Goal: Use online tool/utility: Utilize a website feature to perform a specific function

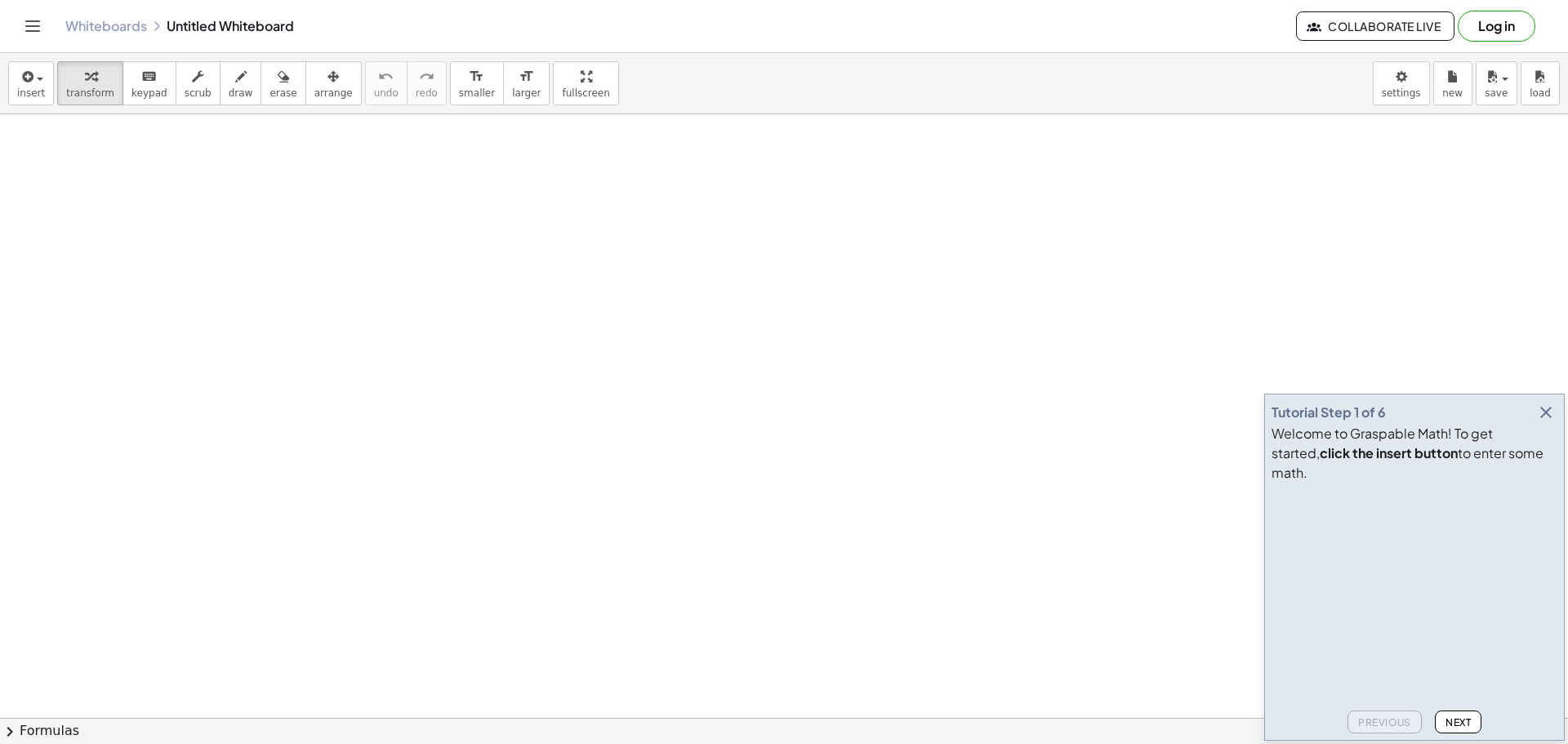
click at [1556, 424] on div "Tutorial Step 1 of 6" at bounding box center [1414, 412] width 286 height 23
click at [1543, 422] on icon "button" at bounding box center [1545, 412] width 19 height 19
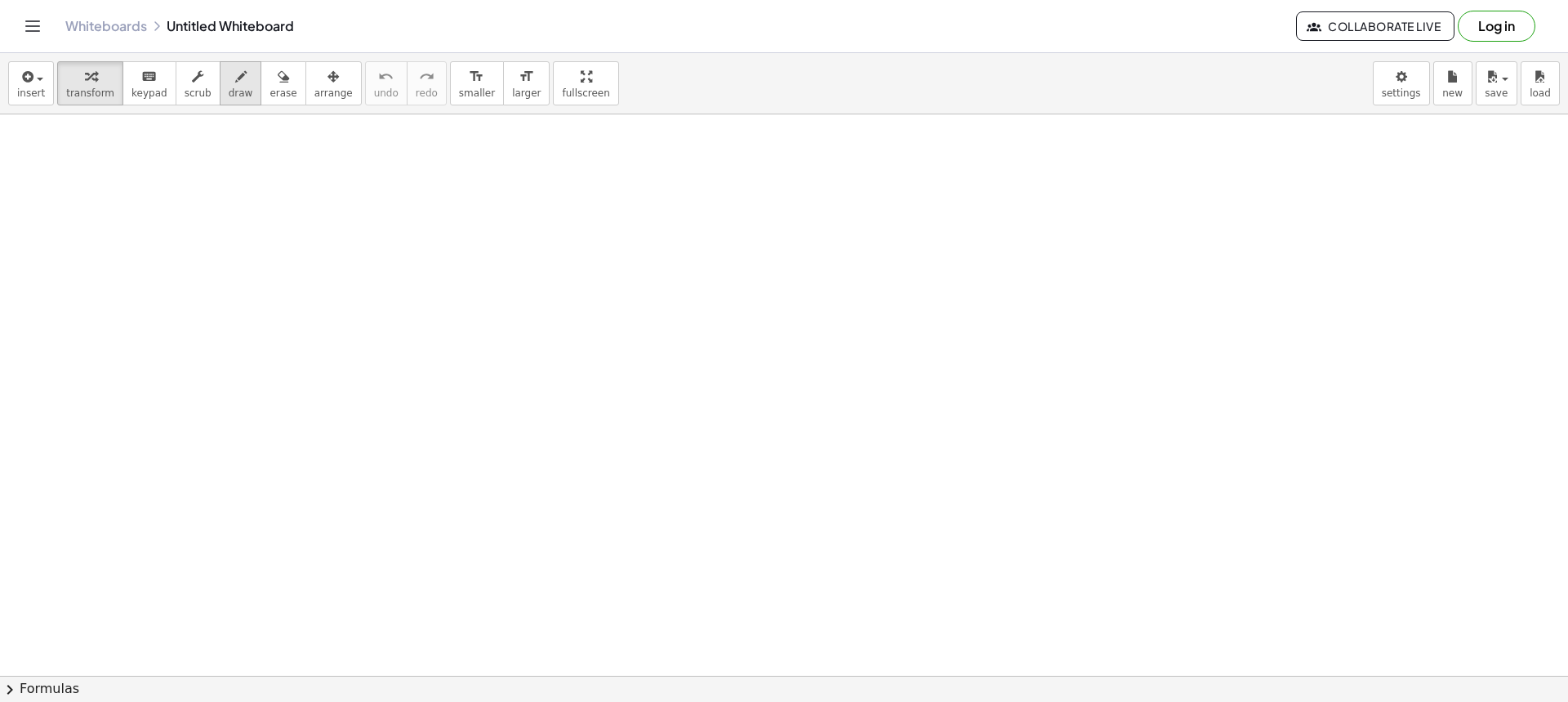
click at [235, 72] on icon "button" at bounding box center [241, 77] width 12 height 19
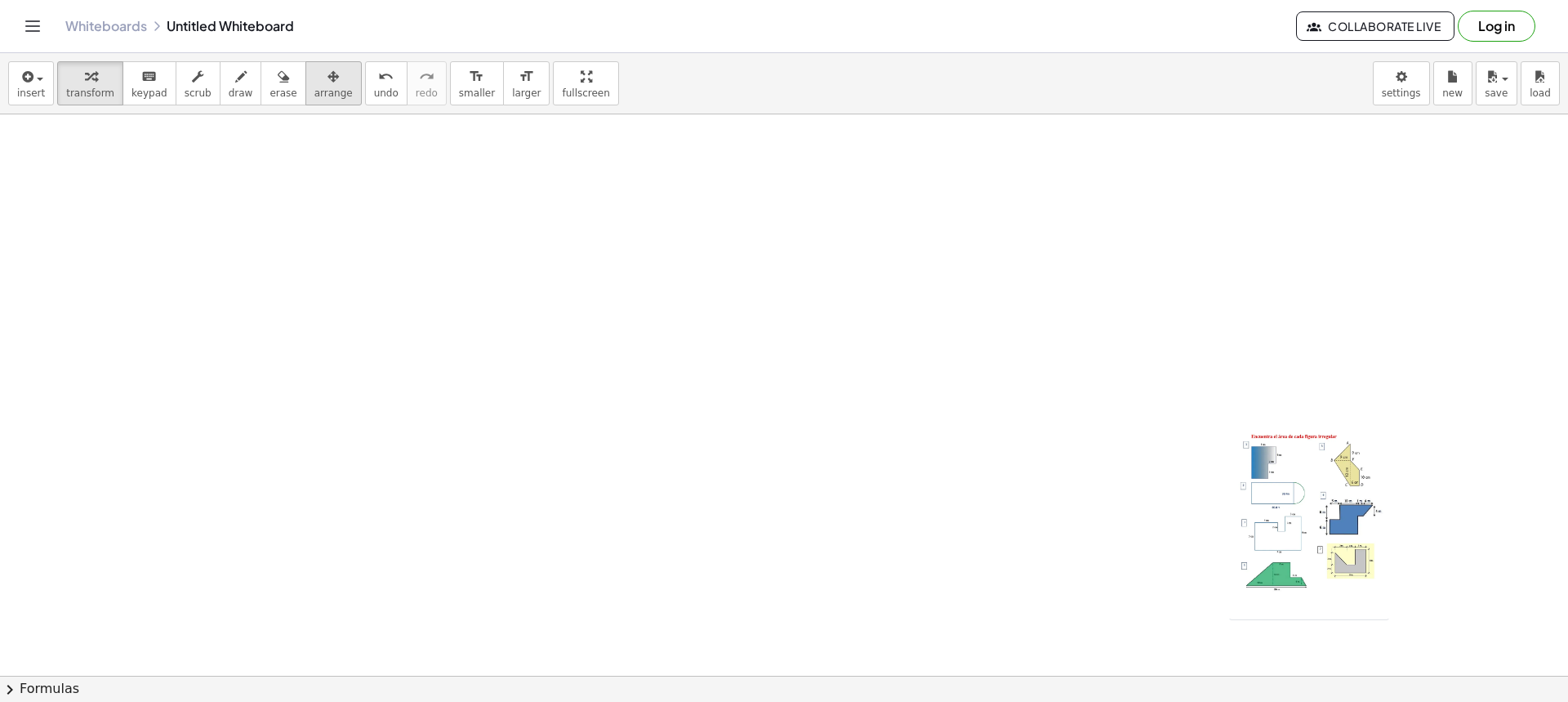
click at [315, 89] on span "arrange" at bounding box center [334, 93] width 39 height 12
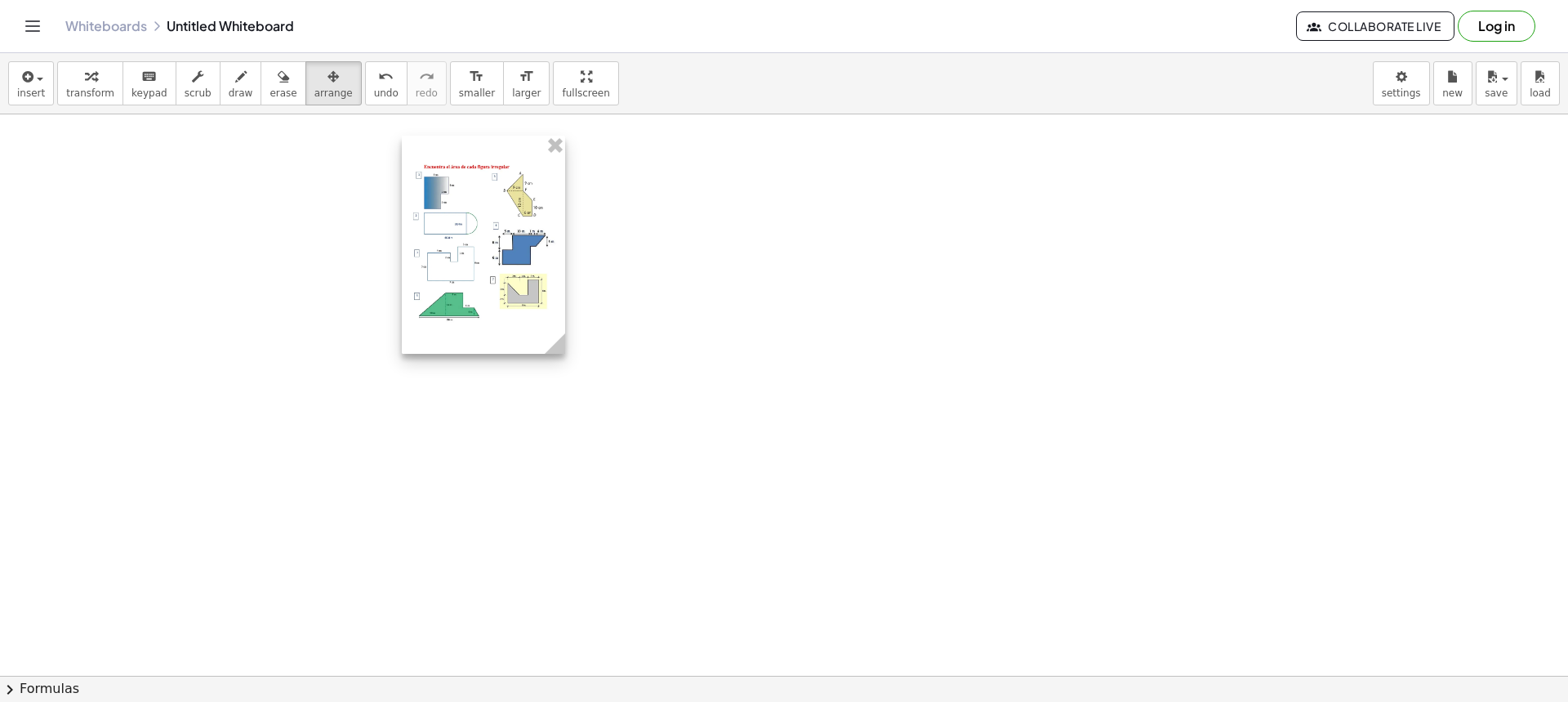
drag, startPoint x: 1207, startPoint y: 484, endPoint x: 466, endPoint y: 211, distance: 789.7
click at [466, 211] on div at bounding box center [483, 244] width 163 height 218
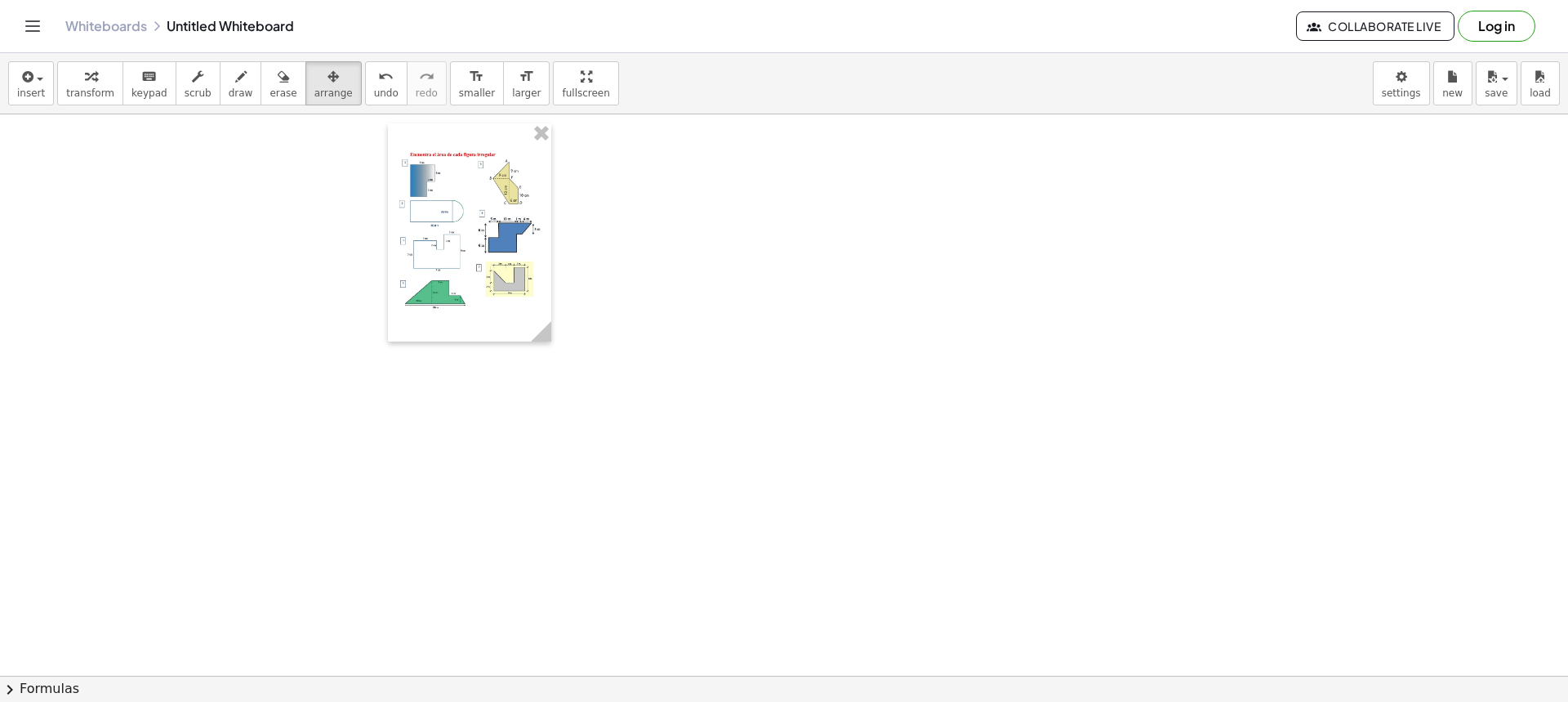
drag, startPoint x: 559, startPoint y: 335, endPoint x: 863, endPoint y: 508, distance: 349.8
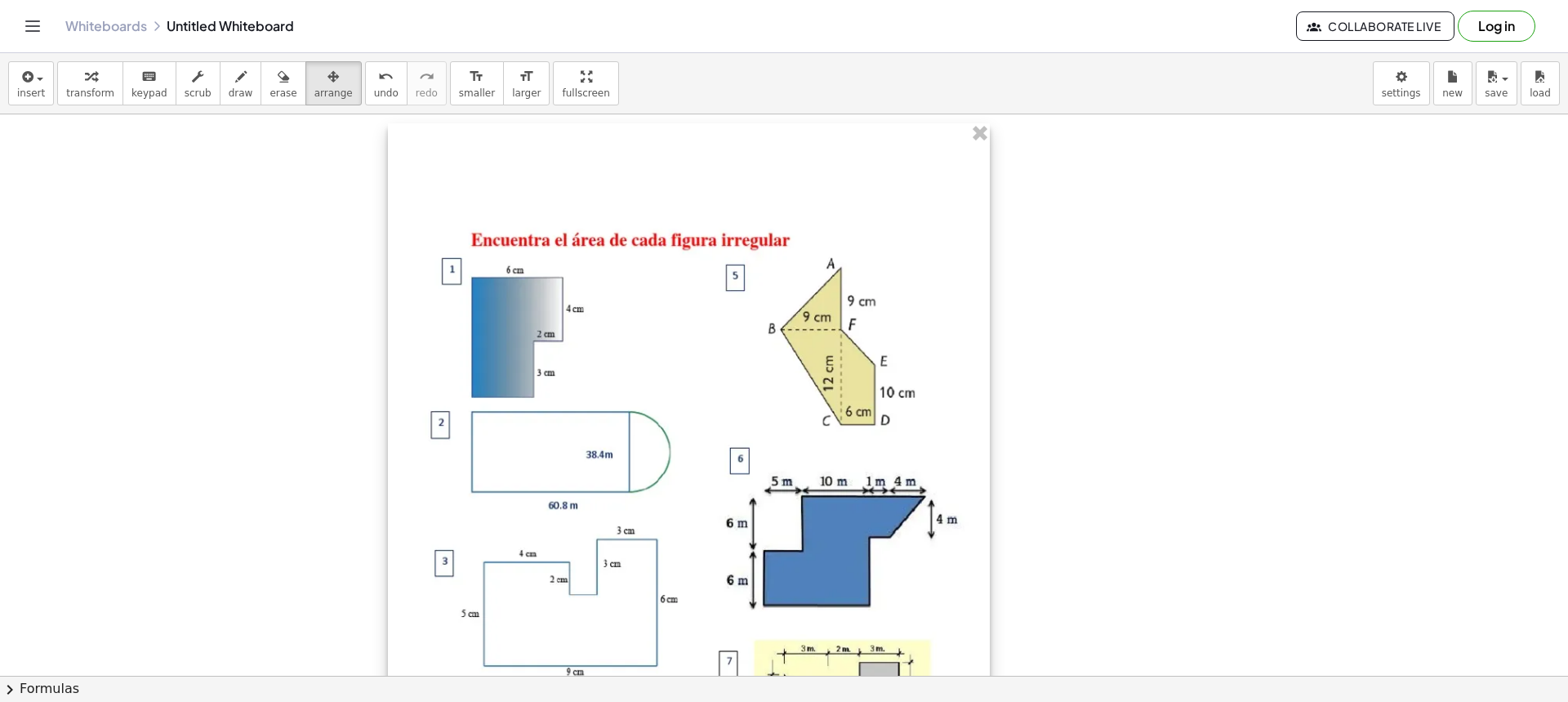
drag, startPoint x: 548, startPoint y: 335, endPoint x: 991, endPoint y: 561, distance: 497.3
click at [990, 561] on div at bounding box center [689, 525] width 602 height 803
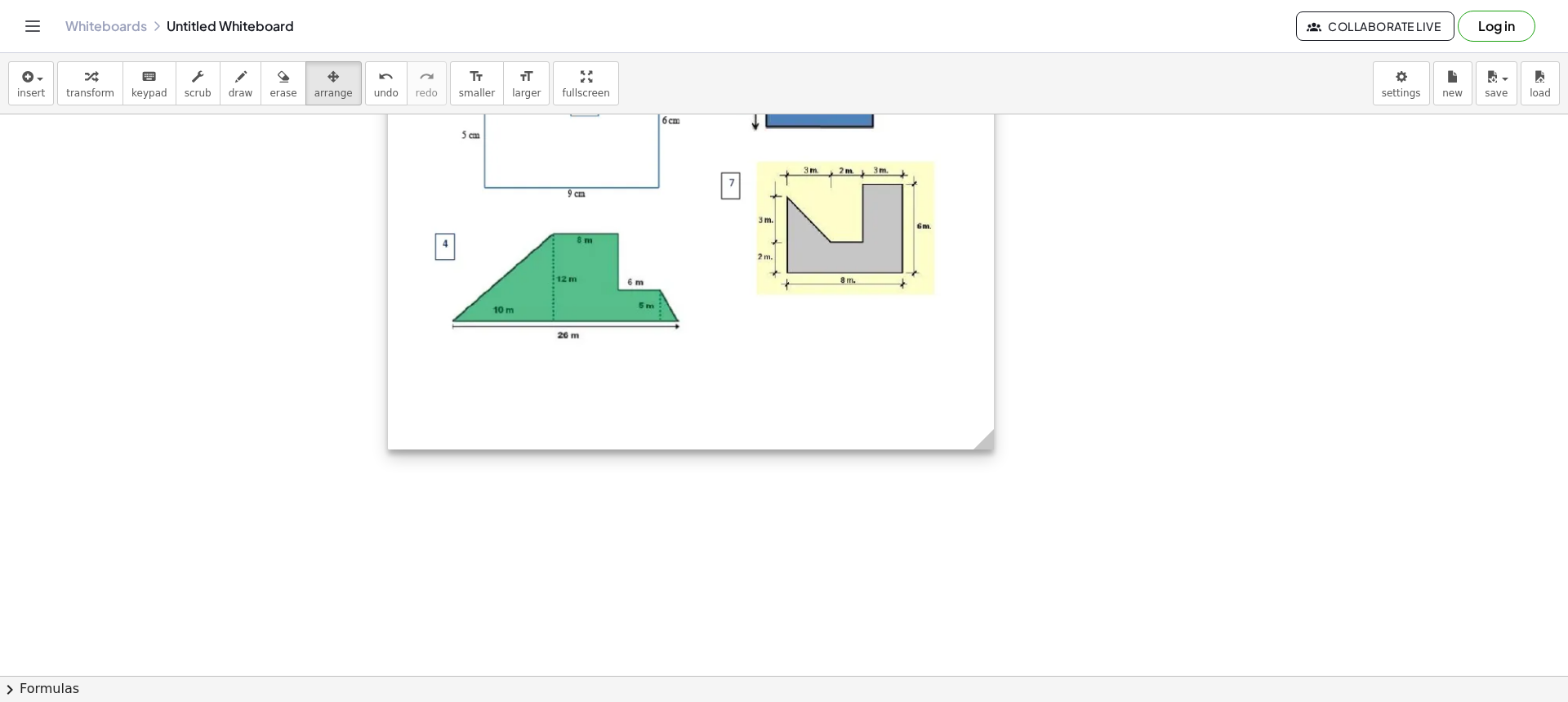
scroll to position [490, 0]
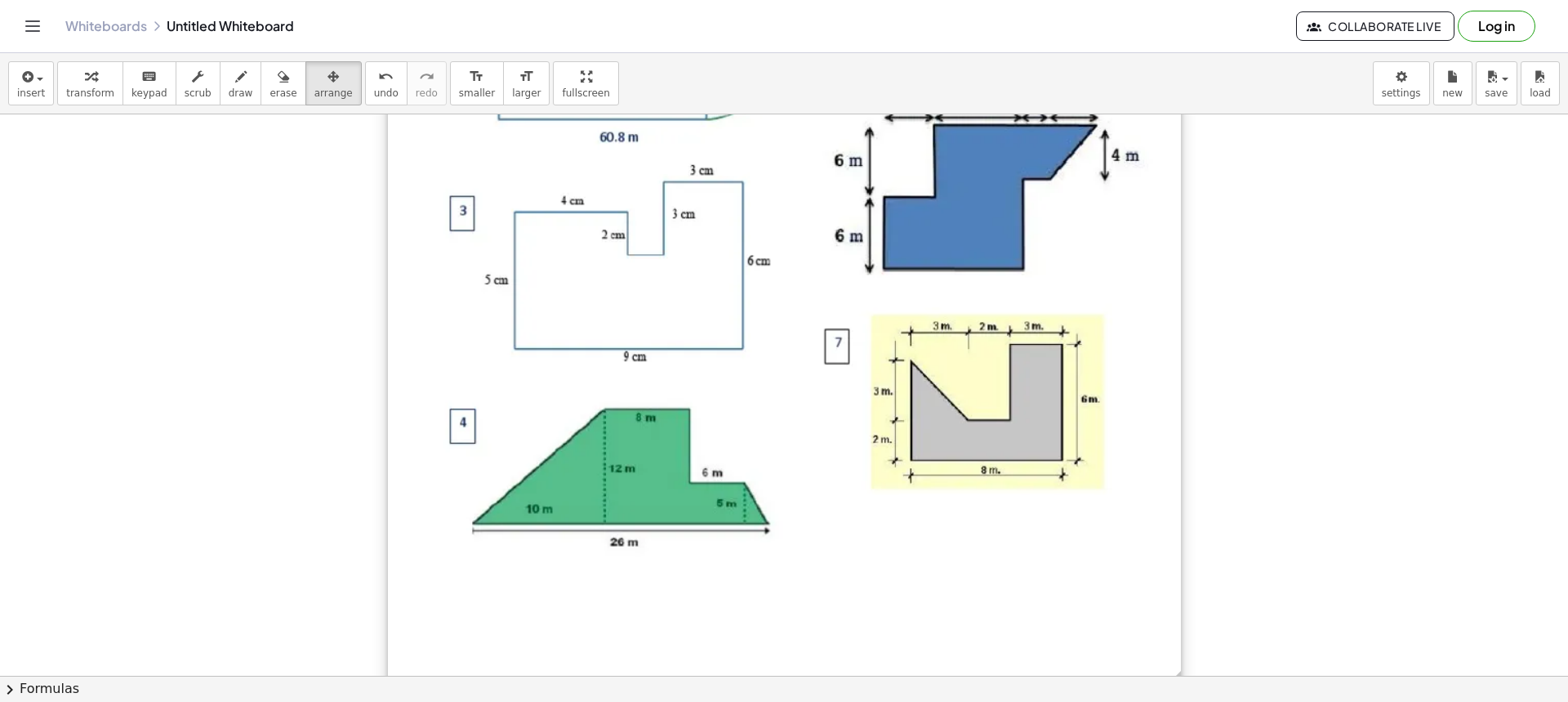
drag, startPoint x: 982, startPoint y: 441, endPoint x: 1170, endPoint y: 597, distance: 244.3
click at [1171, 597] on div at bounding box center [785, 162] width 793 height 1058
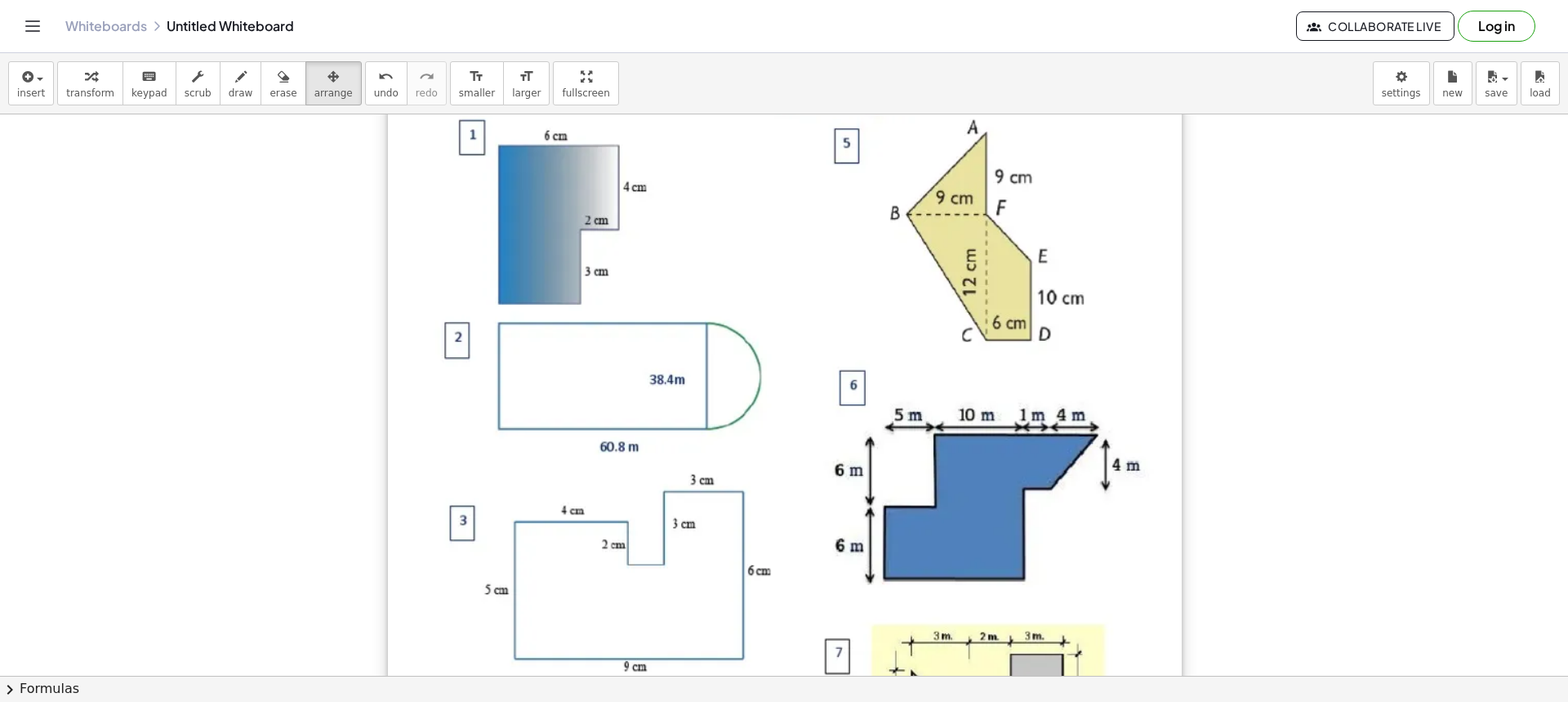
scroll to position [0, 0]
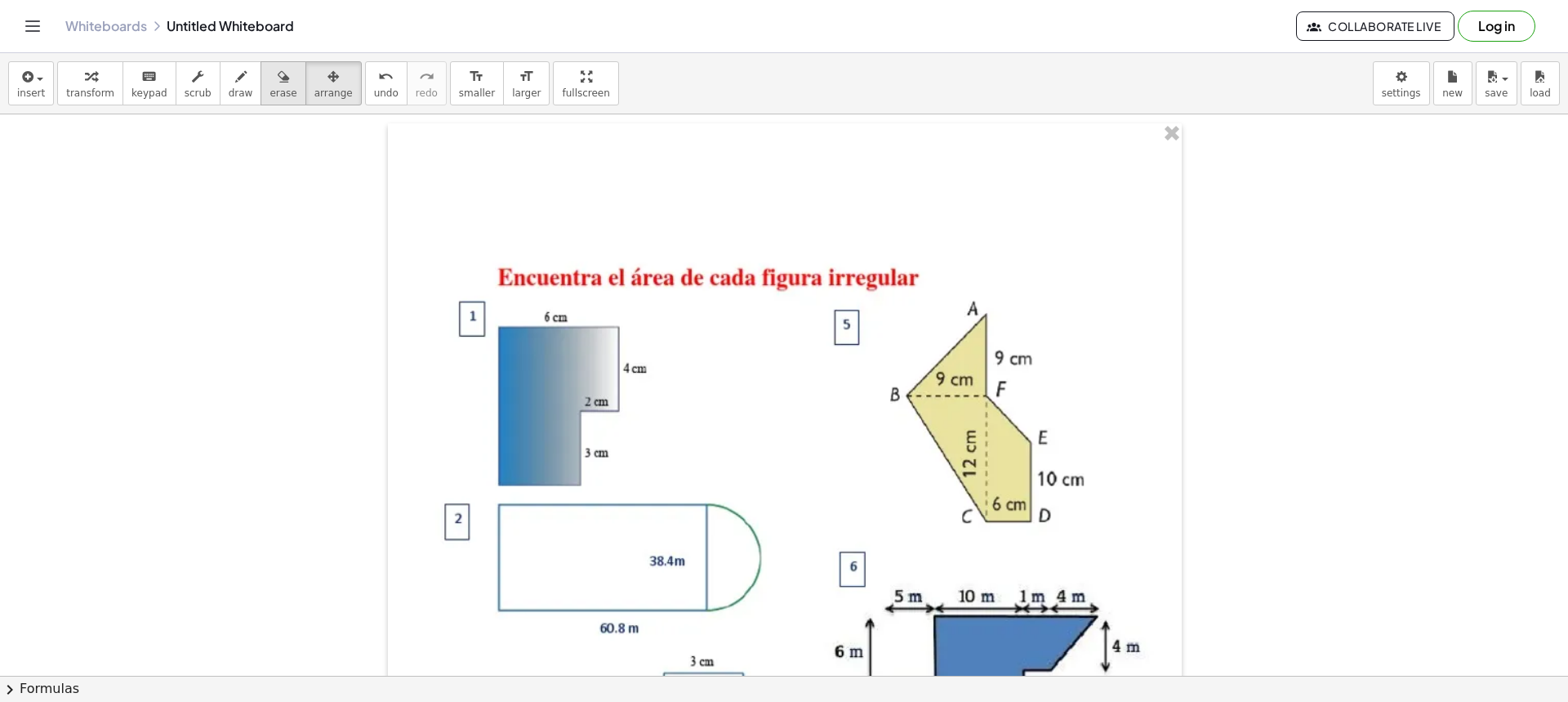
click at [270, 90] on span "erase" at bounding box center [283, 93] width 27 height 12
click at [236, 84] on button "draw" at bounding box center [240, 83] width 43 height 44
drag, startPoint x: 449, startPoint y: 275, endPoint x: 458, endPoint y: 277, distance: 9.2
click at [456, 275] on div at bounding box center [784, 675] width 1568 height 1122
drag, startPoint x: 436, startPoint y: 468, endPoint x: 455, endPoint y: 477, distance: 21.0
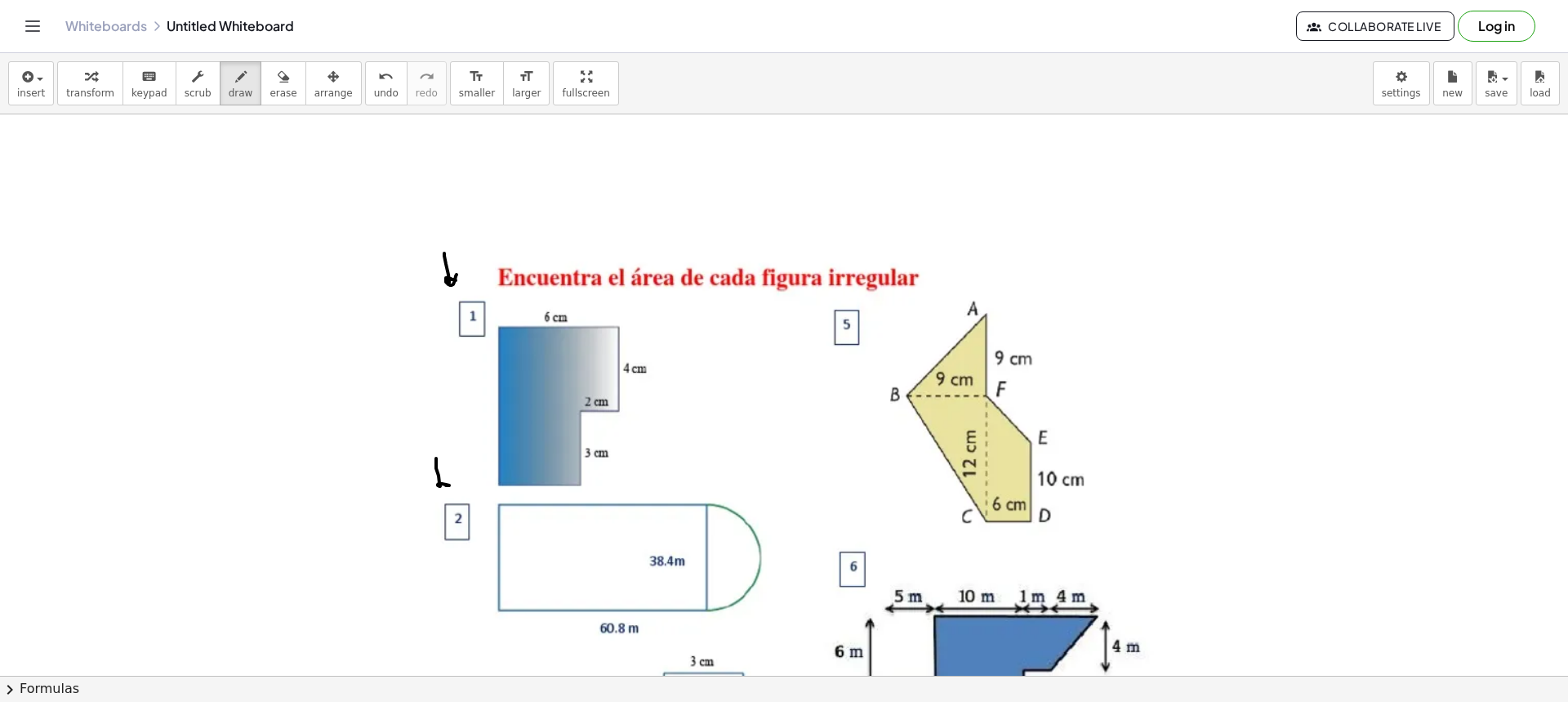
click at [451, 480] on div at bounding box center [784, 675] width 1568 height 1122
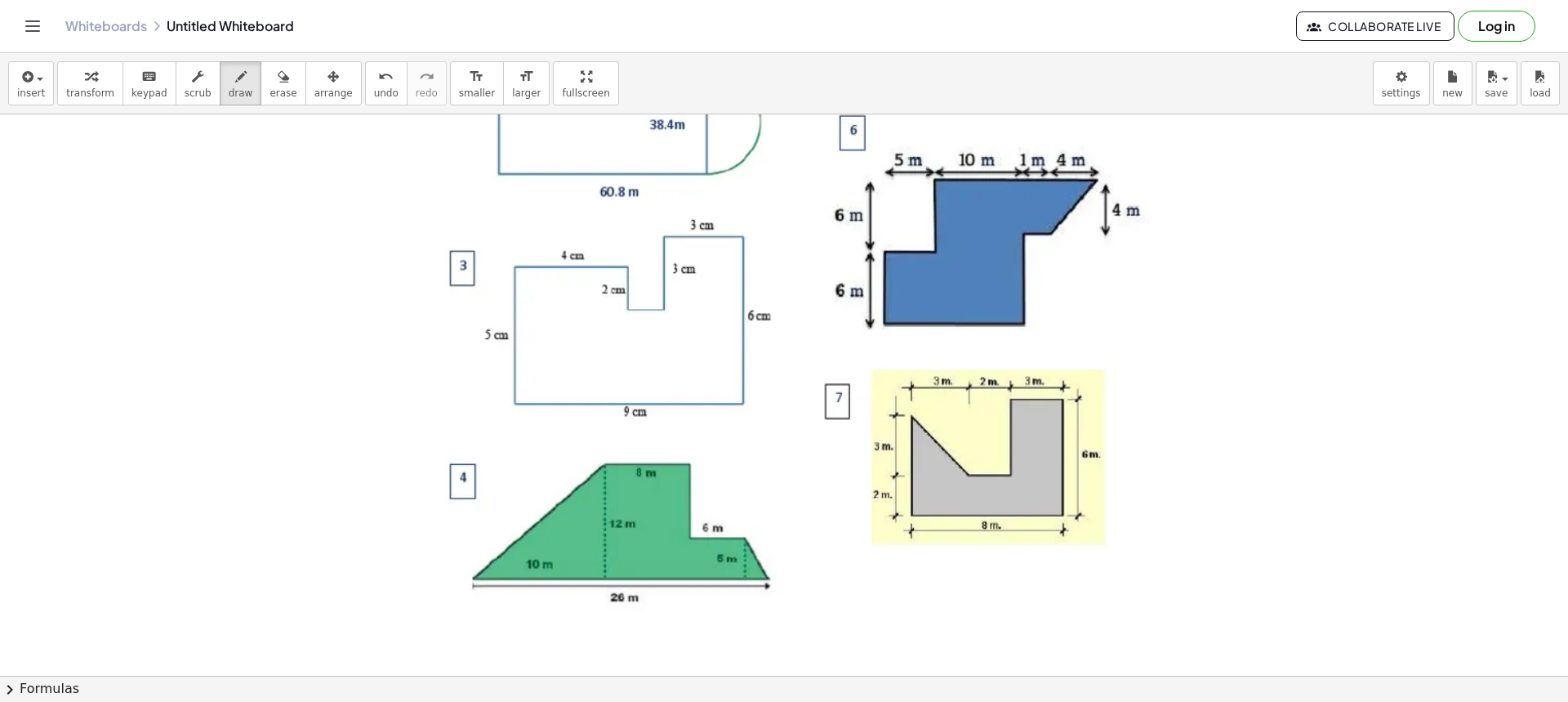
scroll to position [409, 0]
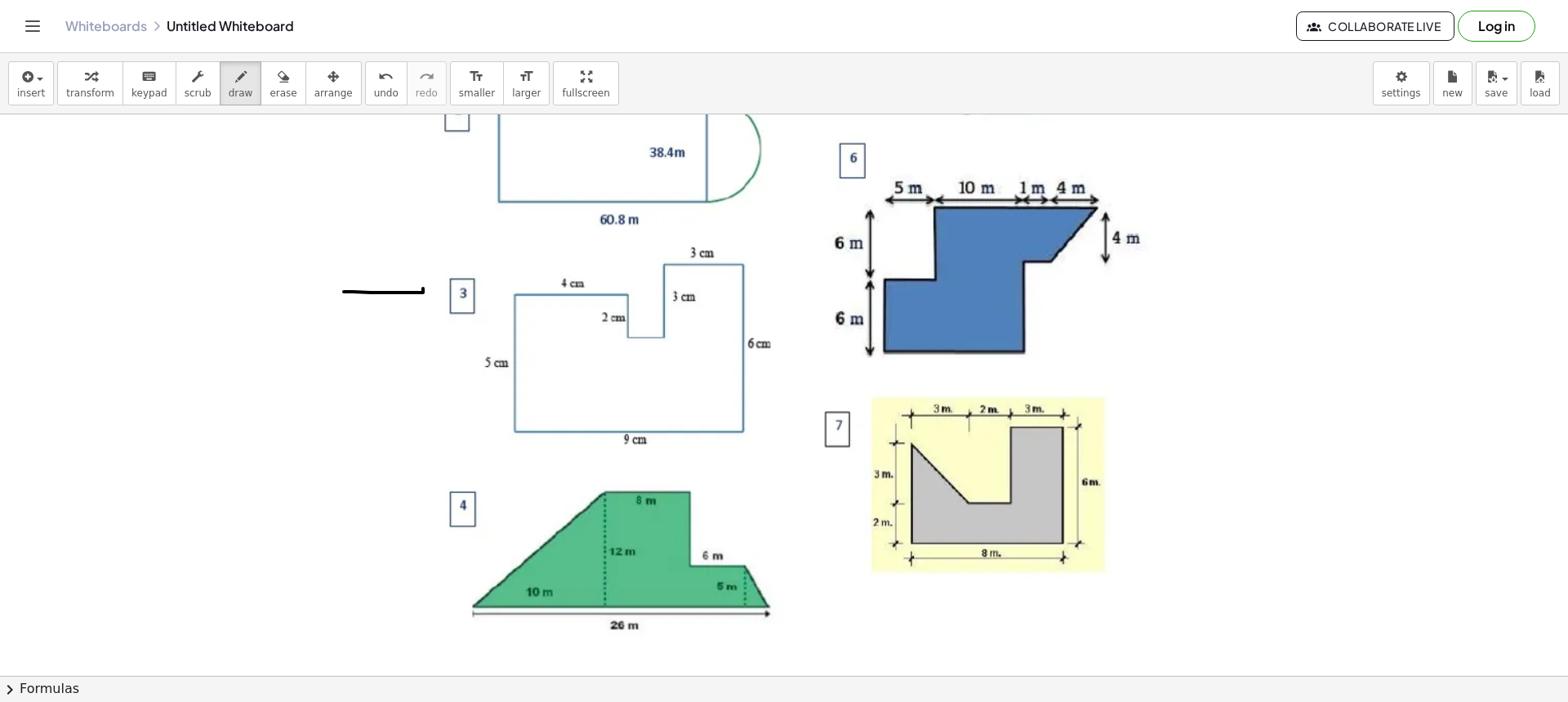
drag, startPoint x: 392, startPoint y: 293, endPoint x: 419, endPoint y: 284, distance: 28.5
click at [419, 285] on div at bounding box center [784, 267] width 1568 height 1122
click at [405, 293] on div at bounding box center [784, 267] width 1568 height 1122
click at [260, 88] on button "erase" at bounding box center [282, 83] width 45 height 44
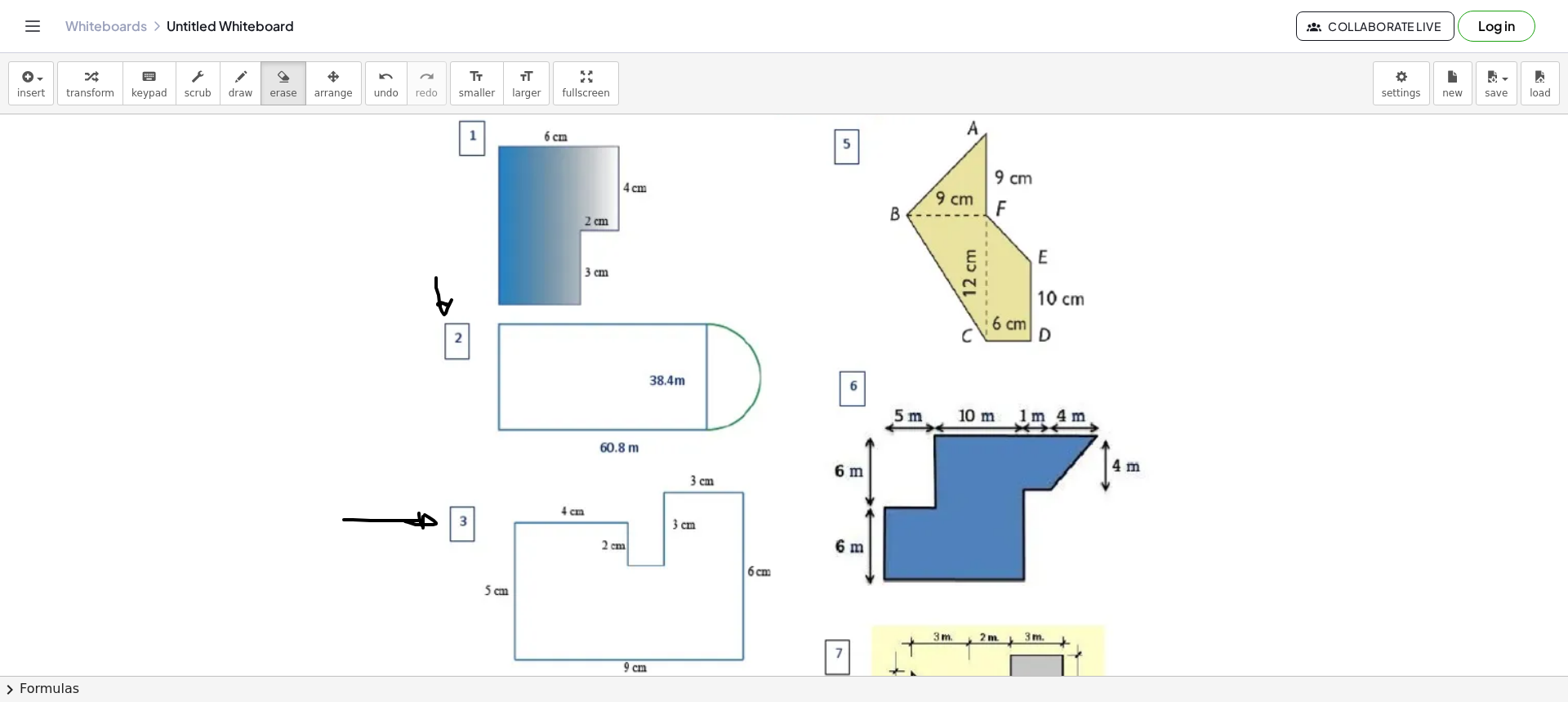
scroll to position [82, 0]
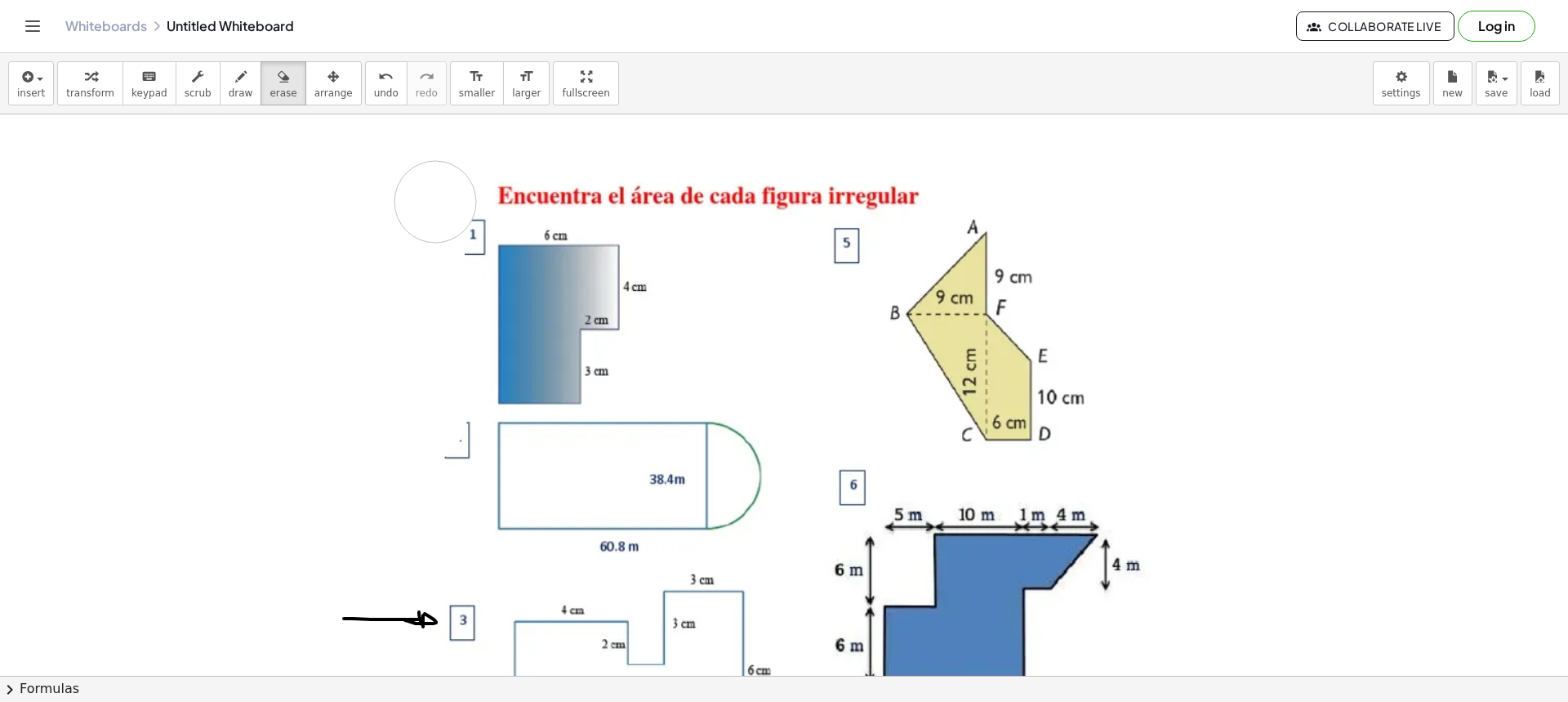
drag, startPoint x: 429, startPoint y: 358, endPoint x: 435, endPoint y: 202, distance: 156.1
click at [435, 202] on div at bounding box center [784, 594] width 1568 height 1122
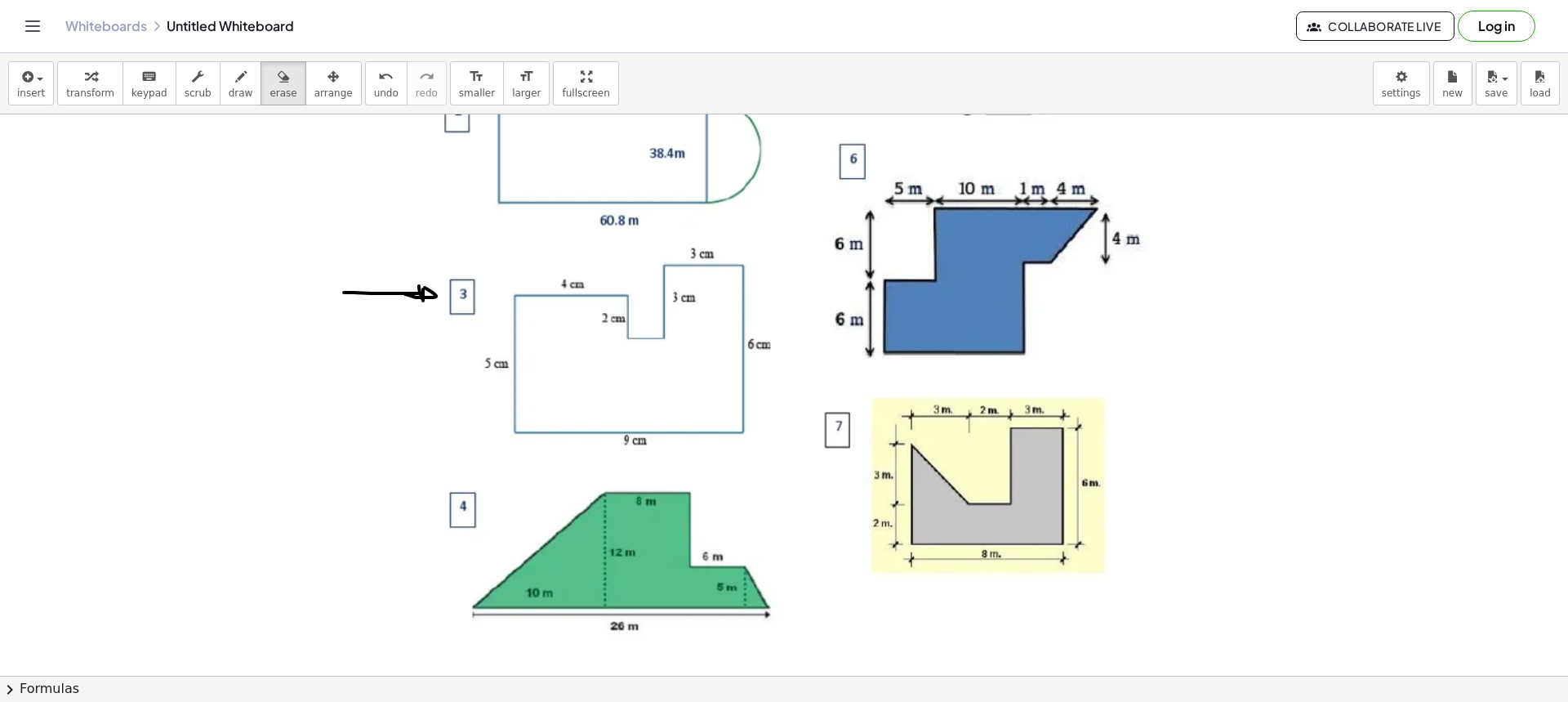
scroll to position [409, 0]
click at [235, 82] on icon "button" at bounding box center [241, 77] width 12 height 19
click at [273, 86] on button "erase" at bounding box center [282, 83] width 45 height 44
drag, startPoint x: 372, startPoint y: 288, endPoint x: 406, endPoint y: 290, distance: 34.1
click at [406, 290] on div at bounding box center [784, 267] width 1568 height 1122
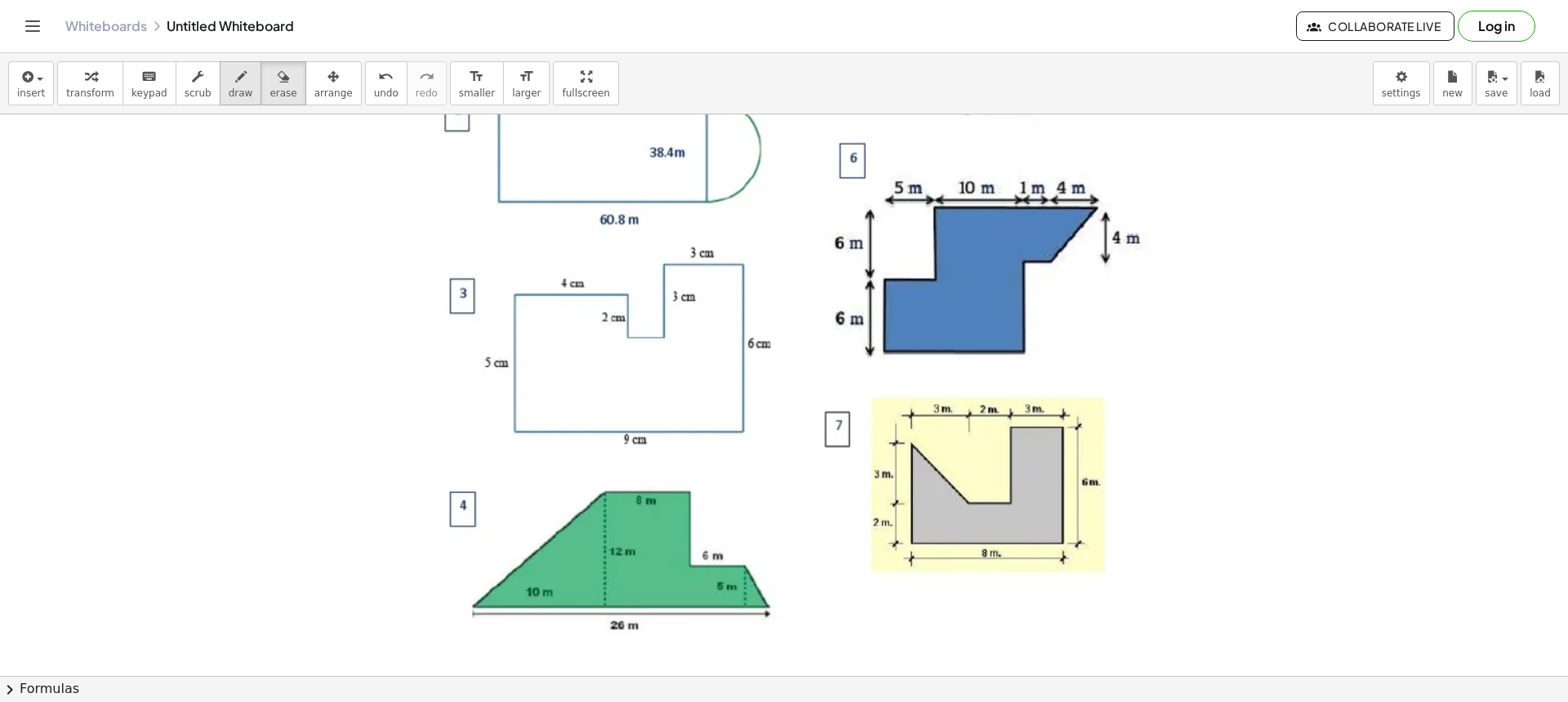
click at [232, 67] on button "draw" at bounding box center [240, 83] width 43 height 44
click at [229, 89] on span "draw" at bounding box center [240, 93] width 24 height 12
drag, startPoint x: 379, startPoint y: 289, endPoint x: 374, endPoint y: 301, distance: 13.0
click at [386, 309] on div at bounding box center [784, 267] width 1568 height 1122
drag, startPoint x: 373, startPoint y: 301, endPoint x: 387, endPoint y: 303, distance: 14.1
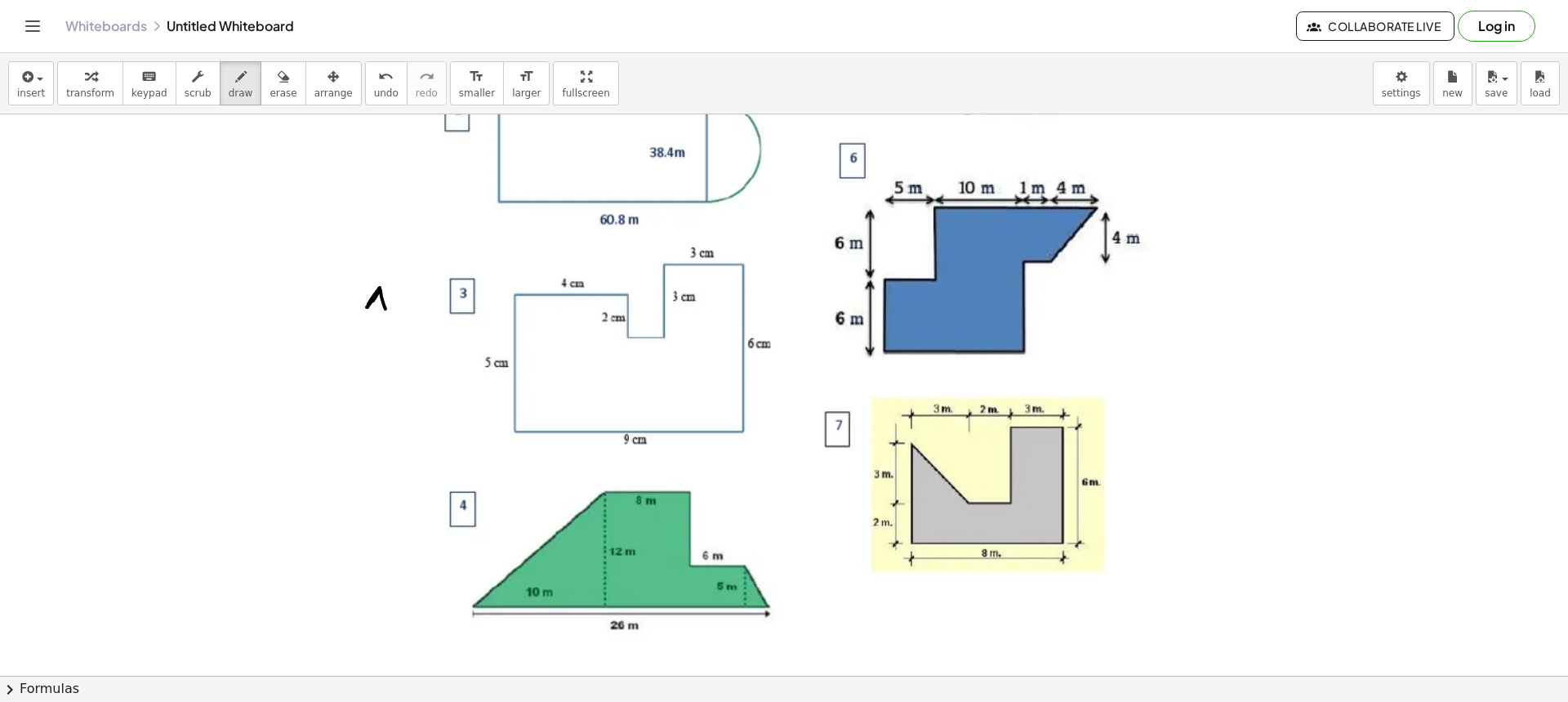
click at [385, 303] on div at bounding box center [784, 267] width 1568 height 1122
drag, startPoint x: 381, startPoint y: 356, endPoint x: 369, endPoint y: 383, distance: 29.5
click at [369, 383] on div at bounding box center [784, 267] width 1568 height 1122
click at [270, 98] on span "erase" at bounding box center [283, 93] width 27 height 12
click at [229, 93] on span "draw" at bounding box center [240, 93] width 24 height 12
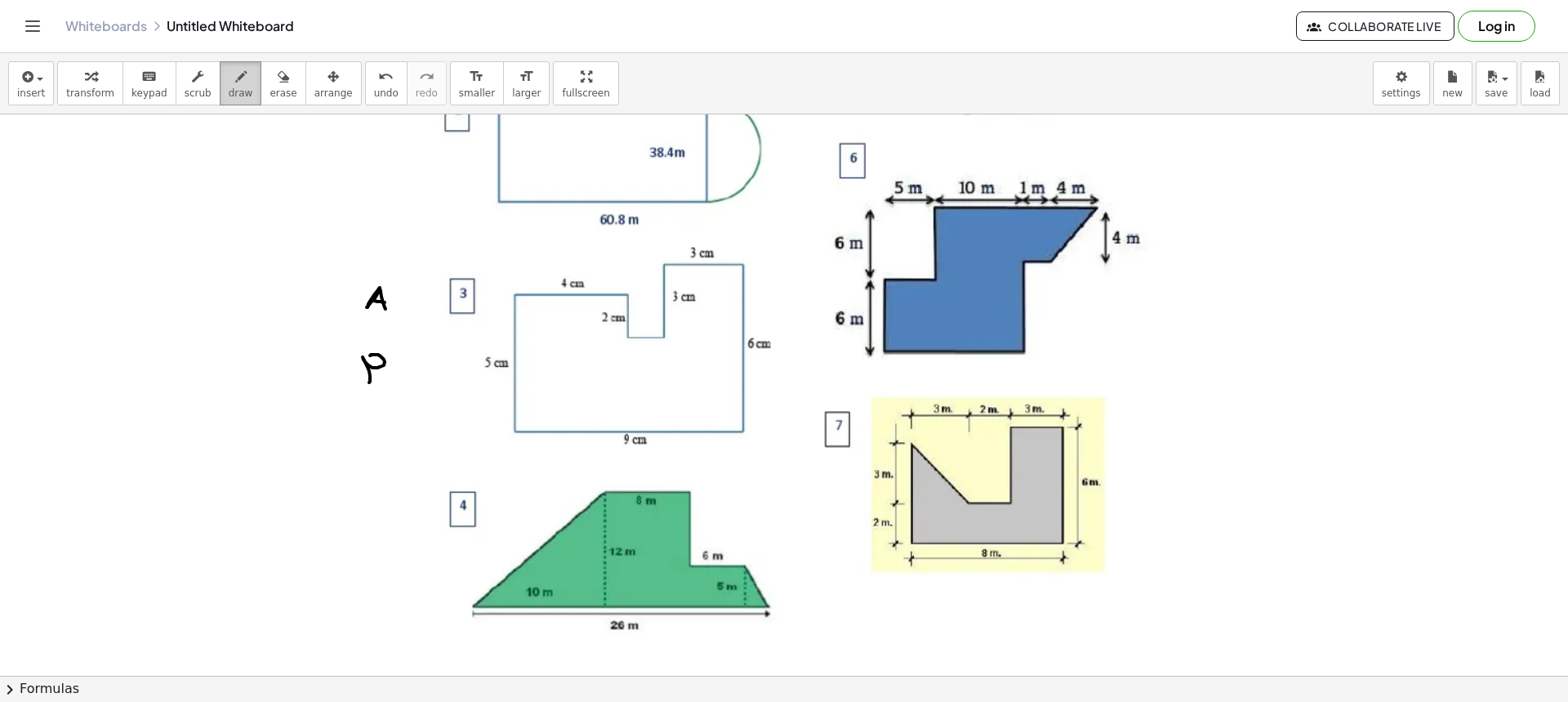
click at [229, 97] on span "draw" at bounding box center [240, 93] width 24 height 12
click at [236, 94] on button "draw" at bounding box center [240, 83] width 43 height 44
drag, startPoint x: 627, startPoint y: 295, endPoint x: 660, endPoint y: 295, distance: 33.0
click at [660, 295] on div at bounding box center [784, 267] width 1568 height 1122
drag, startPoint x: 665, startPoint y: 337, endPoint x: 742, endPoint y: 338, distance: 77.0
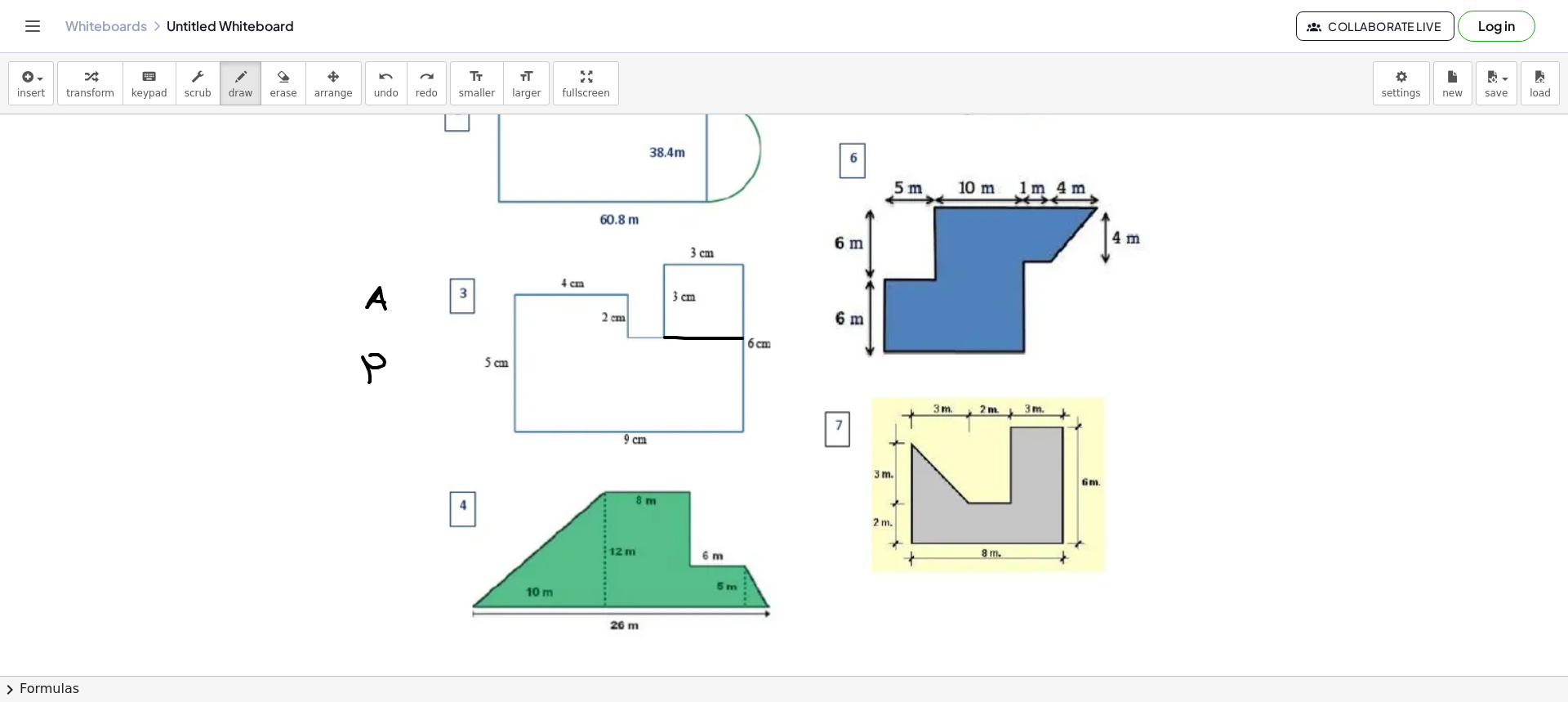
click at [742, 338] on div at bounding box center [784, 267] width 1568 height 1122
drag, startPoint x: 627, startPoint y: 338, endPoint x: 518, endPoint y: 340, distance: 109.0
click at [518, 340] on div at bounding box center [784, 267] width 1568 height 1122
drag, startPoint x: 518, startPoint y: 340, endPoint x: 630, endPoint y: 338, distance: 112.0
click at [630, 338] on div at bounding box center [784, 267] width 1568 height 1122
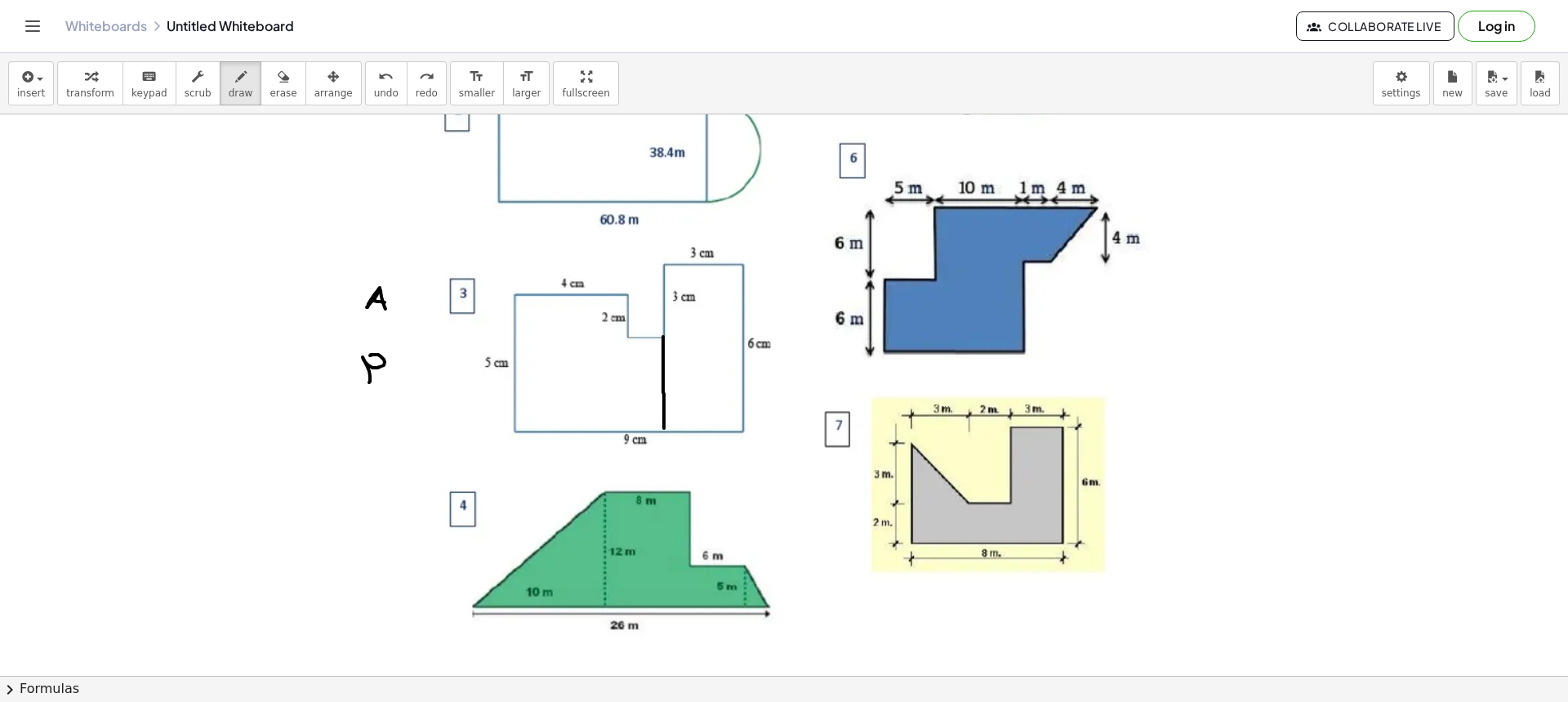
drag, startPoint x: 663, startPoint y: 336, endPoint x: 664, endPoint y: 429, distance: 93.0
click at [664, 429] on div at bounding box center [784, 267] width 1568 height 1122
drag, startPoint x: 627, startPoint y: 337, endPoint x: 630, endPoint y: 434, distance: 97.0
click at [629, 434] on div at bounding box center [784, 267] width 1568 height 1122
click at [271, 92] on span "erase" at bounding box center [283, 93] width 27 height 12
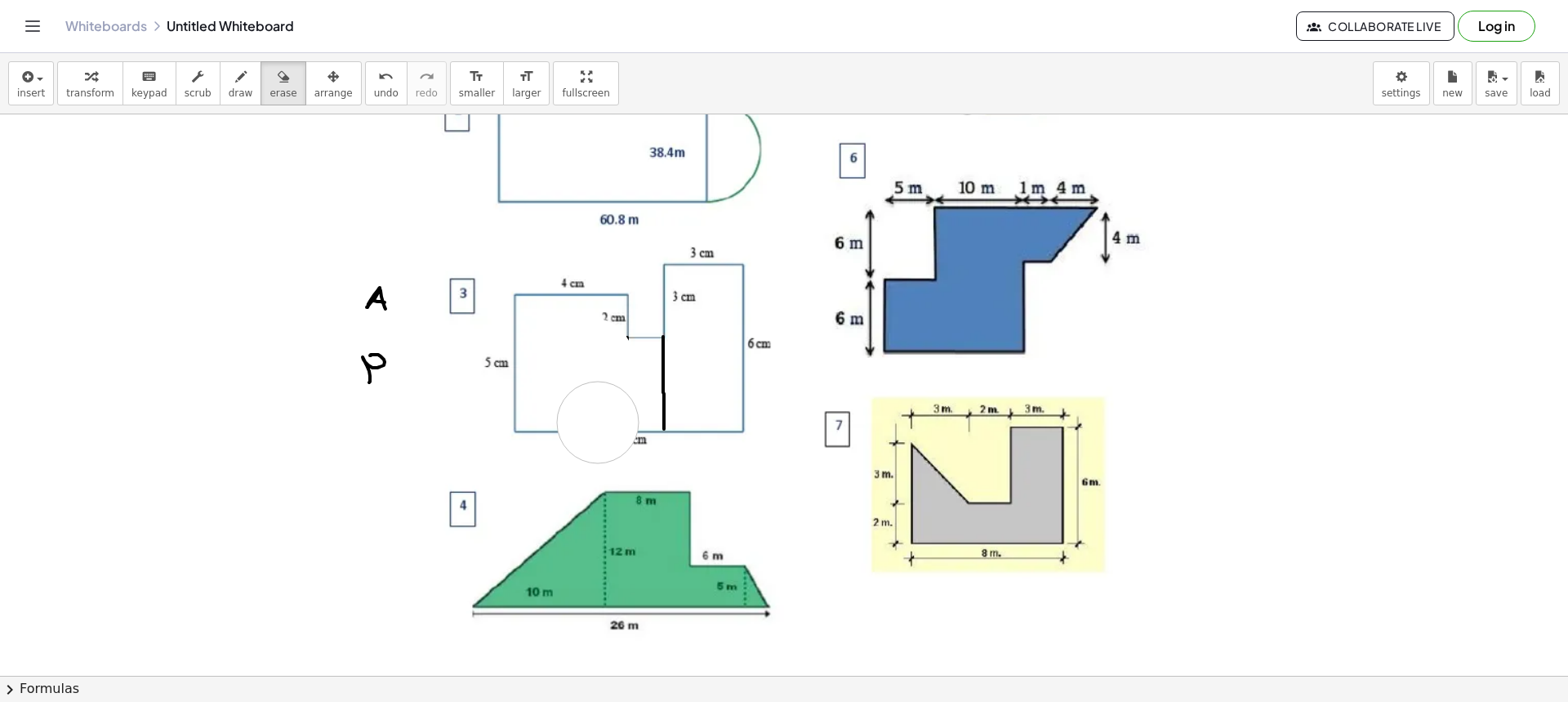
drag, startPoint x: 592, startPoint y: 359, endPoint x: 597, endPoint y: 350, distance: 10.3
click at [596, 354] on div at bounding box center [784, 267] width 1568 height 1122
click at [219, 103] on button "draw" at bounding box center [240, 83] width 43 height 44
drag, startPoint x: 629, startPoint y: 338, endPoint x: 634, endPoint y: 405, distance: 67.2
click at [629, 425] on div at bounding box center [784, 267] width 1568 height 1122
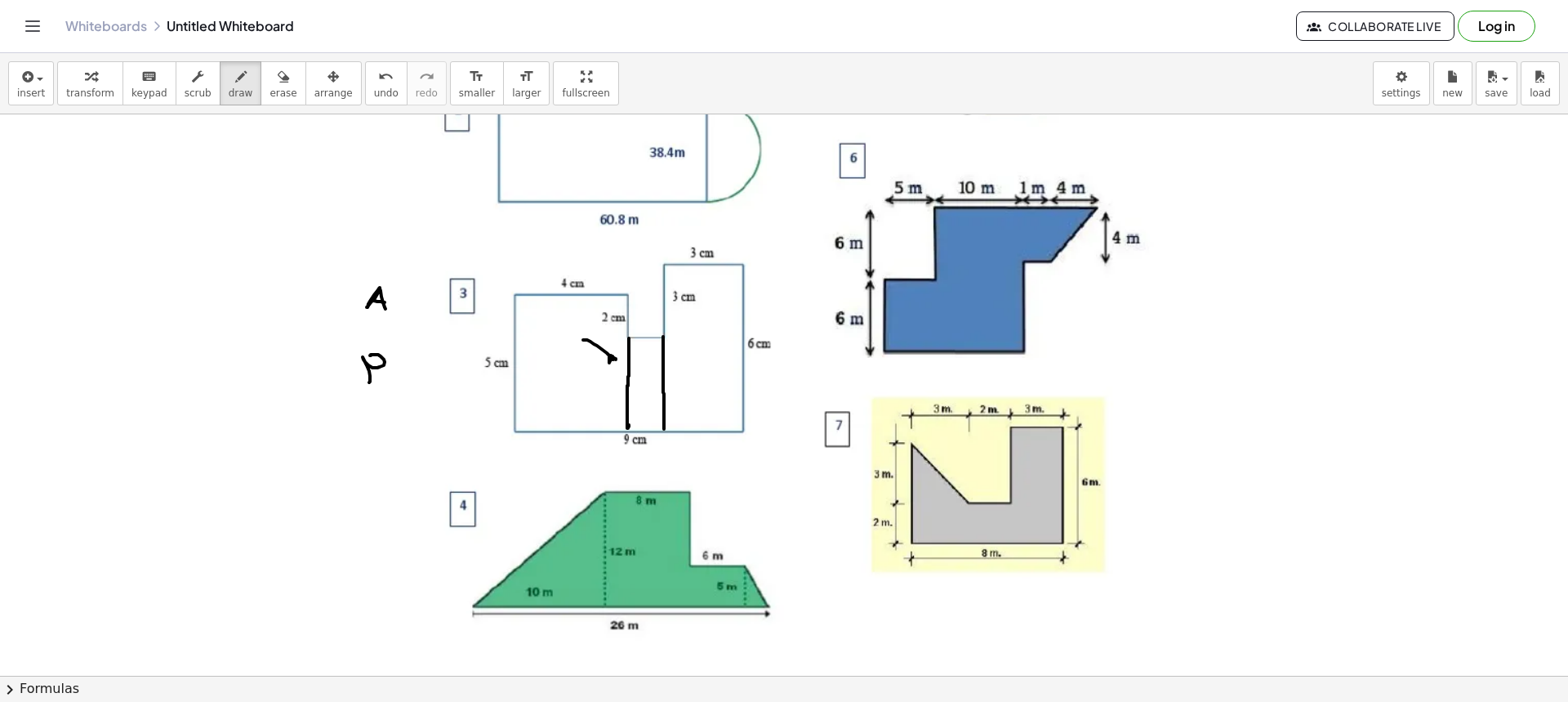
drag, startPoint x: 583, startPoint y: 340, endPoint x: 608, endPoint y: 364, distance: 34.7
click at [602, 361] on div at bounding box center [784, 267] width 1568 height 1122
click at [277, 96] on button "erase" at bounding box center [282, 83] width 45 height 44
click at [577, 358] on div at bounding box center [784, 267] width 1568 height 1122
drag, startPoint x: 224, startPoint y: 97, endPoint x: 235, endPoint y: 113, distance: 19.4
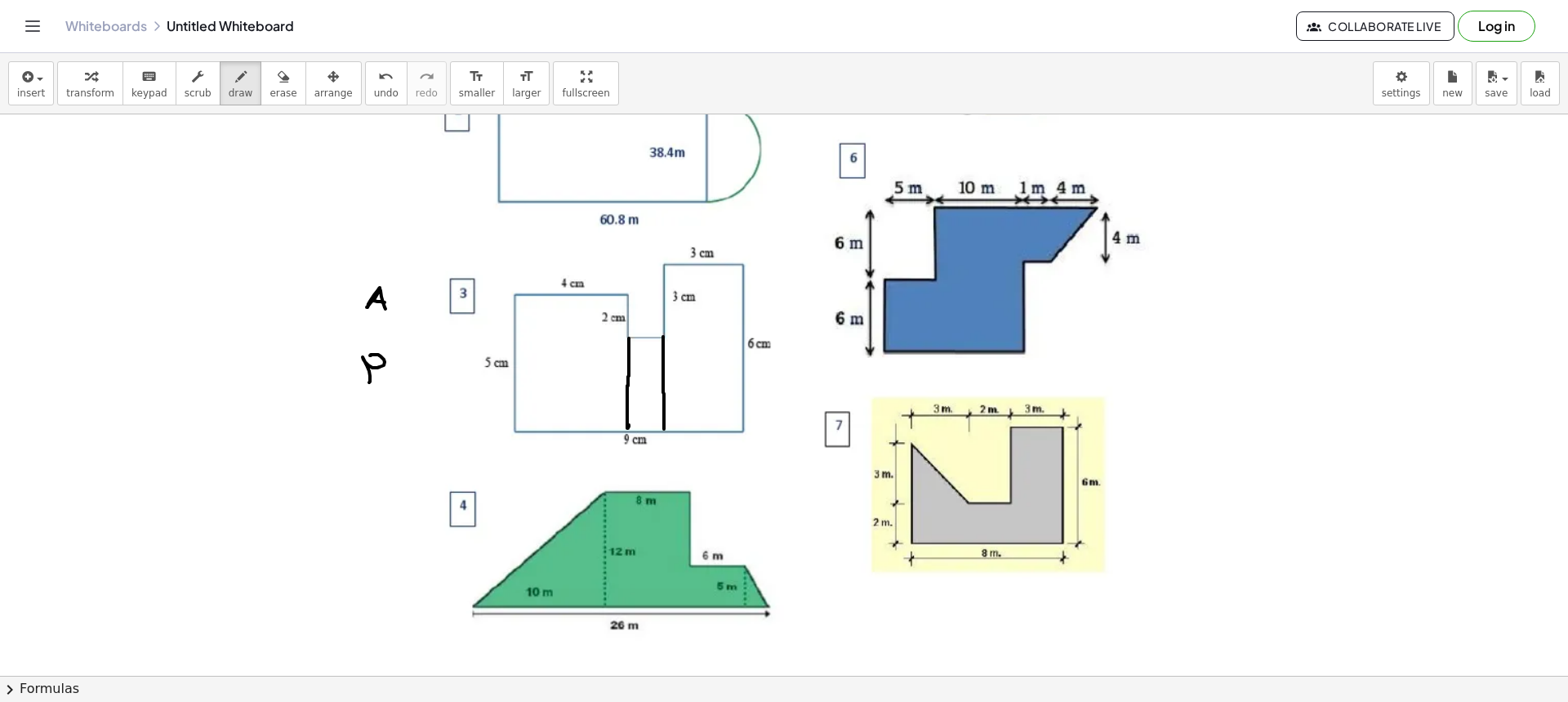
click at [228, 102] on button "draw" at bounding box center [240, 83] width 43 height 44
drag, startPoint x: 494, startPoint y: 293, endPoint x: 502, endPoint y: 299, distance: 10.0
click at [502, 299] on div at bounding box center [784, 267] width 1568 height 1122
drag, startPoint x: 209, startPoint y: 87, endPoint x: 385, endPoint y: 302, distance: 277.9
click at [219, 89] on button "draw" at bounding box center [240, 83] width 43 height 44
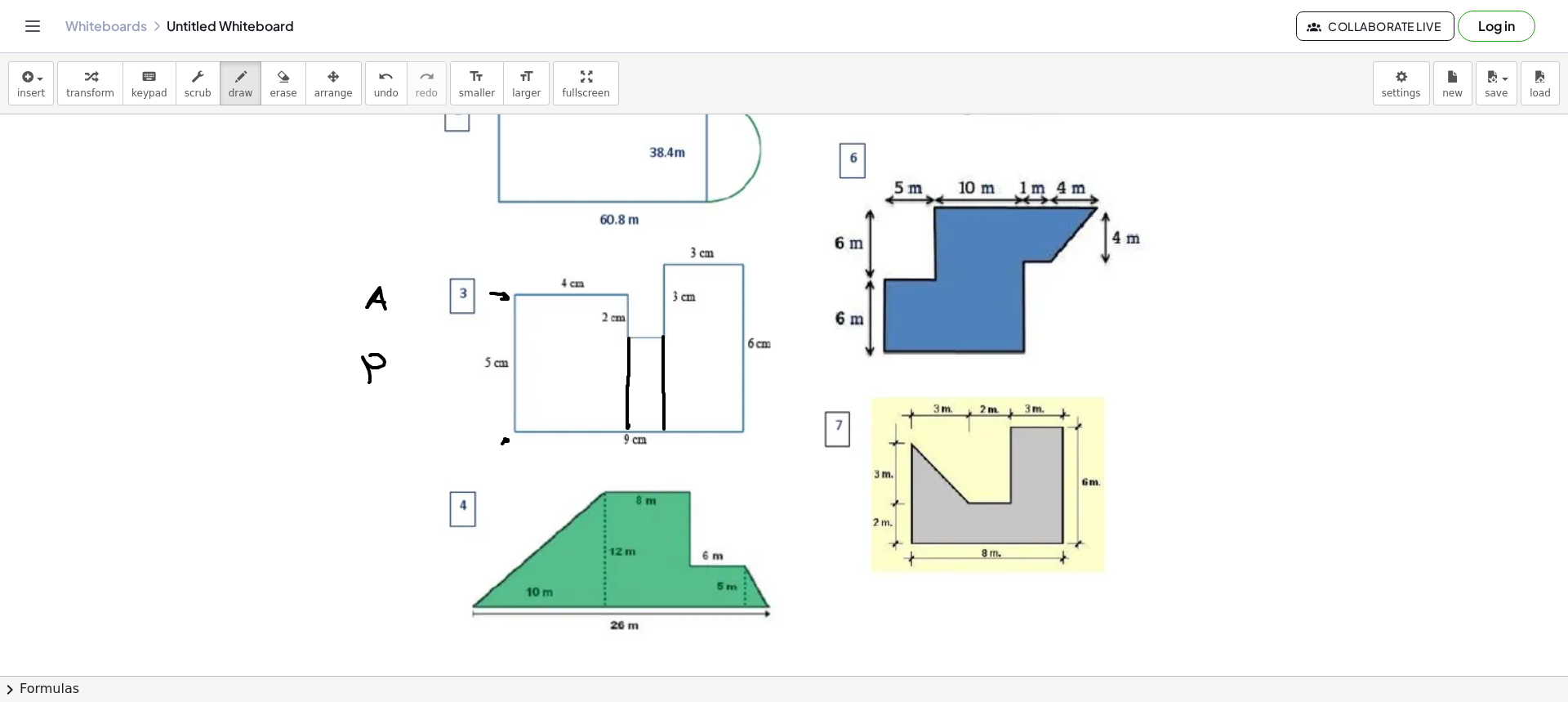
click at [507, 442] on div at bounding box center [784, 267] width 1568 height 1122
drag, startPoint x: 515, startPoint y: 296, endPoint x: 517, endPoint y: 430, distance: 134.0
click at [517, 430] on div at bounding box center [784, 267] width 1568 height 1122
drag, startPoint x: 603, startPoint y: 449, endPoint x: 620, endPoint y: 441, distance: 18.8
click at [620, 441] on div at bounding box center [784, 267] width 1568 height 1122
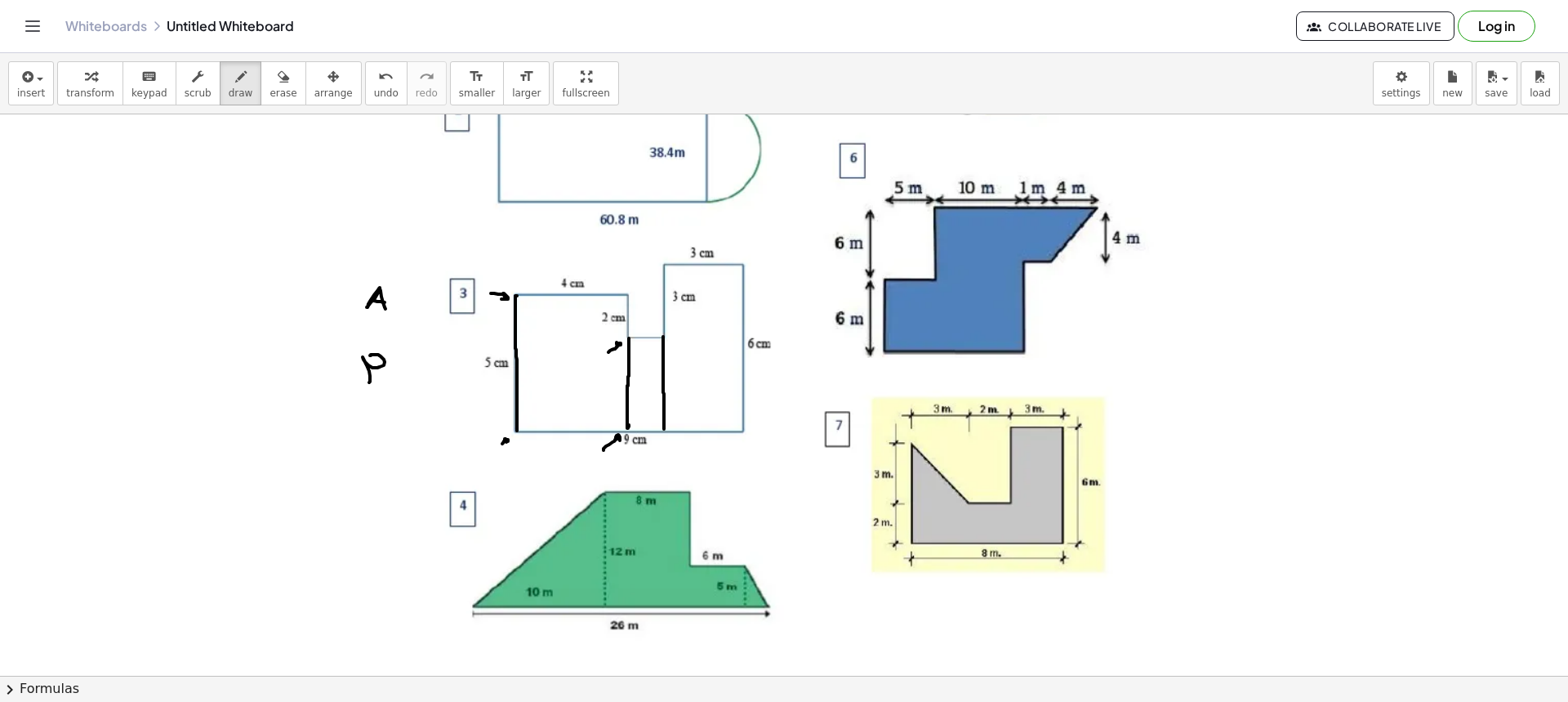
drag, startPoint x: 608, startPoint y: 352, endPoint x: 621, endPoint y: 351, distance: 13.0
click at [621, 351] on div at bounding box center [784, 267] width 1568 height 1122
drag, startPoint x: 516, startPoint y: 295, endPoint x: 623, endPoint y: 294, distance: 107.0
click at [623, 294] on div at bounding box center [784, 267] width 1568 height 1122
drag, startPoint x: 628, startPoint y: 287, endPoint x: 639, endPoint y: 329, distance: 43.4
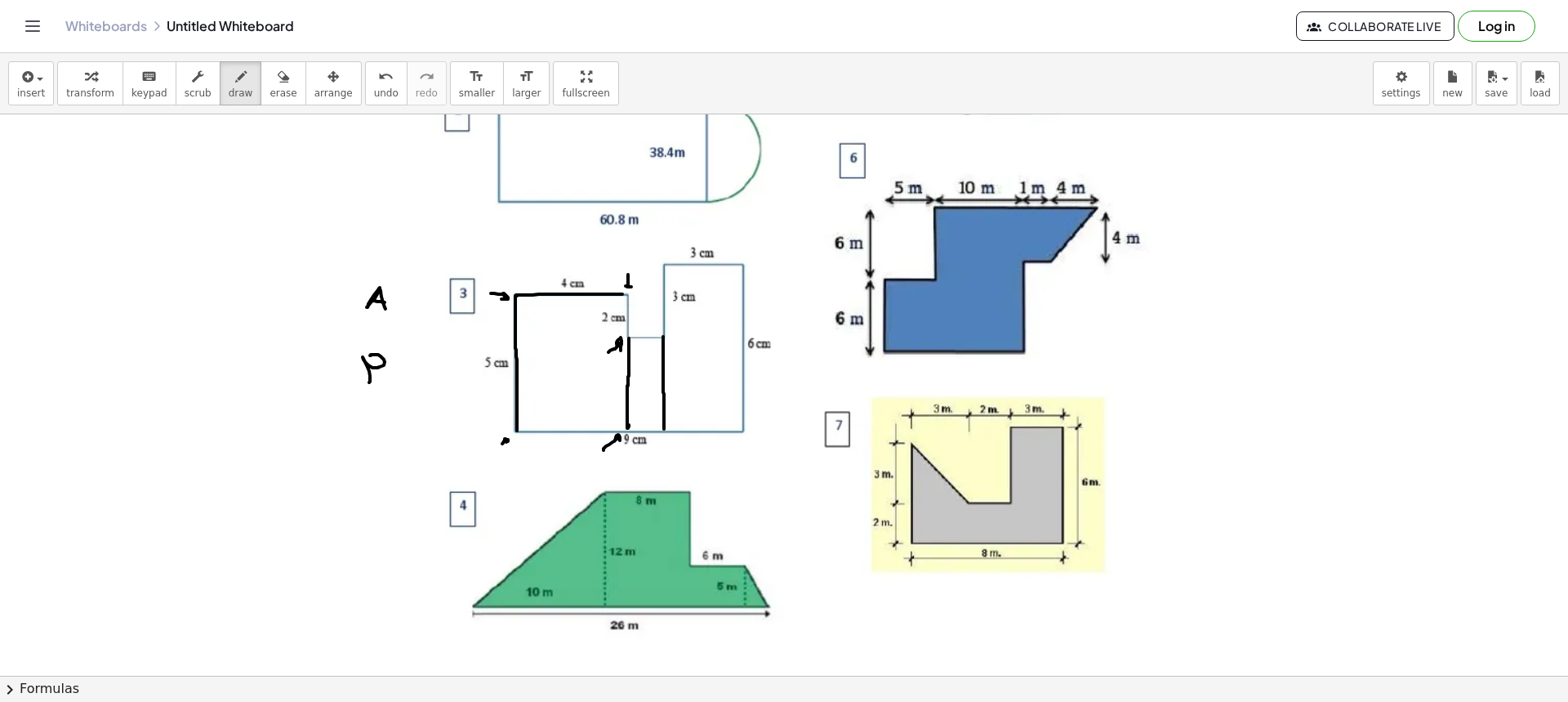
click at [630, 287] on div at bounding box center [784, 267] width 1568 height 1122
drag, startPoint x: 629, startPoint y: 437, endPoint x: 639, endPoint y: 447, distance: 14.1
click at [639, 449] on div at bounding box center [784, 267] width 1568 height 1122
click at [635, 441] on div at bounding box center [784, 267] width 1568 height 1122
drag, startPoint x: 570, startPoint y: 314, endPoint x: 582, endPoint y: 319, distance: 13.0
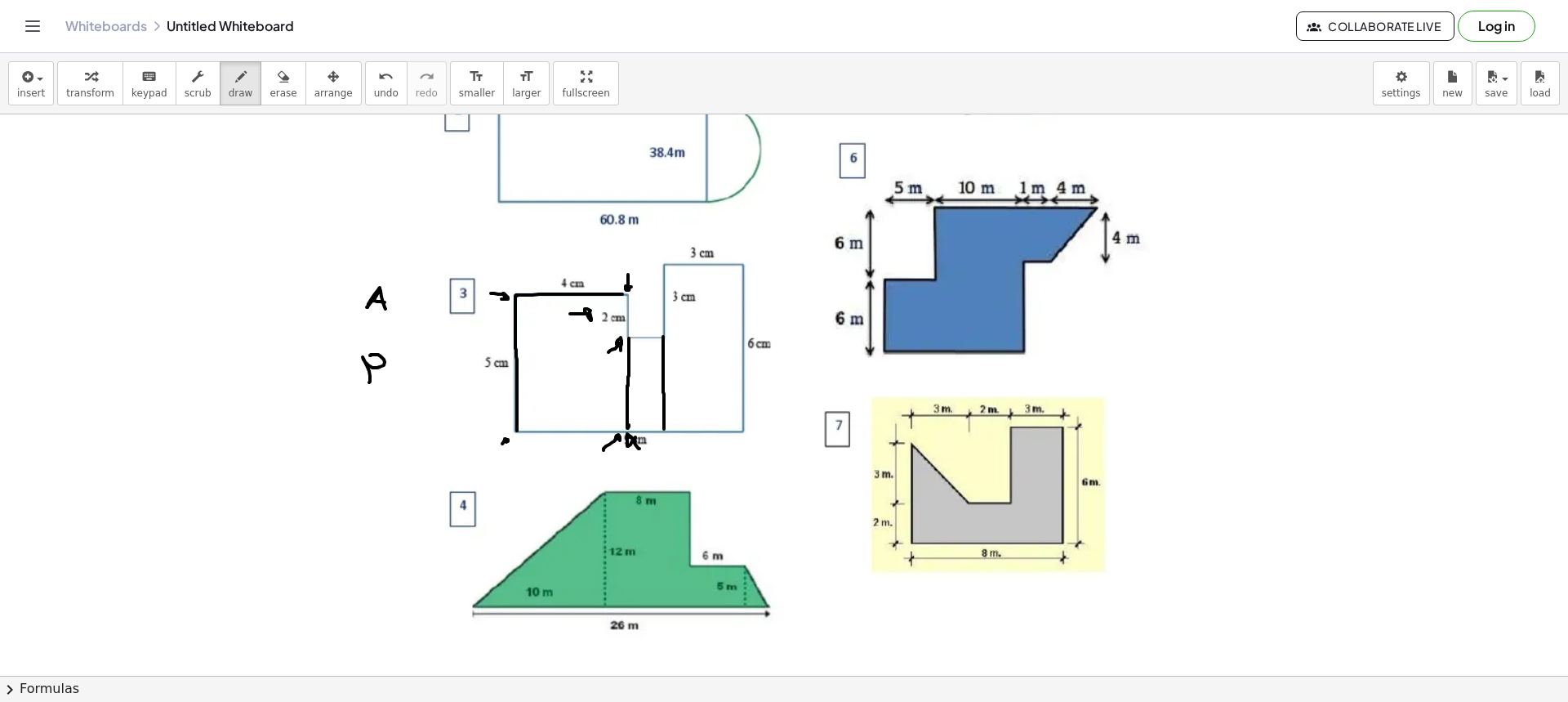
click at [583, 319] on div at bounding box center [784, 267] width 1568 height 1122
click at [277, 84] on icon "button" at bounding box center [283, 77] width 12 height 19
drag, startPoint x: 574, startPoint y: 361, endPoint x: 521, endPoint y: 291, distance: 87.8
click at [521, 291] on div at bounding box center [784, 267] width 1568 height 1122
click at [229, 95] on span "draw" at bounding box center [240, 93] width 24 height 12
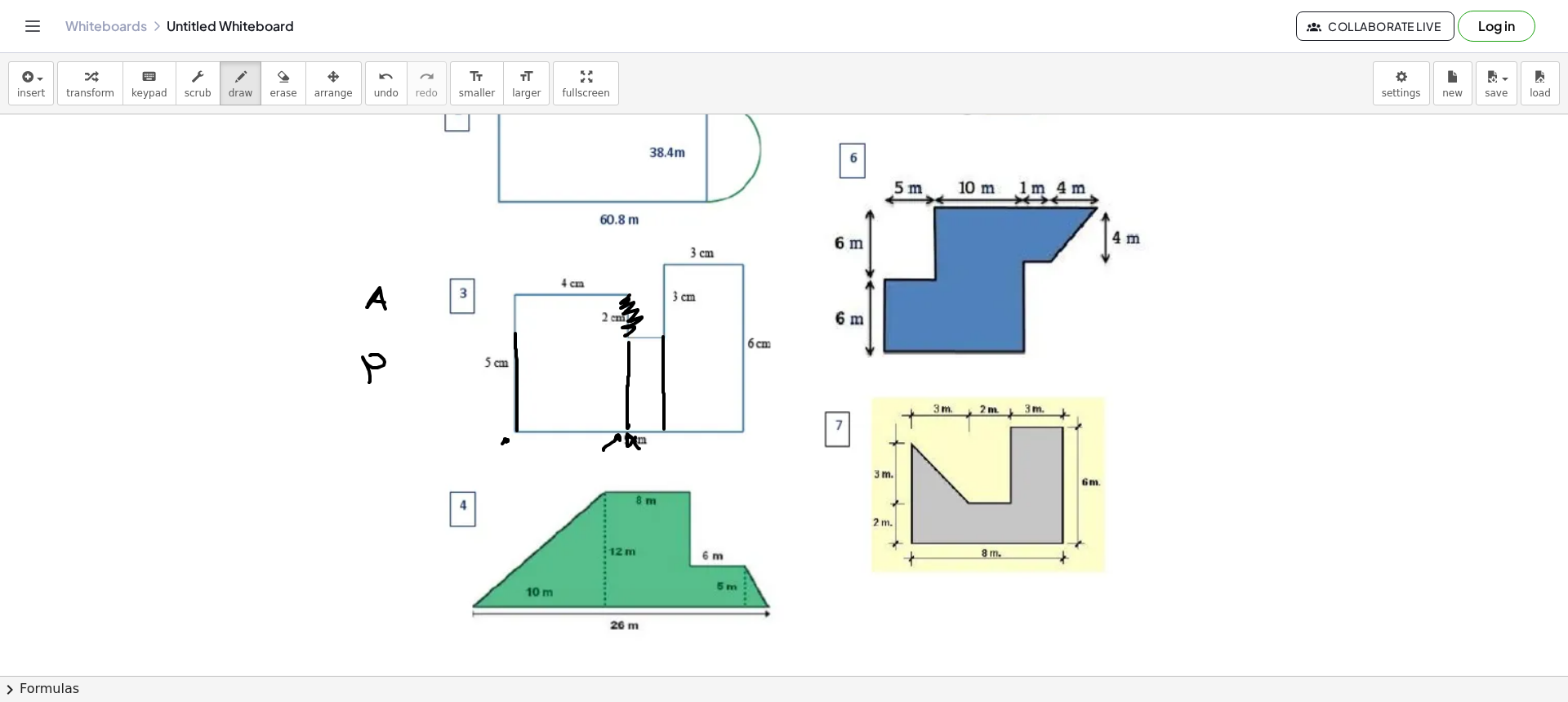
drag, startPoint x: 624, startPoint y: 300, endPoint x: 618, endPoint y: 340, distance: 40.4
click at [618, 339] on div at bounding box center [784, 267] width 1568 height 1122
drag, startPoint x: 516, startPoint y: 327, endPoint x: 515, endPoint y: 300, distance: 27.0
click at [515, 300] on div at bounding box center [784, 267] width 1568 height 1122
drag, startPoint x: 602, startPoint y: 342, endPoint x: 597, endPoint y: 351, distance: 10.3
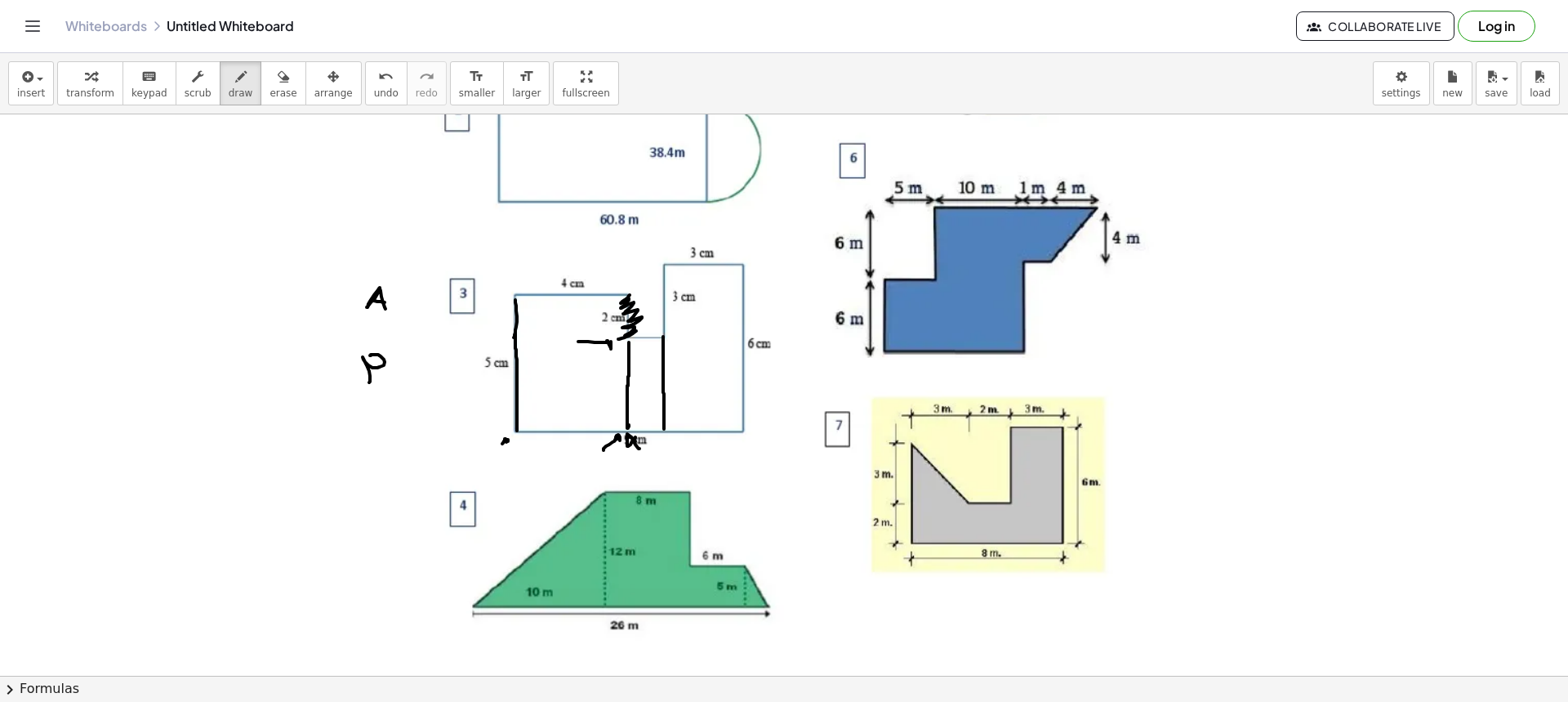
click at [599, 351] on div at bounding box center [784, 267] width 1568 height 1122
drag, startPoint x: 576, startPoint y: 452, endPoint x: 624, endPoint y: 433, distance: 51.6
click at [624, 433] on div at bounding box center [784, 267] width 1568 height 1122
click at [260, 68] on button "erase" at bounding box center [282, 83] width 45 height 44
drag, startPoint x: 601, startPoint y: 298, endPoint x: 613, endPoint y: 298, distance: 12.0
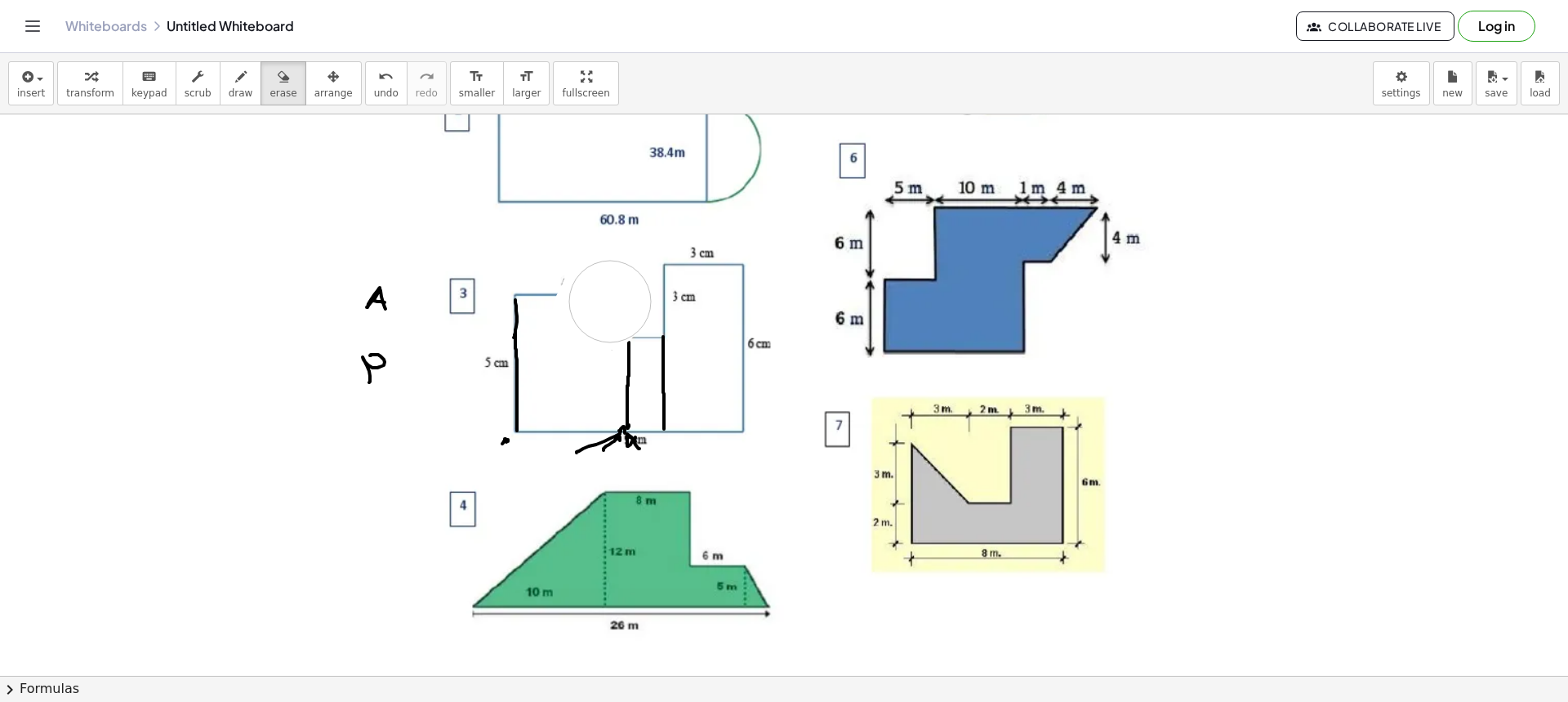
click at [613, 298] on div at bounding box center [784, 267] width 1568 height 1122
drag, startPoint x: 581, startPoint y: 460, endPoint x: 507, endPoint y: 468, distance: 74.4
click at [507, 468] on div at bounding box center [784, 267] width 1568 height 1122
drag, startPoint x: 491, startPoint y: 442, endPoint x: 505, endPoint y: 304, distance: 138.7
click at [505, 304] on div at bounding box center [784, 267] width 1568 height 1122
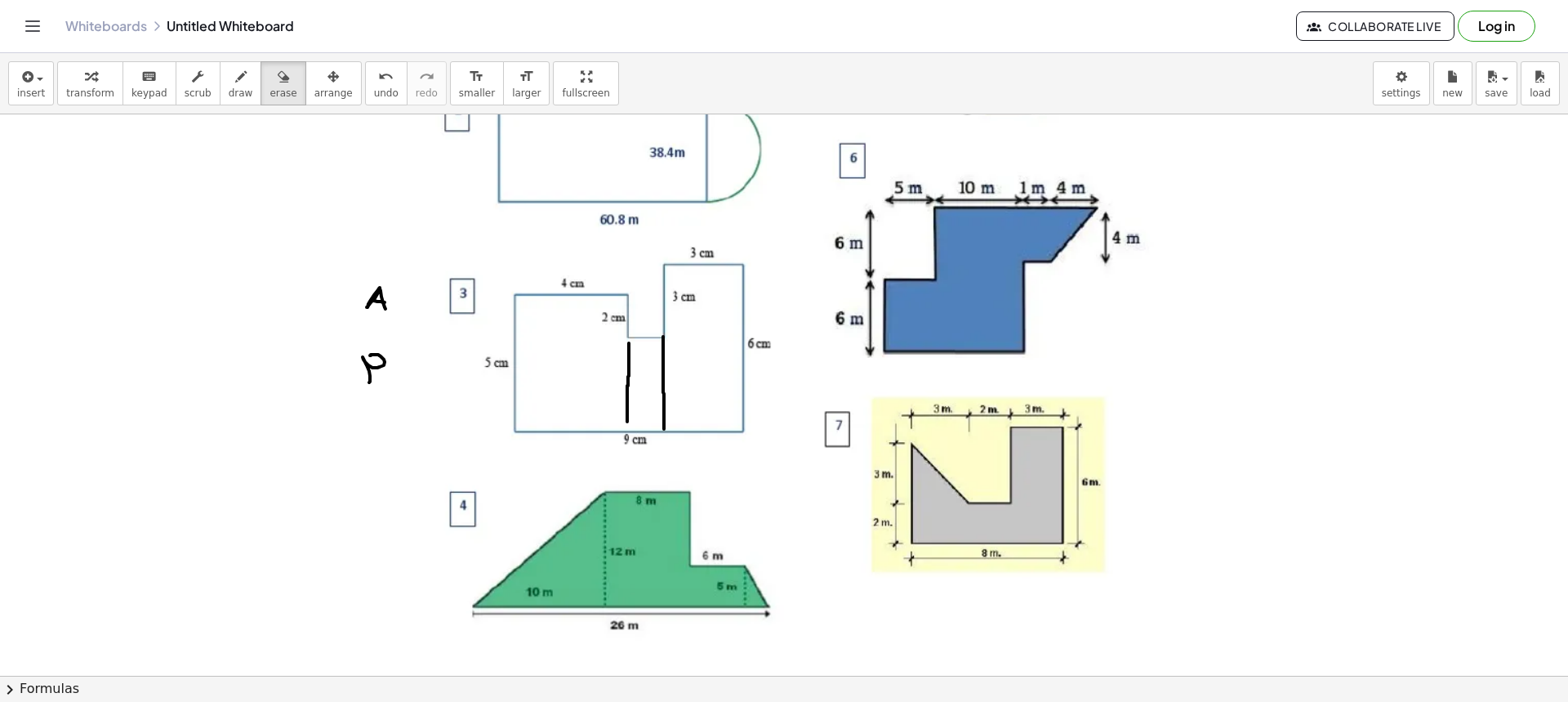
drag, startPoint x: 227, startPoint y: 82, endPoint x: 283, endPoint y: 125, distance: 70.6
click at [229, 82] on div "button" at bounding box center [240, 76] width 24 height 19
drag, startPoint x: 486, startPoint y: 293, endPoint x: 497, endPoint y: 297, distance: 11.7
click at [497, 297] on div at bounding box center [784, 267] width 1568 height 1122
click at [506, 446] on div at bounding box center [784, 267] width 1568 height 1122
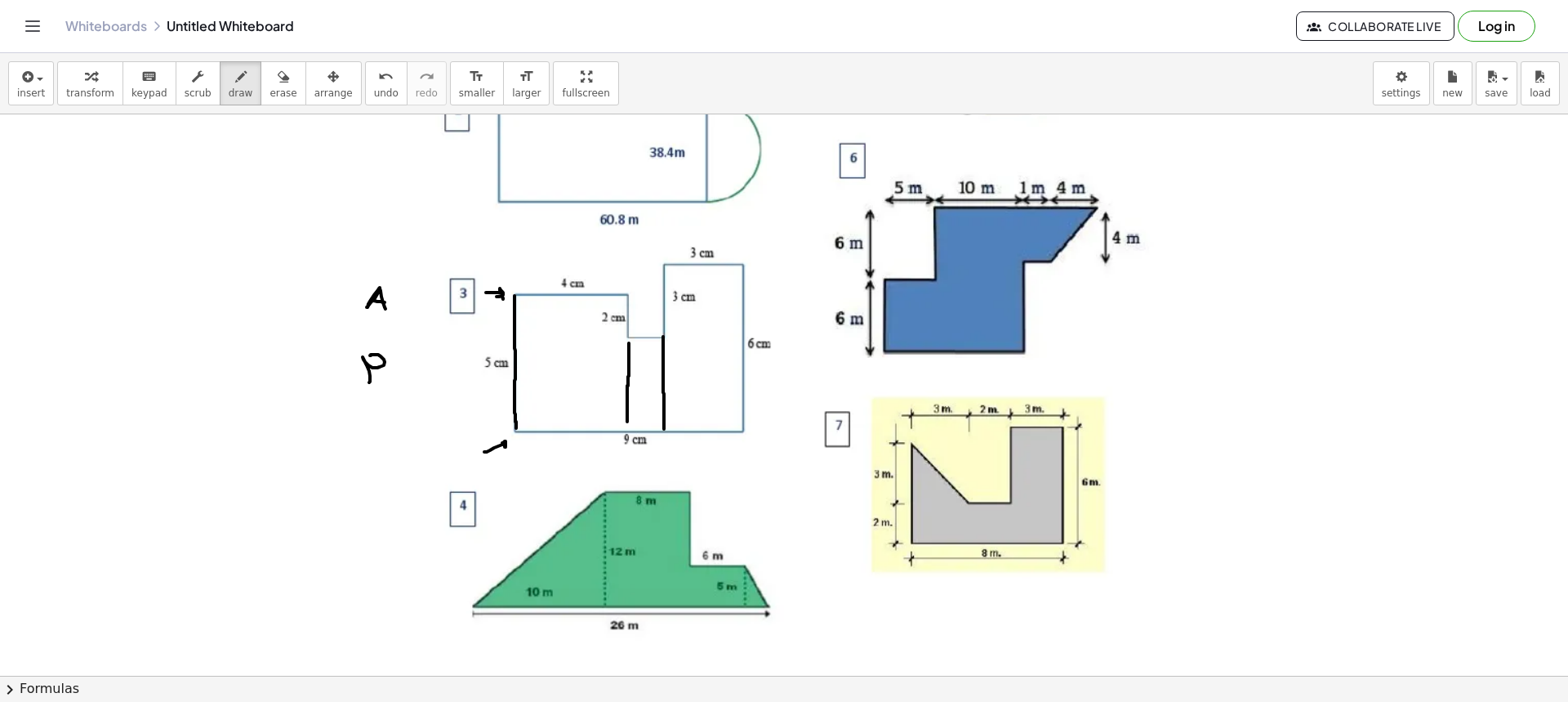
drag, startPoint x: 514, startPoint y: 296, endPoint x: 518, endPoint y: 428, distance: 132.1
click at [517, 429] on div at bounding box center [784, 267] width 1568 height 1122
drag, startPoint x: 628, startPoint y: 297, endPoint x: 519, endPoint y: 335, distance: 115.4
click at [516, 338] on div at bounding box center [784, 267] width 1568 height 1122
drag, startPoint x: 627, startPoint y: 335, endPoint x: 624, endPoint y: 434, distance: 99.0
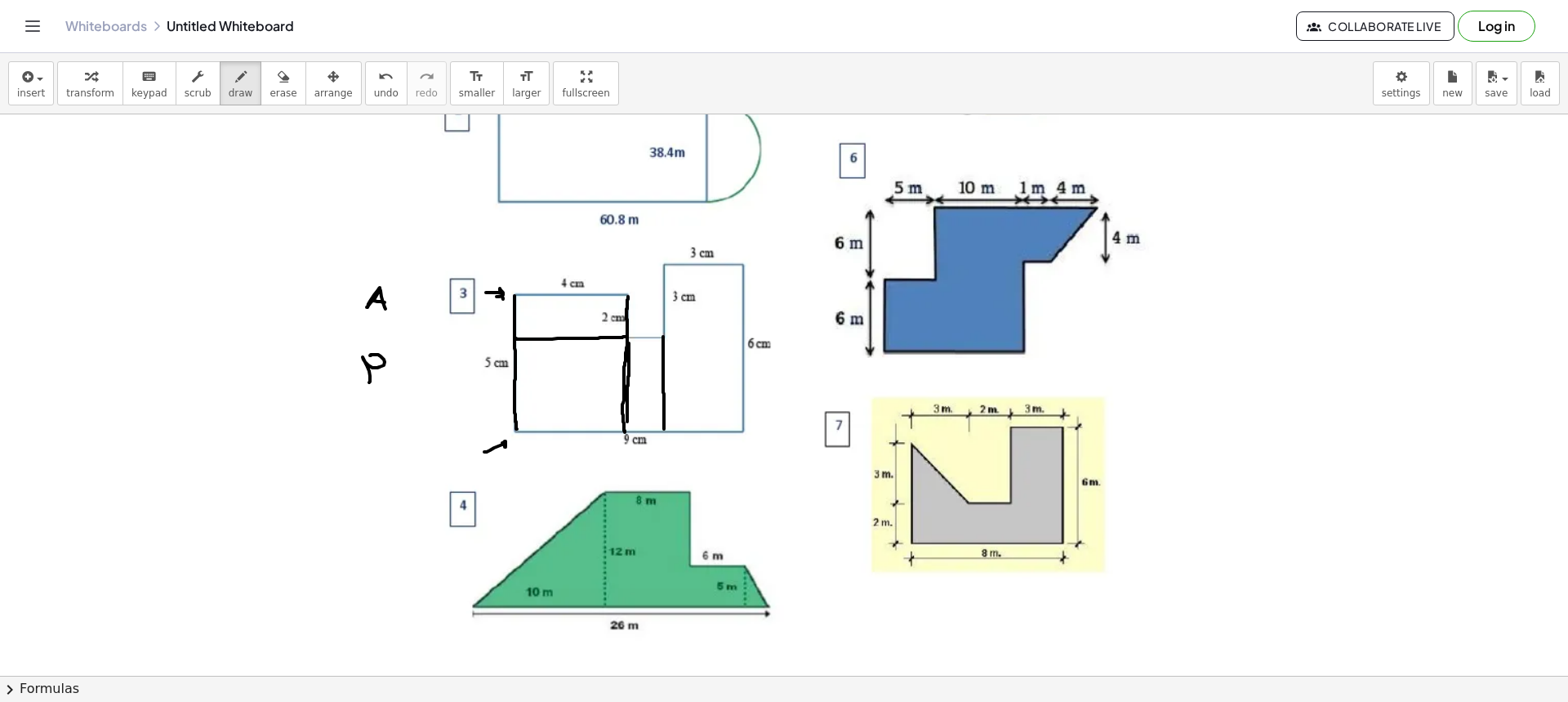
click at [624, 434] on div at bounding box center [784, 267] width 1568 height 1122
drag, startPoint x: 621, startPoint y: 338, endPoint x: 625, endPoint y: 420, distance: 82.1
click at [625, 420] on div at bounding box center [784, 267] width 1568 height 1122
click at [255, 426] on div at bounding box center [784, 267] width 1568 height 1122
drag, startPoint x: 247, startPoint y: 428, endPoint x: 260, endPoint y: 438, distance: 16.4
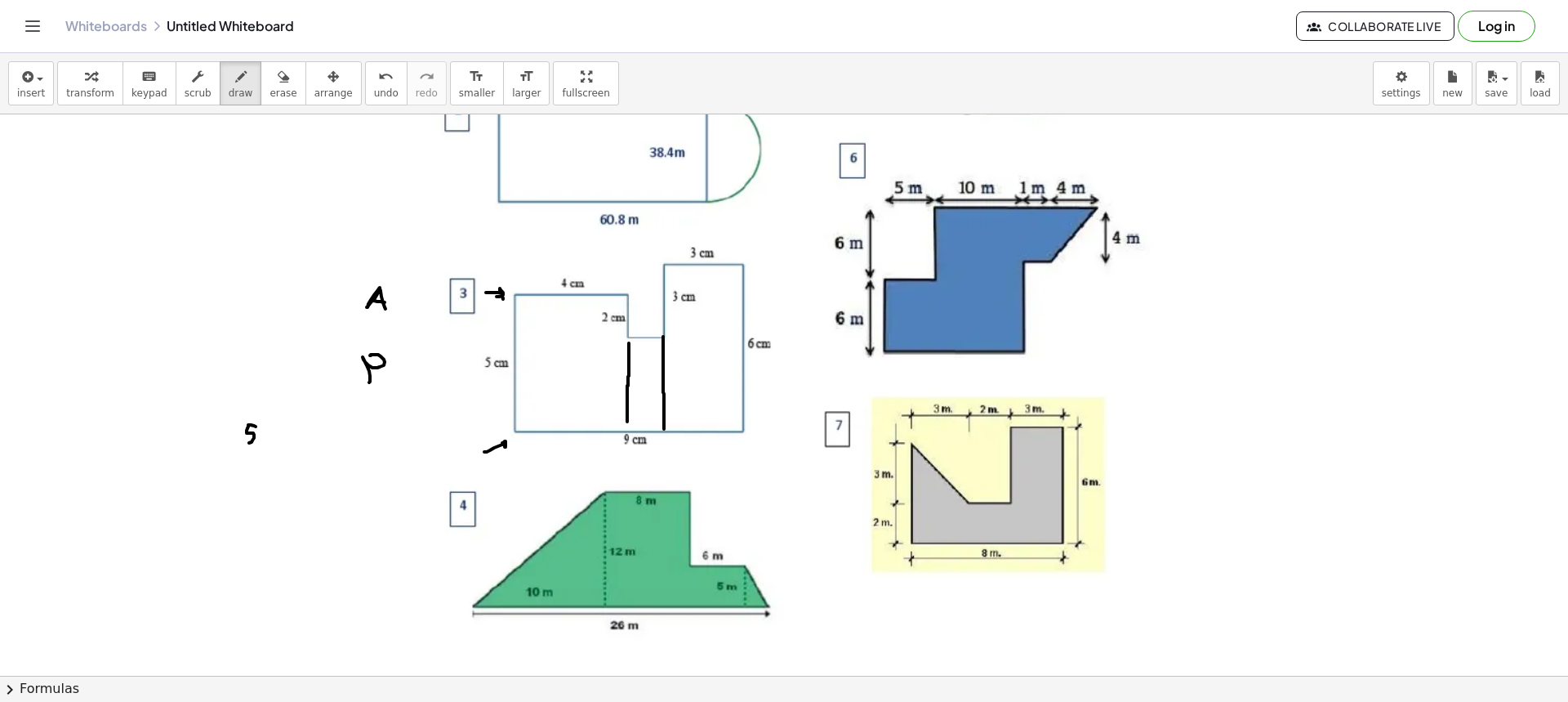
click at [243, 438] on div at bounding box center [784, 267] width 1568 height 1122
click at [271, 437] on div at bounding box center [784, 267] width 1568 height 1122
drag, startPoint x: 280, startPoint y: 431, endPoint x: 297, endPoint y: 446, distance: 22.7
click at [295, 446] on div at bounding box center [784, 267] width 1568 height 1122
click at [314, 436] on div at bounding box center [784, 267] width 1568 height 1122
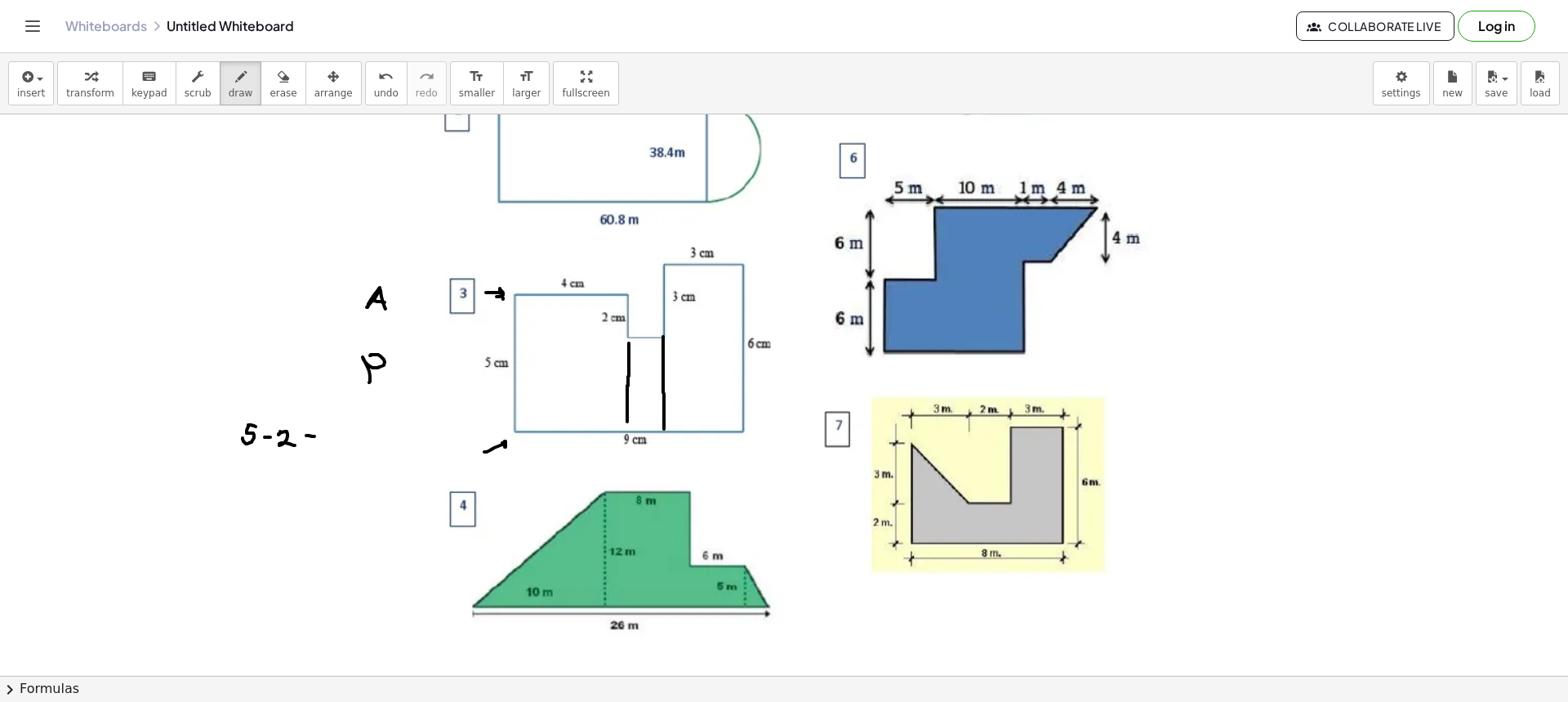
drag, startPoint x: 313, startPoint y: 445, endPoint x: 327, endPoint y: 445, distance: 14.0
click at [320, 445] on div at bounding box center [784, 267] width 1568 height 1122
drag, startPoint x: 340, startPoint y: 435, endPoint x: 341, endPoint y: 450, distance: 15.0
click at [339, 451] on div at bounding box center [784, 267] width 1568 height 1122
drag, startPoint x: 612, startPoint y: 375, endPoint x: 607, endPoint y: 388, distance: 13.9
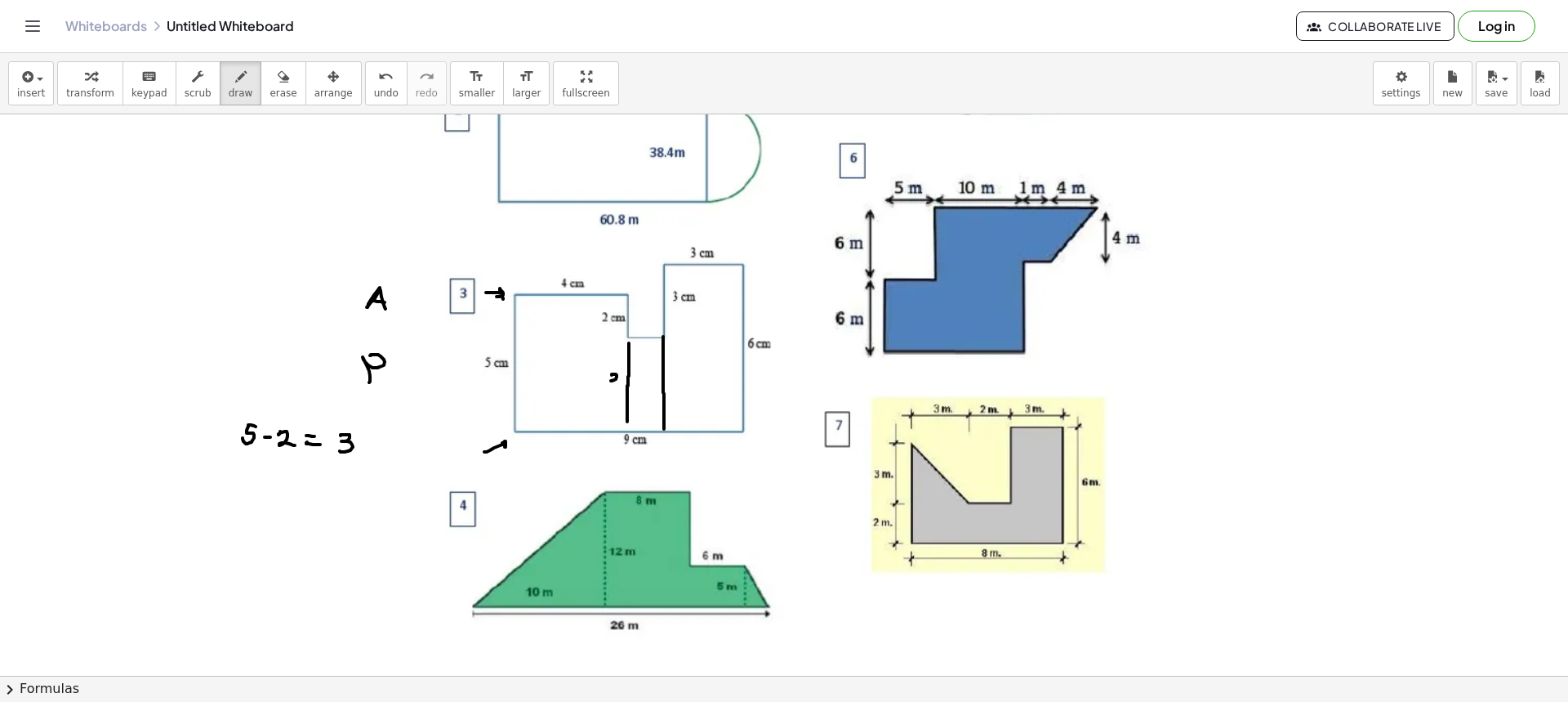
click at [607, 388] on div at bounding box center [784, 267] width 1568 height 1122
drag, startPoint x: 629, startPoint y: 336, endPoint x: 624, endPoint y: 433, distance: 97.1
click at [624, 433] on div at bounding box center [784, 267] width 1568 height 1122
drag, startPoint x: 612, startPoint y: 457, endPoint x: 619, endPoint y: 435, distance: 23.1
click at [619, 435] on div at bounding box center [784, 267] width 1568 height 1122
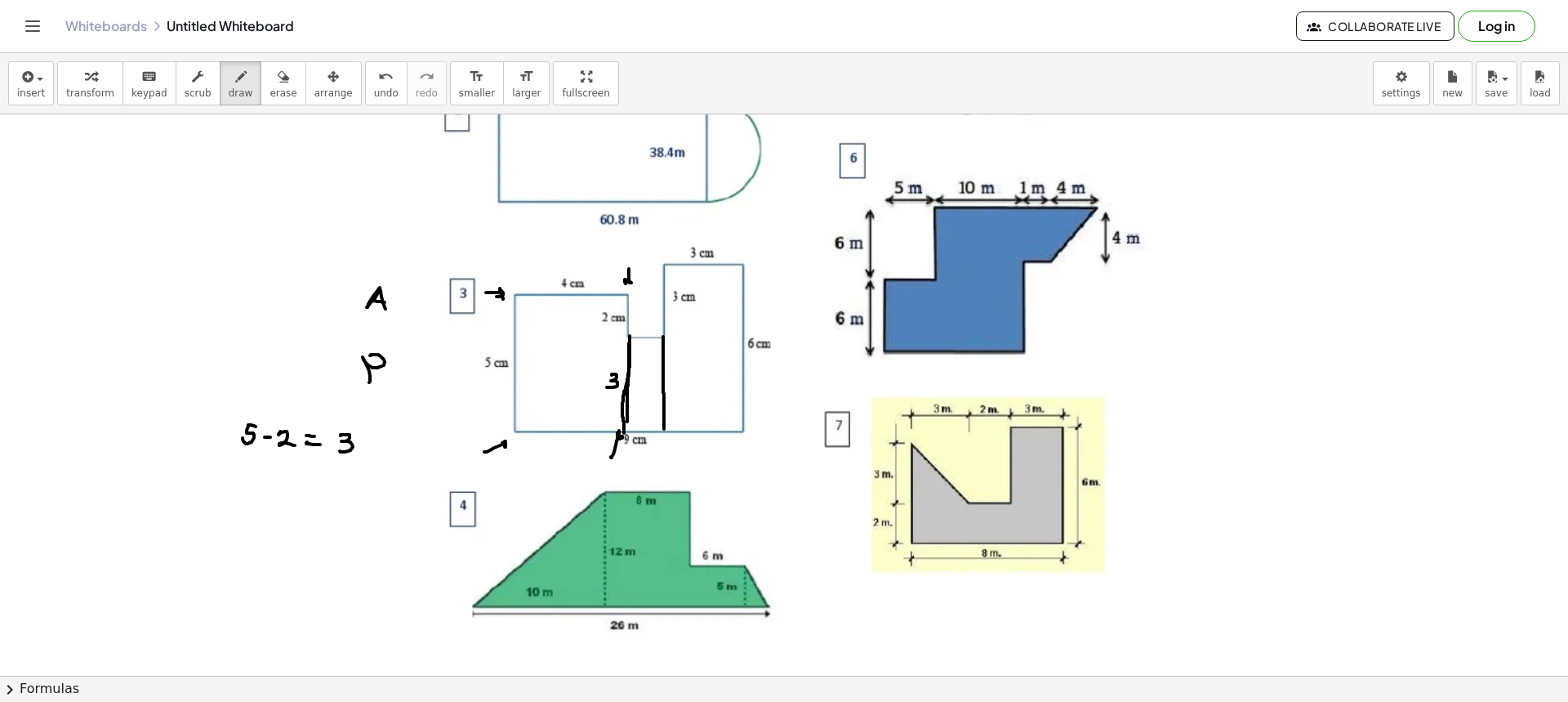
drag, startPoint x: 629, startPoint y: 269, endPoint x: 635, endPoint y: 288, distance: 19.9
click at [630, 280] on div at bounding box center [784, 267] width 1568 height 1122
drag, startPoint x: 517, startPoint y: 335, endPoint x: 627, endPoint y: 335, distance: 110.0
click at [627, 335] on div at bounding box center [784, 267] width 1568 height 1122
drag, startPoint x: 594, startPoint y: 293, endPoint x: 595, endPoint y: 302, distance: 9.1
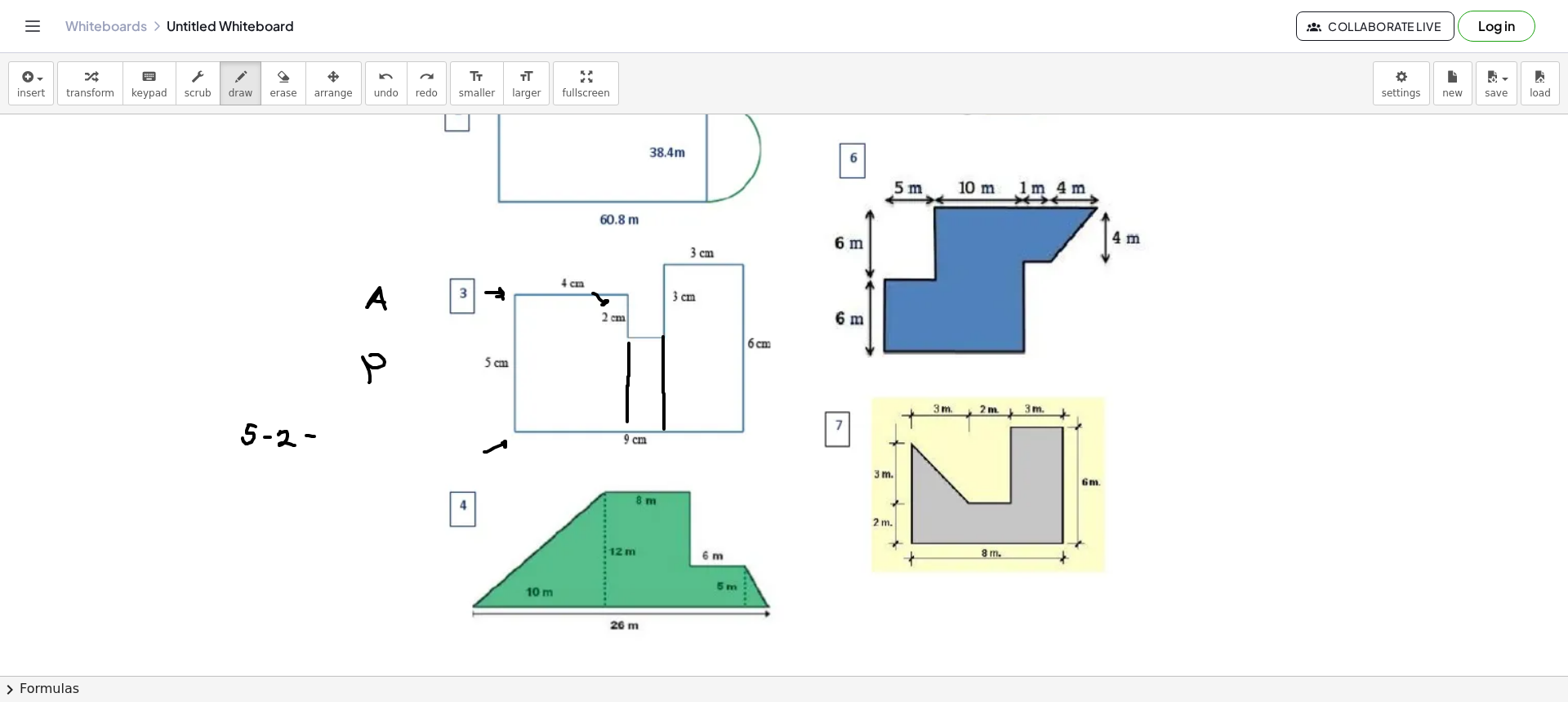
click at [596, 303] on div at bounding box center [784, 267] width 1568 height 1122
drag, startPoint x: 263, startPoint y: 77, endPoint x: 455, endPoint y: 250, distance: 258.4
click at [277, 79] on icon "button" at bounding box center [283, 77] width 12 height 19
click at [513, 277] on div at bounding box center [784, 267] width 1568 height 1122
drag, startPoint x: 580, startPoint y: 275, endPoint x: 564, endPoint y: 314, distance: 42.2
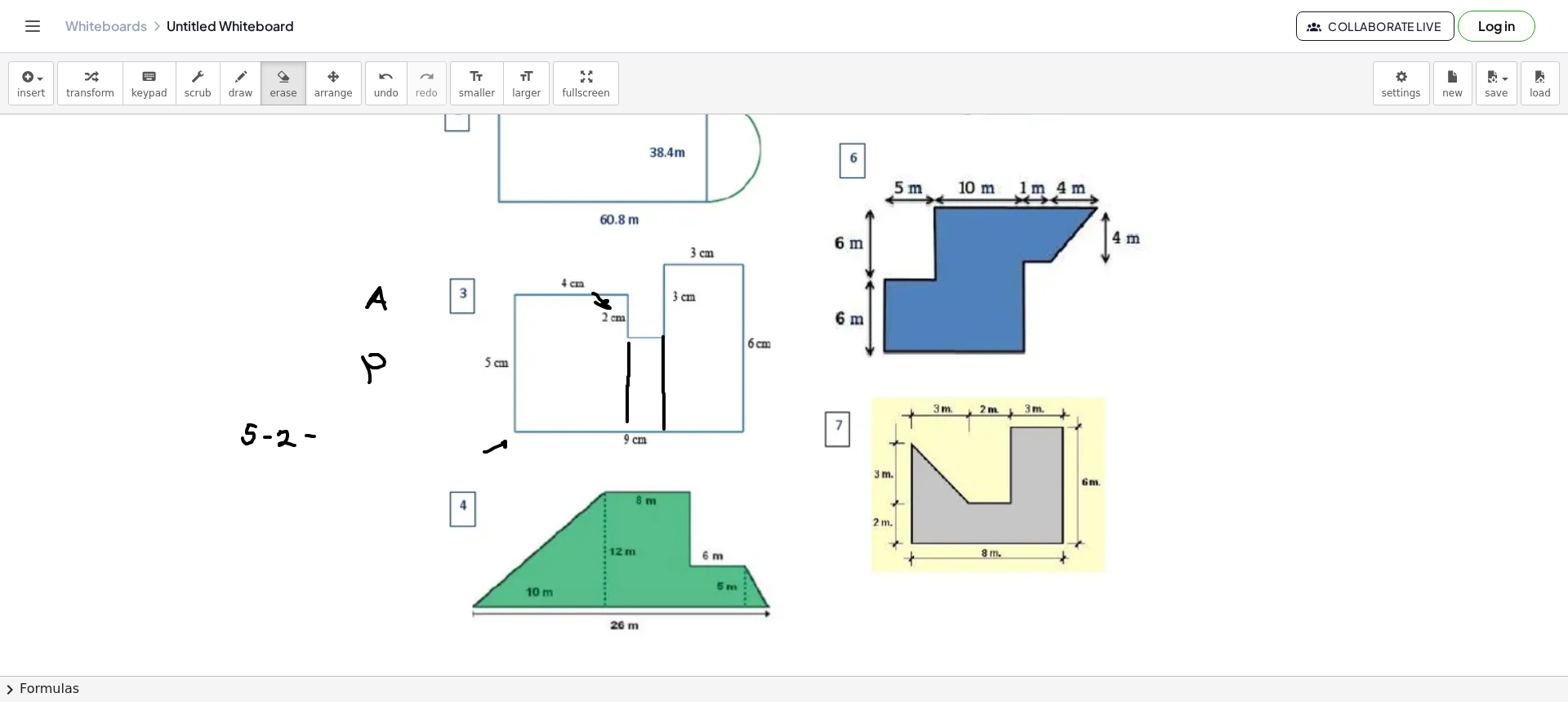
click at [580, 276] on div at bounding box center [784, 267] width 1568 height 1122
drag, startPoint x: 590, startPoint y: 286, endPoint x: 537, endPoint y: 358, distance: 89.4
click at [589, 287] on div at bounding box center [784, 267] width 1568 height 1122
click at [496, 451] on div at bounding box center [784, 267] width 1568 height 1122
click at [229, 97] on span "draw" at bounding box center [240, 93] width 24 height 12
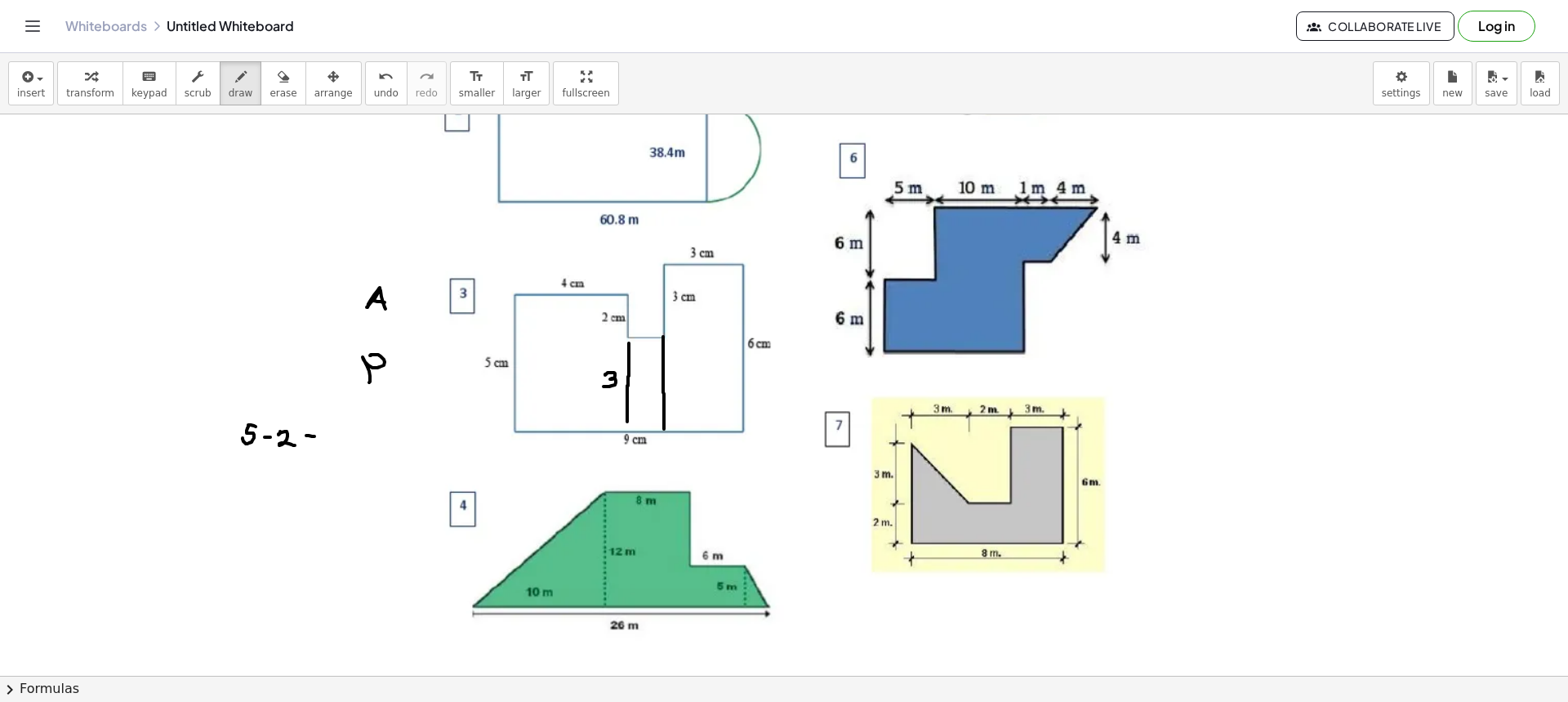
drag, startPoint x: 605, startPoint y: 375, endPoint x: 624, endPoint y: 400, distance: 31.4
click at [602, 386] on div at bounding box center [784, 267] width 1568 height 1122
drag, startPoint x: 627, startPoint y: 337, endPoint x: 663, endPoint y: 339, distance: 36.1
click at [663, 339] on div at bounding box center [784, 267] width 1568 height 1122
drag, startPoint x: 82, startPoint y: 283, endPoint x: 96, endPoint y: 299, distance: 21.3
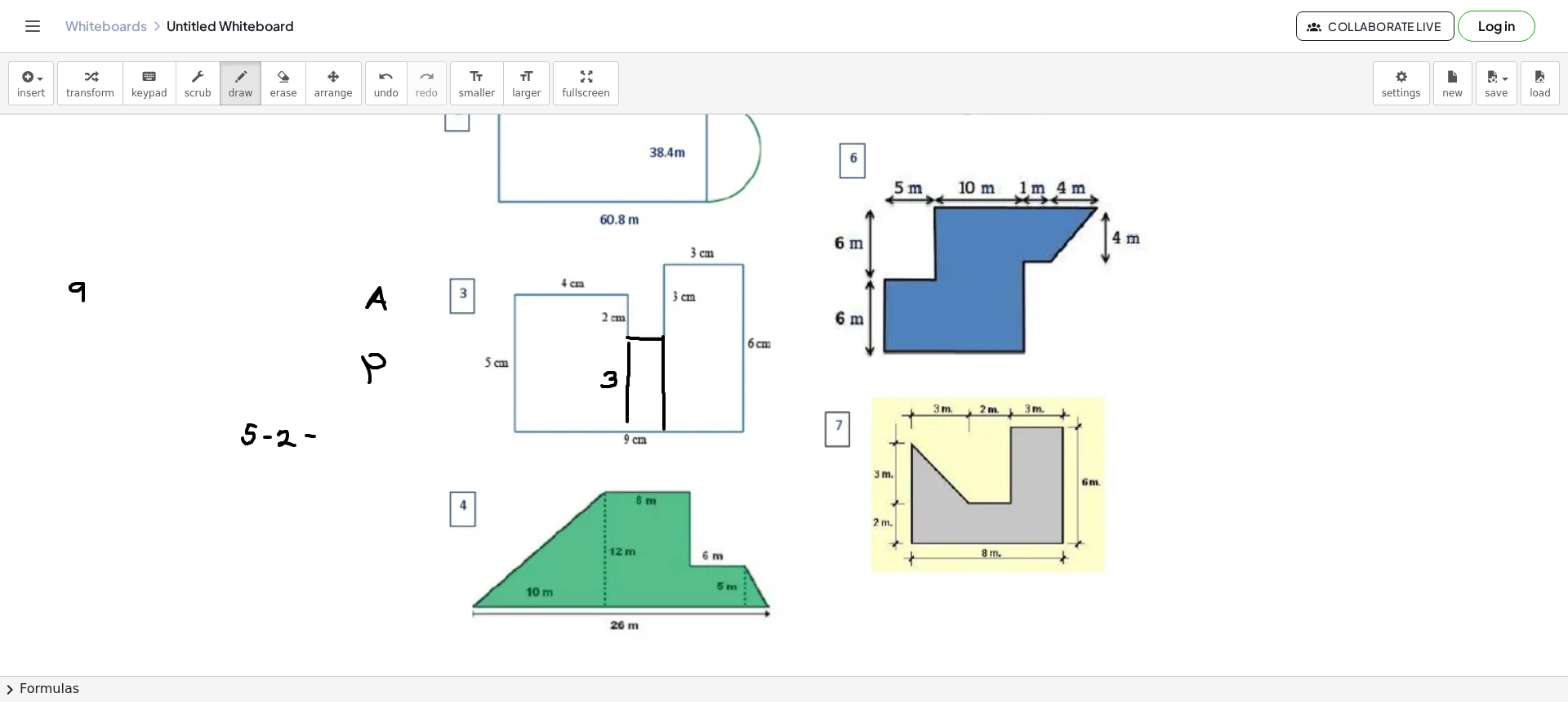
click at [83, 302] on div at bounding box center [784, 267] width 1568 height 1122
drag, startPoint x: 92, startPoint y: 293, endPoint x: 102, endPoint y: 294, distance: 10.0
click at [102, 293] on div at bounding box center [784, 267] width 1568 height 1122
drag, startPoint x: 117, startPoint y: 289, endPoint x: 127, endPoint y: 309, distance: 22.4
click at [126, 309] on div at bounding box center [784, 267] width 1568 height 1122
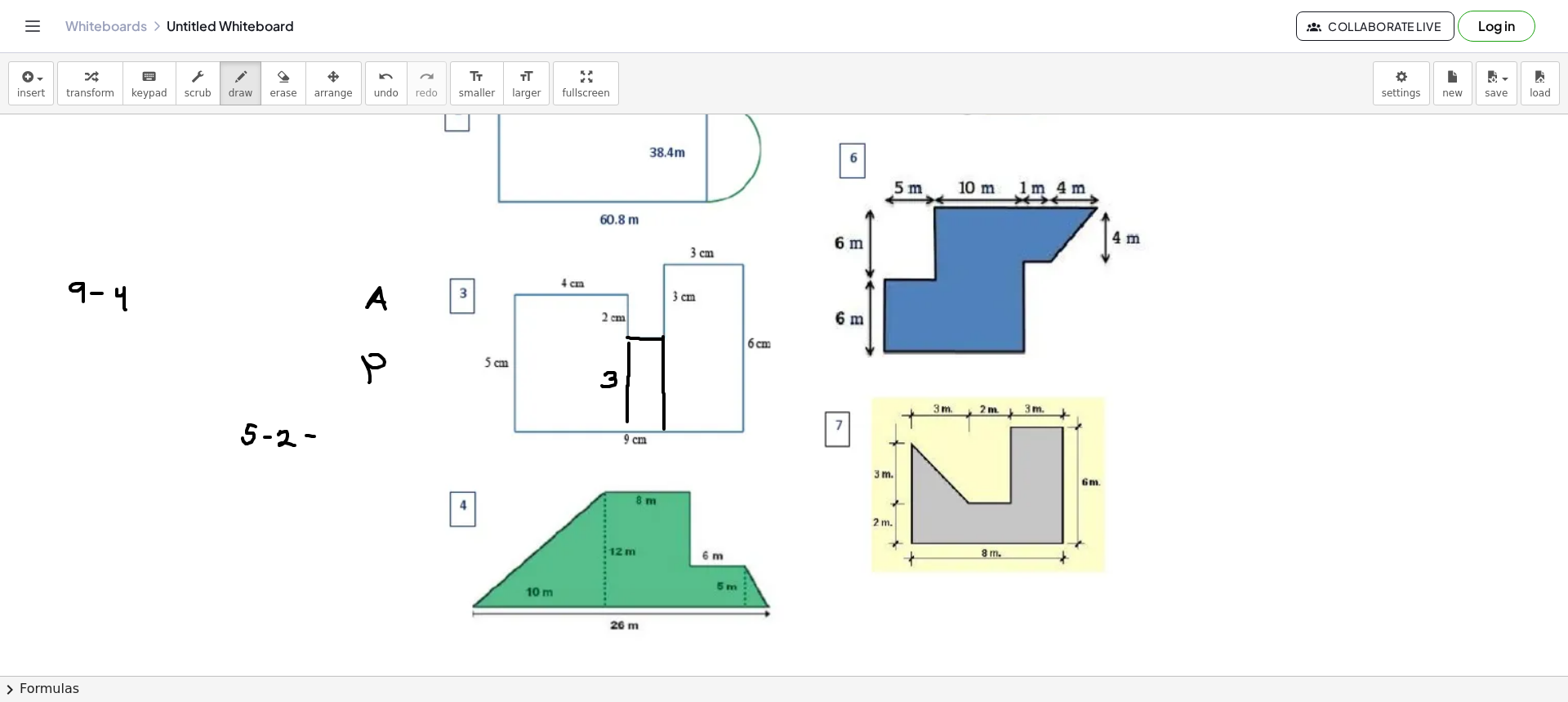
drag, startPoint x: 132, startPoint y: 296, endPoint x: 145, endPoint y: 296, distance: 13.0
click at [145, 296] on div at bounding box center [784, 267] width 1568 height 1122
drag, startPoint x: 158, startPoint y: 290, endPoint x: 178, endPoint y: 303, distance: 23.9
click at [154, 305] on div at bounding box center [784, 267] width 1568 height 1122
click at [187, 299] on div at bounding box center [784, 267] width 1568 height 1122
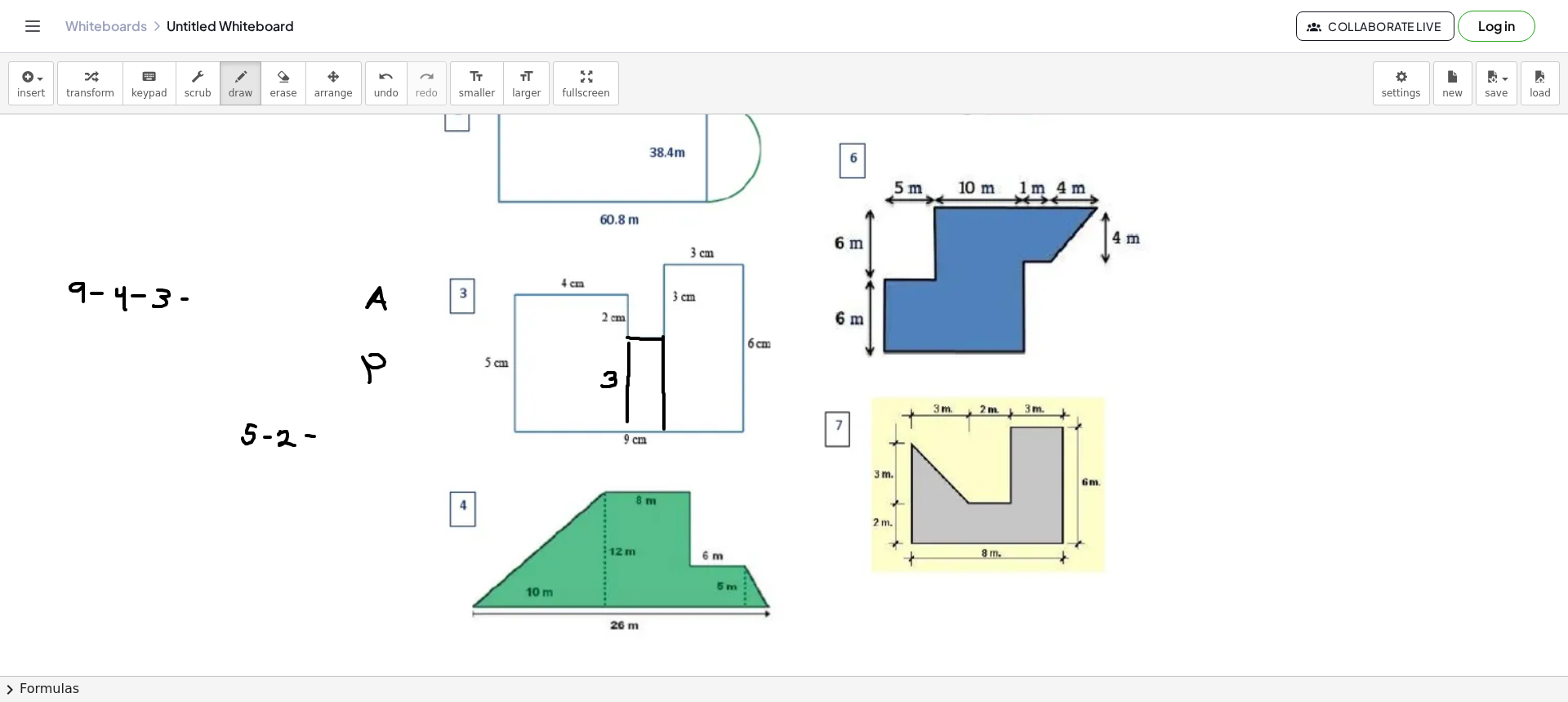
drag, startPoint x: 183, startPoint y: 303, endPoint x: 193, endPoint y: 305, distance: 10.2
click at [189, 304] on div at bounding box center [784, 267] width 1568 height 1122
drag, startPoint x: 217, startPoint y: 289, endPoint x: 239, endPoint y: 311, distance: 31.1
click at [230, 308] on div at bounding box center [784, 267] width 1568 height 1122
drag, startPoint x: 645, startPoint y: 298, endPoint x: 655, endPoint y: 315, distance: 19.7
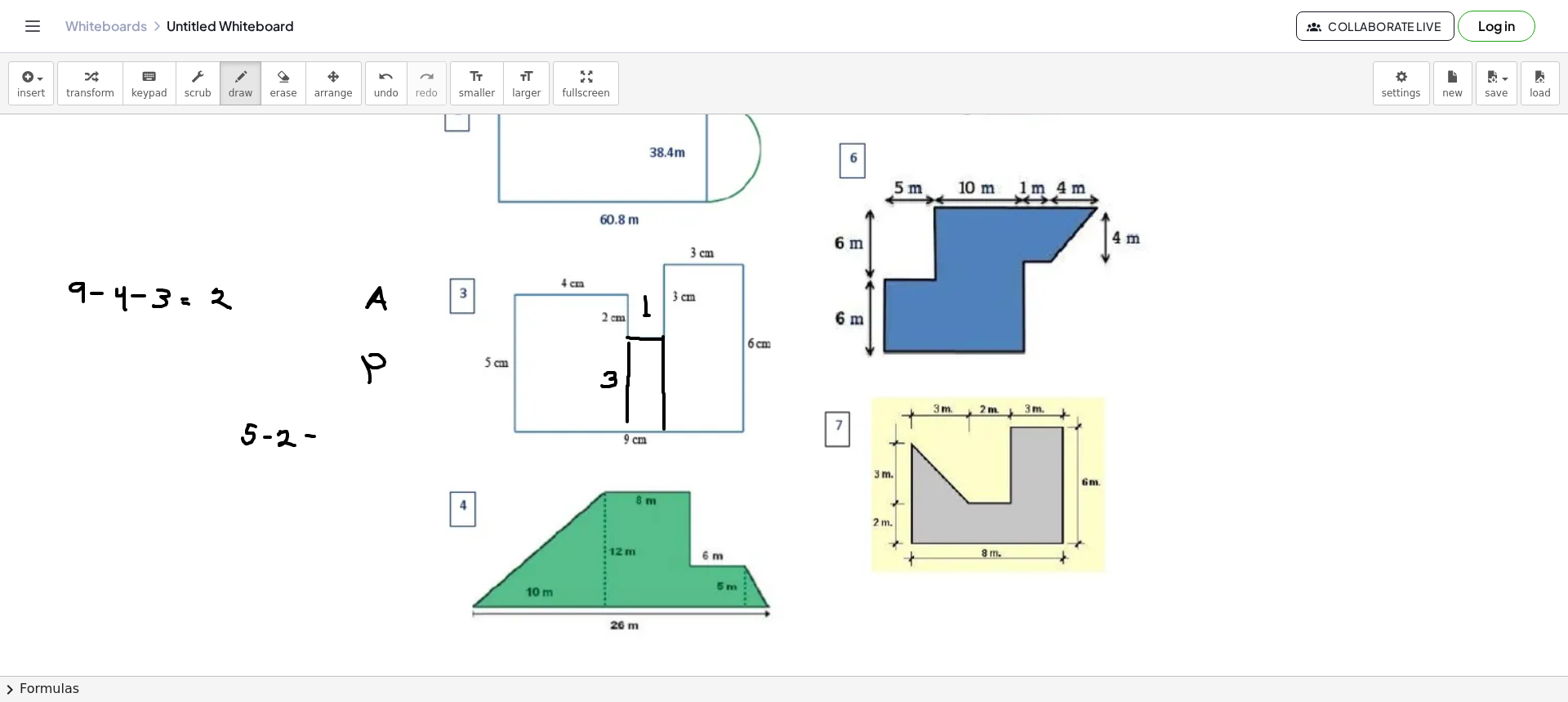
click at [654, 315] on div at bounding box center [784, 267] width 1568 height 1122
drag, startPoint x: 643, startPoint y: 325, endPoint x: 652, endPoint y: 338, distance: 15.8
click at [652, 338] on div at bounding box center [784, 267] width 1568 height 1122
drag, startPoint x: 629, startPoint y: 374, endPoint x: 624, endPoint y: 419, distance: 45.3
click at [624, 419] on div at bounding box center [784, 267] width 1568 height 1122
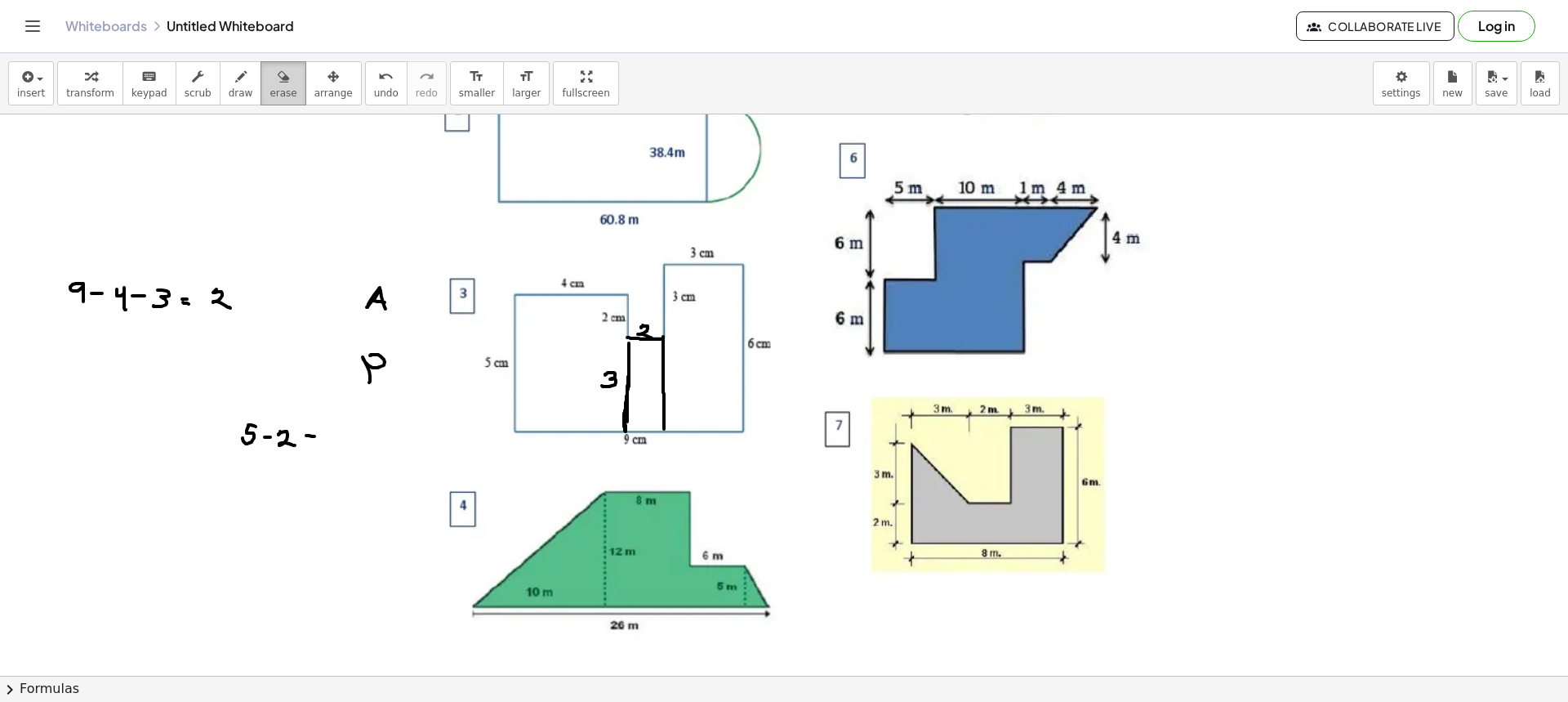
click at [269, 104] on button "erase" at bounding box center [282, 83] width 45 height 44
drag, startPoint x: 99, startPoint y: 295, endPoint x: 376, endPoint y: 299, distance: 277.0
click at [376, 299] on div at bounding box center [784, 267] width 1568 height 1122
drag, startPoint x: 367, startPoint y: 357, endPoint x: 371, endPoint y: 380, distance: 23.3
click at [371, 380] on div at bounding box center [784, 267] width 1568 height 1122
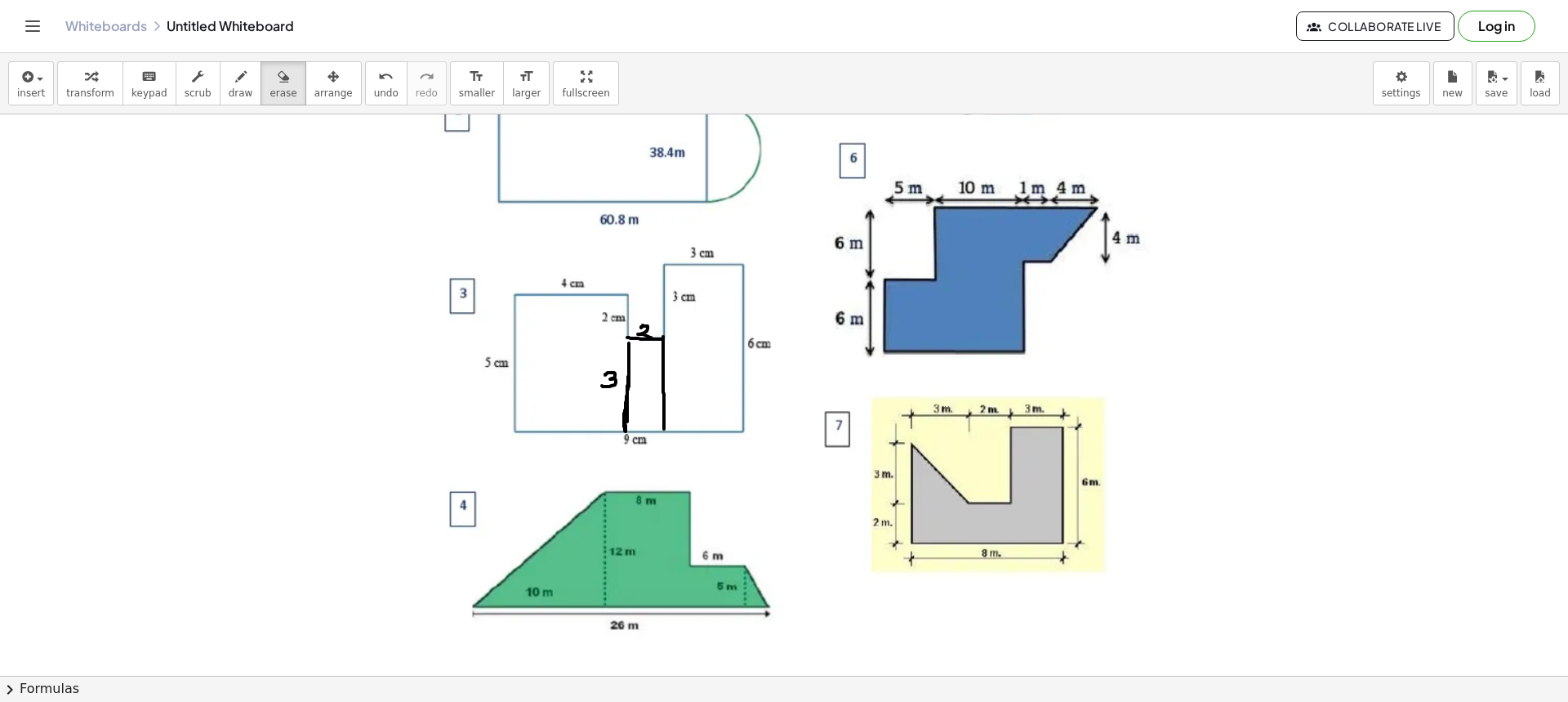
drag, startPoint x: 260, startPoint y: 101, endPoint x: 376, endPoint y: 209, distance: 158.5
click at [260, 100] on button "erase" at bounding box center [282, 83] width 45 height 44
drag, startPoint x: 633, startPoint y: 336, endPoint x: 655, endPoint y: 412, distance: 79.1
click at [653, 414] on div at bounding box center [784, 267] width 1568 height 1122
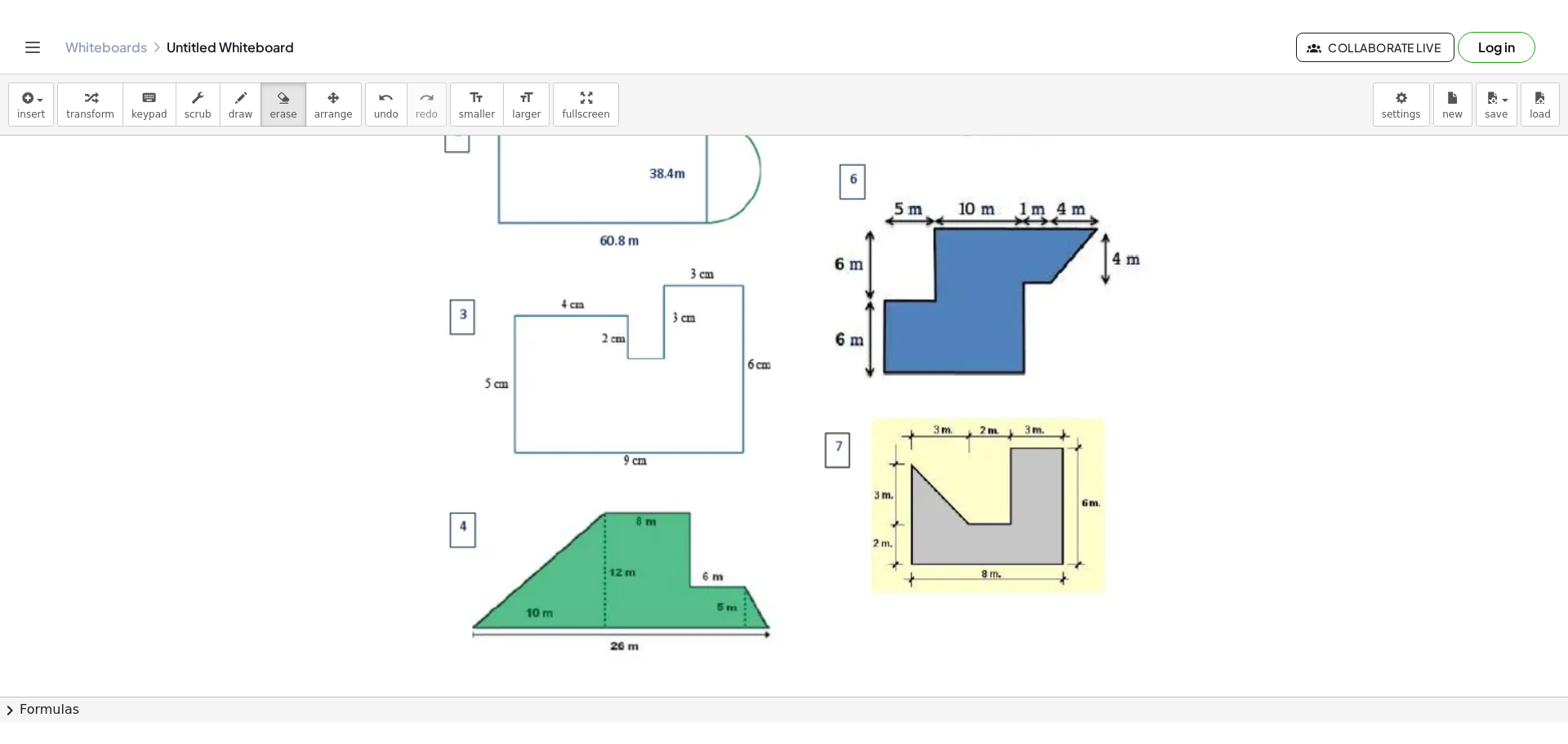
scroll to position [0, 0]
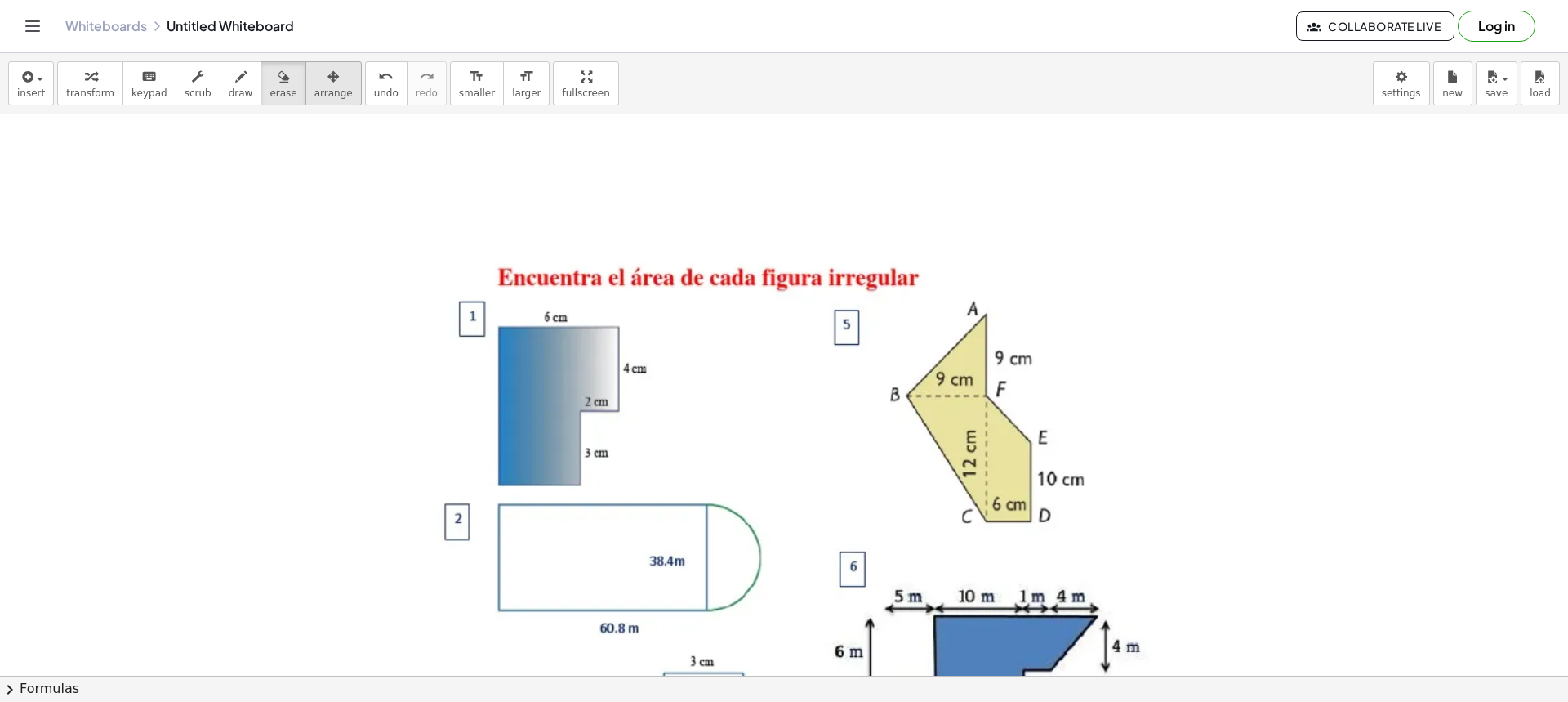
click at [322, 90] on span "arrange" at bounding box center [334, 93] width 39 height 12
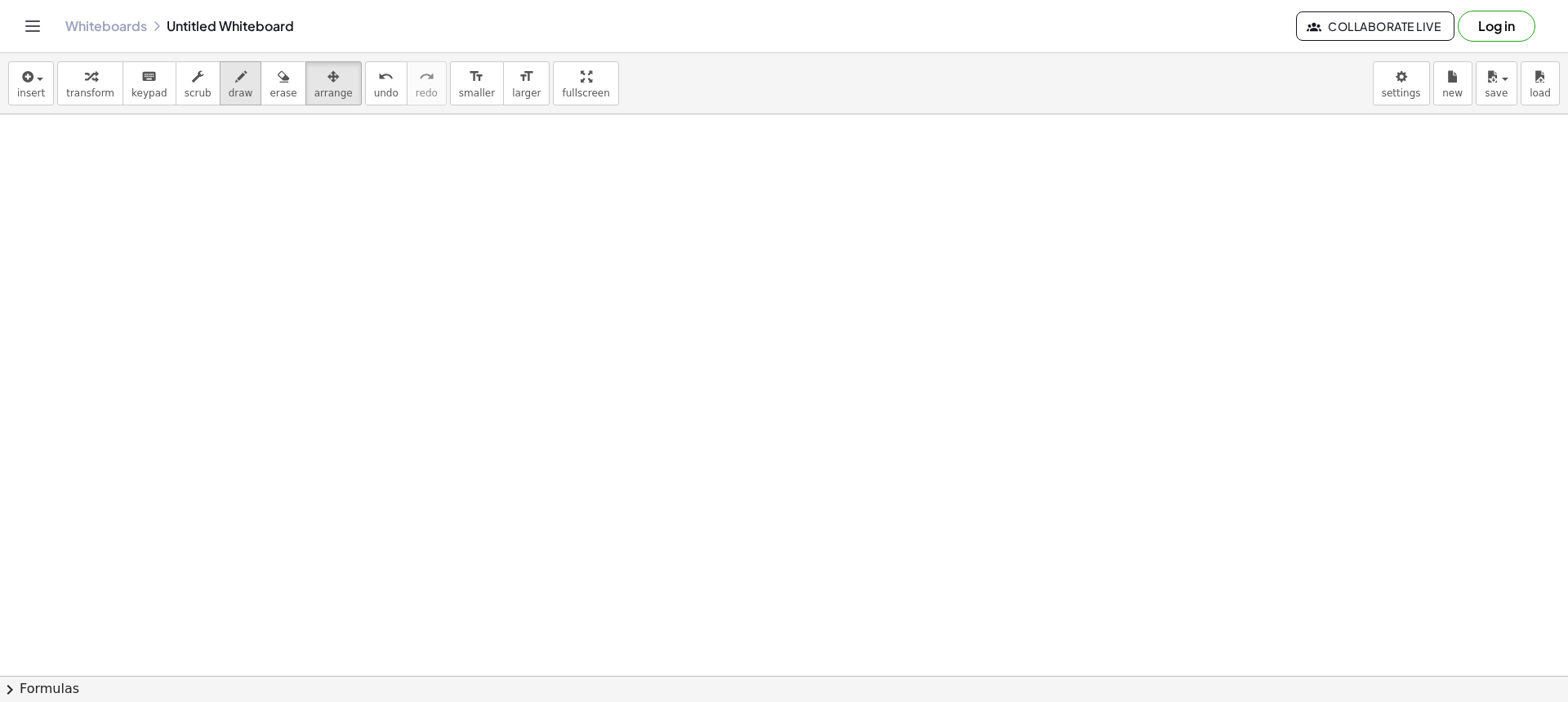
click at [229, 87] on span "draw" at bounding box center [240, 93] width 24 height 12
drag, startPoint x: 357, startPoint y: 161, endPoint x: 366, endPoint y: 179, distance: 20.1
click at [366, 179] on div at bounding box center [784, 675] width 1568 height 1122
drag, startPoint x: 379, startPoint y: 170, endPoint x: 371, endPoint y: 167, distance: 8.5
click at [370, 178] on div at bounding box center [784, 675] width 1568 height 1122
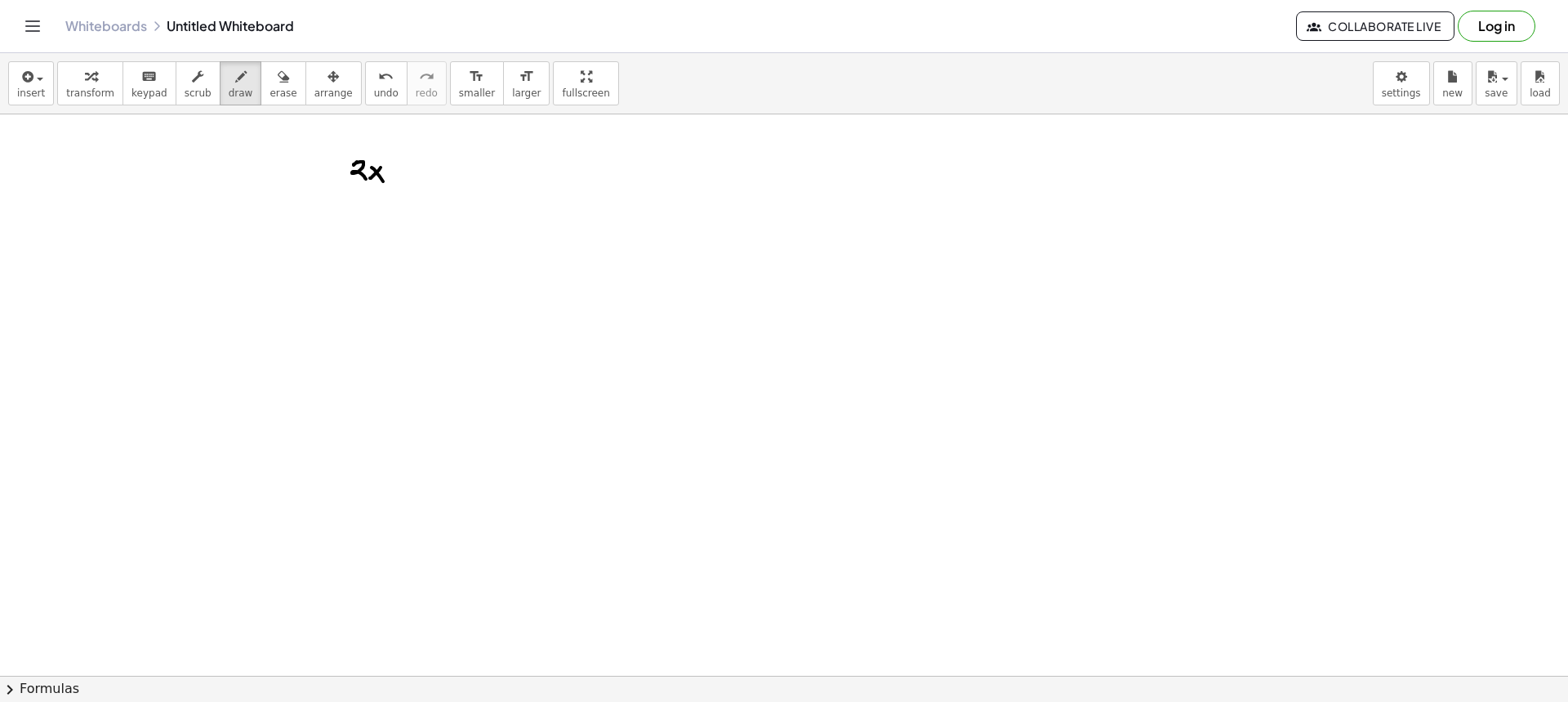
click at [383, 182] on div at bounding box center [784, 675] width 1568 height 1122
click at [397, 172] on div at bounding box center [784, 675] width 1568 height 1122
click at [397, 166] on div at bounding box center [784, 675] width 1568 height 1122
drag, startPoint x: 418, startPoint y: 160, endPoint x: 431, endPoint y: 174, distance: 19.1
click at [429, 177] on div at bounding box center [784, 675] width 1568 height 1122
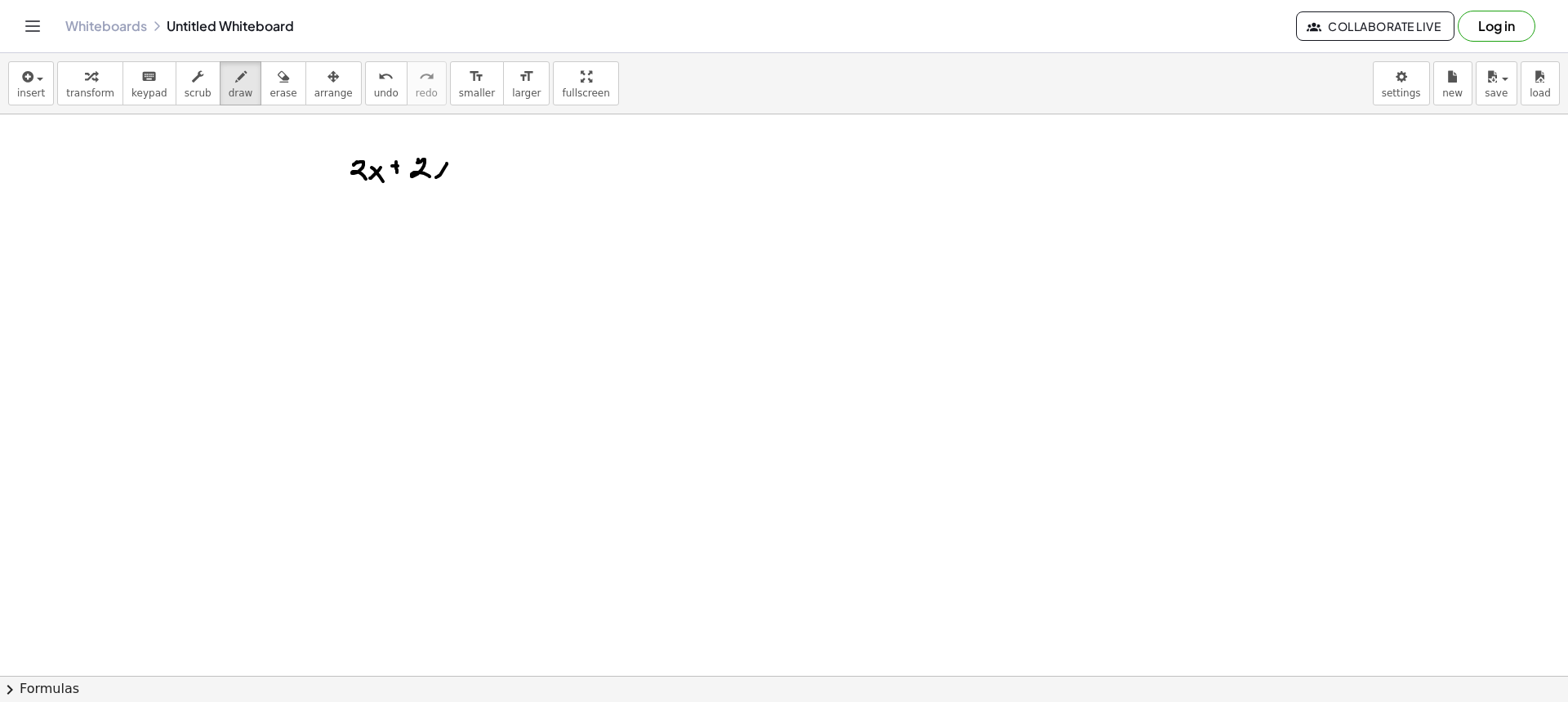
drag, startPoint x: 438, startPoint y: 177, endPoint x: 439, endPoint y: 166, distance: 11.0
click at [436, 176] on div at bounding box center [784, 675] width 1568 height 1122
drag, startPoint x: 439, startPoint y: 166, endPoint x: 456, endPoint y: 184, distance: 24.8
click at [455, 183] on div at bounding box center [784, 675] width 1568 height 1122
click at [260, 86] on button "erase" at bounding box center [282, 83] width 45 height 44
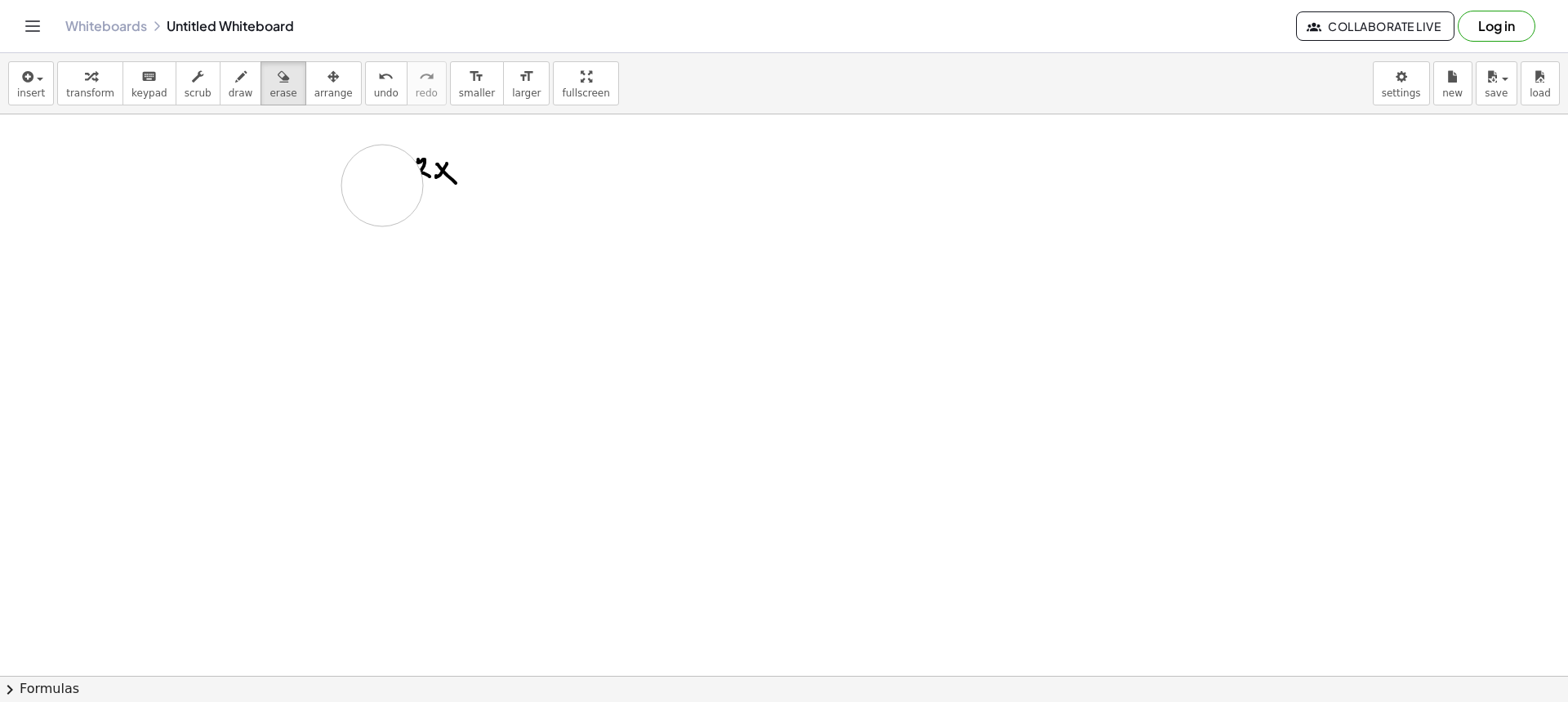
drag, startPoint x: 382, startPoint y: 186, endPoint x: 418, endPoint y: 177, distance: 37.1
click at [523, 172] on div at bounding box center [784, 675] width 1568 height 1122
drag, startPoint x: 224, startPoint y: 90, endPoint x: 337, endPoint y: 172, distance: 139.6
click at [229, 92] on span "draw" at bounding box center [240, 93] width 24 height 12
drag, startPoint x: 315, startPoint y: 165, endPoint x: 342, endPoint y: 176, distance: 29.2
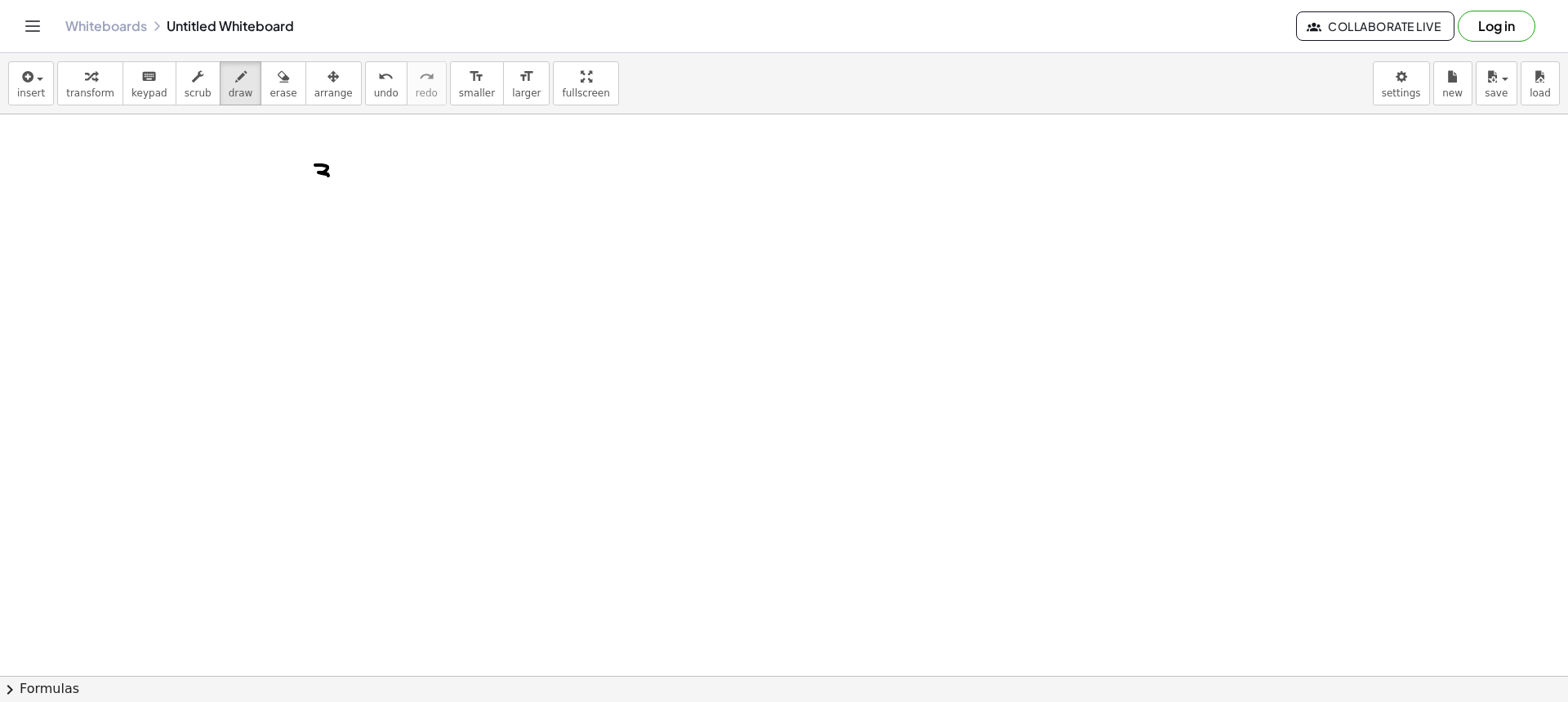
click at [312, 180] on div at bounding box center [784, 675] width 1568 height 1122
click at [342, 182] on div at bounding box center [784, 675] width 1568 height 1122
drag, startPoint x: 349, startPoint y: 174, endPoint x: 366, endPoint y: 173, distance: 17.0
click at [356, 182] on div at bounding box center [784, 675] width 1568 height 1122
click at [371, 179] on div at bounding box center [784, 675] width 1568 height 1122
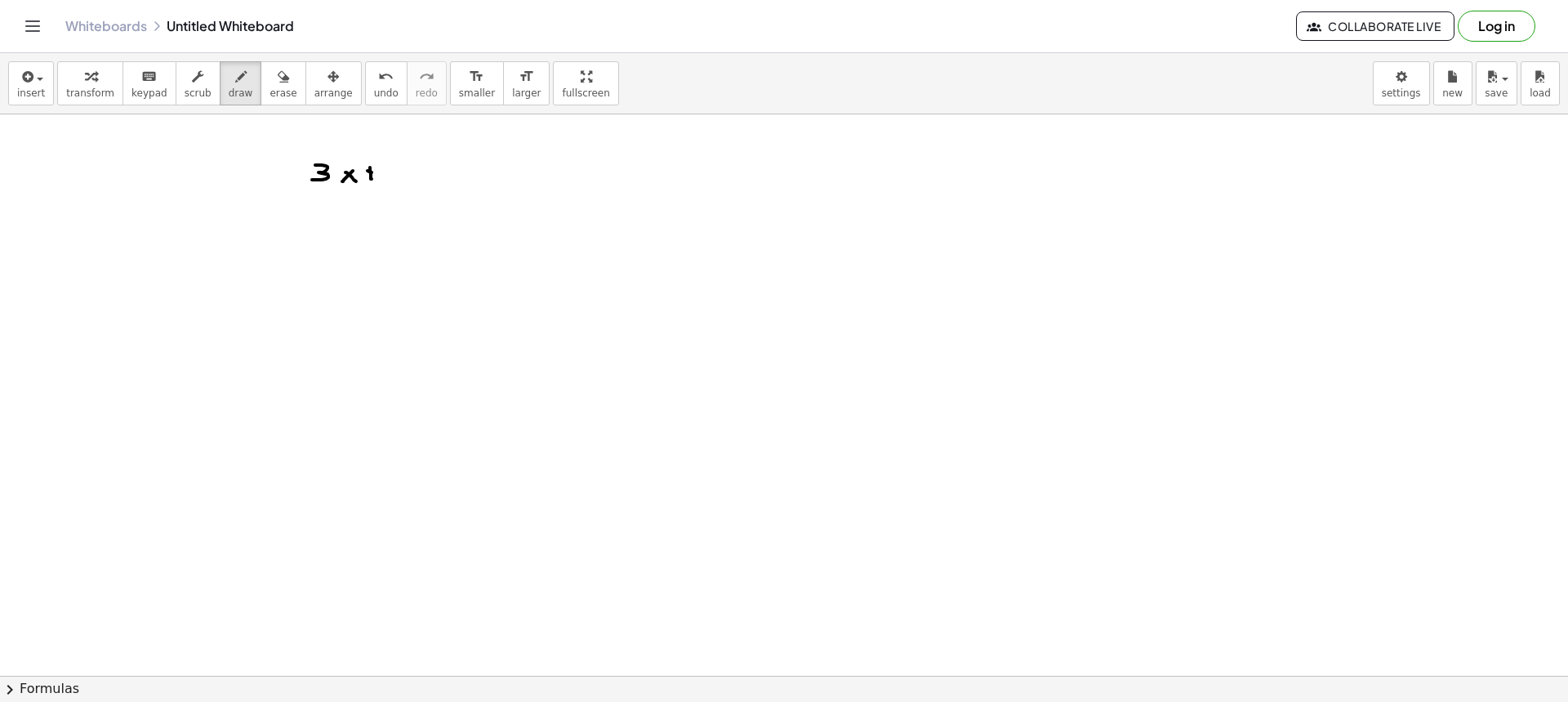
click at [374, 172] on div at bounding box center [784, 675] width 1568 height 1122
drag, startPoint x: 403, startPoint y: 161, endPoint x: 390, endPoint y: 175, distance: 19.1
click at [388, 175] on div at bounding box center [784, 675] width 1568 height 1122
click at [413, 177] on div at bounding box center [784, 675] width 1568 height 1122
drag, startPoint x: 417, startPoint y: 170, endPoint x: 426, endPoint y: 181, distance: 14.2
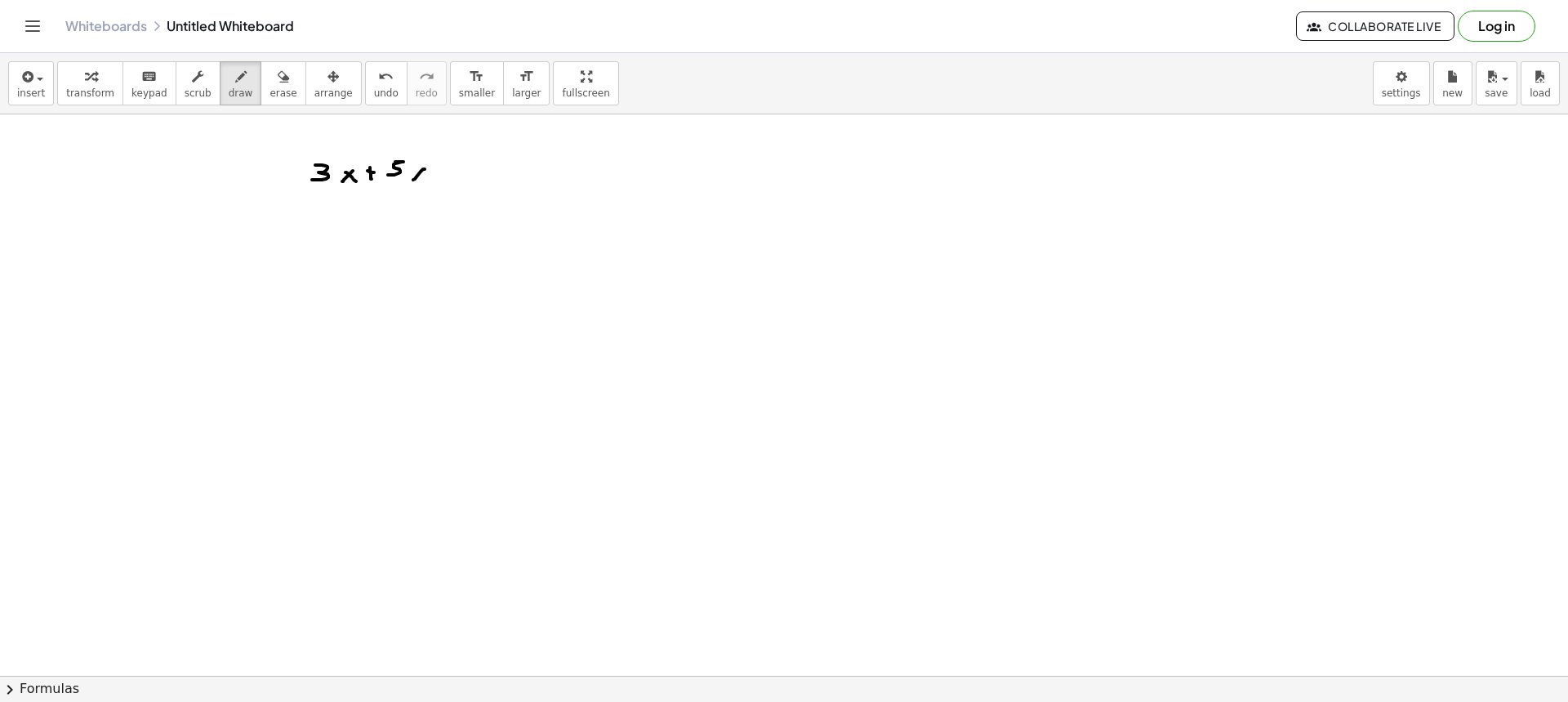
click at [426, 181] on div at bounding box center [784, 675] width 1568 height 1122
click at [239, 96] on button "draw" at bounding box center [240, 83] width 43 height 44
click at [252, 112] on div "insert select one: Math Expression Function Text Youtube Video Graphing Geometr…" at bounding box center [784, 83] width 1568 height 61
click at [260, 101] on button "erase" at bounding box center [282, 83] width 45 height 44
drag, startPoint x: 252, startPoint y: 93, endPoint x: 274, endPoint y: 187, distance: 96.5
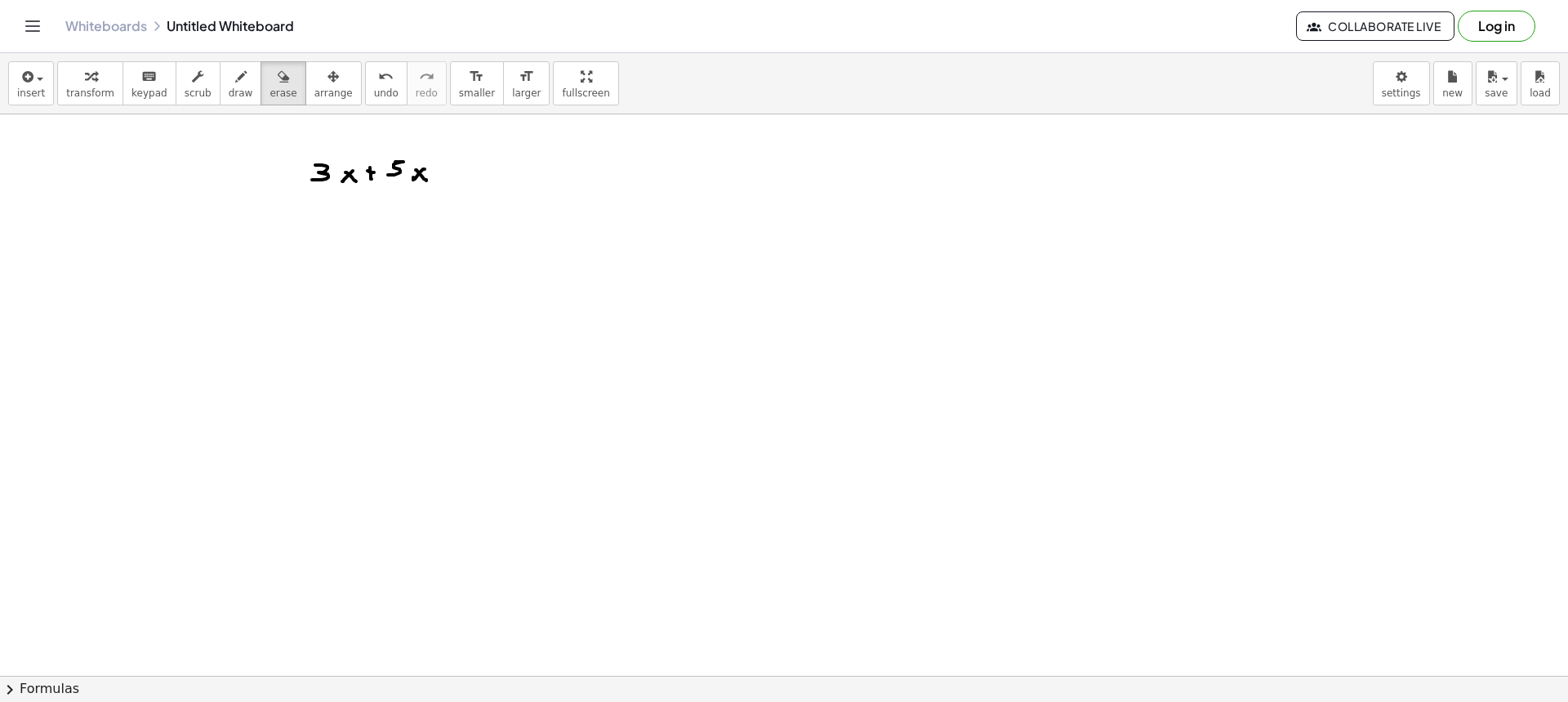
click at [270, 98] on span "erase" at bounding box center [283, 93] width 27 height 12
drag, startPoint x: 368, startPoint y: 172, endPoint x: 589, endPoint y: 166, distance: 221.1
click at [566, 158] on div at bounding box center [784, 675] width 1568 height 1122
click at [235, 80] on icon "button" at bounding box center [241, 77] width 12 height 19
drag, startPoint x: 405, startPoint y: 184, endPoint x: 392, endPoint y: 189, distance: 13.9
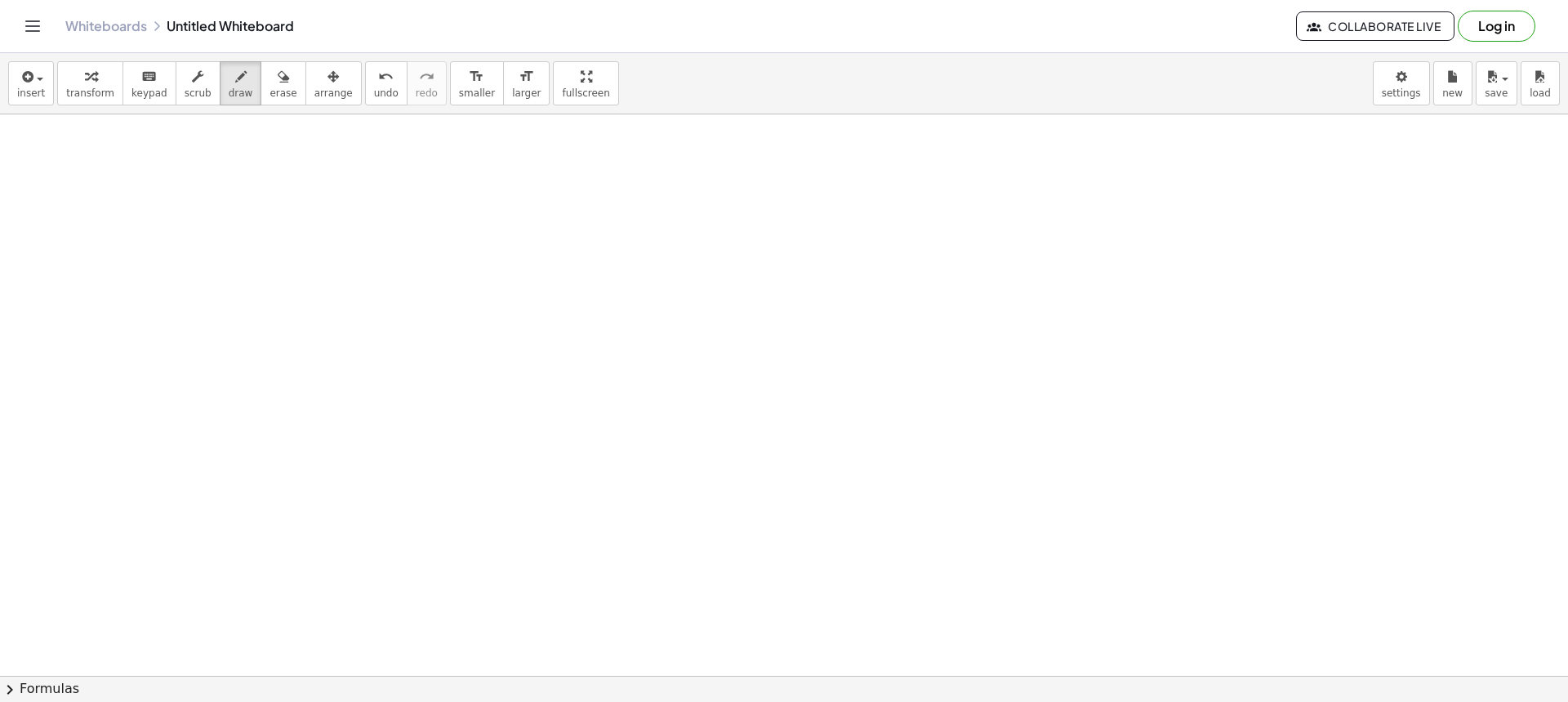
click at [391, 202] on div at bounding box center [784, 675] width 1568 height 1122
drag, startPoint x: 397, startPoint y: 189, endPoint x: 412, endPoint y: 205, distance: 21.9
click at [412, 205] on div at bounding box center [784, 675] width 1568 height 1122
click at [232, 89] on button "draw" at bounding box center [240, 83] width 43 height 44
drag, startPoint x: 389, startPoint y: 140, endPoint x: 403, endPoint y: 169, distance: 32.2
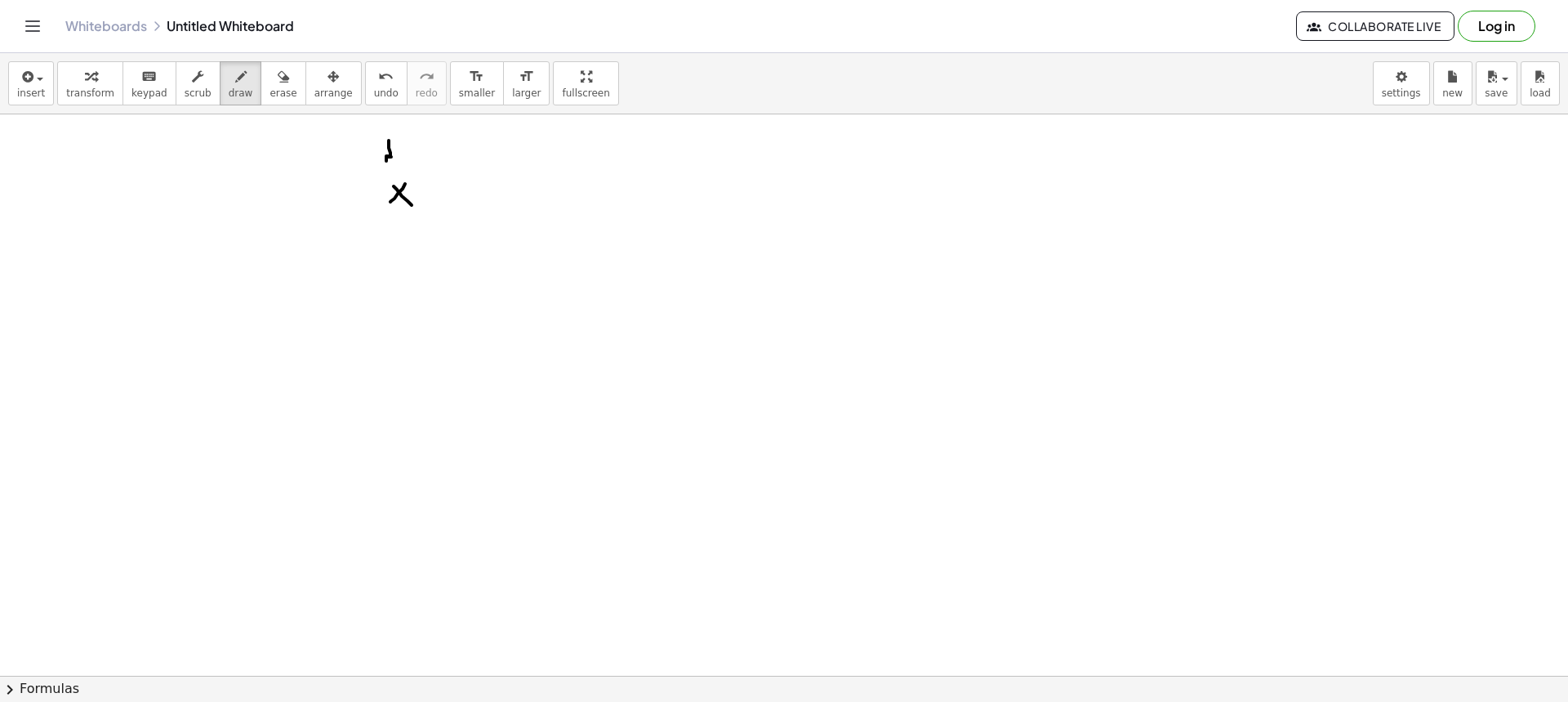
click at [394, 154] on div at bounding box center [784, 675] width 1568 height 1122
click at [407, 164] on div at bounding box center [784, 675] width 1568 height 1122
drag, startPoint x: 380, startPoint y: 194, endPoint x: 377, endPoint y: 185, distance: 9.5
click at [377, 187] on div at bounding box center [784, 675] width 1568 height 1122
drag, startPoint x: 357, startPoint y: 187, endPoint x: 354, endPoint y: 198, distance: 11.4
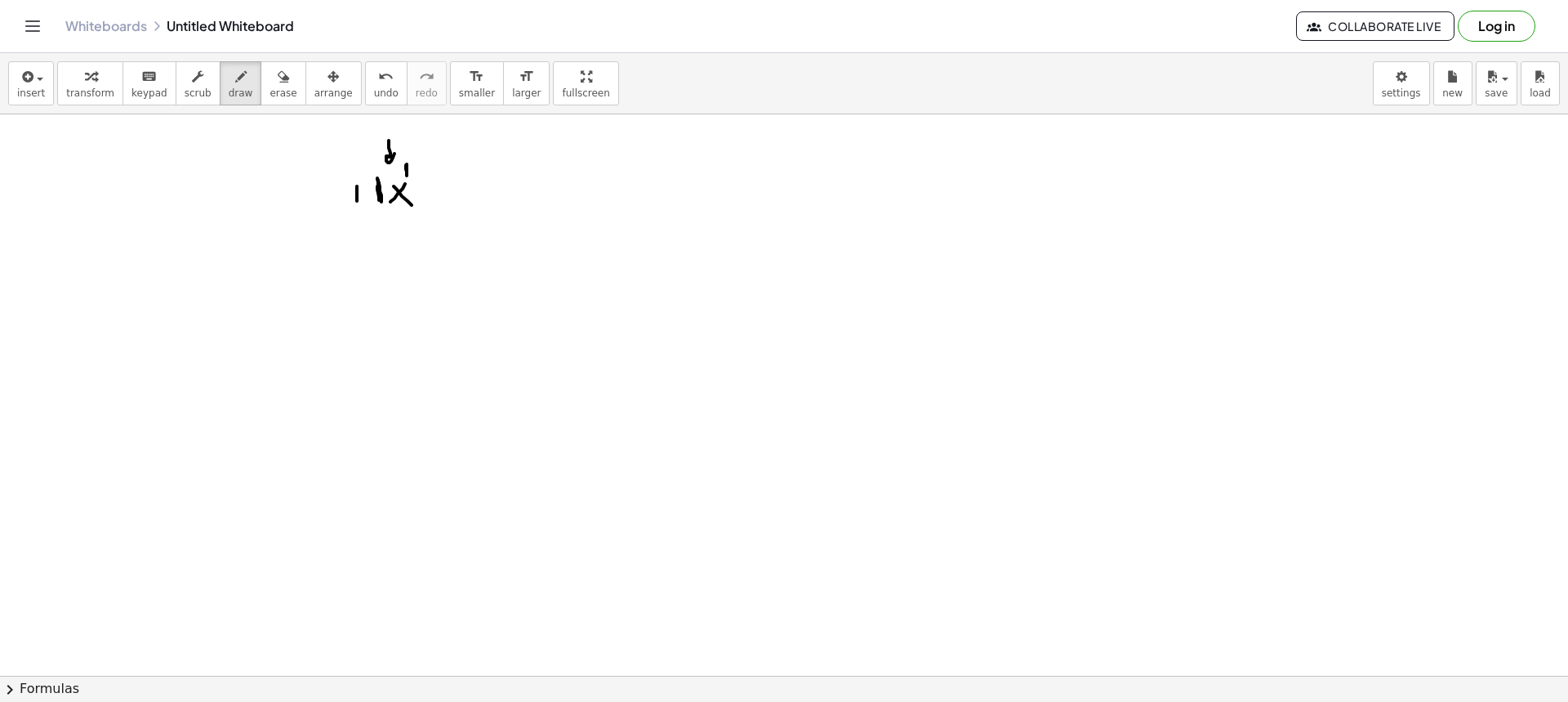
click at [355, 201] on div at bounding box center [784, 675] width 1568 height 1122
click at [363, 195] on div at bounding box center [784, 675] width 1568 height 1122
click at [450, 189] on div at bounding box center [784, 675] width 1568 height 1122
click at [454, 193] on div at bounding box center [784, 675] width 1568 height 1122
drag, startPoint x: 485, startPoint y: 185, endPoint x: 473, endPoint y: 190, distance: 13.0
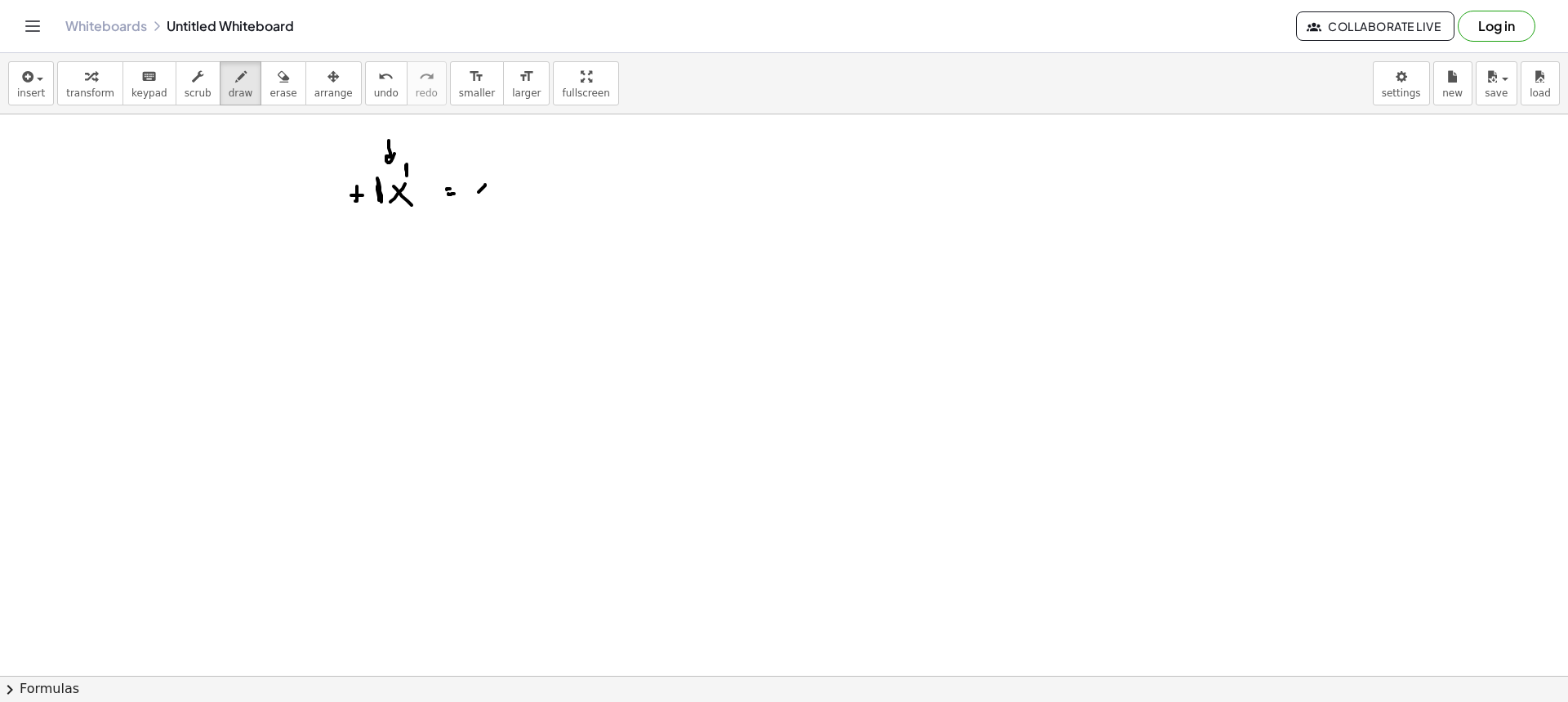
click at [475, 194] on div at bounding box center [784, 675] width 1568 height 1122
click at [484, 193] on div at bounding box center [784, 675] width 1568 height 1122
click at [260, 62] on button "erase" at bounding box center [282, 83] width 45 height 44
drag, startPoint x: 318, startPoint y: 182, endPoint x: 387, endPoint y: 204, distance: 72.4
click at [387, 204] on div at bounding box center [784, 675] width 1568 height 1122
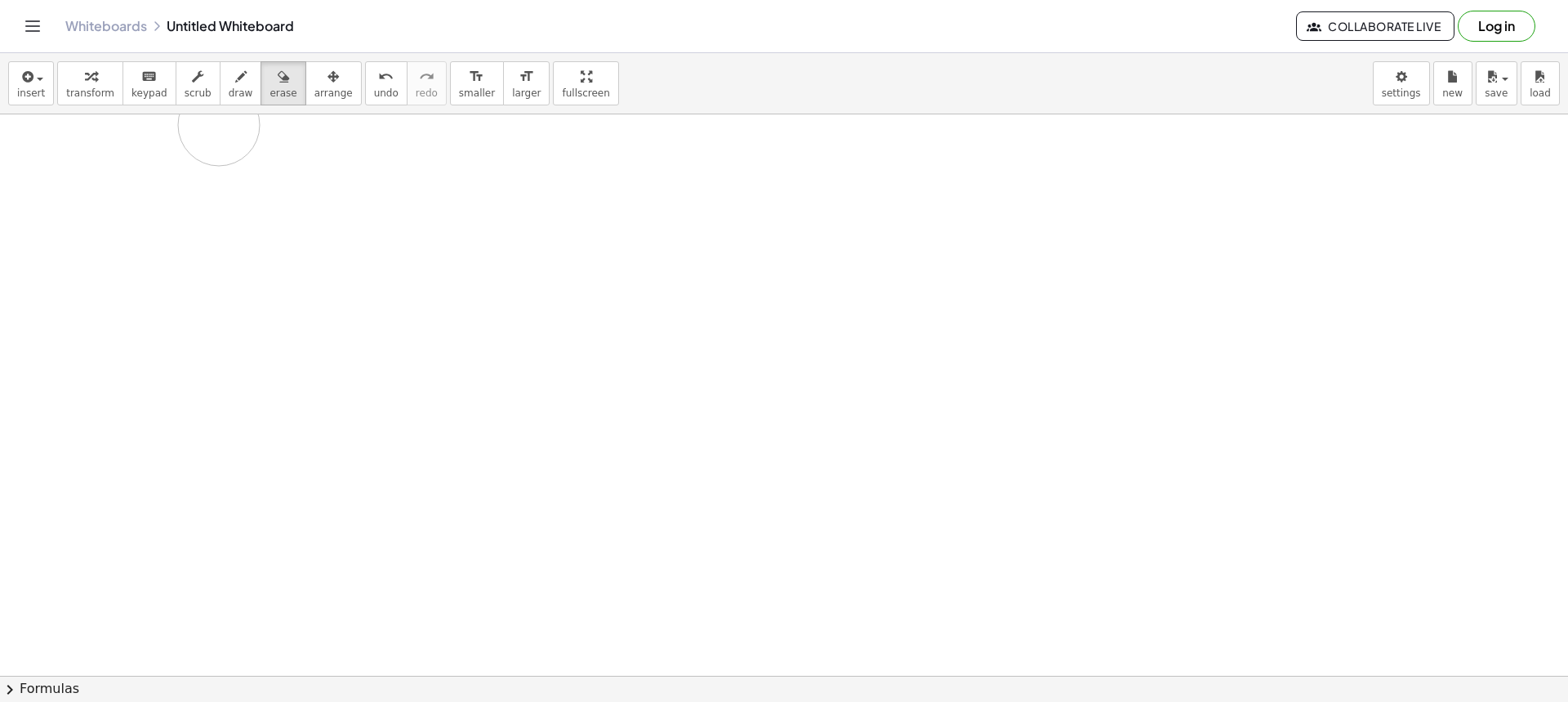
click at [218, 125] on div at bounding box center [784, 675] width 1568 height 1122
click at [213, 101] on div "insert select one: Math Expression Function Text Youtube Video Graphing Geometr…" at bounding box center [784, 83] width 1568 height 61
click at [229, 93] on span "draw" at bounding box center [240, 93] width 24 height 12
drag, startPoint x: 276, startPoint y: 158, endPoint x: 304, endPoint y: 172, distance: 31.3
click at [271, 174] on div at bounding box center [784, 675] width 1568 height 1122
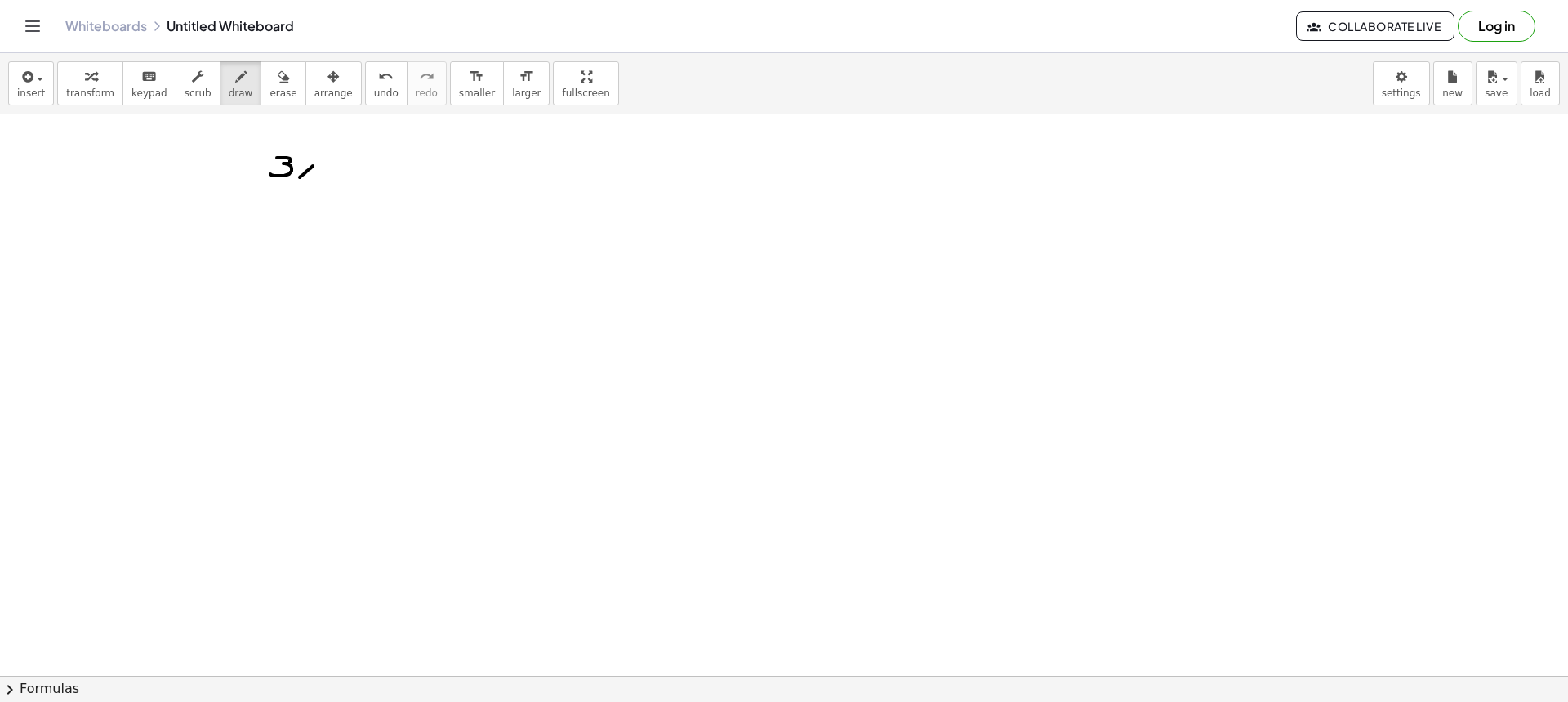
drag, startPoint x: 313, startPoint y: 166, endPoint x: 300, endPoint y: 177, distance: 17.0
click at [300, 177] on div at bounding box center [784, 675] width 1568 height 1122
click at [316, 178] on div at bounding box center [784, 675] width 1568 height 1122
click at [334, 171] on div at bounding box center [784, 675] width 1568 height 1122
click at [340, 166] on div at bounding box center [784, 675] width 1568 height 1122
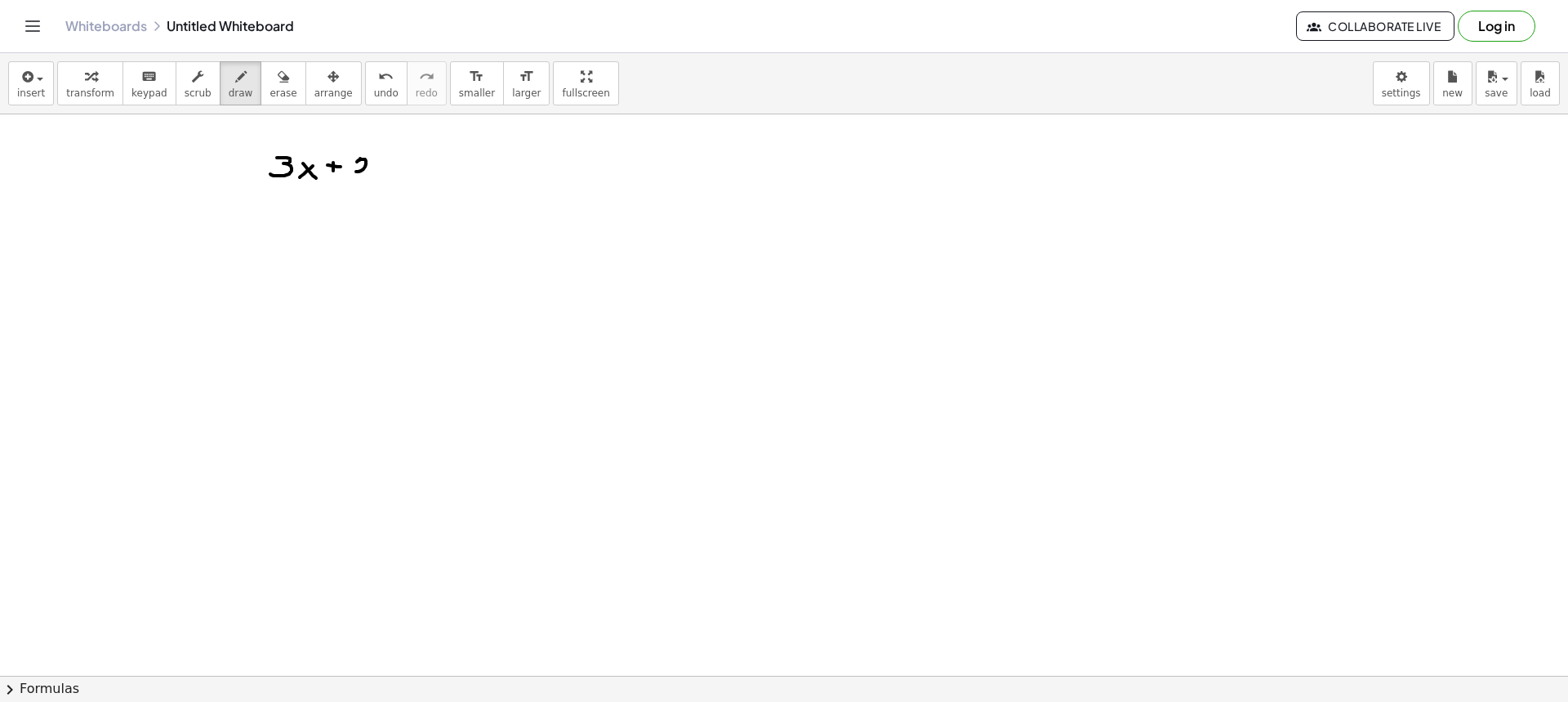
drag, startPoint x: 360, startPoint y: 159, endPoint x: 370, endPoint y: 175, distance: 18.9
click at [368, 175] on div at bounding box center [784, 675] width 1568 height 1122
drag, startPoint x: 387, startPoint y: 167, endPoint x: 377, endPoint y: 167, distance: 10.0
click at [376, 173] on div at bounding box center [784, 675] width 1568 height 1122
drag, startPoint x: 379, startPoint y: 167, endPoint x: 387, endPoint y: 176, distance: 12.0
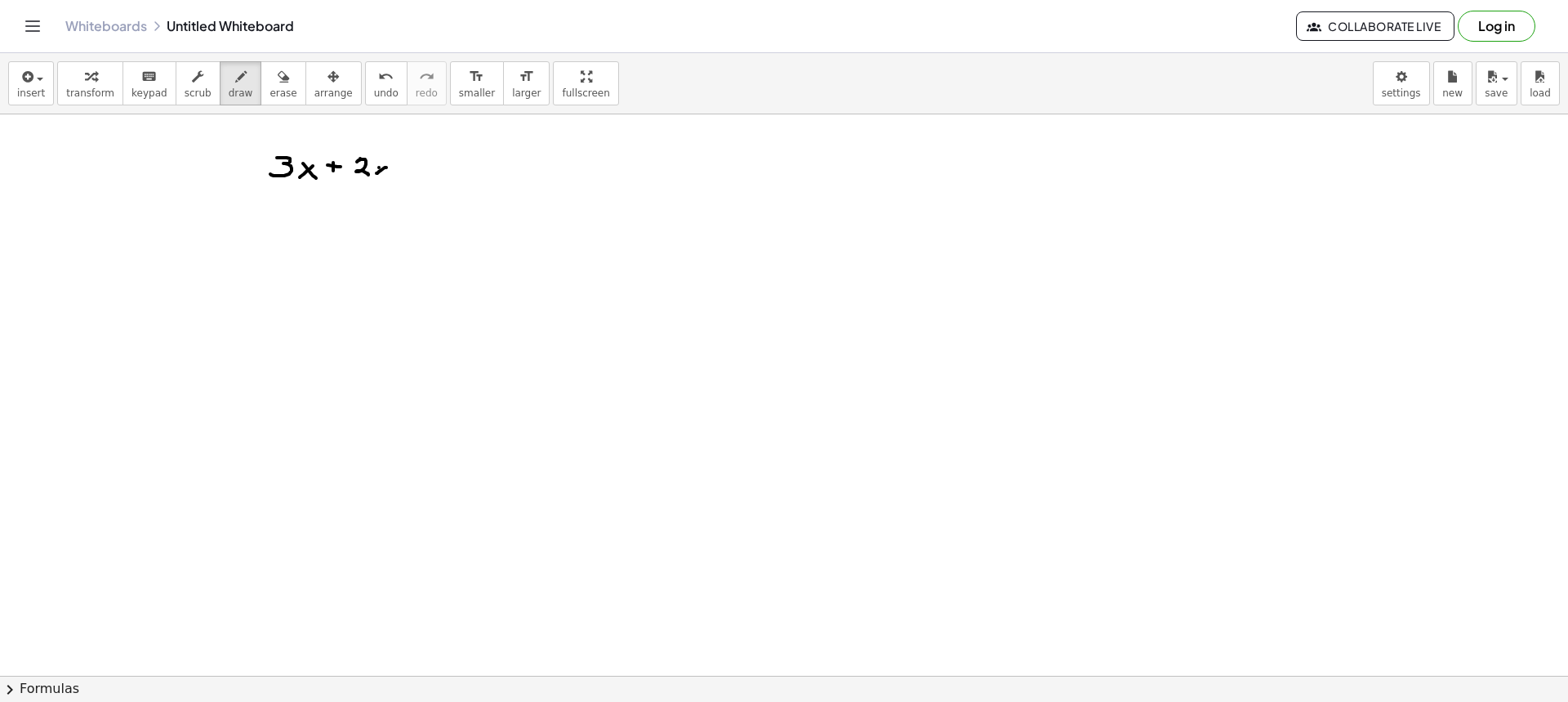
click at [387, 176] on div at bounding box center [784, 675] width 1568 height 1122
click at [407, 167] on div at bounding box center [784, 675] width 1568 height 1122
click at [408, 172] on div at bounding box center [784, 675] width 1568 height 1122
drag, startPoint x: 278, startPoint y: 184, endPoint x: 366, endPoint y: 189, distance: 88.1
click at [366, 189] on div at bounding box center [784, 675] width 1568 height 1122
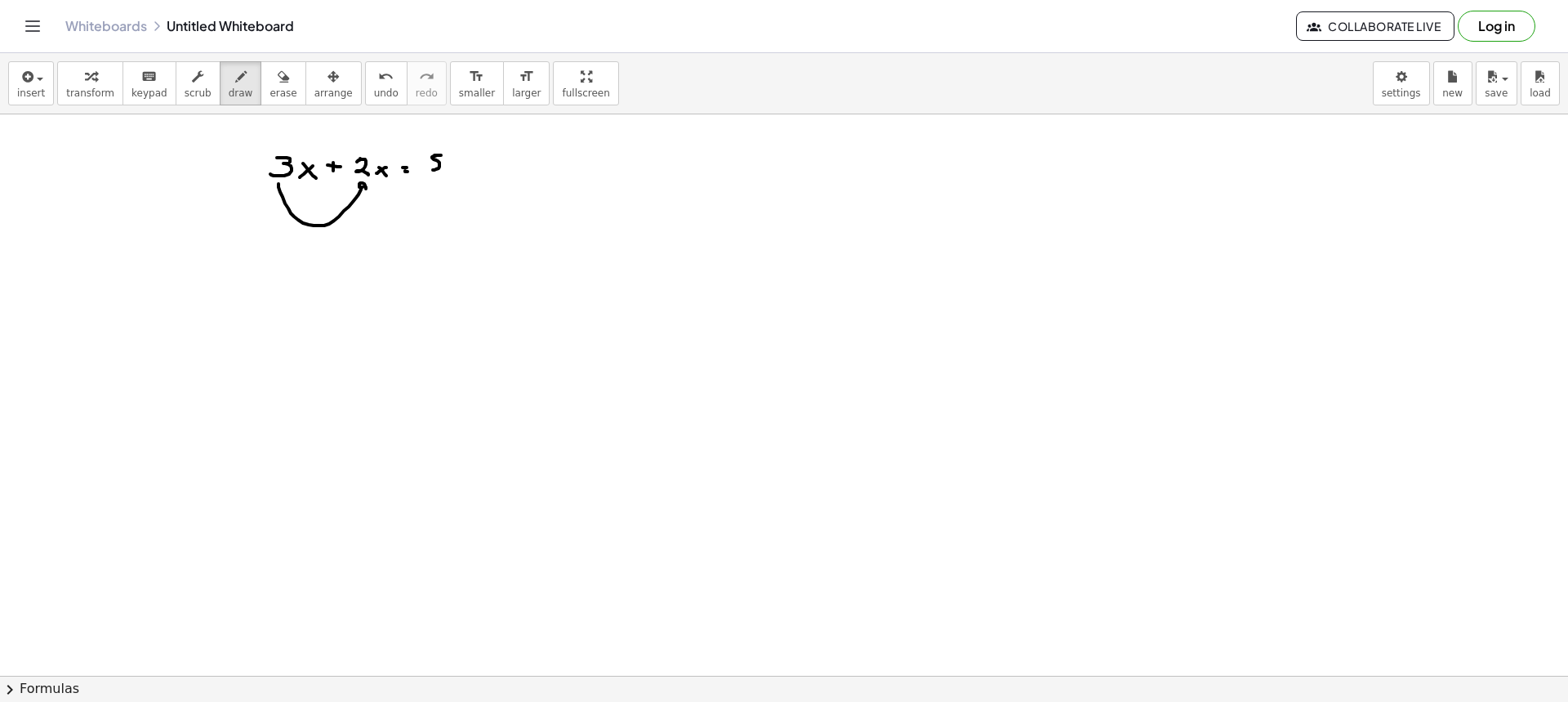
drag, startPoint x: 434, startPoint y: 156, endPoint x: 446, endPoint y: 169, distance: 17.7
click at [429, 169] on div at bounding box center [784, 675] width 1568 height 1122
drag, startPoint x: 457, startPoint y: 165, endPoint x: 448, endPoint y: 164, distance: 9.1
click at [447, 171] on div at bounding box center [784, 675] width 1568 height 1122
drag, startPoint x: 448, startPoint y: 164, endPoint x: 465, endPoint y: 177, distance: 21.4
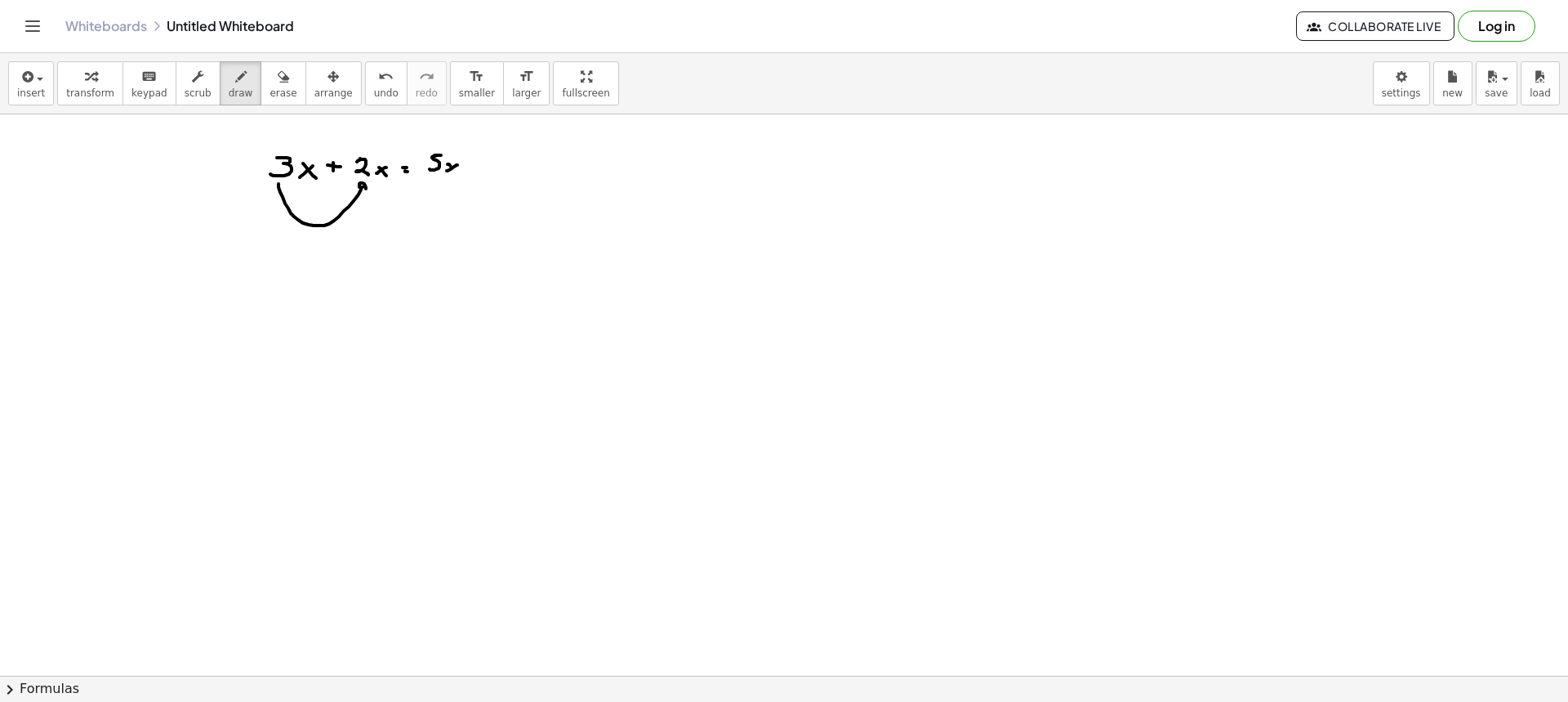
click at [458, 173] on div at bounding box center [784, 675] width 1568 height 1122
drag, startPoint x: 270, startPoint y: 286, endPoint x: 276, endPoint y: 299, distance: 14.3
click at [268, 301] on div at bounding box center [784, 675] width 1568 height 1122
drag, startPoint x: 303, startPoint y: 288, endPoint x: 295, endPoint y: 295, distance: 10.6
click at [295, 297] on div at bounding box center [784, 675] width 1568 height 1122
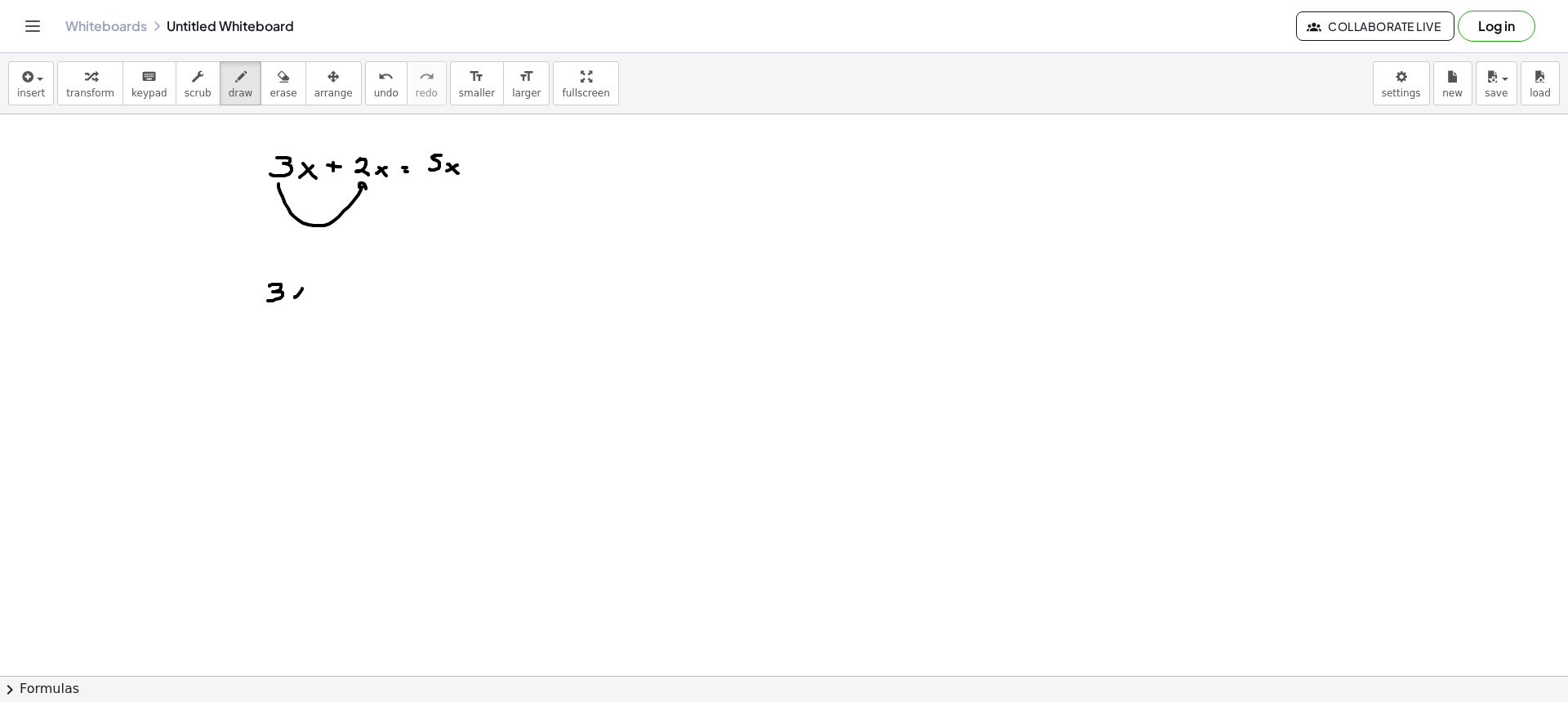
click at [304, 298] on div at bounding box center [784, 675] width 1568 height 1122
drag, startPoint x: 318, startPoint y: 291, endPoint x: 327, endPoint y: 291, distance: 9.0
click at [324, 291] on div at bounding box center [784, 675] width 1568 height 1122
drag, startPoint x: 342, startPoint y: 284, endPoint x: 360, endPoint y: 293, distance: 20.1
click at [336, 297] on div at bounding box center [784, 675] width 1568 height 1122
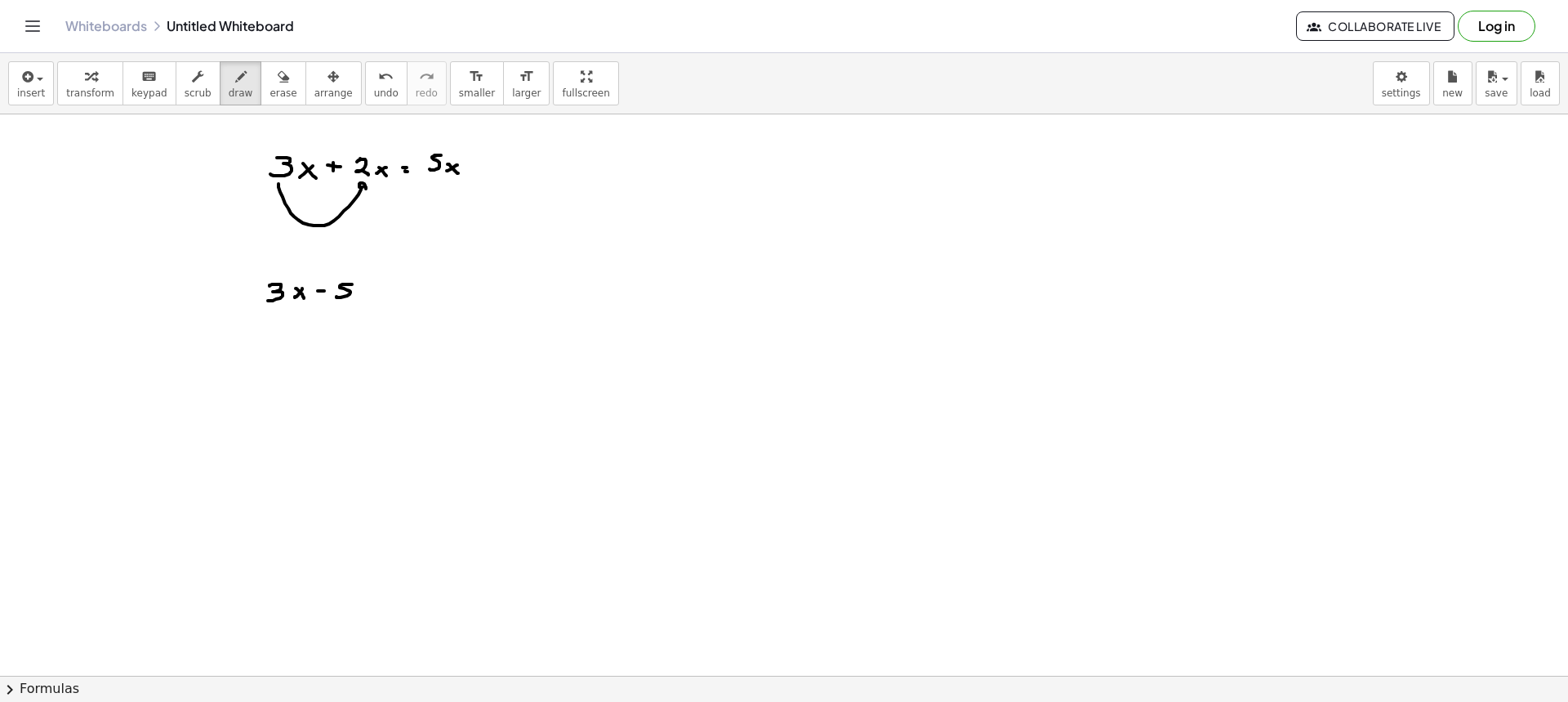
click at [360, 298] on div at bounding box center [784, 675] width 1568 height 1122
drag, startPoint x: 371, startPoint y: 294, endPoint x: 385, endPoint y: 298, distance: 14.6
click at [376, 299] on div at bounding box center [784, 675] width 1568 height 1122
click at [402, 287] on div at bounding box center [784, 675] width 1568 height 1122
click at [402, 293] on div at bounding box center [784, 675] width 1568 height 1122
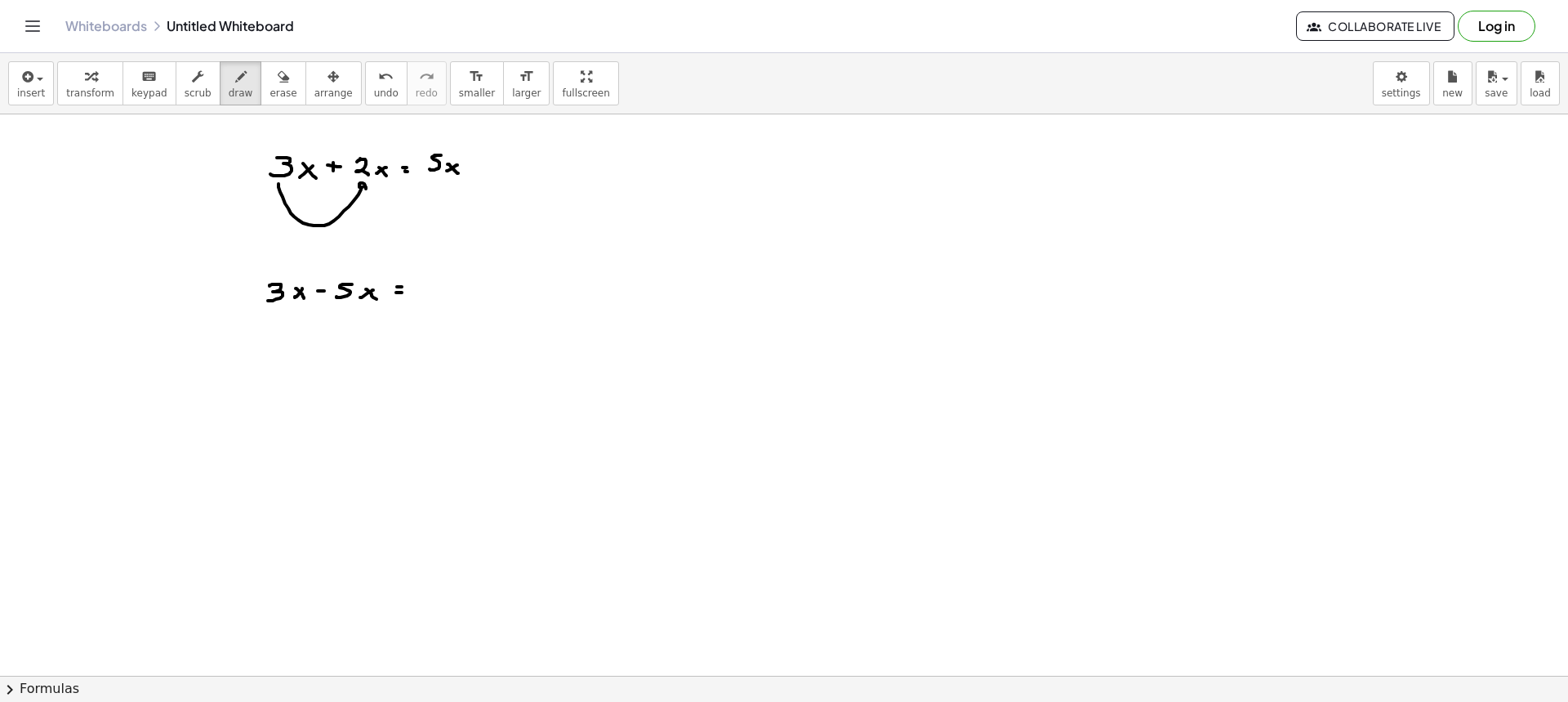
click at [435, 288] on div at bounding box center [784, 675] width 1568 height 1122
drag, startPoint x: 455, startPoint y: 286, endPoint x: 471, endPoint y: 299, distance: 20.6
click at [463, 301] on div at bounding box center [784, 675] width 1568 height 1122
drag, startPoint x: 484, startPoint y: 293, endPoint x: 472, endPoint y: 297, distance: 12.6
click at [472, 299] on div at bounding box center [784, 675] width 1568 height 1122
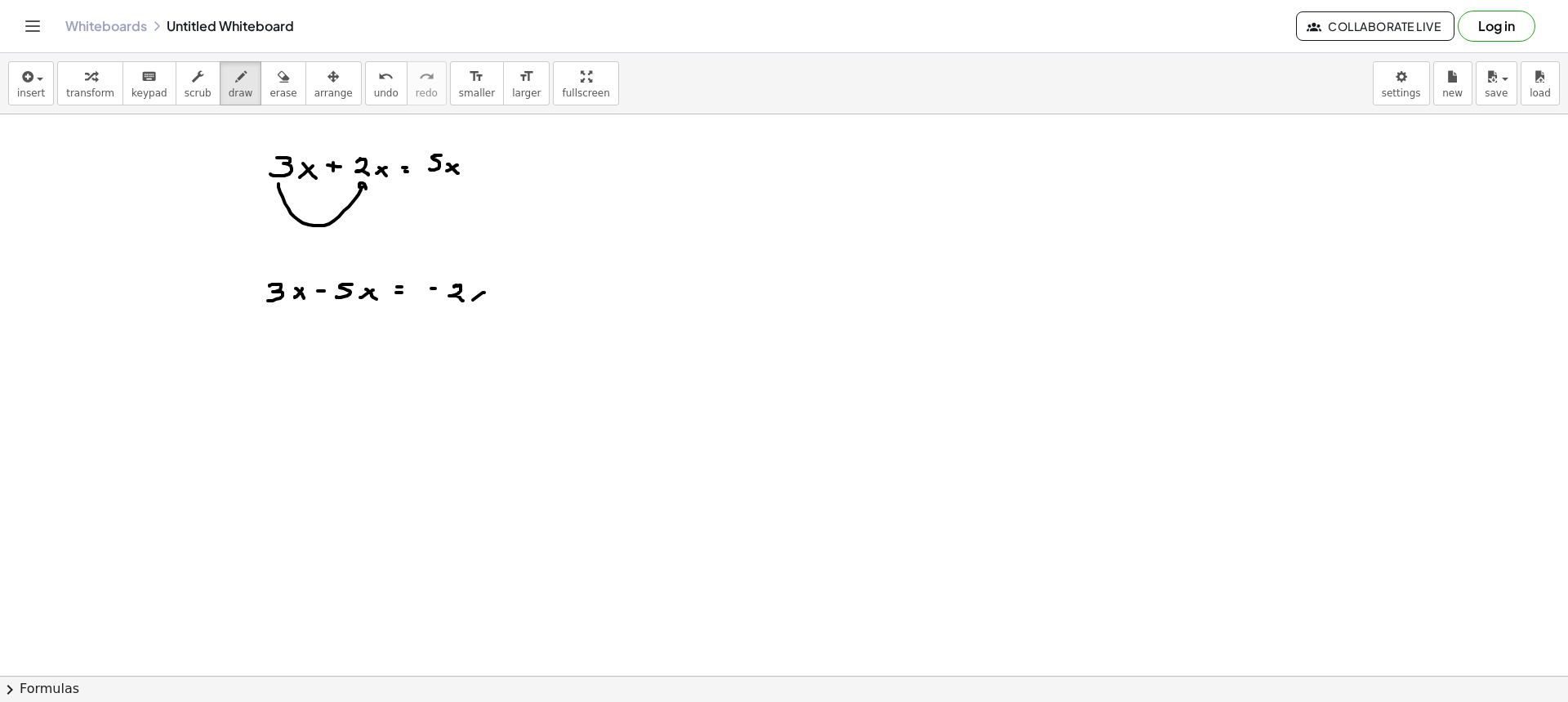
click at [482, 306] on div at bounding box center [784, 675] width 1568 height 1122
drag, startPoint x: 434, startPoint y: 238, endPoint x: 447, endPoint y: 239, distance: 13.0
click at [441, 211] on div at bounding box center [784, 675] width 1568 height 1122
drag, startPoint x: 450, startPoint y: 338, endPoint x: 455, endPoint y: 325, distance: 13.9
click at [455, 325] on div at bounding box center [784, 675] width 1568 height 1122
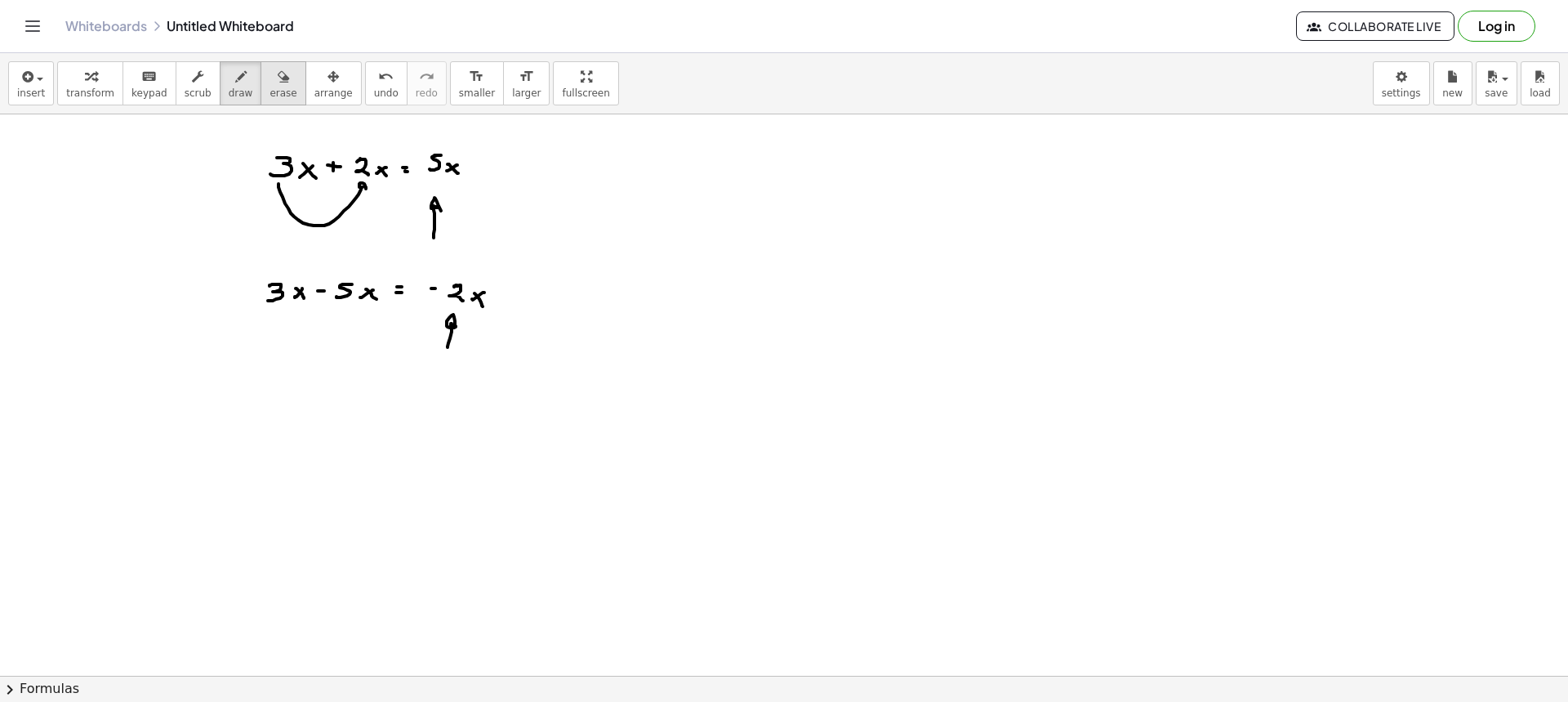
click at [270, 72] on div "button" at bounding box center [283, 76] width 27 height 19
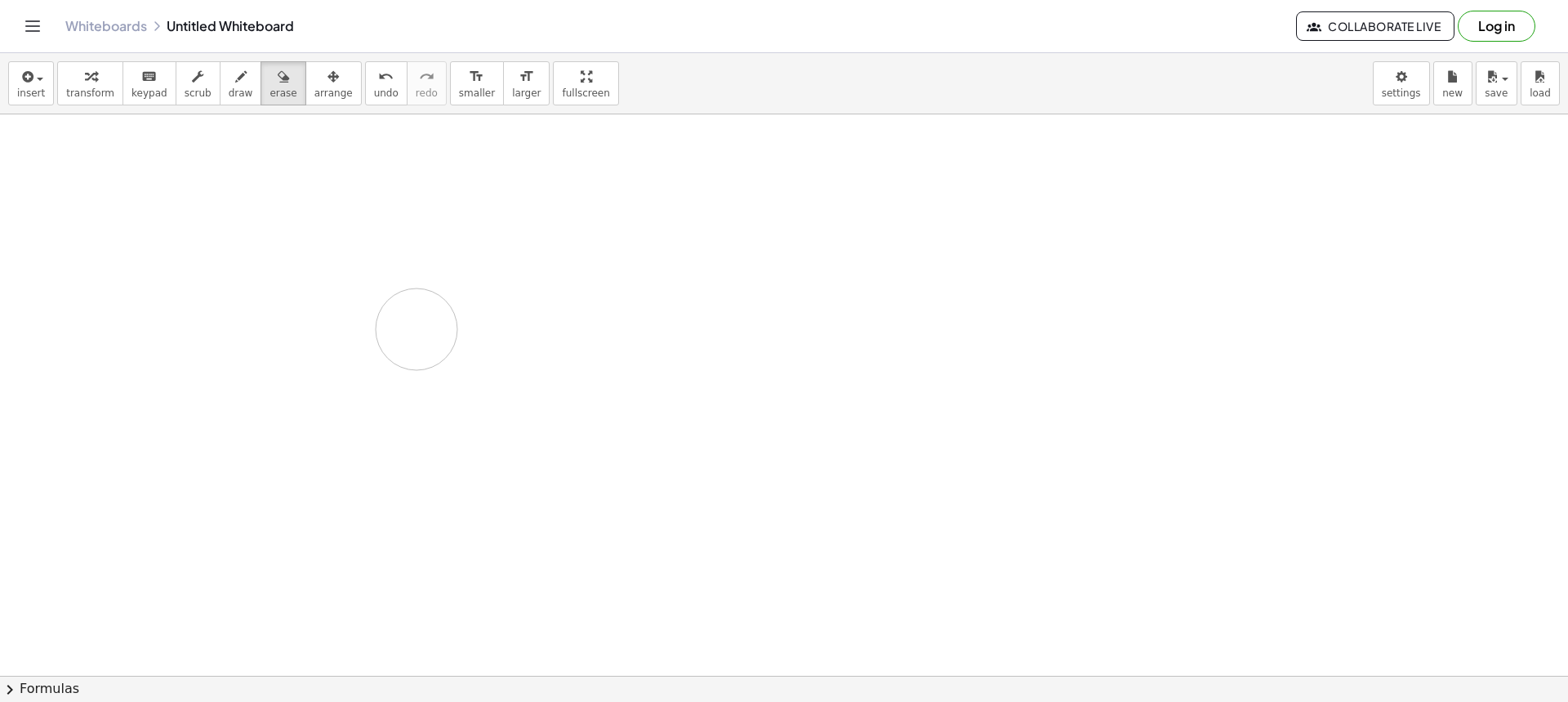
drag, startPoint x: 267, startPoint y: 163, endPoint x: 292, endPoint y: 199, distance: 43.8
click at [265, 261] on div at bounding box center [784, 675] width 1568 height 1122
click at [225, 103] on button "draw" at bounding box center [240, 83] width 43 height 44
click at [250, 172] on div at bounding box center [784, 675] width 1568 height 1122
drag, startPoint x: 260, startPoint y: 164, endPoint x: 256, endPoint y: 181, distance: 17.5
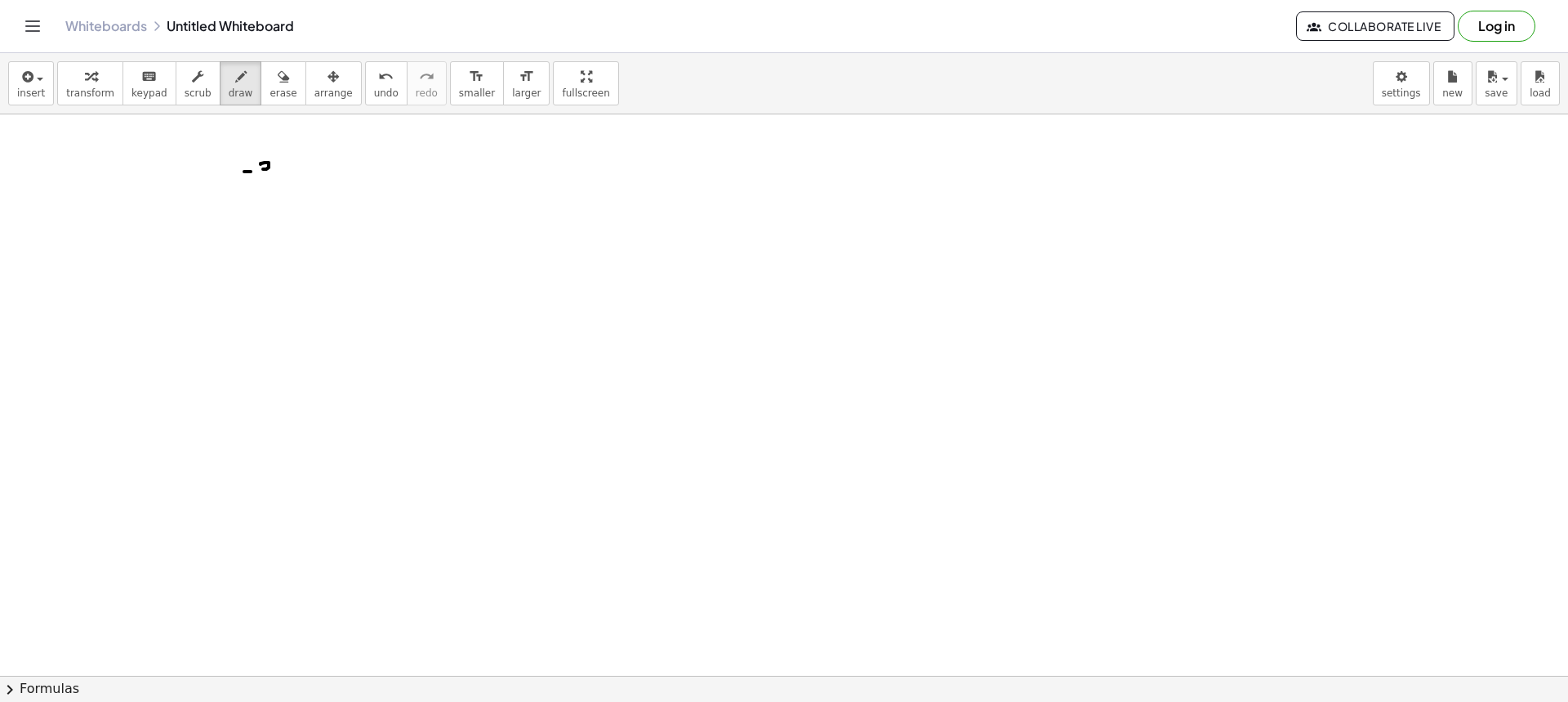
click at [256, 181] on div at bounding box center [784, 675] width 1568 height 1122
drag, startPoint x: 293, startPoint y: 166, endPoint x: 282, endPoint y: 174, distance: 13.6
click at [282, 177] on div at bounding box center [784, 675] width 1568 height 1122
click at [297, 182] on div at bounding box center [784, 675] width 1568 height 1122
click at [318, 174] on div at bounding box center [784, 675] width 1568 height 1122
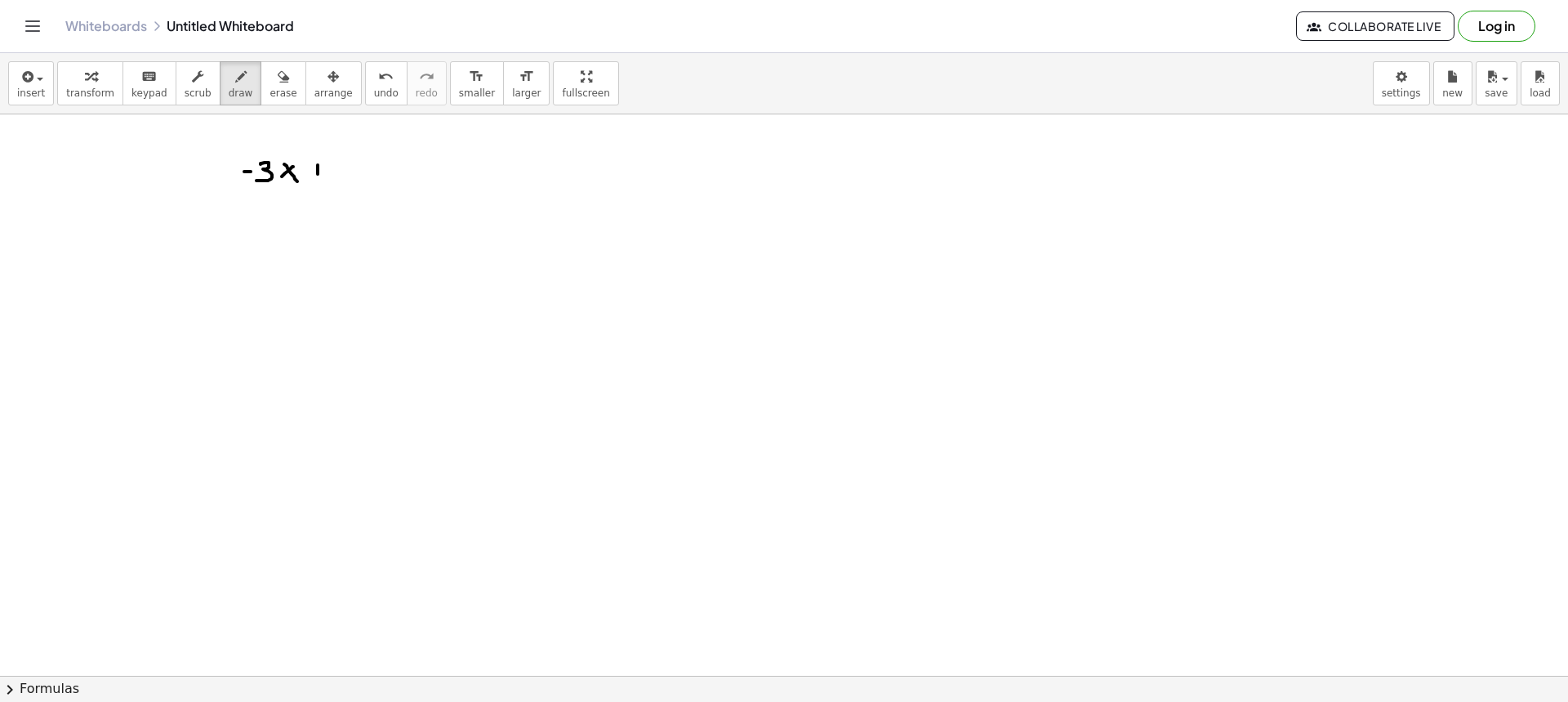
click at [322, 169] on div at bounding box center [784, 675] width 1568 height 1122
drag, startPoint x: 356, startPoint y: 165, endPoint x: 342, endPoint y: 179, distance: 19.8
click at [341, 179] on div at bounding box center [784, 675] width 1568 height 1122
drag, startPoint x: 379, startPoint y: 173, endPoint x: 367, endPoint y: 177, distance: 12.6
click at [367, 181] on div at bounding box center [784, 675] width 1568 height 1122
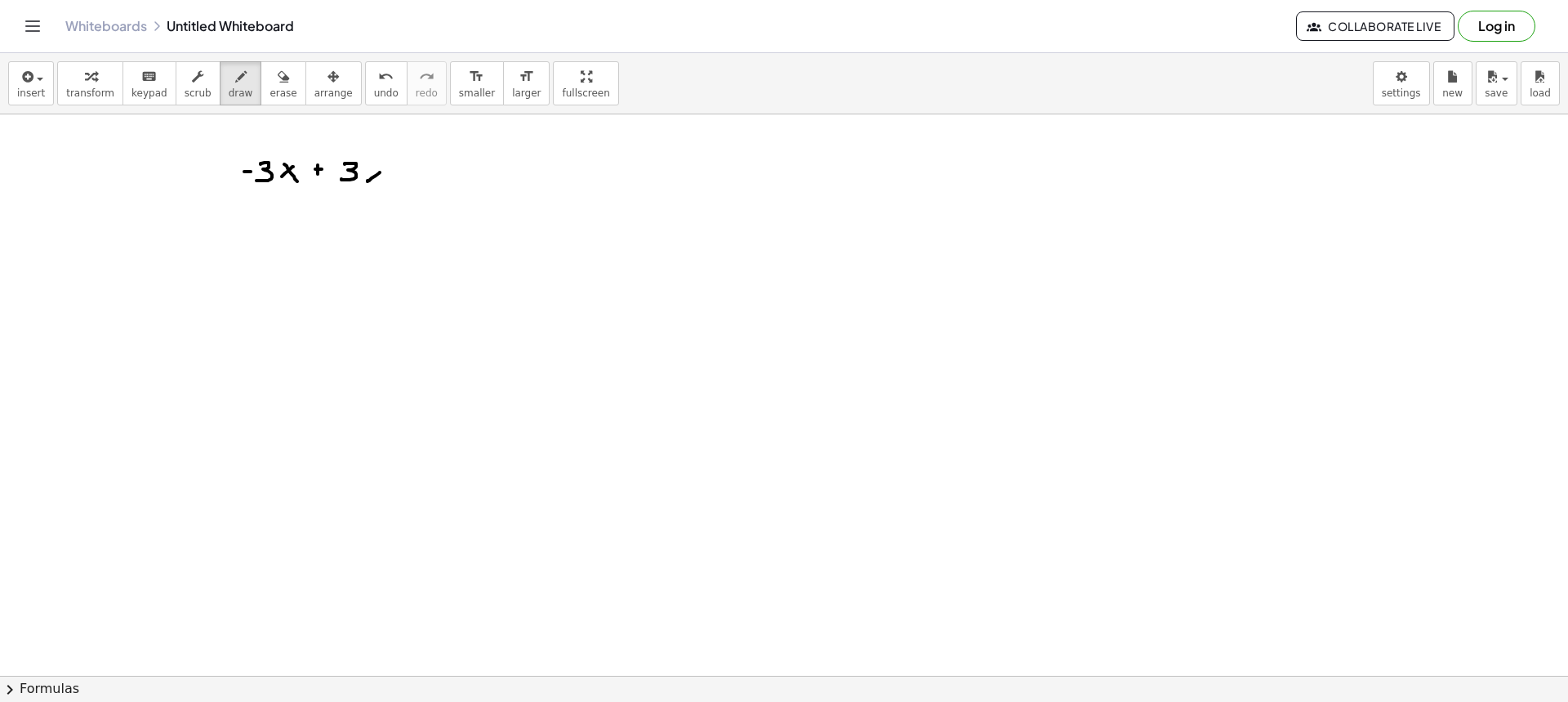
click at [380, 182] on div at bounding box center [784, 675] width 1568 height 1122
click at [413, 182] on div at bounding box center [784, 675] width 1568 height 1122
click at [413, 187] on div at bounding box center [784, 675] width 1568 height 1122
click at [444, 169] on div at bounding box center [784, 675] width 1568 height 1122
click at [270, 89] on span "erase" at bounding box center [283, 93] width 27 height 12
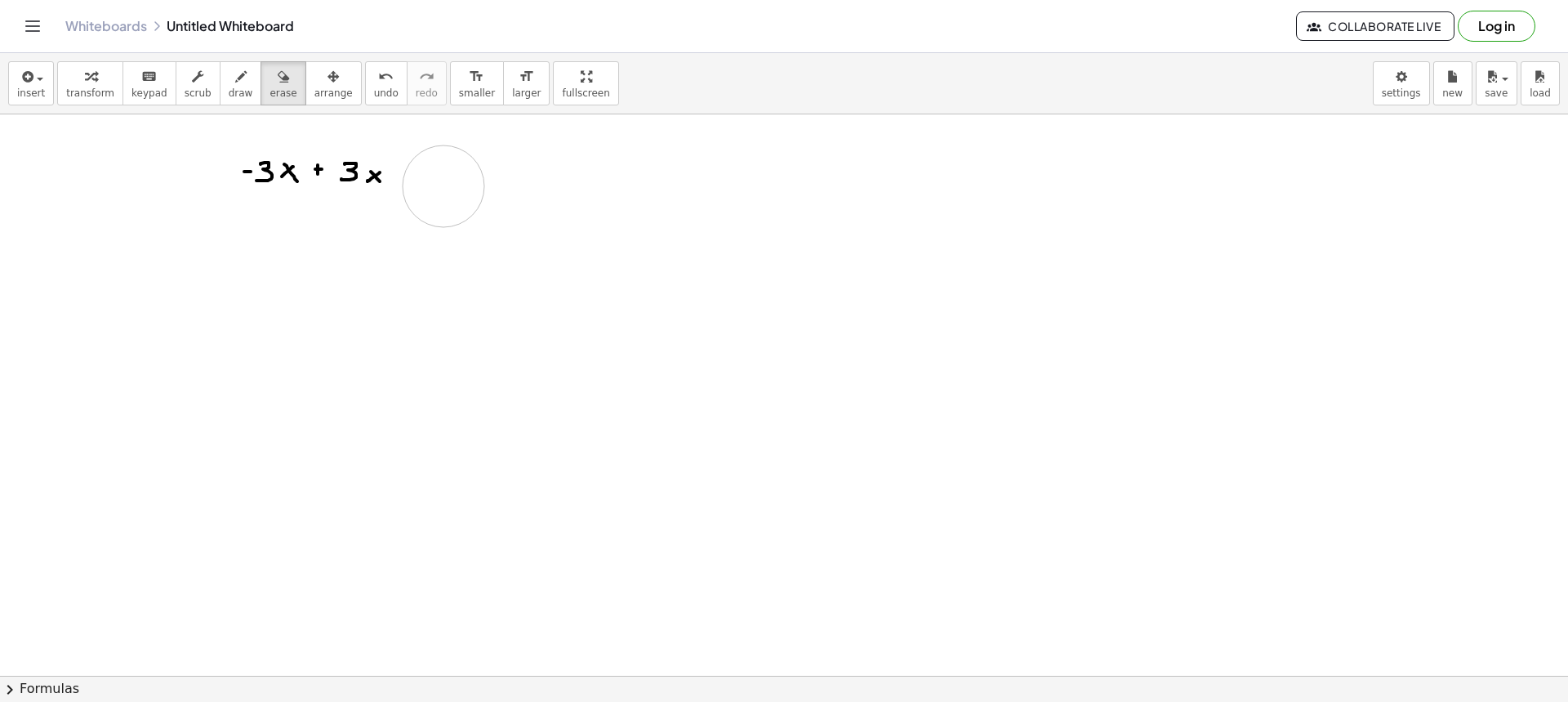
drag, startPoint x: 455, startPoint y: 181, endPoint x: 437, endPoint y: 181, distance: 18.0
click at [441, 183] on div at bounding box center [784, 675] width 1568 height 1122
click at [230, 83] on div "button" at bounding box center [240, 76] width 24 height 19
click at [408, 173] on div at bounding box center [784, 675] width 1568 height 1122
click at [410, 180] on div at bounding box center [784, 675] width 1568 height 1122
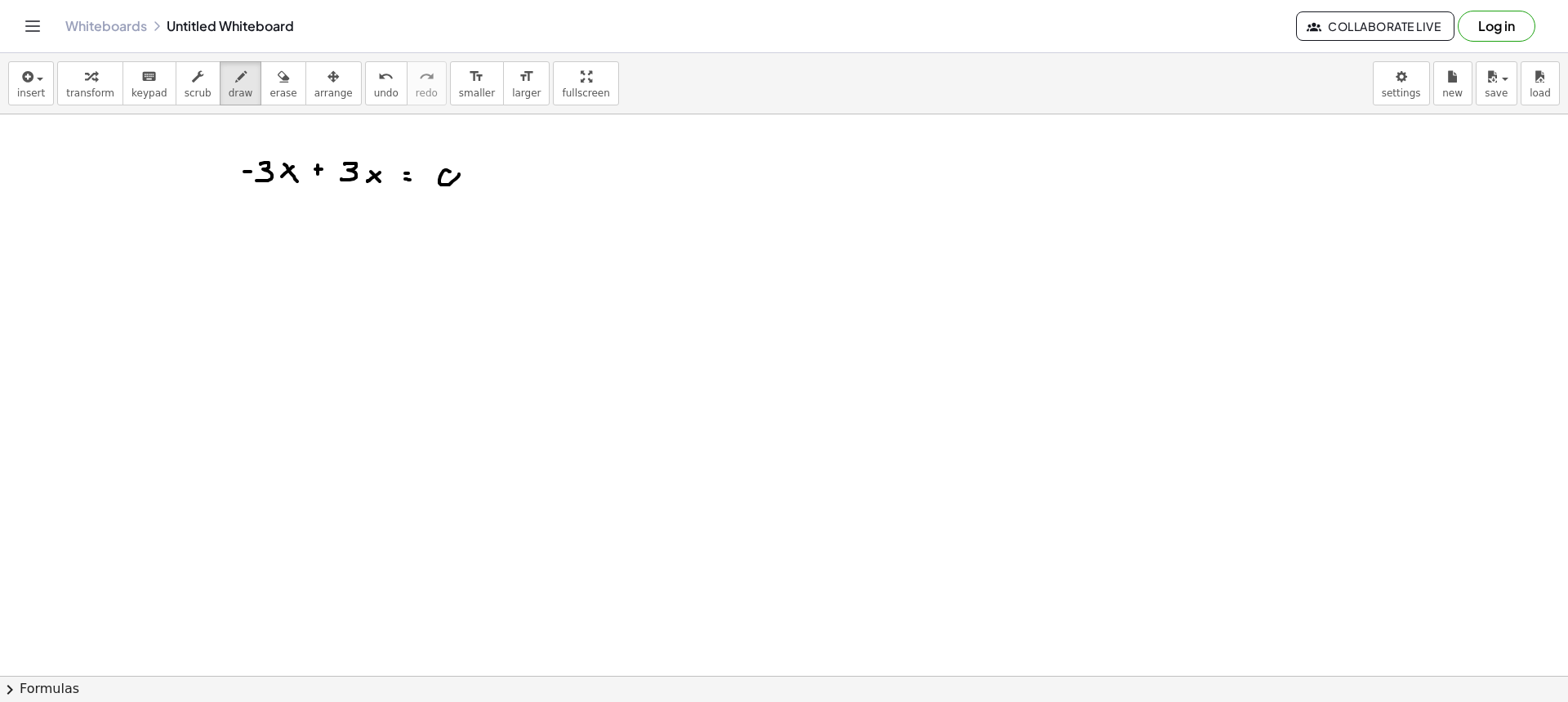
click at [449, 173] on div at bounding box center [784, 675] width 1568 height 1122
click at [219, 83] on button "draw" at bounding box center [240, 83] width 43 height 44
drag, startPoint x: 262, startPoint y: 262, endPoint x: 284, endPoint y: 277, distance: 26.6
click at [270, 282] on div at bounding box center [784, 675] width 1568 height 1122
drag, startPoint x: 287, startPoint y: 273, endPoint x: 276, endPoint y: 276, distance: 11.4
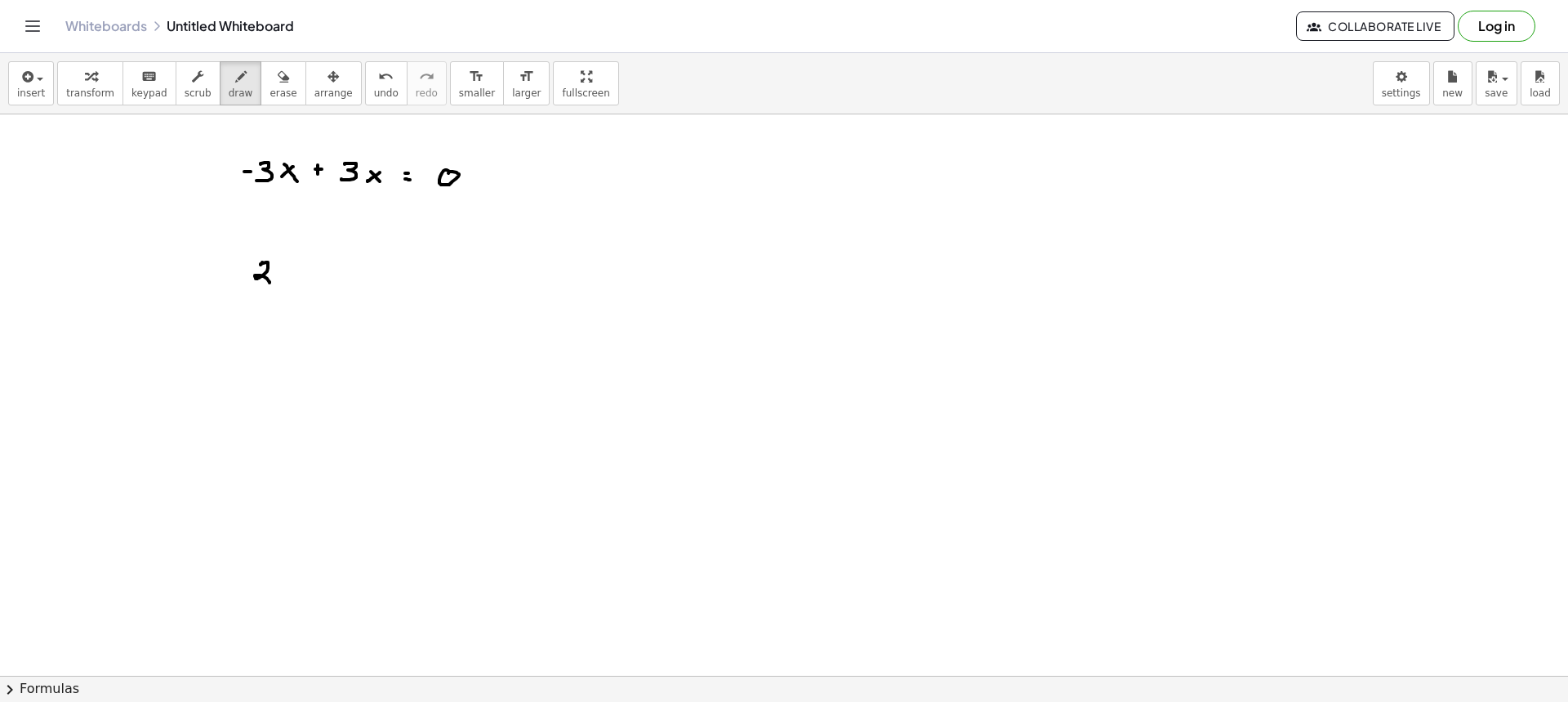
click at [278, 281] on div at bounding box center [784, 675] width 1568 height 1122
click at [288, 284] on div at bounding box center [784, 675] width 1568 height 1122
click at [304, 278] on div at bounding box center [784, 675] width 1568 height 1122
drag, startPoint x: 301, startPoint y: 276, endPoint x: 312, endPoint y: 276, distance: 11.0
click at [306, 276] on div at bounding box center [784, 675] width 1568 height 1122
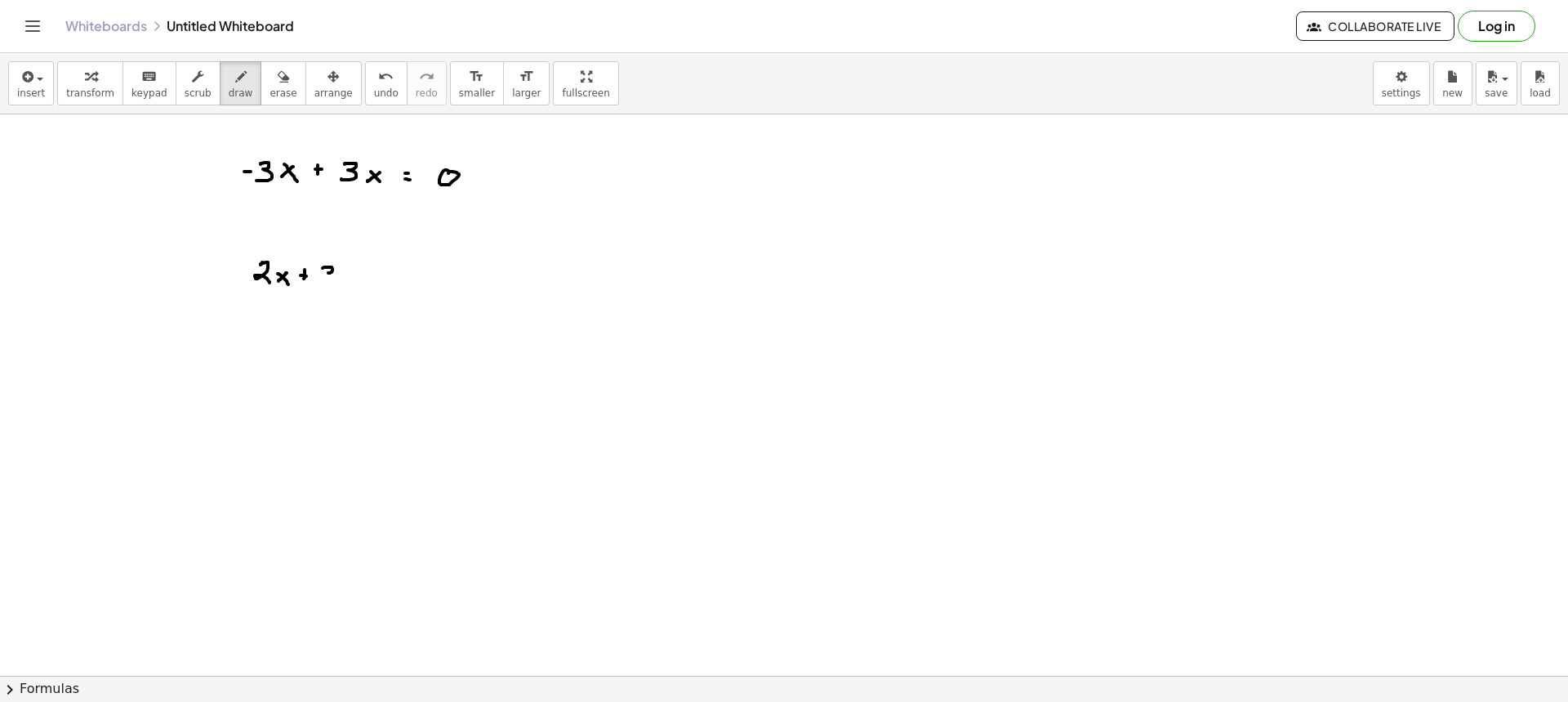
drag, startPoint x: 332, startPoint y: 267, endPoint x: 324, endPoint y: 282, distance: 17.0
click at [324, 282] on div at bounding box center [784, 675] width 1568 height 1122
drag, startPoint x: 356, startPoint y: 274, endPoint x: 345, endPoint y: 282, distance: 13.6
click at [345, 282] on div at bounding box center [784, 675] width 1568 height 1122
click at [355, 283] on div at bounding box center [784, 675] width 1568 height 1122
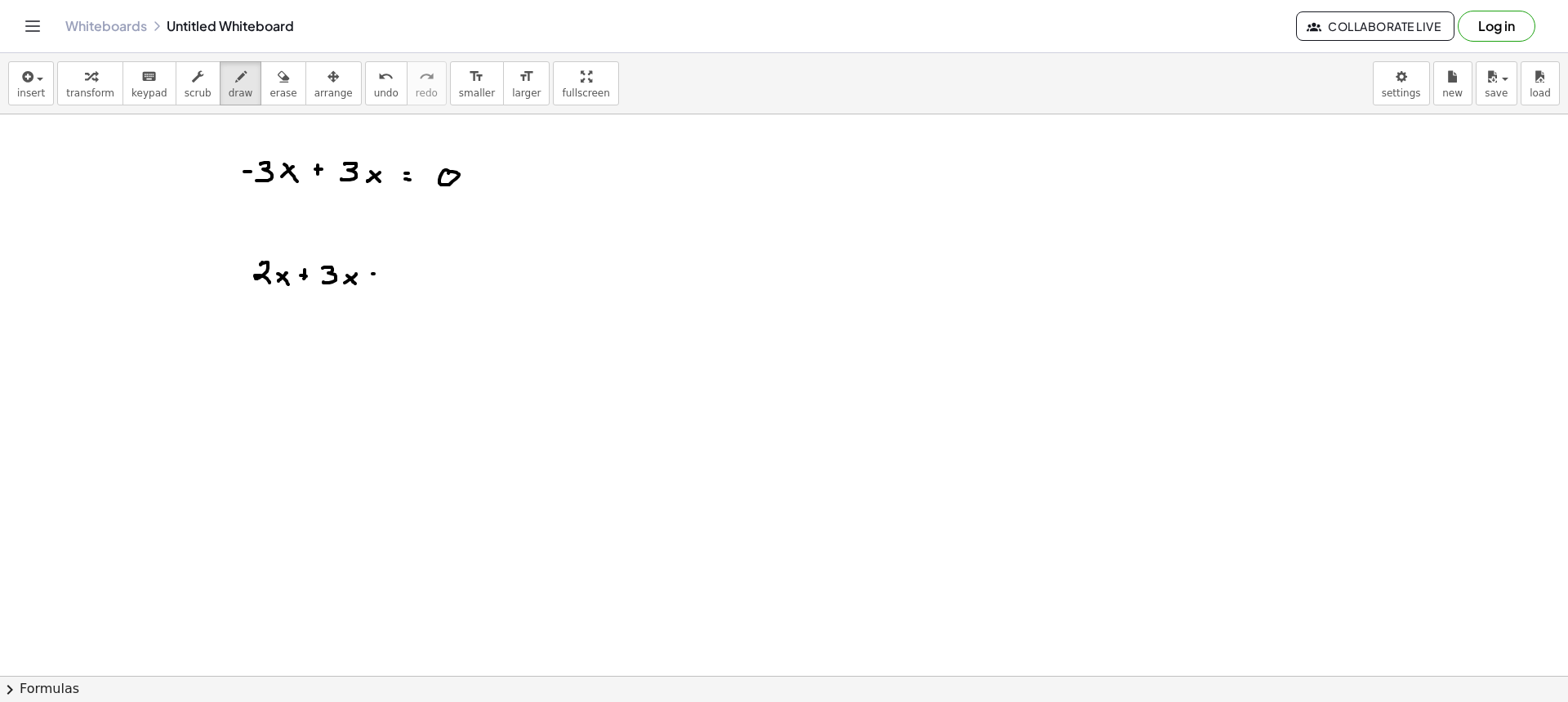
click at [381, 274] on div at bounding box center [784, 675] width 1568 height 1122
drag, startPoint x: 375, startPoint y: 277, endPoint x: 383, endPoint y: 279, distance: 8.2
click at [381, 279] on div at bounding box center [784, 675] width 1568 height 1122
click at [270, 91] on span "erase" at bounding box center [283, 93] width 27 height 12
click at [229, 94] on span "draw" at bounding box center [240, 93] width 24 height 12
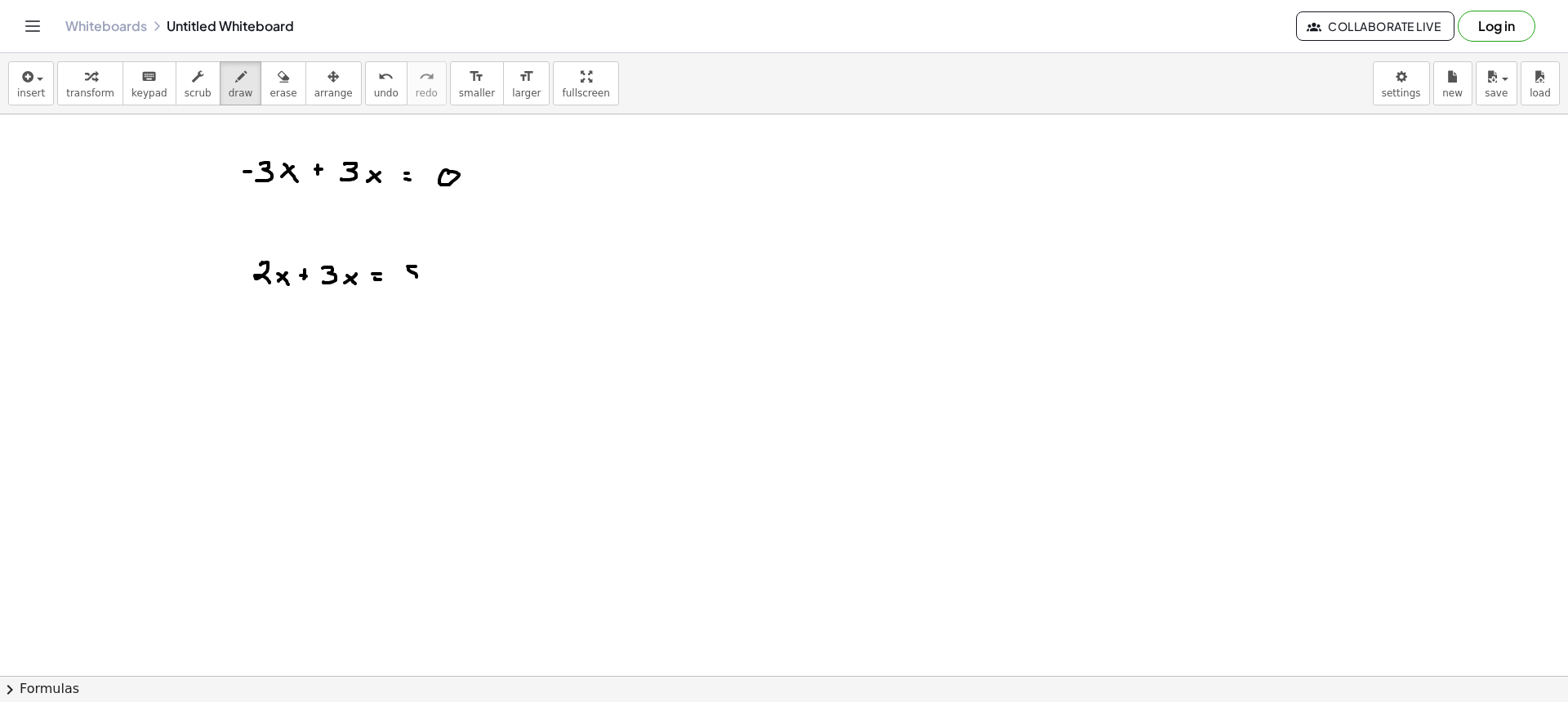
drag, startPoint x: 408, startPoint y: 267, endPoint x: 409, endPoint y: 282, distance: 15.0
click at [403, 282] on div at bounding box center [784, 675] width 1568 height 1122
drag, startPoint x: 429, startPoint y: 278, endPoint x: 421, endPoint y: 275, distance: 8.5
click at [419, 283] on div at bounding box center [784, 675] width 1568 height 1122
drag, startPoint x: 421, startPoint y: 275, endPoint x: 434, endPoint y: 293, distance: 22.2
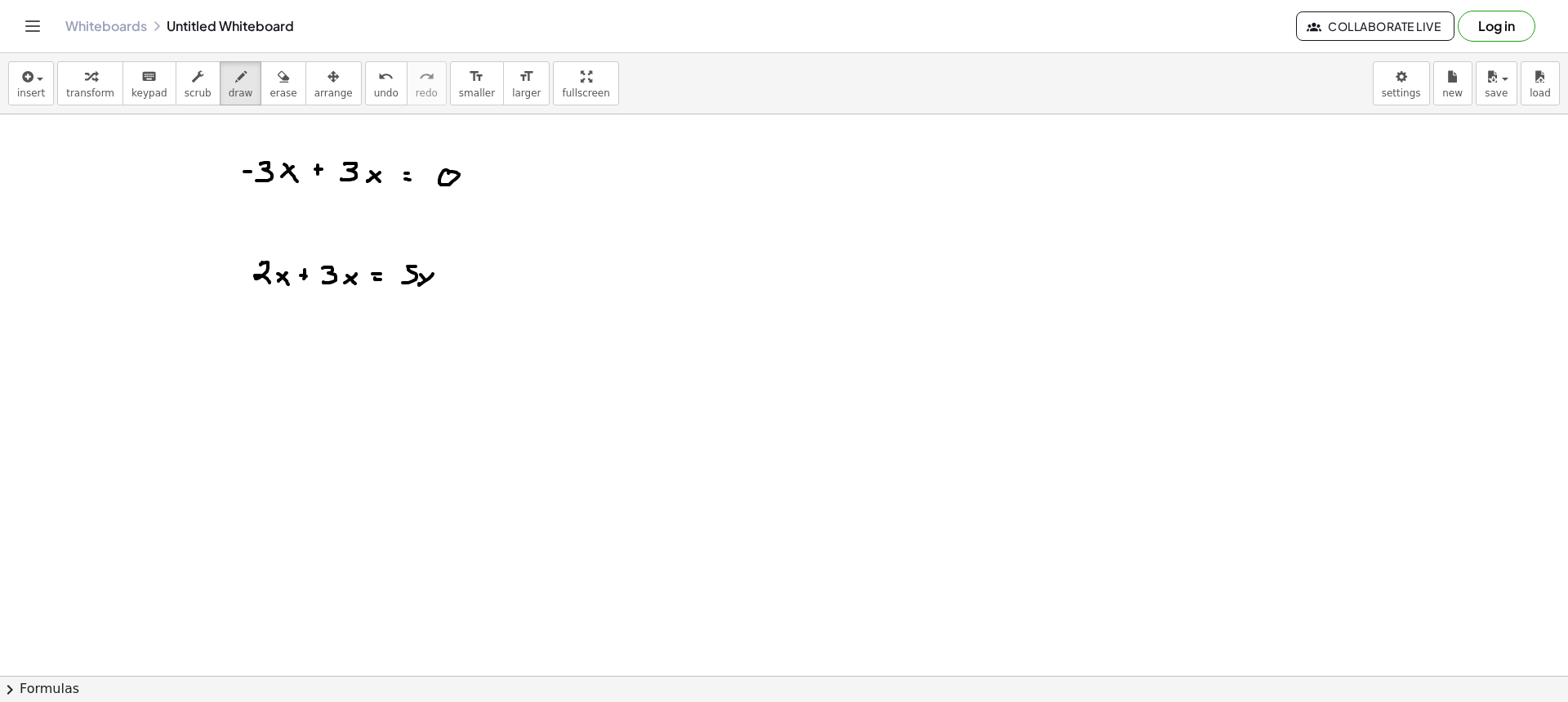
click at [434, 293] on div at bounding box center [784, 675] width 1568 height 1122
drag, startPoint x: 259, startPoint y: 346, endPoint x: 266, endPoint y: 361, distance: 16.6
click at [265, 361] on div at bounding box center [784, 675] width 1568 height 1122
drag, startPoint x: 283, startPoint y: 356, endPoint x: 274, endPoint y: 356, distance: 9.0
click at [273, 362] on div at bounding box center [784, 675] width 1568 height 1122
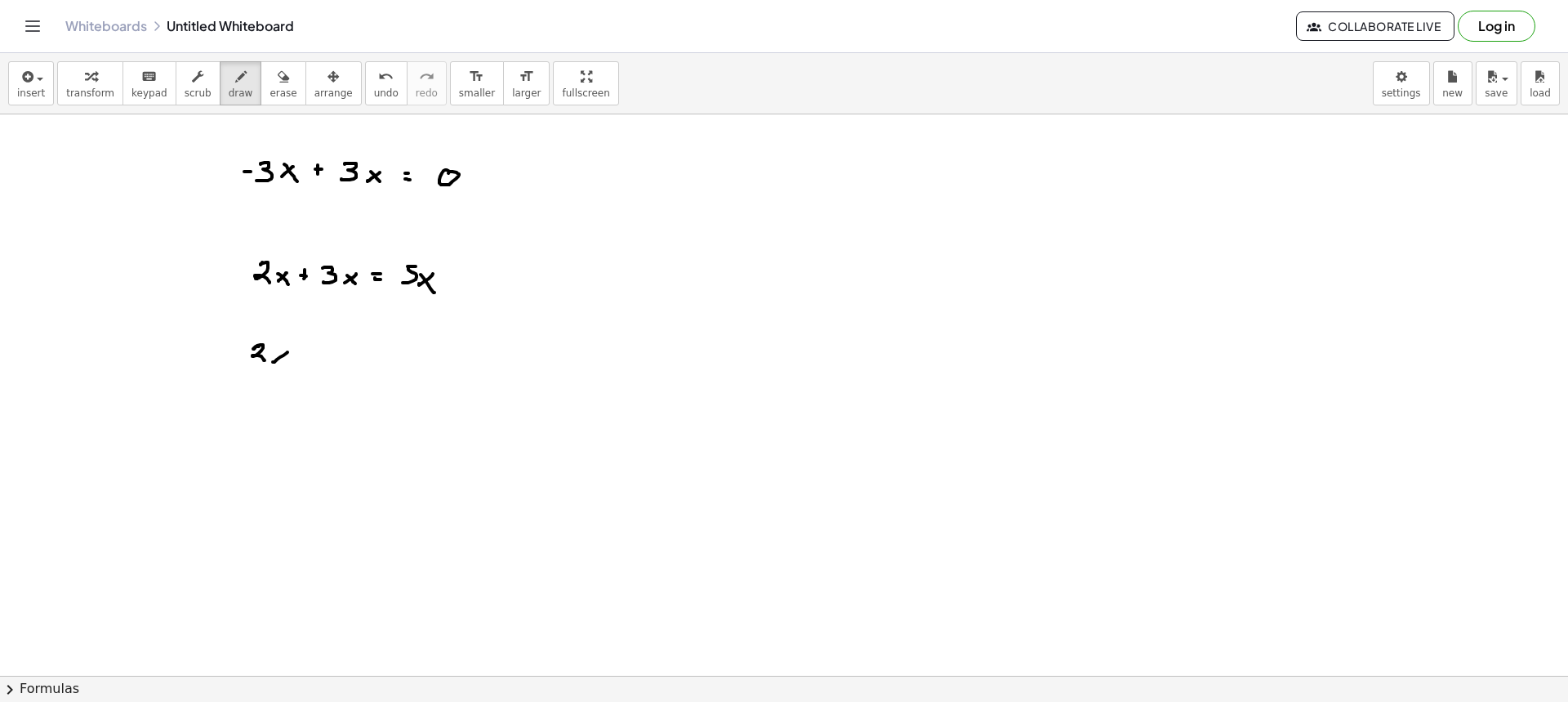
click at [285, 362] on div at bounding box center [784, 675] width 1568 height 1122
click at [298, 346] on div at bounding box center [784, 675] width 1568 height 1122
click at [305, 362] on div at bounding box center [784, 675] width 1568 height 1122
drag, startPoint x: 303, startPoint y: 359, endPoint x: 312, endPoint y: 359, distance: 9.0
click at [308, 359] on div at bounding box center [784, 675] width 1568 height 1122
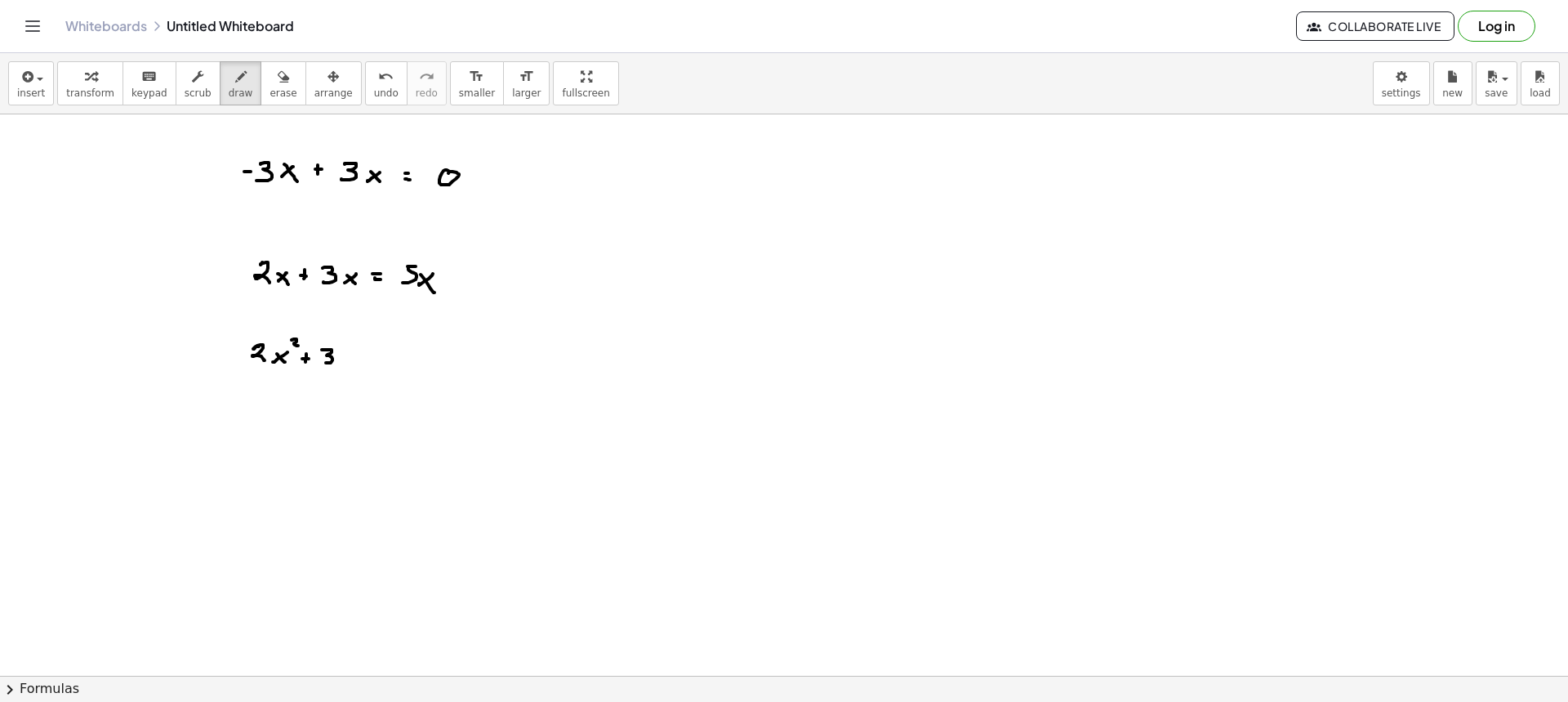
drag, startPoint x: 322, startPoint y: 350, endPoint x: 353, endPoint y: 356, distance: 31.6
click at [321, 363] on div at bounding box center [784, 675] width 1568 height 1122
drag, startPoint x: 351, startPoint y: 357, endPoint x: 341, endPoint y: 364, distance: 12.2
click at [341, 364] on div at bounding box center [784, 675] width 1568 height 1122
click at [354, 364] on div at bounding box center [784, 675] width 1568 height 1122
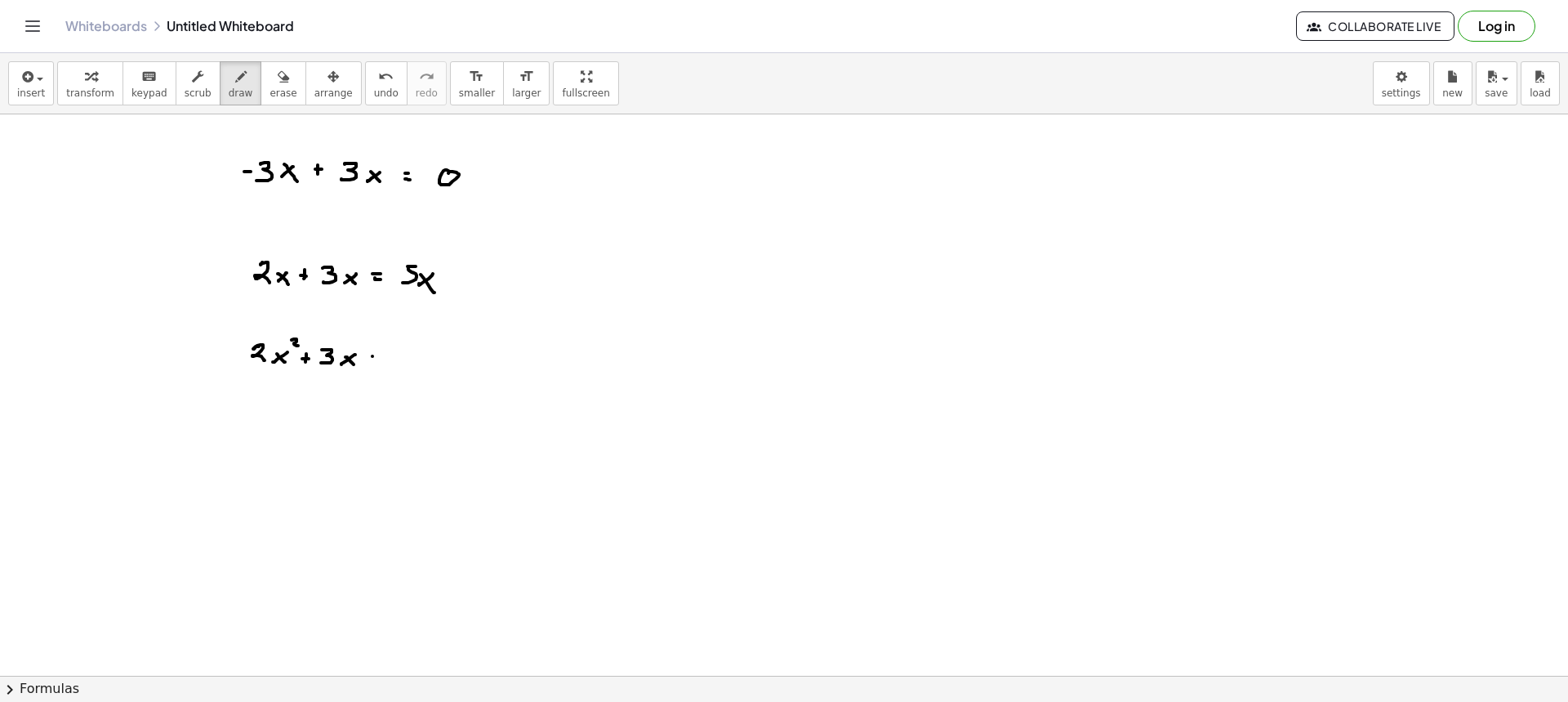
click at [379, 356] on div at bounding box center [784, 675] width 1568 height 1122
drag, startPoint x: 373, startPoint y: 363, endPoint x: 382, endPoint y: 363, distance: 9.0
click at [379, 363] on div at bounding box center [784, 675] width 1568 height 1122
drag, startPoint x: 418, startPoint y: 352, endPoint x: 439, endPoint y: 363, distance: 23.7
click at [429, 366] on div at bounding box center [784, 675] width 1568 height 1122
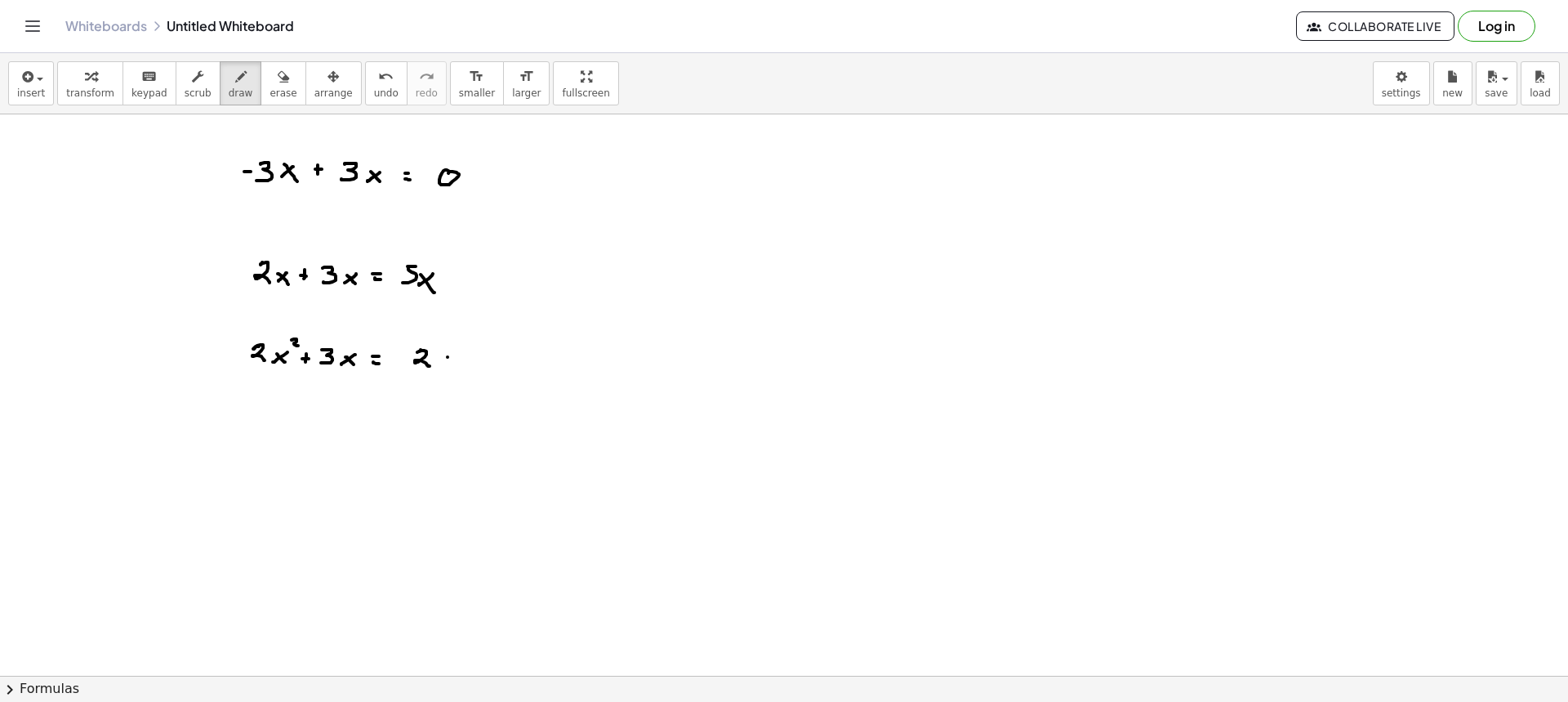
click at [440, 367] on div at bounding box center [784, 675] width 1568 height 1122
drag, startPoint x: 440, startPoint y: 360, endPoint x: 450, endPoint y: 362, distance: 10.2
click at [446, 365] on div at bounding box center [784, 675] width 1568 height 1122
drag, startPoint x: 450, startPoint y: 345, endPoint x: 456, endPoint y: 352, distance: 9.2
click at [455, 351] on div at bounding box center [784, 675] width 1568 height 1122
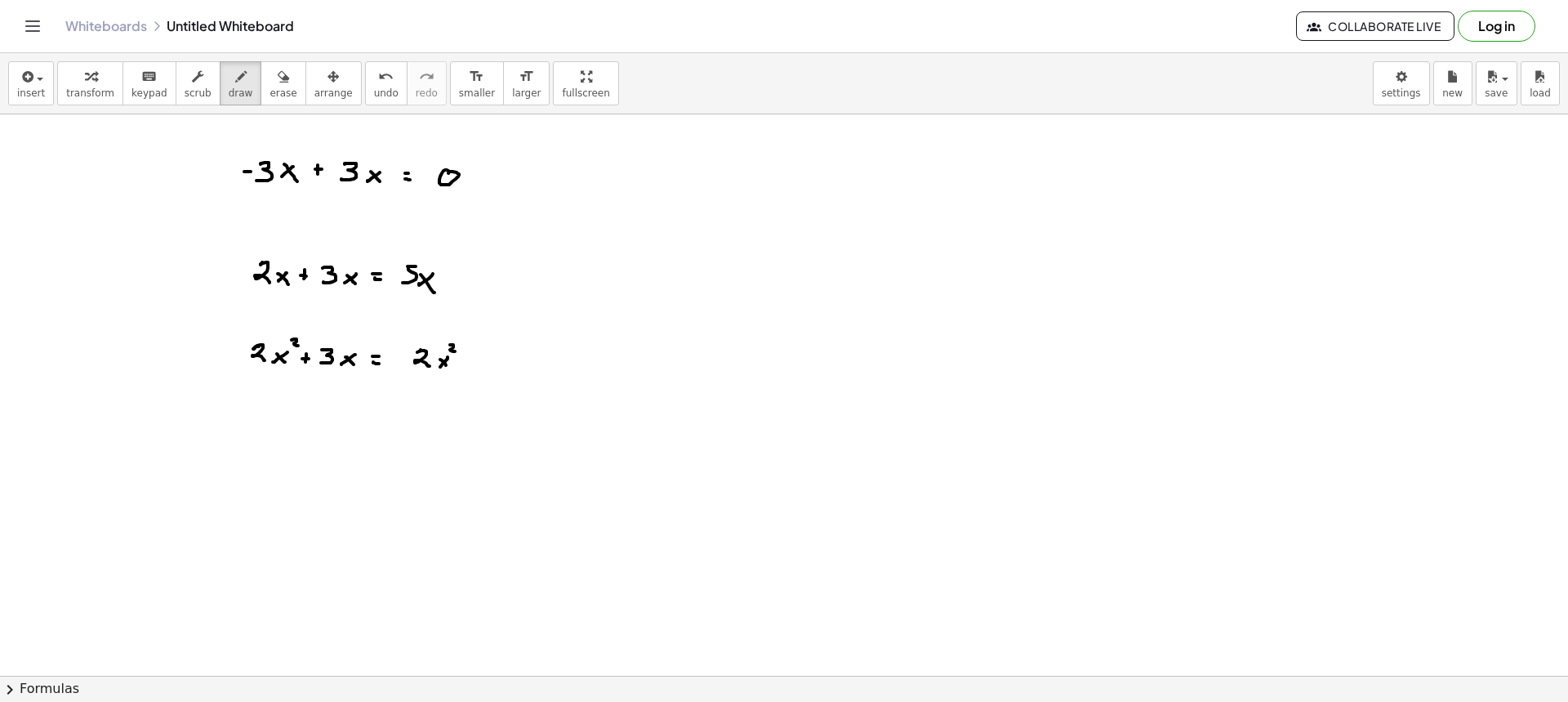
click at [463, 363] on div at bounding box center [784, 675] width 1568 height 1122
click at [468, 362] on div at bounding box center [784, 675] width 1568 height 1122
drag, startPoint x: 493, startPoint y: 354, endPoint x: 508, endPoint y: 364, distance: 18.0
click at [489, 368] on div at bounding box center [784, 675] width 1568 height 1122
drag, startPoint x: 524, startPoint y: 362, endPoint x: 509, endPoint y: 367, distance: 15.8
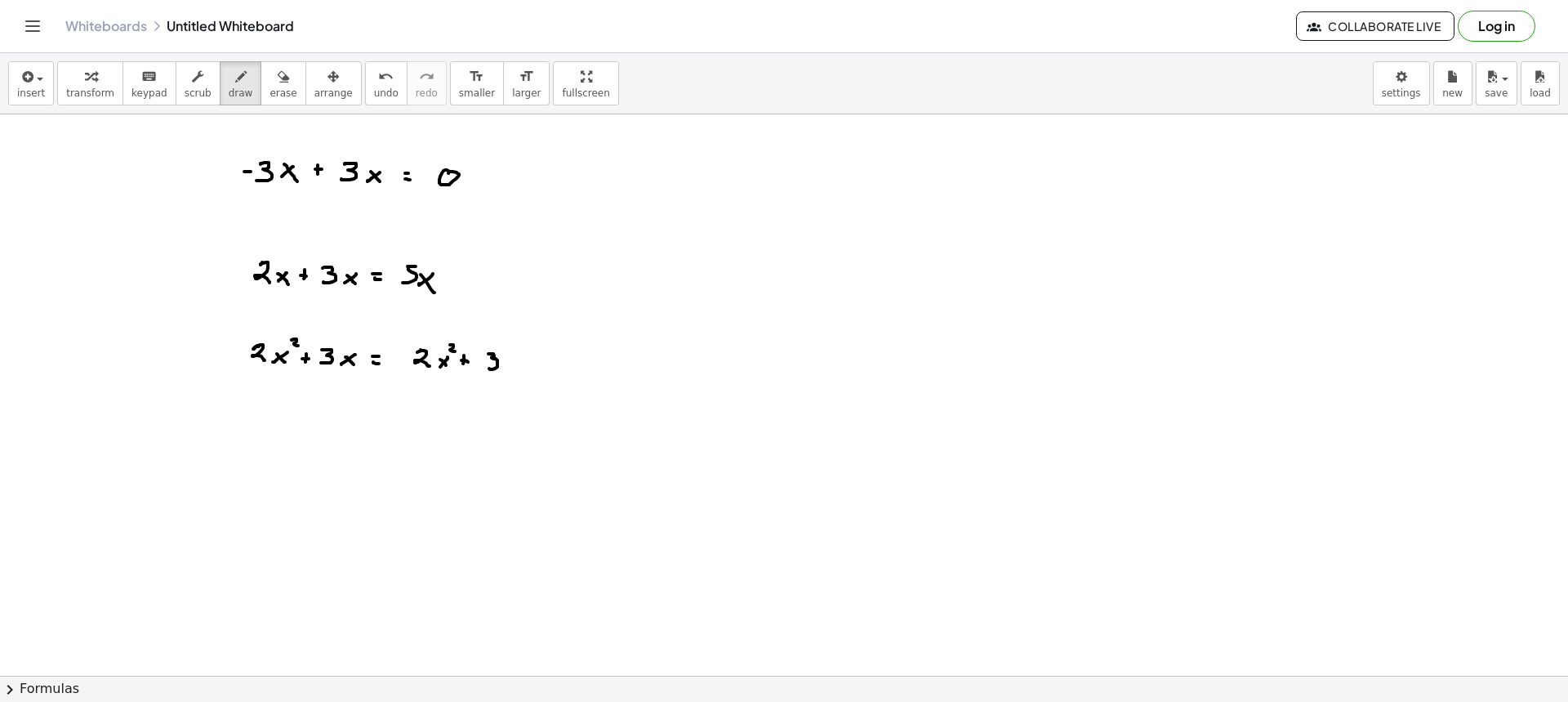
click at [508, 370] on div at bounding box center [784, 675] width 1568 height 1122
click at [527, 373] on div at bounding box center [784, 675] width 1568 height 1122
click at [239, 87] on button "draw" at bounding box center [240, 83] width 43 height 44
click at [260, 94] on button "erase" at bounding box center [282, 83] width 45 height 44
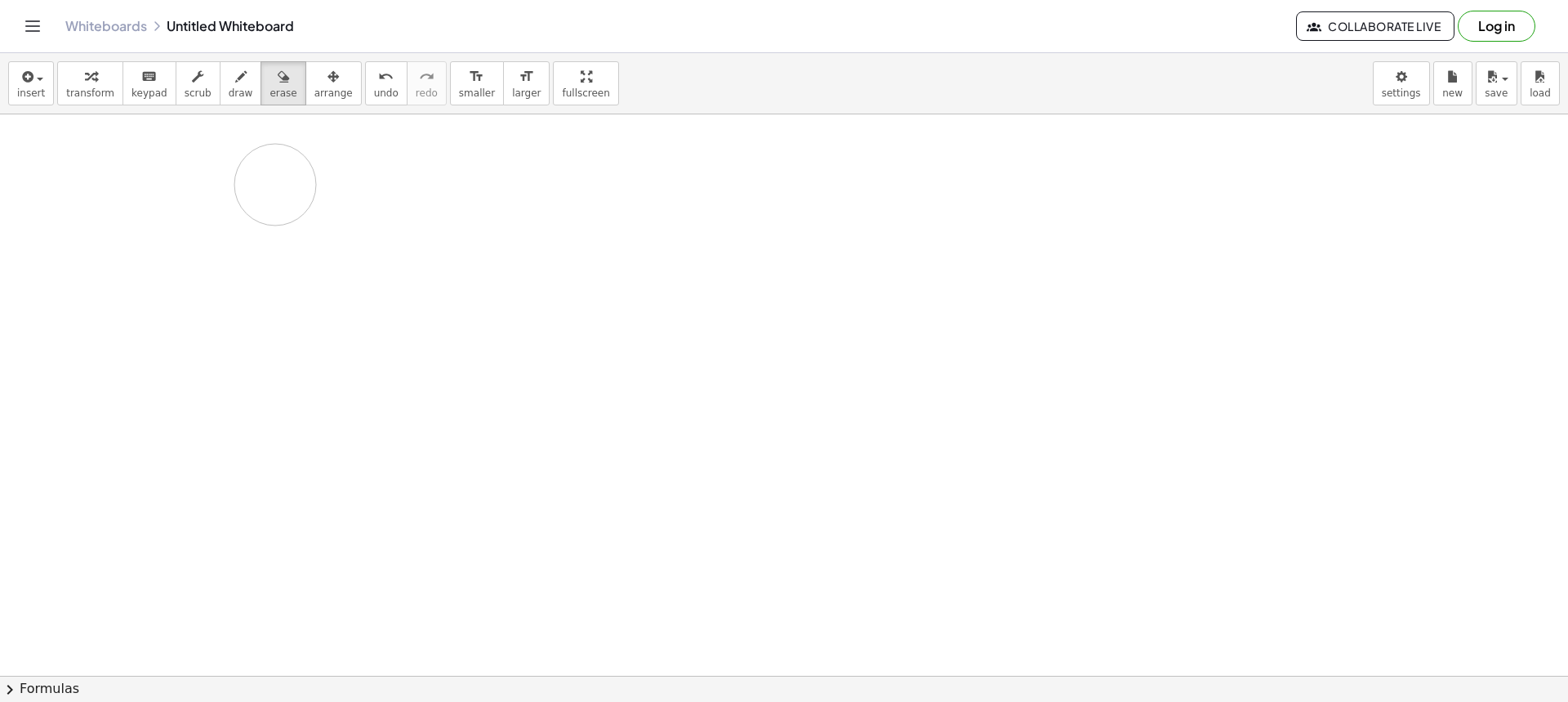
drag, startPoint x: 333, startPoint y: 285, endPoint x: 400, endPoint y: 166, distance: 136.6
click at [445, 167] on div at bounding box center [784, 675] width 1568 height 1122
click at [229, 89] on span "draw" at bounding box center [240, 93] width 24 height 12
drag, startPoint x: 273, startPoint y: 181, endPoint x: 287, endPoint y: 194, distance: 19.1
click at [286, 194] on div at bounding box center [784, 675] width 1568 height 1122
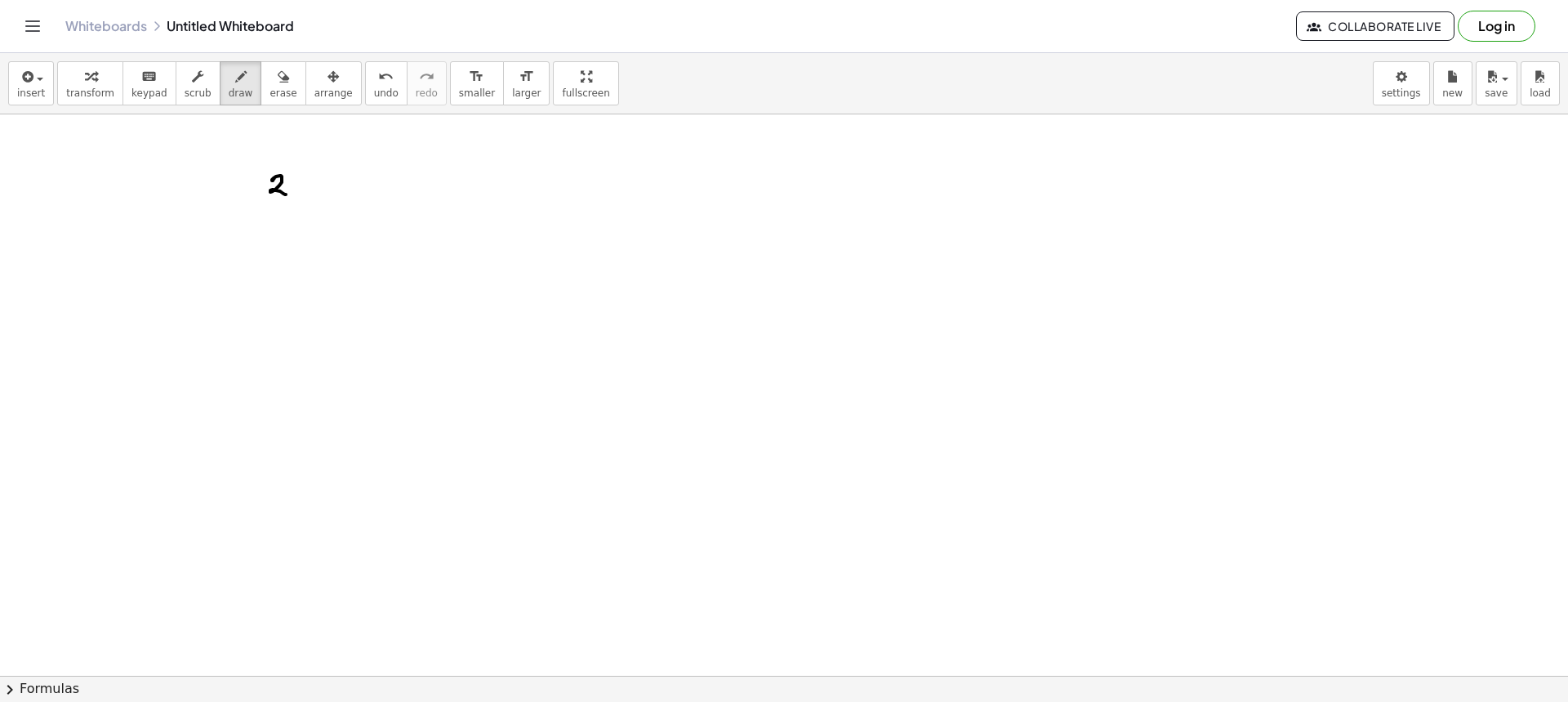
drag, startPoint x: 304, startPoint y: 185, endPoint x: 297, endPoint y: 189, distance: 8.1
click at [297, 192] on div at bounding box center [784, 675] width 1568 height 1122
drag, startPoint x: 296, startPoint y: 187, endPoint x: 303, endPoint y: 193, distance: 9.2
click at [303, 193] on div at bounding box center [784, 675] width 1568 height 1122
drag, startPoint x: 328, startPoint y: 177, endPoint x: 325, endPoint y: 186, distance: 9.5
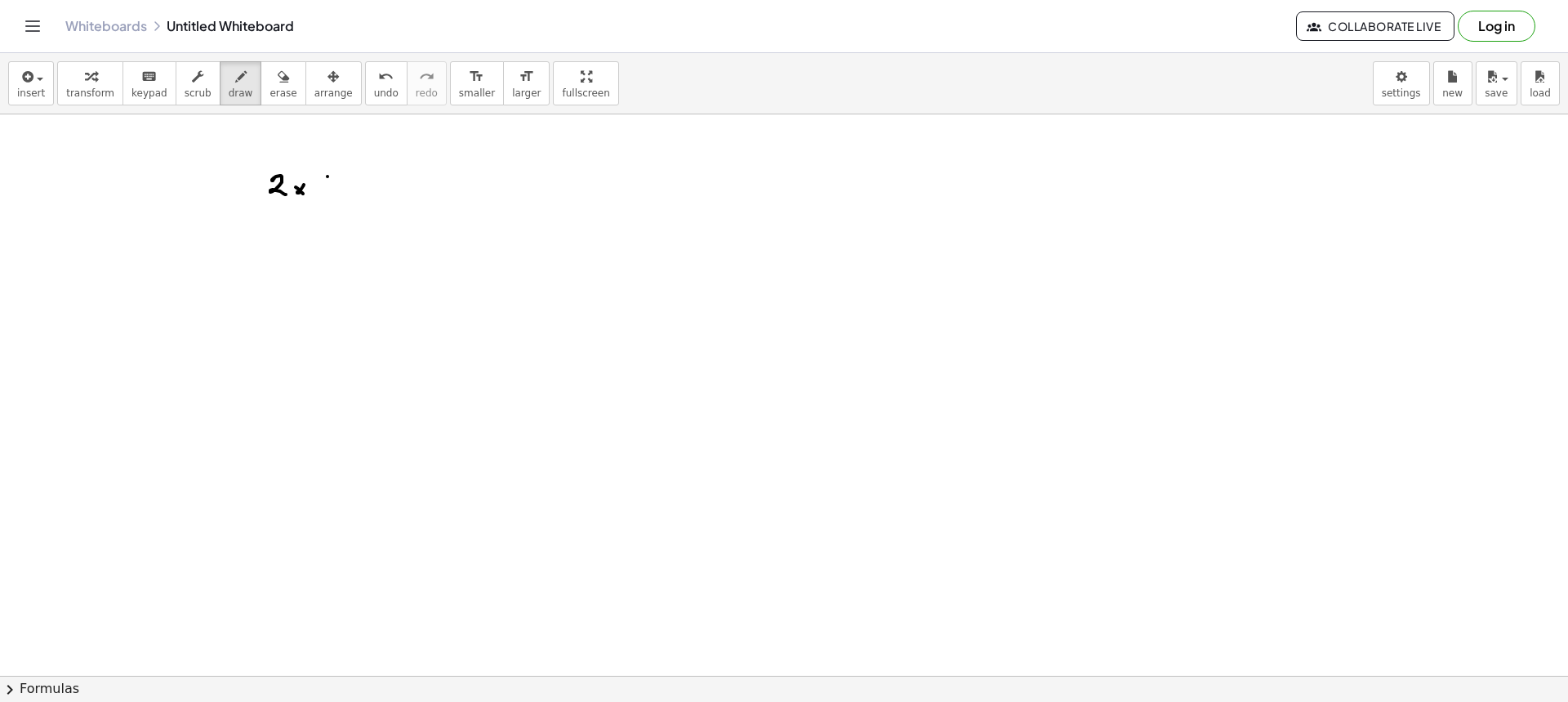
click at [328, 187] on div at bounding box center [784, 675] width 1568 height 1122
click at [331, 183] on div at bounding box center [784, 675] width 1568 height 1122
drag, startPoint x: 350, startPoint y: 181, endPoint x: 372, endPoint y: 187, distance: 22.8
click at [364, 190] on div at bounding box center [784, 675] width 1568 height 1122
drag, startPoint x: 373, startPoint y: 191, endPoint x: 382, endPoint y: 192, distance: 9.1
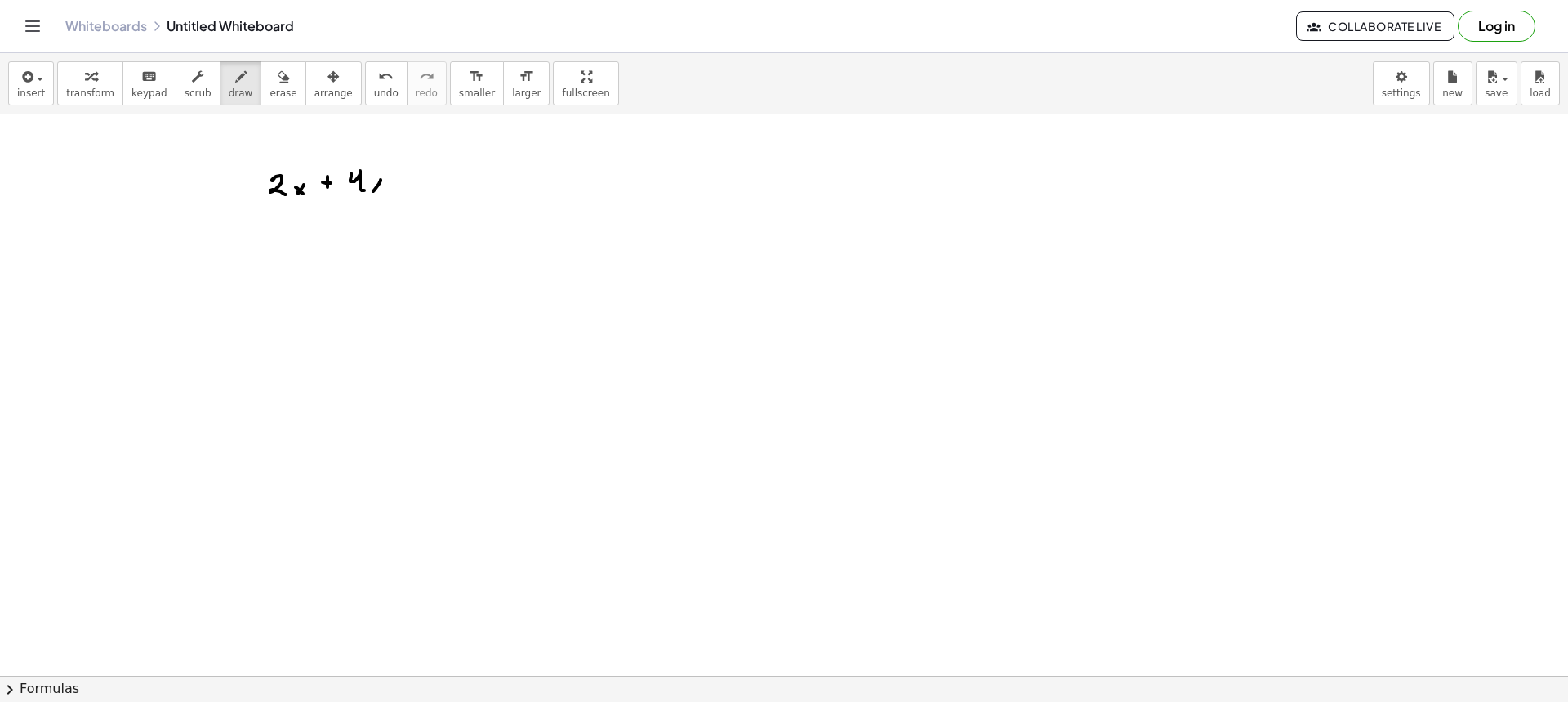
click at [373, 190] on div at bounding box center [784, 675] width 1568 height 1122
click at [385, 193] on div at bounding box center [784, 675] width 1568 height 1122
click at [403, 188] on div at bounding box center [784, 675] width 1568 height 1122
drag, startPoint x: 399, startPoint y: 182, endPoint x: 408, endPoint y: 184, distance: 9.2
click at [407, 183] on div at bounding box center [784, 675] width 1568 height 1122
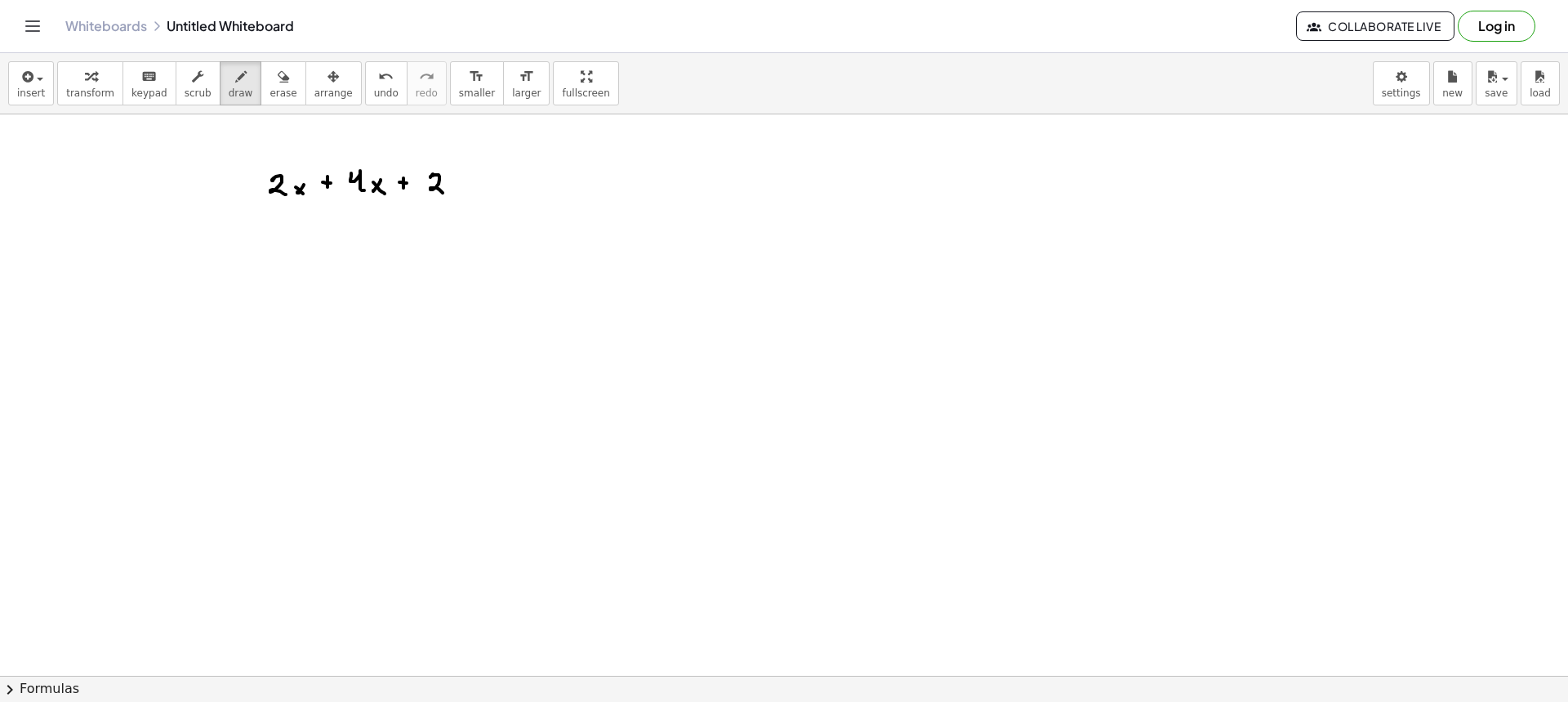
drag, startPoint x: 433, startPoint y: 174, endPoint x: 464, endPoint y: 182, distance: 32.0
click at [446, 193] on div at bounding box center [784, 675] width 1568 height 1122
drag, startPoint x: 464, startPoint y: 182, endPoint x: 455, endPoint y: 191, distance: 12.7
click at [455, 191] on div at bounding box center [784, 675] width 1568 height 1122
click at [465, 192] on div at bounding box center [784, 675] width 1568 height 1122
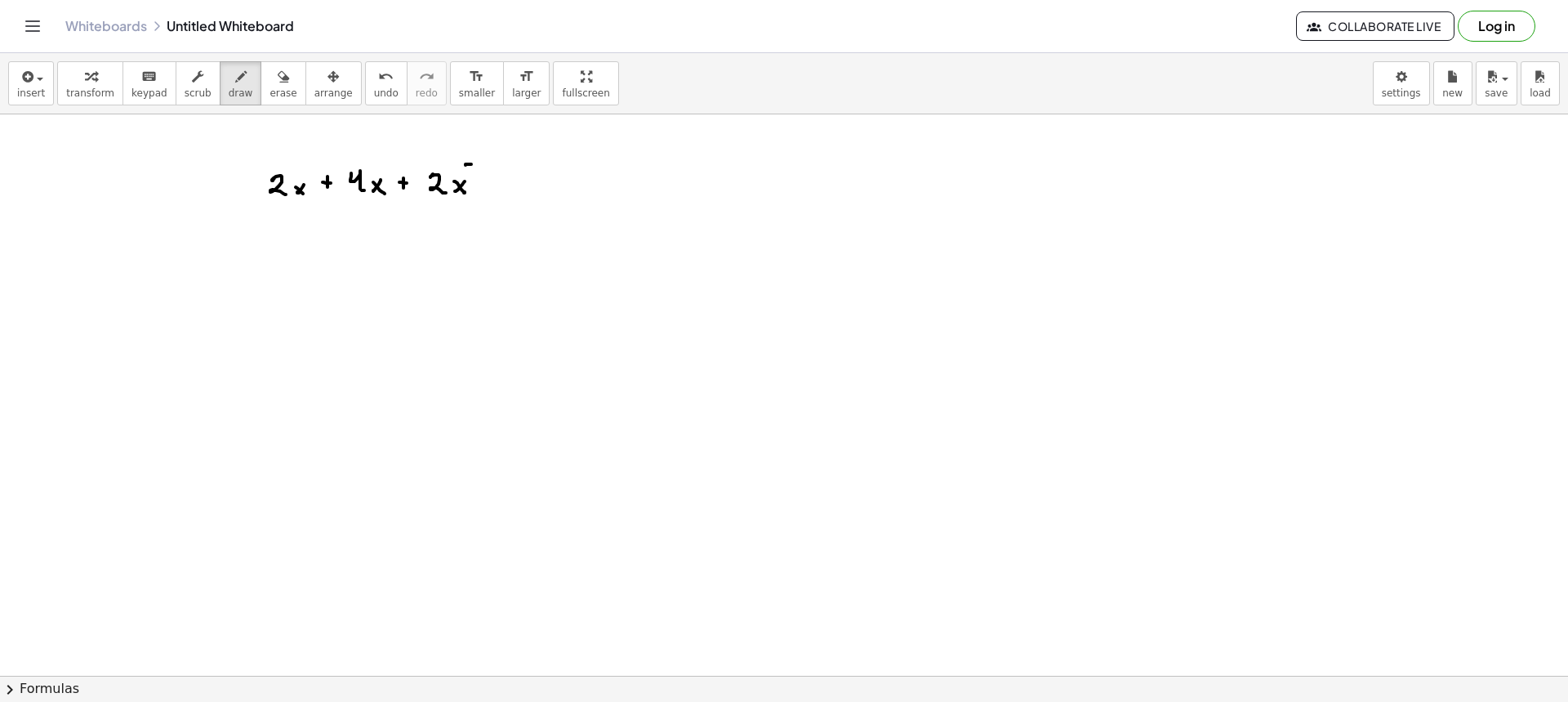
drag, startPoint x: 471, startPoint y: 164, endPoint x: 477, endPoint y: 174, distance: 11.7
click at [477, 173] on div at bounding box center [784, 675] width 1568 height 1122
click at [497, 180] on div at bounding box center [784, 675] width 1568 height 1122
drag, startPoint x: 495, startPoint y: 184, endPoint x: 507, endPoint y: 185, distance: 12.0
click at [500, 185] on div at bounding box center [784, 675] width 1568 height 1122
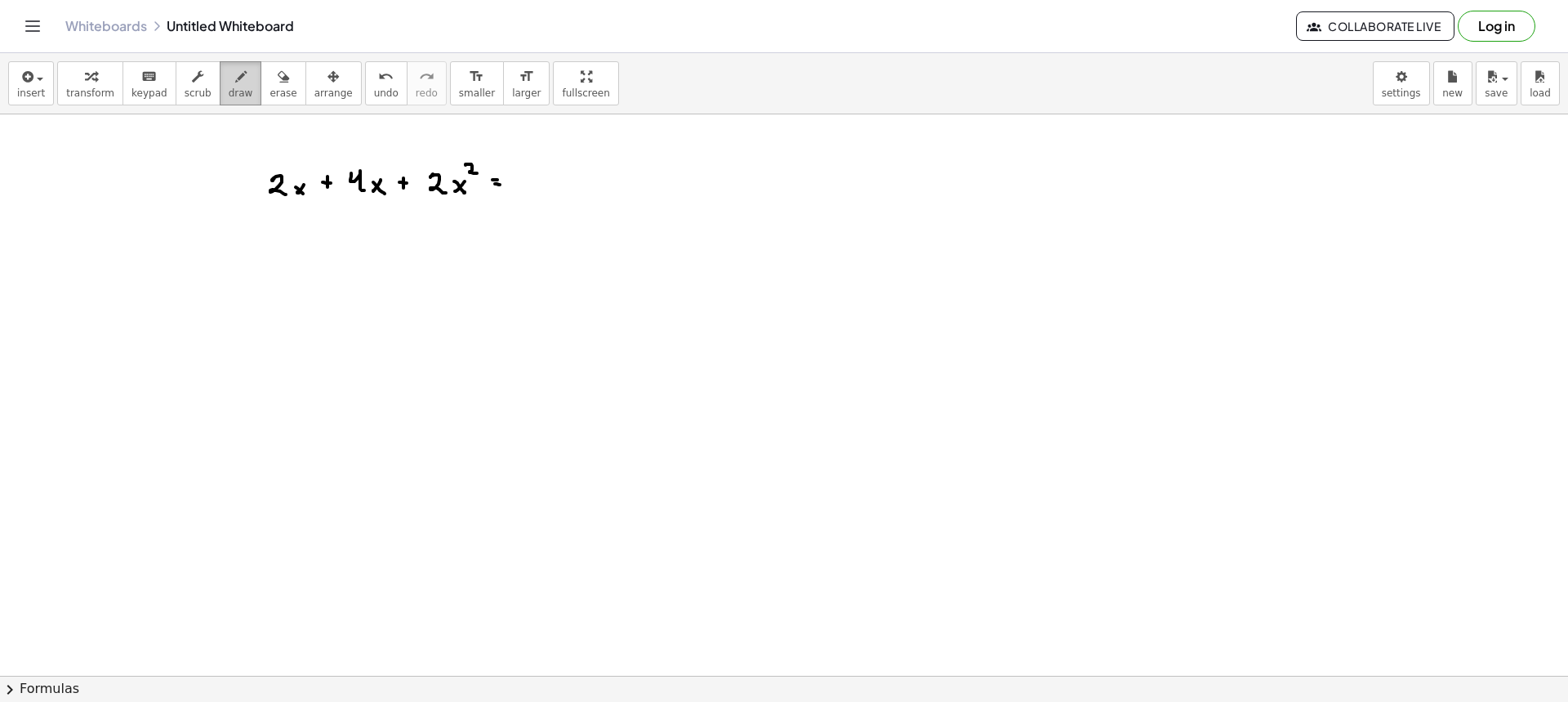
click at [229, 91] on span "draw" at bounding box center [240, 93] width 24 height 12
drag, startPoint x: 545, startPoint y: 171, endPoint x: 547, endPoint y: 192, distance: 21.1
click at [542, 192] on div at bounding box center [784, 675] width 1568 height 1122
click at [565, 189] on div at bounding box center [784, 675] width 1568 height 1122
click at [573, 189] on div at bounding box center [784, 675] width 1568 height 1122
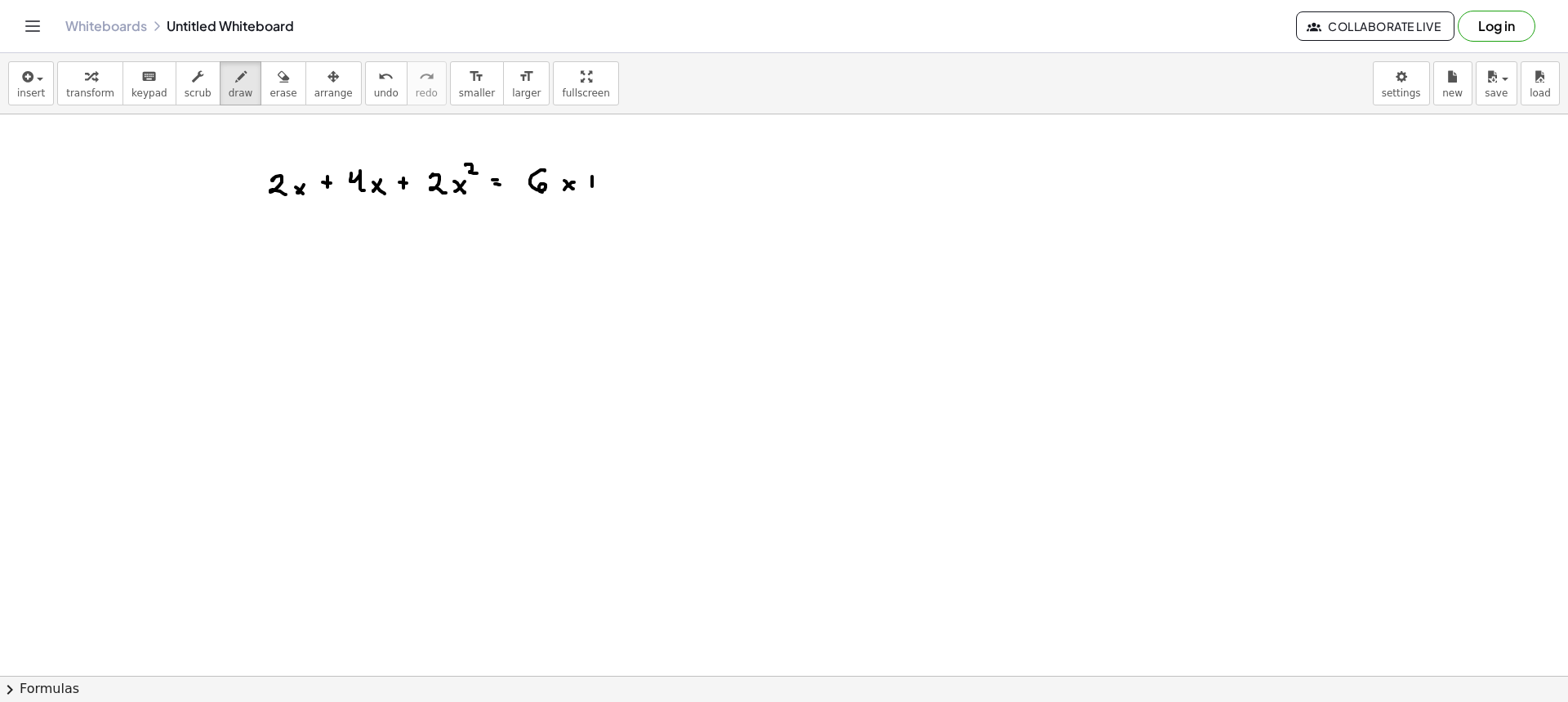
click at [592, 187] on div at bounding box center [784, 675] width 1568 height 1122
click at [598, 182] on div at bounding box center [784, 675] width 1568 height 1122
drag, startPoint x: 619, startPoint y: 176, endPoint x: 636, endPoint y: 190, distance: 22.0
click at [634, 190] on div at bounding box center [784, 675] width 1568 height 1122
click at [640, 189] on div at bounding box center [784, 675] width 1568 height 1122
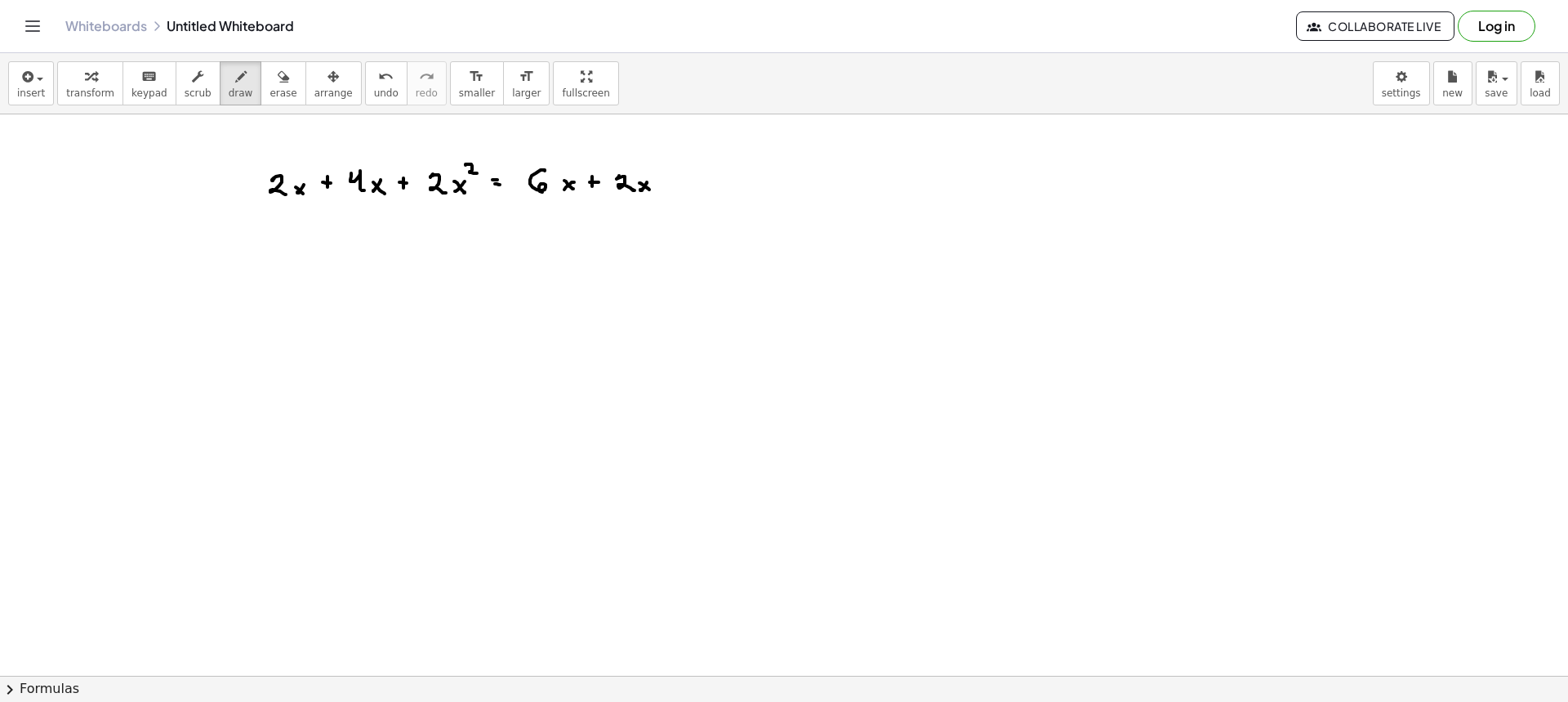
drag, startPoint x: 639, startPoint y: 183, endPoint x: 650, endPoint y: 189, distance: 12.5
click at [650, 189] on div at bounding box center [784, 675] width 1568 height 1122
click at [653, 174] on div at bounding box center [784, 675] width 1568 height 1122
click at [260, 89] on button "erase" at bounding box center [282, 83] width 45 height 44
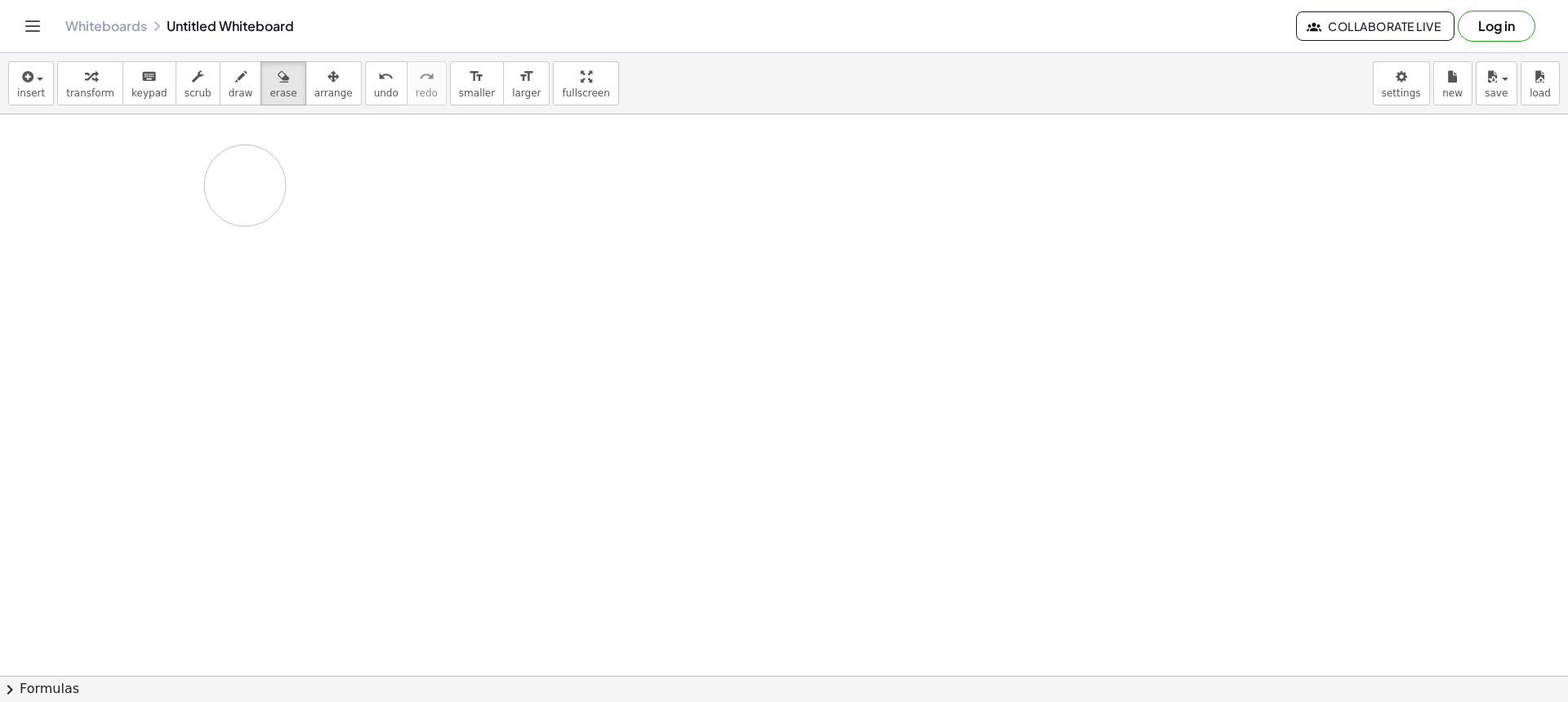
drag, startPoint x: 565, startPoint y: 154, endPoint x: 238, endPoint y: 181, distance: 328.1
click at [245, 186] on div at bounding box center [784, 675] width 1568 height 1122
click at [229, 98] on span "draw" at bounding box center [240, 93] width 24 height 12
drag, startPoint x: 260, startPoint y: 216, endPoint x: 276, endPoint y: 230, distance: 21.3
click at [256, 233] on div at bounding box center [784, 675] width 1568 height 1122
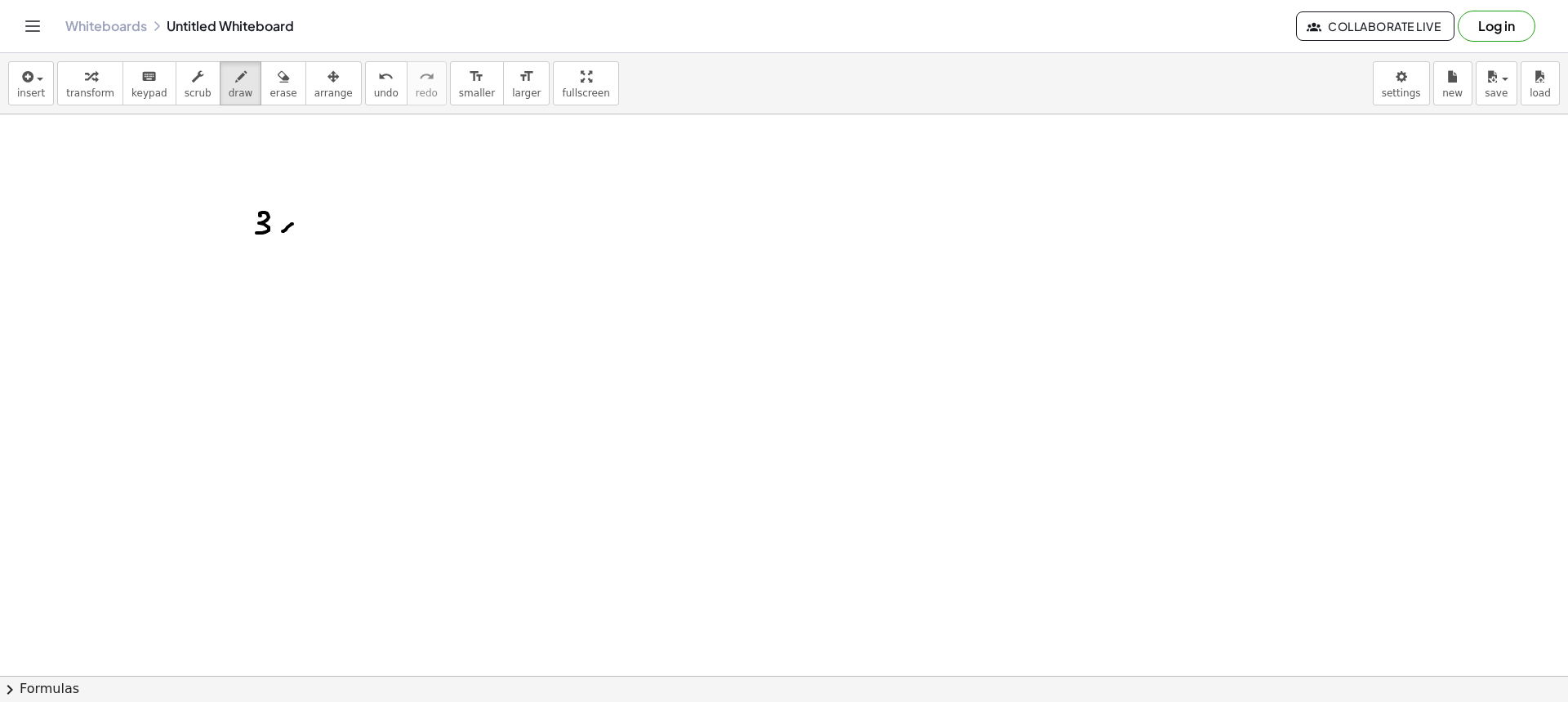
click at [282, 231] on div at bounding box center [784, 675] width 1568 height 1122
drag, startPoint x: 285, startPoint y: 222, endPoint x: 297, endPoint y: 232, distance: 15.6
click at [294, 233] on div at bounding box center [784, 675] width 1568 height 1122
click at [318, 227] on div at bounding box center [784, 675] width 1568 height 1122
click at [321, 224] on div at bounding box center [784, 675] width 1568 height 1122
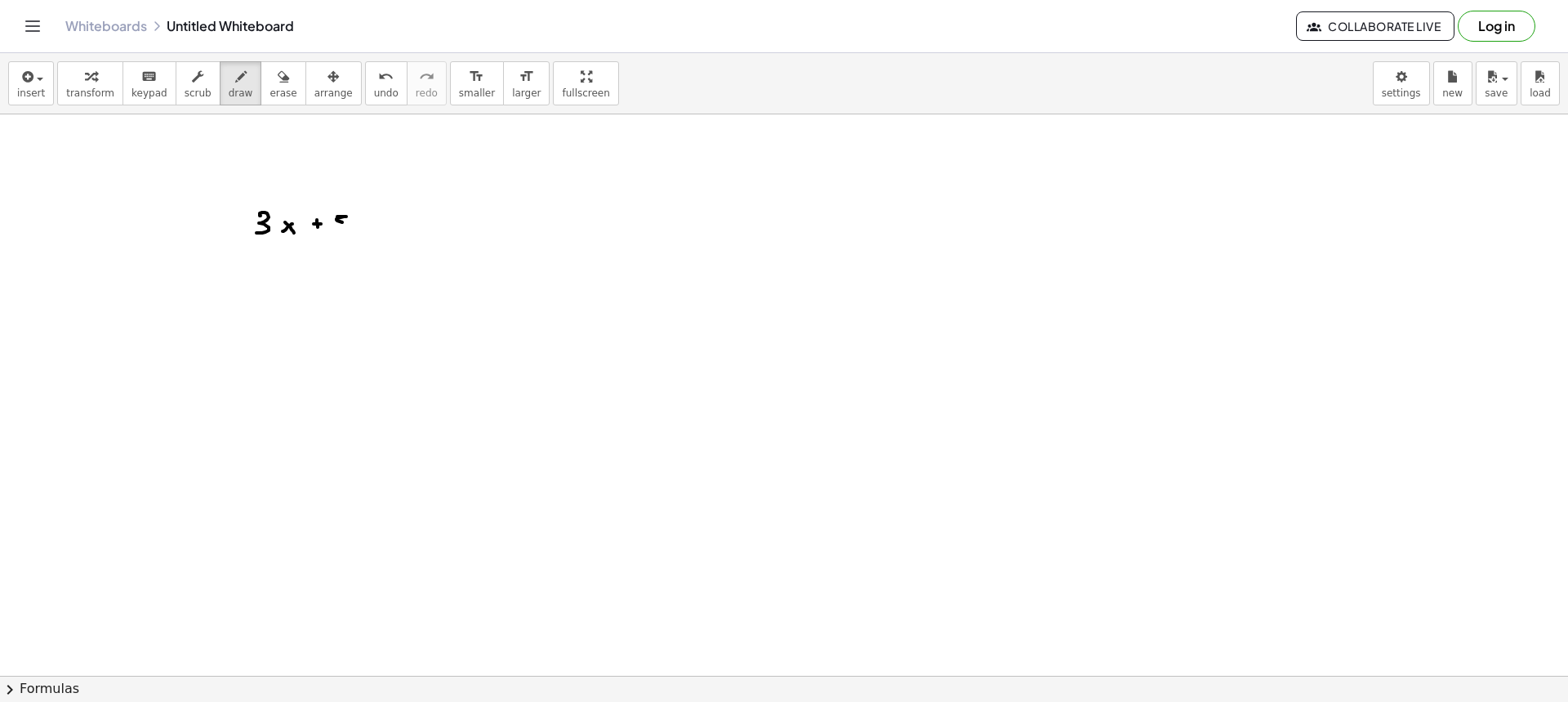
drag, startPoint x: 337, startPoint y: 217, endPoint x: 334, endPoint y: 230, distance: 13.3
click at [334, 230] on div at bounding box center [784, 675] width 1568 height 1122
drag, startPoint x: 368, startPoint y: 224, endPoint x: 357, endPoint y: 229, distance: 12.1
click at [358, 230] on div at bounding box center [784, 675] width 1568 height 1122
click at [368, 231] on div at bounding box center [784, 675] width 1568 height 1122
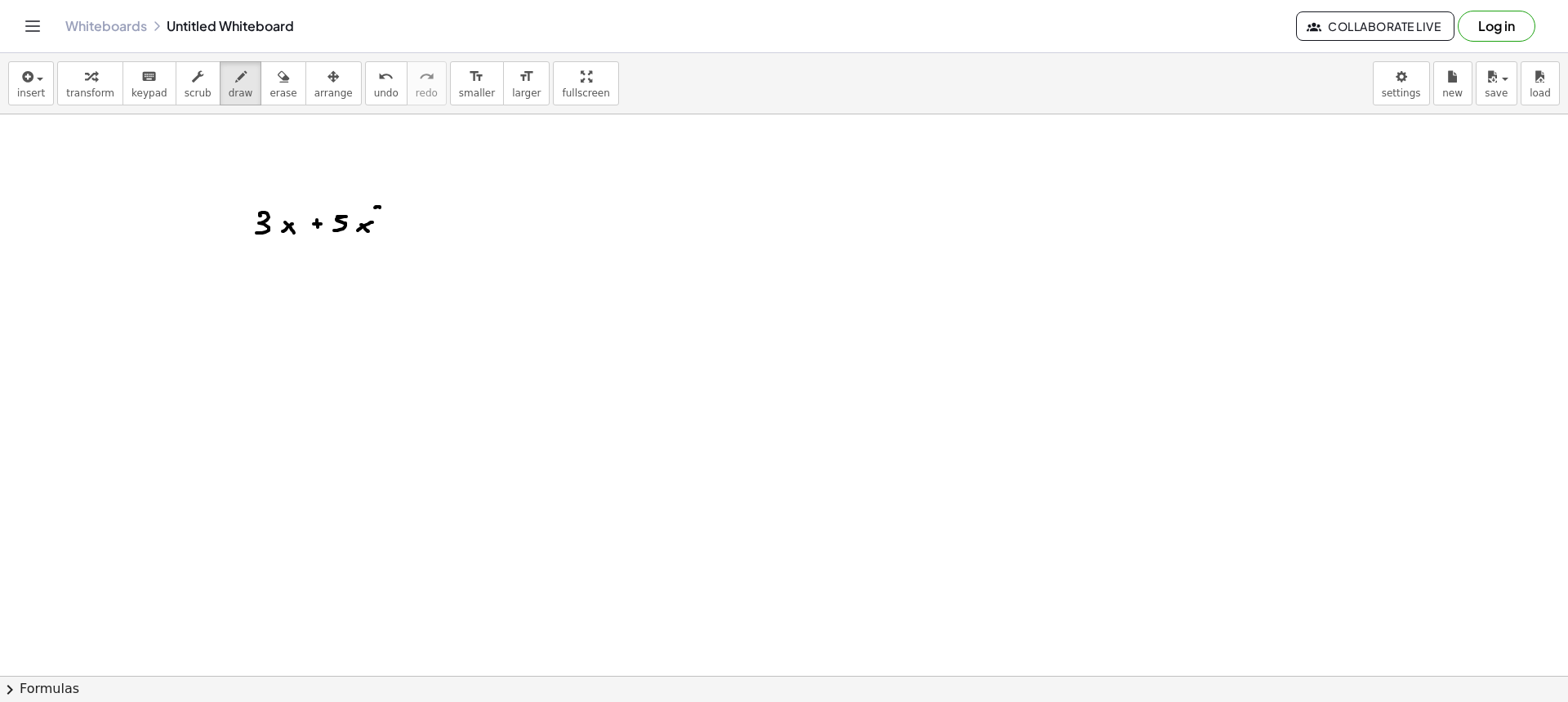
drag, startPoint x: 380, startPoint y: 208, endPoint x: 384, endPoint y: 216, distance: 8.9
click at [384, 216] on div at bounding box center [784, 675] width 1568 height 1122
click at [400, 228] on div at bounding box center [784, 675] width 1568 height 1122
drag, startPoint x: 397, startPoint y: 224, endPoint x: 411, endPoint y: 223, distance: 14.0
click at [405, 224] on div at bounding box center [784, 675] width 1568 height 1122
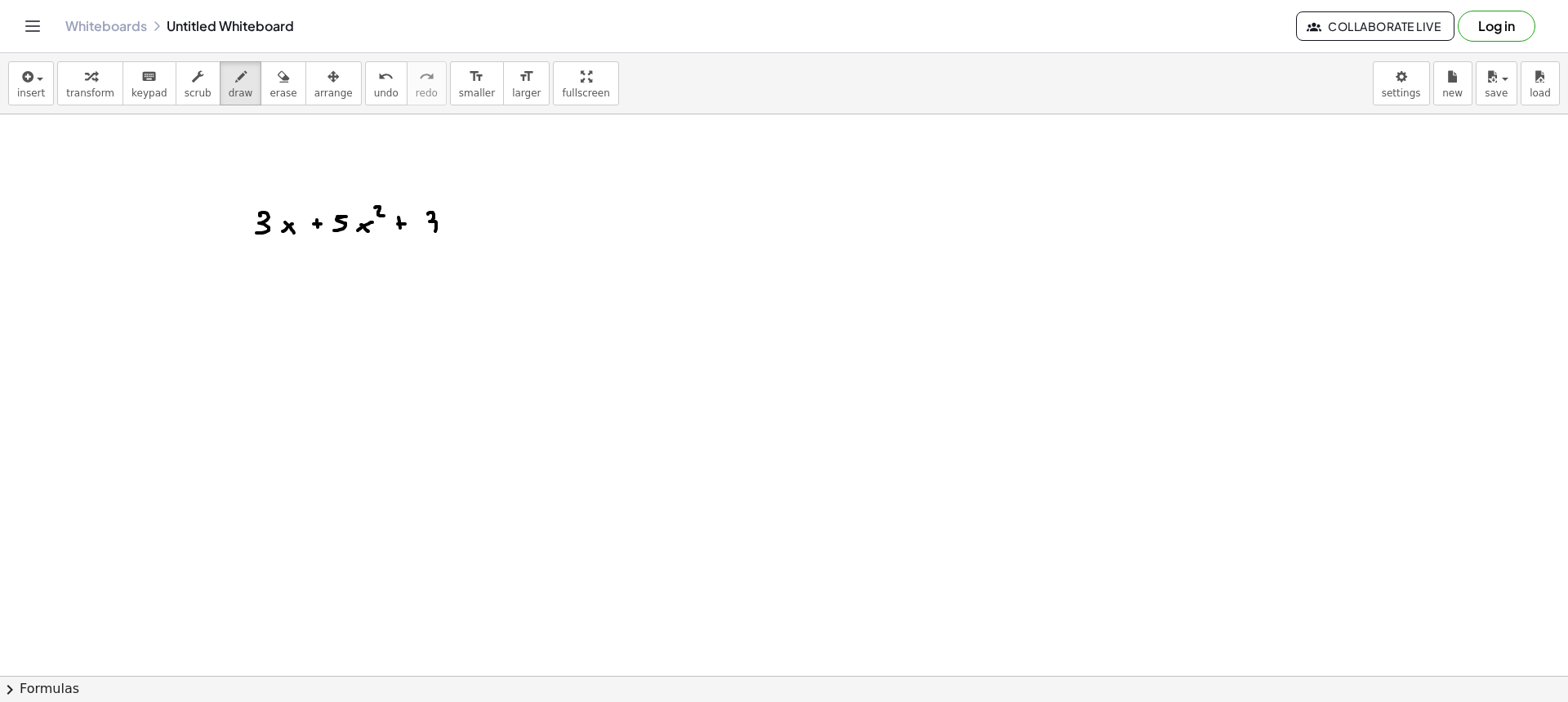
drag, startPoint x: 428, startPoint y: 214, endPoint x: 435, endPoint y: 230, distance: 17.5
click at [426, 230] on div at bounding box center [784, 675] width 1568 height 1122
drag, startPoint x: 455, startPoint y: 224, endPoint x: 445, endPoint y: 224, distance: 10.0
click at [445, 230] on div at bounding box center [784, 675] width 1568 height 1122
drag, startPoint x: 447, startPoint y: 223, endPoint x: 458, endPoint y: 237, distance: 17.8
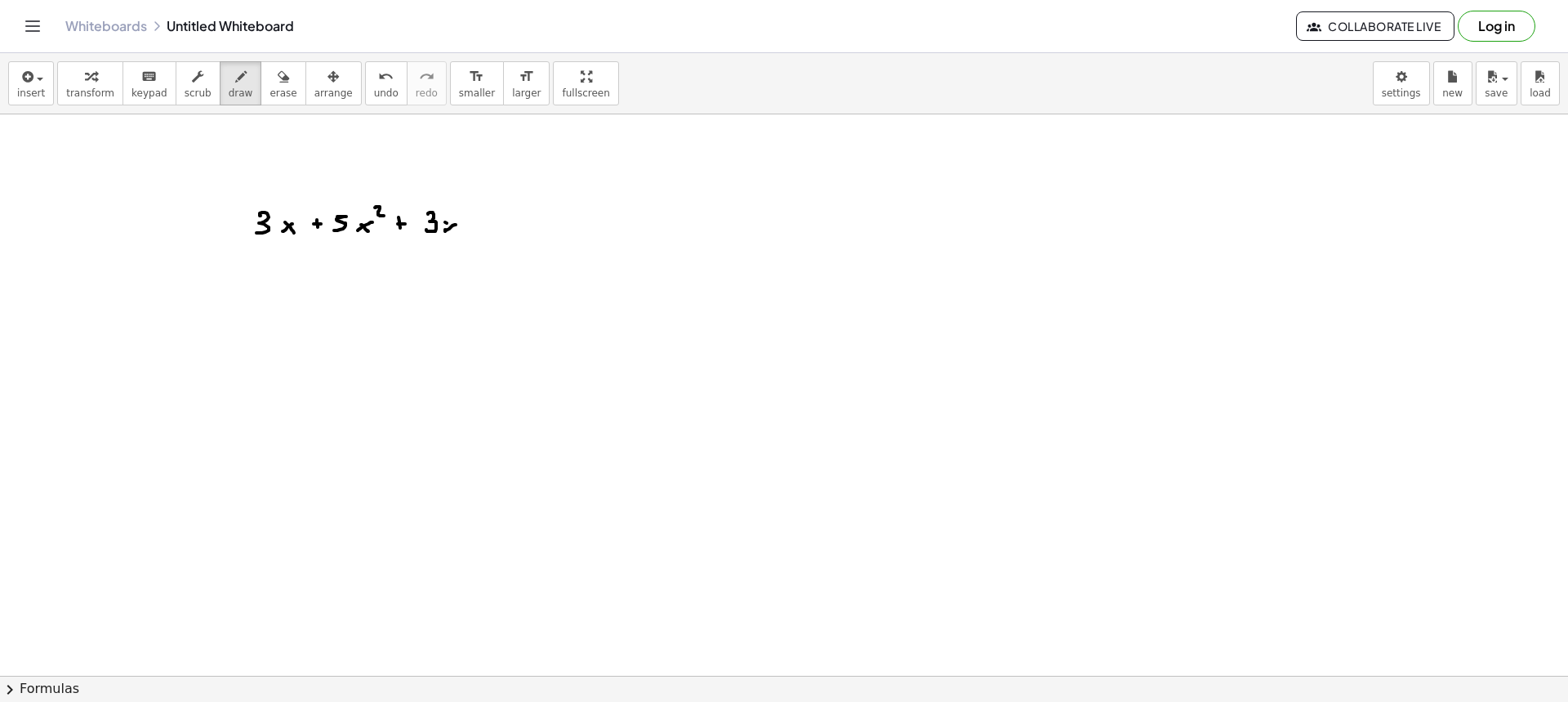
click at [458, 237] on div at bounding box center [784, 675] width 1568 height 1122
click at [260, 83] on button "erase" at bounding box center [282, 83] width 45 height 44
click at [235, 85] on icon "button" at bounding box center [241, 77] width 12 height 19
click at [483, 217] on div at bounding box center [784, 675] width 1568 height 1122
drag, startPoint x: 479, startPoint y: 221, endPoint x: 491, endPoint y: 219, distance: 12.2
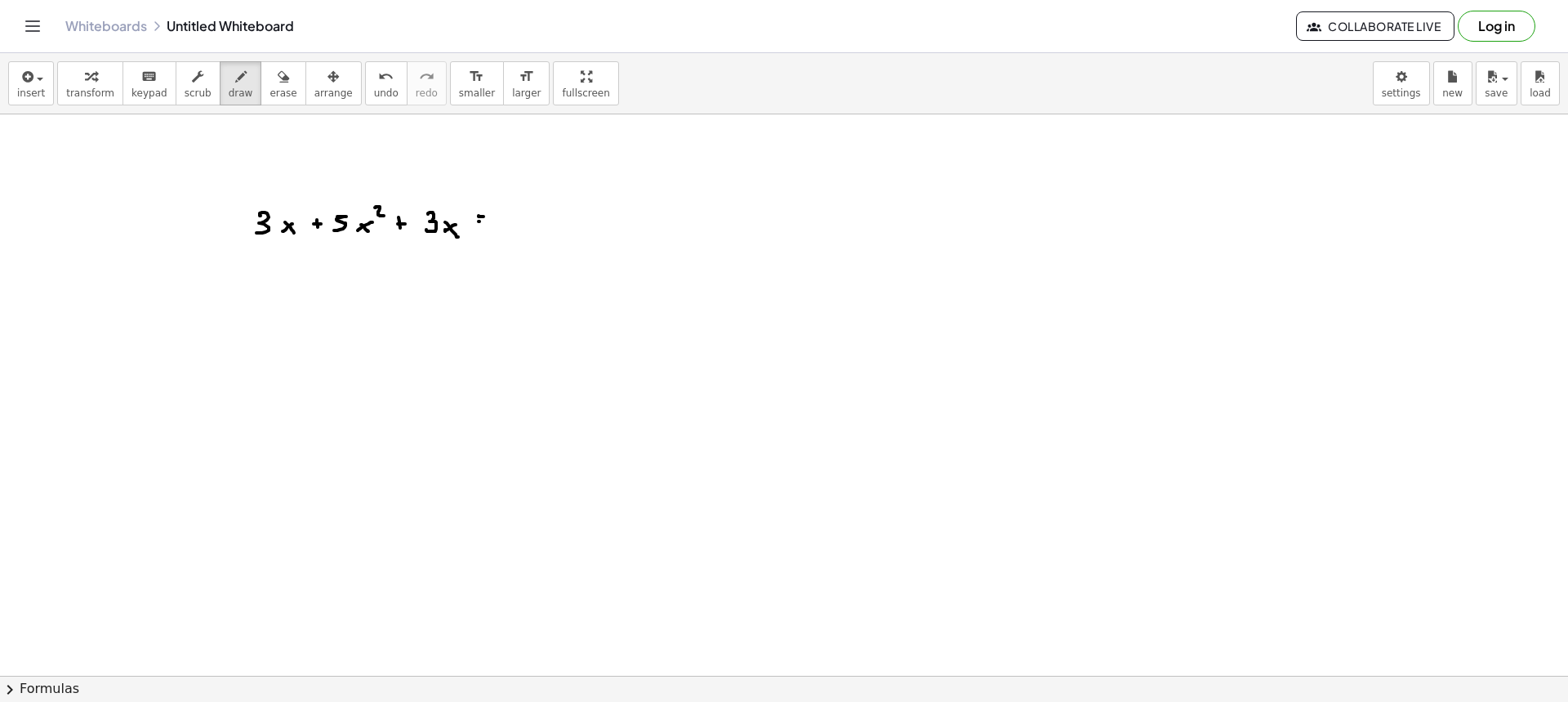
click at [487, 222] on div at bounding box center [784, 675] width 1568 height 1122
drag, startPoint x: 509, startPoint y: 208, endPoint x: 537, endPoint y: 219, distance: 30.1
click at [516, 222] on div at bounding box center [784, 675] width 1568 height 1122
click at [529, 221] on div at bounding box center [784, 675] width 1568 height 1122
drag, startPoint x: 535, startPoint y: 214, endPoint x: 539, endPoint y: 220, distance: 7.2
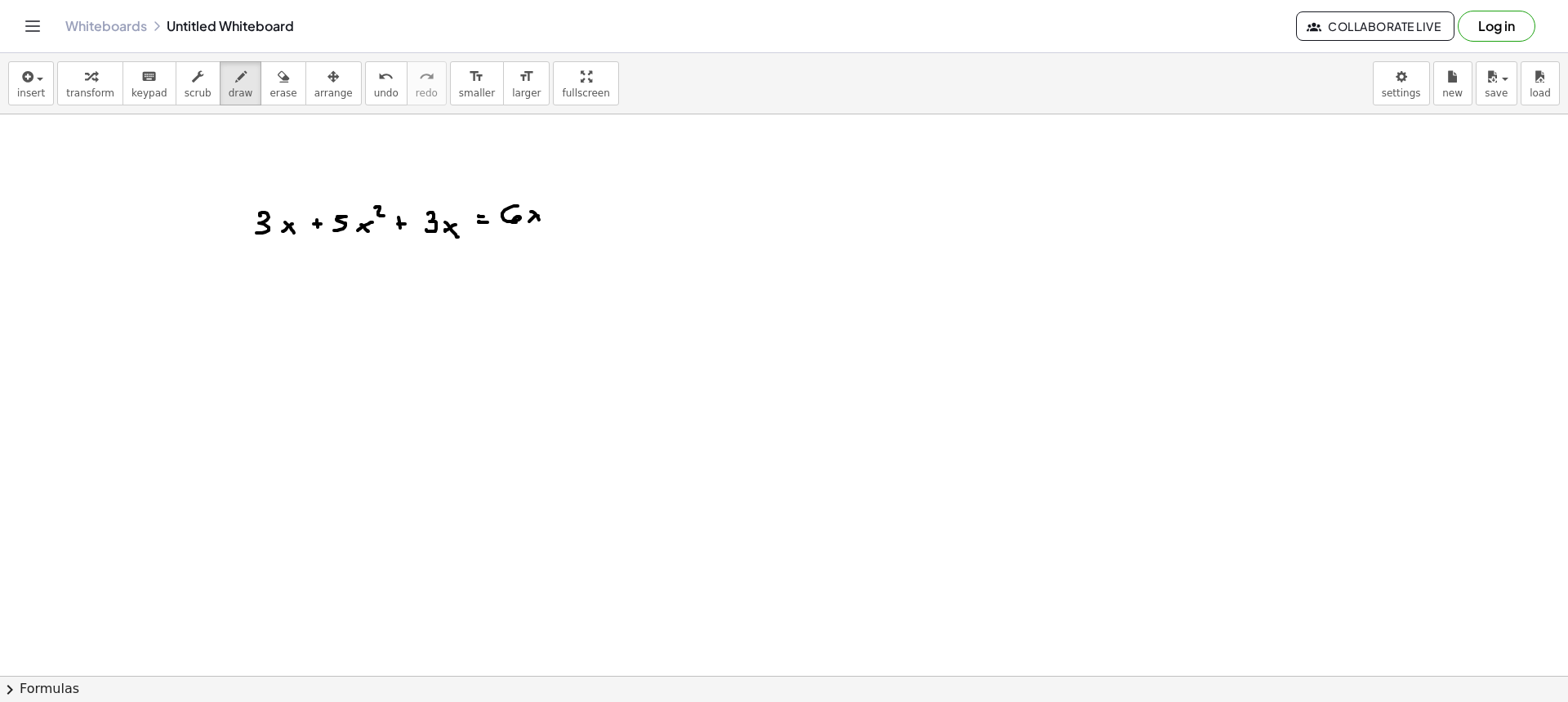
click at [539, 220] on div at bounding box center [784, 675] width 1568 height 1122
click at [559, 218] on div at bounding box center [784, 675] width 1568 height 1122
drag, startPoint x: 553, startPoint y: 215, endPoint x: 561, endPoint y: 216, distance: 8.1
click at [560, 215] on div at bounding box center [784, 675] width 1568 height 1122
drag, startPoint x: 589, startPoint y: 205, endPoint x: 577, endPoint y: 219, distance: 18.4
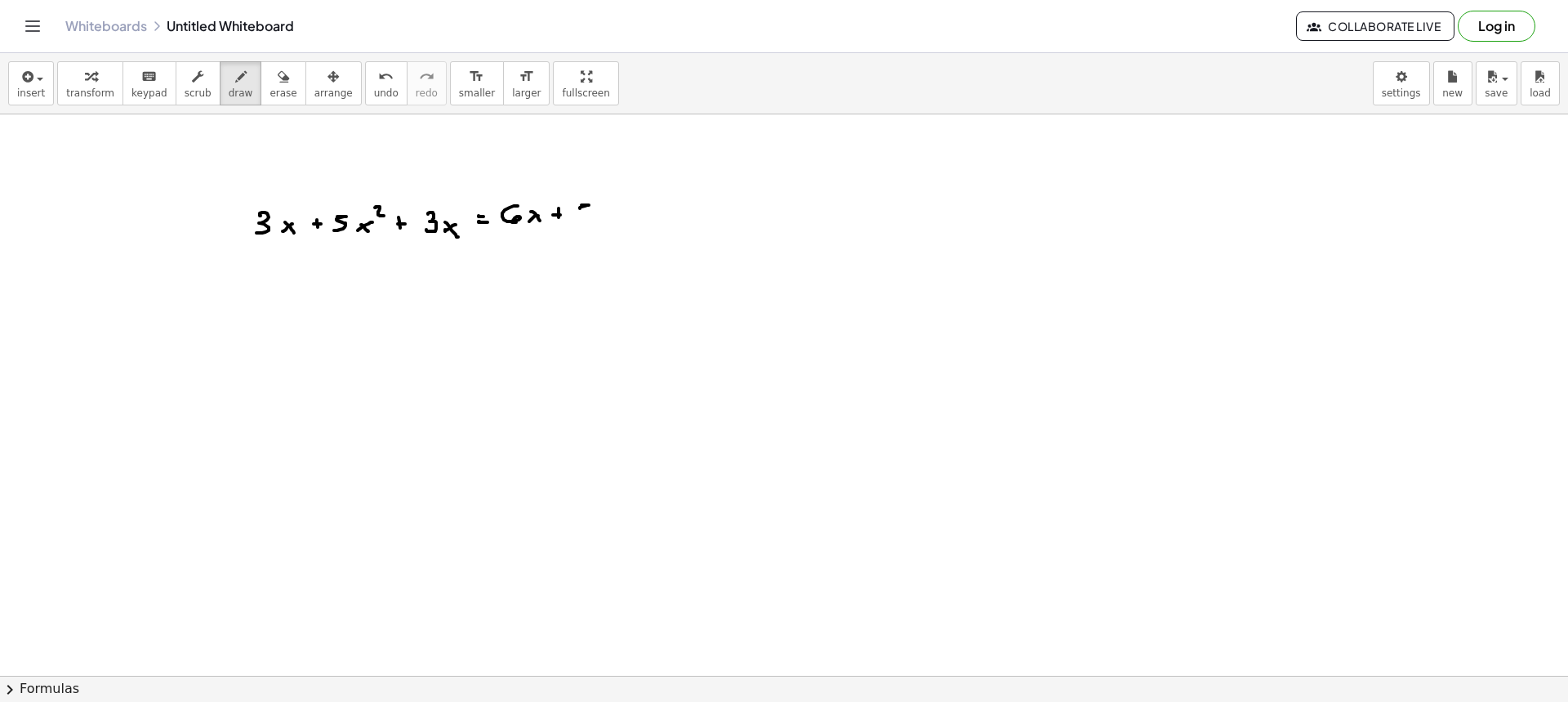
click at [576, 219] on div at bounding box center [784, 675] width 1568 height 1122
click at [590, 219] on div at bounding box center [784, 675] width 1568 height 1122
click at [601, 221] on div at bounding box center [784, 675] width 1568 height 1122
drag, startPoint x: 603, startPoint y: 203, endPoint x: 612, endPoint y: 215, distance: 15.0
click at [611, 212] on div at bounding box center [784, 675] width 1568 height 1122
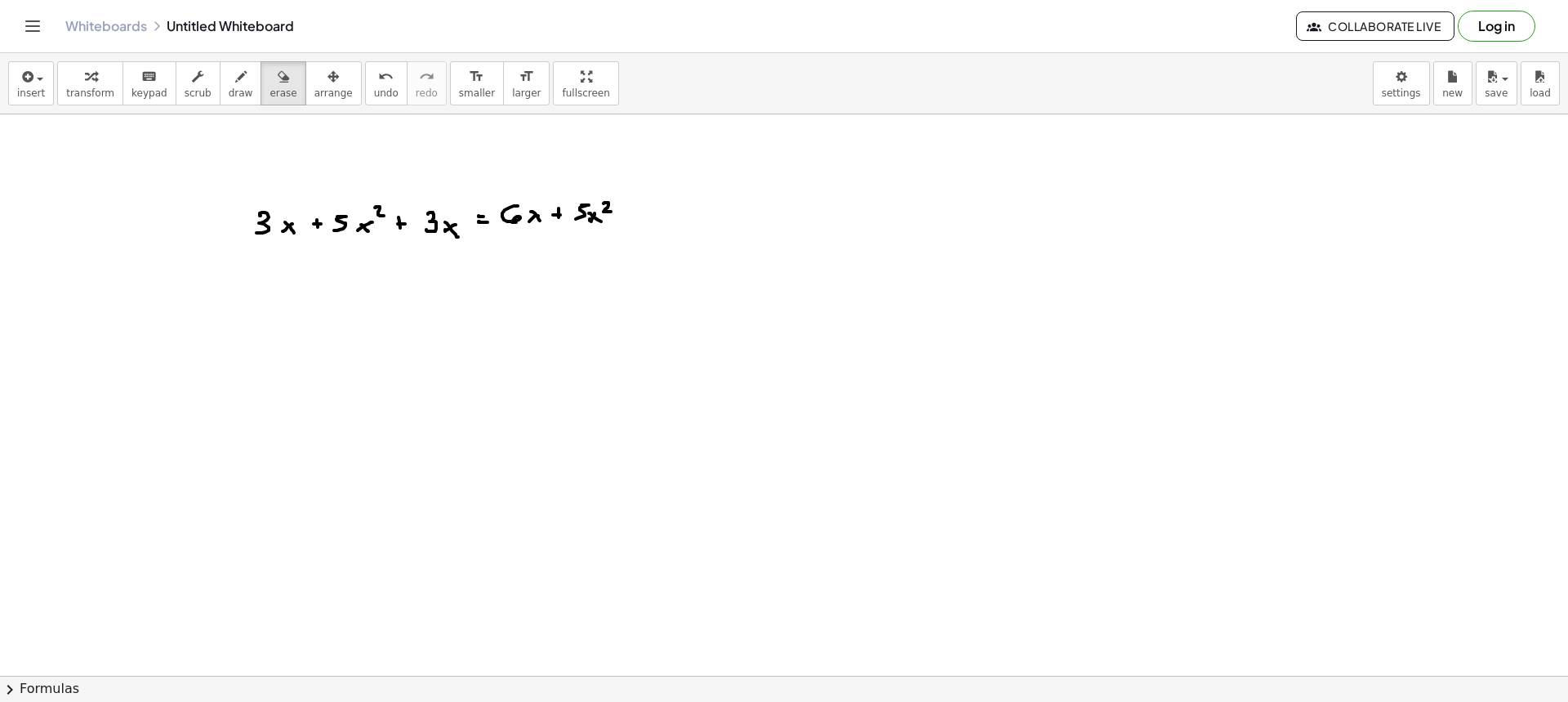
drag, startPoint x: 254, startPoint y: 72, endPoint x: 247, endPoint y: 184, distance: 112.2
click at [270, 85] on div "button" at bounding box center [283, 76] width 27 height 19
drag, startPoint x: 243, startPoint y: 203, endPoint x: 707, endPoint y: 198, distance: 464.0
click at [708, 198] on div at bounding box center [784, 675] width 1568 height 1122
click at [229, 79] on div "button" at bounding box center [240, 76] width 24 height 19
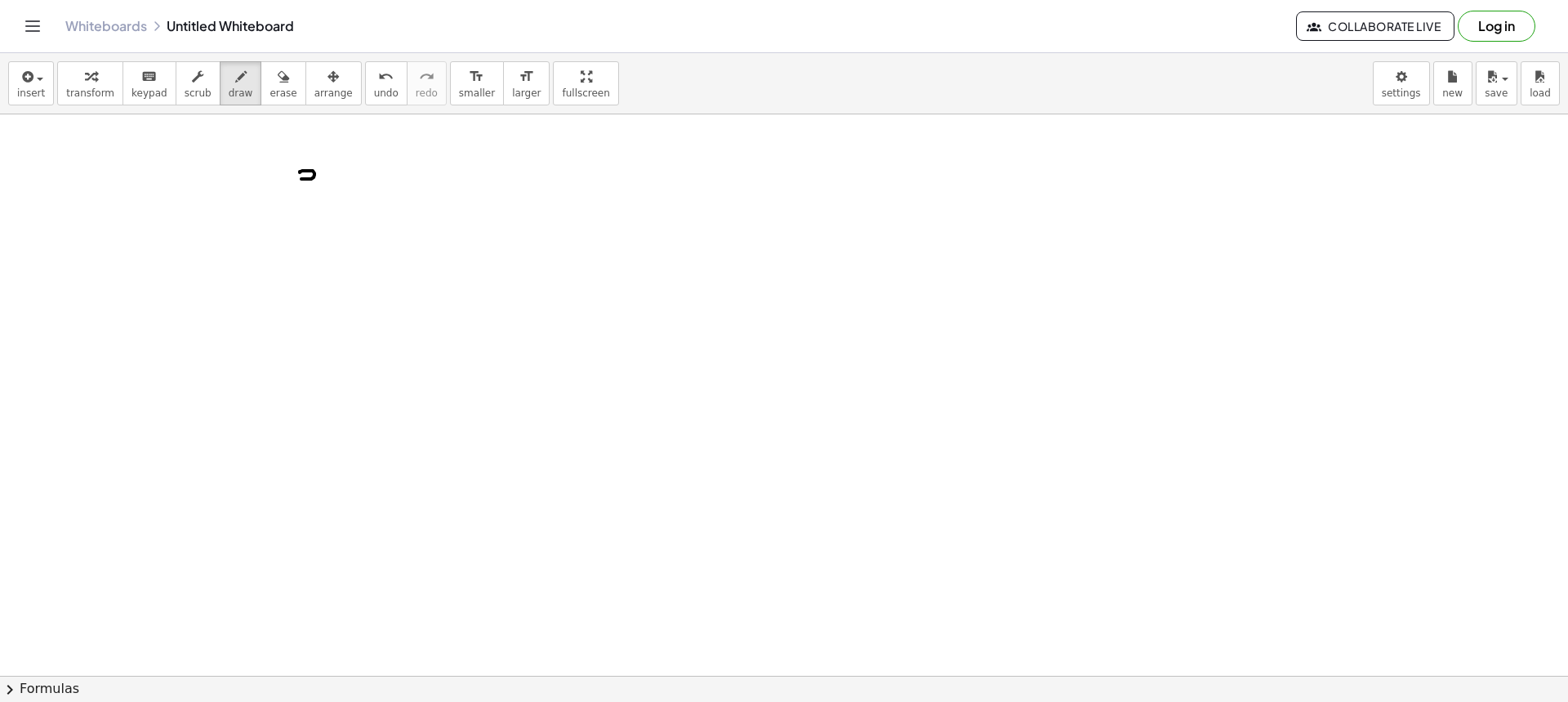
drag, startPoint x: 300, startPoint y: 172, endPoint x: 297, endPoint y: 188, distance: 16.3
click at [297, 188] on div at bounding box center [784, 675] width 1568 height 1122
click at [332, 188] on div at bounding box center [784, 675] width 1568 height 1122
drag, startPoint x: 334, startPoint y: 178, endPoint x: 350, endPoint y: 187, distance: 18.4
click at [347, 187] on div at bounding box center [784, 675] width 1568 height 1122
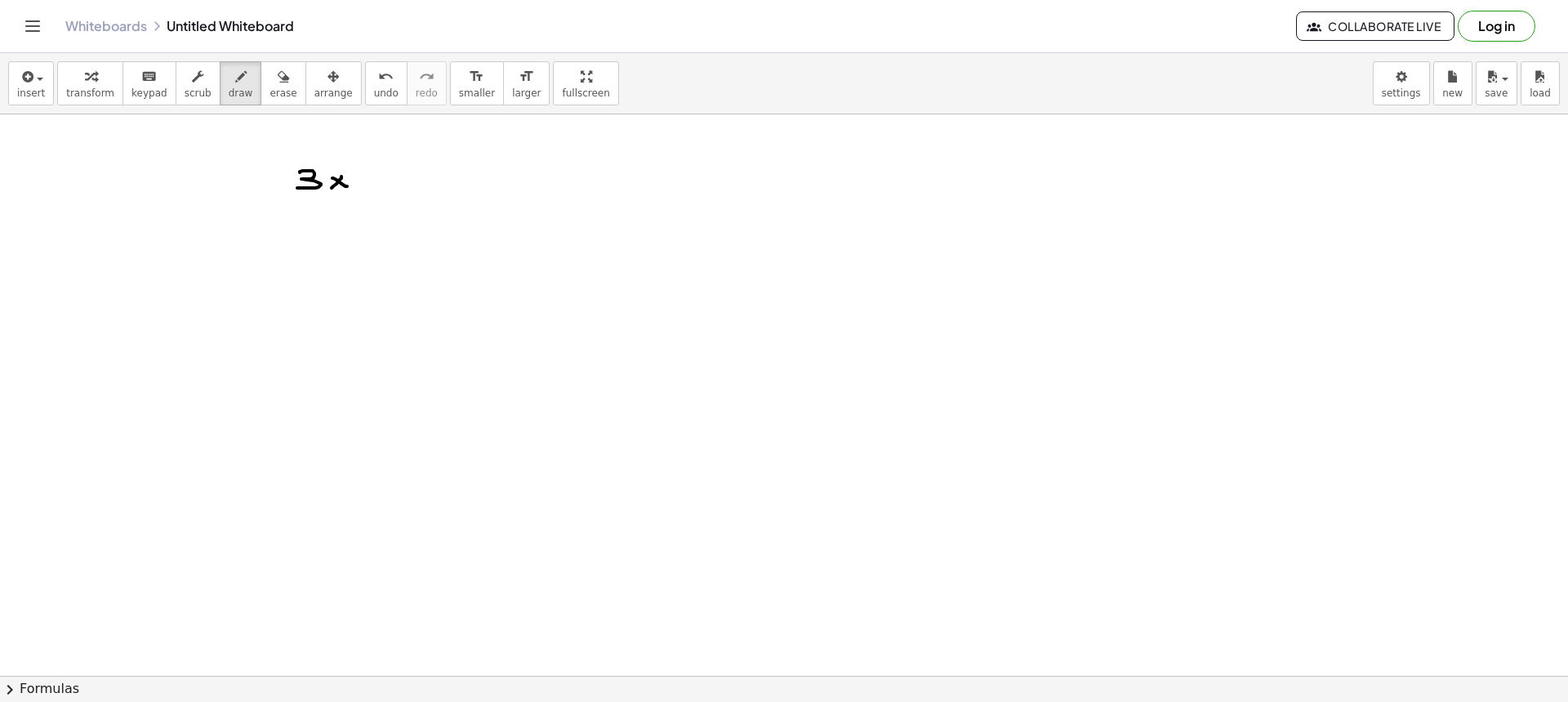
click at [366, 183] on div at bounding box center [784, 675] width 1568 height 1122
click at [371, 178] on div at bounding box center [784, 675] width 1568 height 1122
drag, startPoint x: 400, startPoint y: 169, endPoint x: 413, endPoint y: 186, distance: 21.4
click at [412, 186] on div at bounding box center [784, 675] width 1568 height 1122
drag, startPoint x: 419, startPoint y: 177, endPoint x: 429, endPoint y: 178, distance: 10.0
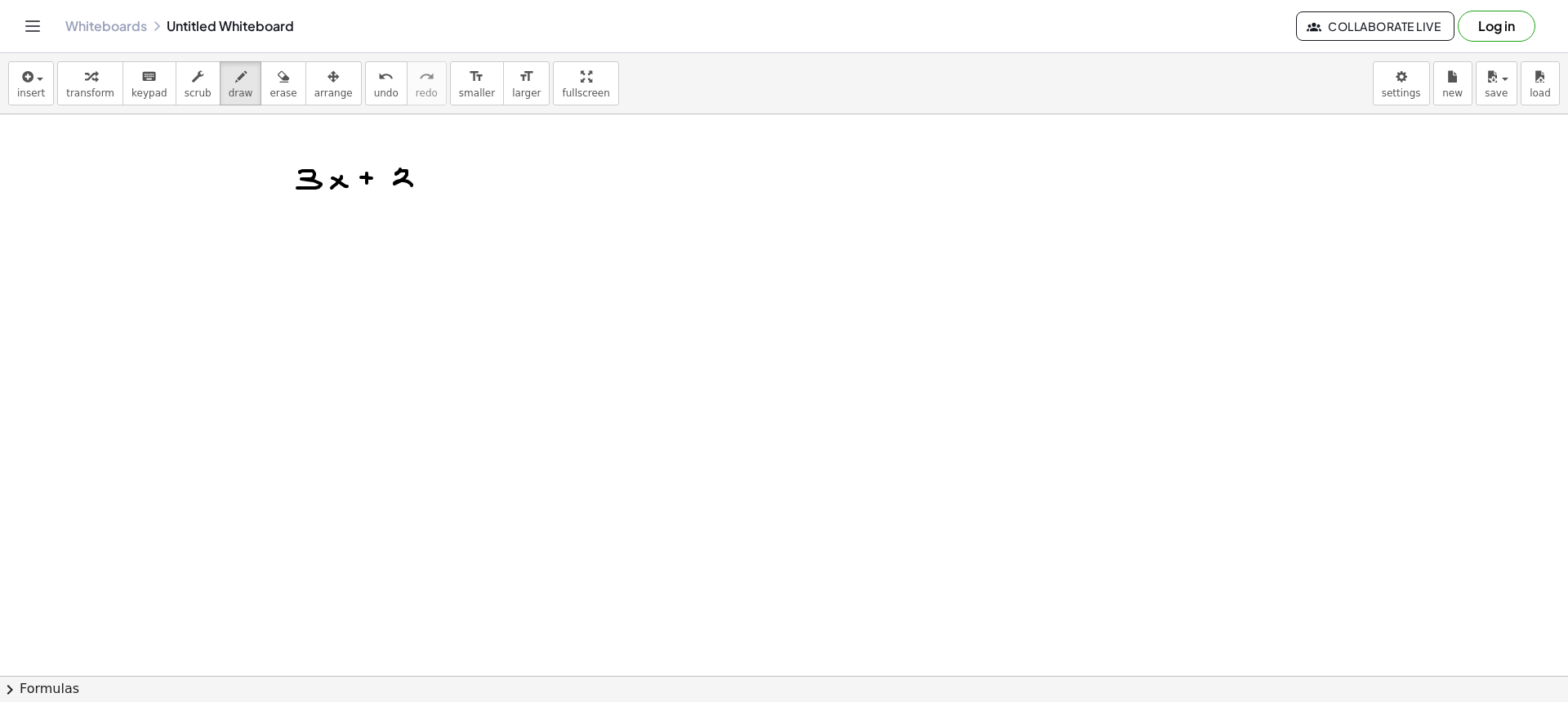
click at [424, 183] on div at bounding box center [784, 675] width 1568 height 1122
drag, startPoint x: 429, startPoint y: 178, endPoint x: 410, endPoint y: 198, distance: 27.6
click at [409, 200] on div at bounding box center [784, 675] width 1568 height 1122
drag, startPoint x: 446, startPoint y: 175, endPoint x: 459, endPoint y: 175, distance: 13.0
click at [458, 175] on div at bounding box center [784, 675] width 1568 height 1122
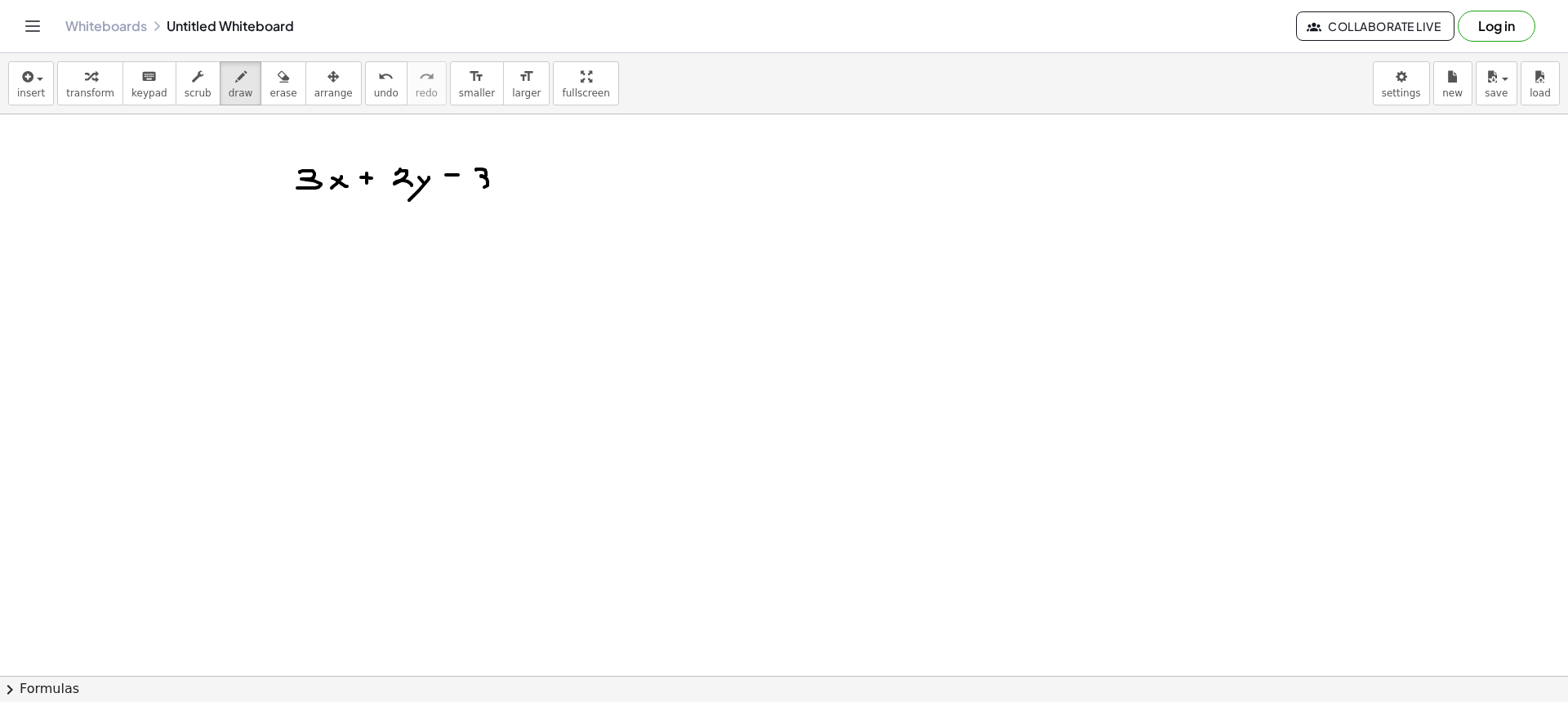
drag, startPoint x: 476, startPoint y: 170, endPoint x: 484, endPoint y: 184, distance: 16.1
click at [477, 187] on div at bounding box center [784, 675] width 1568 height 1122
click at [497, 184] on div at bounding box center [784, 675] width 1568 height 1122
drag, startPoint x: 499, startPoint y: 175, endPoint x: 514, endPoint y: 186, distance: 18.6
click at [510, 186] on div at bounding box center [784, 675] width 1568 height 1122
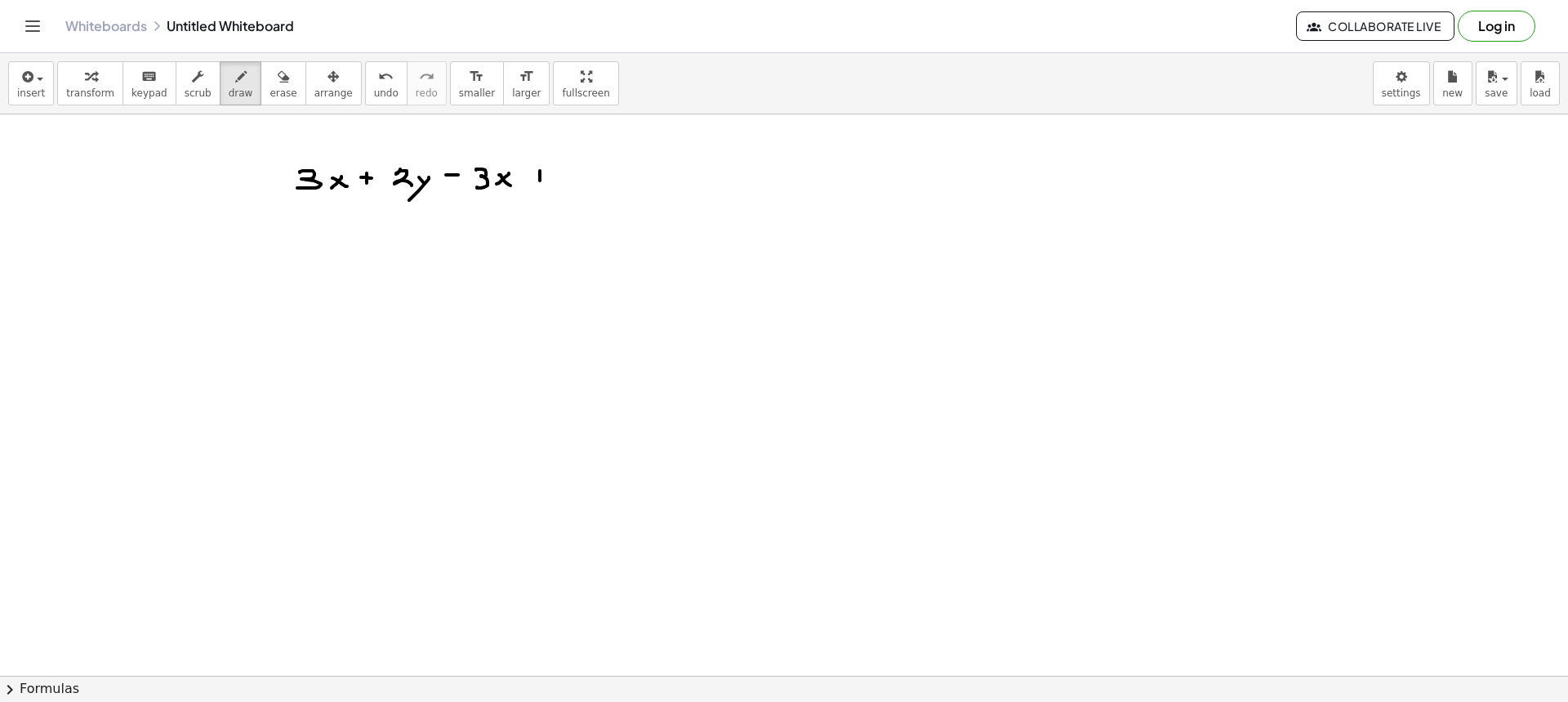
click at [539, 182] on div at bounding box center [784, 675] width 1568 height 1122
click at [545, 176] on div at bounding box center [784, 675] width 1568 height 1122
drag, startPoint x: 565, startPoint y: 174, endPoint x: 581, endPoint y: 178, distance: 16.5
click at [579, 181] on div at bounding box center [784, 675] width 1568 height 1122
drag, startPoint x: 588, startPoint y: 177, endPoint x: 598, endPoint y: 172, distance: 11.2
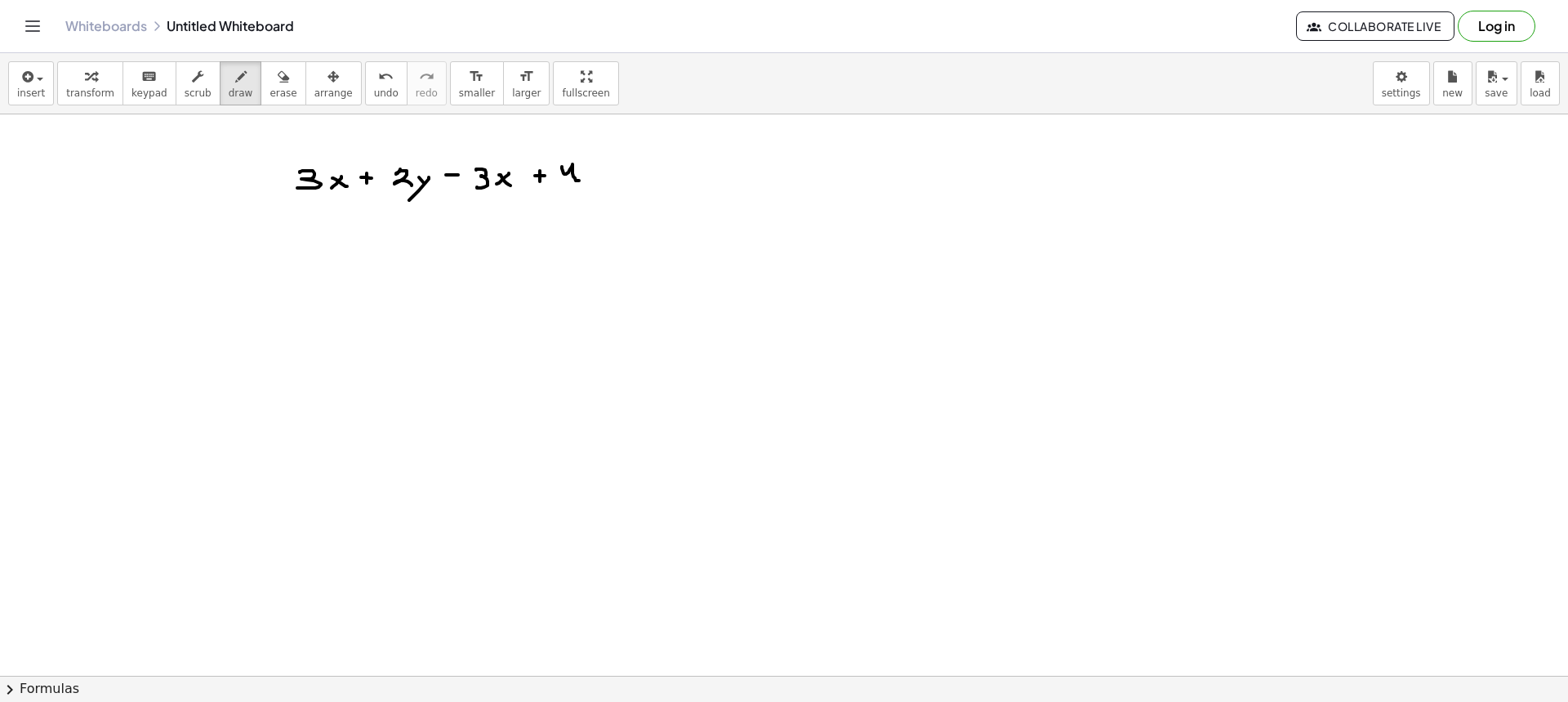
click at [589, 177] on div at bounding box center [784, 675] width 1568 height 1122
drag, startPoint x: 585, startPoint y: 184, endPoint x: 588, endPoint y: 193, distance: 9.5
click at [578, 196] on div at bounding box center [784, 675] width 1568 height 1122
click at [618, 167] on div at bounding box center [784, 675] width 1568 height 1122
click at [625, 173] on div at bounding box center [784, 675] width 1568 height 1122
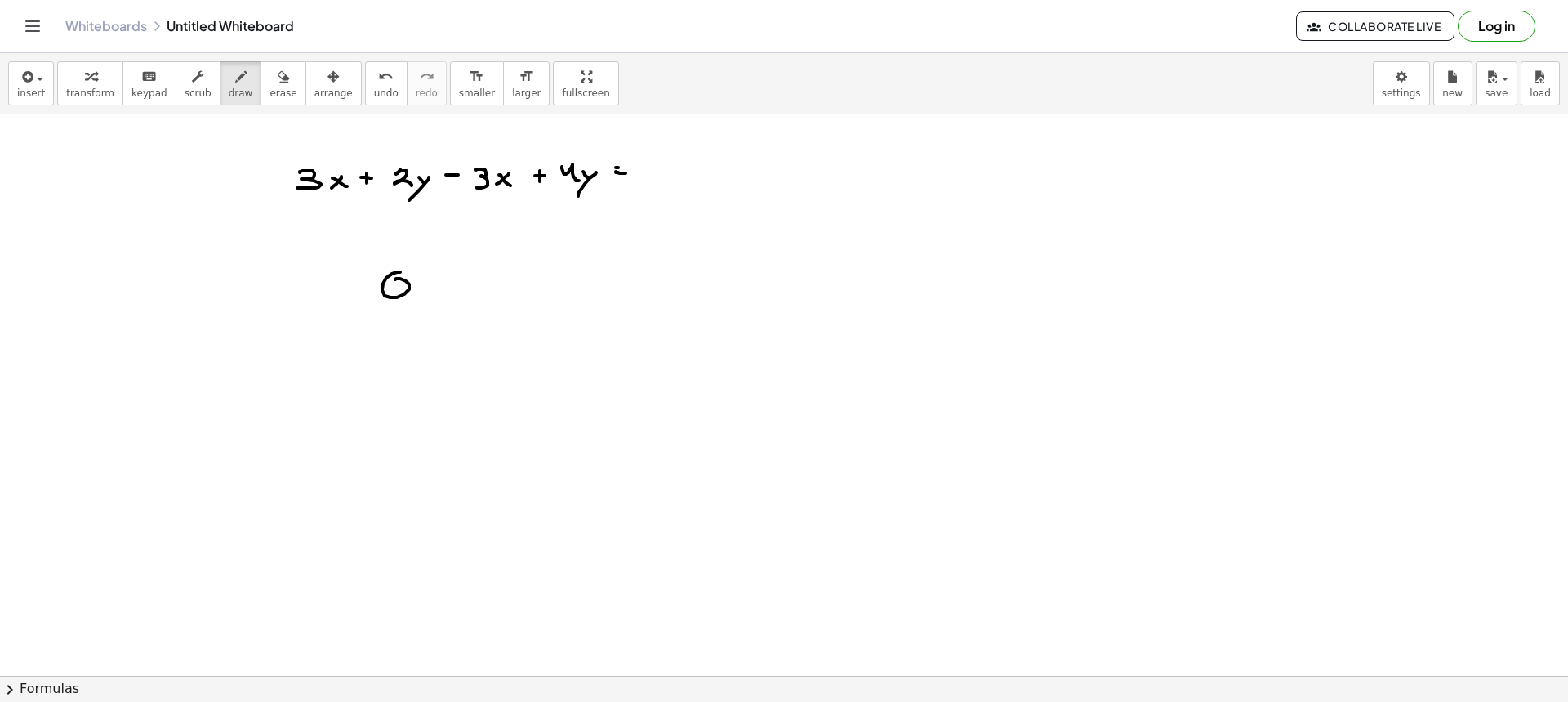
drag, startPoint x: 399, startPoint y: 272, endPoint x: 429, endPoint y: 287, distance: 33.5
click at [396, 285] on div at bounding box center [784, 675] width 1568 height 1122
drag, startPoint x: 434, startPoint y: 285, endPoint x: 421, endPoint y: 287, distance: 13.2
click at [420, 294] on div at bounding box center [784, 675] width 1568 height 1122
drag, startPoint x: 423, startPoint y: 284, endPoint x: 437, endPoint y: 298, distance: 19.8
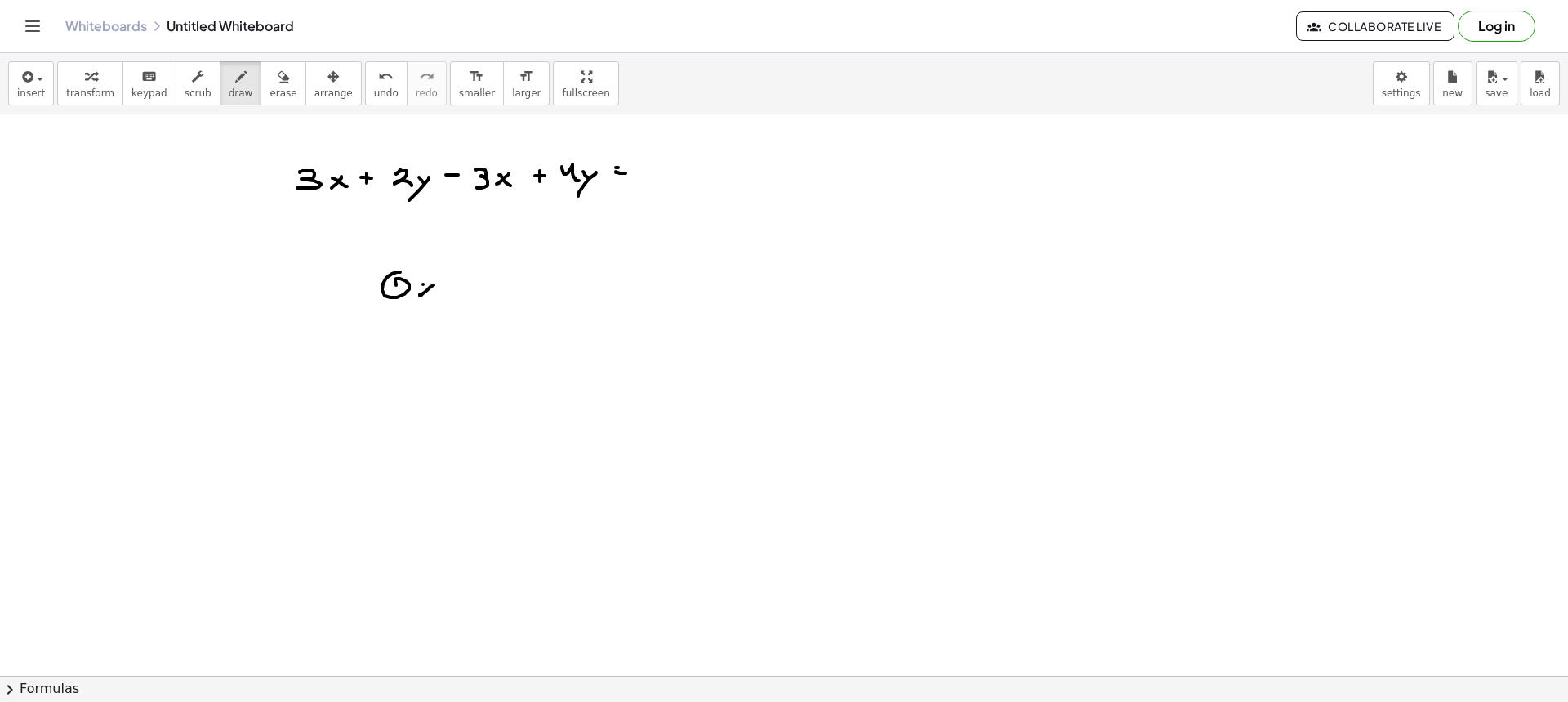
click at [437, 298] on div at bounding box center [784, 675] width 1568 height 1122
click at [221, 86] on button "draw" at bounding box center [240, 83] width 43 height 44
drag, startPoint x: 394, startPoint y: 344, endPoint x: 394, endPoint y: 319, distance: 25.0
click at [392, 319] on div at bounding box center [784, 675] width 1568 height 1122
drag, startPoint x: 392, startPoint y: 341, endPoint x: 431, endPoint y: 322, distance: 43.4
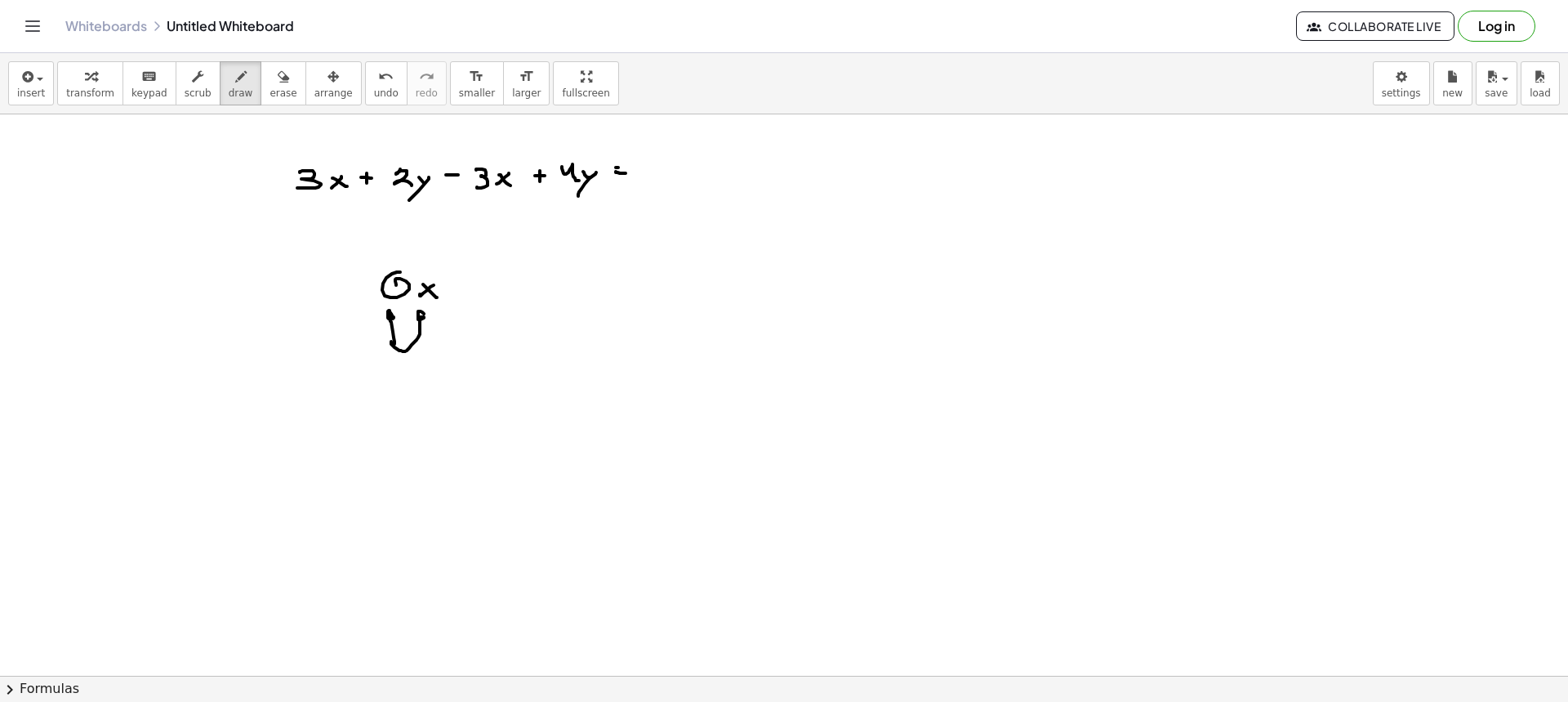
click at [428, 319] on div at bounding box center [784, 675] width 1568 height 1122
click at [455, 285] on div at bounding box center [784, 675] width 1568 height 1122
click at [460, 293] on div at bounding box center [784, 675] width 1568 height 1122
click at [496, 282] on div at bounding box center [784, 675] width 1568 height 1122
click at [657, 163] on div at bounding box center [784, 675] width 1568 height 1122
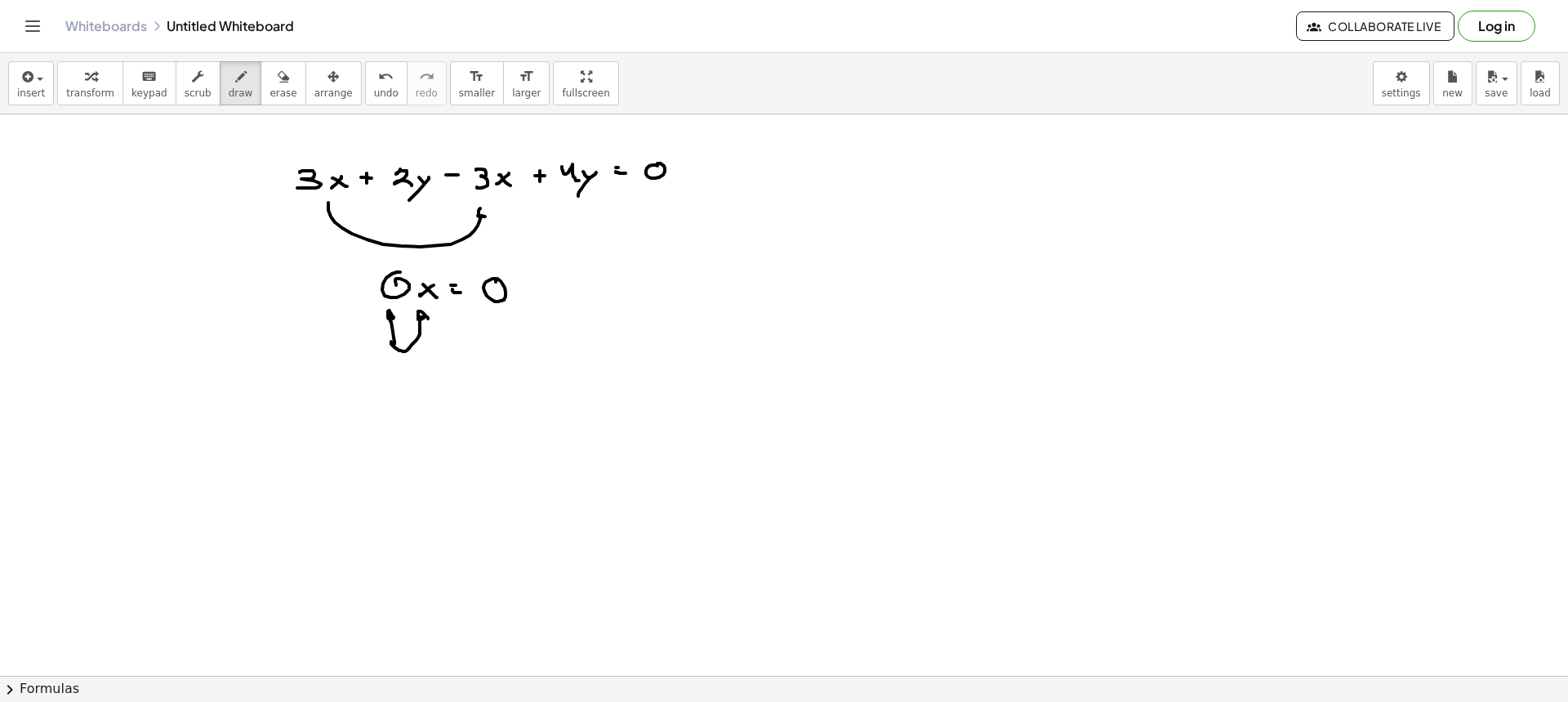
drag, startPoint x: 329, startPoint y: 203, endPoint x: 488, endPoint y: 215, distance: 159.5
click at [488, 215] on div at bounding box center [784, 675] width 1568 height 1122
click at [682, 175] on div at bounding box center [784, 675] width 1568 height 1122
click at [685, 170] on div at bounding box center [784, 675] width 1568 height 1122
drag, startPoint x: 720, startPoint y: 161, endPoint x: 731, endPoint y: 171, distance: 14.9
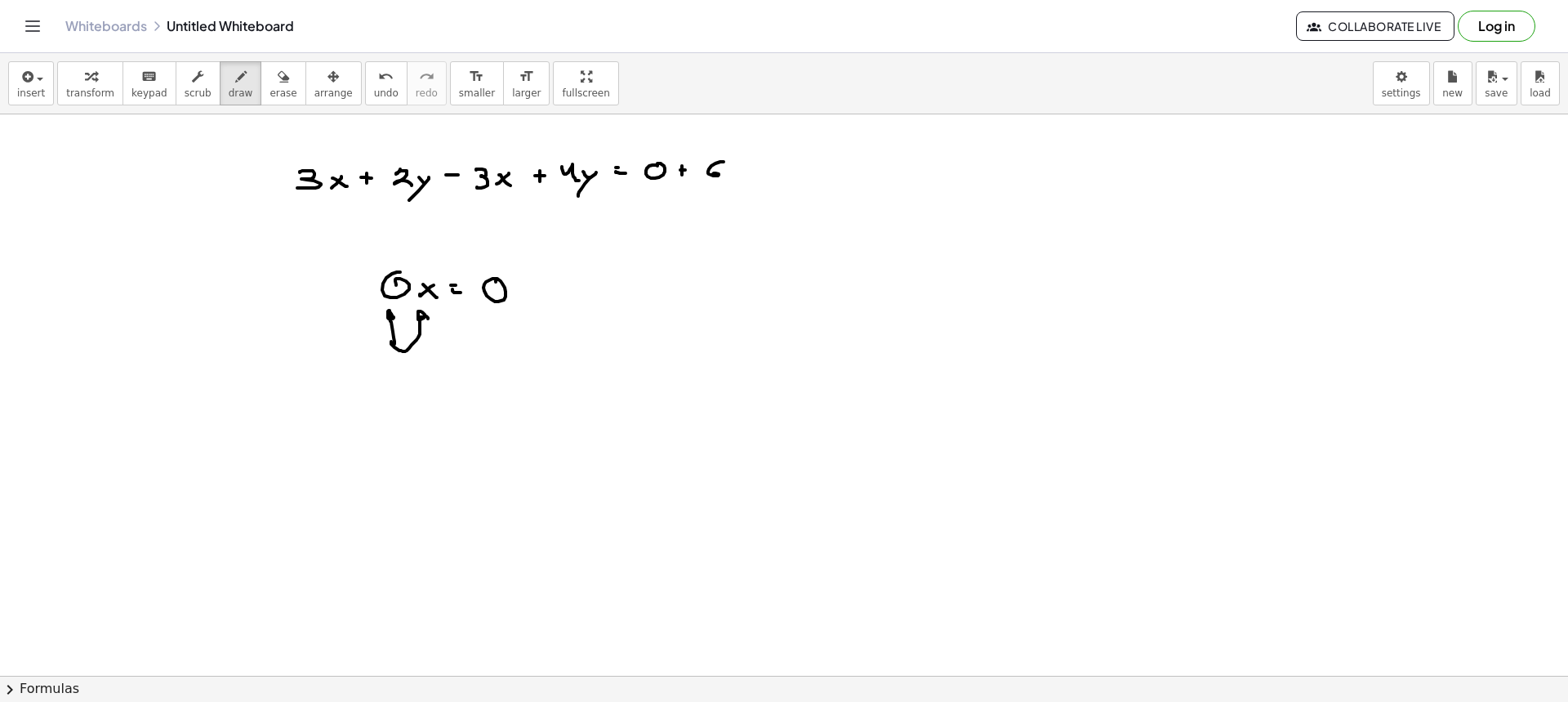
click at [713, 178] on div at bounding box center [784, 675] width 1568 height 1122
drag, startPoint x: 731, startPoint y: 171, endPoint x: 743, endPoint y: 174, distance: 12.4
click at [735, 179] on div at bounding box center [784, 675] width 1568 height 1122
click at [725, 194] on div at bounding box center [784, 675] width 1568 height 1122
click at [766, 166] on div at bounding box center [784, 675] width 1568 height 1122
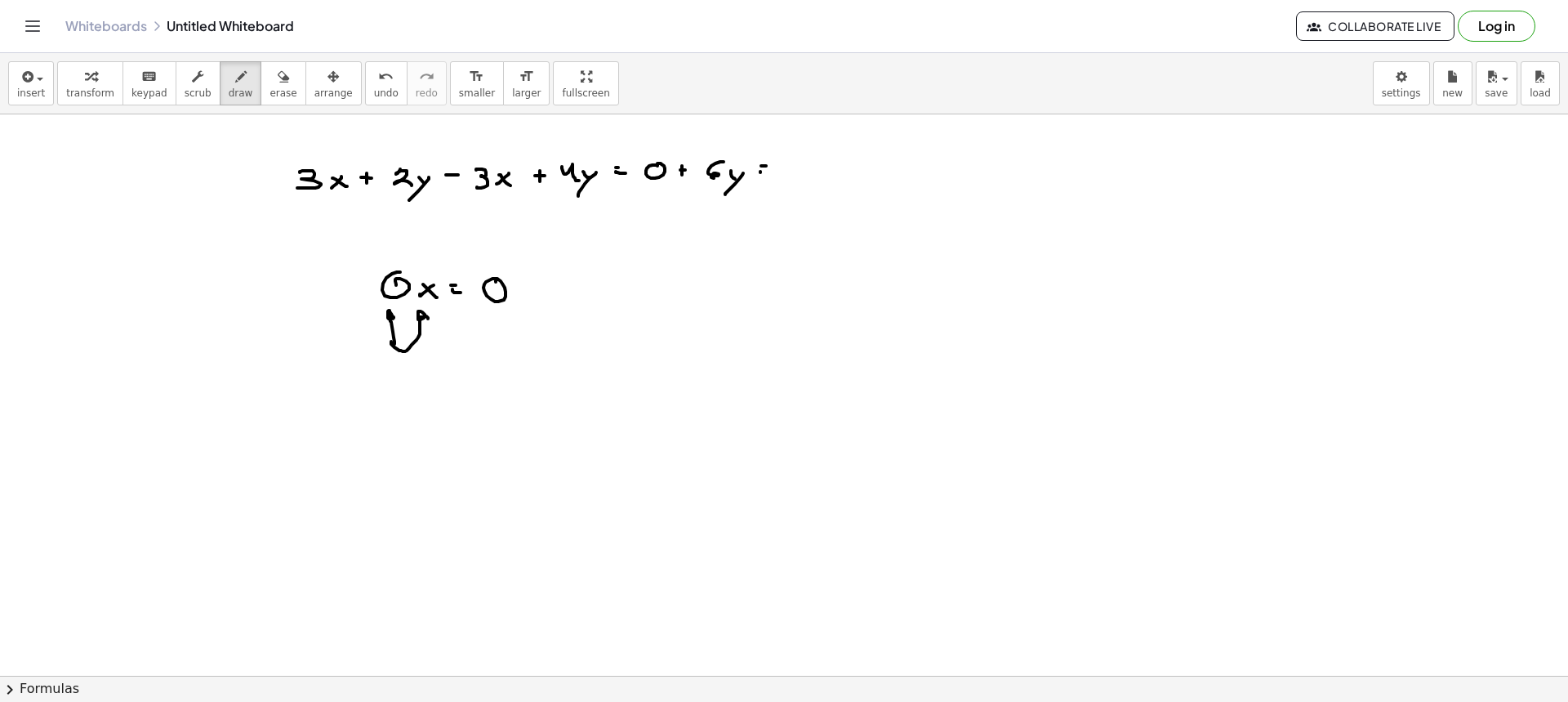
drag, startPoint x: 760, startPoint y: 172, endPoint x: 772, endPoint y: 176, distance: 12.6
click at [771, 174] on div at bounding box center [784, 675] width 1568 height 1122
drag, startPoint x: 813, startPoint y: 161, endPoint x: 833, endPoint y: 166, distance: 20.6
click at [821, 175] on div at bounding box center [784, 675] width 1568 height 1122
drag, startPoint x: 837, startPoint y: 164, endPoint x: 844, endPoint y: 173, distance: 11.4
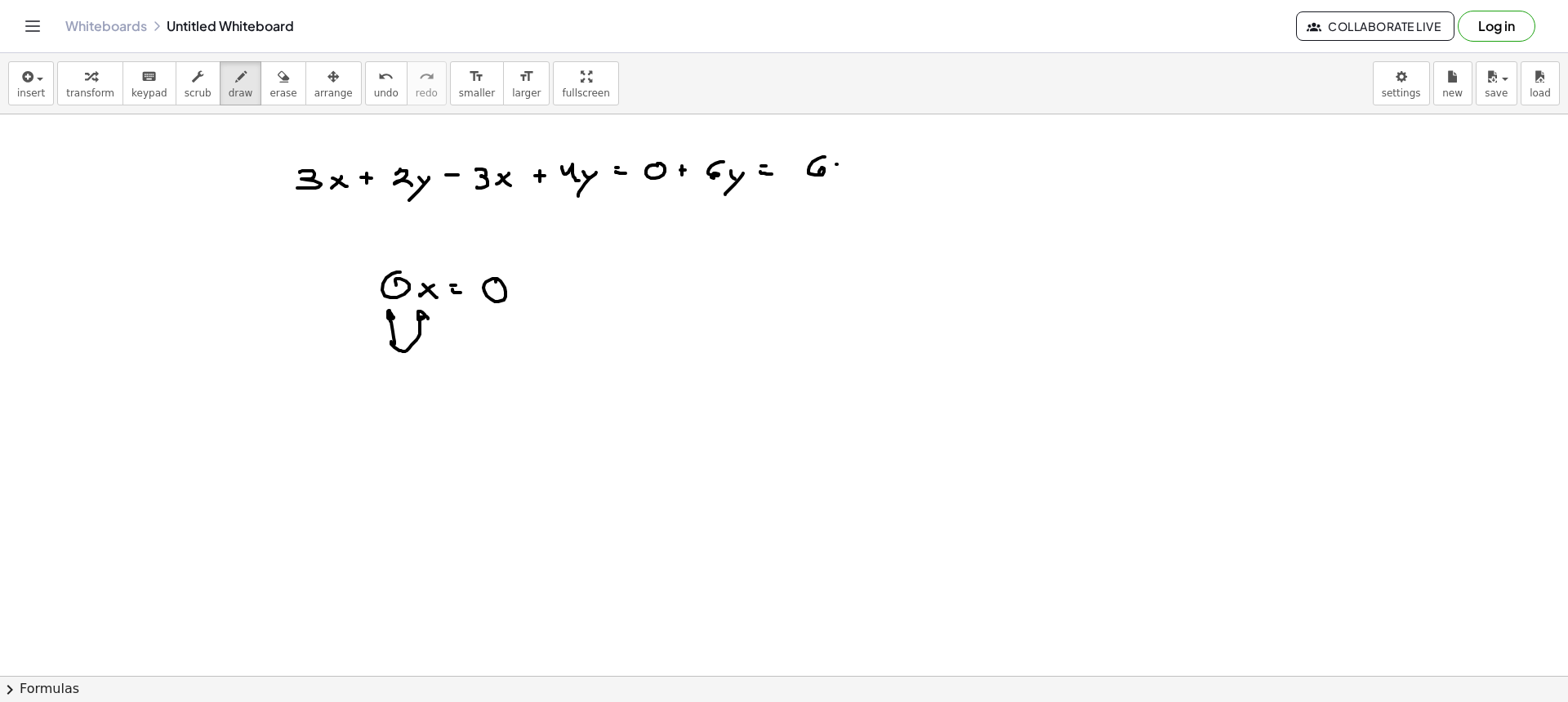
click at [844, 173] on div at bounding box center [784, 675] width 1568 height 1122
drag, startPoint x: 845, startPoint y: 177, endPoint x: 834, endPoint y: 198, distance: 23.7
click at [834, 197] on div at bounding box center [784, 675] width 1568 height 1122
drag, startPoint x: 663, startPoint y: 150, endPoint x: 641, endPoint y: 182, distance: 38.8
click at [641, 182] on div at bounding box center [784, 675] width 1568 height 1122
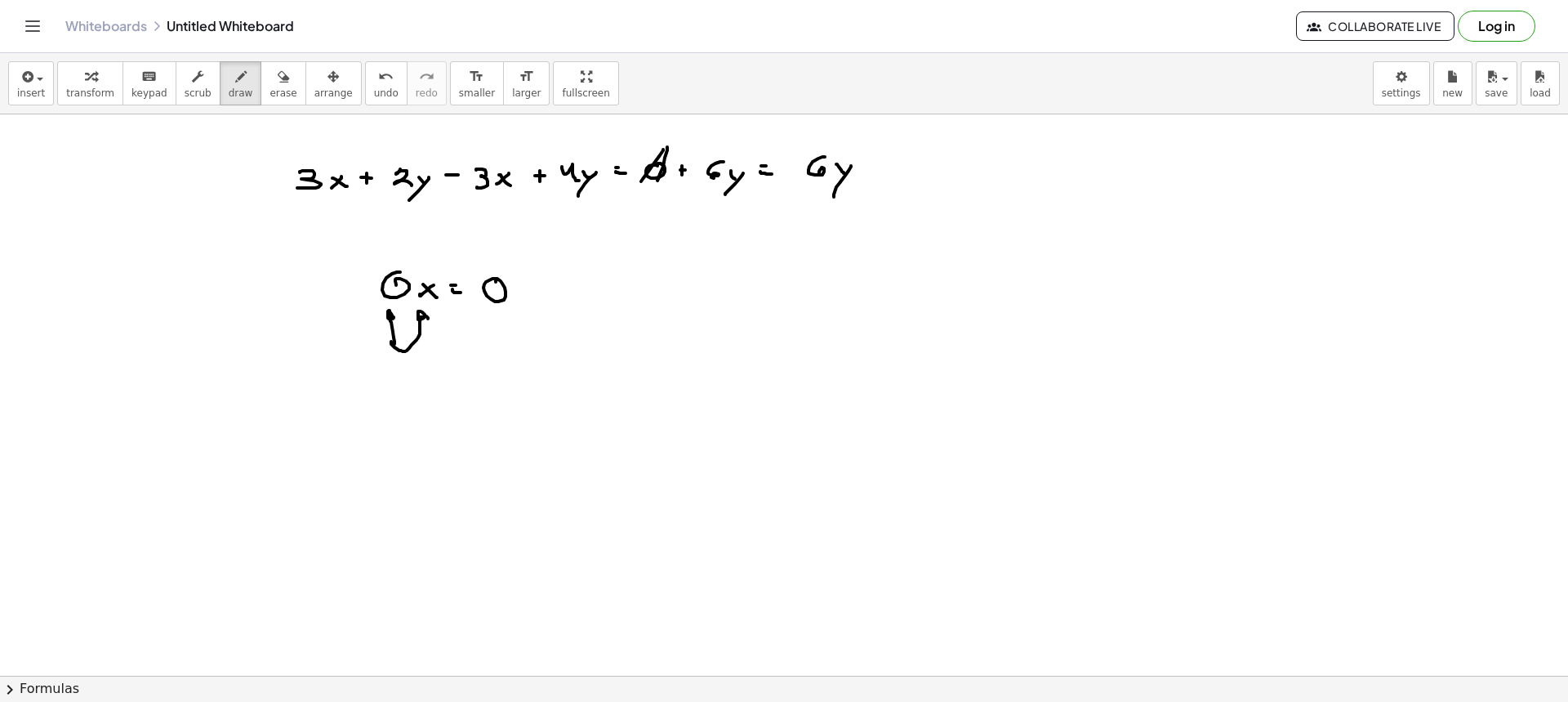
drag, startPoint x: 663, startPoint y: 166, endPoint x: 672, endPoint y: 150, distance: 18.4
click at [662, 168] on div at bounding box center [784, 675] width 1568 height 1122
drag, startPoint x: 651, startPoint y: 177, endPoint x: 663, endPoint y: 150, distance: 29.5
click at [648, 183] on div at bounding box center [784, 675] width 1568 height 1122
drag, startPoint x: 663, startPoint y: 150, endPoint x: 656, endPoint y: 166, distance: 17.5
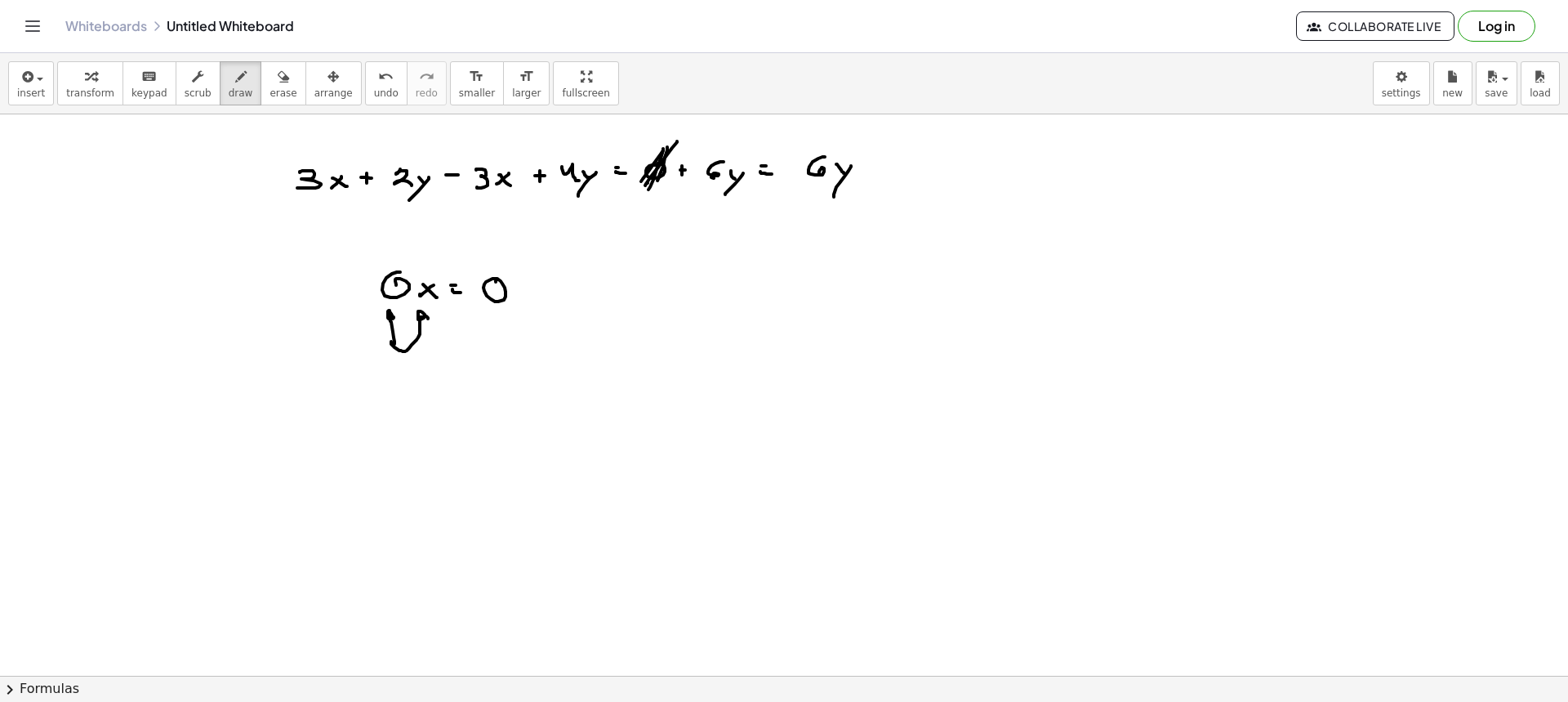
click at [653, 176] on div at bounding box center [784, 675] width 1568 height 1122
click at [648, 187] on div at bounding box center [784, 675] width 1568 height 1122
drag, startPoint x: 809, startPoint y: 118, endPoint x: 822, endPoint y: 129, distance: 17.0
click at [819, 132] on div at bounding box center [784, 675] width 1568 height 1122
drag, startPoint x: 250, startPoint y: 89, endPoint x: 322, endPoint y: 120, distance: 78.4
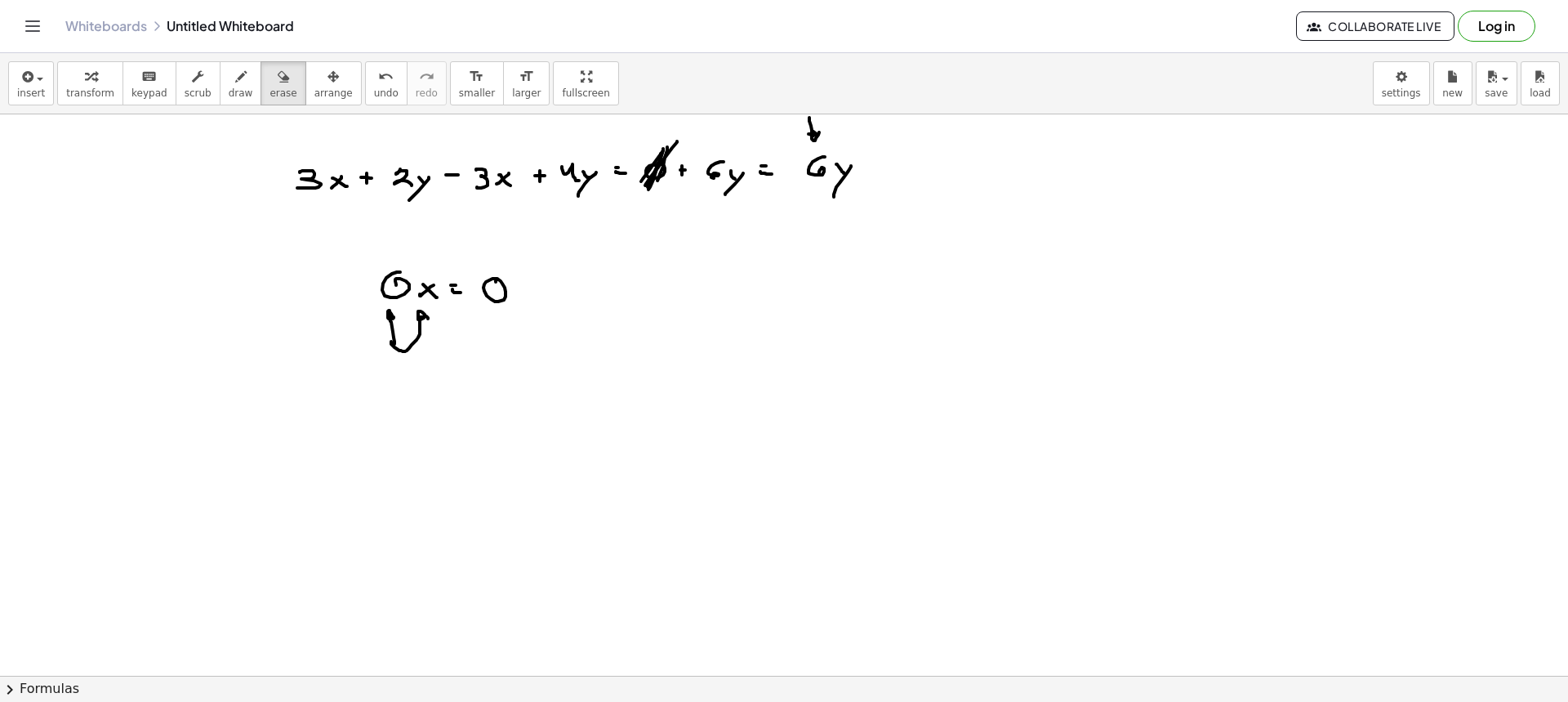
click at [270, 89] on span "erase" at bounding box center [283, 93] width 27 height 12
drag, startPoint x: 664, startPoint y: 155, endPoint x: 715, endPoint y: 174, distance: 54.4
click at [715, 173] on div at bounding box center [784, 675] width 1568 height 1122
drag, startPoint x: 234, startPoint y: 85, endPoint x: 243, endPoint y: 89, distance: 9.8
click at [235, 85] on button "draw" at bounding box center [240, 83] width 43 height 44
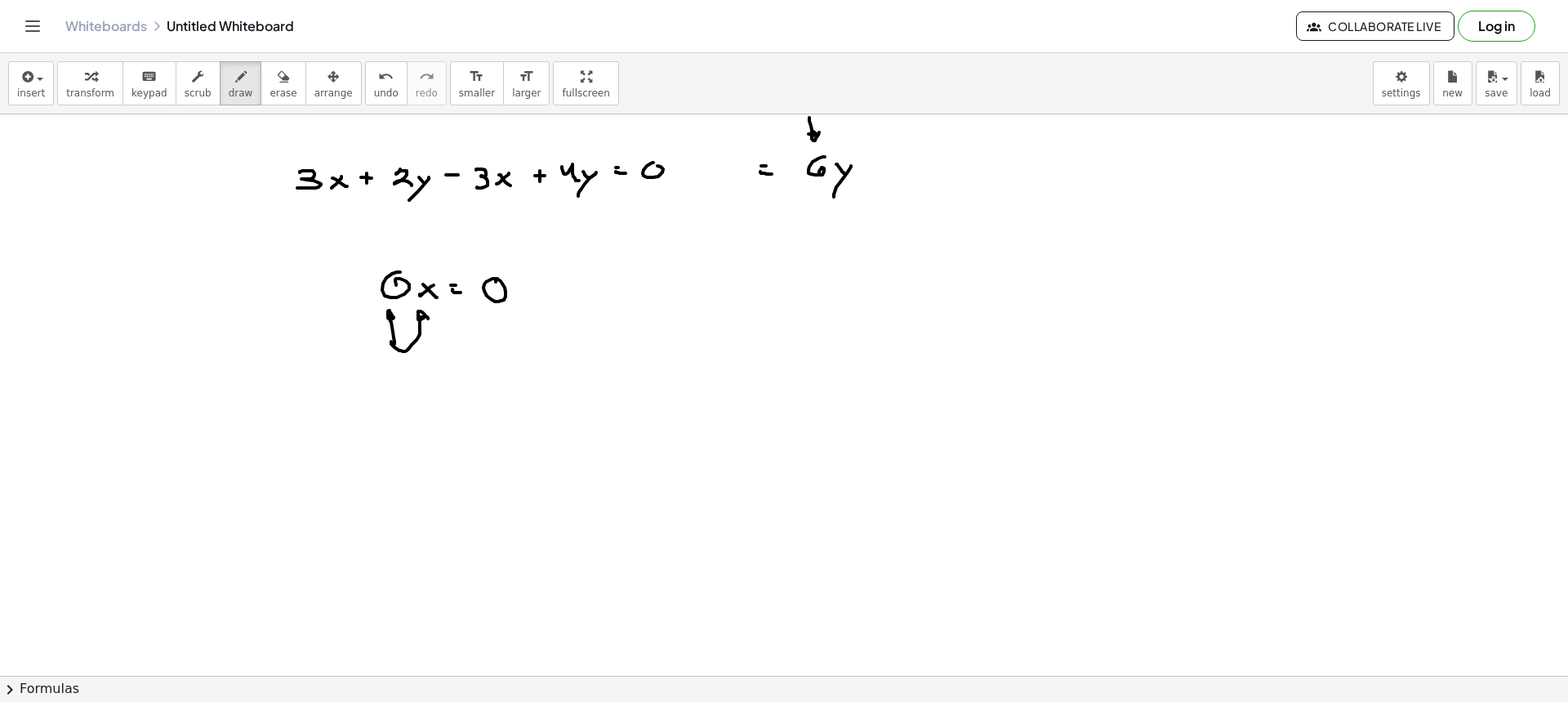
drag, startPoint x: 654, startPoint y: 162, endPoint x: 661, endPoint y: 172, distance: 12.2
click at [653, 166] on div at bounding box center [784, 675] width 1568 height 1122
click at [678, 176] on div at bounding box center [784, 675] width 1568 height 1122
drag, startPoint x: 675, startPoint y: 171, endPoint x: 686, endPoint y: 172, distance: 11.0
click at [682, 172] on div at bounding box center [784, 675] width 1568 height 1122
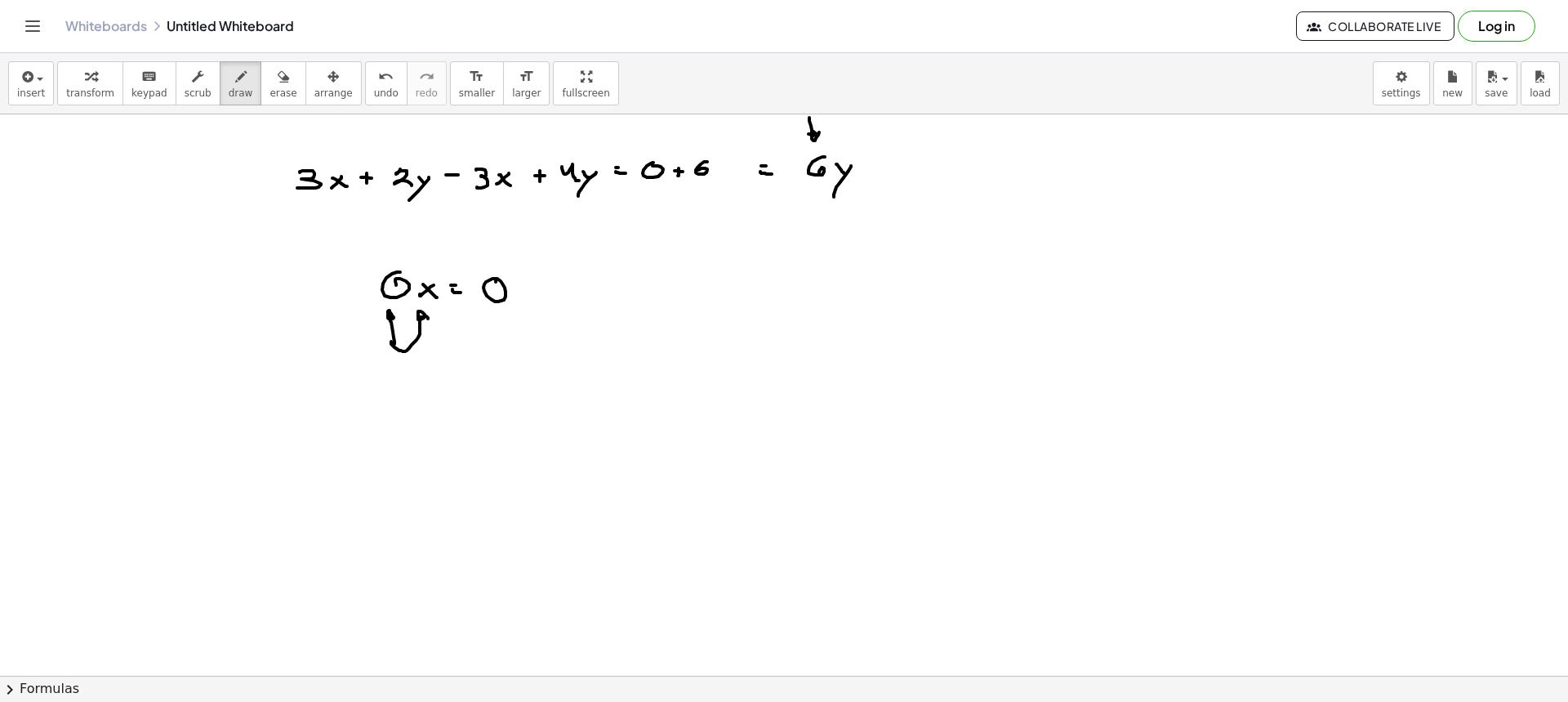
drag, startPoint x: 707, startPoint y: 161, endPoint x: 699, endPoint y: 173, distance: 14.4
click at [697, 173] on div at bounding box center [784, 675] width 1568 height 1122
drag, startPoint x: 713, startPoint y: 171, endPoint x: 723, endPoint y: 172, distance: 10.0
click at [719, 178] on div at bounding box center [784, 675] width 1568 height 1122
drag, startPoint x: 723, startPoint y: 172, endPoint x: 713, endPoint y: 194, distance: 24.2
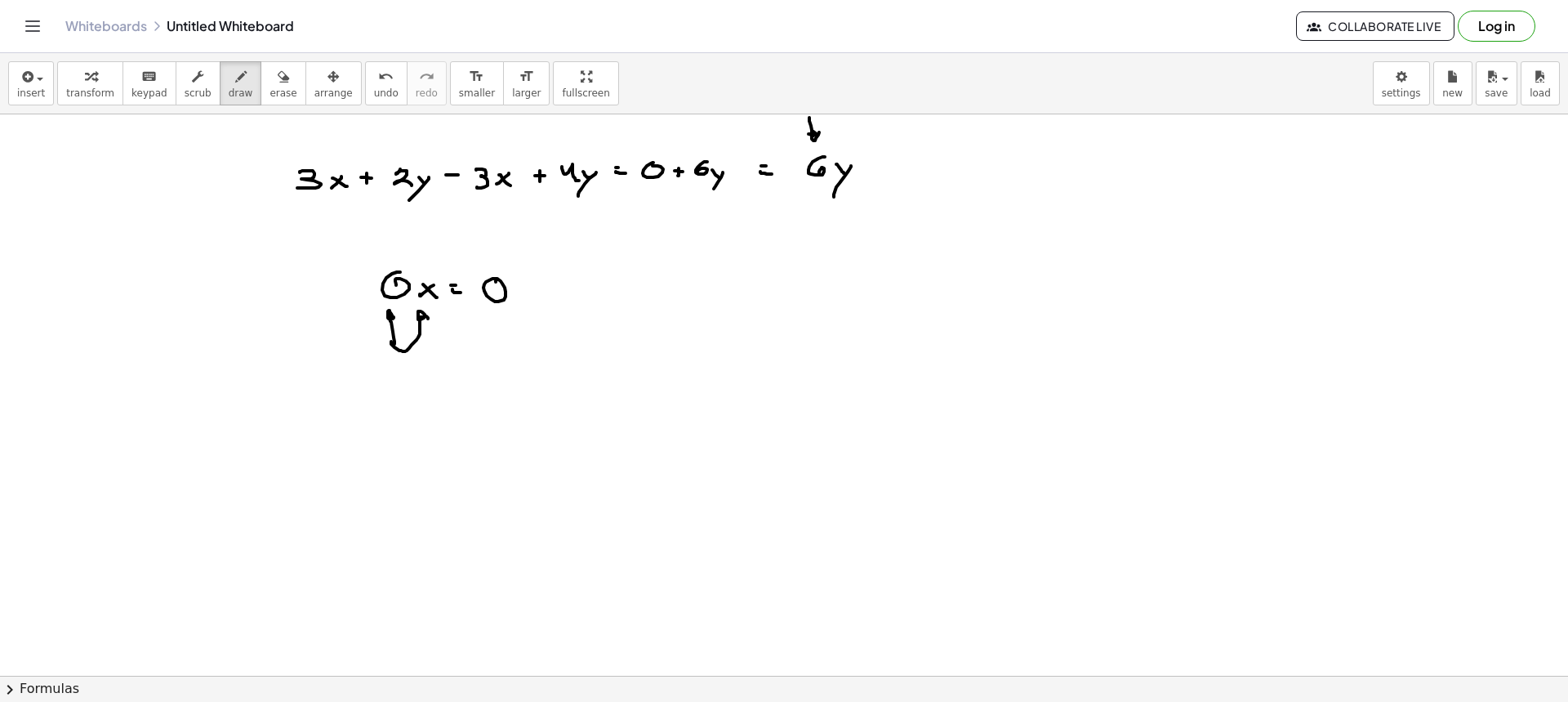
click at [713, 193] on div at bounding box center [784, 675] width 1568 height 1122
click at [277, 100] on div "transform keyboard keypad scrub draw erase arrange" at bounding box center [209, 83] width 304 height 44
drag, startPoint x: 262, startPoint y: 92, endPoint x: 434, endPoint y: 278, distance: 253.3
click at [263, 100] on button "erase" at bounding box center [282, 83] width 45 height 44
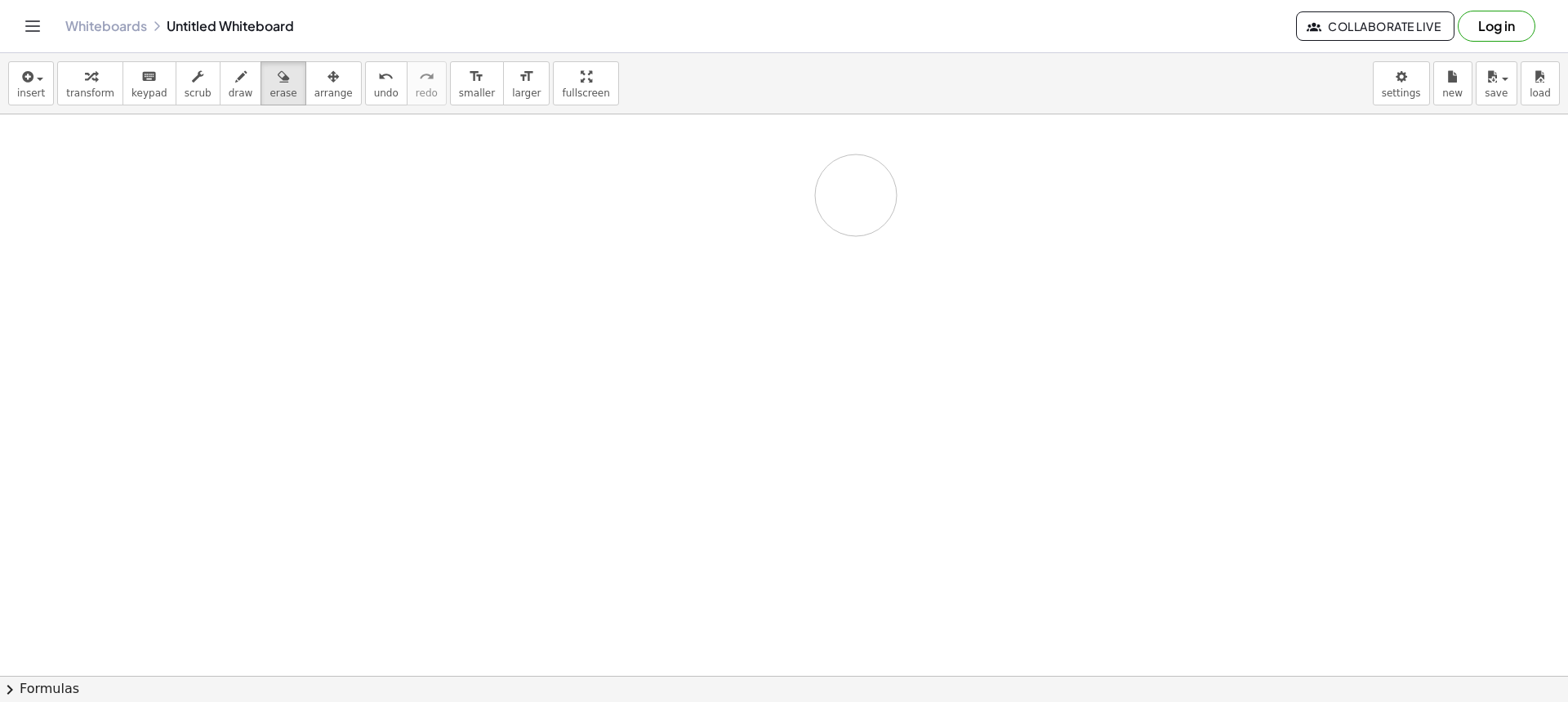
drag, startPoint x: 380, startPoint y: 342, endPoint x: 845, endPoint y: 199, distance: 486.5
click at [847, 198] on div at bounding box center [784, 675] width 1568 height 1122
drag, startPoint x: 224, startPoint y: 82, endPoint x: 487, endPoint y: 149, distance: 271.4
click at [229, 83] on div "button" at bounding box center [240, 76] width 24 height 19
drag, startPoint x: 428, startPoint y: 158, endPoint x: 444, endPoint y: 171, distance: 20.6
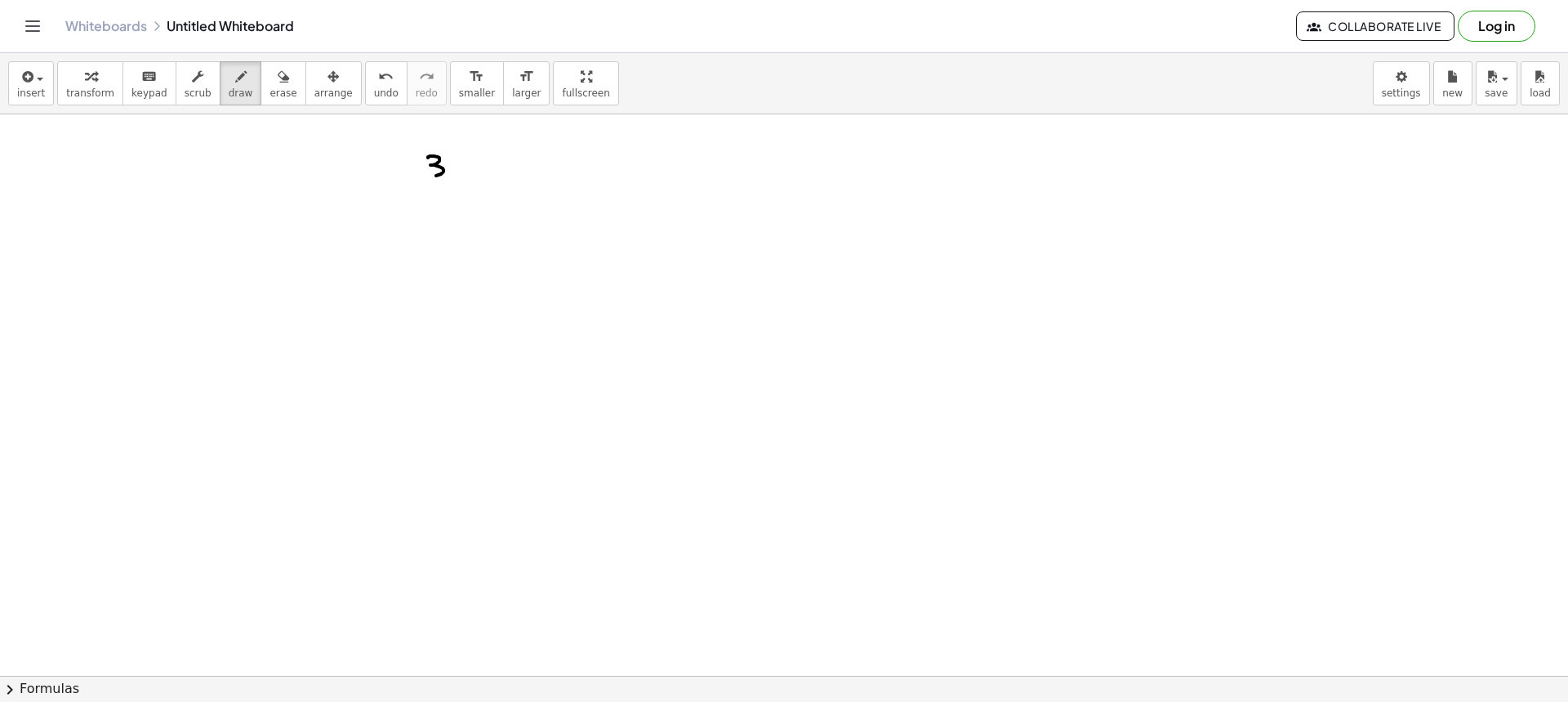
click at [426, 173] on div at bounding box center [784, 675] width 1568 height 1122
drag, startPoint x: 455, startPoint y: 160, endPoint x: 456, endPoint y: 172, distance: 12.0
click at [457, 172] on div at bounding box center [784, 675] width 1568 height 1122
drag, startPoint x: 452, startPoint y: 166, endPoint x: 463, endPoint y: 166, distance: 11.0
click at [460, 166] on div at bounding box center [784, 675] width 1568 height 1122
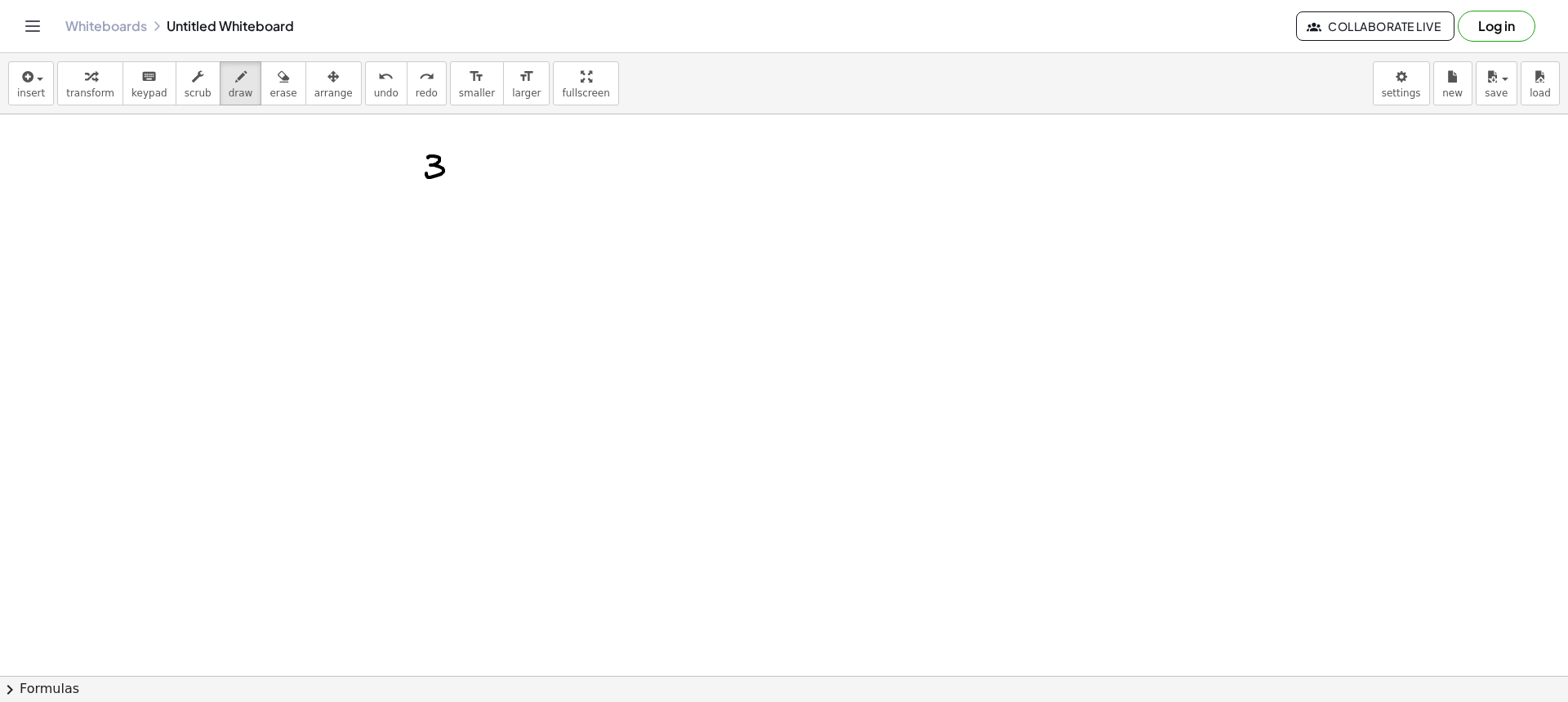
drag, startPoint x: 464, startPoint y: 164, endPoint x: 455, endPoint y: 163, distance: 9.1
click at [454, 174] on div at bounding box center [784, 675] width 1568 height 1122
drag, startPoint x: 455, startPoint y: 163, endPoint x: 471, endPoint y: 175, distance: 20.0
click at [471, 176] on div at bounding box center [784, 675] width 1568 height 1122
click at [486, 172] on div at bounding box center [784, 675] width 1568 height 1122
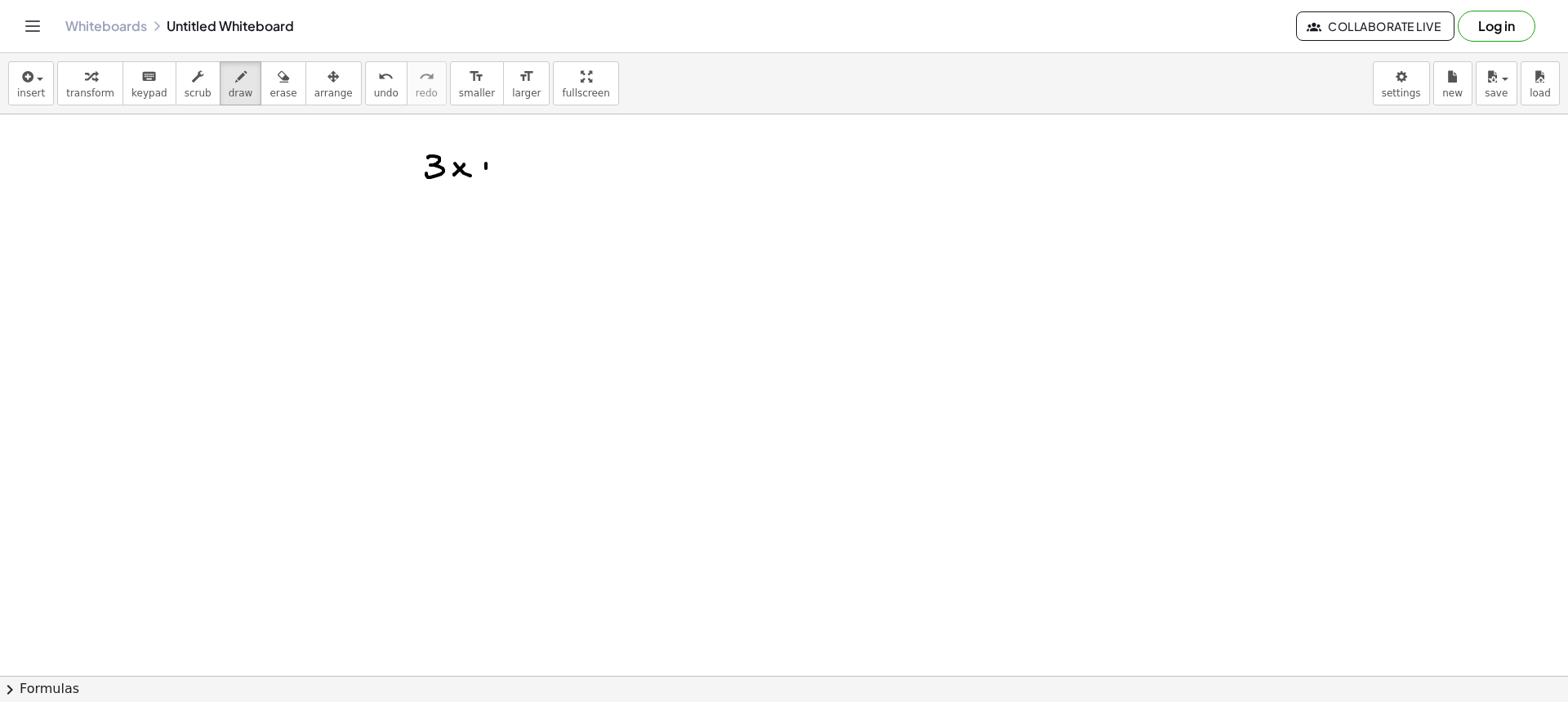
click at [488, 167] on div at bounding box center [784, 675] width 1568 height 1122
drag, startPoint x: 521, startPoint y: 158, endPoint x: 508, endPoint y: 172, distance: 19.1
click at [508, 172] on div at bounding box center [784, 675] width 1568 height 1122
drag, startPoint x: 539, startPoint y: 164, endPoint x: 529, endPoint y: 166, distance: 10.2
click at [529, 172] on div at bounding box center [784, 675] width 1568 height 1122
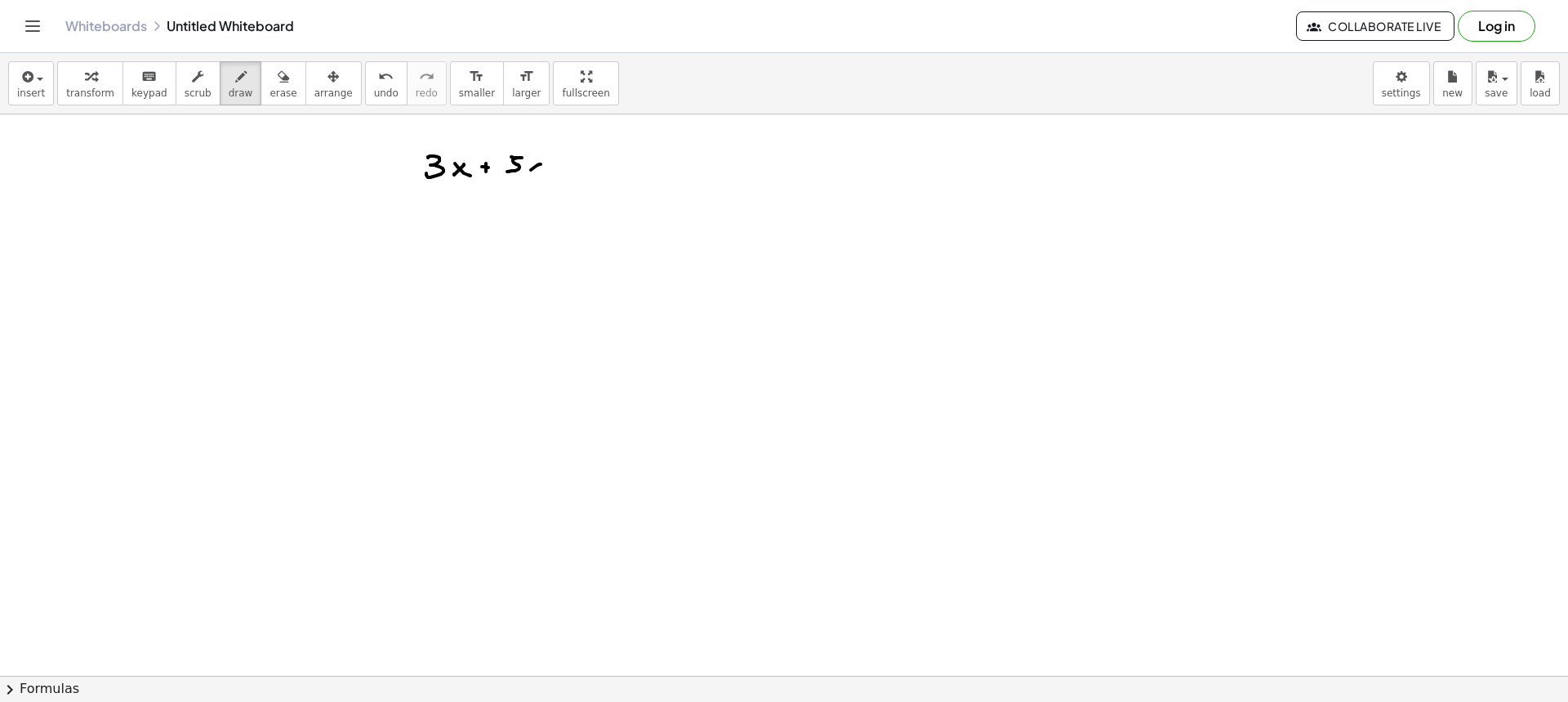
drag, startPoint x: 529, startPoint y: 166, endPoint x: 539, endPoint y: 177, distance: 14.9
click at [539, 176] on div at bounding box center [784, 675] width 1568 height 1122
drag, startPoint x: 433, startPoint y: 229, endPoint x: 439, endPoint y: 245, distance: 17.1
click at [439, 245] on div at bounding box center [784, 675] width 1568 height 1122
click at [451, 243] on div at bounding box center [784, 675] width 1568 height 1122
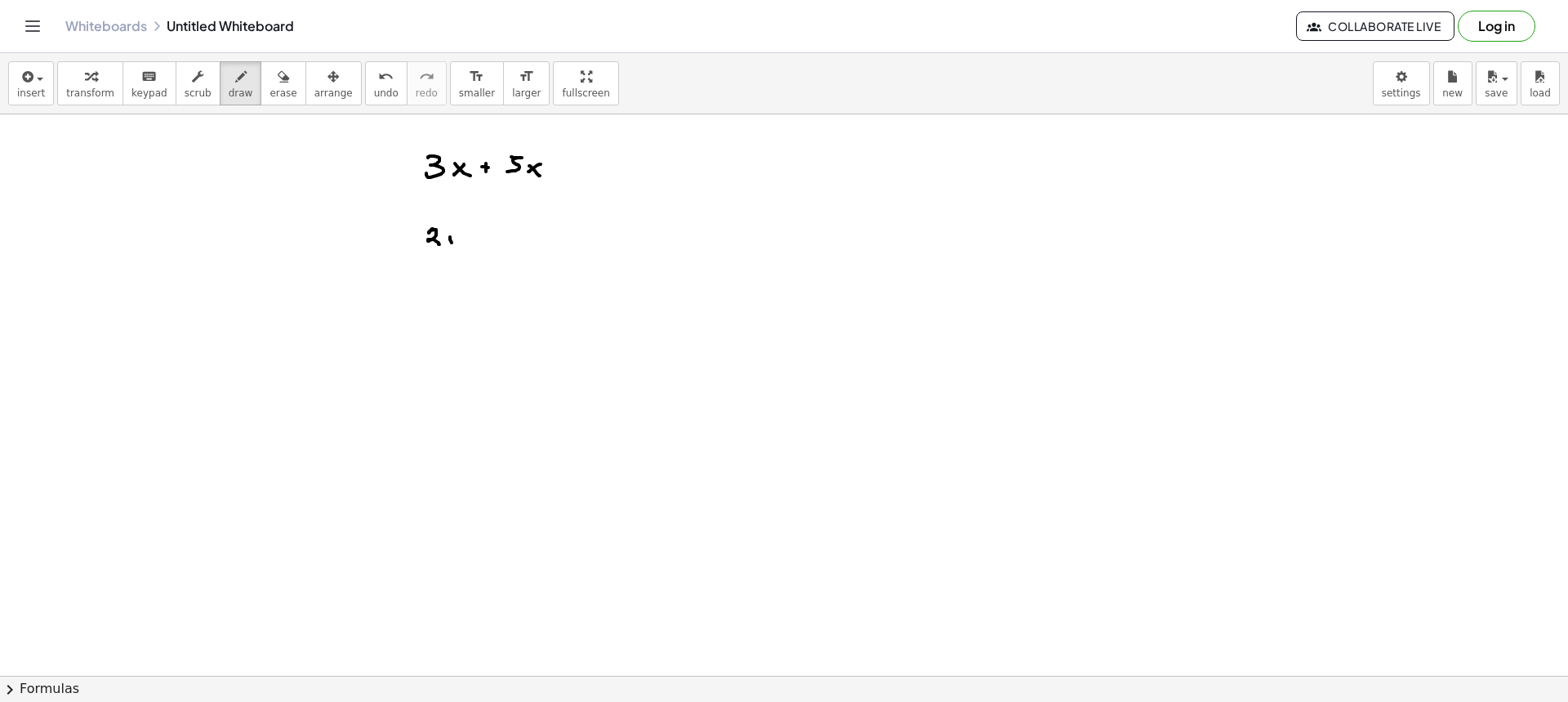
drag, startPoint x: 455, startPoint y: 240, endPoint x: 452, endPoint y: 249, distance: 9.5
click at [443, 253] on div at bounding box center [784, 675] width 1568 height 1122
click at [476, 241] on div at bounding box center [784, 675] width 1568 height 1122
drag, startPoint x: 473, startPoint y: 238, endPoint x: 482, endPoint y: 240, distance: 9.2
click at [479, 238] on div at bounding box center [784, 675] width 1568 height 1122
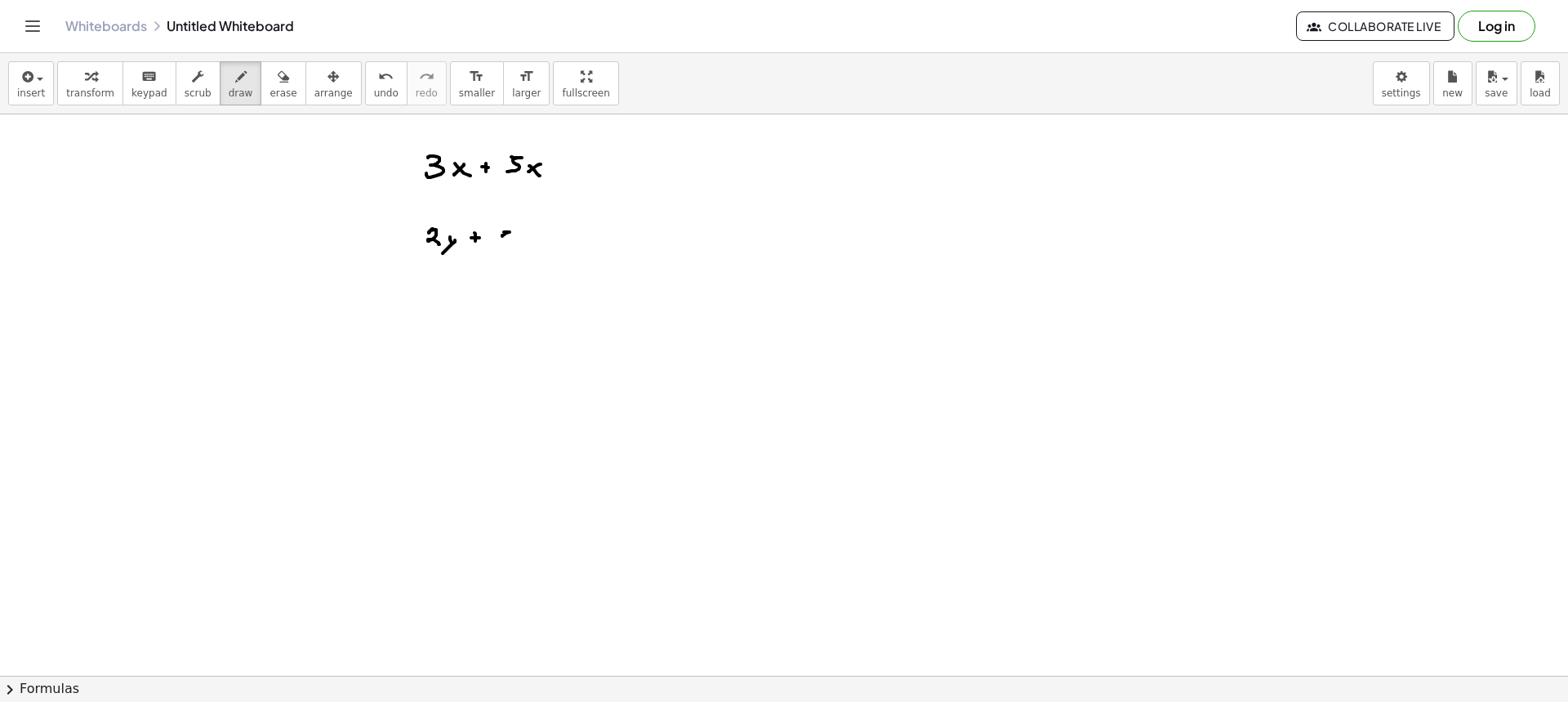
drag, startPoint x: 504, startPoint y: 232, endPoint x: 502, endPoint y: 247, distance: 15.1
click at [502, 248] on div at bounding box center [784, 675] width 1568 height 1122
click at [527, 247] on div at bounding box center [784, 675] width 1568 height 1122
drag, startPoint x: 532, startPoint y: 243, endPoint x: 521, endPoint y: 262, distance: 22.0
click at [521, 261] on div at bounding box center [784, 675] width 1568 height 1122
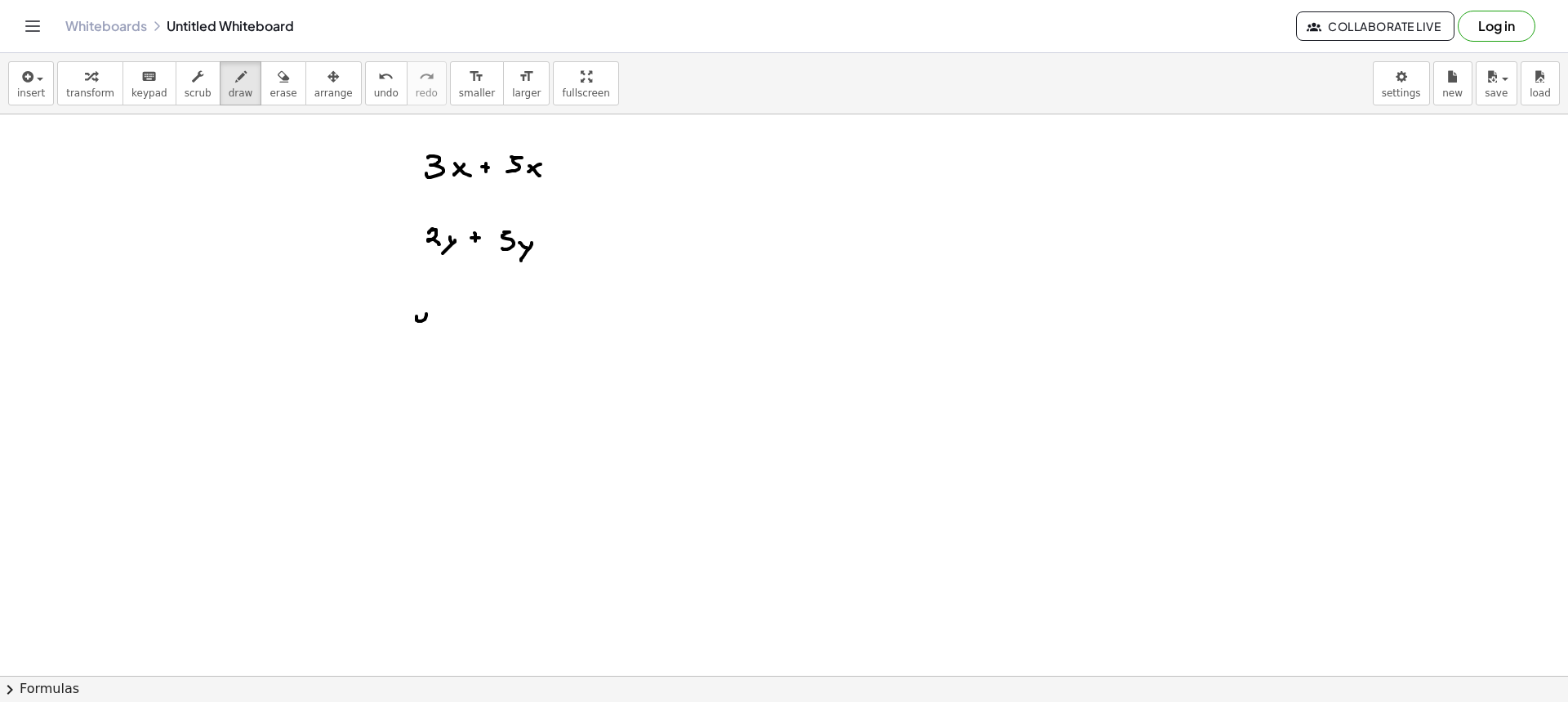
drag, startPoint x: 417, startPoint y: 316, endPoint x: 441, endPoint y: 320, distance: 24.3
click at [427, 329] on div at bounding box center [784, 675] width 1568 height 1122
click at [437, 329] on div at bounding box center [784, 675] width 1568 height 1122
drag, startPoint x: 437, startPoint y: 319, endPoint x: 450, endPoint y: 328, distance: 15.8
click at [448, 327] on div at bounding box center [784, 675] width 1568 height 1122
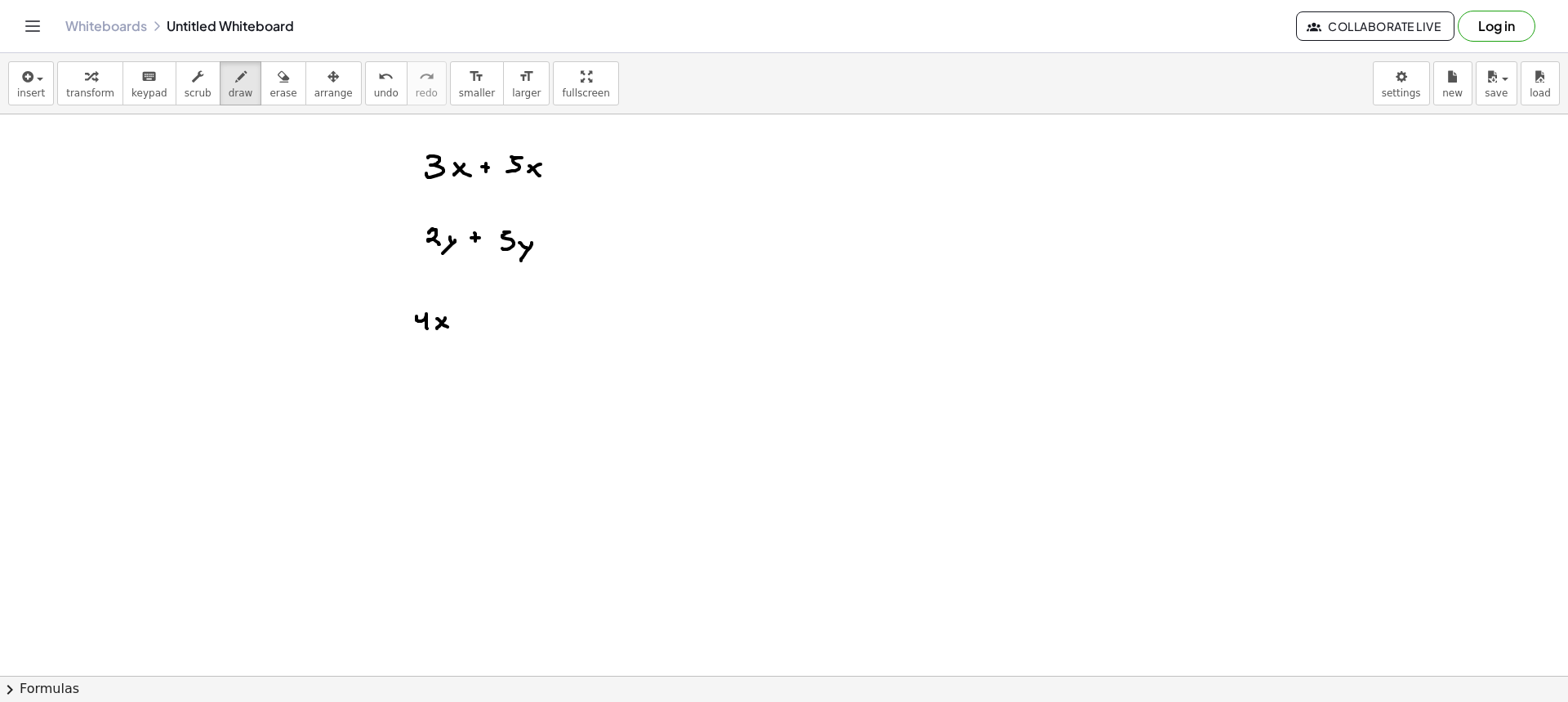
click at [460, 325] on div at bounding box center [784, 675] width 1568 height 1122
drag, startPoint x: 456, startPoint y: 322, endPoint x: 468, endPoint y: 324, distance: 12.2
click at [463, 322] on div at bounding box center [784, 675] width 1568 height 1122
drag, startPoint x: 481, startPoint y: 313, endPoint x: 497, endPoint y: 326, distance: 20.6
click at [495, 327] on div at bounding box center [784, 675] width 1568 height 1122
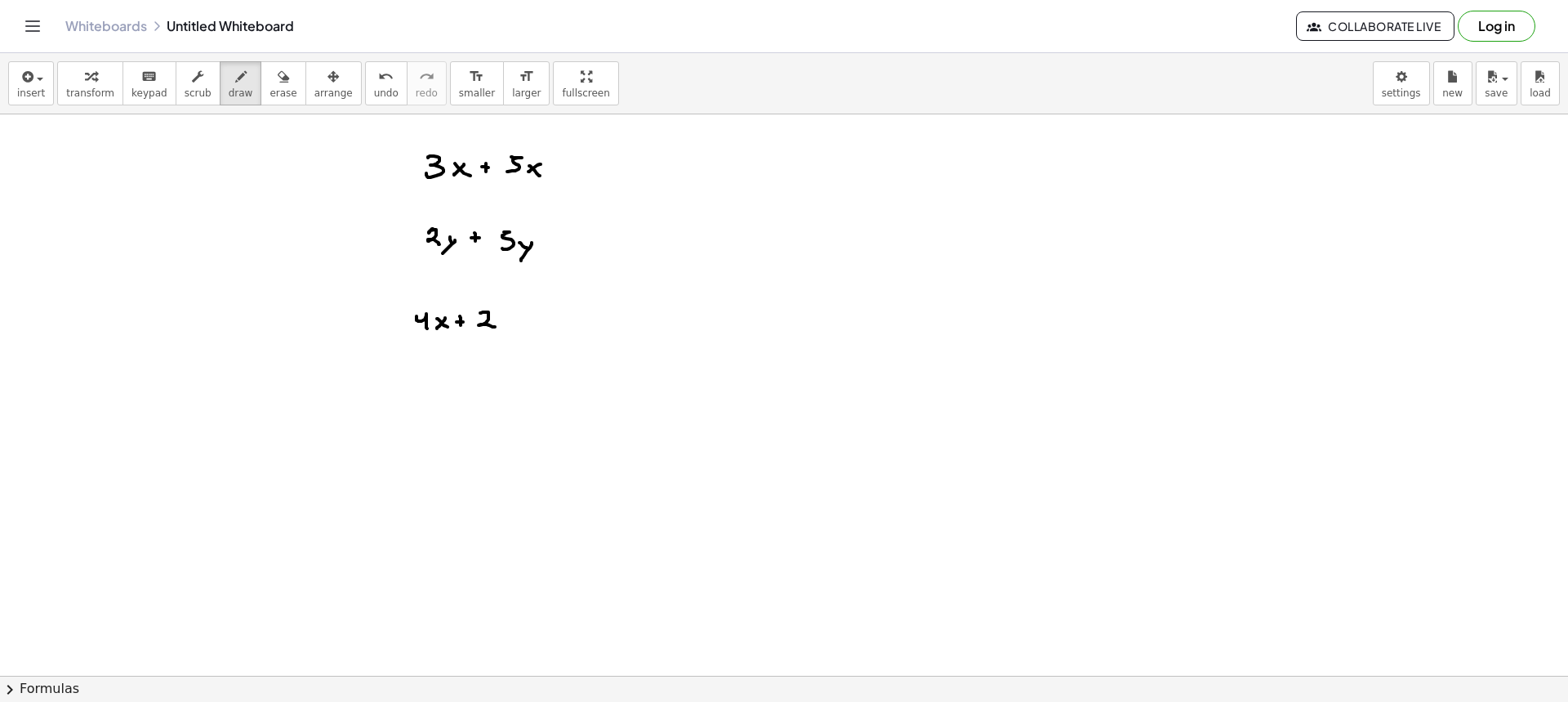
click at [502, 325] on div at bounding box center [784, 675] width 1568 height 1122
click at [516, 326] on div at bounding box center [784, 675] width 1568 height 1122
drag, startPoint x: 534, startPoint y: 312, endPoint x: 534, endPoint y: 321, distance: 9.0
click at [534, 321] on div at bounding box center [784, 675] width 1568 height 1122
drag, startPoint x: 530, startPoint y: 317, endPoint x: 539, endPoint y: 319, distance: 9.2
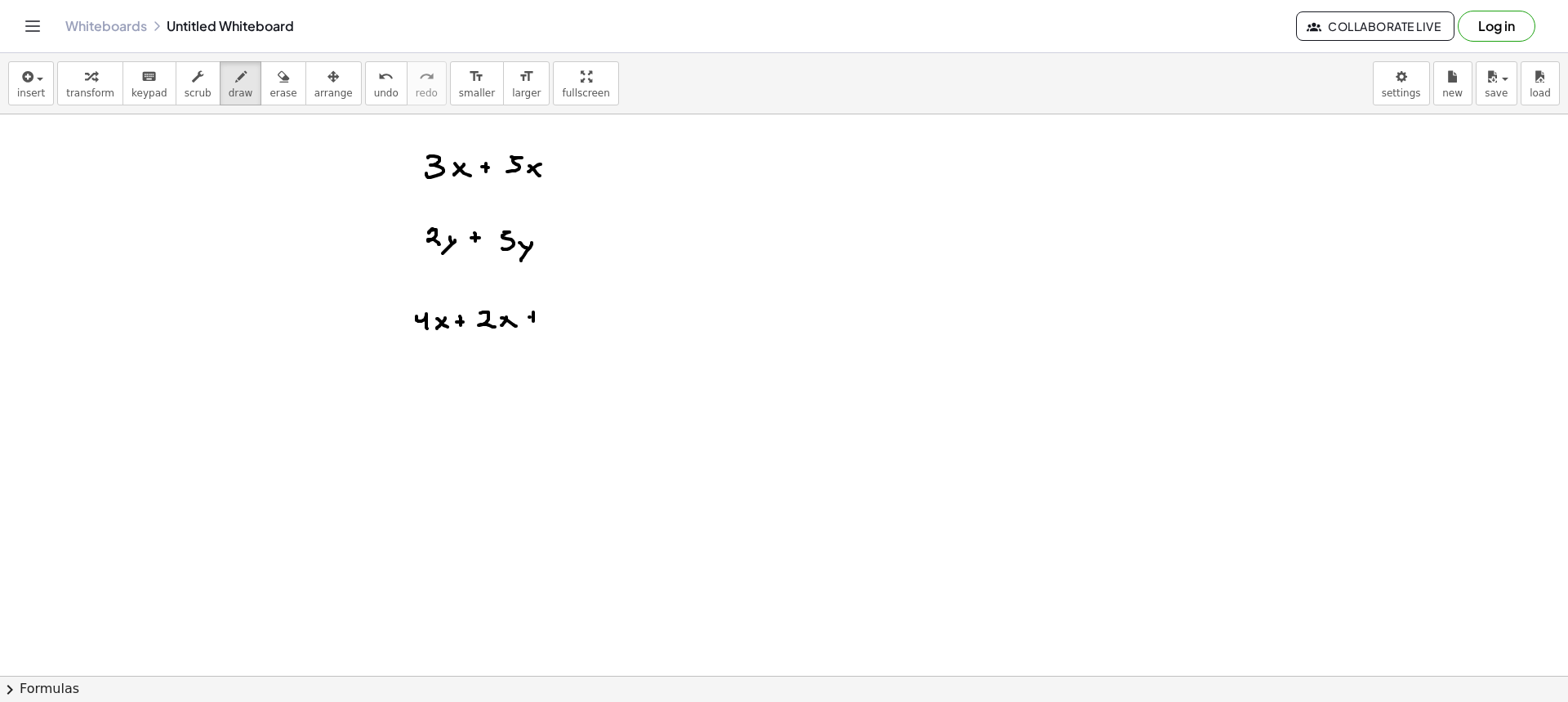
click at [537, 317] on div at bounding box center [784, 675] width 1568 height 1122
drag, startPoint x: 557, startPoint y: 311, endPoint x: 566, endPoint y: 320, distance: 12.7
click at [557, 322] on div at bounding box center [784, 675] width 1568 height 1122
drag, startPoint x: 571, startPoint y: 319, endPoint x: 580, endPoint y: 320, distance: 9.1
click at [576, 325] on div at bounding box center [784, 675] width 1568 height 1122
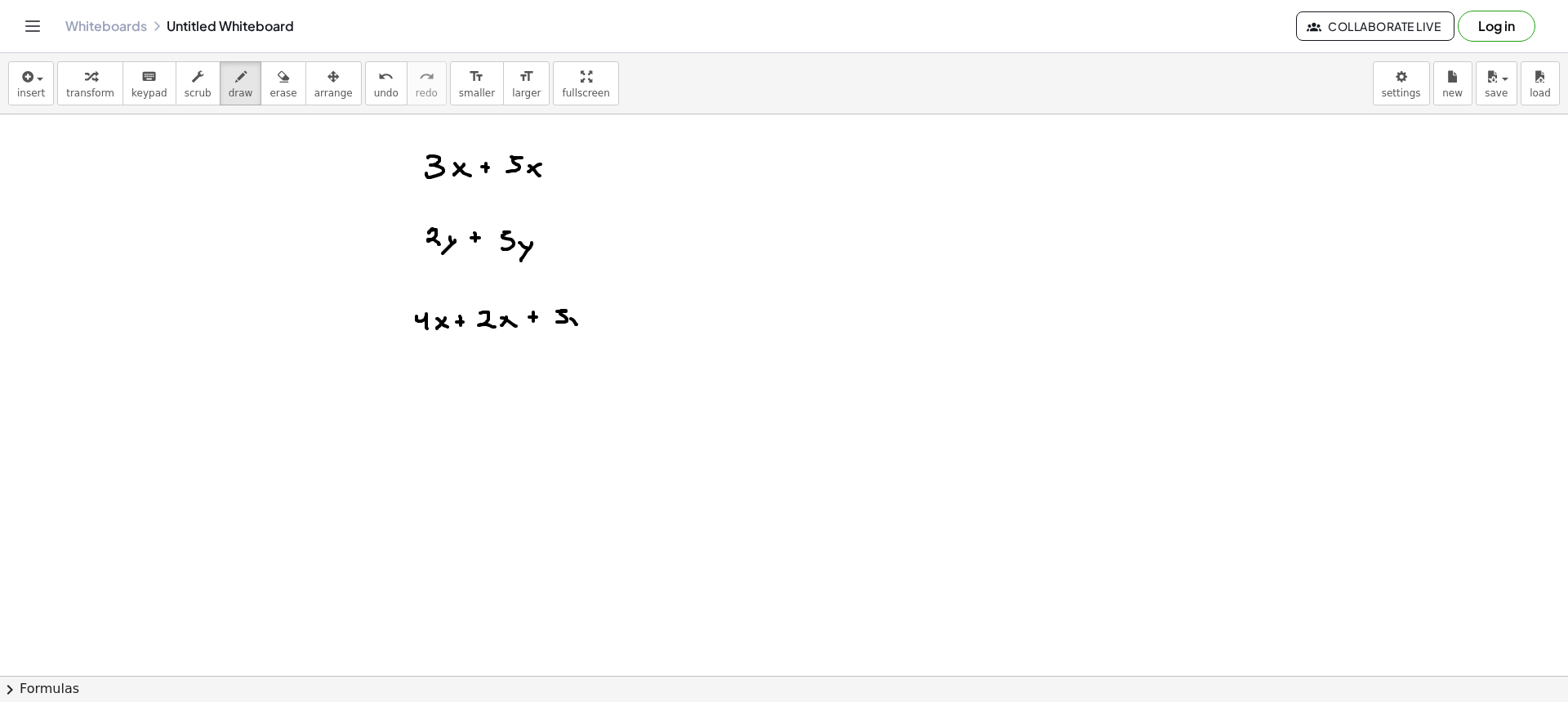
drag, startPoint x: 580, startPoint y: 320, endPoint x: 560, endPoint y: 346, distance: 32.8
click at [560, 340] on div at bounding box center [784, 675] width 1568 height 1122
drag, startPoint x: 410, startPoint y: 379, endPoint x: 407, endPoint y: 392, distance: 13.3
click at [407, 393] on div at bounding box center [784, 675] width 1568 height 1122
click at [424, 393] on div at bounding box center [784, 675] width 1568 height 1122
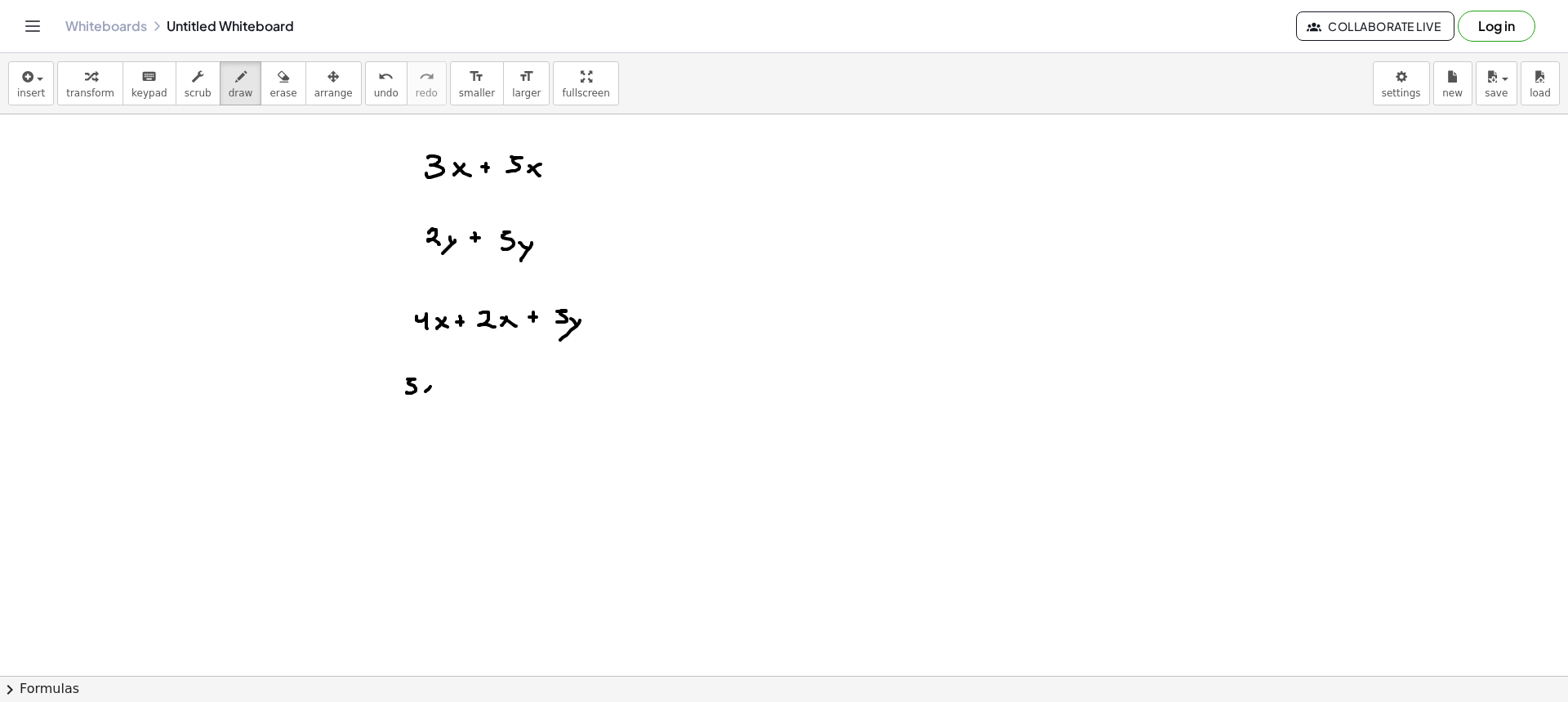
drag, startPoint x: 424, startPoint y: 386, endPoint x: 432, endPoint y: 393, distance: 10.6
click at [432, 393] on div at bounding box center [784, 675] width 1568 height 1122
click at [451, 385] on div at bounding box center [784, 675] width 1568 height 1122
drag, startPoint x: 467, startPoint y: 379, endPoint x: 460, endPoint y: 393, distance: 15.7
click at [460, 393] on div at bounding box center [784, 675] width 1568 height 1122
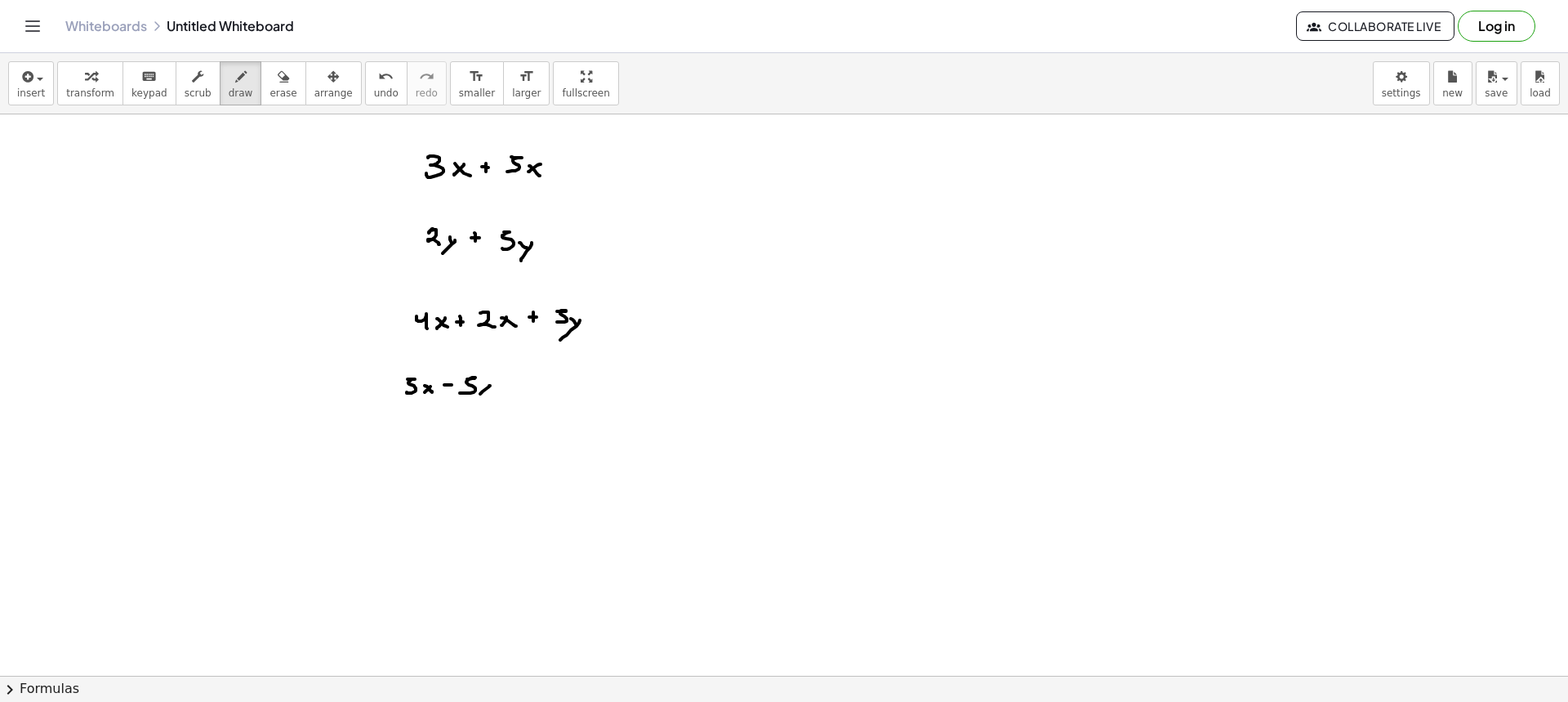
click at [480, 393] on div at bounding box center [784, 675] width 1568 height 1122
drag, startPoint x: 487, startPoint y: 389, endPoint x: 496, endPoint y: 399, distance: 13.5
click at [495, 399] on div at bounding box center [784, 675] width 1568 height 1122
drag, startPoint x: 418, startPoint y: 432, endPoint x: 434, endPoint y: 455, distance: 28.0
click at [431, 455] on div at bounding box center [784, 675] width 1568 height 1122
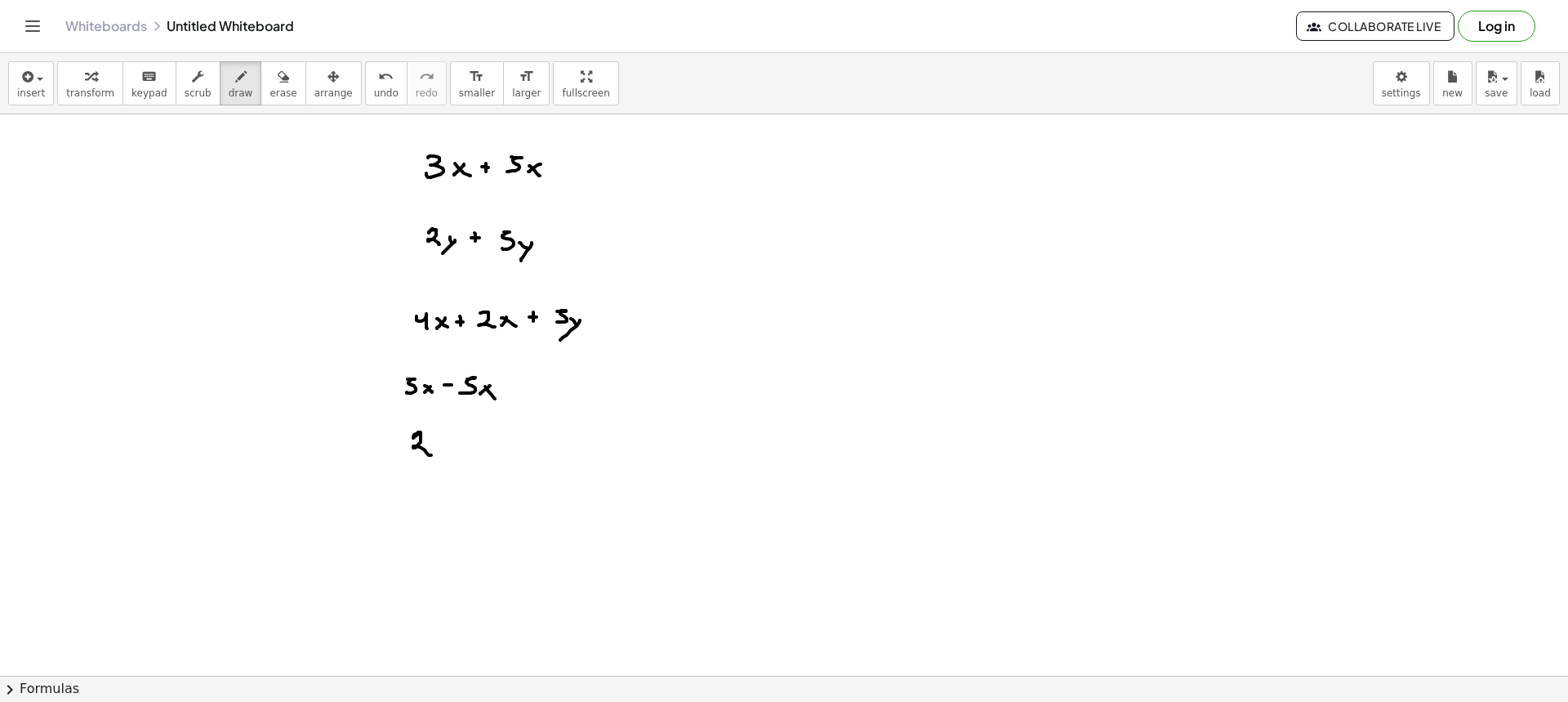
drag
click at [435, 452] on div at bounding box center [784, 675] width 1568 height 1122
click at [449, 454] on div at bounding box center [784, 675] width 1568 height 1122
click at [464, 451] on div at bounding box center [784, 675] width 1568 height 1122
click at [466, 448] on div at bounding box center [784, 675] width 1568 height 1122
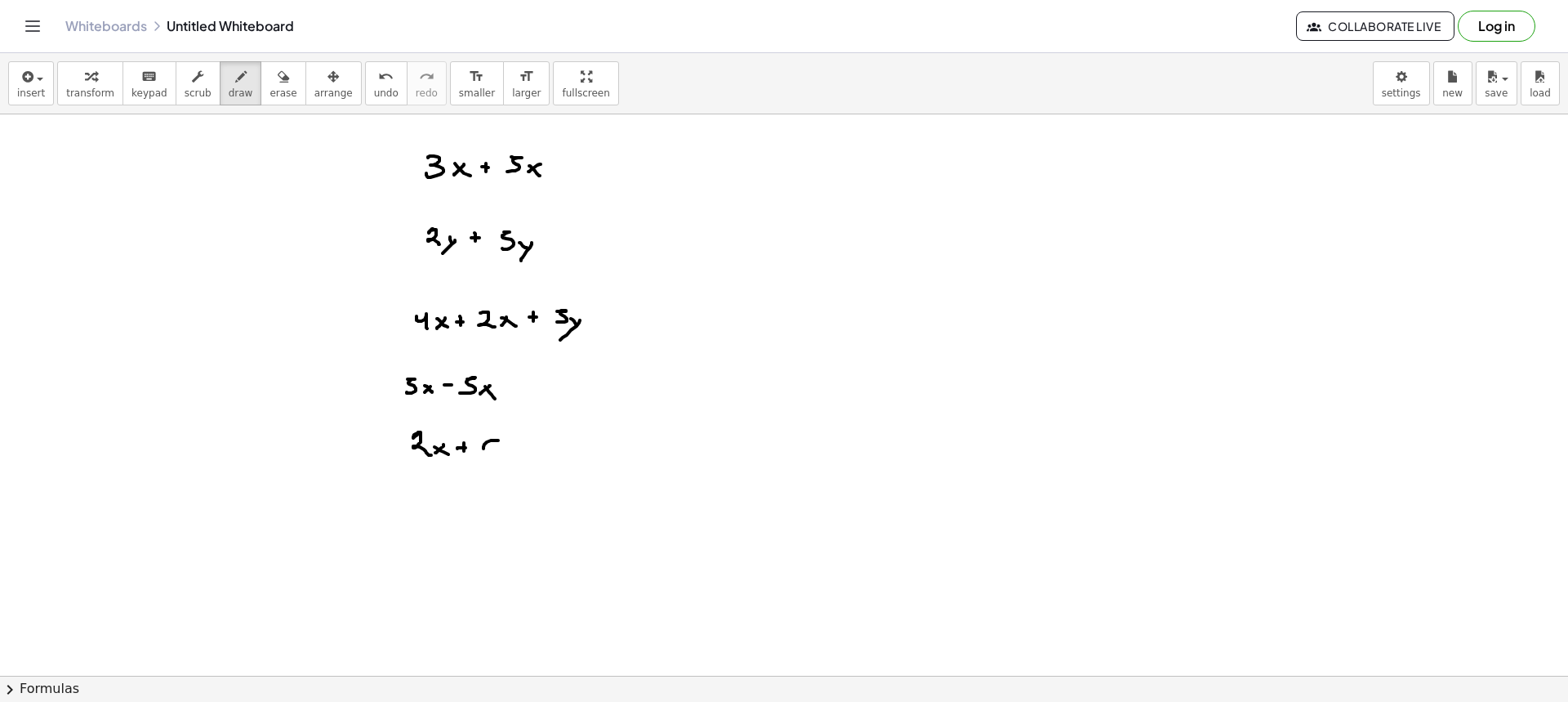
click at [497, 455] on div at bounding box center [784, 675] width 1568 height 1122
click at [525, 448] on div at bounding box center [784, 675] width 1568 height 1122
click at [531, 442] on div at bounding box center [784, 675] width 1568 height 1122
click at [562, 448] on div at bounding box center [784, 675] width 1568 height 1122
click at [585, 445] on div at bounding box center [784, 675] width 1568 height 1122
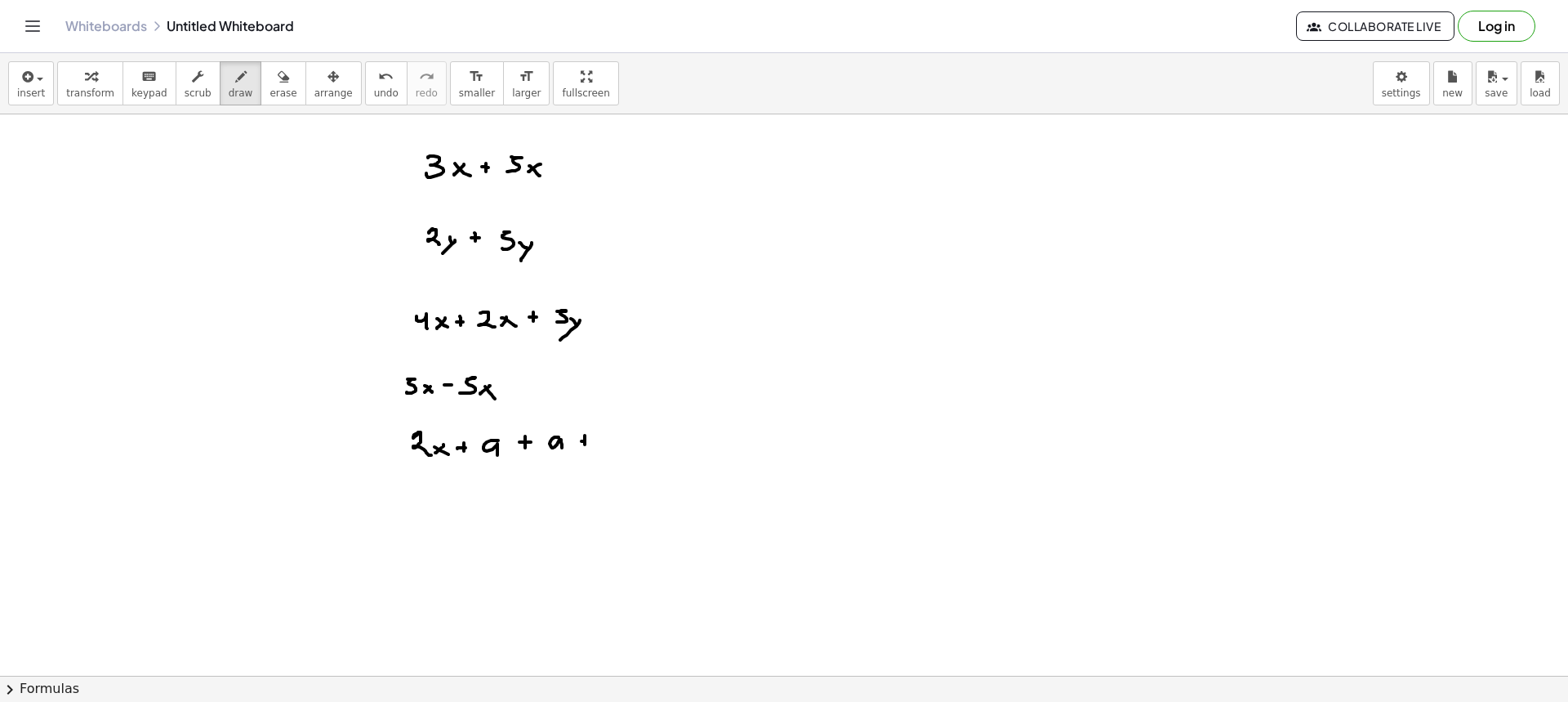
click at [588, 441] on div at bounding box center [784, 675] width 1568 height 1122
click at [608, 448] on div at bounding box center [784, 675] width 1568 height 1122
click at [639, 451] on div at bounding box center [784, 675] width 1568 height 1122
click at [415, 514] on div at bounding box center [784, 675] width 1568 height 1122
click at [447, 525] on div at bounding box center [784, 675] width 1568 height 1122
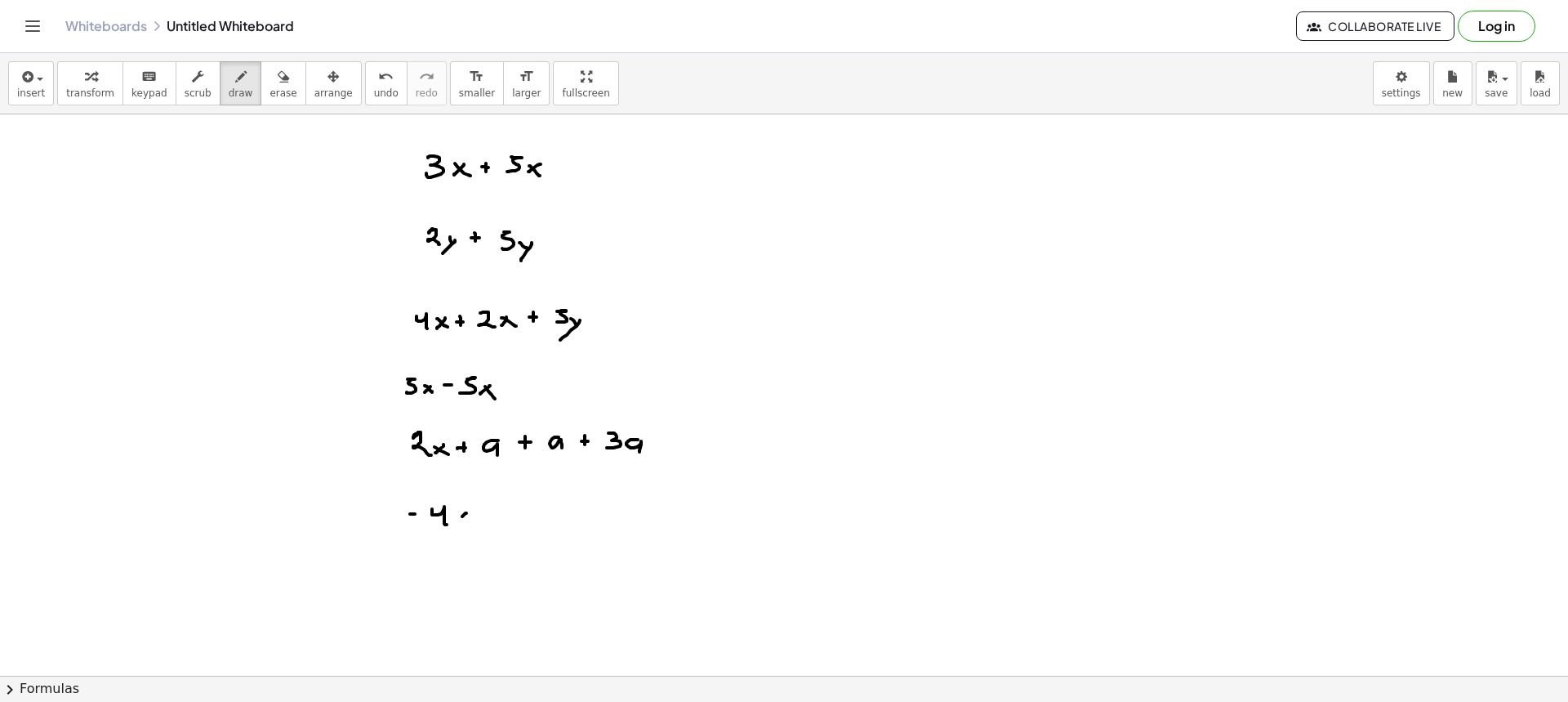
click at [458, 520] on div at bounding box center [784, 675] width 1568 height 1122
click at [471, 522] on div at bounding box center [784, 675] width 1568 height 1122
click at [490, 520] on div at bounding box center [784, 675] width 1568 height 1122
click at [494, 515] on div at bounding box center [784, 675] width 1568 height 1122
click at [524, 507] on div at bounding box center [784, 675] width 1568 height 1122
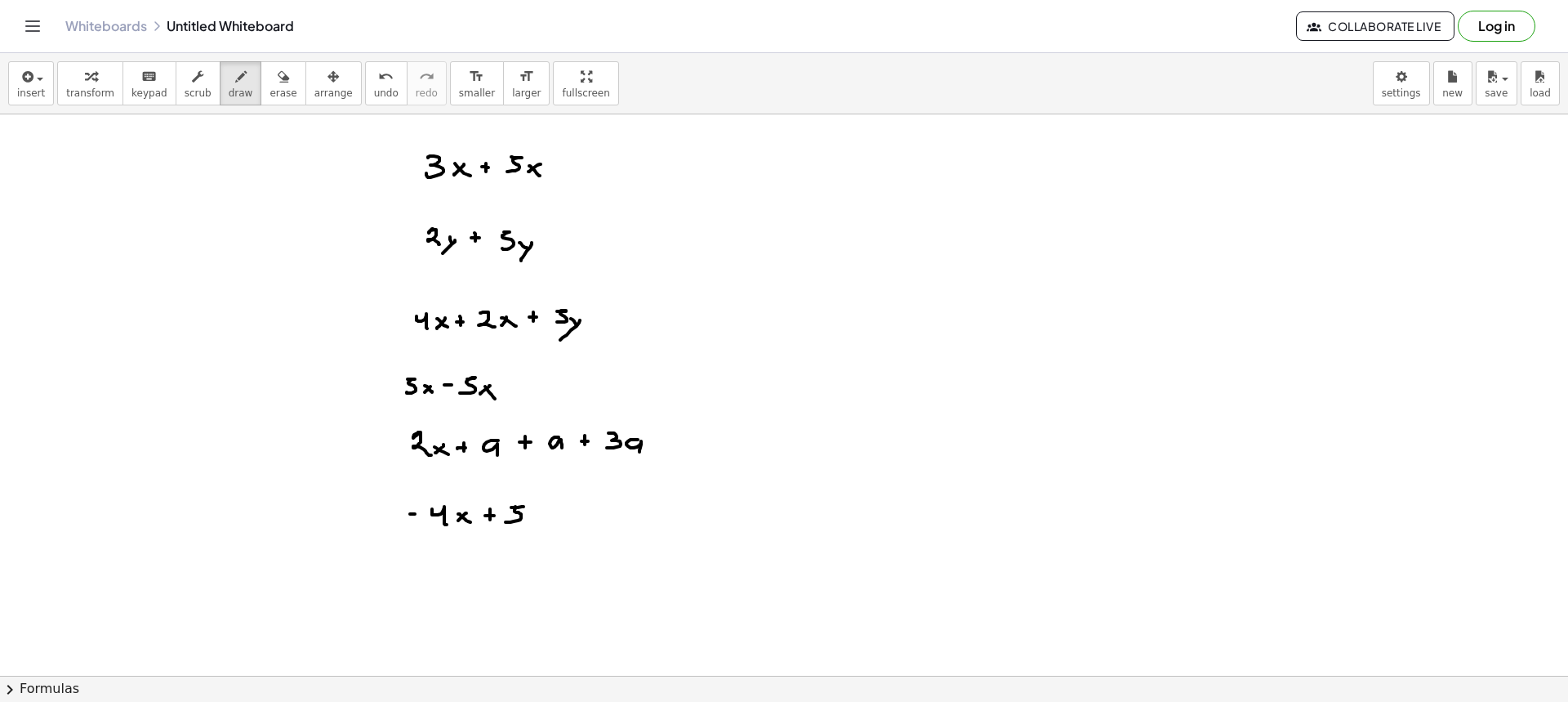
click at [507, 522] on div at bounding box center [784, 675] width 1568 height 1122
click at [537, 520] on div at bounding box center [784, 675] width 1568 height 1122
click at [525, 541] on div at bounding box center [784, 675] width 1568 height 1122
click at [566, 515] on div at bounding box center [784, 675] width 1568 height 1122
click at [584, 524] on div at bounding box center [784, 675] width 1568 height 1122
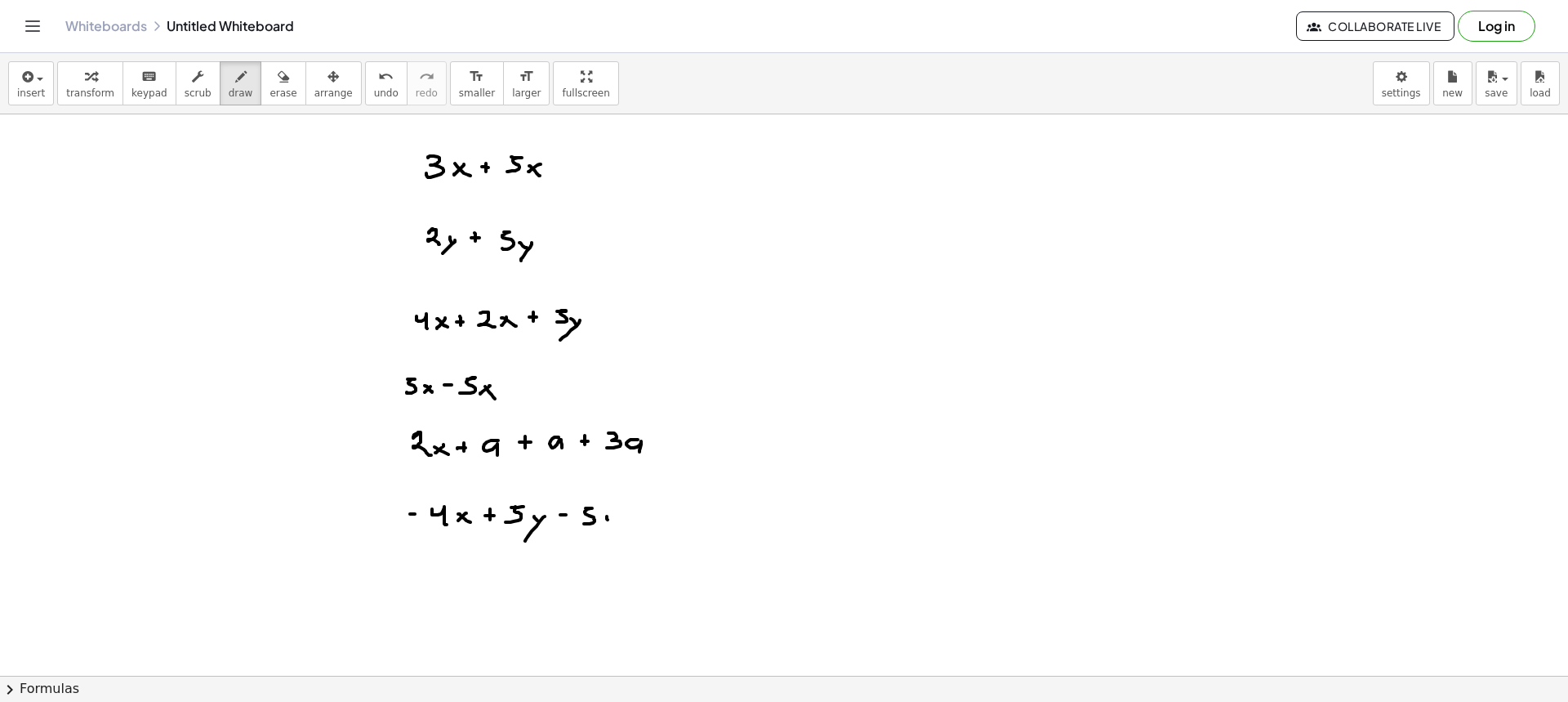
click at [609, 521] on div at bounding box center [784, 675] width 1568 height 1122
click at [600, 535] on div at bounding box center [784, 675] width 1568 height 1122
click at [629, 516] on div at bounding box center [784, 675] width 1568 height 1122
click at [629, 513] on div at bounding box center [784, 675] width 1568 height 1122
click at [654, 523] on div at bounding box center [784, 675] width 1568 height 1122
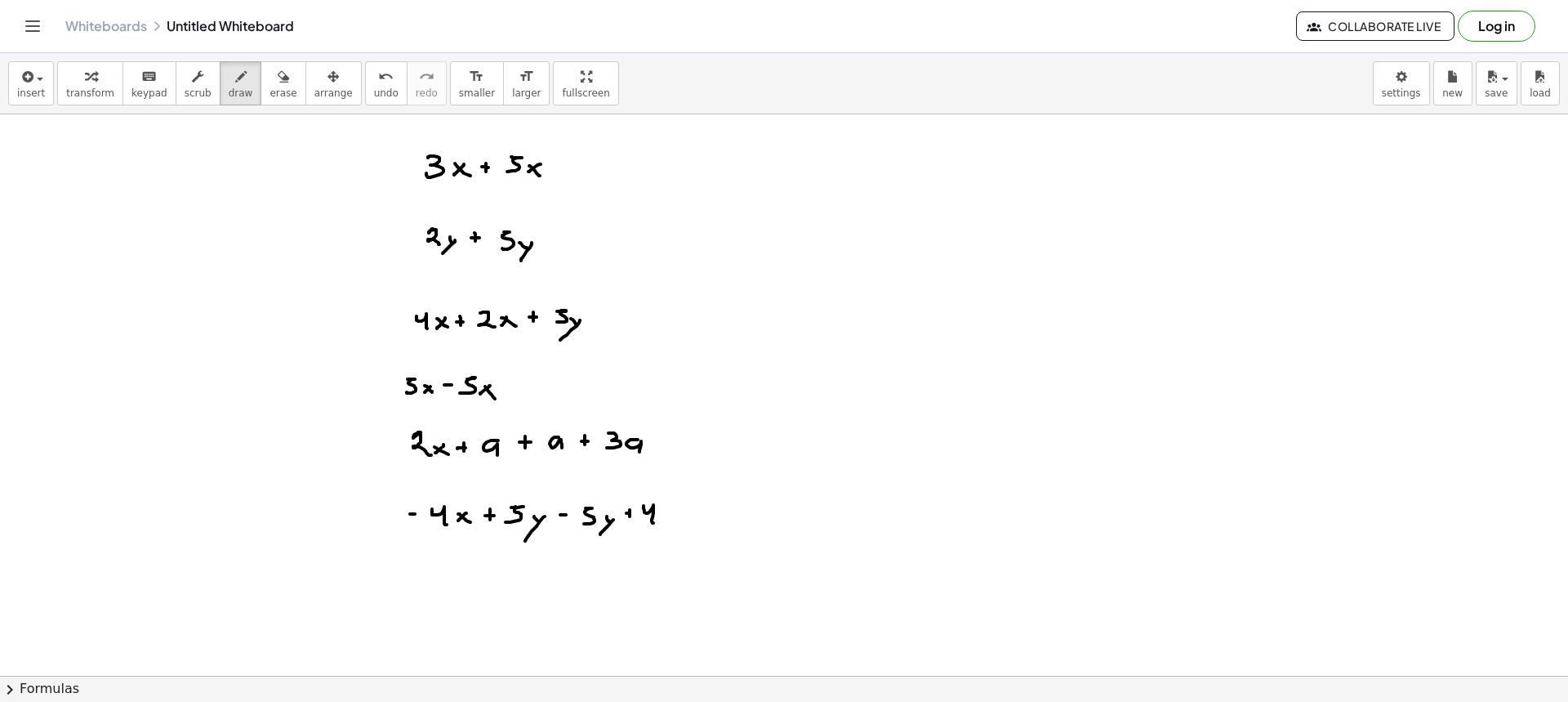
click at [663, 520] on div at bounding box center [784, 675] width 1568 height 1122
click at [674, 524] on div at bounding box center [784, 675] width 1568 height 1122
click at [578, 166] on div at bounding box center [784, 675] width 1568 height 1122
click at [582, 172] on div at bounding box center [784, 675] width 1568 height 1122
drag, startPoint x: 363, startPoint y: 324, endPoint x: 380, endPoint y: 330, distance: 18.0
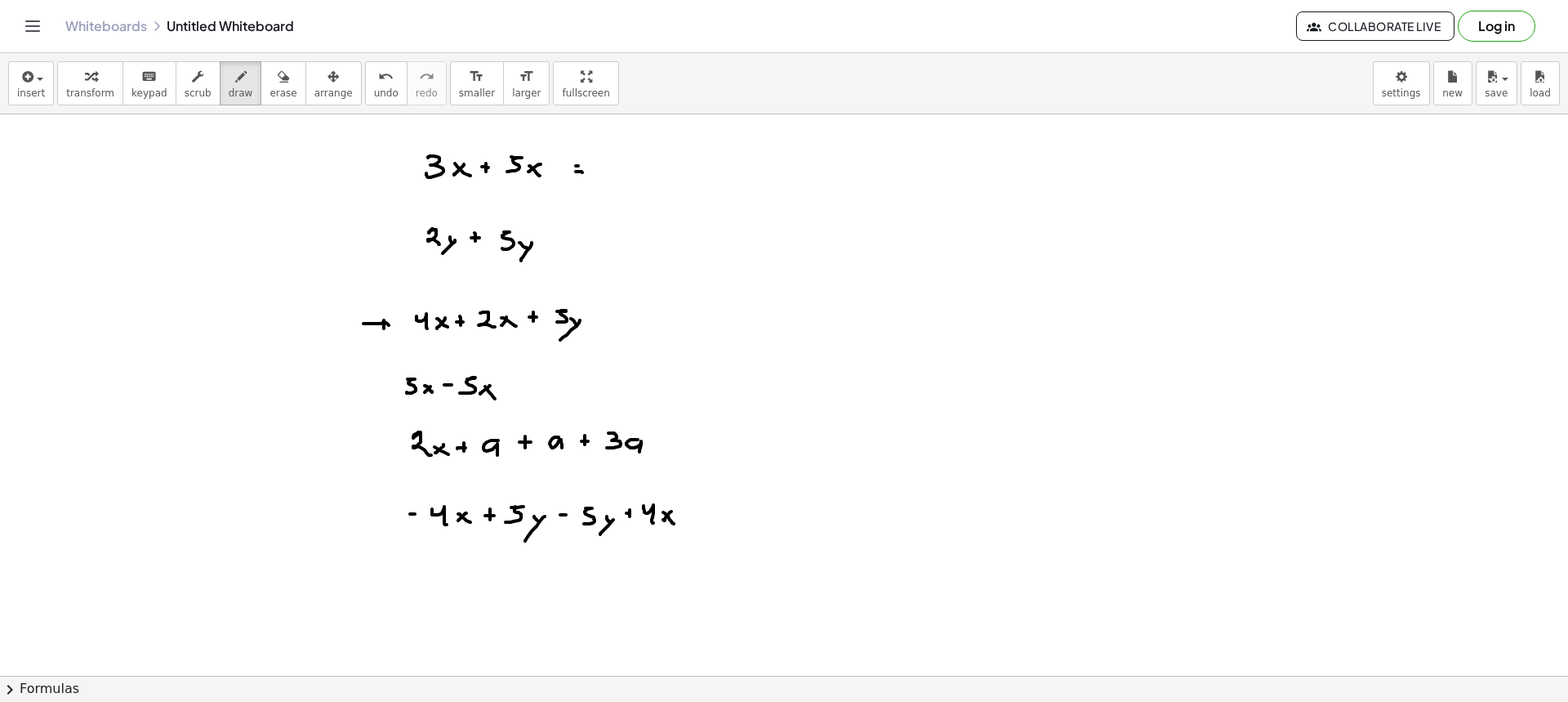
click at [381, 330] on div at bounding box center [784, 675] width 1568 height 1122
drag, startPoint x: 559, startPoint y: 282, endPoint x: 568, endPoint y: 294, distance: 15.0
click at [566, 295] on div at bounding box center [784, 675] width 1568 height 1122
click at [597, 319] on div at bounding box center [784, 675] width 1568 height 1122
drag, startPoint x: 595, startPoint y: 323, endPoint x: 604, endPoint y: 325, distance: 9.2
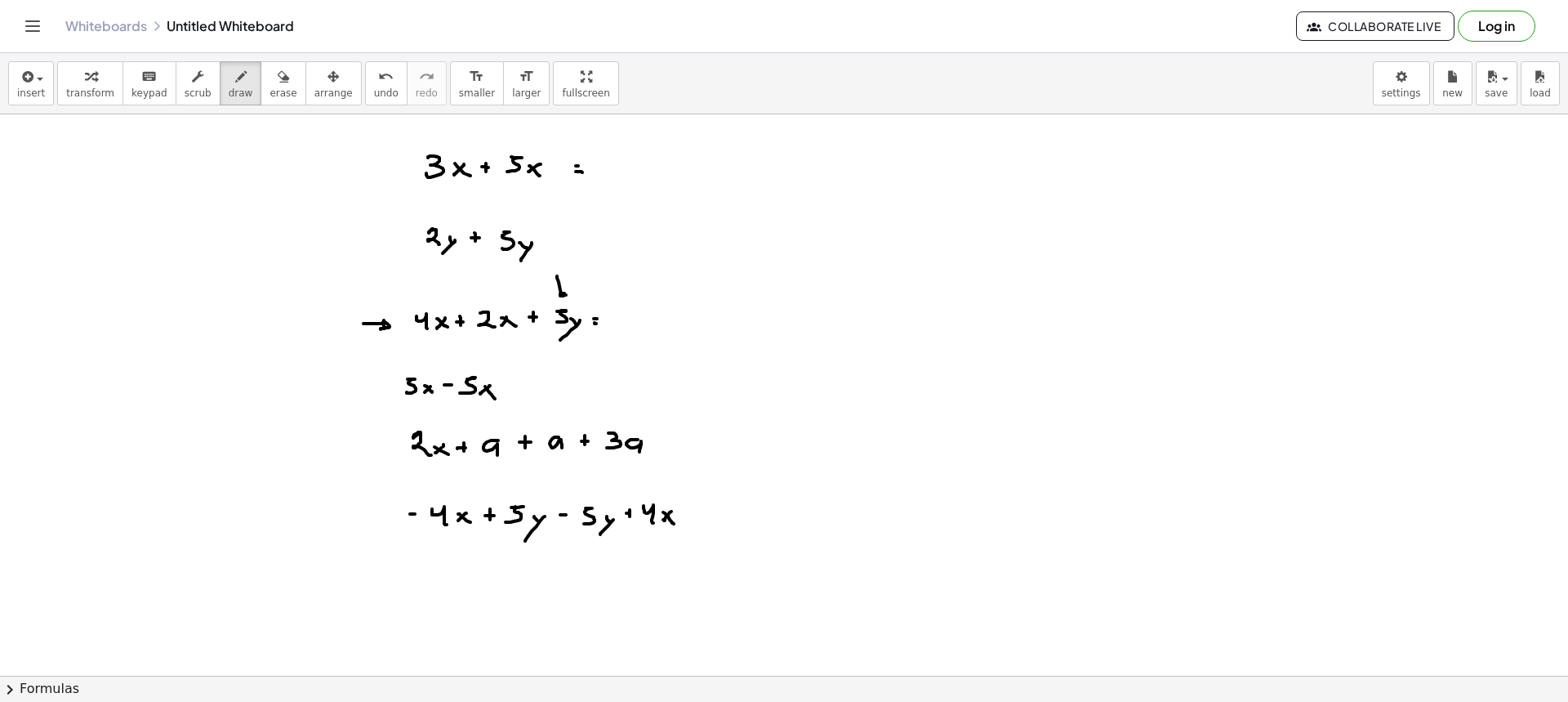
click at [597, 325] on div at bounding box center [784, 675] width 1568 height 1122
drag, startPoint x: 629, startPoint y: 311, endPoint x: 655, endPoint y: 320, distance: 27.5
click at [629, 328] on div at bounding box center [784, 675] width 1568 height 1122
click at [649, 326] on div at bounding box center [784, 675] width 1568 height 1122
drag, startPoint x: 652, startPoint y: 324, endPoint x: 660, endPoint y: 327, distance: 8.5
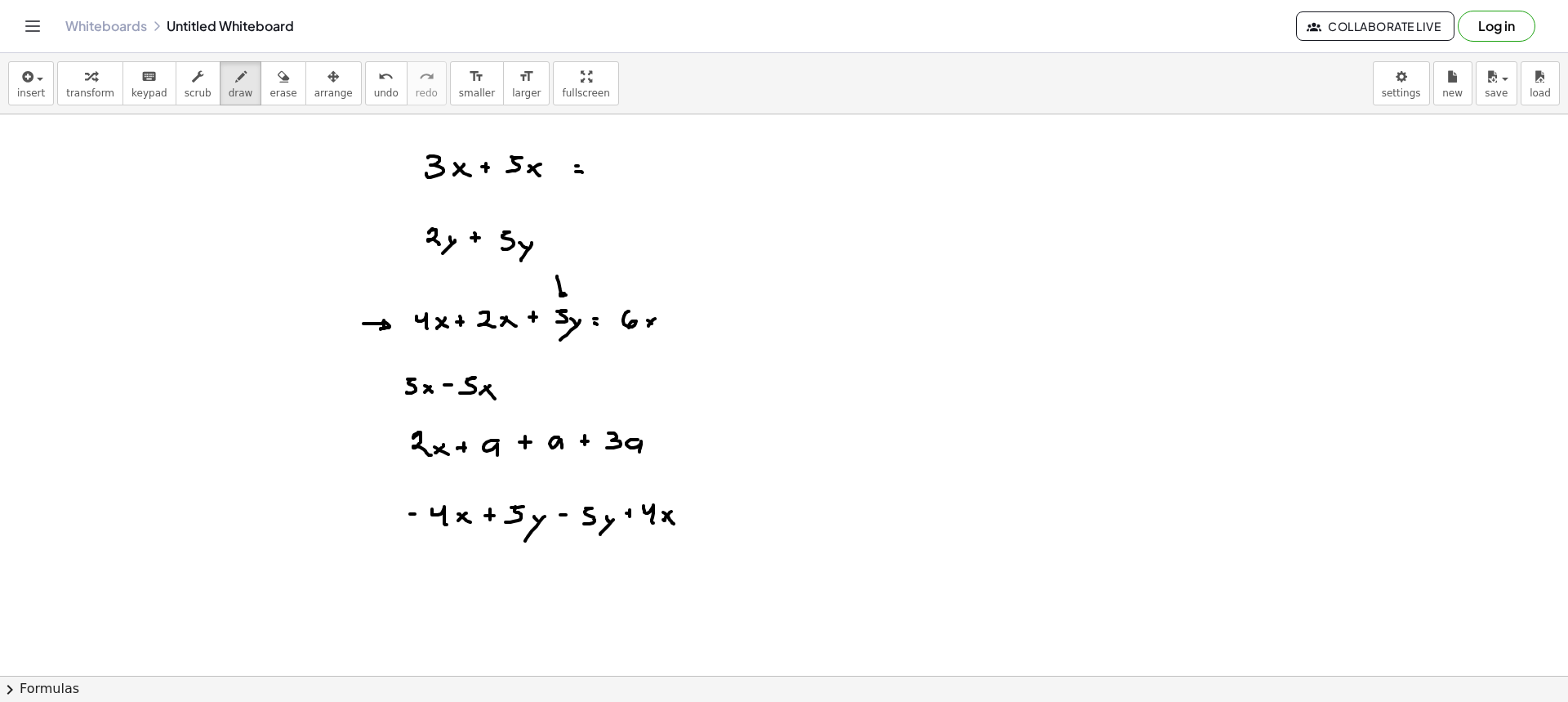
click at [657, 327] on div at bounding box center [784, 675] width 1568 height 1122
drag, startPoint x: 674, startPoint y: 315, endPoint x: 673, endPoint y: 325, distance: 10.0
click at [674, 325] on div at bounding box center [784, 675] width 1568 height 1122
click at [679, 320] on div at bounding box center [784, 675] width 1568 height 1122
drag, startPoint x: 705, startPoint y: 310, endPoint x: 705, endPoint y: 319, distance: 9.0
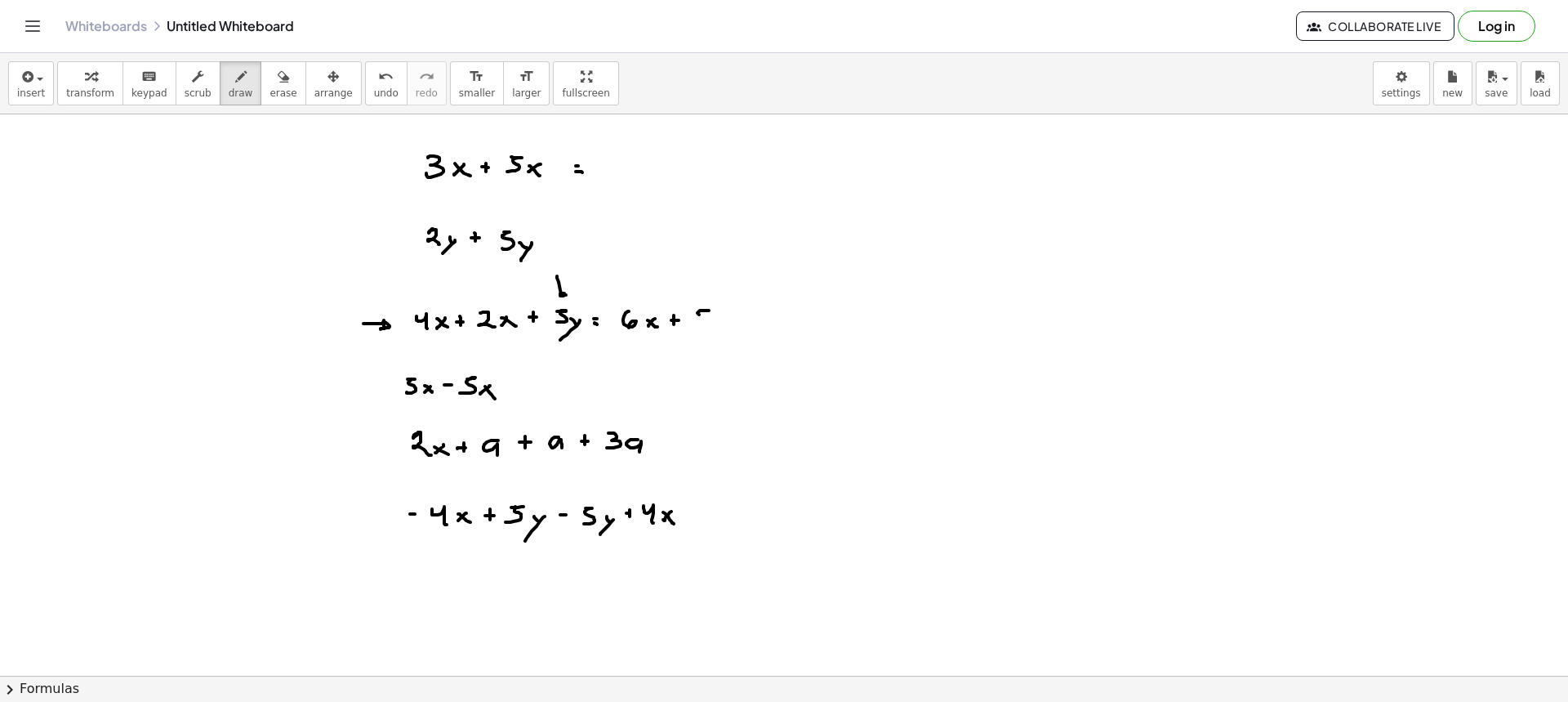
click at [697, 321] on div at bounding box center [784, 675] width 1568 height 1122
drag, startPoint x: 716, startPoint y: 315, endPoint x: 726, endPoint y: 318, distance: 10.4
click at [722, 321] on div at bounding box center [784, 675] width 1568 height 1122
drag, startPoint x: 726, startPoint y: 318, endPoint x: 715, endPoint y: 332, distance: 17.8
click at [715, 332] on div at bounding box center [784, 675] width 1568 height 1122
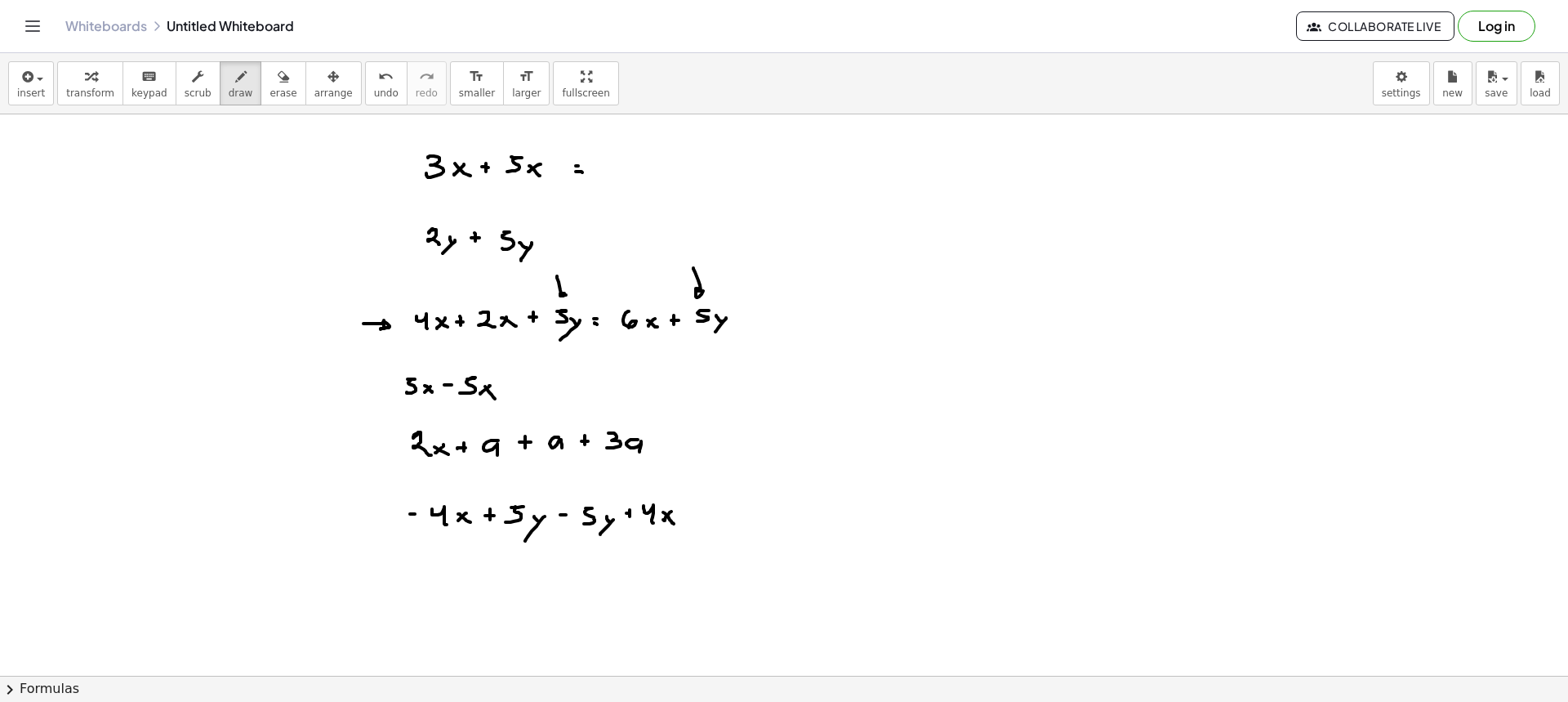
drag, startPoint x: 698, startPoint y: 280, endPoint x: 708, endPoint y: 286, distance: 11.7
click at [707, 287] on div at bounding box center [784, 675] width 1568 height 1122
drag, startPoint x: 263, startPoint y: 78, endPoint x: 289, endPoint y: 131, distance: 59.0
click at [277, 85] on icon "button" at bounding box center [283, 77] width 12 height 19
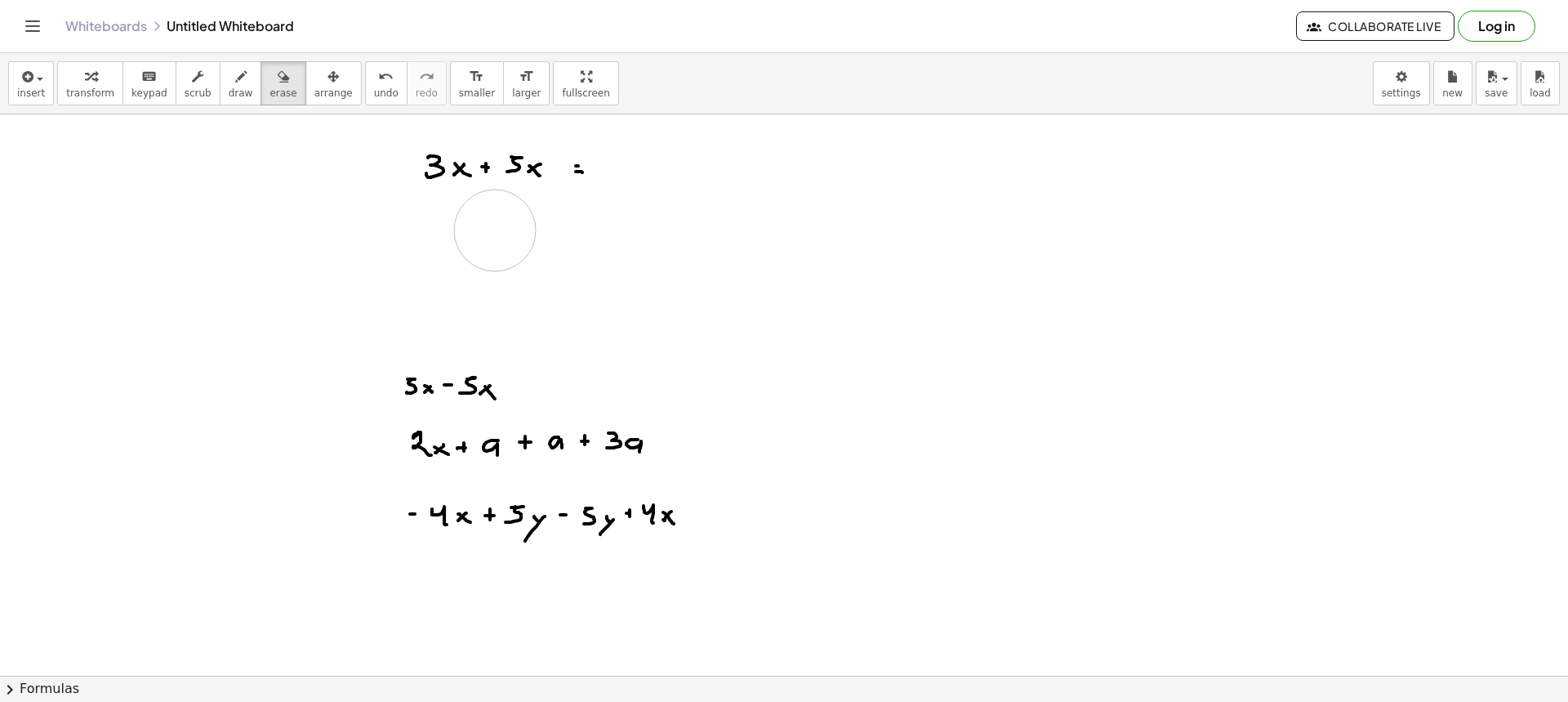
drag, startPoint x: 346, startPoint y: 260, endPoint x: 492, endPoint y: 238, distance: 147.6
click at [499, 230] on div at bounding box center [784, 675] width 1568 height 1122
drag, startPoint x: 492, startPoint y: 238, endPoint x: 369, endPoint y: 166, distance: 142.5
click at [370, 166] on div at bounding box center [784, 675] width 1568 height 1122
click at [229, 95] on span "draw" at bounding box center [240, 93] width 24 height 12
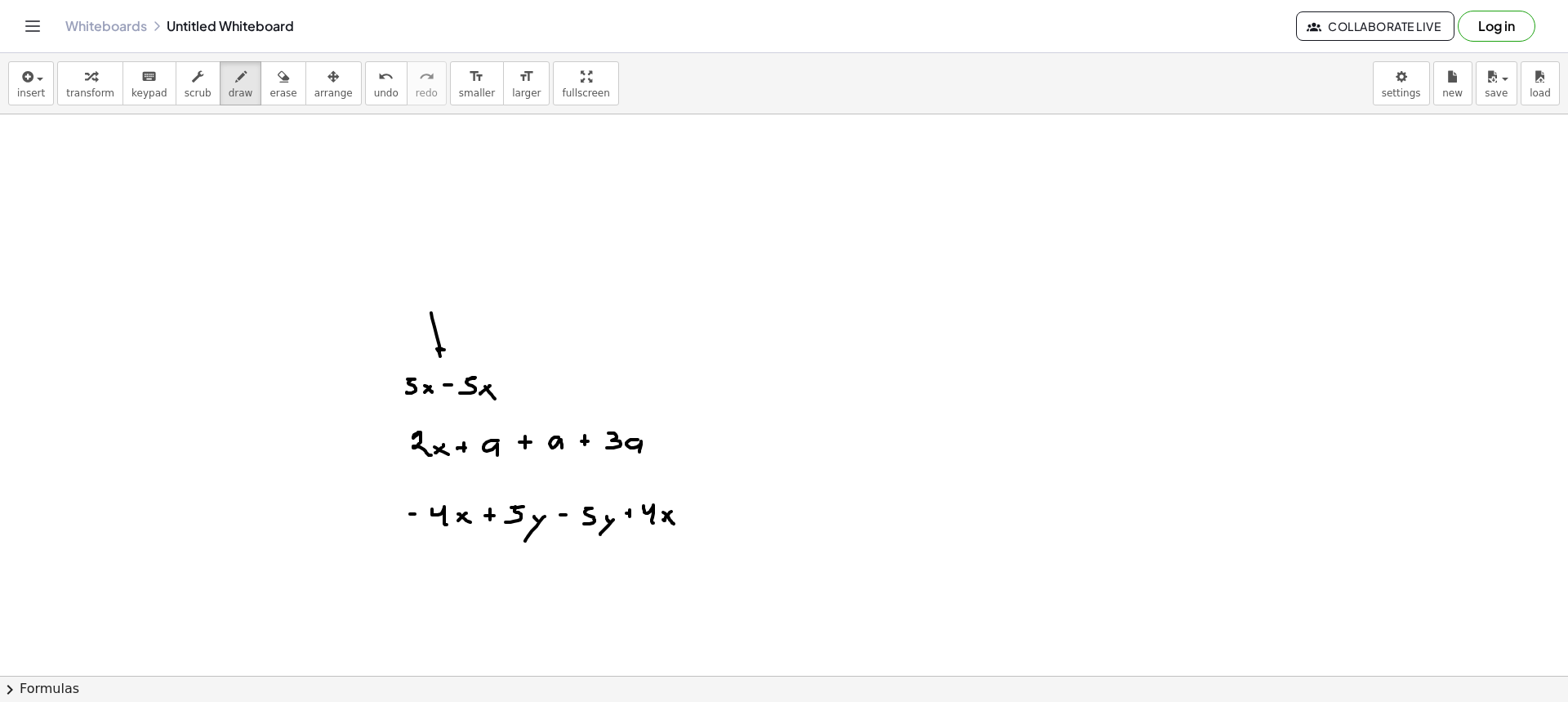
drag, startPoint x: 431, startPoint y: 313, endPoint x: 455, endPoint y: 356, distance: 49.2
click at [450, 345] on div at bounding box center [784, 675] width 1568 height 1122
click at [518, 388] on div at bounding box center [784, 675] width 1568 height 1122
drag, startPoint x: 515, startPoint y: 392, endPoint x: 530, endPoint y: 393, distance: 15.0
click at [528, 393] on div at bounding box center [784, 675] width 1568 height 1122
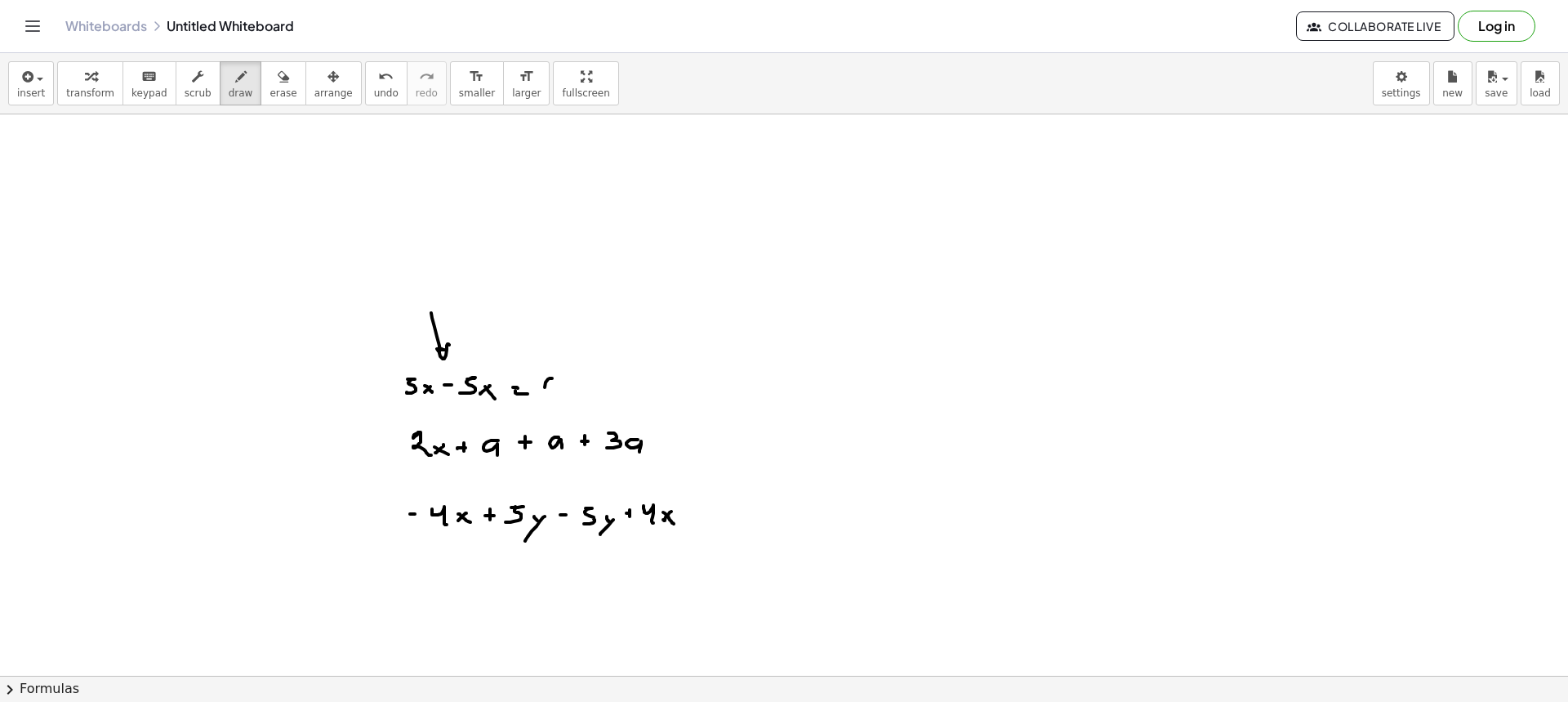
click at [547, 379] on div at bounding box center [784, 675] width 1568 height 1122
drag, startPoint x: 349, startPoint y: 444, endPoint x: 358, endPoint y: 447, distance: 9.5
click at [358, 447] on div at bounding box center [784, 675] width 1568 height 1122
click at [260, 78] on button "erase" at bounding box center [282, 83] width 45 height 44
drag, startPoint x: 383, startPoint y: 356, endPoint x: 428, endPoint y: 299, distance: 72.6
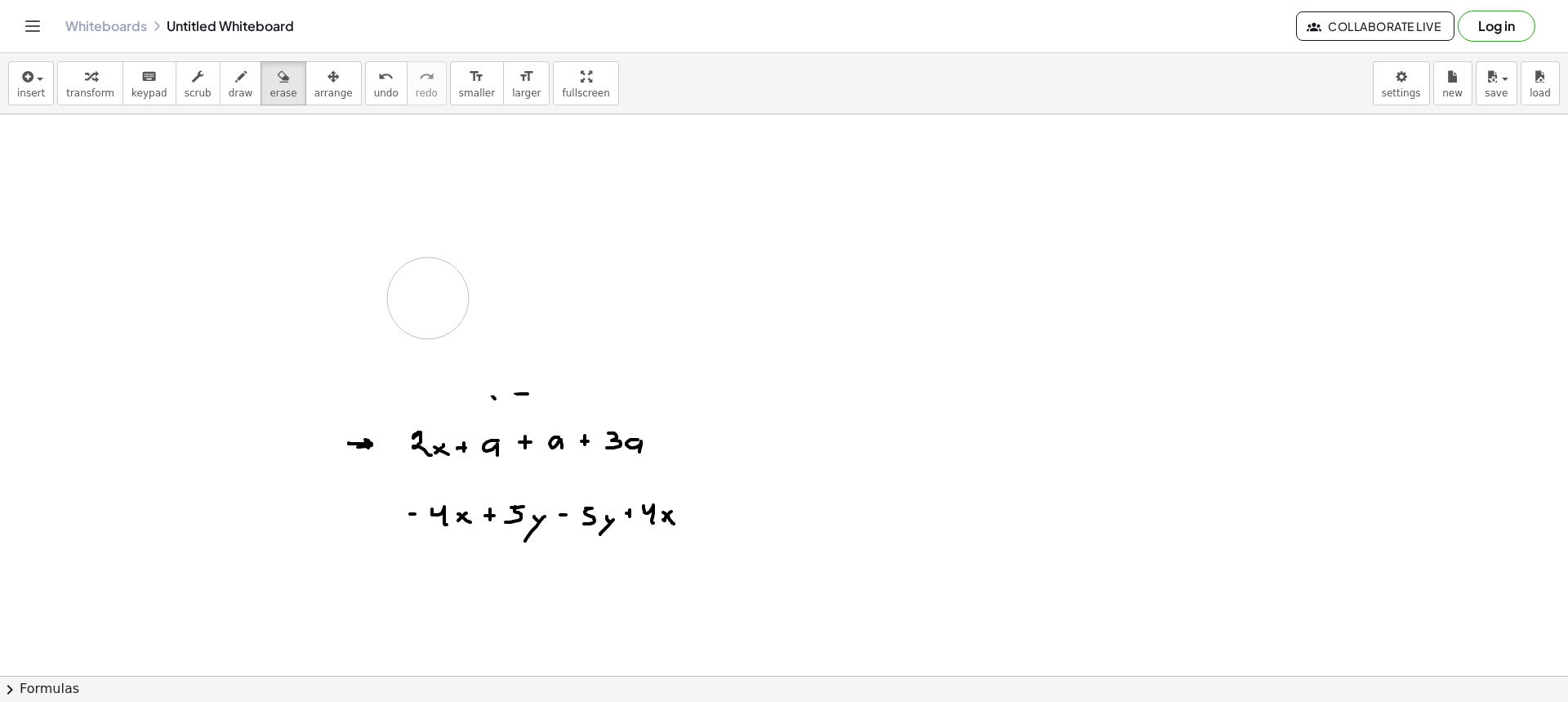
click at [428, 299] on div at bounding box center [784, 675] width 1568 height 1122
drag, startPoint x: 509, startPoint y: 351, endPoint x: 505, endPoint y: 385, distance: 34.2
click at [506, 385] on div at bounding box center [784, 675] width 1568 height 1122
drag, startPoint x: 336, startPoint y: 404, endPoint x: 344, endPoint y: 441, distance: 37.9
click at [344, 441] on div at bounding box center [784, 675] width 1568 height 1122
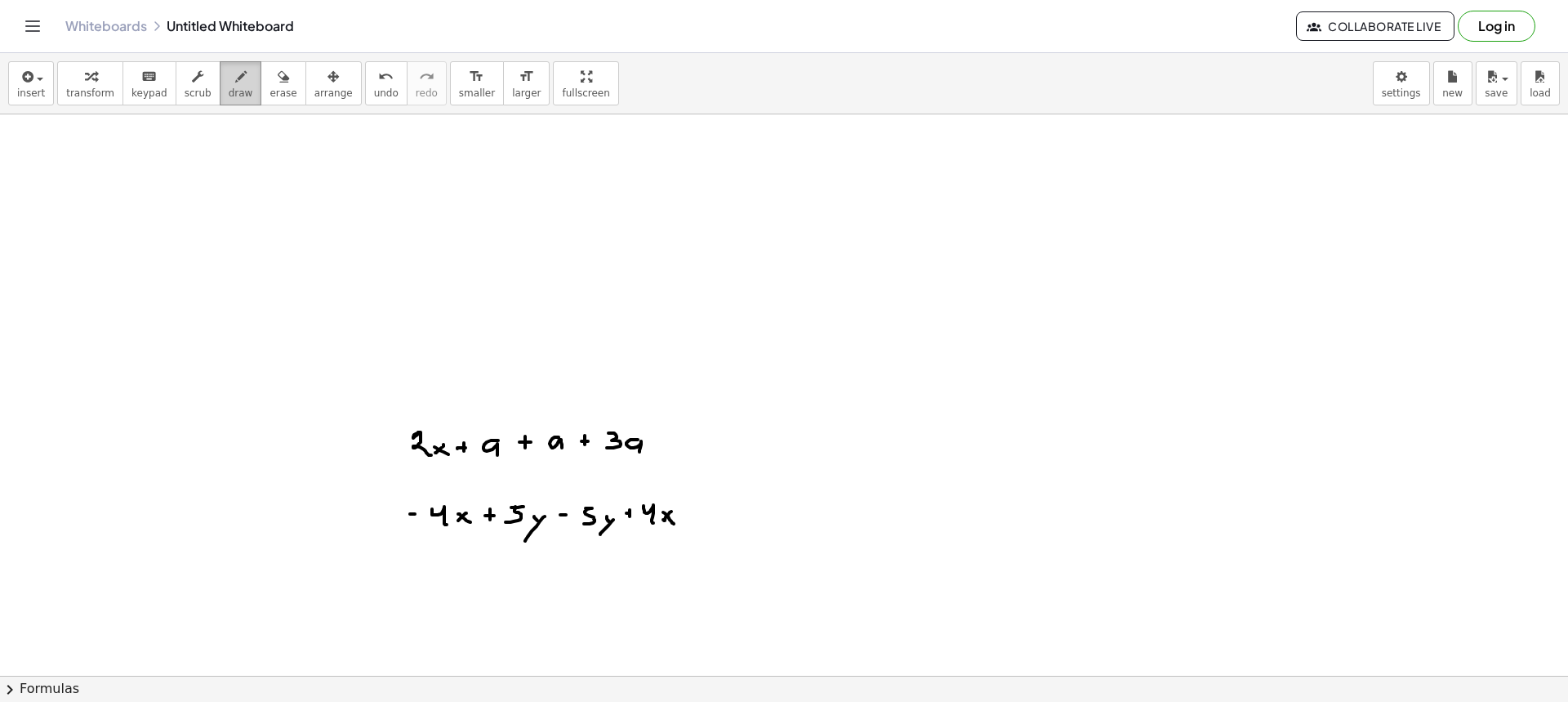
click at [223, 99] on button "draw" at bounding box center [240, 83] width 43 height 44
click at [661, 440] on div at bounding box center [784, 675] width 1568 height 1122
drag, startPoint x: 659, startPoint y: 443, endPoint x: 672, endPoint y: 443, distance: 13.0
click at [666, 444] on div at bounding box center [784, 675] width 1568 height 1122
drag, startPoint x: 683, startPoint y: 433, endPoint x: 712, endPoint y: 442, distance: 30.4
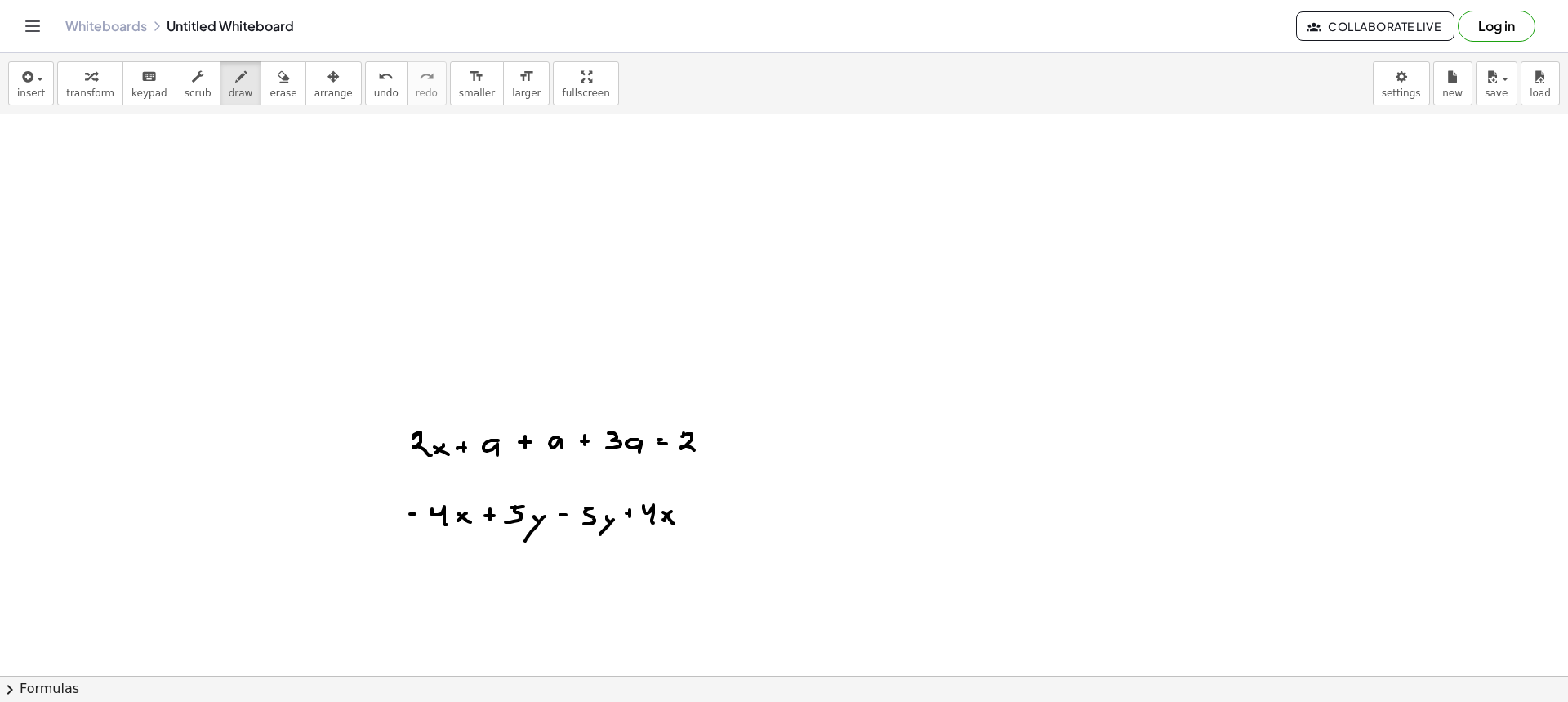
click at [697, 451] on div at bounding box center [784, 675] width 1568 height 1122
drag, startPoint x: 712, startPoint y: 442, endPoint x: 701, endPoint y: 447, distance: 12.1
click at [701, 451] on div at bounding box center [784, 675] width 1568 height 1122
drag, startPoint x: 712, startPoint y: 453, endPoint x: 721, endPoint y: 456, distance: 9.5
click at [714, 455] on div at bounding box center [784, 675] width 1568 height 1122
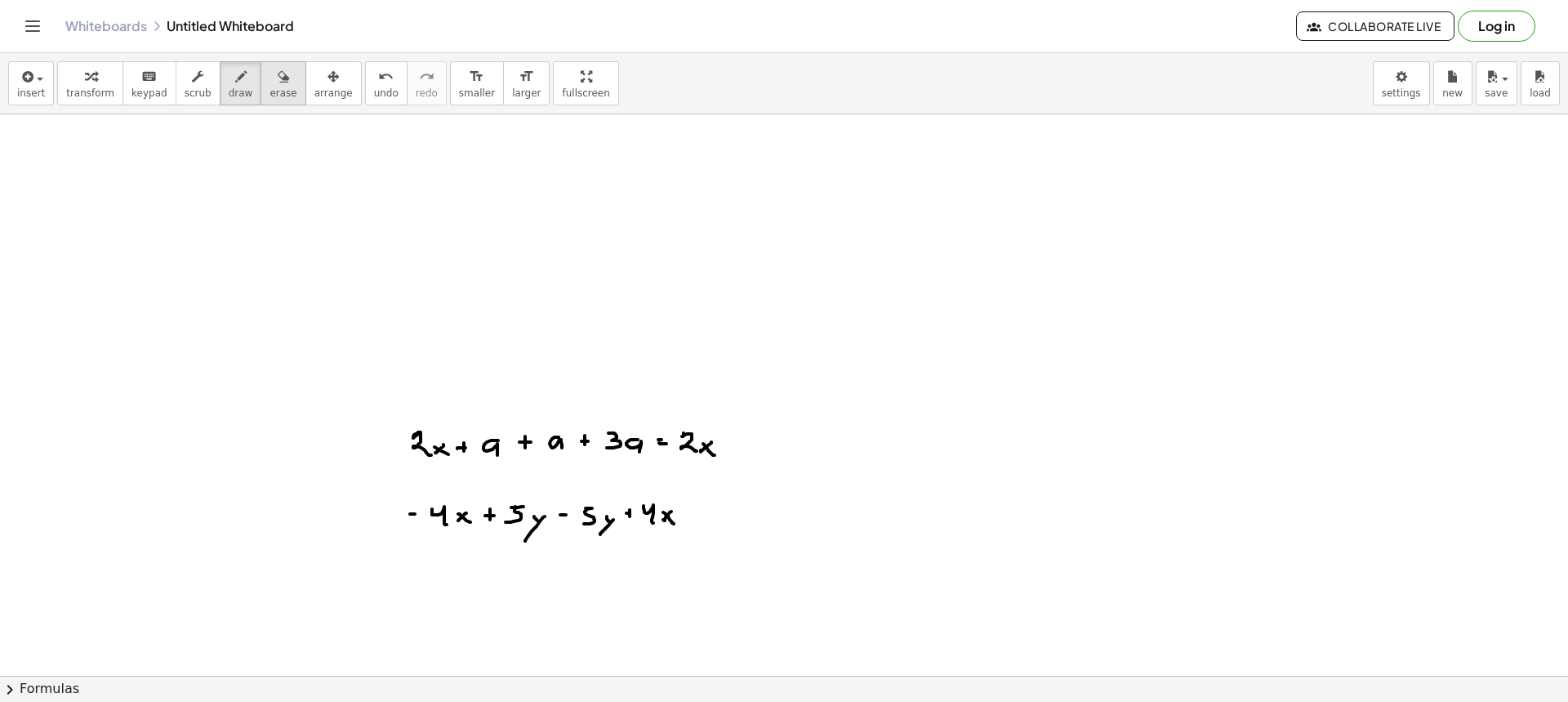
drag, startPoint x: 268, startPoint y: 75, endPoint x: 274, endPoint y: 85, distance: 11.7
click at [270, 78] on div "button" at bounding box center [283, 76] width 27 height 19
click at [707, 451] on div at bounding box center [784, 675] width 1568 height 1122
click at [224, 100] on button "draw" at bounding box center [240, 83] width 43 height 44
drag, startPoint x: 492, startPoint y: 387, endPoint x: 502, endPoint y: 413, distance: 27.9
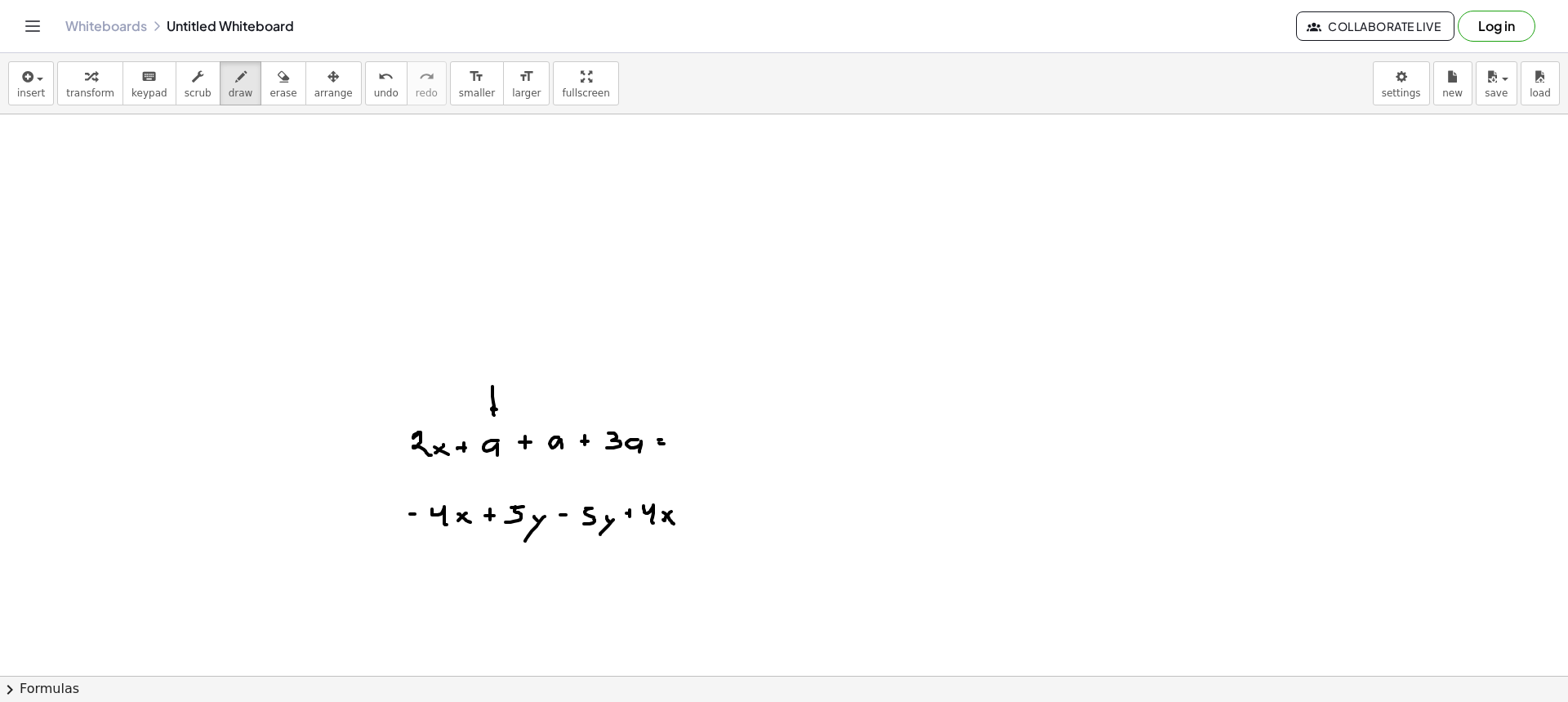
click at [498, 409] on div at bounding box center [784, 675] width 1568 height 1122
drag, startPoint x: 477, startPoint y: 439, endPoint x: 476, endPoint y: 451, distance: 12.0
click at [476, 451] on div at bounding box center [784, 675] width 1568 height 1122
drag, startPoint x: 555, startPoint y: 396, endPoint x: 564, endPoint y: 413, distance: 19.2
click at [562, 413] on div at bounding box center [784, 675] width 1568 height 1122
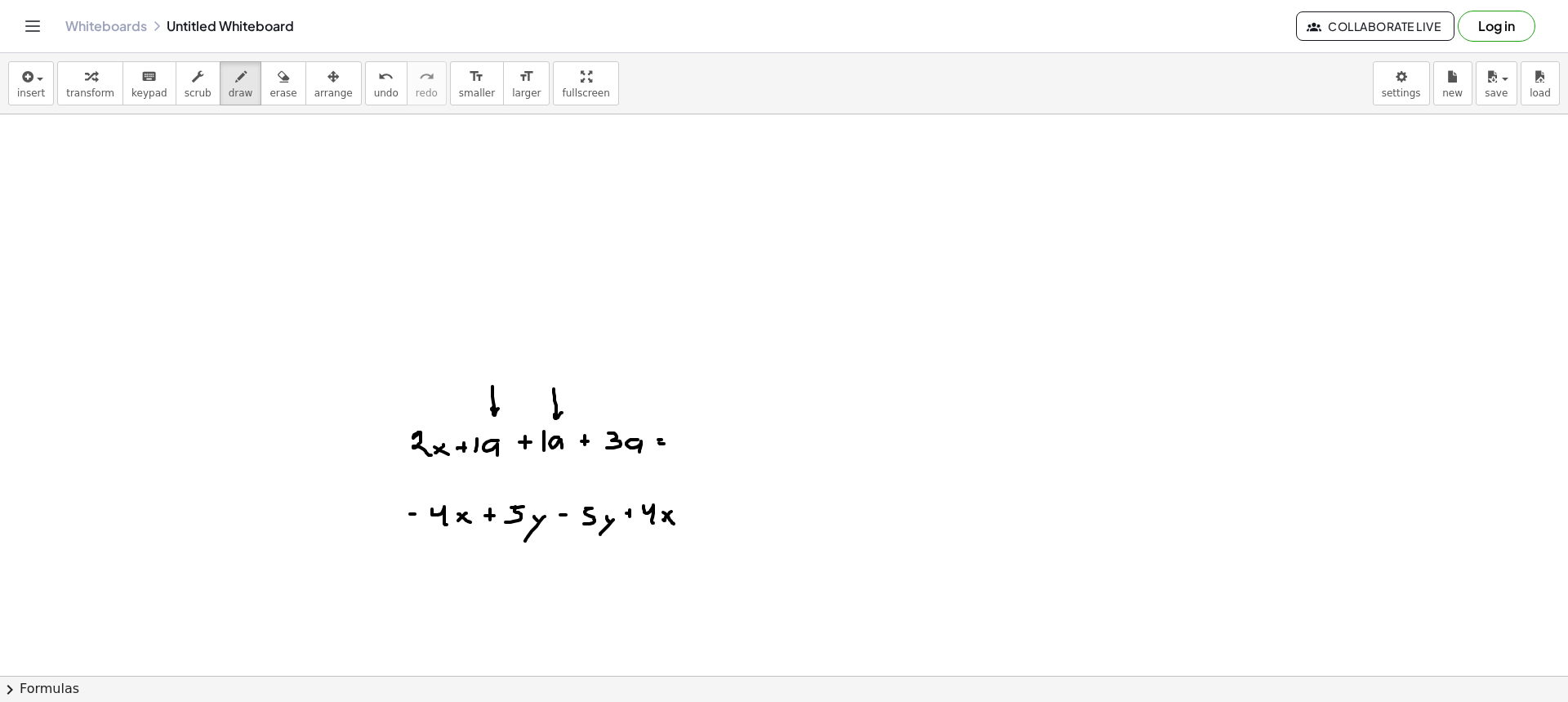
drag, startPoint x: 544, startPoint y: 448, endPoint x: 539, endPoint y: 456, distance: 9.4
click at [543, 451] on div at bounding box center [784, 675] width 1568 height 1122
drag, startPoint x: 474, startPoint y: 460, endPoint x: 546, endPoint y: 465, distance: 72.2
click at [543, 465] on div at bounding box center [784, 675] width 1568 height 1122
drag, startPoint x: 538, startPoint y: 463, endPoint x: 621, endPoint y: 474, distance: 83.7
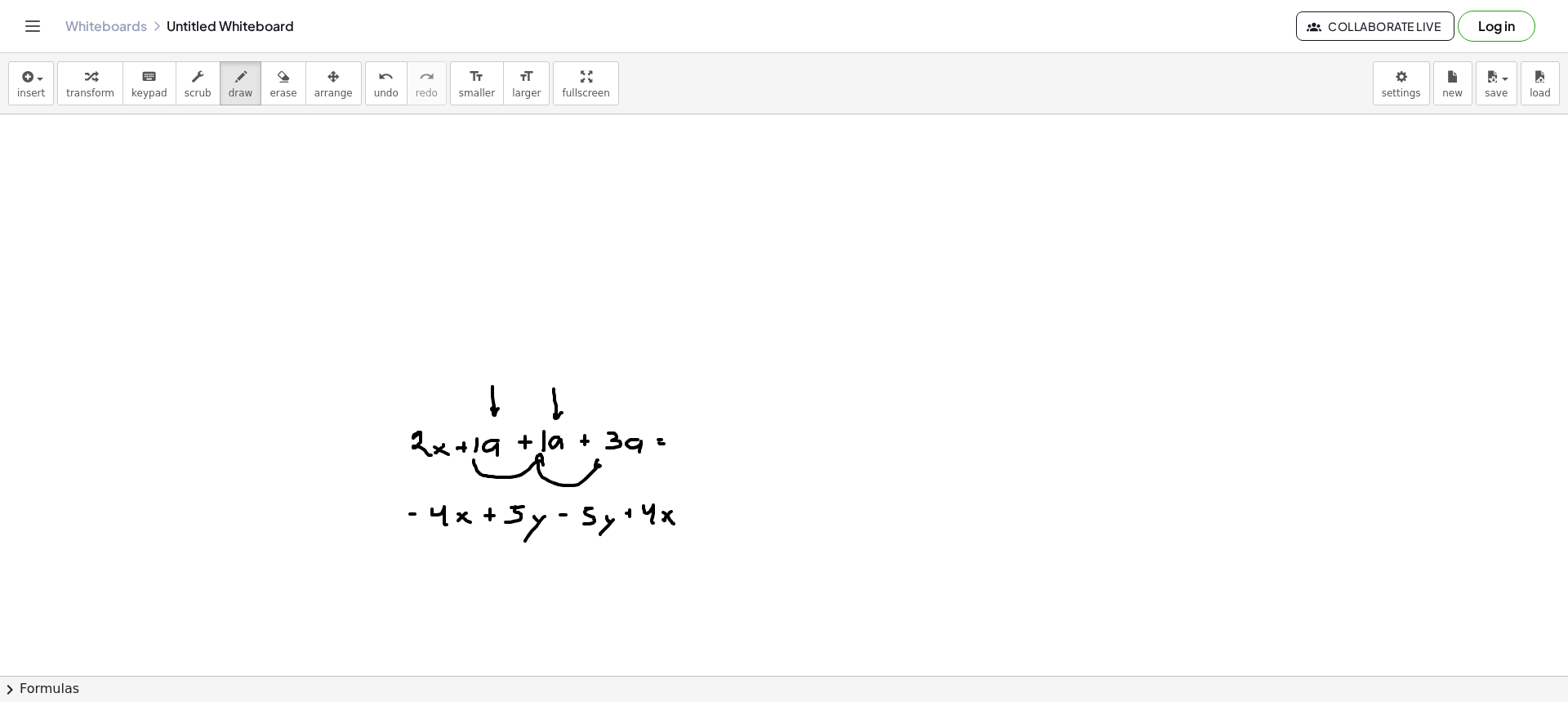
click at [604, 471] on div at bounding box center [784, 675] width 1568 height 1122
drag, startPoint x: 687, startPoint y: 437, endPoint x: 697, endPoint y: 451, distance: 17.2
click at [697, 451] on div at bounding box center [784, 675] width 1568 height 1122
click at [707, 451] on div at bounding box center [784, 675] width 1568 height 1122
click at [717, 454] on div at bounding box center [784, 675] width 1568 height 1122
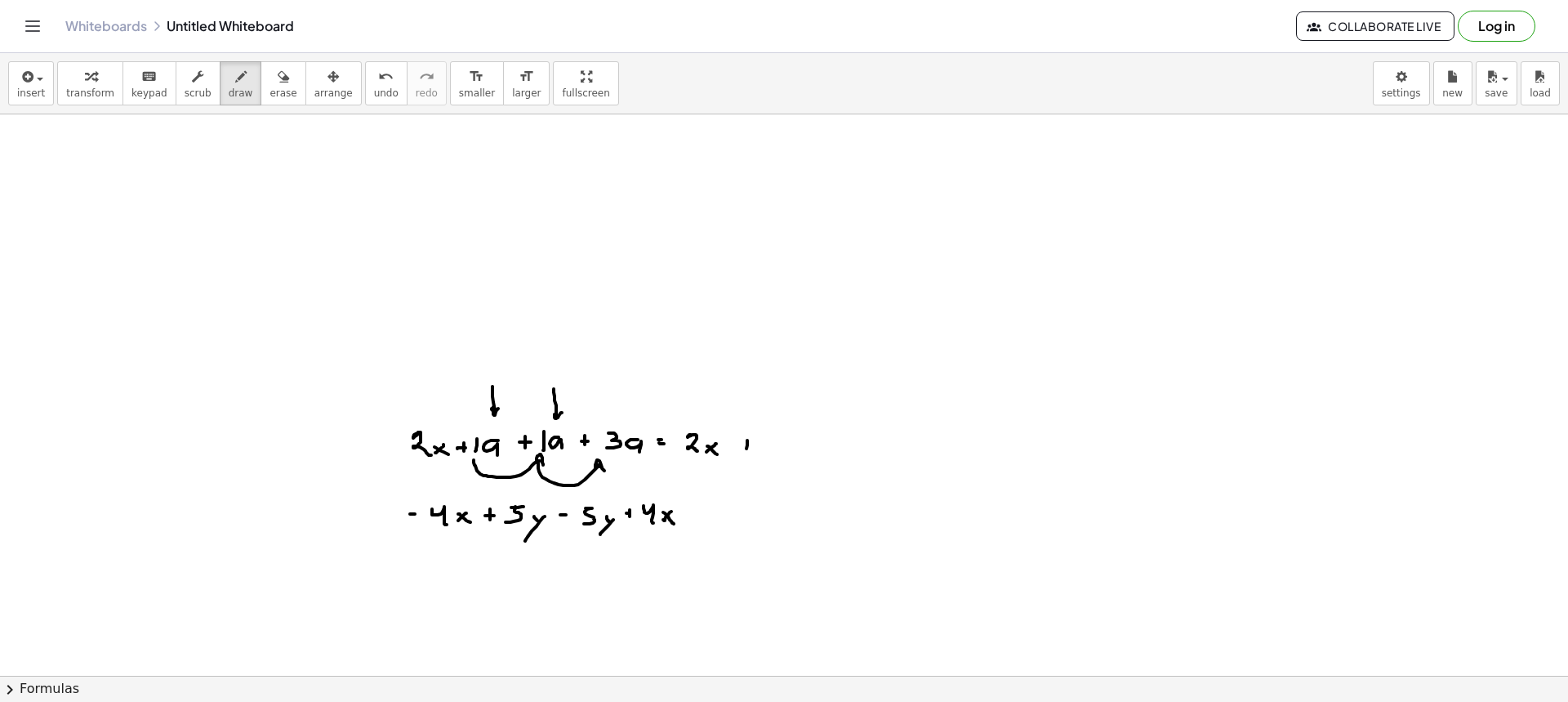
drag, startPoint x: 747, startPoint y: 441, endPoint x: 743, endPoint y: 450, distance: 9.8
click at [745, 452] on div at bounding box center [784, 675] width 1568 height 1122
click at [747, 447] on div at bounding box center [784, 675] width 1568 height 1122
drag, startPoint x: 775, startPoint y: 438, endPoint x: 765, endPoint y: 452, distance: 17.2
click at [763, 452] on div at bounding box center [784, 675] width 1568 height 1122
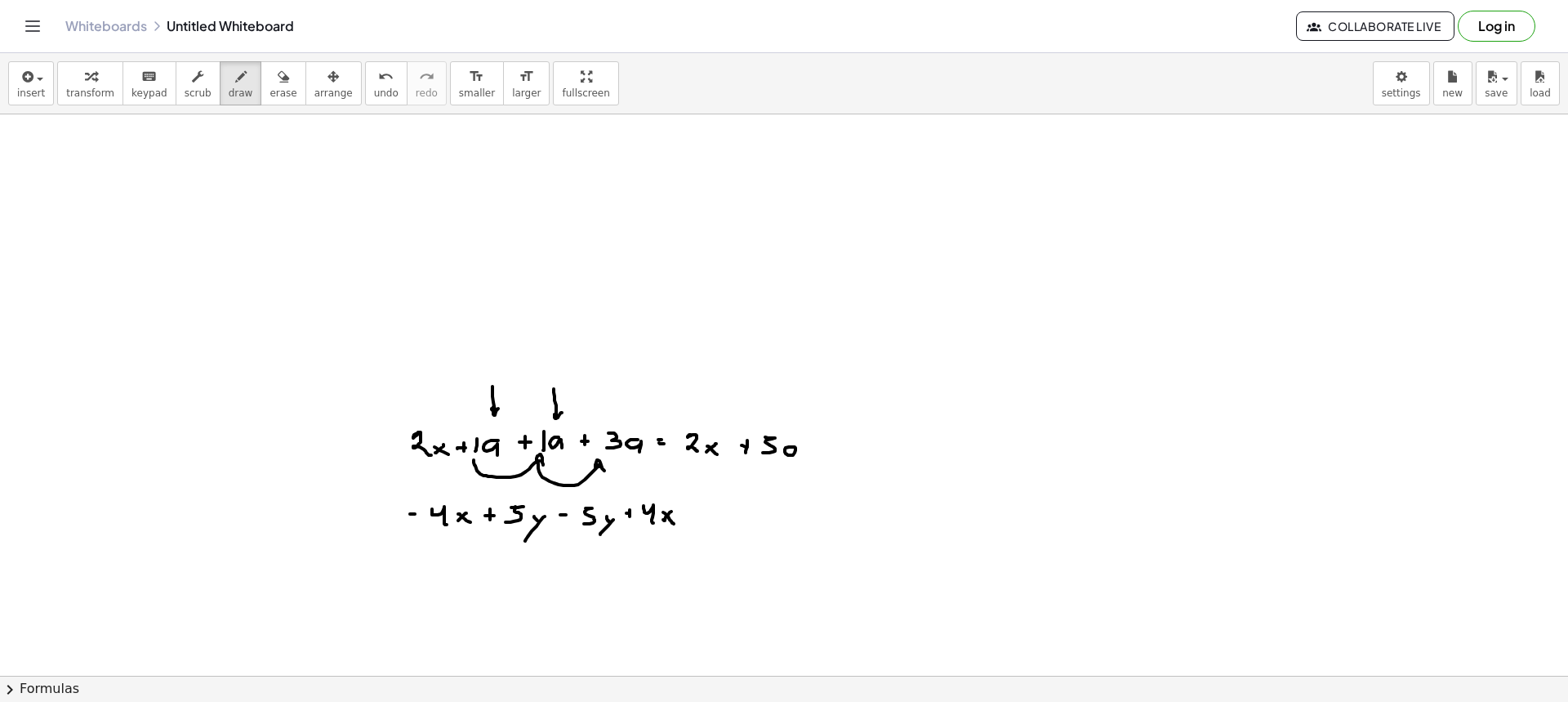
drag, startPoint x: 795, startPoint y: 447, endPoint x: 796, endPoint y: 460, distance: 13.0
click at [796, 460] on div at bounding box center [784, 675] width 1568 height 1122
click at [711, 506] on div at bounding box center [784, 675] width 1568 height 1122
drag, startPoint x: 708, startPoint y: 509, endPoint x: 717, endPoint y: 510, distance: 9.1
click at [712, 510] on div at bounding box center [784, 675] width 1568 height 1122
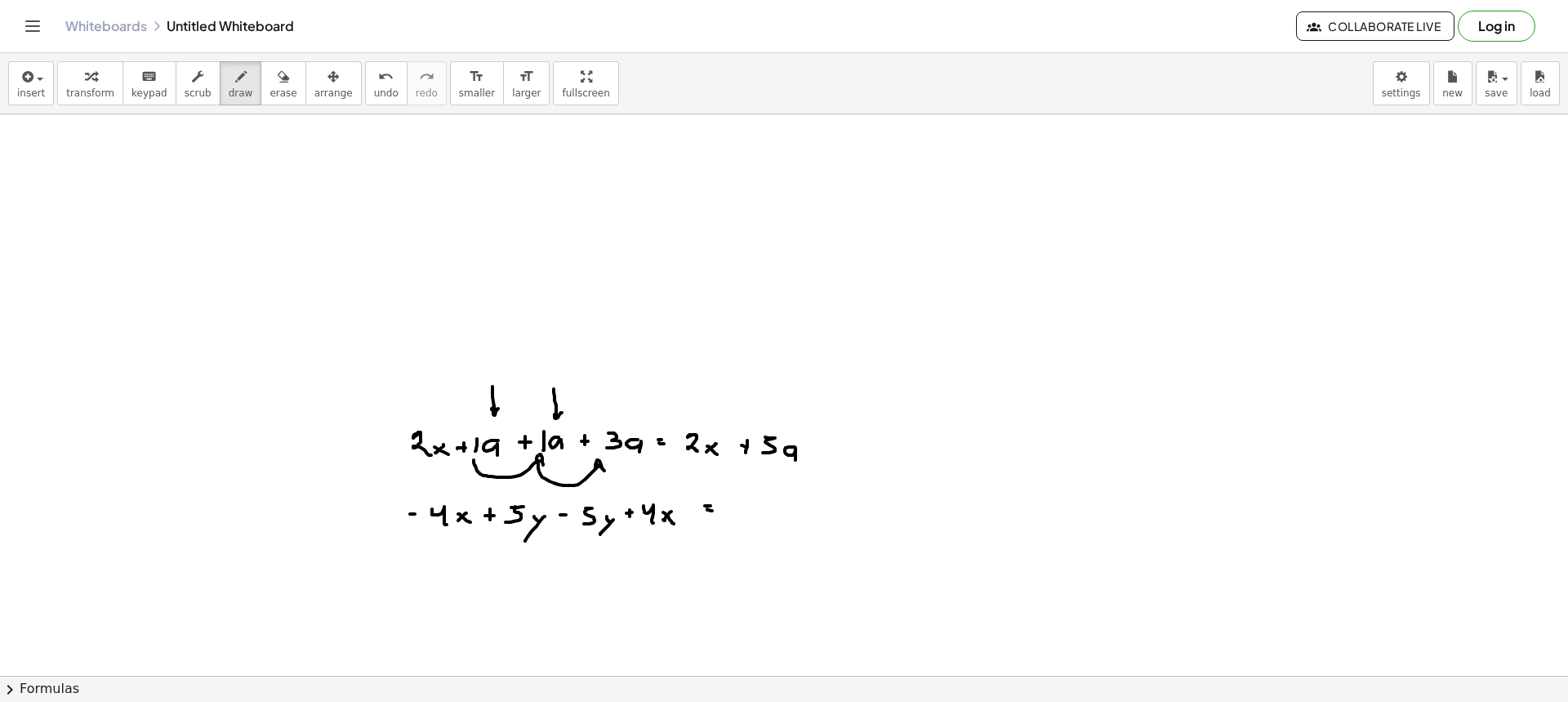
click at [636, 512] on div at bounding box center [784, 675] width 1568 height 1122
drag, startPoint x: 745, startPoint y: 502, endPoint x: 717, endPoint y: 504, distance: 28.1
click at [716, 503] on div at bounding box center [784, 675] width 1568 height 1122
click at [274, 98] on button "erase" at bounding box center [282, 83] width 45 height 44
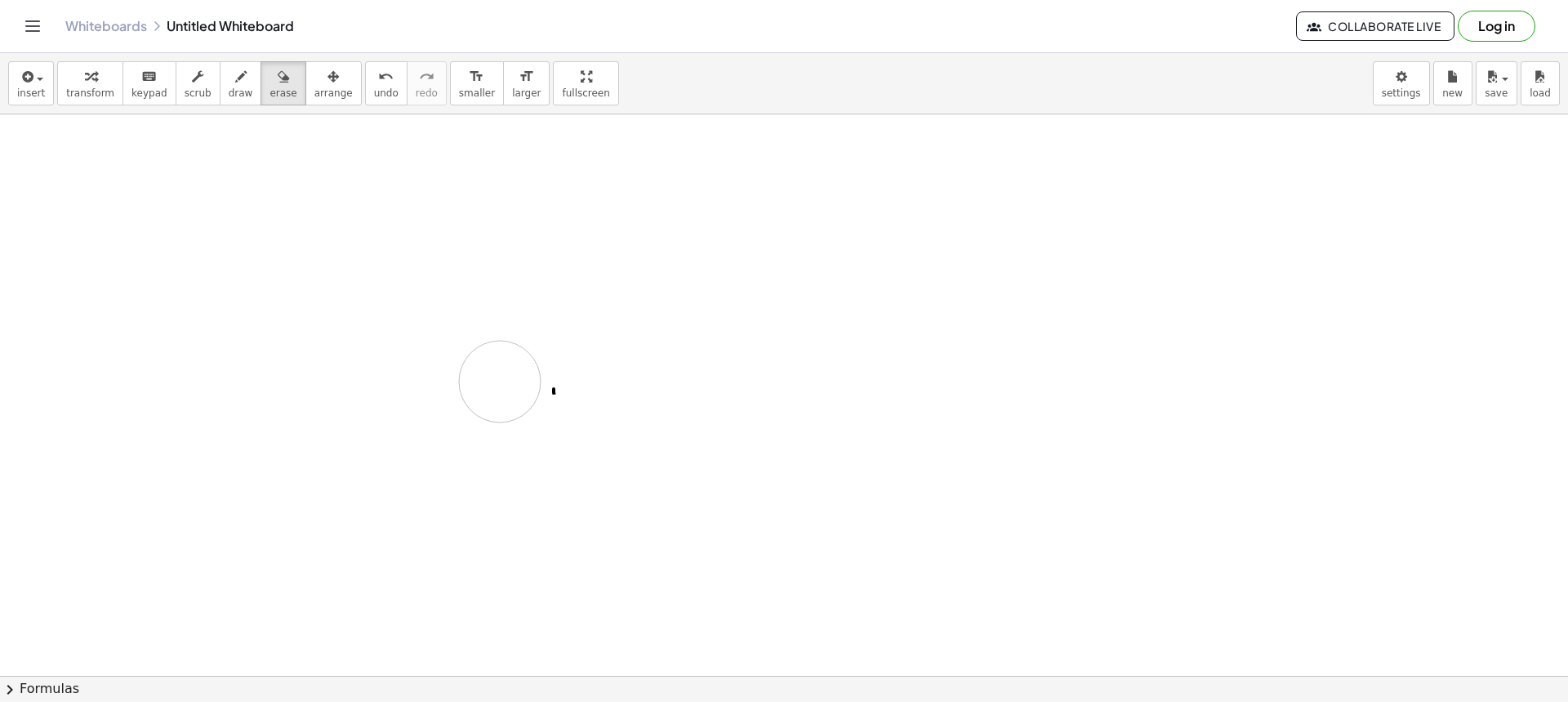
drag, startPoint x: 347, startPoint y: 455, endPoint x: 537, endPoint y: 368, distance: 209.0
click at [548, 363] on div at bounding box center [784, 675] width 1568 height 1122
click at [229, 91] on span "draw" at bounding box center [240, 93] width 24 height 12
click at [392, 177] on div at bounding box center [784, 675] width 1568 height 1122
drag, startPoint x: 403, startPoint y: 179, endPoint x: 418, endPoint y: 194, distance: 21.2
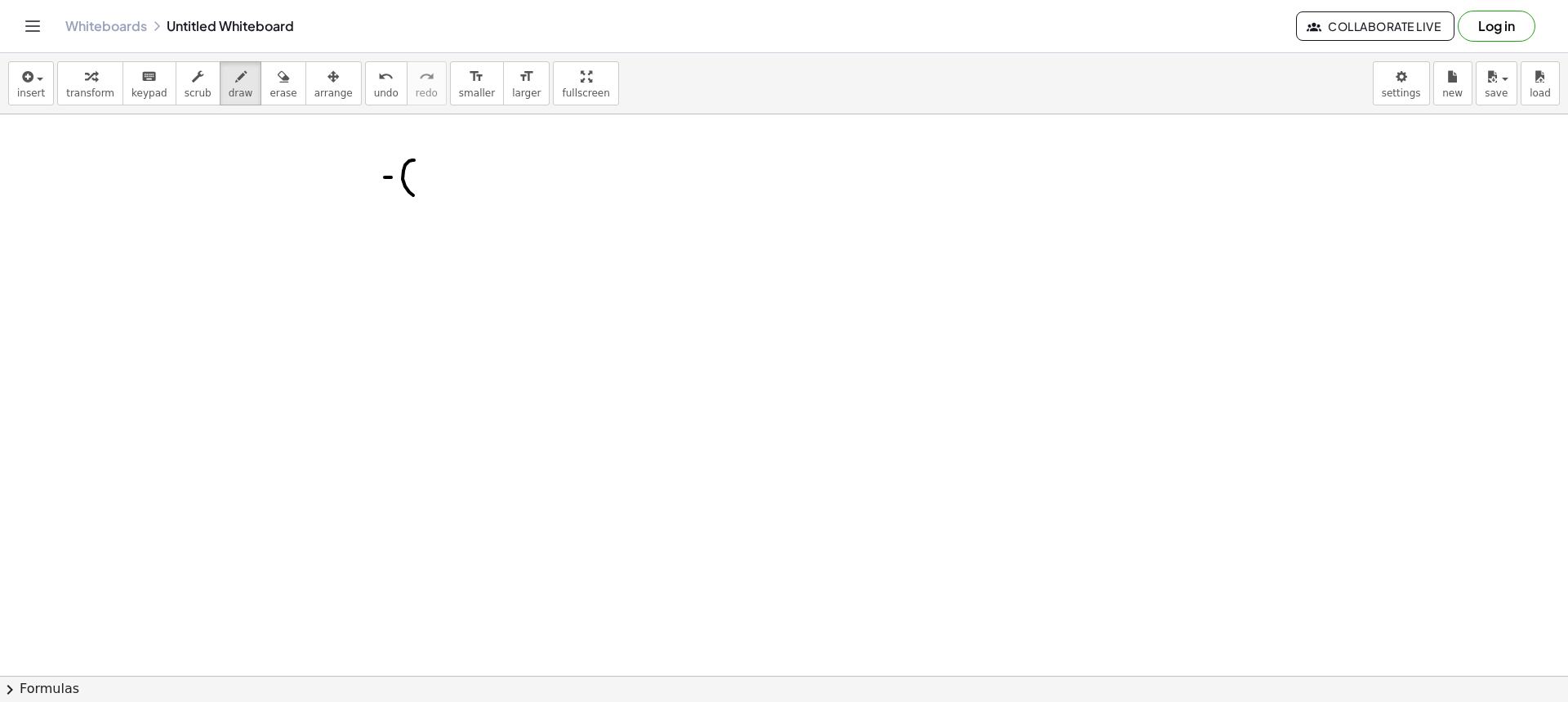
click at [417, 195] on div at bounding box center [784, 675] width 1568 height 1122
drag, startPoint x: 424, startPoint y: 172, endPoint x: 425, endPoint y: 182, distance: 10.0
click at [425, 183] on div at bounding box center [784, 675] width 1568 height 1122
drag, startPoint x: 448, startPoint y: 161, endPoint x: 445, endPoint y: 190, distance: 29.2
click at [445, 191] on div at bounding box center [784, 675] width 1568 height 1122
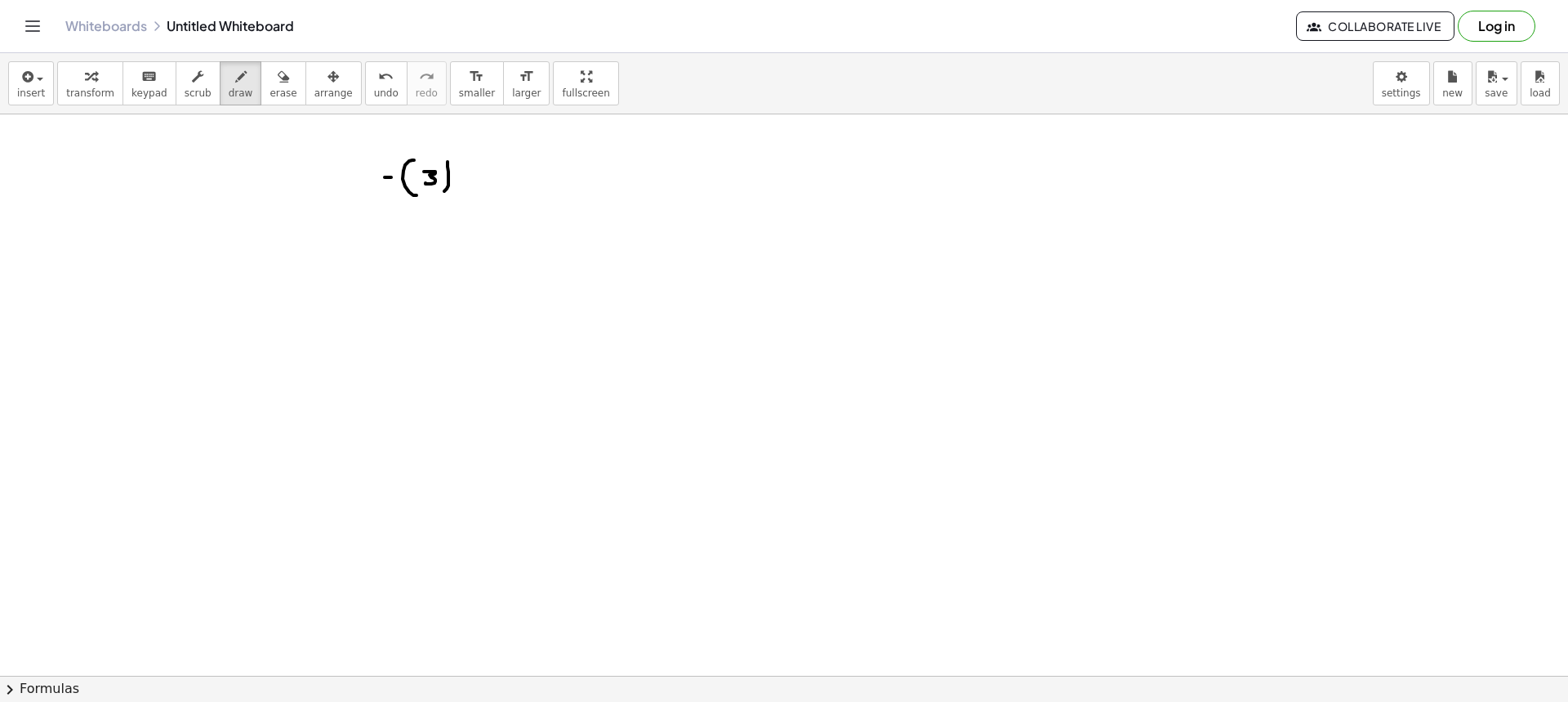
click at [472, 173] on div at bounding box center [784, 675] width 1568 height 1122
drag, startPoint x: 468, startPoint y: 178, endPoint x: 479, endPoint y: 182, distance: 11.7
click at [473, 180] on div at bounding box center [784, 675] width 1568 height 1122
drag, startPoint x: 260, startPoint y: 71, endPoint x: 369, endPoint y: 154, distance: 137.0
click at [277, 72] on icon "button" at bounding box center [283, 77] width 12 height 19
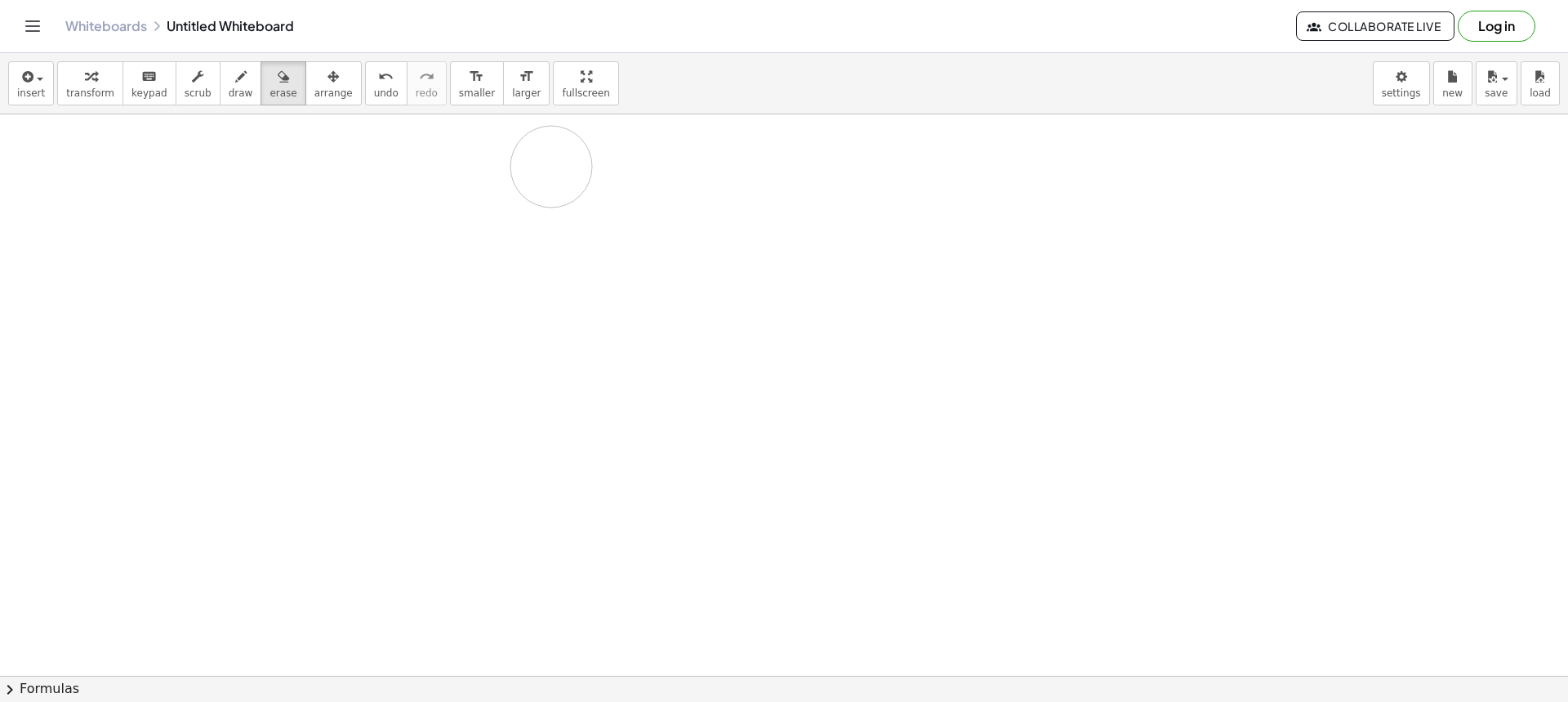
drag, startPoint x: 362, startPoint y: 194, endPoint x: 534, endPoint y: 161, distance: 175.1
click at [552, 163] on div at bounding box center [784, 675] width 1568 height 1122
click at [229, 92] on span "draw" at bounding box center [240, 93] width 24 height 12
click at [407, 175] on div at bounding box center [784, 675] width 1568 height 1122
drag, startPoint x: 418, startPoint y: 164, endPoint x: 430, endPoint y: 189, distance: 27.7
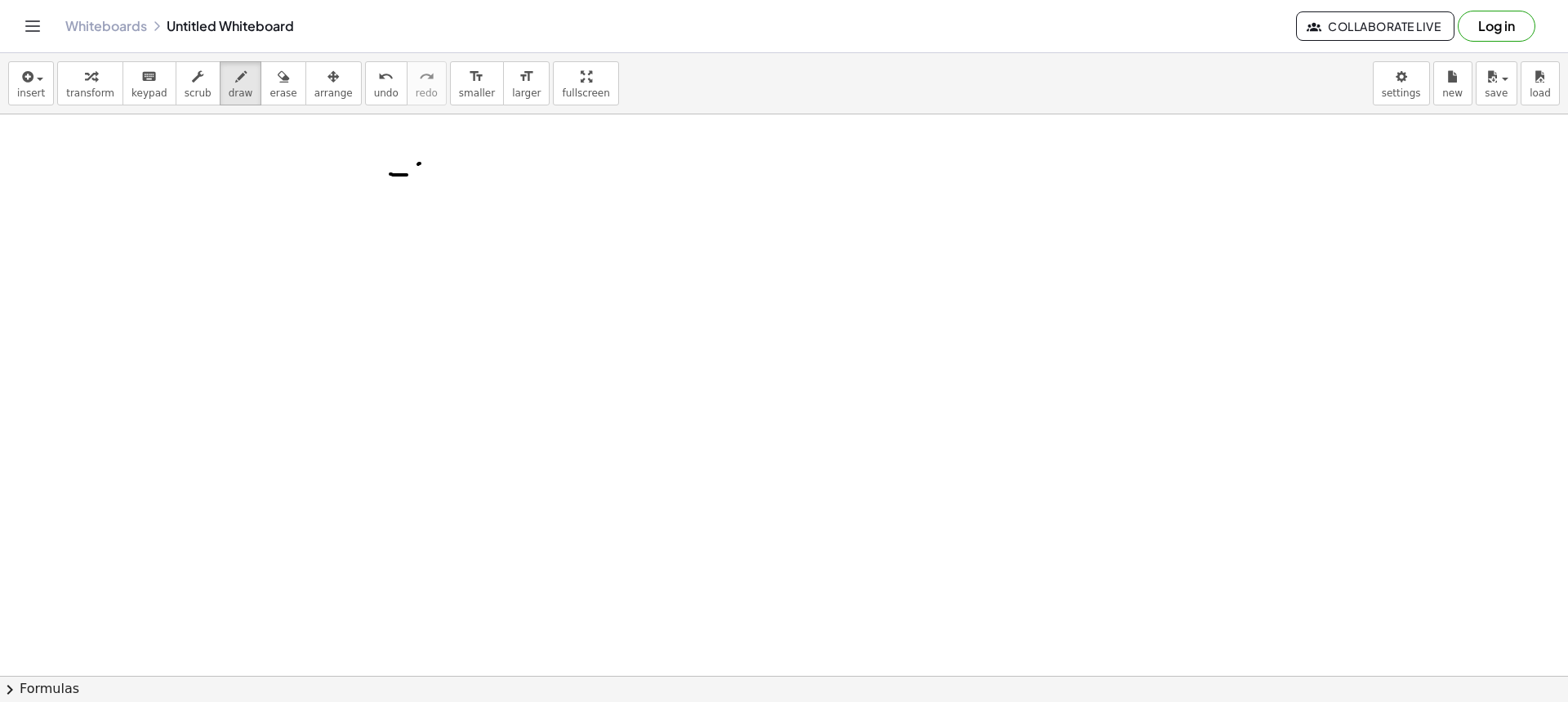
click at [430, 190] on div at bounding box center [784, 675] width 1568 height 1122
drag, startPoint x: 429, startPoint y: 172, endPoint x: 439, endPoint y: 173, distance: 10.0
click at [437, 172] on div at bounding box center [784, 675] width 1568 height 1122
drag, startPoint x: 450, startPoint y: 166, endPoint x: 452, endPoint y: 180, distance: 14.1
click at [452, 181] on div at bounding box center [784, 675] width 1568 height 1122
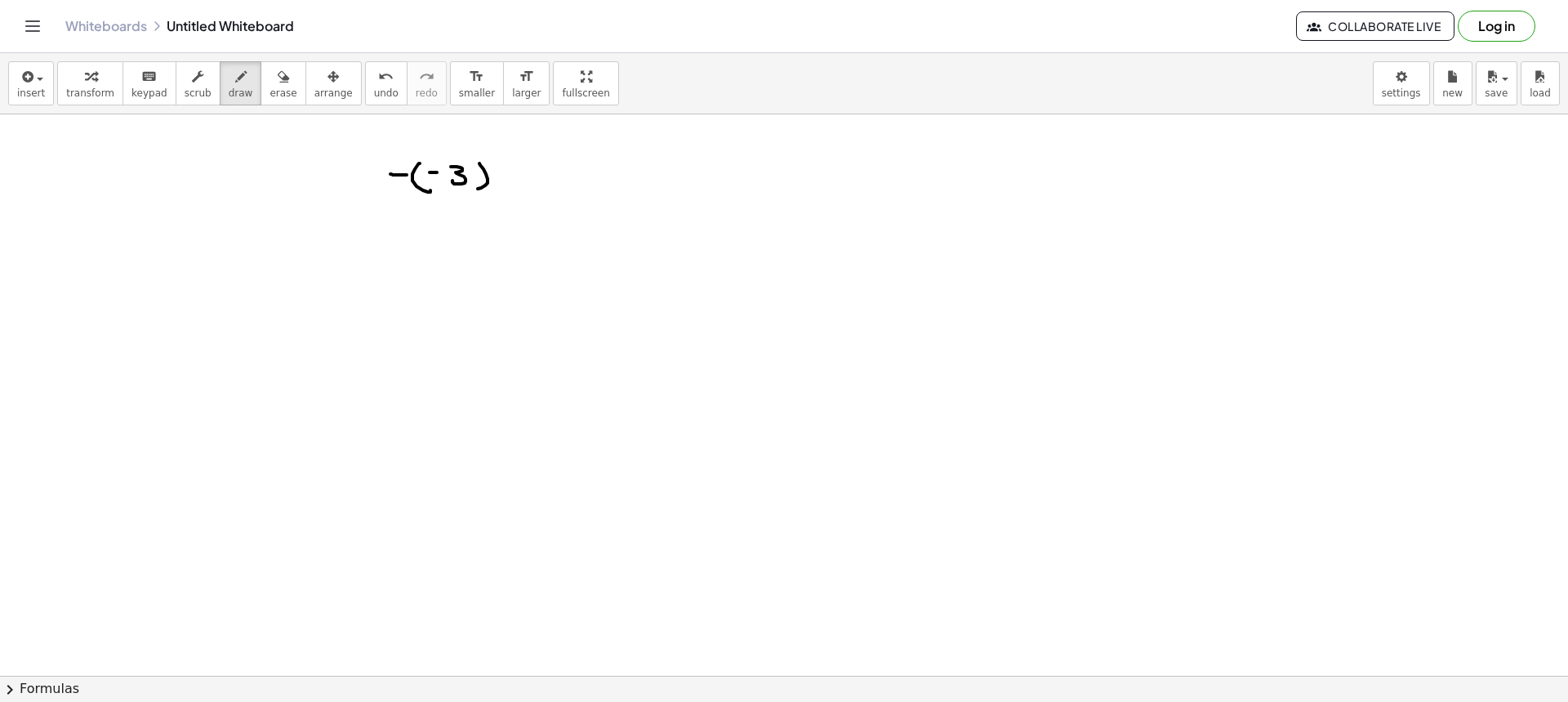
drag, startPoint x: 487, startPoint y: 179, endPoint x: 481, endPoint y: 187, distance: 10.0
click at [477, 189] on div at bounding box center [784, 675] width 1568 height 1122
click at [509, 177] on div at bounding box center [784, 675] width 1568 height 1122
drag, startPoint x: 502, startPoint y: 182, endPoint x: 515, endPoint y: 183, distance: 13.0
click at [514, 183] on div at bounding box center [784, 675] width 1568 height 1122
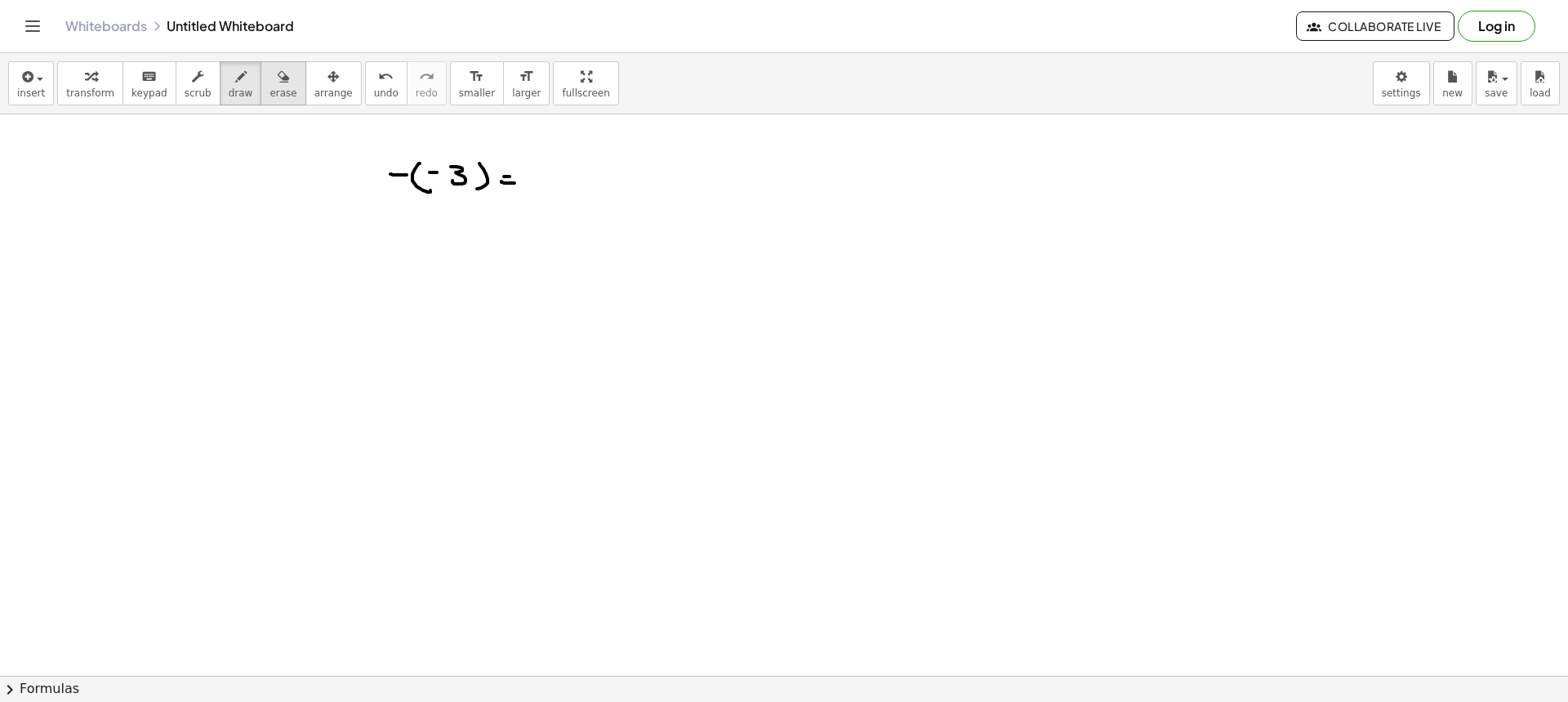
click at [277, 75] on icon "button" at bounding box center [283, 77] width 12 height 19
click at [219, 79] on button "draw" at bounding box center [240, 83] width 43 height 44
drag, startPoint x: 368, startPoint y: 160, endPoint x: 375, endPoint y: 187, distance: 27.9
click at [375, 187] on div at bounding box center [784, 675] width 1568 height 1122
drag, startPoint x: 440, startPoint y: 154, endPoint x: 405, endPoint y: 157, distance: 35.1
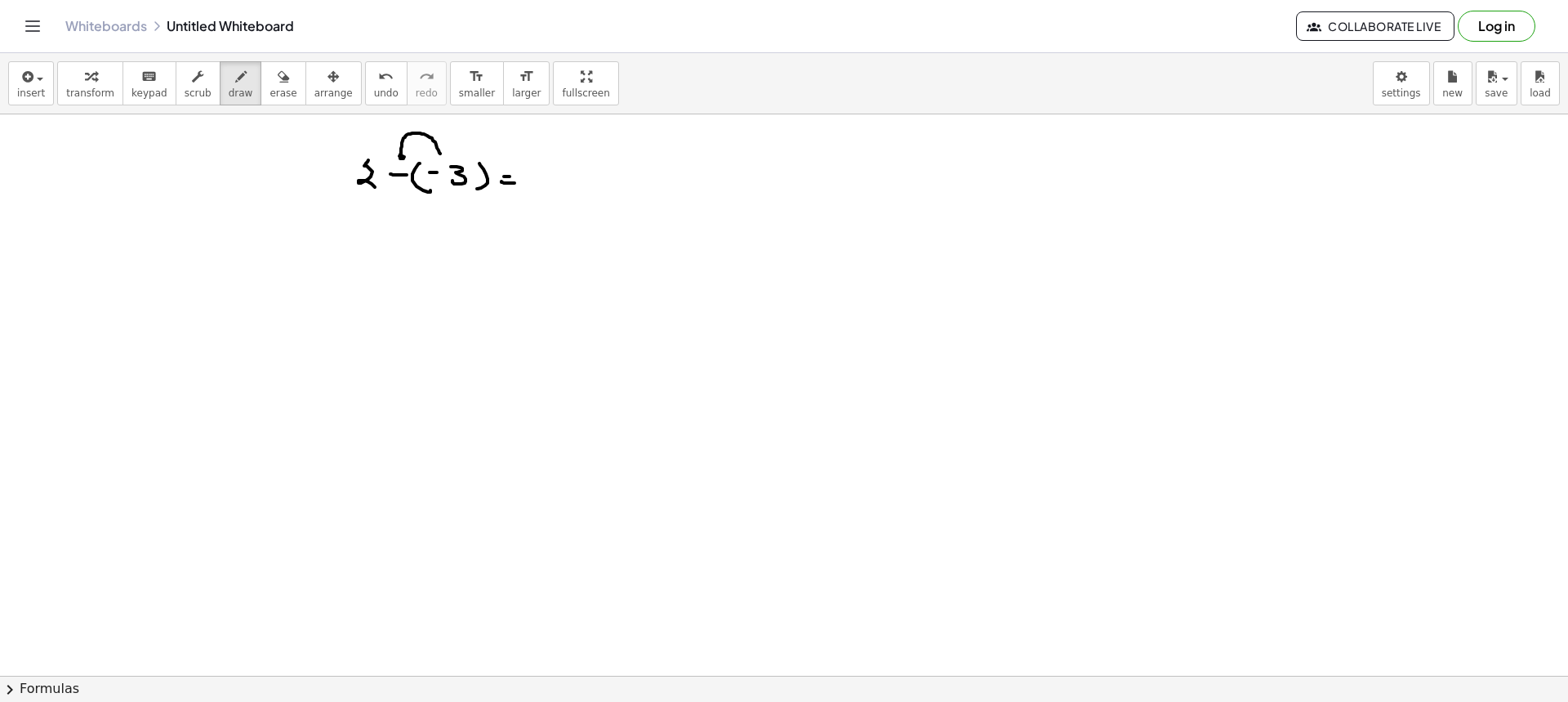
click at [405, 157] on div at bounding box center [784, 675] width 1568 height 1122
drag, startPoint x: 550, startPoint y: 174, endPoint x: 562, endPoint y: 189, distance: 19.2
click at [562, 189] on div at bounding box center [784, 675] width 1568 height 1122
drag, startPoint x: 388, startPoint y: 189, endPoint x: 438, endPoint y: 185, distance: 50.2
click at [438, 185] on div at bounding box center [784, 675] width 1568 height 1122
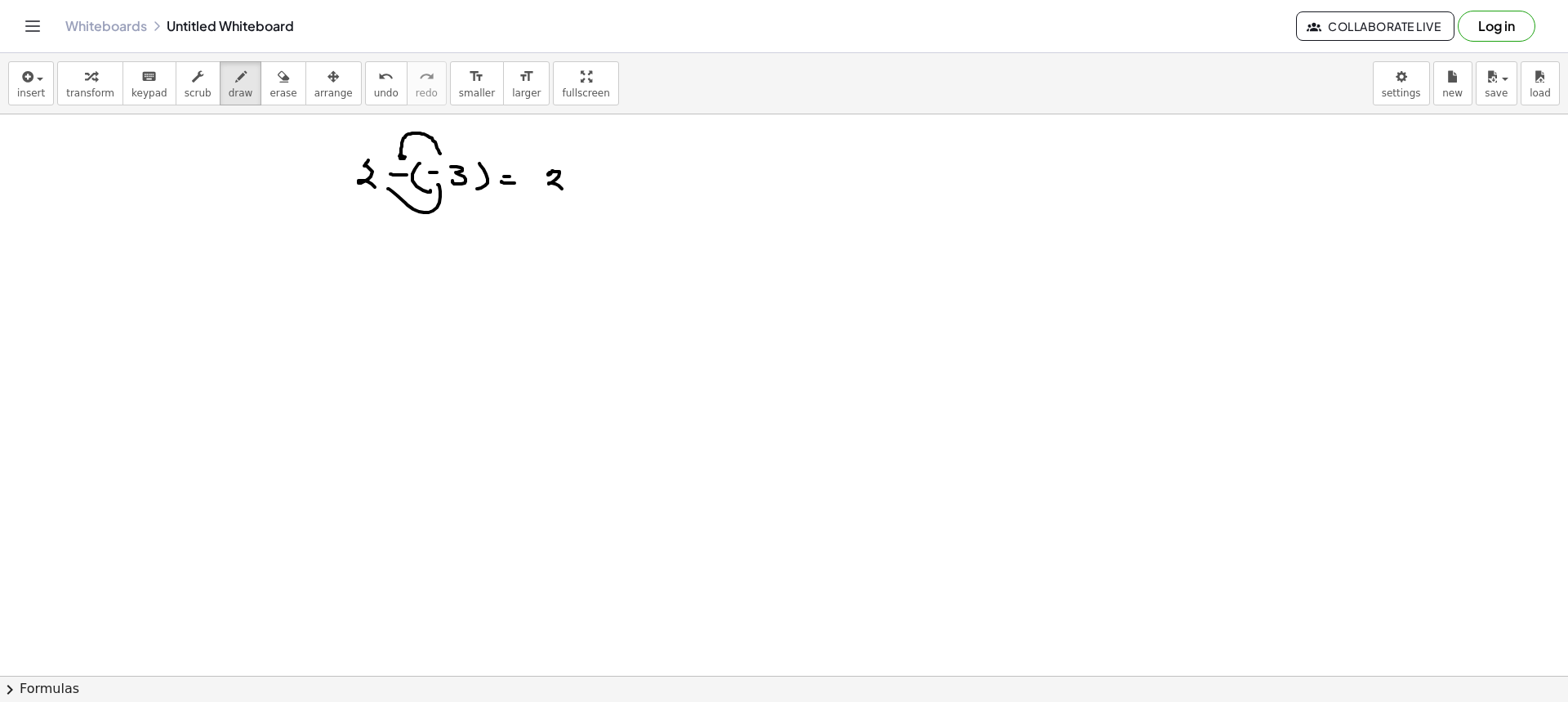
click at [577, 184] on div at bounding box center [784, 675] width 1568 height 1122
click at [583, 182] on div at bounding box center [784, 675] width 1568 height 1122
drag, startPoint x: 599, startPoint y: 172, endPoint x: 622, endPoint y: 208, distance: 42.7
click at [598, 189] on div at bounding box center [784, 675] width 1568 height 1122
click at [274, 97] on button "erase" at bounding box center [282, 83] width 45 height 44
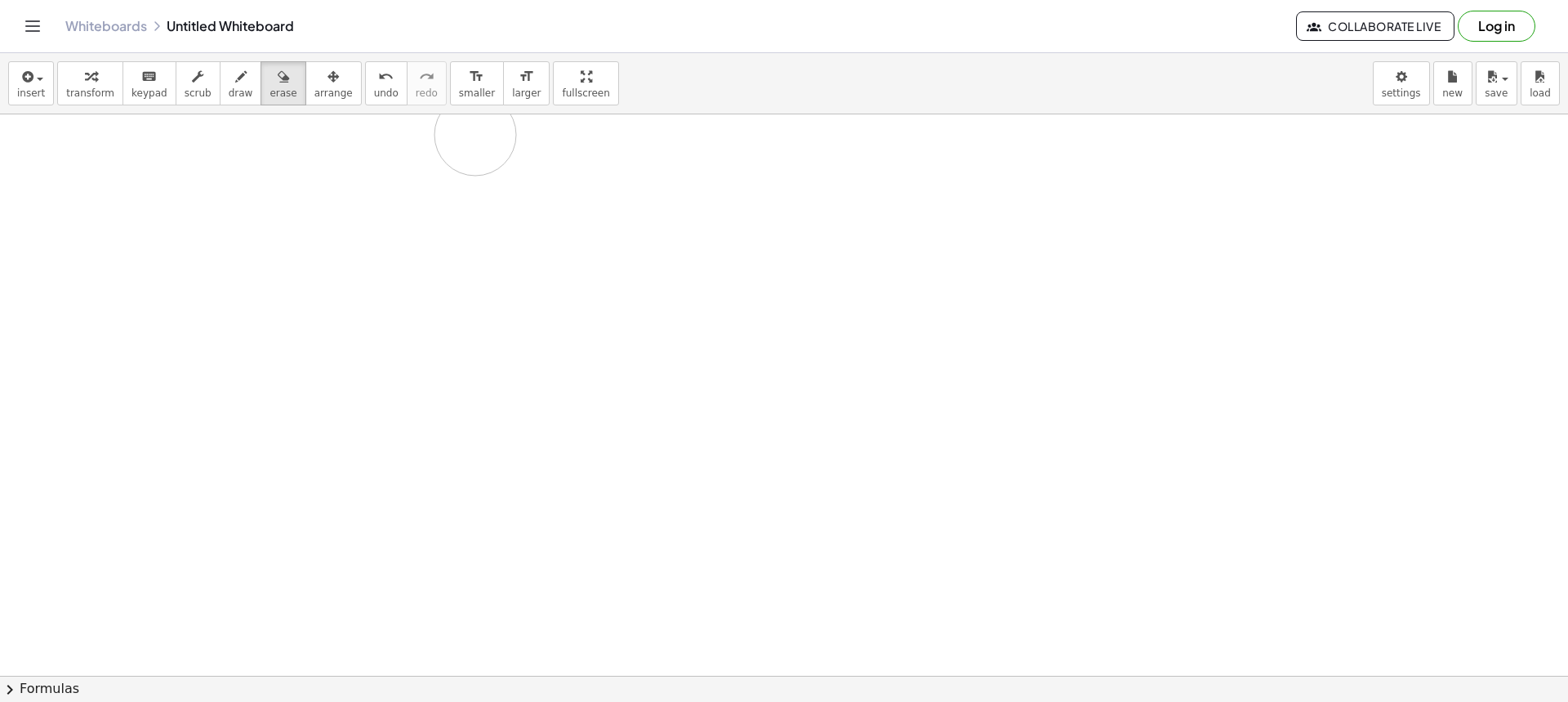
drag, startPoint x: 490, startPoint y: 197, endPoint x: 322, endPoint y: 153, distance: 173.7
click at [322, 152] on div at bounding box center [784, 675] width 1568 height 1122
drag, startPoint x: 208, startPoint y: 80, endPoint x: 277, endPoint y: 121, distance: 80.3
click at [219, 82] on button "draw" at bounding box center [240, 83] width 43 height 44
click at [373, 169] on div at bounding box center [784, 675] width 1568 height 1122
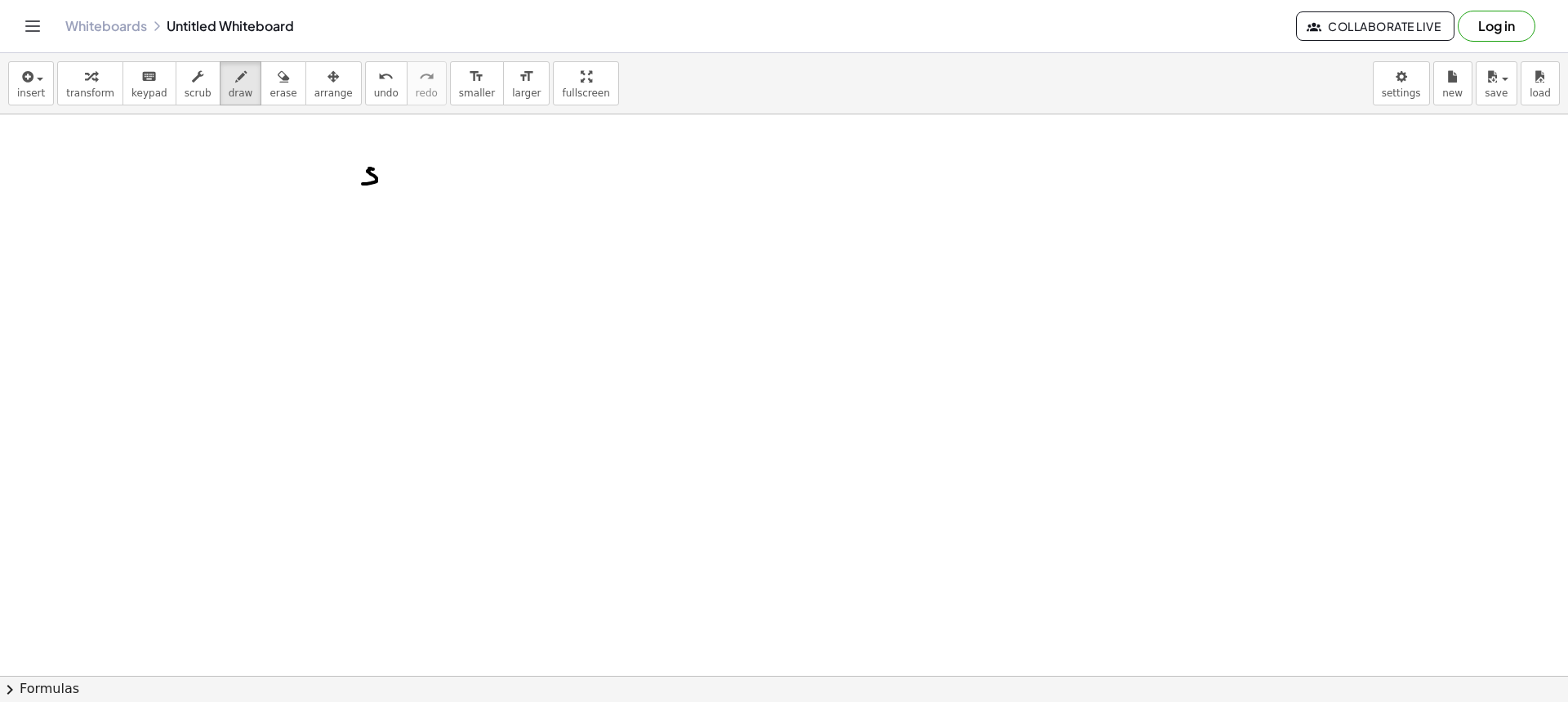
drag, startPoint x: 367, startPoint y: 171, endPoint x: 379, endPoint y: 183, distance: 17.0
click at [362, 184] on div at bounding box center [784, 675] width 1568 height 1122
click at [392, 182] on div at bounding box center [784, 675] width 1568 height 1122
click at [395, 179] on div at bounding box center [784, 675] width 1568 height 1122
drag, startPoint x: 418, startPoint y: 166, endPoint x: 423, endPoint y: 191, distance: 25.5
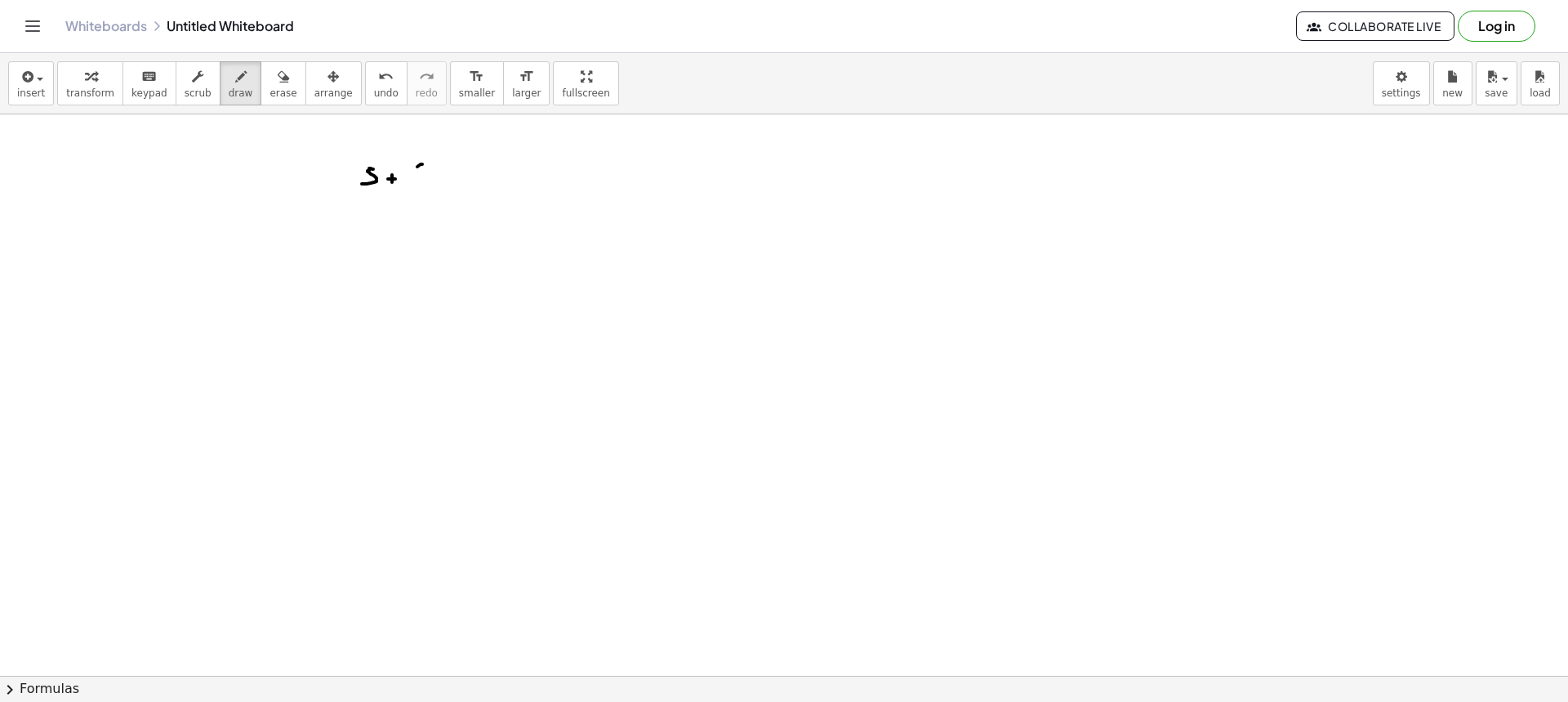
click at [423, 191] on div at bounding box center [784, 675] width 1568 height 1122
click at [434, 177] on div at bounding box center [784, 675] width 1568 height 1122
drag, startPoint x: 451, startPoint y: 174, endPoint x: 467, endPoint y: 184, distance: 18.9
click at [466, 187] on div at bounding box center [784, 675] width 1568 height 1122
drag, startPoint x: 473, startPoint y: 168, endPoint x: 470, endPoint y: 194, distance: 26.2
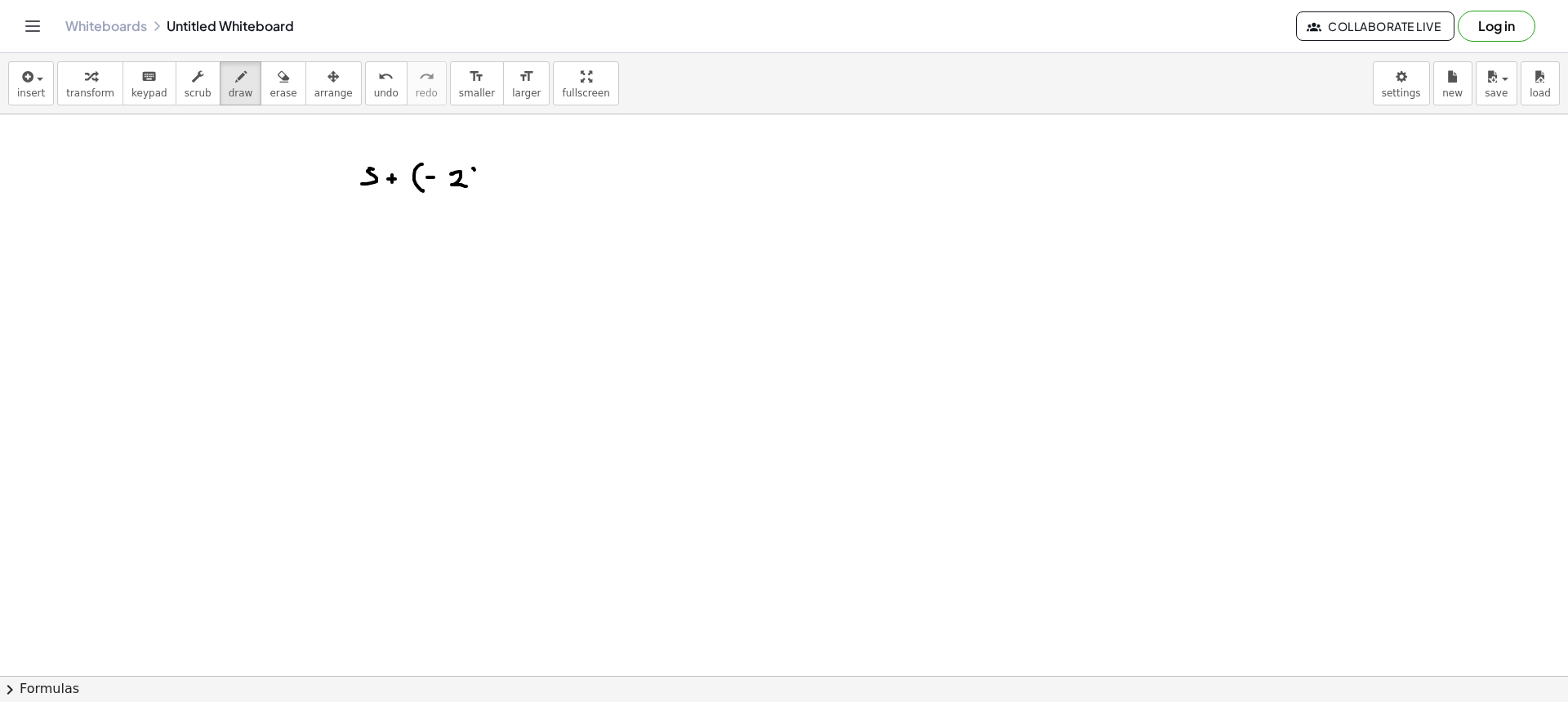
click at [470, 195] on div at bounding box center [784, 675] width 1568 height 1122
click at [270, 96] on span "erase" at bounding box center [283, 93] width 27 height 12
drag, startPoint x: 420, startPoint y: 177, endPoint x: 518, endPoint y: 166, distance: 98.6
click at [539, 171] on div at bounding box center [784, 675] width 1568 height 1122
drag, startPoint x: 232, startPoint y: 93, endPoint x: 316, endPoint y: 163, distance: 109.3
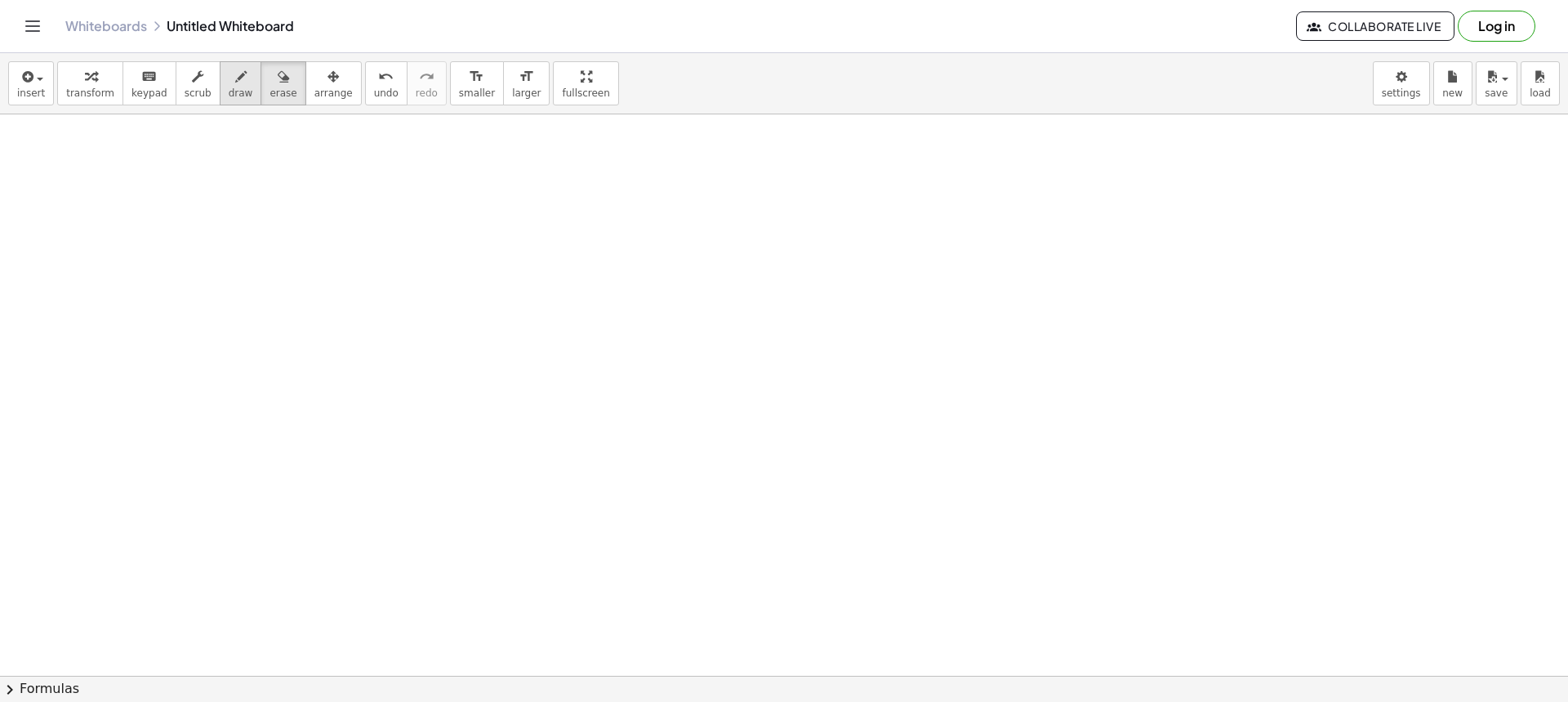
click at [231, 95] on button "draw" at bounding box center [240, 83] width 43 height 44
drag, startPoint x: 382, startPoint y: 180, endPoint x: 396, endPoint y: 181, distance: 14.0
click at [396, 181] on div at bounding box center [784, 675] width 1568 height 1122
drag, startPoint x: 426, startPoint y: 166, endPoint x: 448, endPoint y: 177, distance: 24.6
click at [430, 190] on div at bounding box center [784, 675] width 1568 height 1122
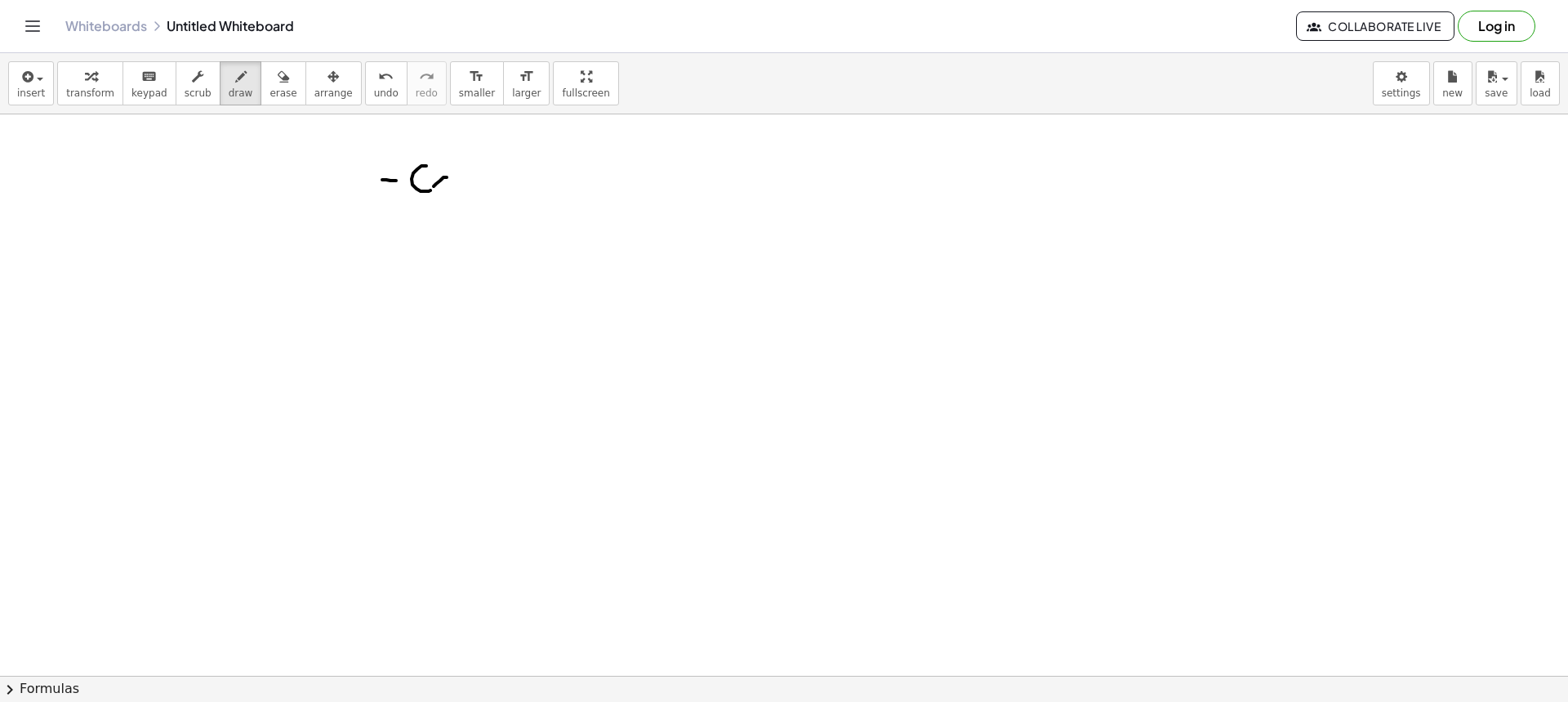
click at [433, 187] on div at bounding box center [784, 675] width 1568 height 1122
click at [448, 187] on div at bounding box center [784, 675] width 1568 height 1122
drag, startPoint x: 456, startPoint y: 167, endPoint x: 450, endPoint y: 193, distance: 26.7
click at [450, 193] on div at bounding box center [784, 675] width 1568 height 1122
drag, startPoint x: 218, startPoint y: 88, endPoint x: 297, endPoint y: 160, distance: 106.9
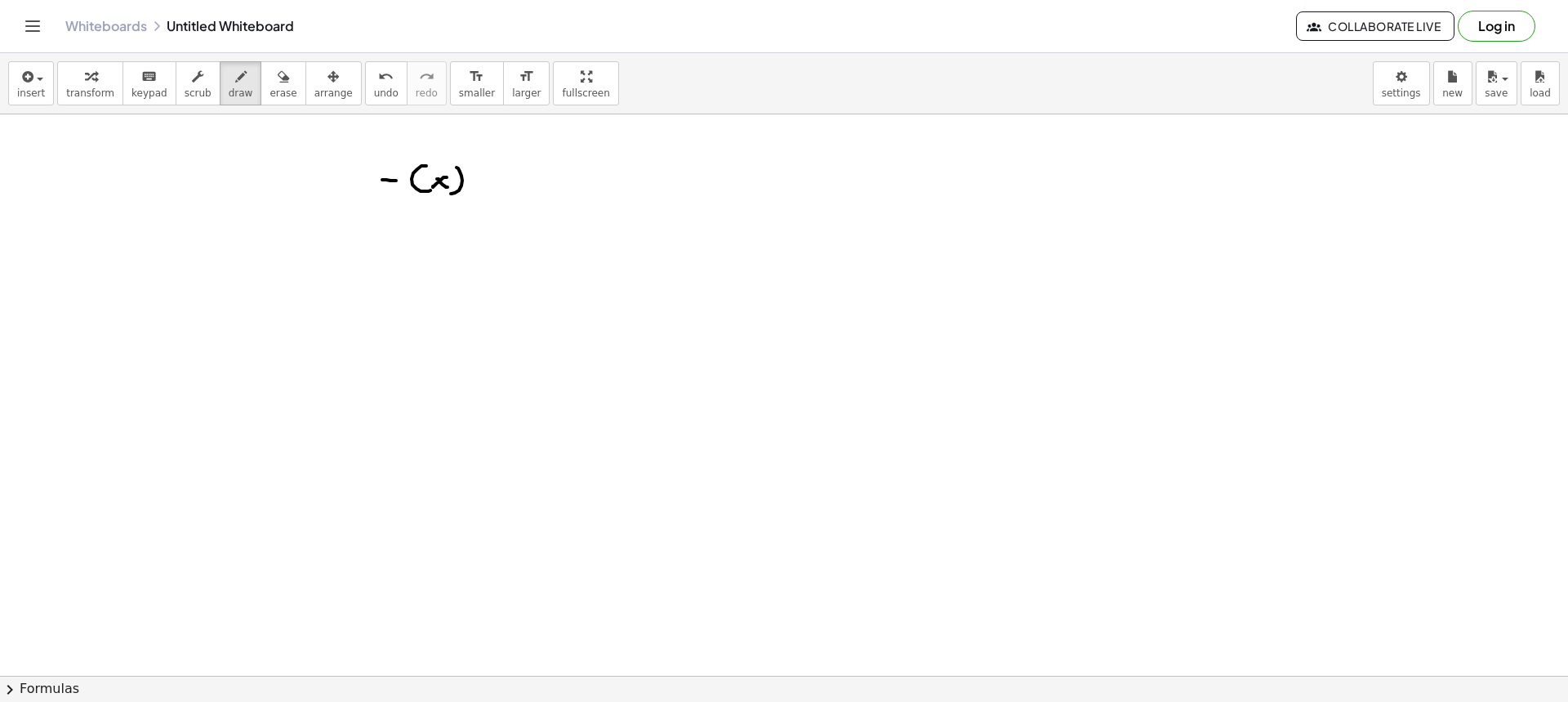
click at [229, 90] on span "draw" at bounding box center [240, 93] width 24 height 12
drag, startPoint x: 390, startPoint y: 197, endPoint x: 429, endPoint y: 196, distance: 39.0
click at [426, 193] on div at bounding box center [784, 675] width 1568 height 1122
click at [495, 182] on div at bounding box center [784, 675] width 1568 height 1122
click at [501, 189] on div at bounding box center [784, 675] width 1568 height 1122
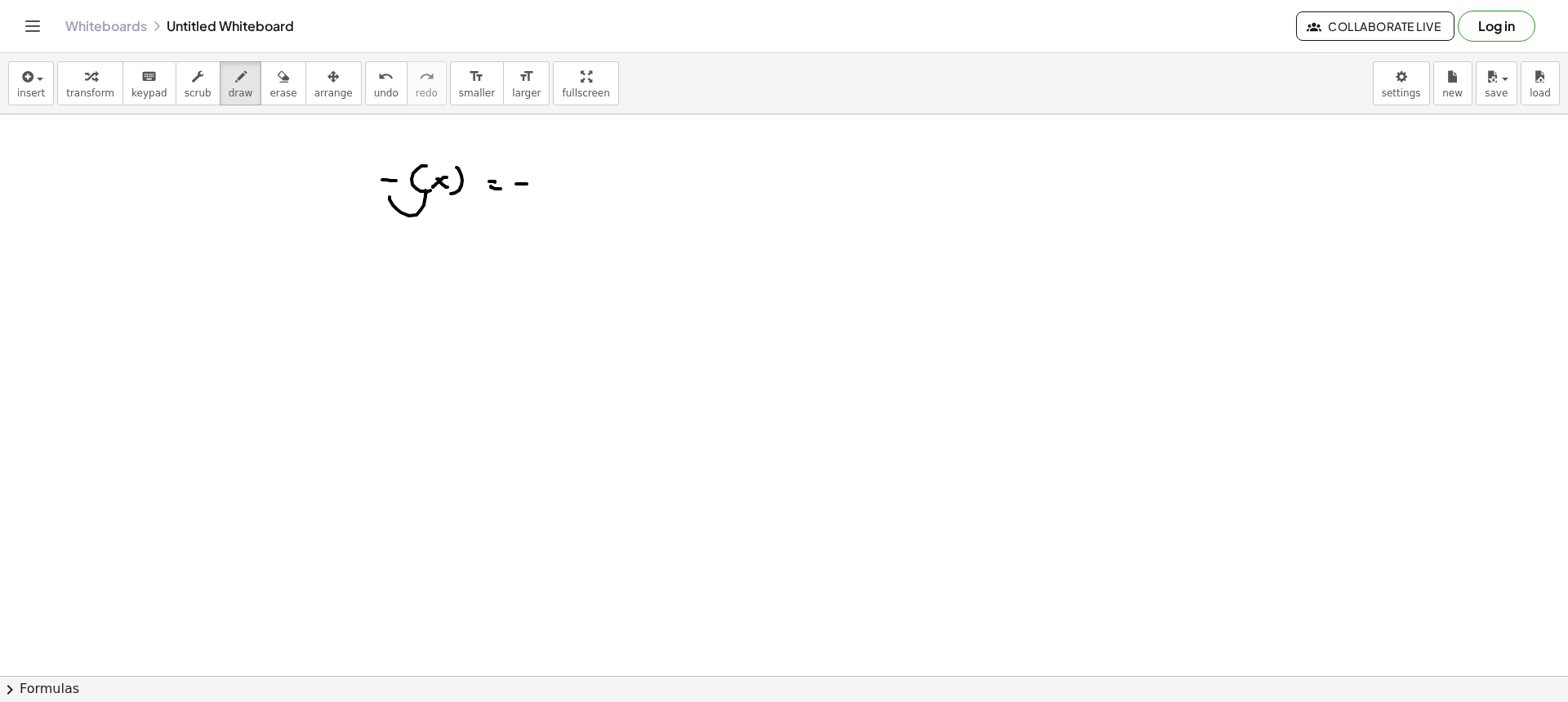
click at [527, 184] on div at bounding box center [784, 675] width 1568 height 1122
drag, startPoint x: 553, startPoint y: 177, endPoint x: 542, endPoint y: 187, distance: 14.9
click at [542, 187] on div at bounding box center [784, 675] width 1568 height 1122
click at [555, 193] on div at bounding box center [784, 675] width 1568 height 1122
drag, startPoint x: 390, startPoint y: 277, endPoint x: 411, endPoint y: 274, distance: 21.2
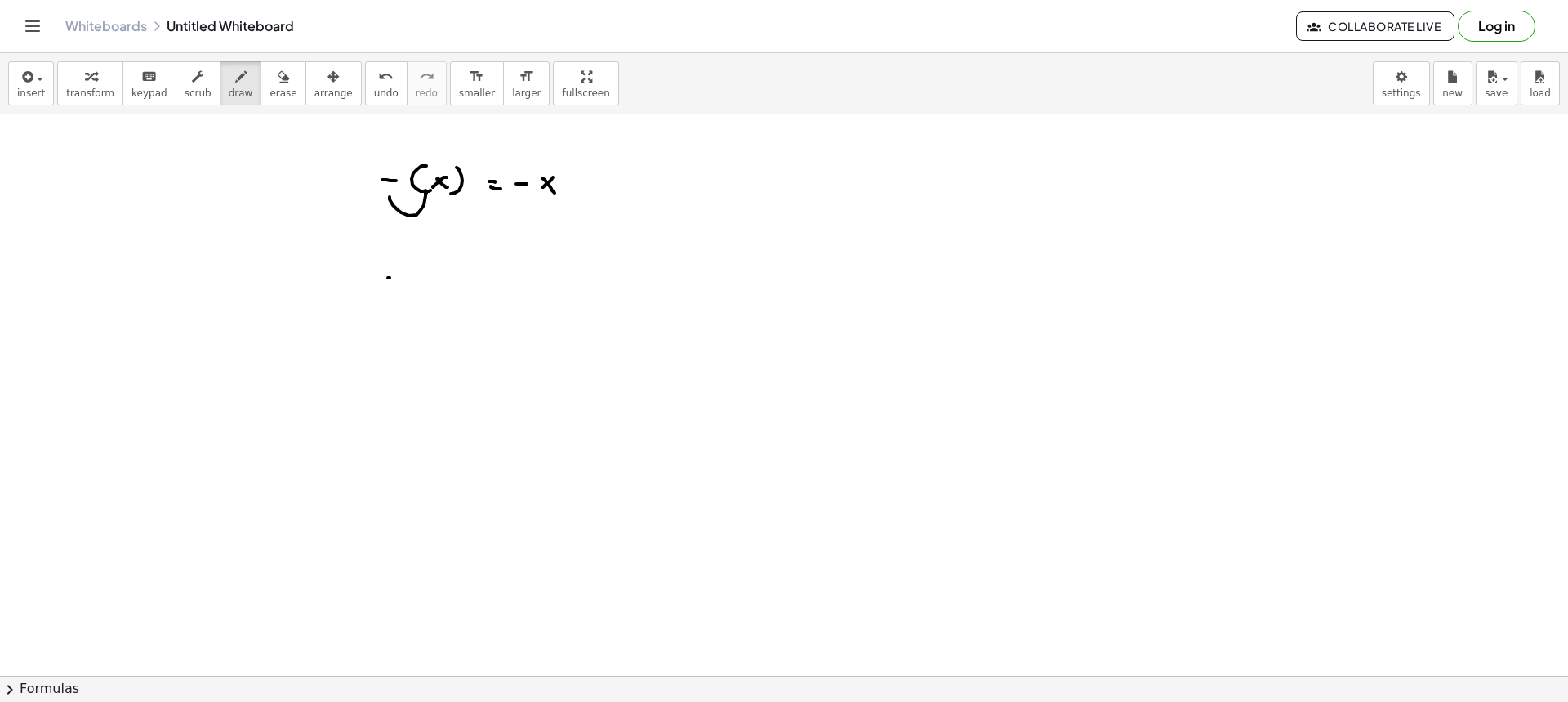
click at [392, 277] on div at bounding box center [784, 675] width 1568 height 1122
drag, startPoint x: 414, startPoint y: 265, endPoint x: 417, endPoint y: 289, distance: 24.2
click at [415, 289] on div at bounding box center [784, 675] width 1568 height 1122
drag, startPoint x: 420, startPoint y: 277, endPoint x: 435, endPoint y: 287, distance: 18.0
click at [434, 287] on div at bounding box center [784, 675] width 1568 height 1122
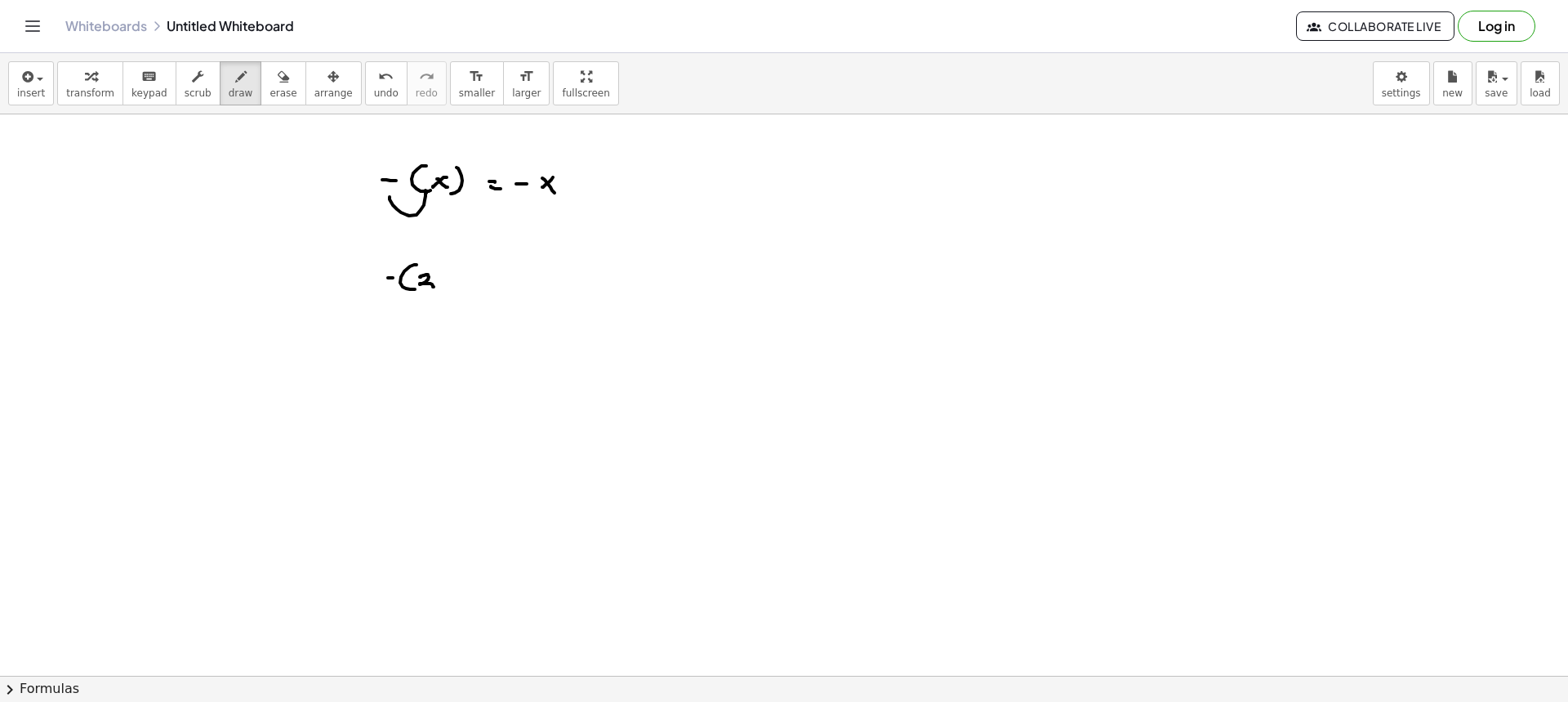
drag, startPoint x: 450, startPoint y: 278, endPoint x: 440, endPoint y: 283, distance: 11.2
click at [440, 285] on div at bounding box center [784, 675] width 1568 height 1122
drag, startPoint x: 440, startPoint y: 282, endPoint x: 450, endPoint y: 290, distance: 12.8
click at [450, 290] on div at bounding box center [784, 675] width 1568 height 1122
drag, startPoint x: 462, startPoint y: 290, endPoint x: 456, endPoint y: 298, distance: 10.0
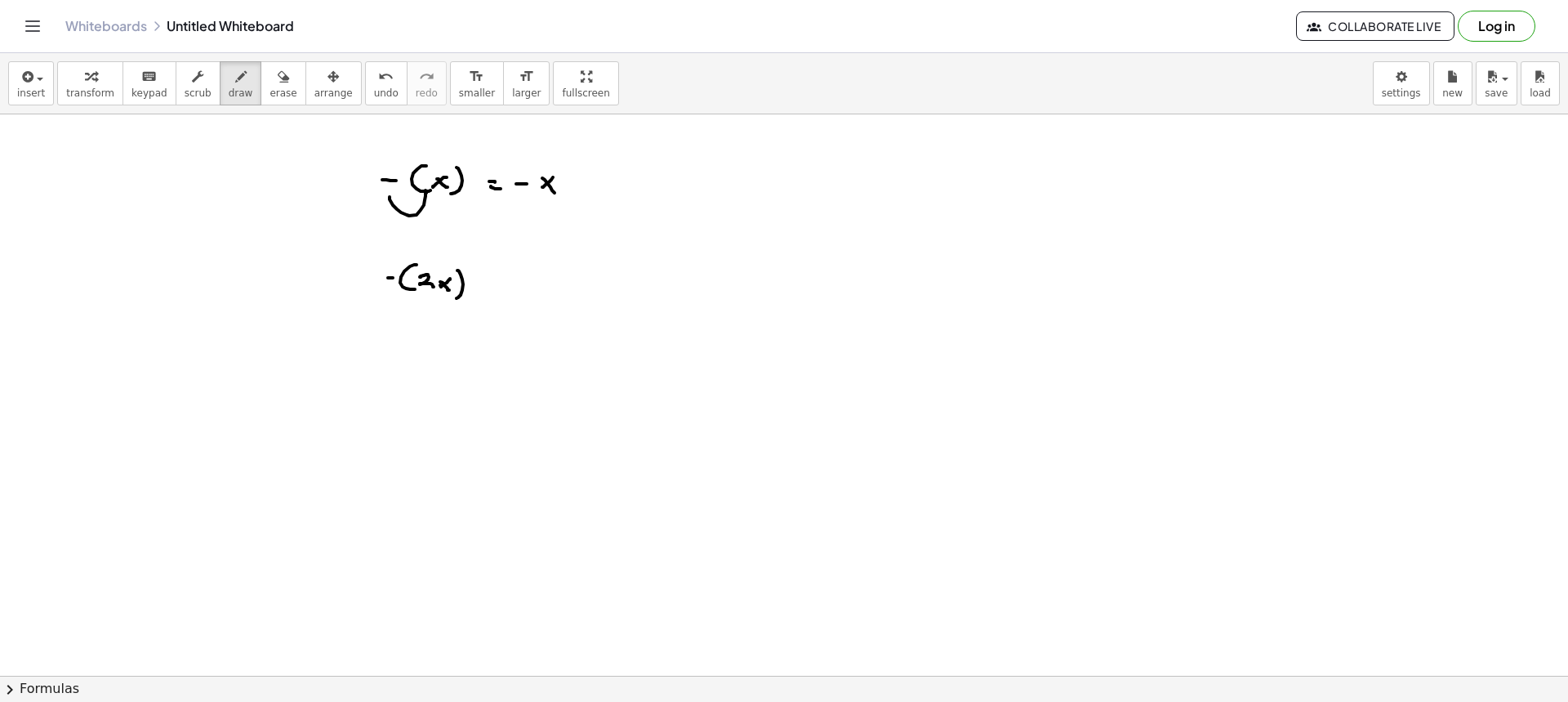
click at [456, 298] on div at bounding box center [784, 675] width 1568 height 1122
drag, startPoint x: 438, startPoint y: 243, endPoint x: 445, endPoint y: 262, distance: 20.2
click at [445, 263] on div at bounding box center [784, 675] width 1568 height 1122
drag, startPoint x: 396, startPoint y: 313, endPoint x: 420, endPoint y: 301, distance: 26.8
click at [420, 301] on div at bounding box center [784, 675] width 1568 height 1122
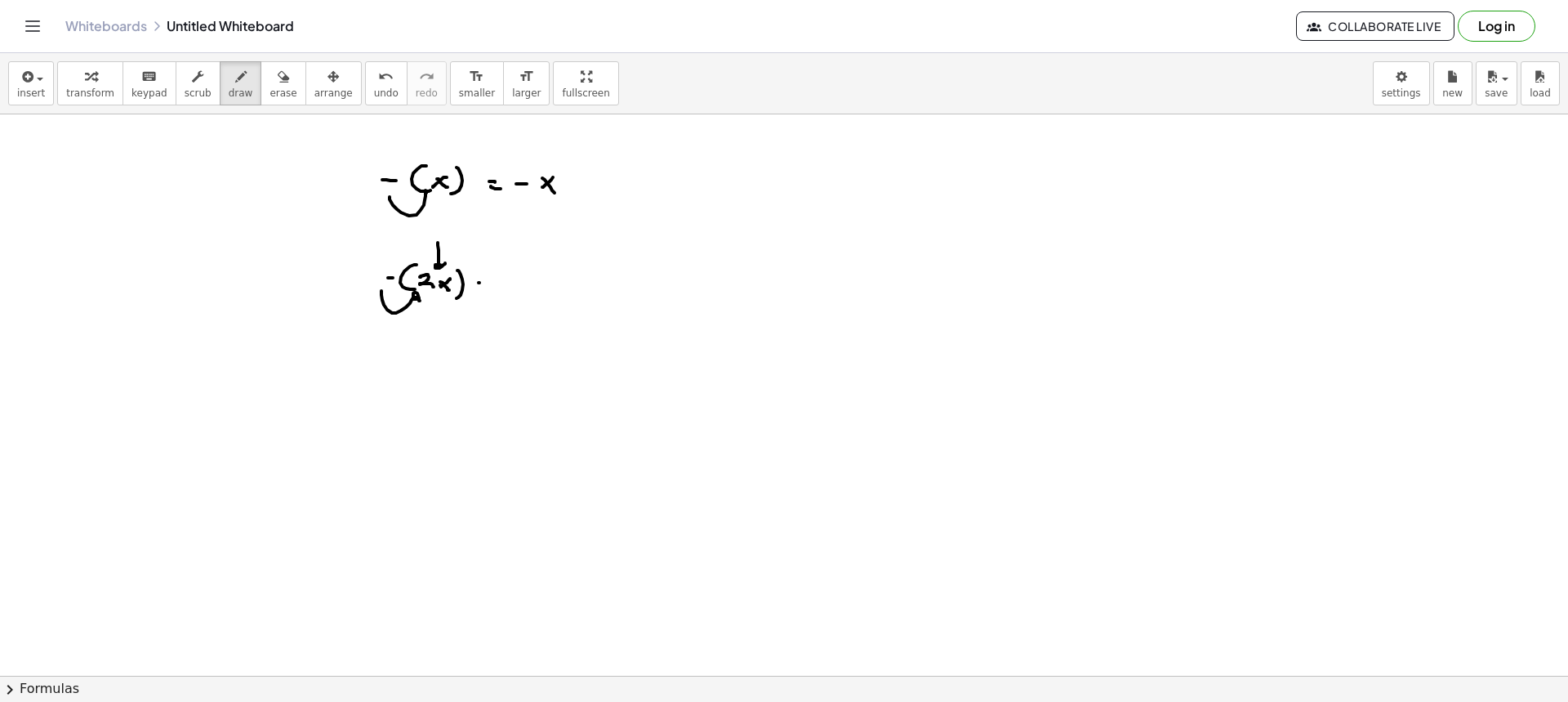
click at [480, 282] on div at bounding box center [784, 675] width 1568 height 1122
click at [482, 288] on div at bounding box center [784, 675] width 1568 height 1122
drag, startPoint x: 497, startPoint y: 285, endPoint x: 506, endPoint y: 295, distance: 13.5
click at [508, 285] on div at bounding box center [784, 675] width 1568 height 1122
drag, startPoint x: 527, startPoint y: 280, endPoint x: 544, endPoint y: 290, distance: 19.7
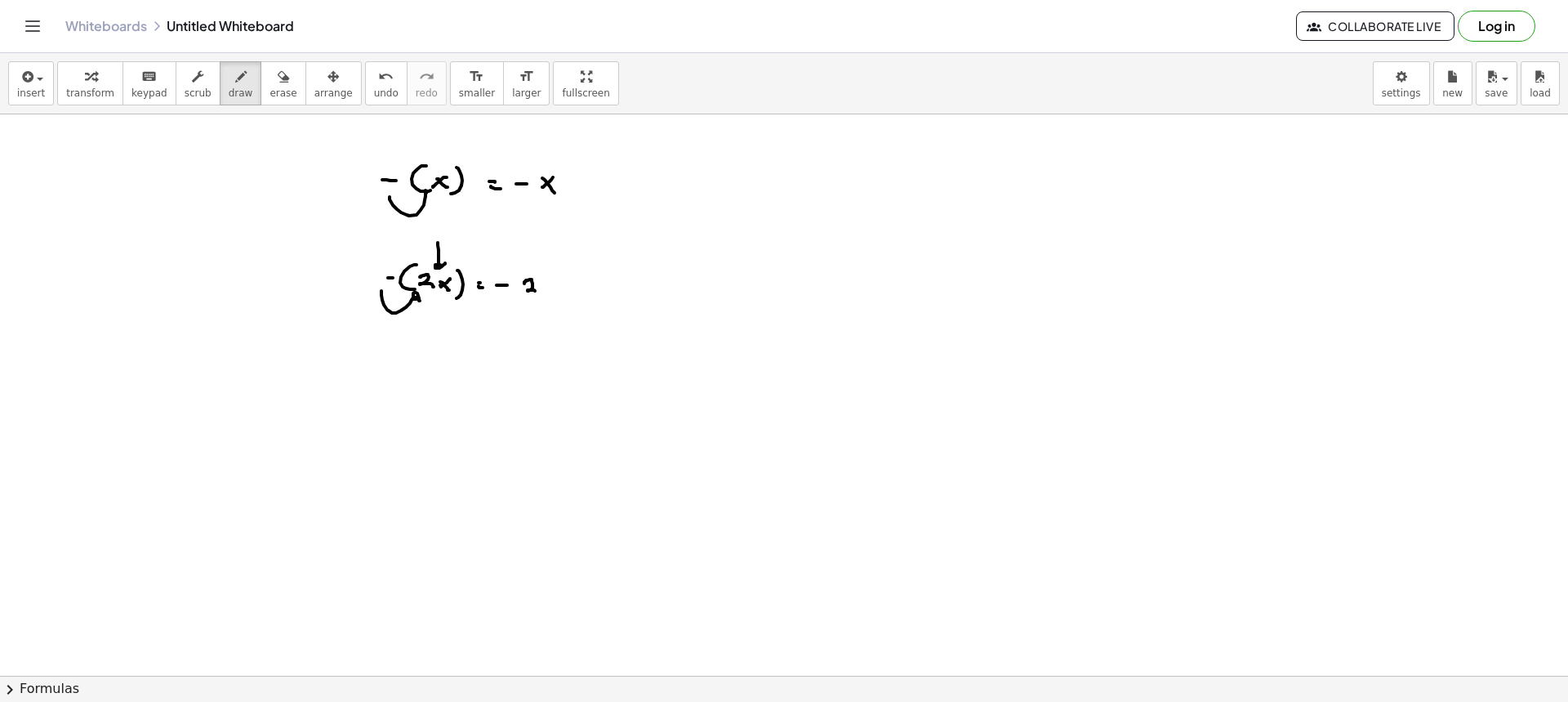
click at [538, 293] on div at bounding box center [784, 675] width 1568 height 1122
drag, startPoint x: 549, startPoint y: 284, endPoint x: 540, endPoint y: 285, distance: 9.1
click at [539, 294] on div at bounding box center [784, 675] width 1568 height 1122
drag, startPoint x: 540, startPoint y: 285, endPoint x: 555, endPoint y: 300, distance: 21.2
click at [555, 300] on div at bounding box center [784, 675] width 1568 height 1122
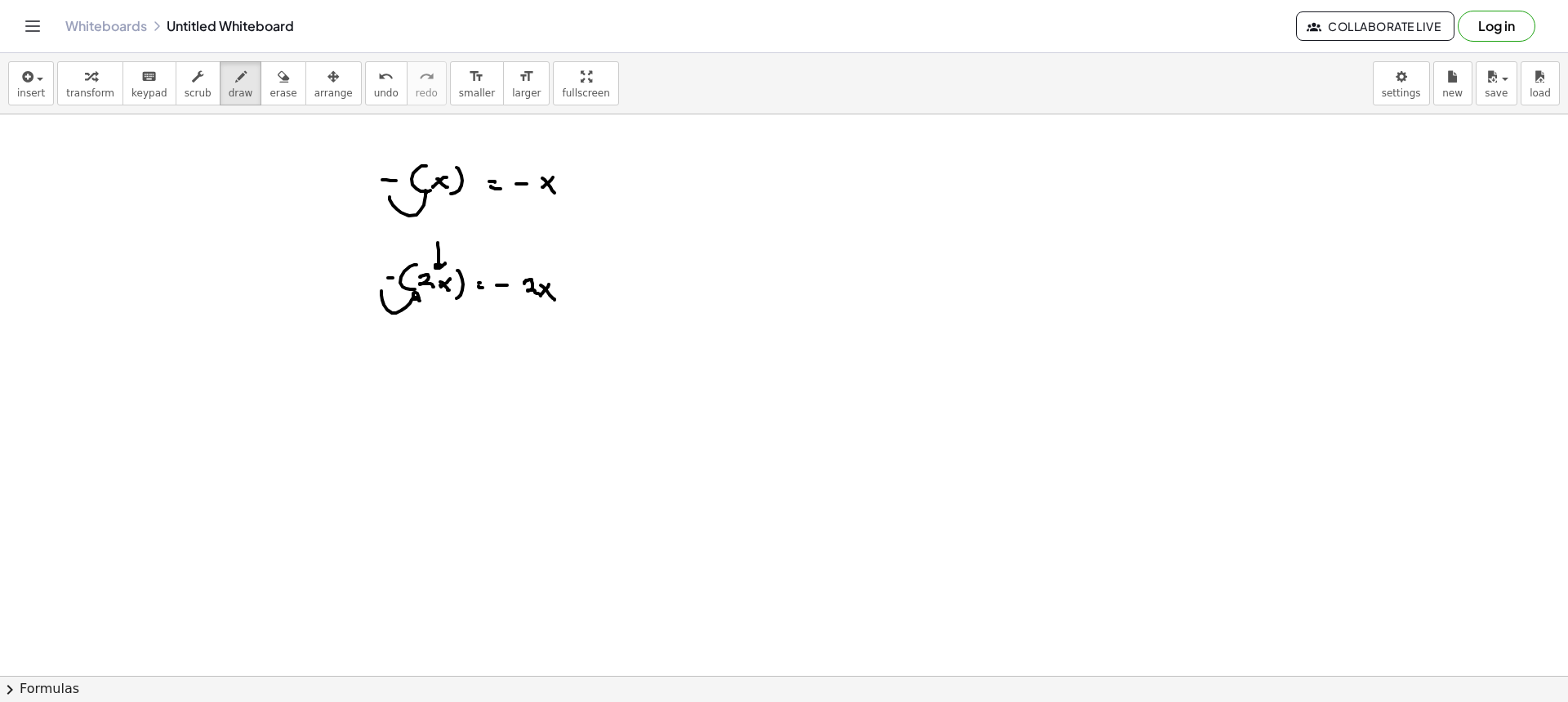
drag, startPoint x: 377, startPoint y: 383, endPoint x: 386, endPoint y: 383, distance: 9.0
click at [386, 383] on div at bounding box center [784, 675] width 1568 height 1122
drag, startPoint x: 396, startPoint y: 386, endPoint x: 405, endPoint y: 396, distance: 13.5
click at [404, 399] on div at bounding box center [784, 675] width 1568 height 1122
drag, startPoint x: 413, startPoint y: 380, endPoint x: 411, endPoint y: 393, distance: 13.2
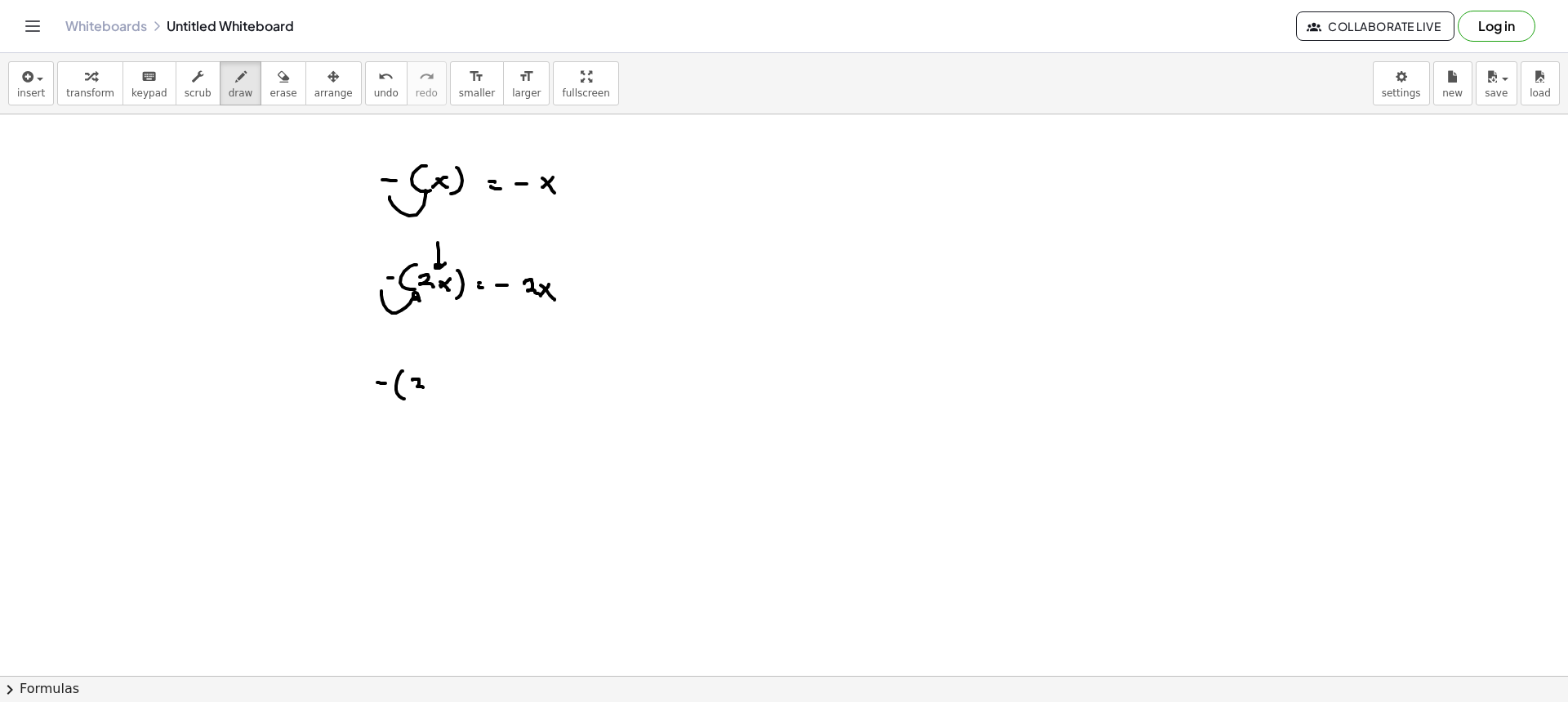
click at [411, 393] on div at bounding box center [784, 675] width 1568 height 1122
drag, startPoint x: 445, startPoint y: 386, endPoint x: 430, endPoint y: 390, distance: 15.5
click at [430, 393] on div at bounding box center [784, 675] width 1568 height 1122
click at [445, 394] on div at bounding box center [784, 675] width 1568 height 1122
drag, startPoint x: 460, startPoint y: 393, endPoint x: 451, endPoint y: 397, distance: 9.8
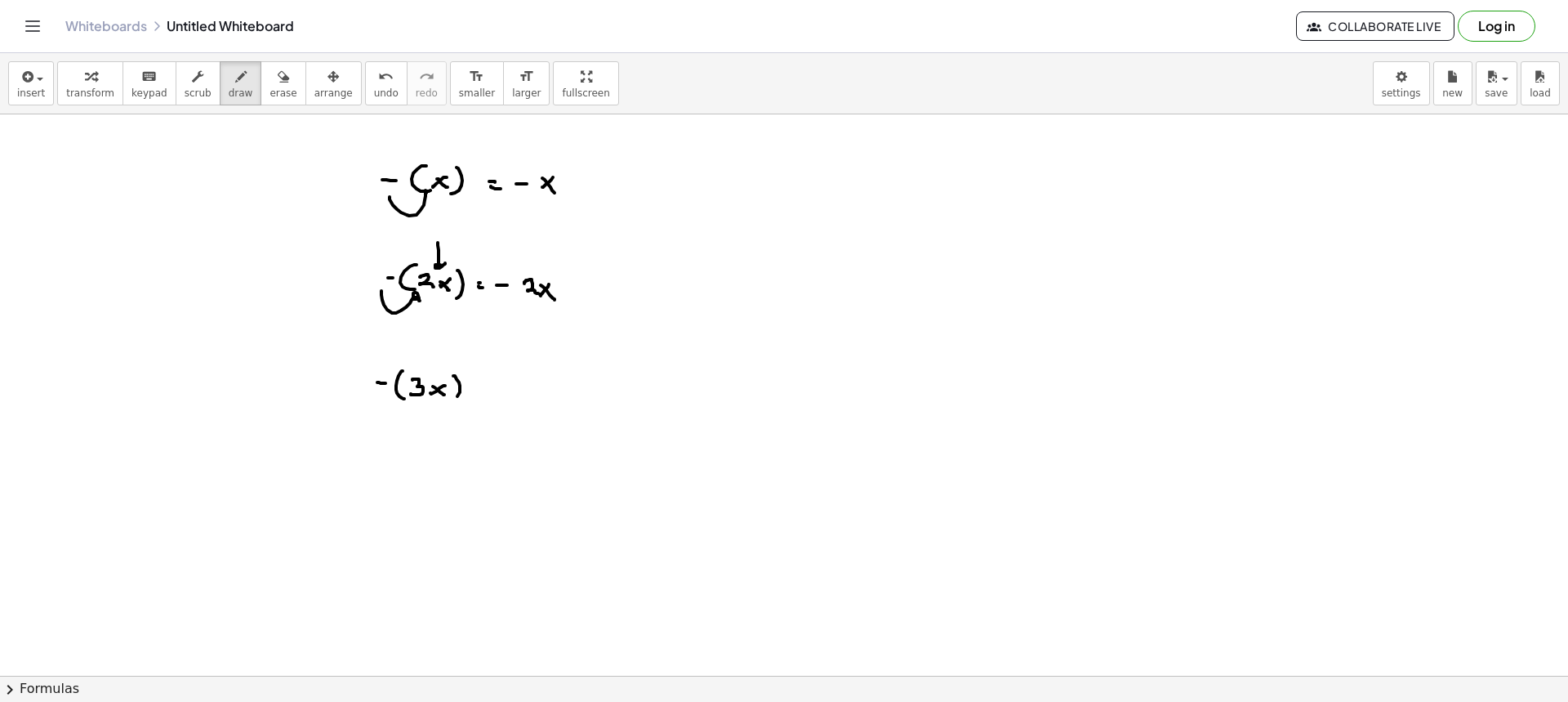
click at [450, 401] on div at bounding box center [784, 675] width 1568 height 1122
click at [405, 388] on div at bounding box center [784, 675] width 1568 height 1122
click at [486, 386] on div at bounding box center [784, 675] width 1568 height 1122
drag, startPoint x: 486, startPoint y: 391, endPoint x: 494, endPoint y: 392, distance: 8.1
click at [493, 391] on div at bounding box center [784, 675] width 1568 height 1122
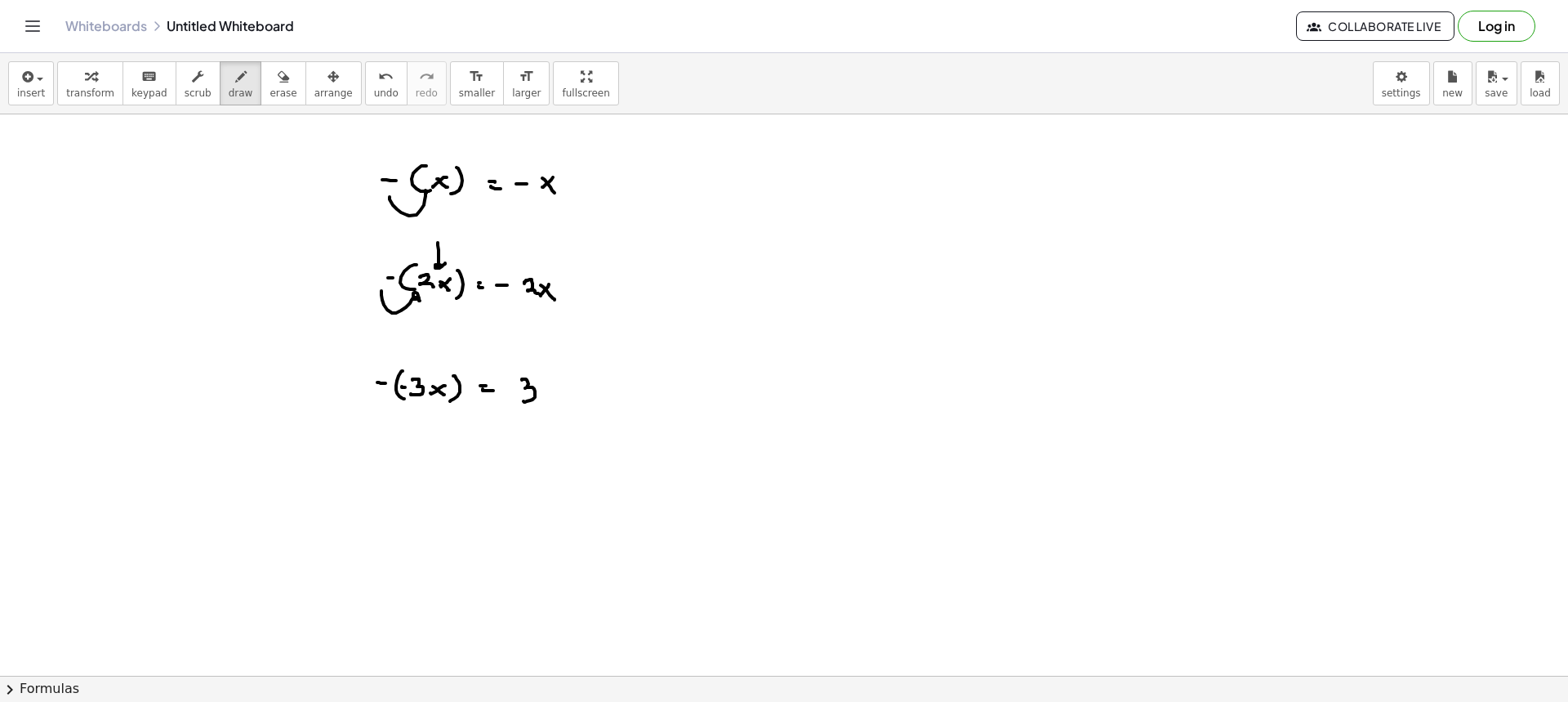
drag, startPoint x: 522, startPoint y: 380, endPoint x: 553, endPoint y: 390, distance: 32.6
click at [524, 400] on div at bounding box center [784, 675] width 1568 height 1122
click at [545, 398] on div at bounding box center [784, 675] width 1568 height 1122
drag, startPoint x: 554, startPoint y: 397, endPoint x: 555, endPoint y: 412, distance: 15.0
click at [555, 399] on div at bounding box center [784, 675] width 1568 height 1122
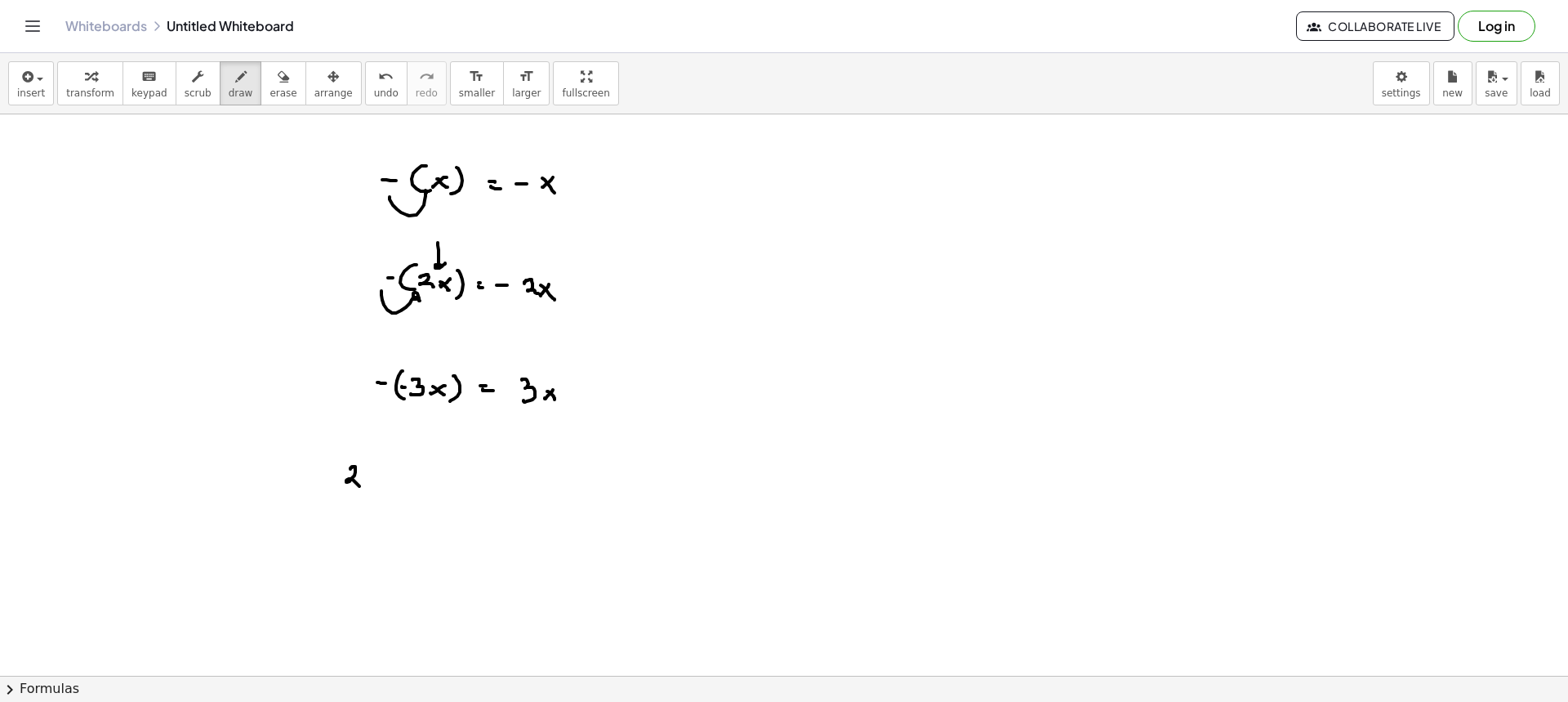
drag, startPoint x: 352, startPoint y: 467, endPoint x: 381, endPoint y: 478, distance: 31.0
click at [363, 487] on div at bounding box center [784, 675] width 1568 height 1122
click at [371, 485] on div at bounding box center [784, 675] width 1568 height 1122
drag, startPoint x: 373, startPoint y: 479, endPoint x: 381, endPoint y: 489, distance: 12.8
click at [381, 486] on div at bounding box center [784, 675] width 1568 height 1122
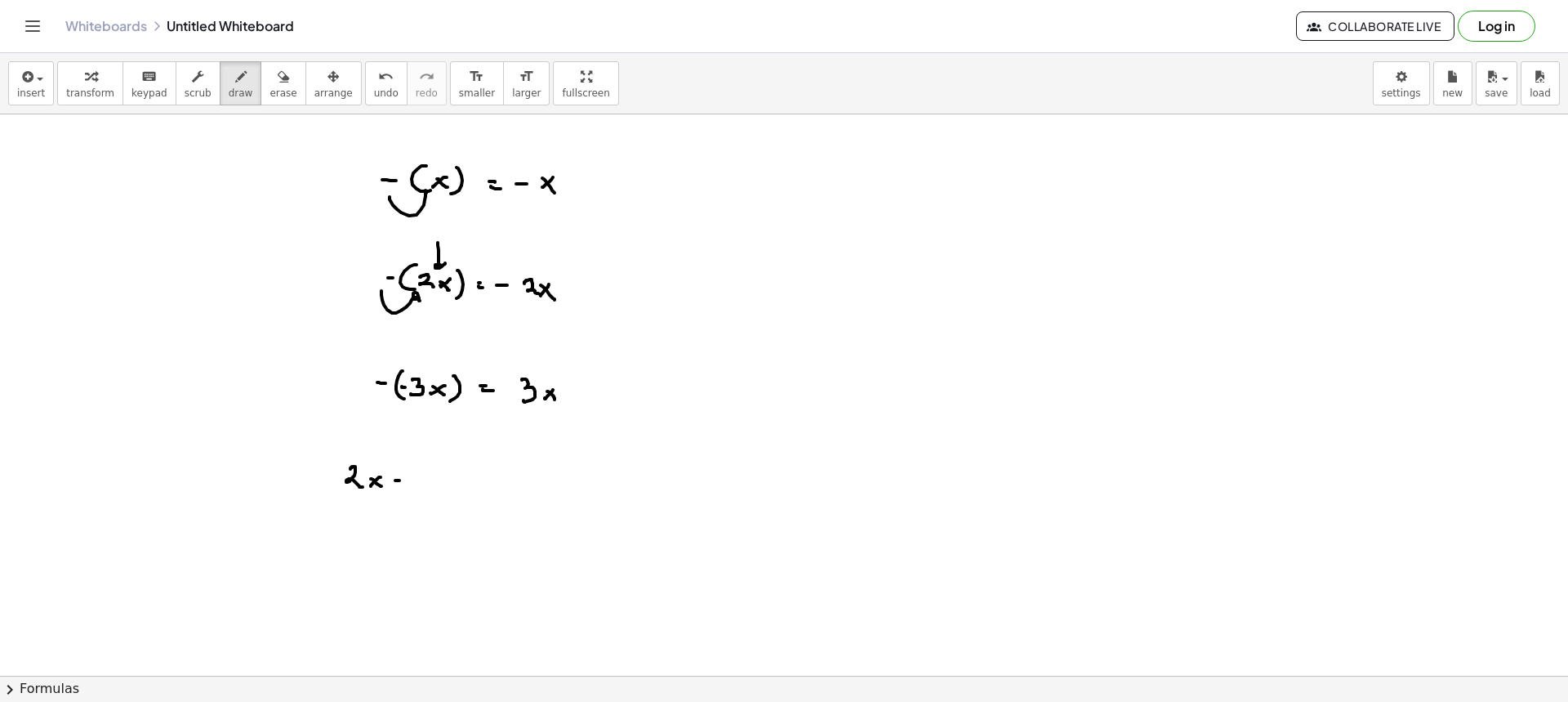
click at [400, 481] on div at bounding box center [784, 675] width 1568 height 1122
drag, startPoint x: 418, startPoint y: 467, endPoint x: 421, endPoint y: 489, distance: 22.2
click at [418, 494] on div at bounding box center [784, 675] width 1568 height 1122
drag, startPoint x: 425, startPoint y: 480, endPoint x: 435, endPoint y: 482, distance: 10.2
click at [434, 481] on div at bounding box center [784, 675] width 1568 height 1122
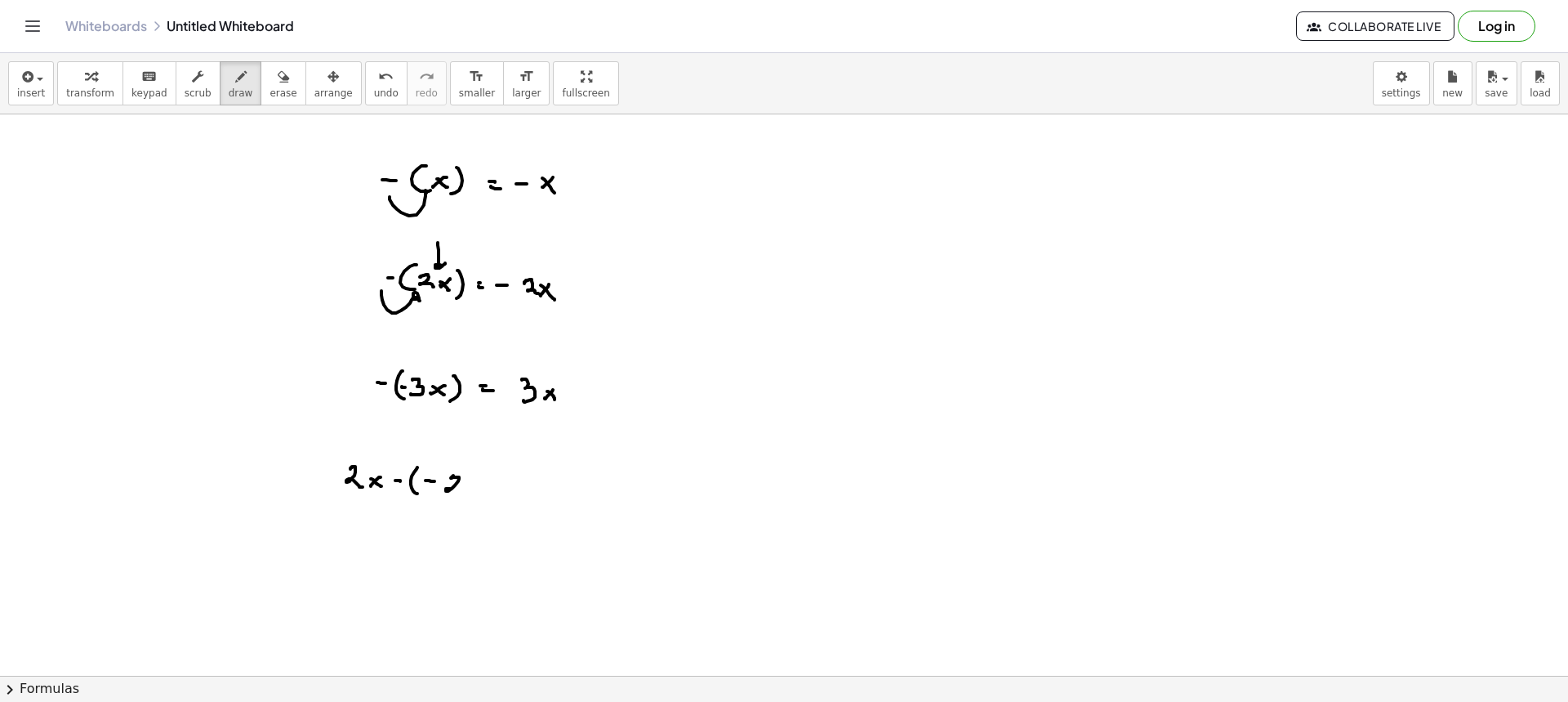
drag, startPoint x: 453, startPoint y: 476, endPoint x: 478, endPoint y: 484, distance: 26.2
click at [460, 493] on div at bounding box center [784, 675] width 1568 height 1122
drag, startPoint x: 478, startPoint y: 484, endPoint x: 468, endPoint y: 488, distance: 10.8
click at [468, 492] on div at bounding box center [784, 675] width 1568 height 1122
drag, startPoint x: 473, startPoint y: 488, endPoint x: 489, endPoint y: 478, distance: 18.9
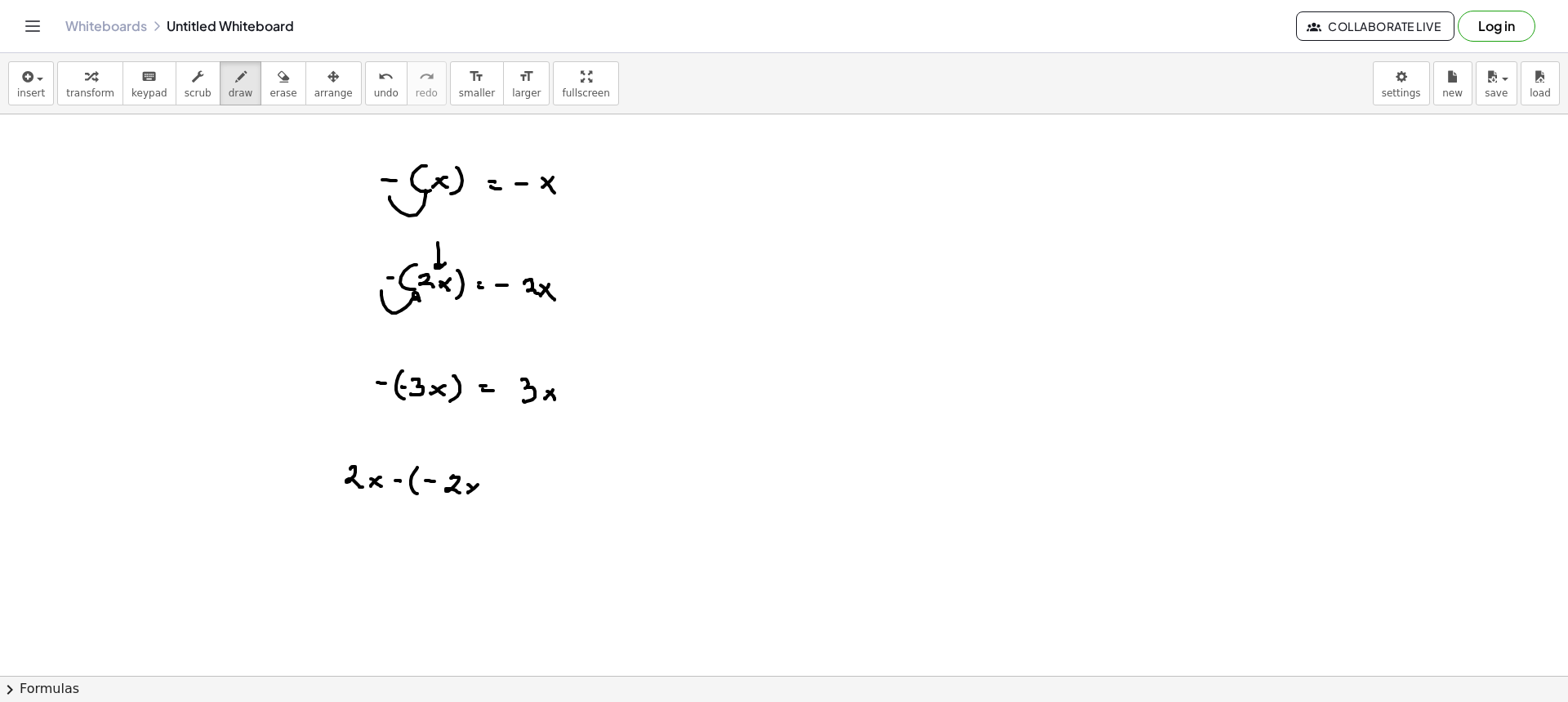
click at [480, 494] on div at bounding box center [784, 675] width 1568 height 1122
click at [486, 501] on div at bounding box center [784, 675] width 1568 height 1122
click at [522, 480] on div at bounding box center [784, 675] width 1568 height 1122
click at [524, 487] on div at bounding box center [784, 675] width 1568 height 1122
drag, startPoint x: 592, startPoint y: 477, endPoint x: 608, endPoint y: 488, distance: 19.4
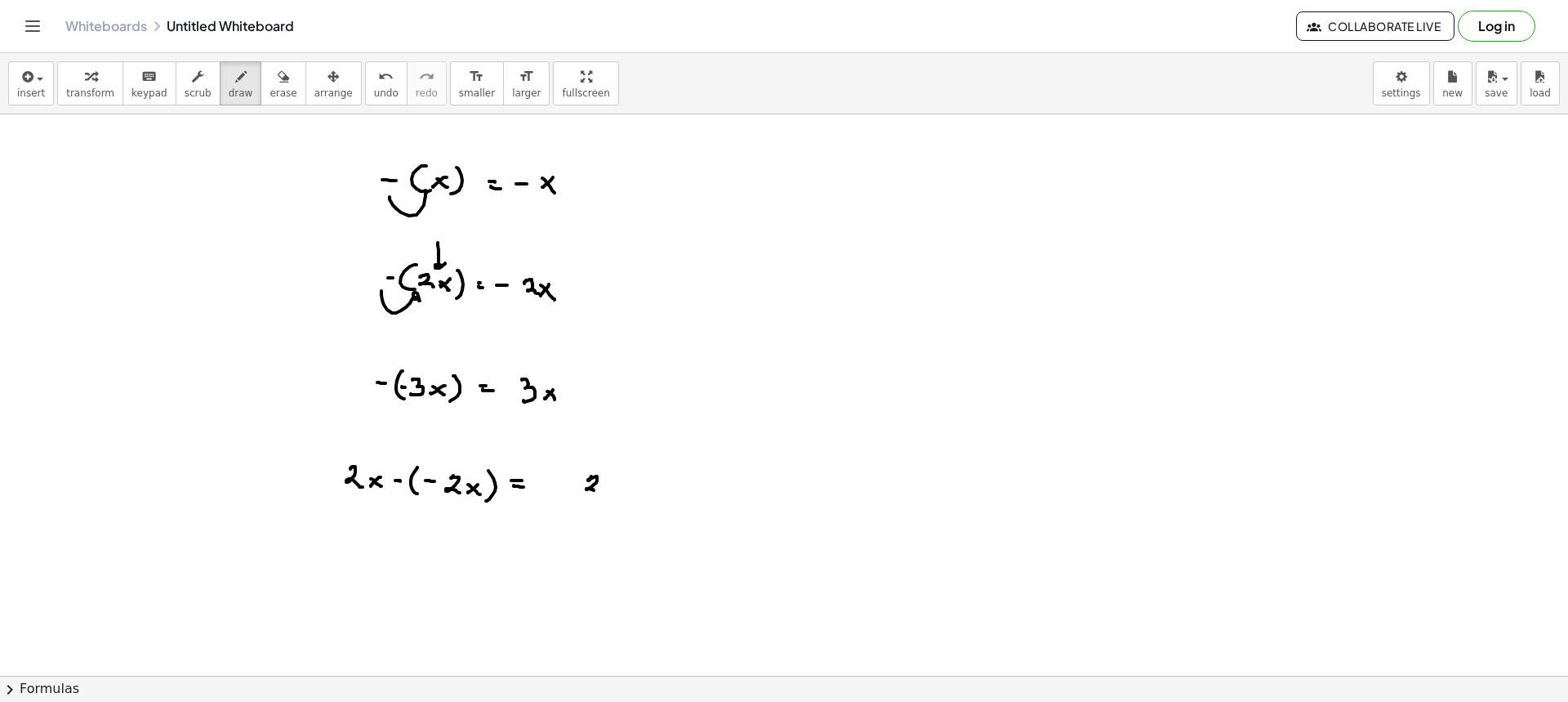
click at [600, 494] on div at bounding box center [784, 675] width 1568 height 1122
click at [610, 491] on div at bounding box center [784, 675] width 1568 height 1122
drag, startPoint x: 609, startPoint y: 485, endPoint x: 624, endPoint y: 492, distance: 16.6
click at [622, 490] on div at bounding box center [784, 675] width 1568 height 1122
click at [641, 488] on div at bounding box center [784, 675] width 1568 height 1122
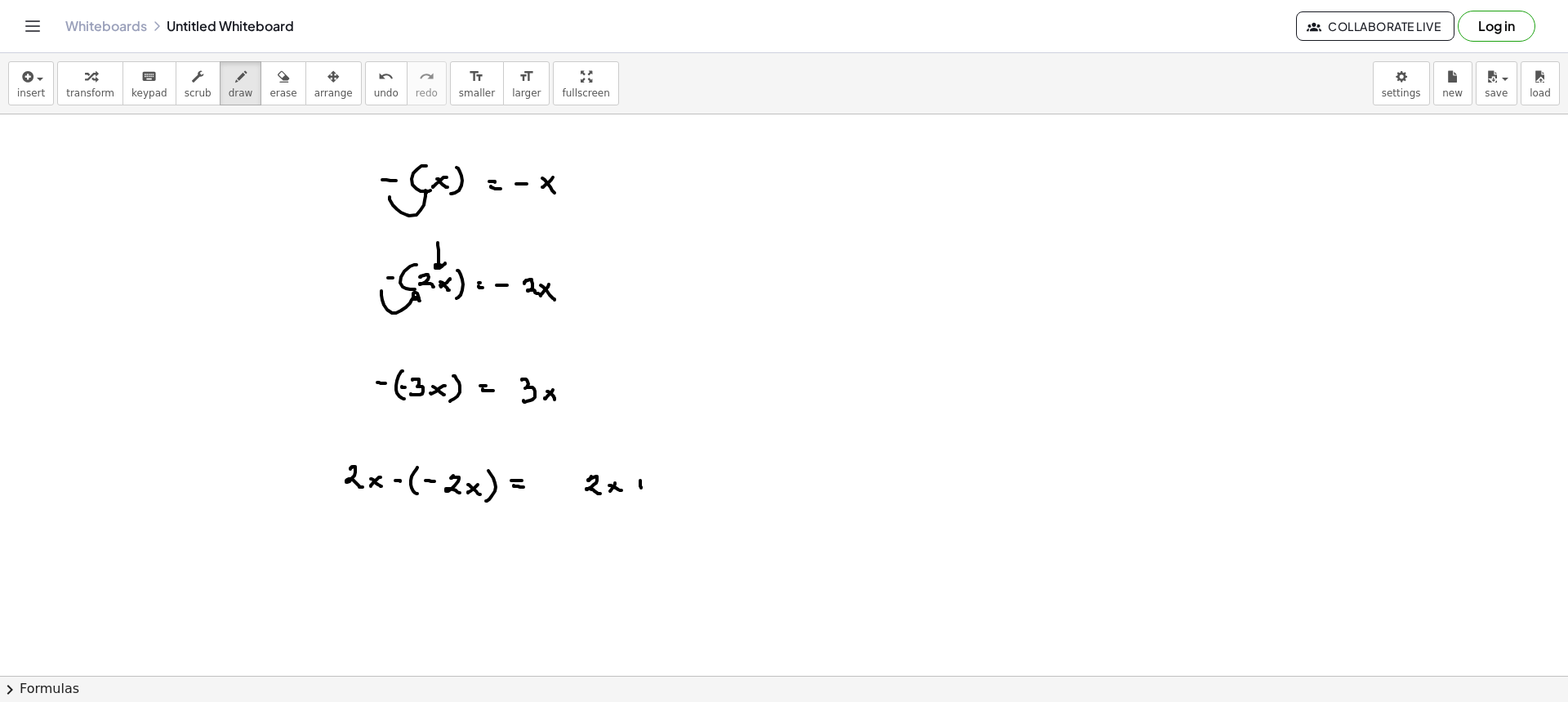
click at [645, 482] on div at bounding box center [784, 675] width 1568 height 1122
drag, startPoint x: 669, startPoint y: 479, endPoint x: 694, endPoint y: 479, distance: 25.0
click at [682, 487] on div at bounding box center [784, 675] width 1568 height 1122
drag, startPoint x: 694, startPoint y: 479, endPoint x: 687, endPoint y: 484, distance: 8.6
click at [687, 487] on div at bounding box center [784, 675] width 1568 height 1122
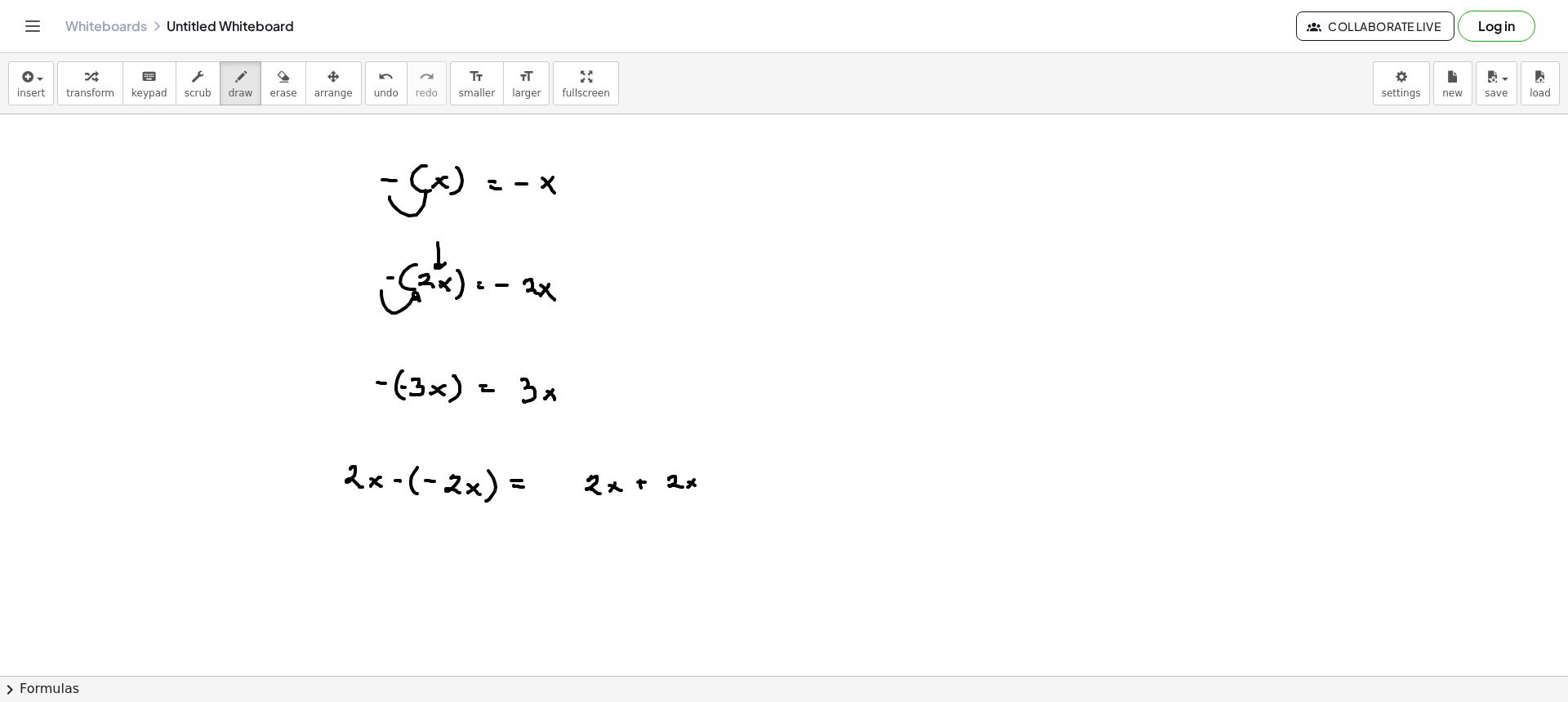
click at [701, 488] on div at bounding box center [784, 675] width 1568 height 1122
click at [730, 479] on div at bounding box center [784, 675] width 1568 height 1122
click at [731, 485] on div at bounding box center [784, 675] width 1568 height 1122
drag, startPoint x: 752, startPoint y: 476, endPoint x: 770, endPoint y: 484, distance: 19.7
click at [766, 486] on div at bounding box center [784, 675] width 1568 height 1122
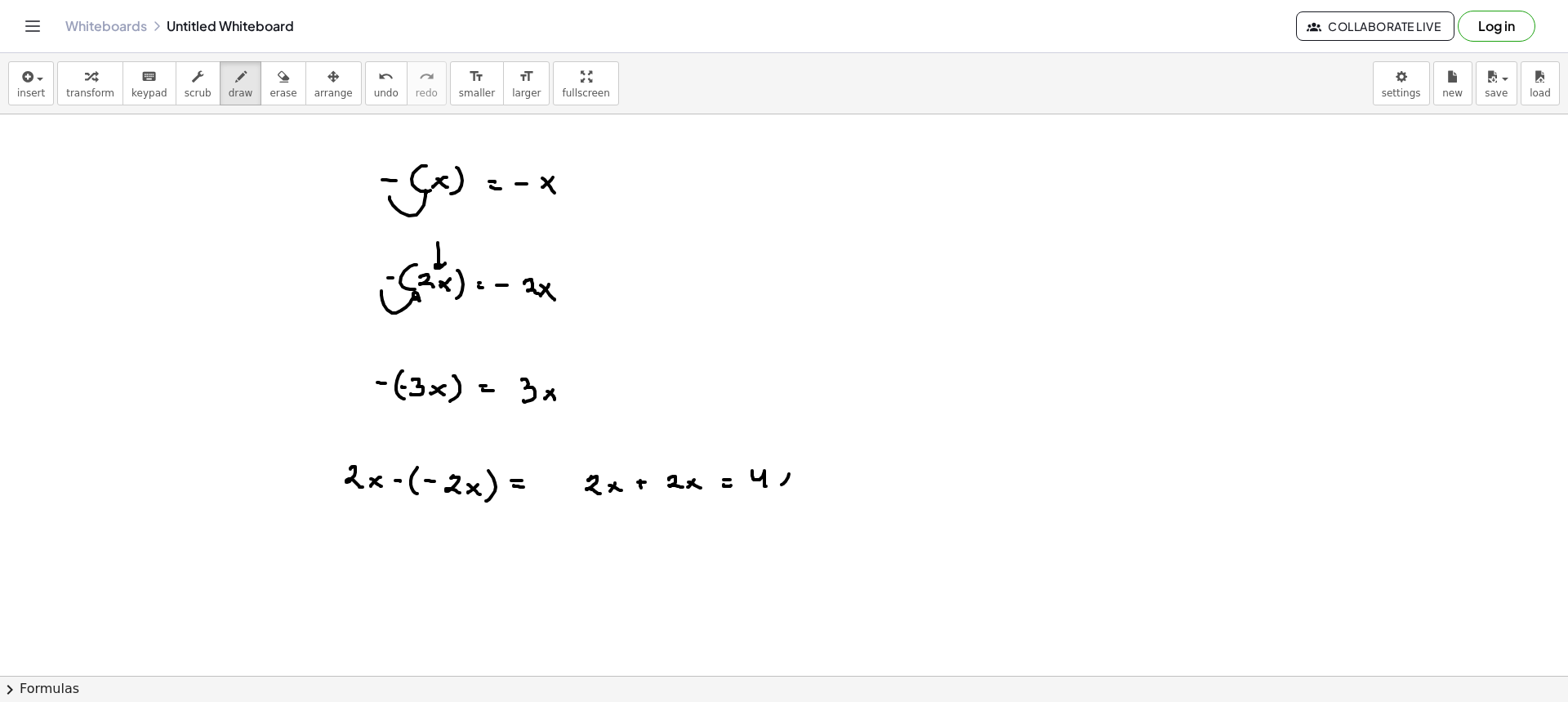
click at [780, 483] on div at bounding box center [784, 675] width 1568 height 1122
drag, startPoint x: 782, startPoint y: 478, endPoint x: 798, endPoint y: 490, distance: 20.0
click at [797, 490] on div at bounding box center [784, 675] width 1568 height 1122
click at [277, 80] on icon "button" at bounding box center [283, 77] width 12 height 19
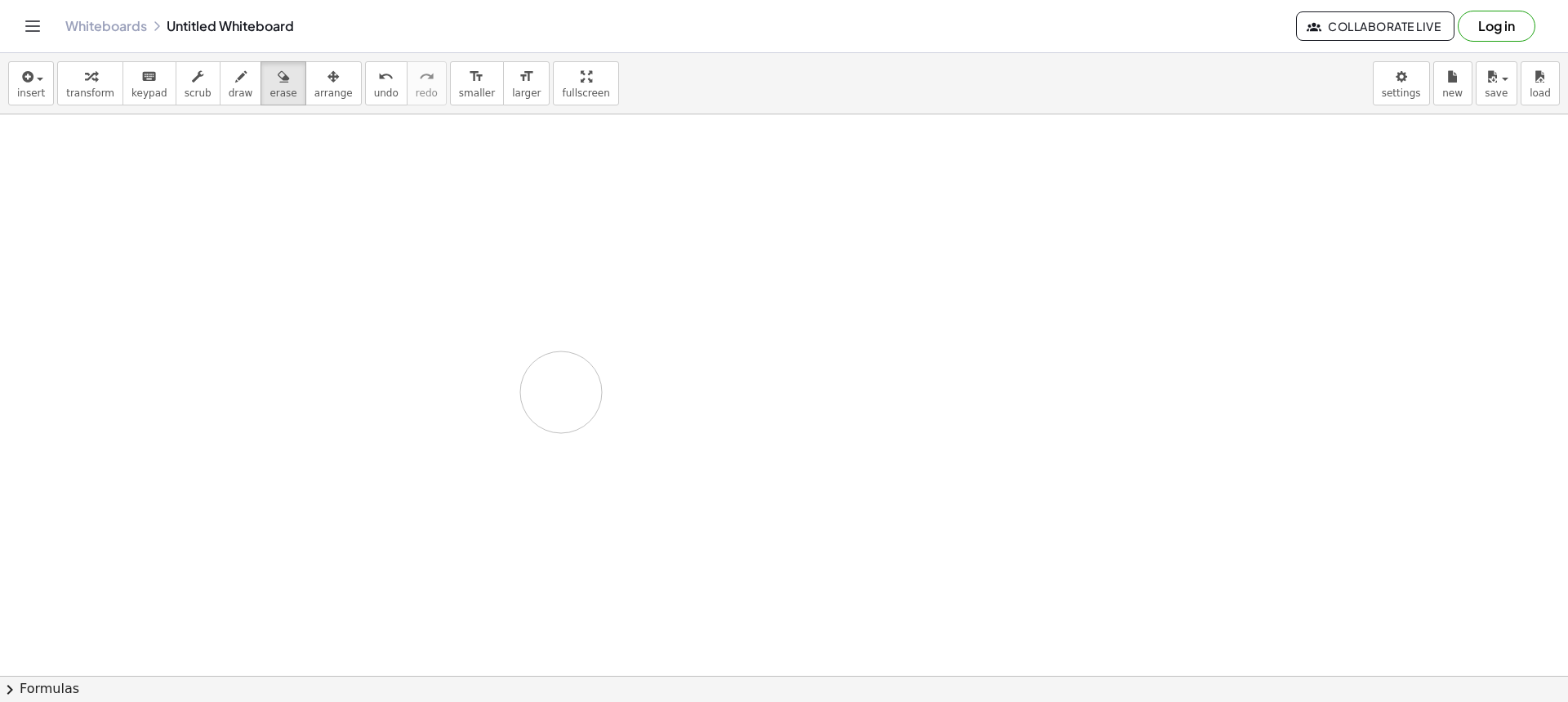
drag, startPoint x: 385, startPoint y: 147, endPoint x: 535, endPoint y: 367, distance: 266.3
click at [528, 367] on div at bounding box center [784, 675] width 1568 height 1122
click at [231, 79] on div "button" at bounding box center [240, 76] width 24 height 19
click at [360, 184] on div at bounding box center [784, 675] width 1568 height 1122
drag, startPoint x: 366, startPoint y: 168, endPoint x: 379, endPoint y: 172, distance: 13.6
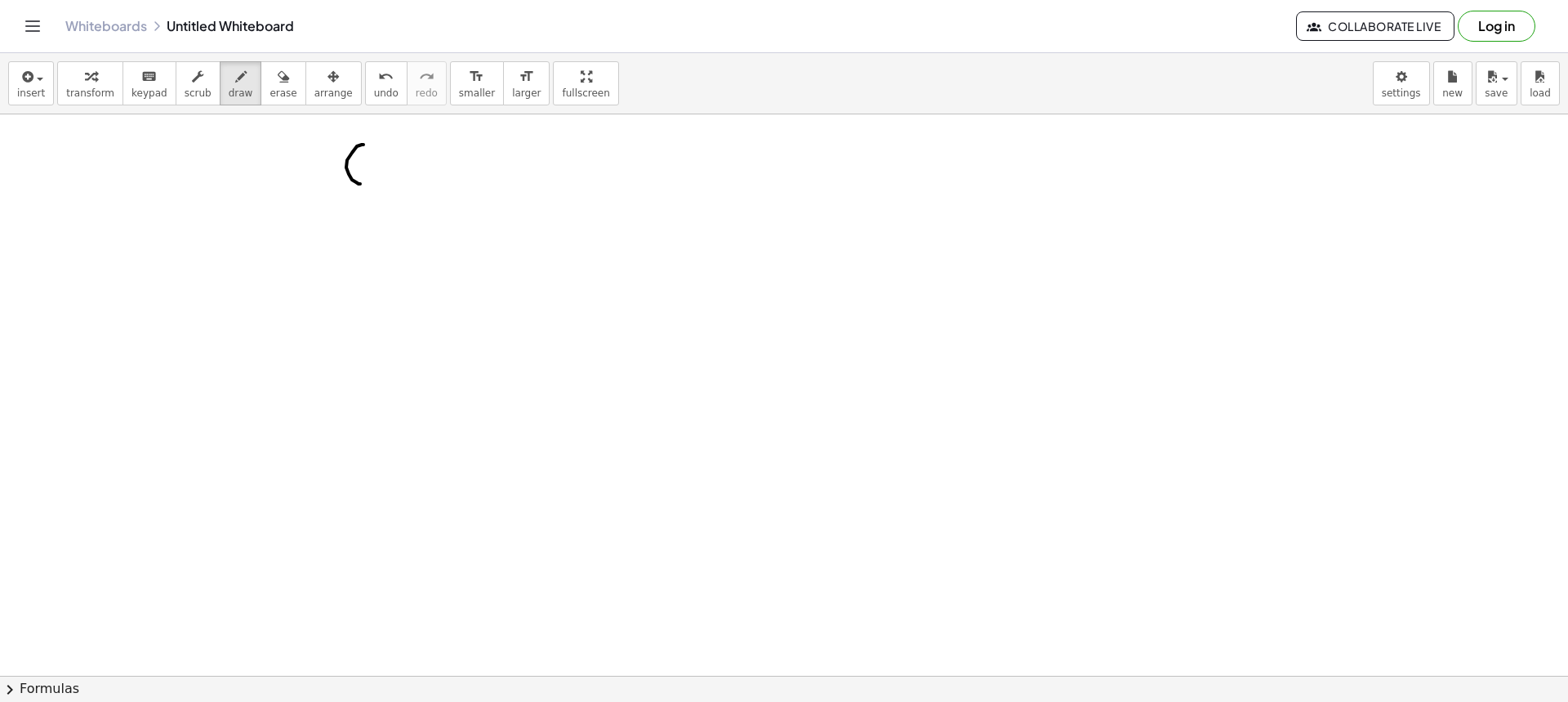
click at [372, 169] on div at bounding box center [784, 675] width 1568 height 1122
drag, startPoint x: 398, startPoint y: 161, endPoint x: 427, endPoint y: 171, distance: 30.7
click at [408, 181] on div at bounding box center [784, 675] width 1568 height 1122
drag, startPoint x: 427, startPoint y: 171, endPoint x: 417, endPoint y: 175, distance: 10.8
click at [418, 179] on div at bounding box center [784, 675] width 1568 height 1122
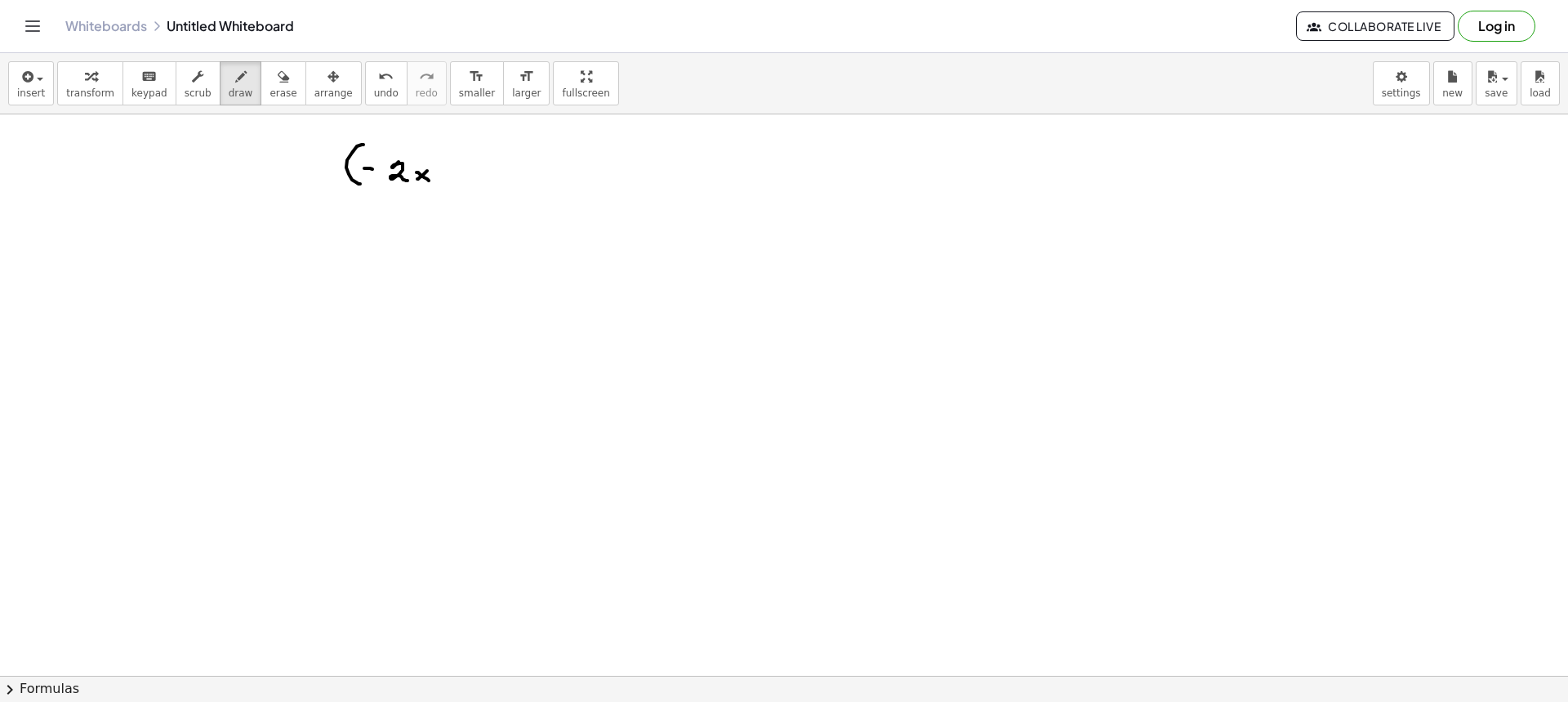
click at [430, 181] on div at bounding box center [784, 675] width 1568 height 1122
drag, startPoint x: 454, startPoint y: 167, endPoint x: 454, endPoint y: 177, distance: 10.0
click at [454, 177] on div at bounding box center [784, 675] width 1568 height 1122
click at [460, 173] on div at bounding box center [784, 675] width 1568 height 1122
drag, startPoint x: 481, startPoint y: 163, endPoint x: 498, endPoint y: 181, distance: 24.8
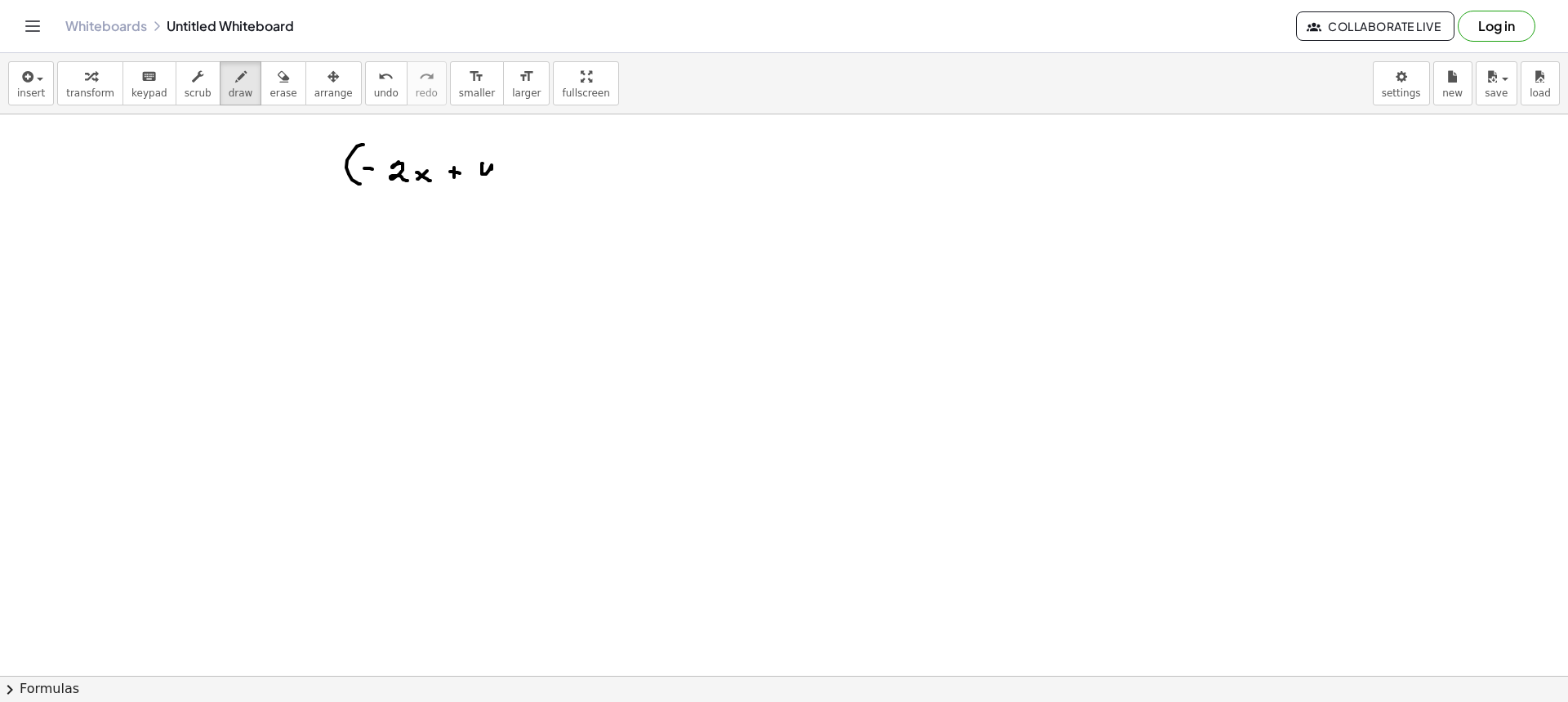
click at [492, 186] on div at bounding box center [784, 675] width 1568 height 1122
drag, startPoint x: 504, startPoint y: 176, endPoint x: 513, endPoint y: 177, distance: 9.1
click at [508, 181] on div at bounding box center [784, 675] width 1568 height 1122
drag, startPoint x: 513, startPoint y: 177, endPoint x: 498, endPoint y: 194, distance: 22.7
click at [498, 194] on div at bounding box center [784, 675] width 1568 height 1122
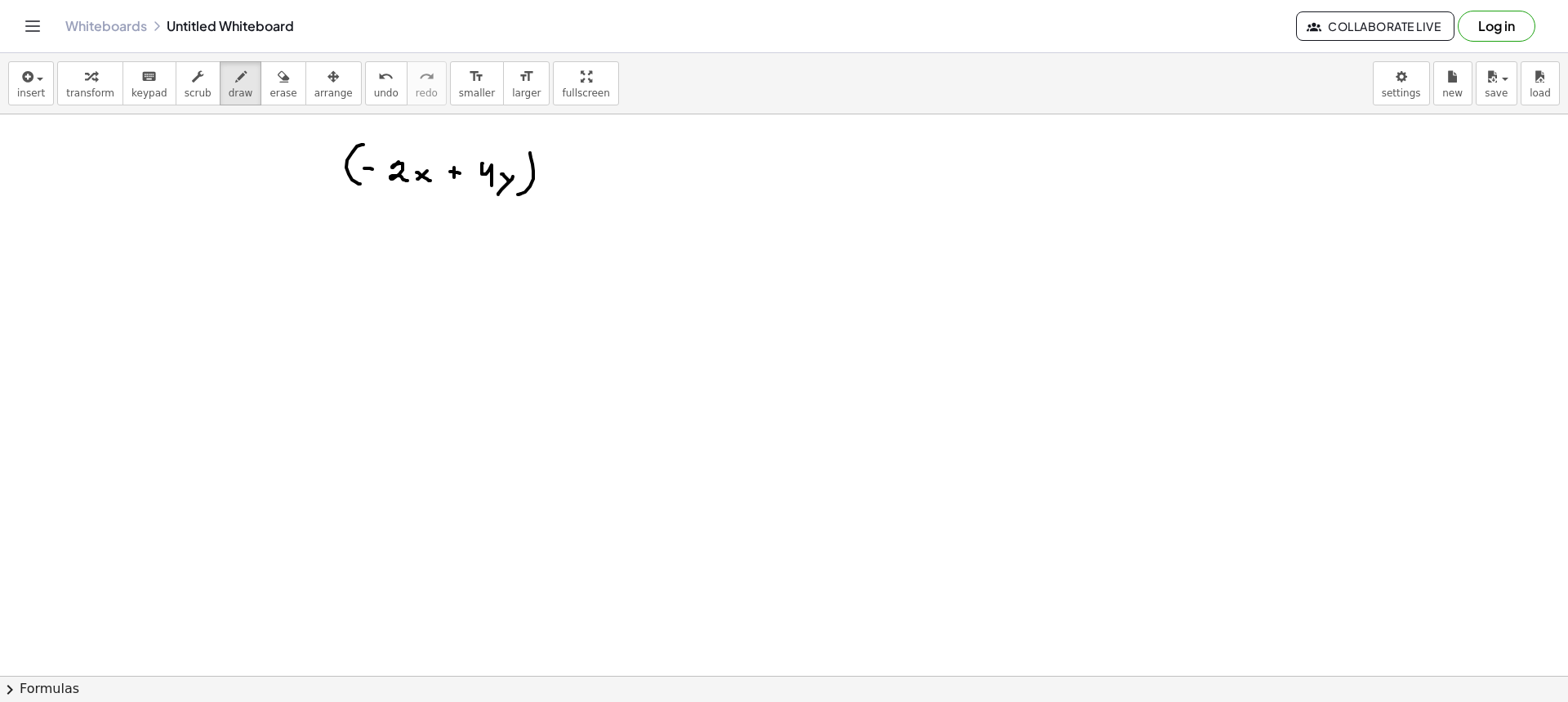
drag, startPoint x: 530, startPoint y: 153, endPoint x: 518, endPoint y: 194, distance: 42.7
click at [518, 194] on div at bounding box center [784, 675] width 1568 height 1122
click at [189, 81] on div "button" at bounding box center [198, 76] width 27 height 19
drag, startPoint x: 251, startPoint y: 98, endPoint x: 224, endPoint y: 94, distance: 27.3
click at [260, 94] on button "erase" at bounding box center [282, 83] width 45 height 44
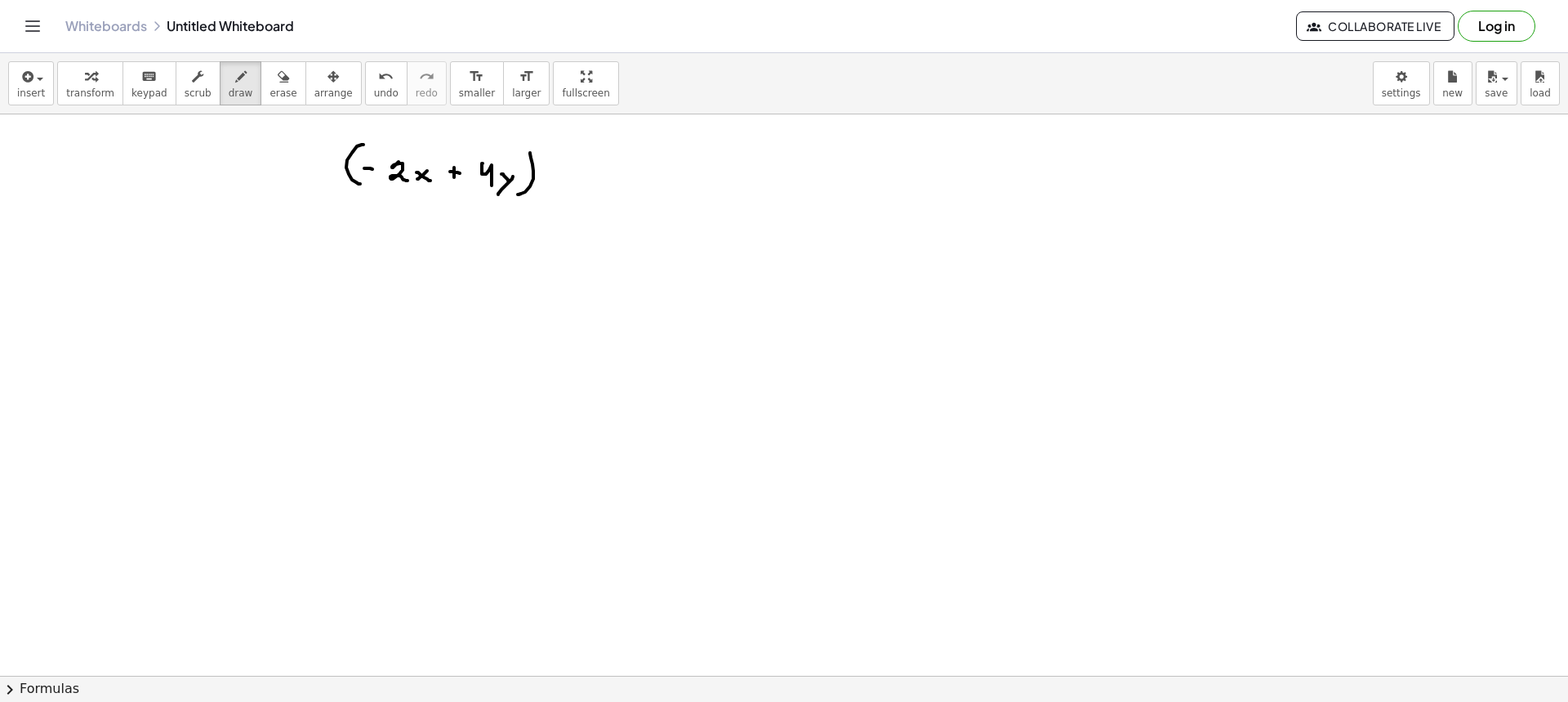
drag, startPoint x: 224, startPoint y: 94, endPoint x: 257, endPoint y: 135, distance: 52.6
click at [229, 96] on span "draw" at bounding box center [240, 93] width 24 height 12
drag, startPoint x: 322, startPoint y: 162, endPoint x: 343, endPoint y: 183, distance: 29.7
click at [321, 163] on div at bounding box center [784, 675] width 1568 height 1122
drag, startPoint x: 327, startPoint y: 205, endPoint x: 333, endPoint y: 191, distance: 15.2
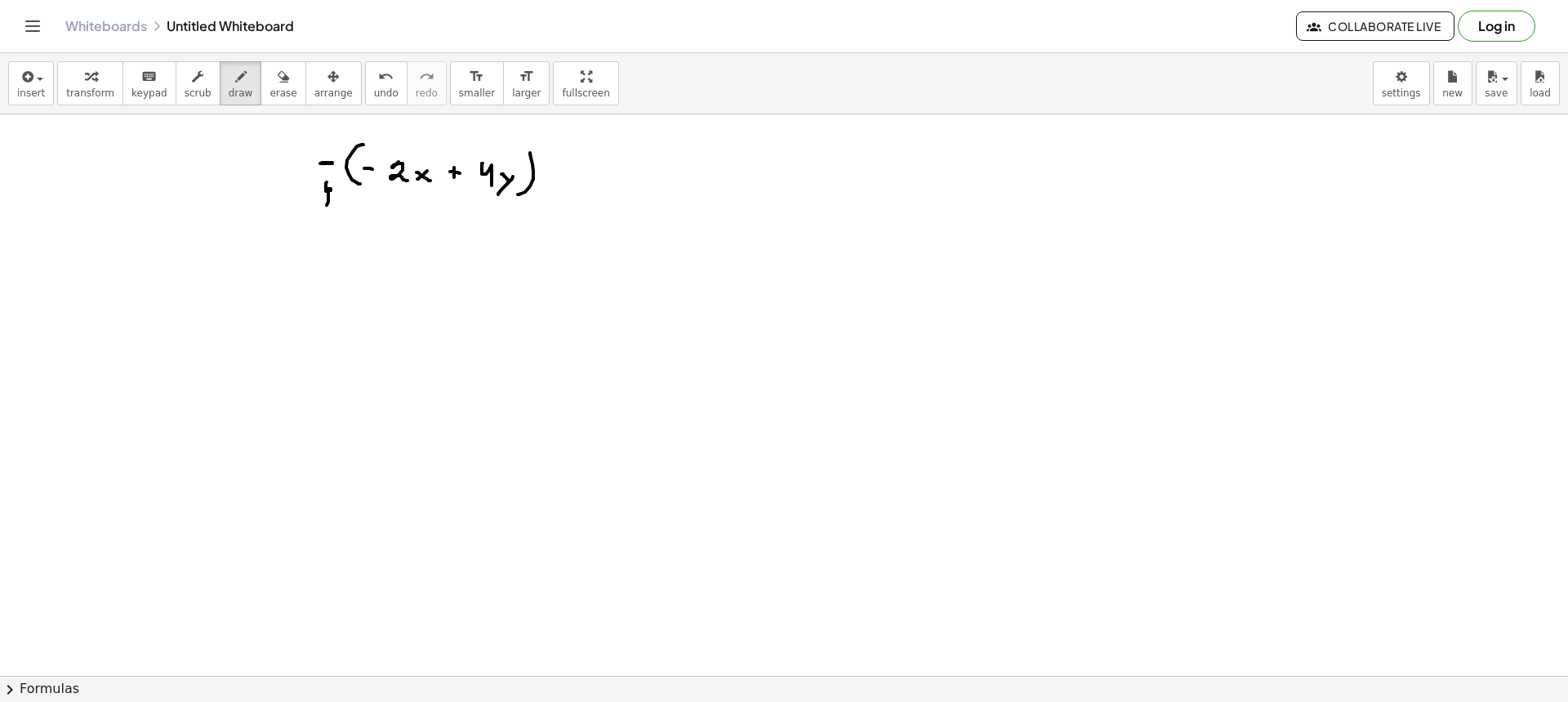
click at [333, 190] on div at bounding box center [784, 675] width 1568 height 1122
click at [564, 172] on div at bounding box center [784, 675] width 1568 height 1122
click at [565, 180] on div at bounding box center [784, 675] width 1568 height 1122
drag, startPoint x: 329, startPoint y: 195, endPoint x: 392, endPoint y: 201, distance: 63.3
click at [392, 201] on div at bounding box center [784, 675] width 1568 height 1122
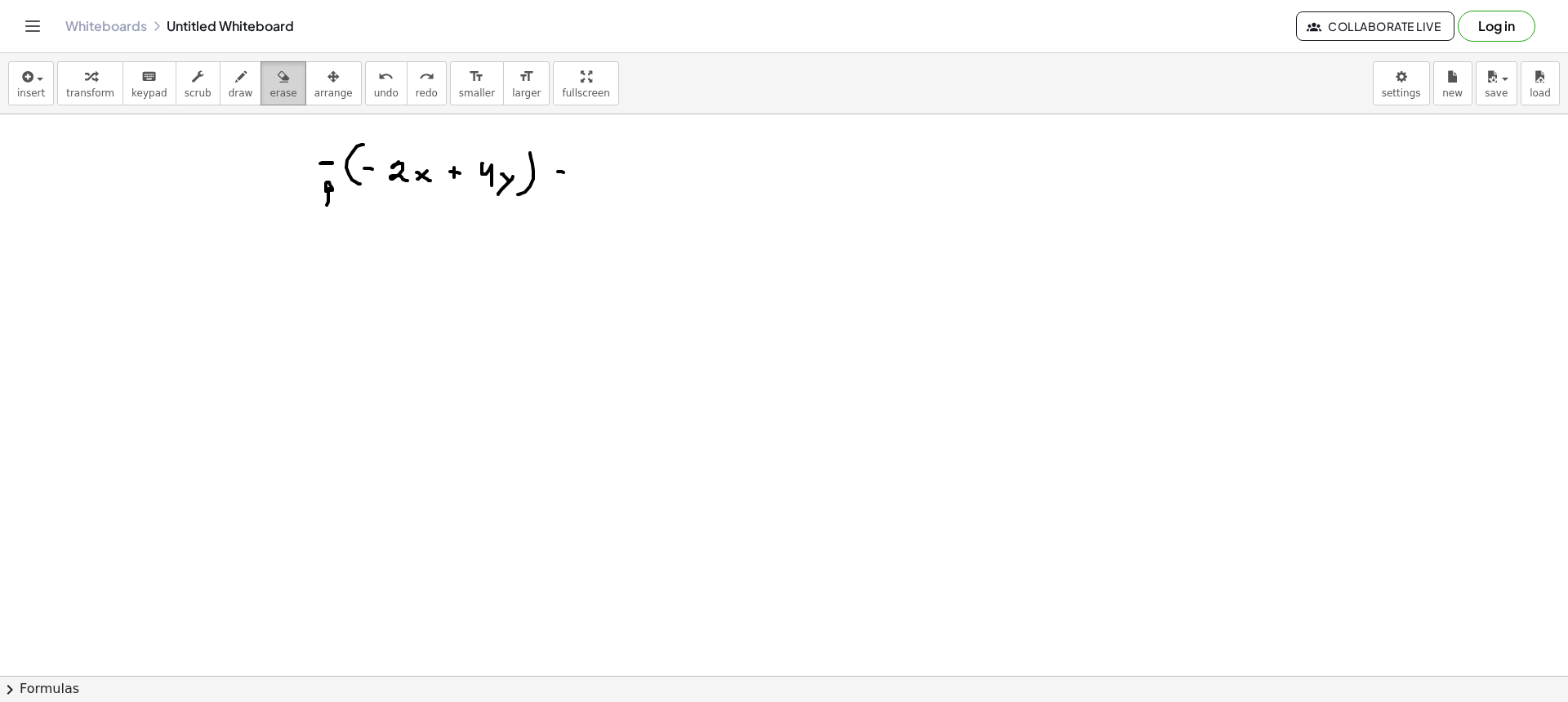
click at [260, 89] on button "erase" at bounding box center [282, 83] width 45 height 44
drag, startPoint x: 313, startPoint y: 228, endPoint x: 315, endPoint y: 214, distance: 14.1
click at [315, 214] on div at bounding box center [784, 675] width 1568 height 1122
drag, startPoint x: 218, startPoint y: 87, endPoint x: 545, endPoint y: 189, distance: 342.5
click at [229, 88] on span "draw" at bounding box center [240, 93] width 24 height 12
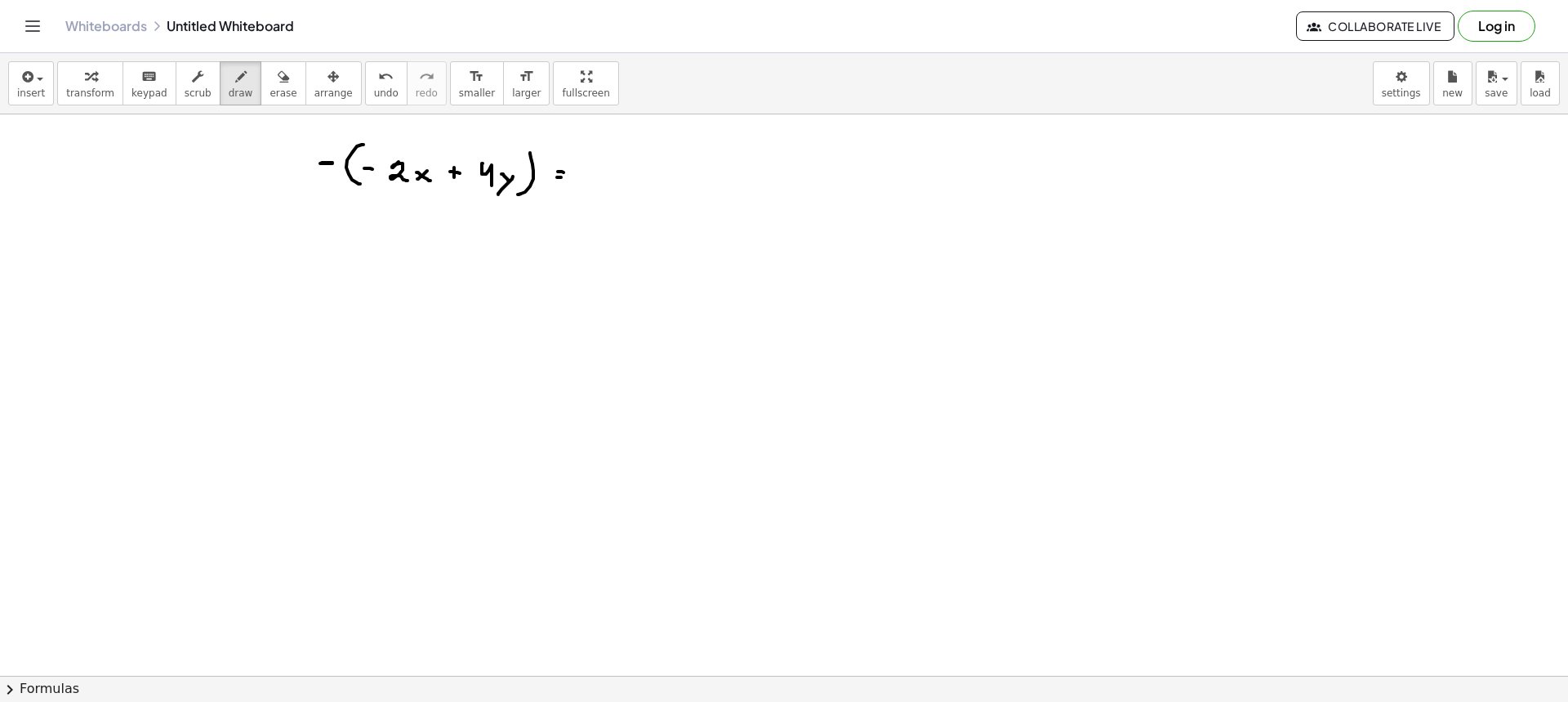
click at [563, 177] on div at bounding box center [784, 675] width 1568 height 1122
drag, startPoint x: 588, startPoint y: 170, endPoint x: 624, endPoint y: 177, distance: 36.7
click at [602, 185] on div at bounding box center [784, 675] width 1568 height 1122
drag, startPoint x: 624, startPoint y: 177, endPoint x: 614, endPoint y: 182, distance: 11.2
click at [614, 185] on div at bounding box center [784, 675] width 1568 height 1122
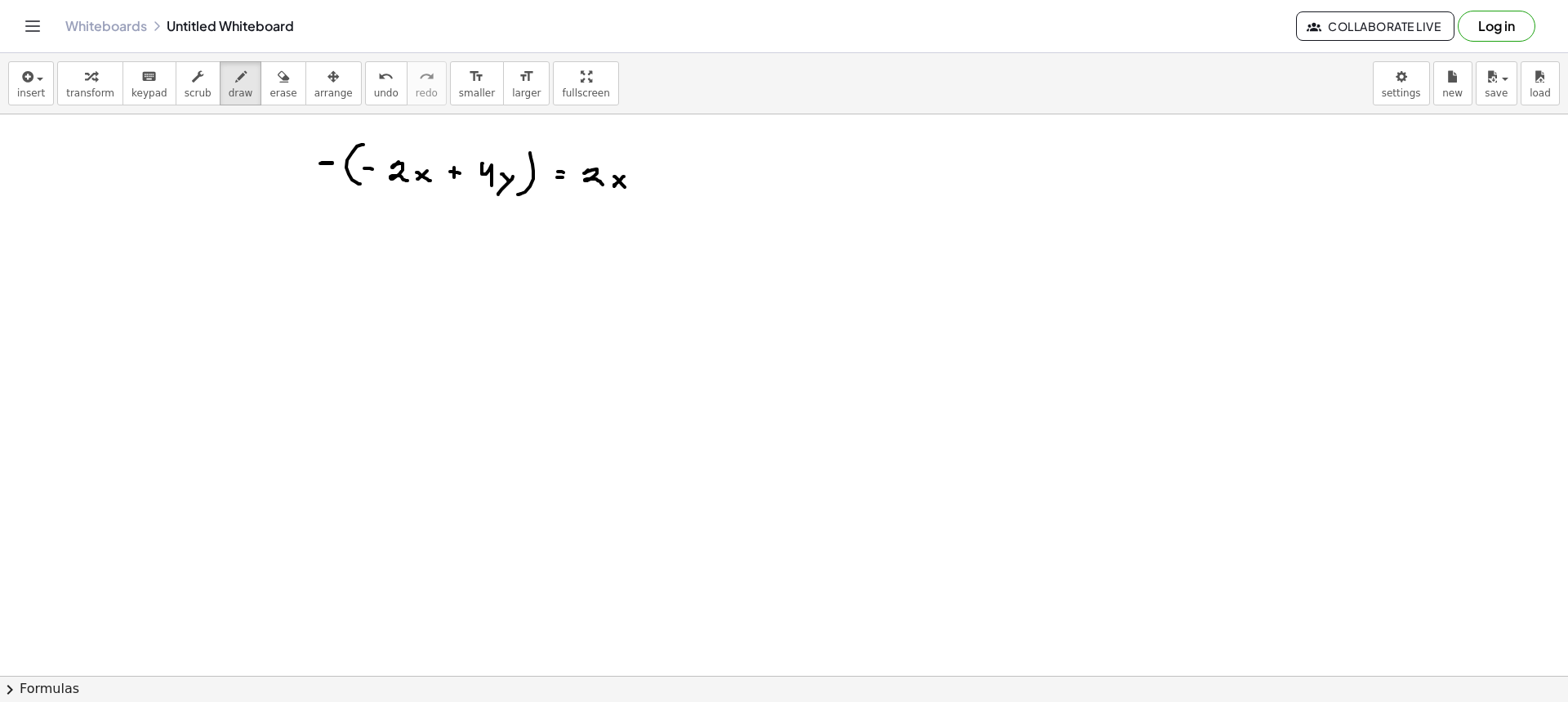
click at [629, 191] on div at bounding box center [784, 675] width 1568 height 1122
drag, startPoint x: 321, startPoint y: 176, endPoint x: 390, endPoint y: 193, distance: 71.1
click at [390, 193] on div at bounding box center [784, 675] width 1568 height 1122
drag, startPoint x: 325, startPoint y: 177, endPoint x: 482, endPoint y: 207, distance: 159.8
click at [482, 207] on div at bounding box center [784, 675] width 1568 height 1122
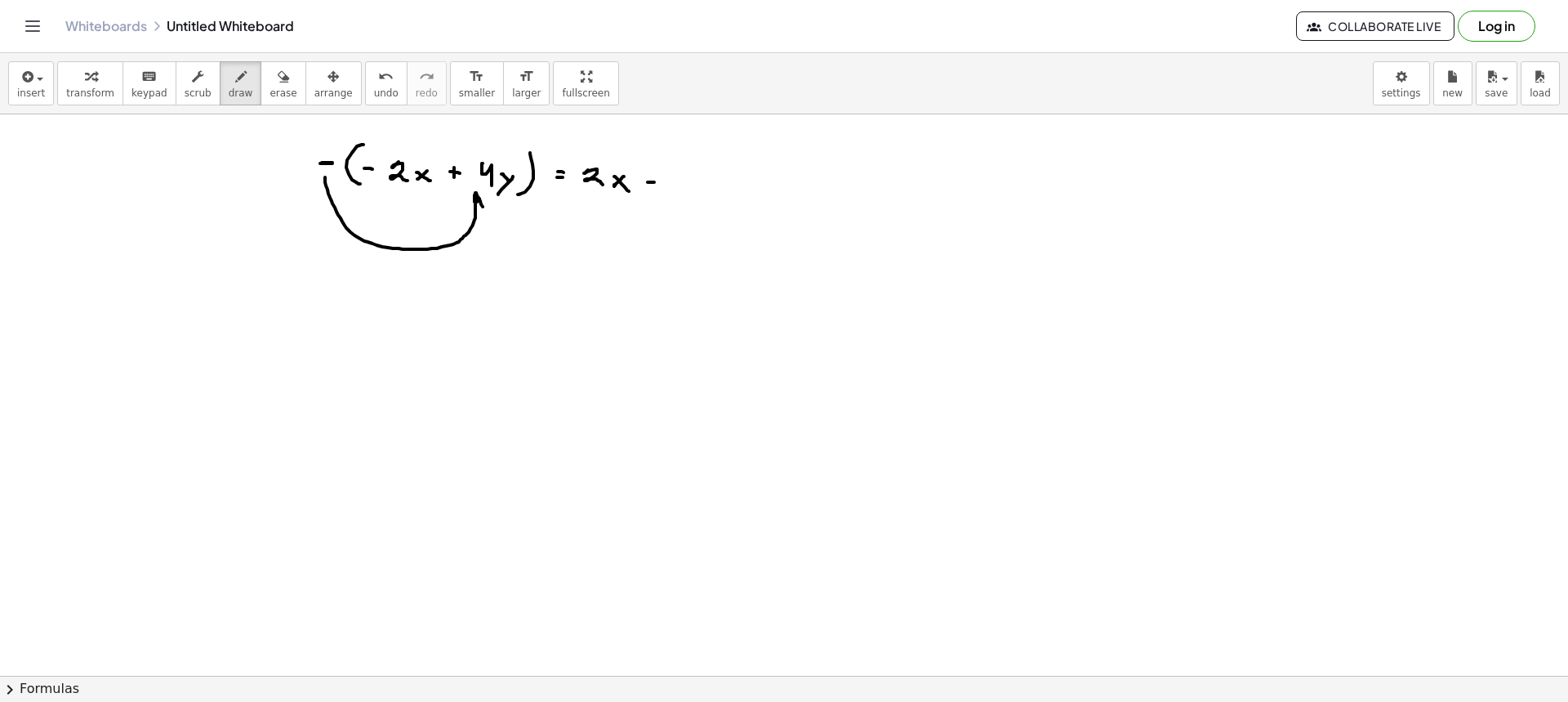
click at [655, 182] on div at bounding box center [784, 675] width 1568 height 1122
drag, startPoint x: 672, startPoint y: 174, endPoint x: 681, endPoint y: 193, distance: 21.0
click at [681, 193] on div at bounding box center [784, 675] width 1568 height 1122
drag, startPoint x: 689, startPoint y: 186, endPoint x: 697, endPoint y: 190, distance: 8.9
click at [697, 190] on div at bounding box center [784, 675] width 1568 height 1122
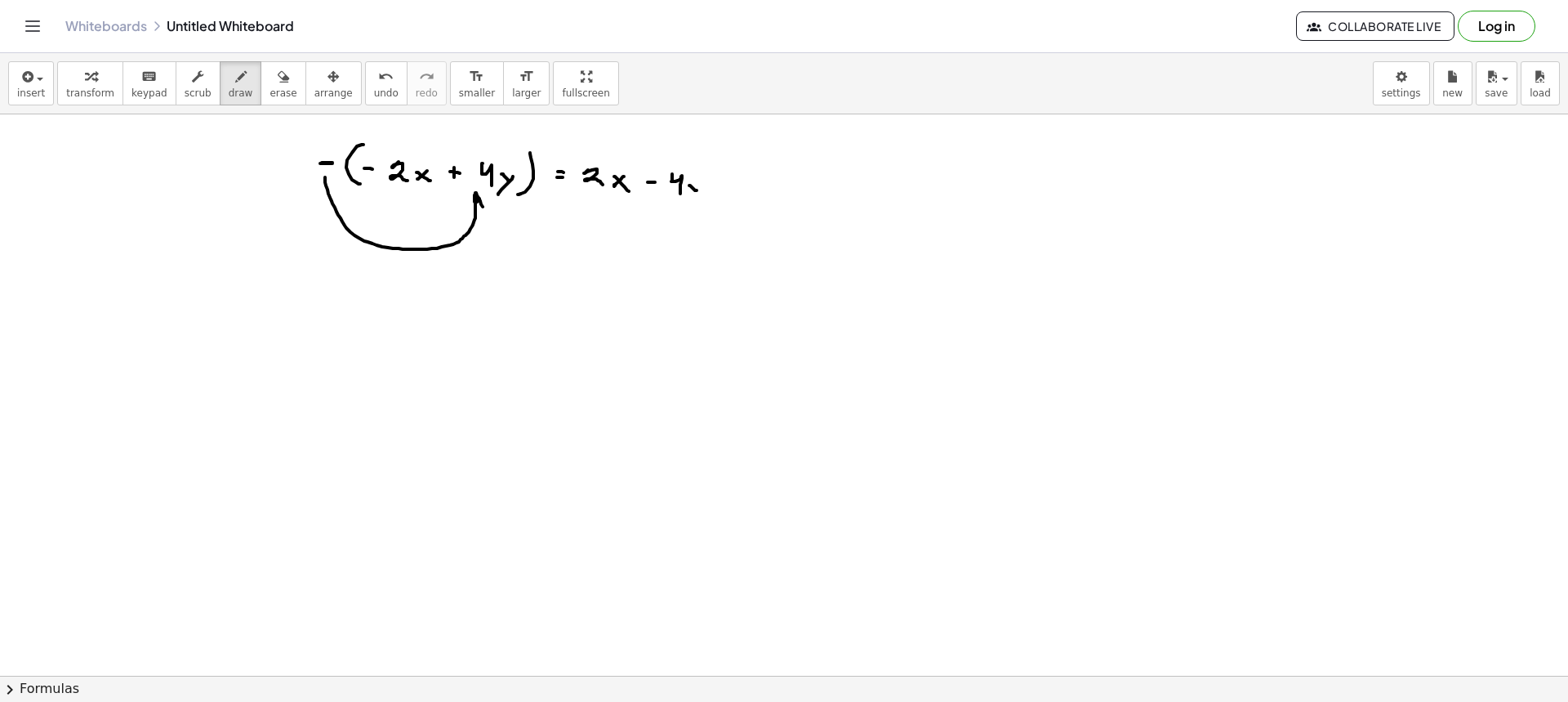
click at [676, 218] on div at bounding box center [784, 675] width 1568 height 1122
click at [229, 95] on span "draw" at bounding box center [240, 93] width 24 height 12
click at [277, 86] on icon "button" at bounding box center [283, 77] width 12 height 19
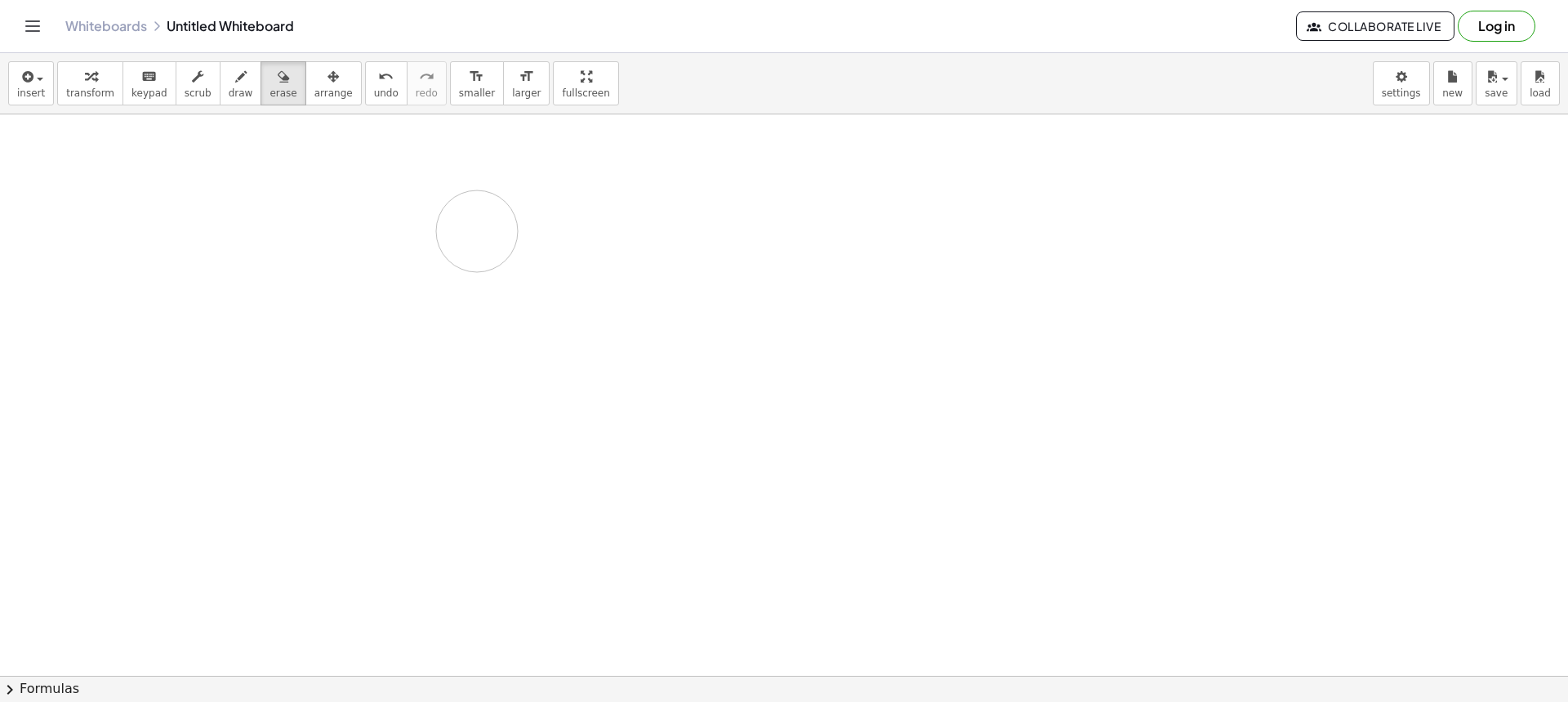
drag, startPoint x: 281, startPoint y: 172, endPoint x: 369, endPoint y: 201, distance: 92.7
click at [565, 227] on div at bounding box center [784, 675] width 1568 height 1122
click at [229, 93] on span "draw" at bounding box center [240, 93] width 24 height 12
drag, startPoint x: 324, startPoint y: 177, endPoint x: 338, endPoint y: 178, distance: 14.0
click at [334, 179] on div at bounding box center [784, 675] width 1568 height 1122
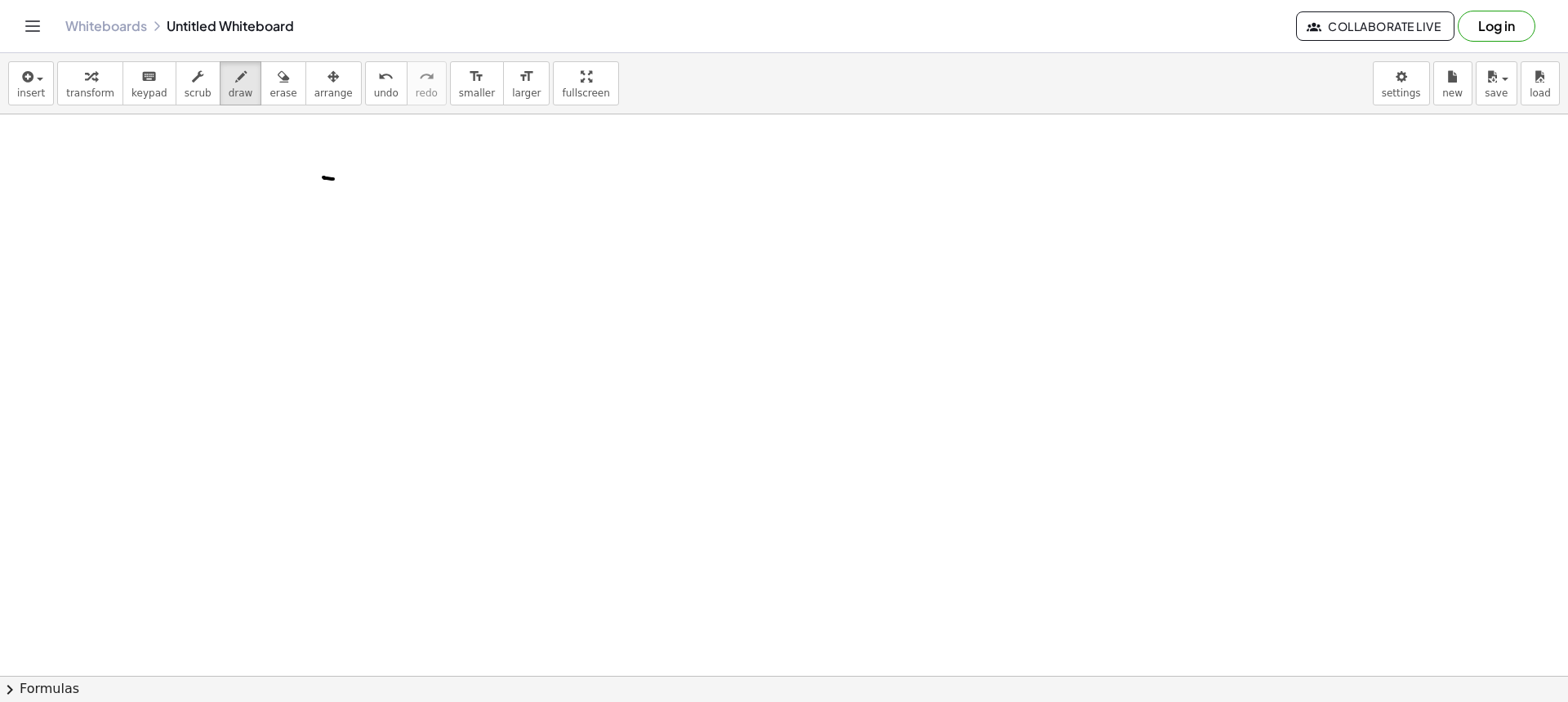
drag, startPoint x: 354, startPoint y: 164, endPoint x: 361, endPoint y: 206, distance: 42.6
click at [361, 206] on div at bounding box center [784, 675] width 1568 height 1122
drag, startPoint x: 365, startPoint y: 180, endPoint x: 371, endPoint y: 194, distance: 15.2
click at [363, 195] on div at bounding box center [784, 675] width 1568 height 1122
drag, startPoint x: 402, startPoint y: 188, endPoint x: 392, endPoint y: 189, distance: 10.0
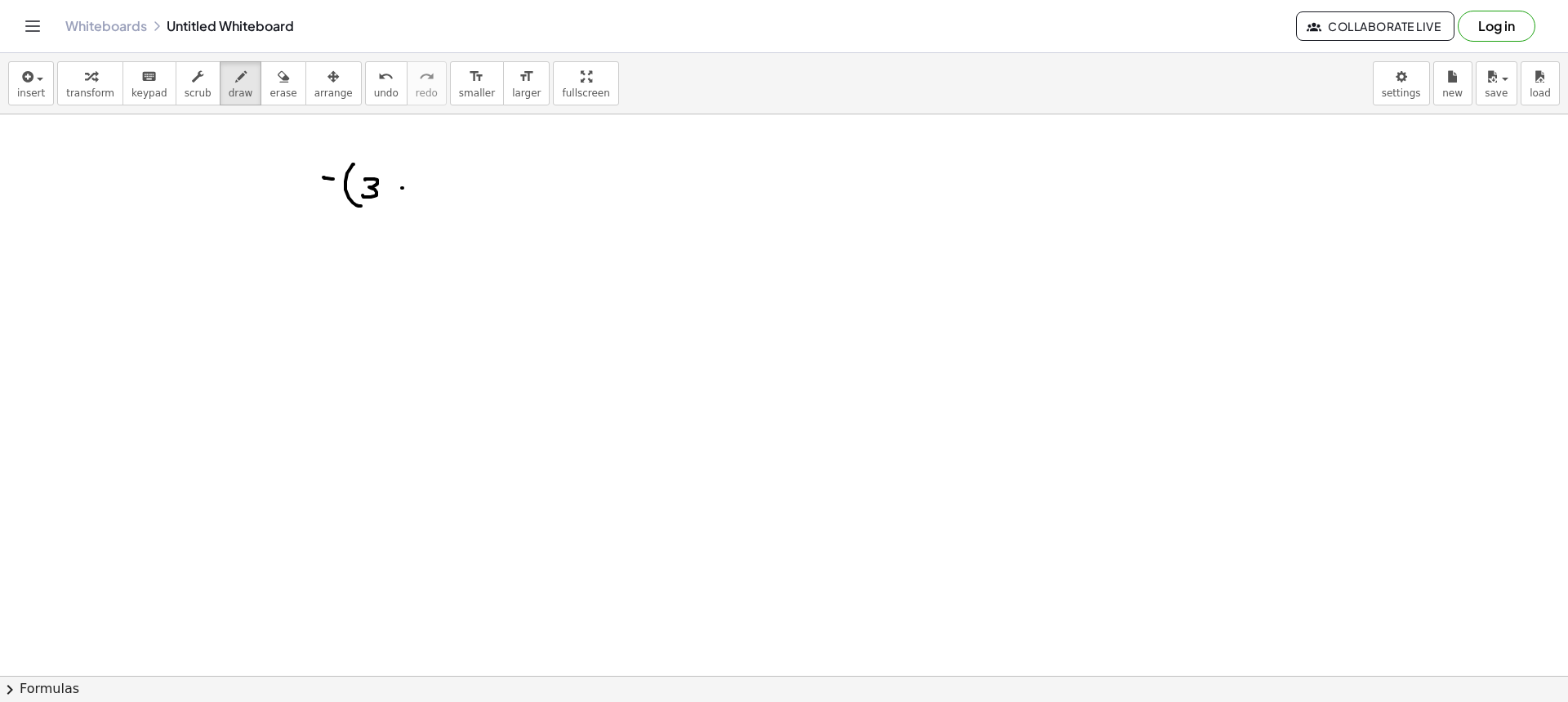
click at [390, 195] on div at bounding box center [784, 675] width 1568 height 1122
click at [404, 196] on div at bounding box center [784, 675] width 1568 height 1122
drag, startPoint x: 425, startPoint y: 188, endPoint x: 426, endPoint y: 198, distance: 10.0
click at [426, 198] on div at bounding box center [784, 675] width 1568 height 1122
drag, startPoint x: 426, startPoint y: 192, endPoint x: 441, endPoint y: 193, distance: 15.0
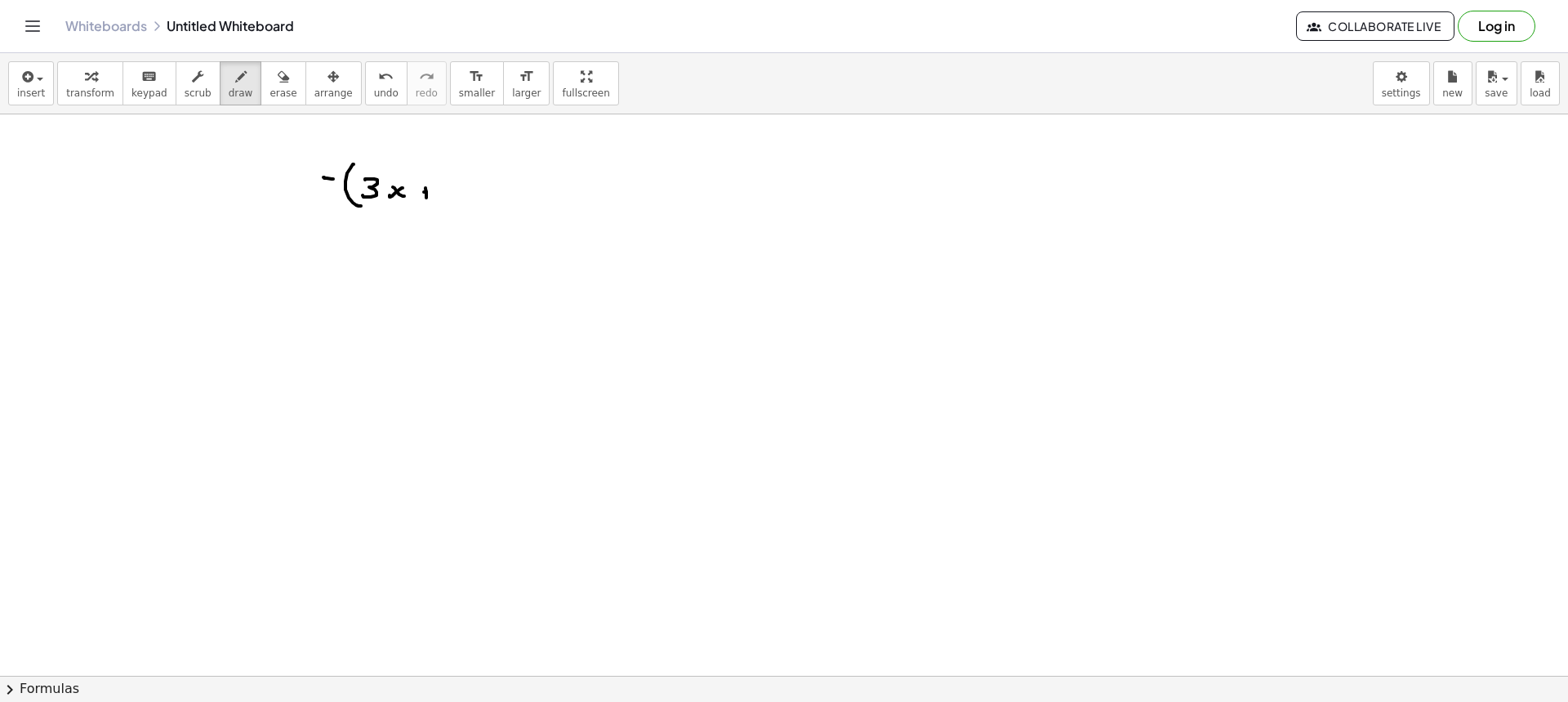
click at [429, 192] on div at bounding box center [784, 675] width 1568 height 1122
drag, startPoint x: 453, startPoint y: 186, endPoint x: 467, endPoint y: 203, distance: 22.0
click at [466, 203] on div at bounding box center [784, 675] width 1568 height 1122
drag, startPoint x: 473, startPoint y: 195, endPoint x: 482, endPoint y: 202, distance: 11.4
click at [476, 207] on div at bounding box center [784, 675] width 1568 height 1122
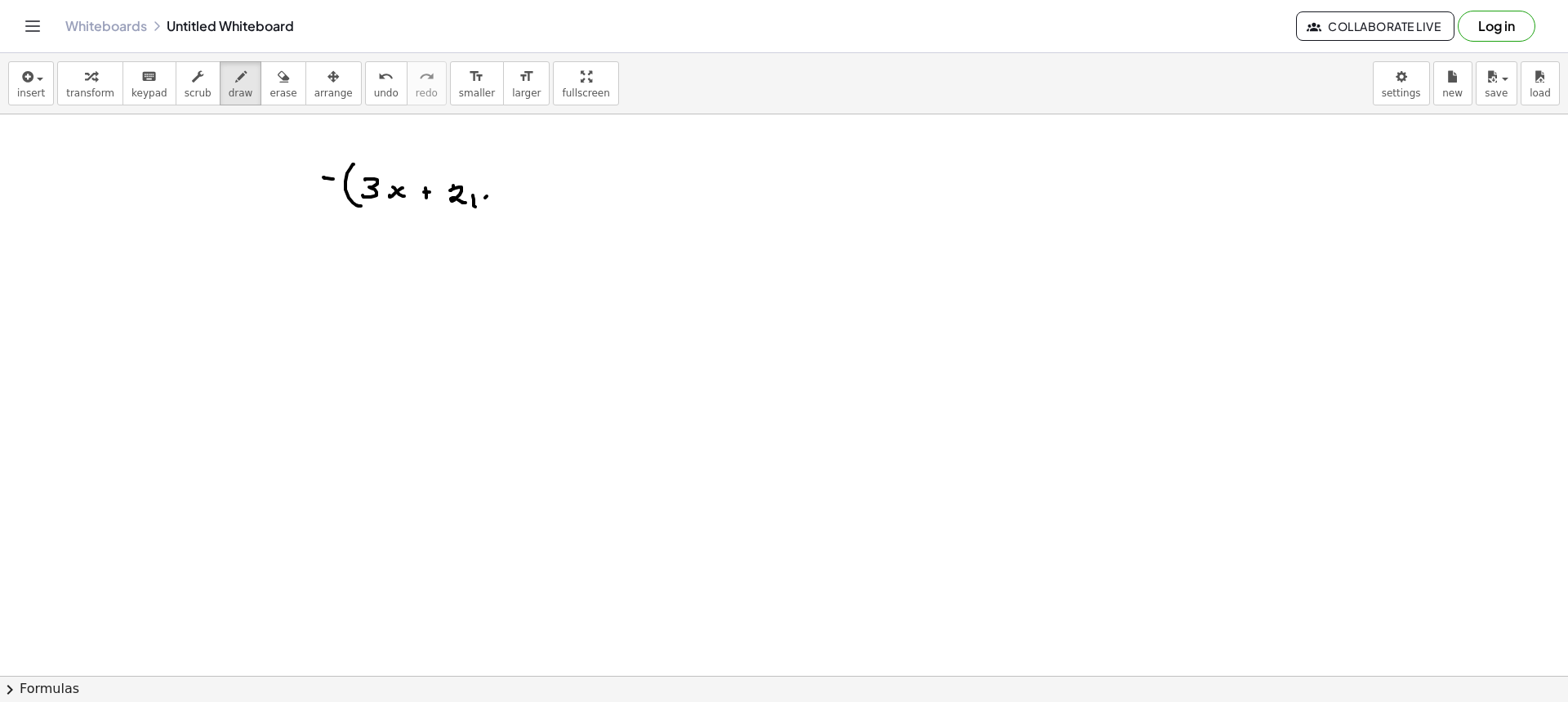
drag, startPoint x: 485, startPoint y: 198, endPoint x: 468, endPoint y: 218, distance: 26.2
click at [460, 219] on div at bounding box center [784, 675] width 1568 height 1122
drag, startPoint x: 499, startPoint y: 194, endPoint x: 509, endPoint y: 195, distance: 10.0
click at [507, 195] on div at bounding box center [784, 675] width 1568 height 1122
drag, startPoint x: 527, startPoint y: 187, endPoint x: 537, endPoint y: 201, distance: 17.2
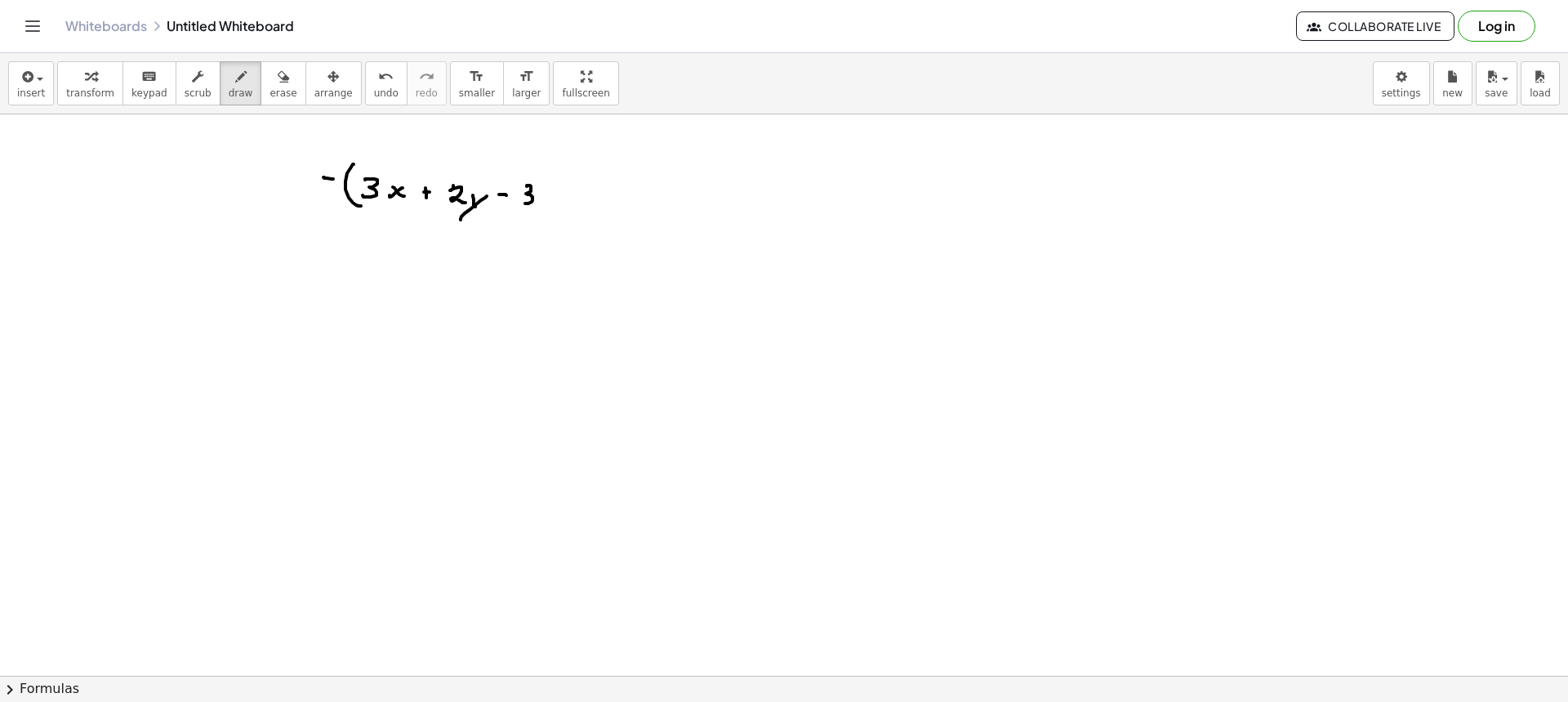
click at [524, 203] on div at bounding box center [784, 675] width 1568 height 1122
drag, startPoint x: 552, startPoint y: 195, endPoint x: 553, endPoint y: 211, distance: 16.0
click at [553, 211] on div at bounding box center [784, 675] width 1568 height 1122
click at [353, 187] on div at bounding box center [784, 675] width 1568 height 1122
drag, startPoint x: 576, startPoint y: 171, endPoint x: 571, endPoint y: 210, distance: 39.3
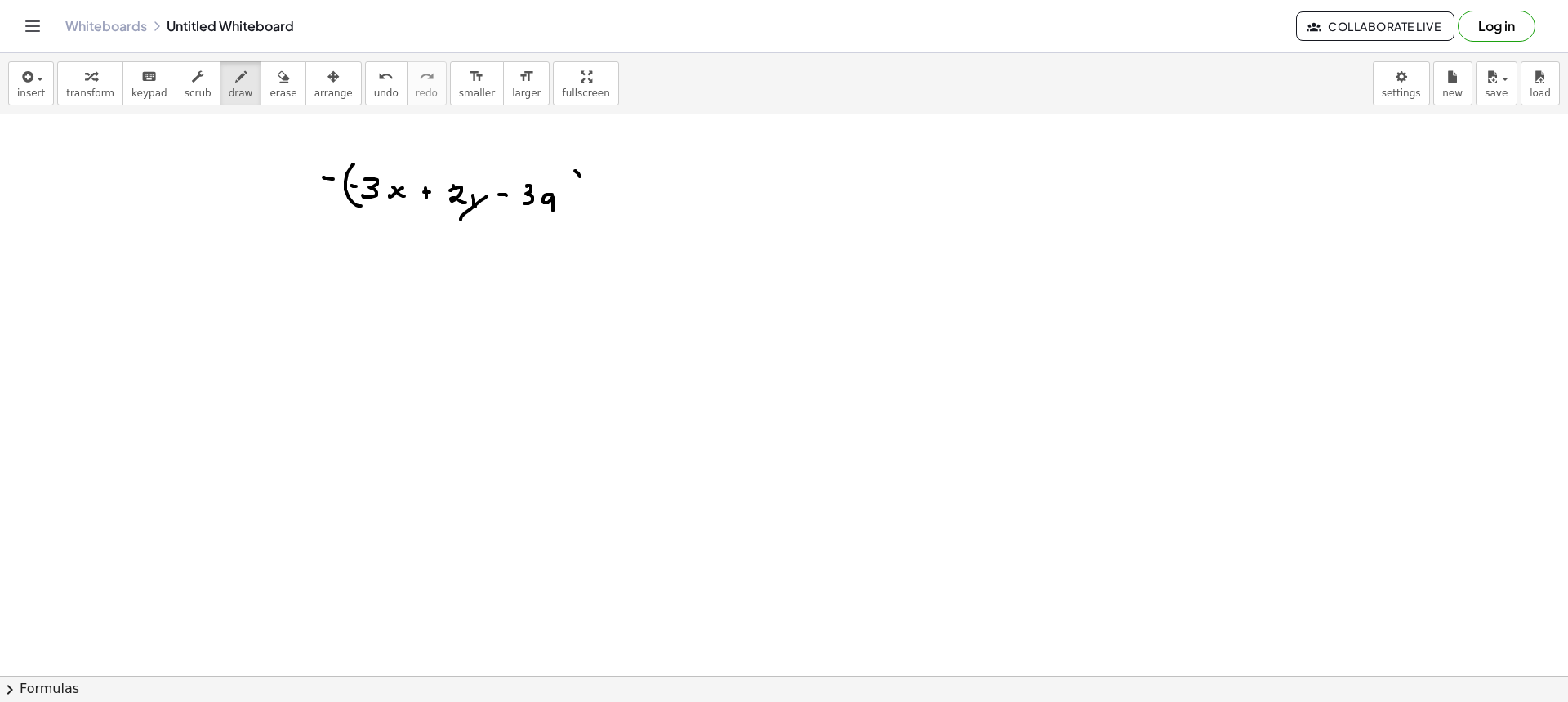
click at [571, 210] on div at bounding box center [784, 675] width 1568 height 1122
click at [608, 185] on div at bounding box center [784, 675] width 1568 height 1122
drag, startPoint x: 599, startPoint y: 192, endPoint x: 624, endPoint y: 193, distance: 25.0
click at [612, 193] on div at bounding box center [784, 675] width 1568 height 1122
drag, startPoint x: 371, startPoint y: 240, endPoint x: 376, endPoint y: 223, distance: 17.7
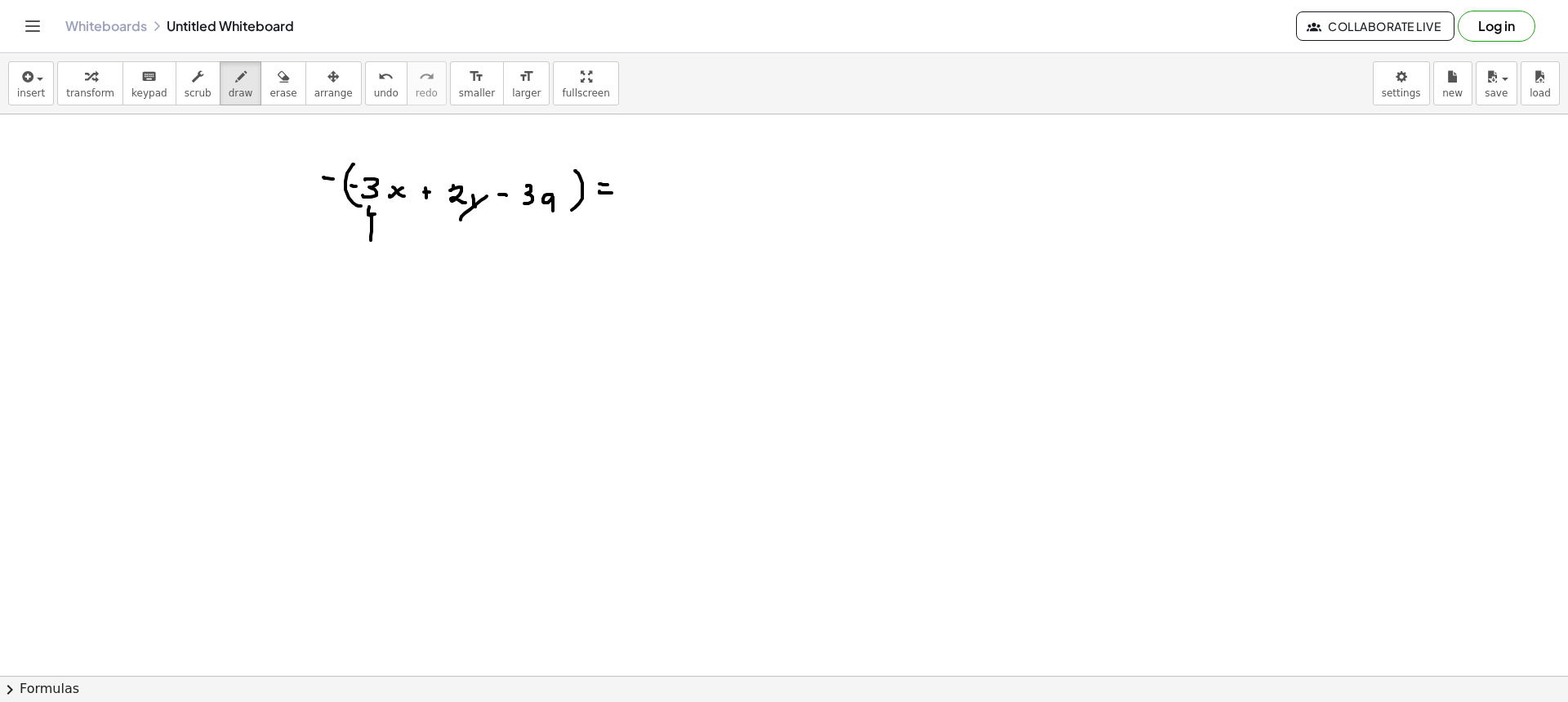
click at [377, 223] on div at bounding box center [784, 675] width 1568 height 1122
drag, startPoint x: 637, startPoint y: 182, endPoint x: 666, endPoint y: 191, distance: 30.4
click at [633, 200] on div at bounding box center [784, 675] width 1568 height 1122
drag, startPoint x: 668, startPoint y: 190, endPoint x: 660, endPoint y: 197, distance: 10.6
click at [660, 197] on div at bounding box center [784, 675] width 1568 height 1122
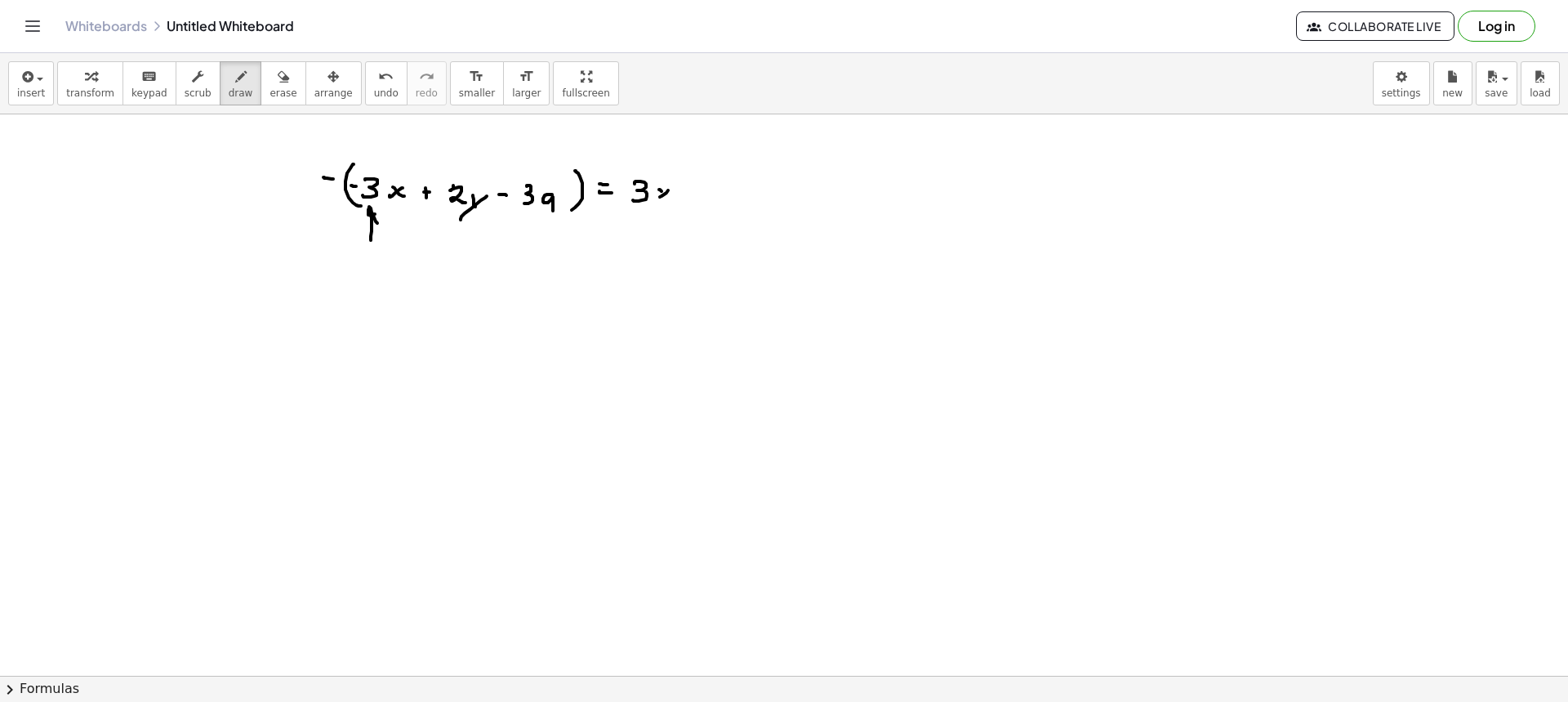
drag, startPoint x: 661, startPoint y: 191, endPoint x: 667, endPoint y: 199, distance: 10.0
click at [666, 198] on div at bounding box center [784, 675] width 1568 height 1122
click at [685, 193] on div at bounding box center [784, 675] width 1568 height 1122
drag, startPoint x: 703, startPoint y: 189, endPoint x: 718, endPoint y: 198, distance: 17.5
click at [713, 202] on div at bounding box center [784, 675] width 1568 height 1122
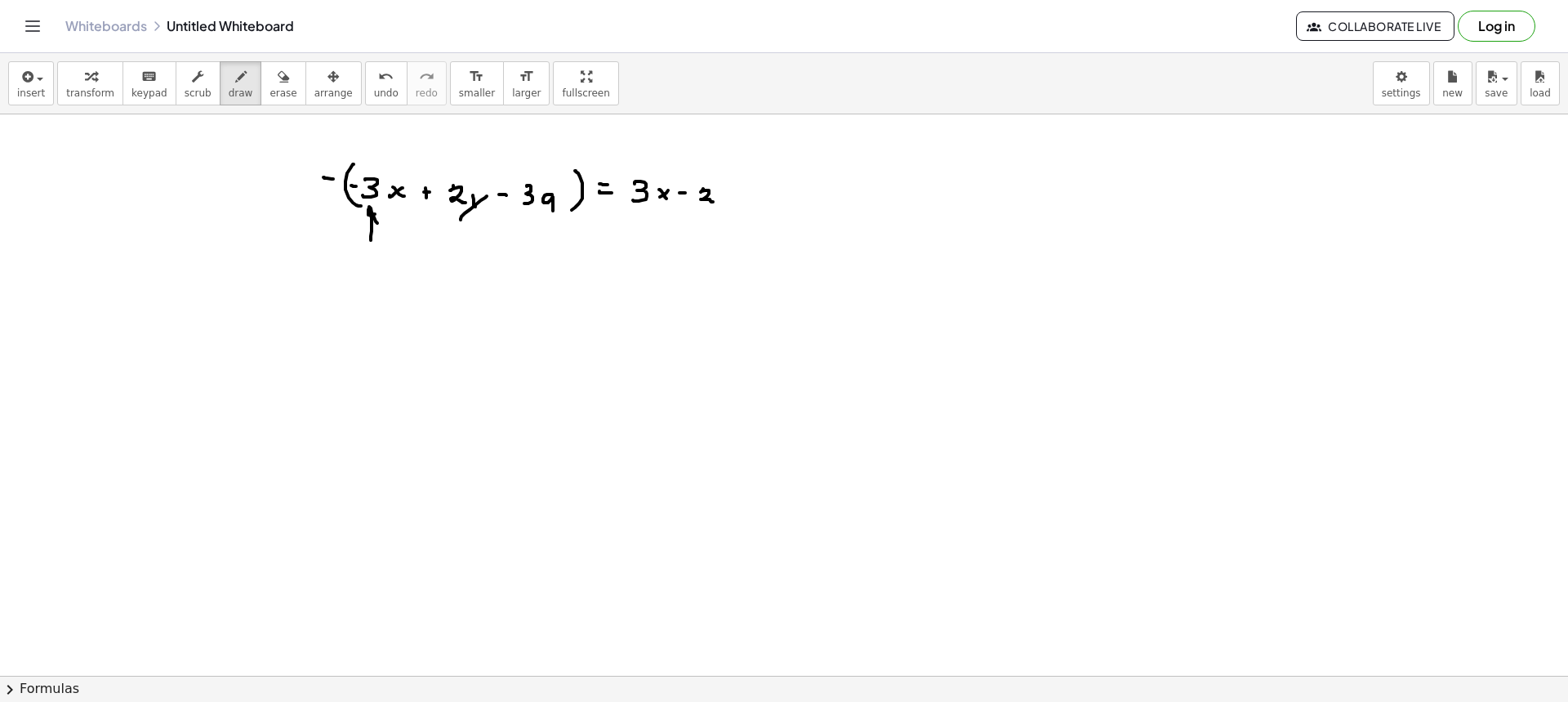
drag, startPoint x: 719, startPoint y: 198, endPoint x: 729, endPoint y: 198, distance: 10.0
click at [722, 200] on div at bounding box center [784, 675] width 1568 height 1122
drag, startPoint x: 729, startPoint y: 198, endPoint x: 715, endPoint y: 214, distance: 21.3
click at [712, 215] on div at bounding box center [784, 675] width 1568 height 1122
click at [740, 198] on div at bounding box center [784, 675] width 1568 height 1122
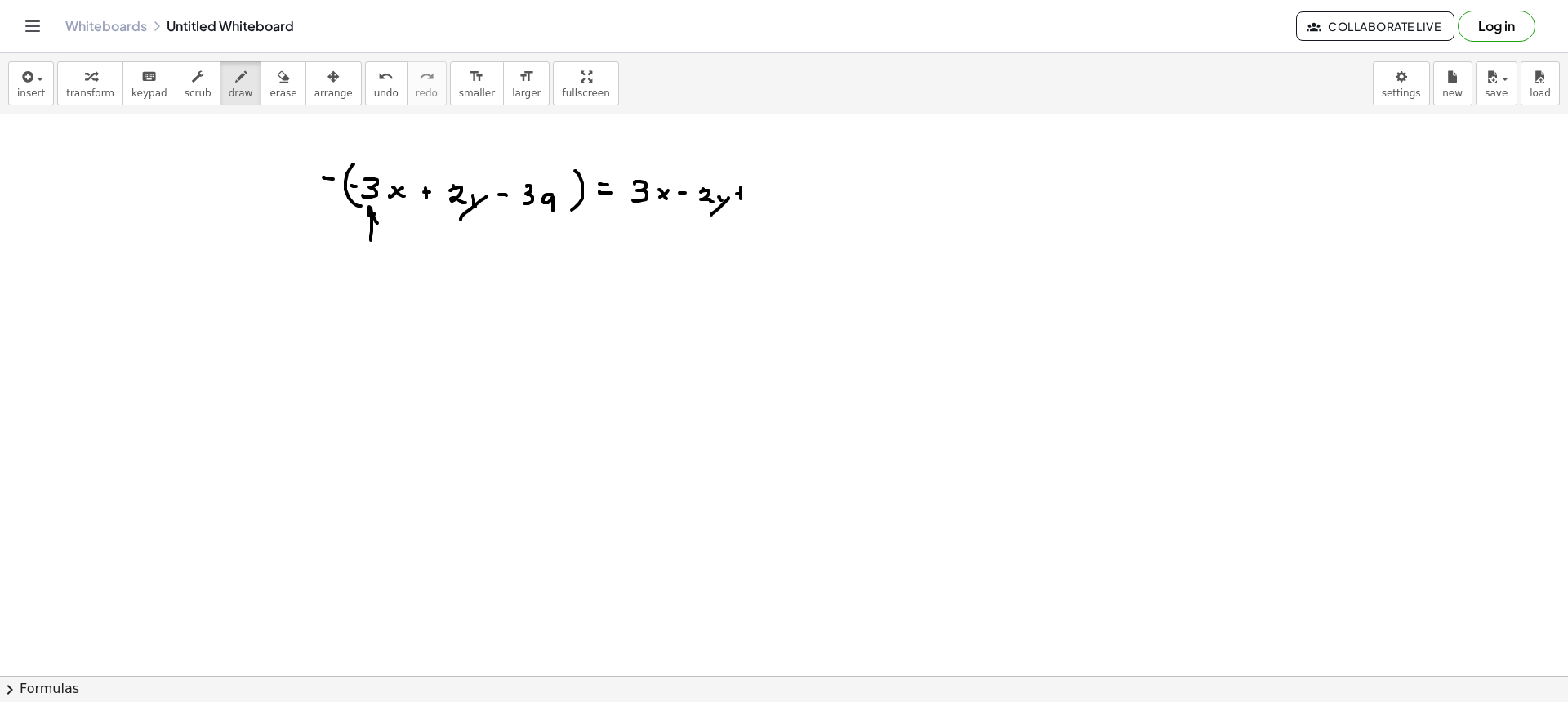
drag, startPoint x: 737, startPoint y: 193, endPoint x: 750, endPoint y: 196, distance: 13.3
click at [745, 194] on div at bounding box center [784, 675] width 1568 height 1122
drag, startPoint x: 766, startPoint y: 187, endPoint x: 765, endPoint y: 204, distance: 17.0
click at [765, 204] on div at bounding box center [784, 675] width 1568 height 1122
drag, startPoint x: 793, startPoint y: 202, endPoint x: 802, endPoint y: 196, distance: 10.8
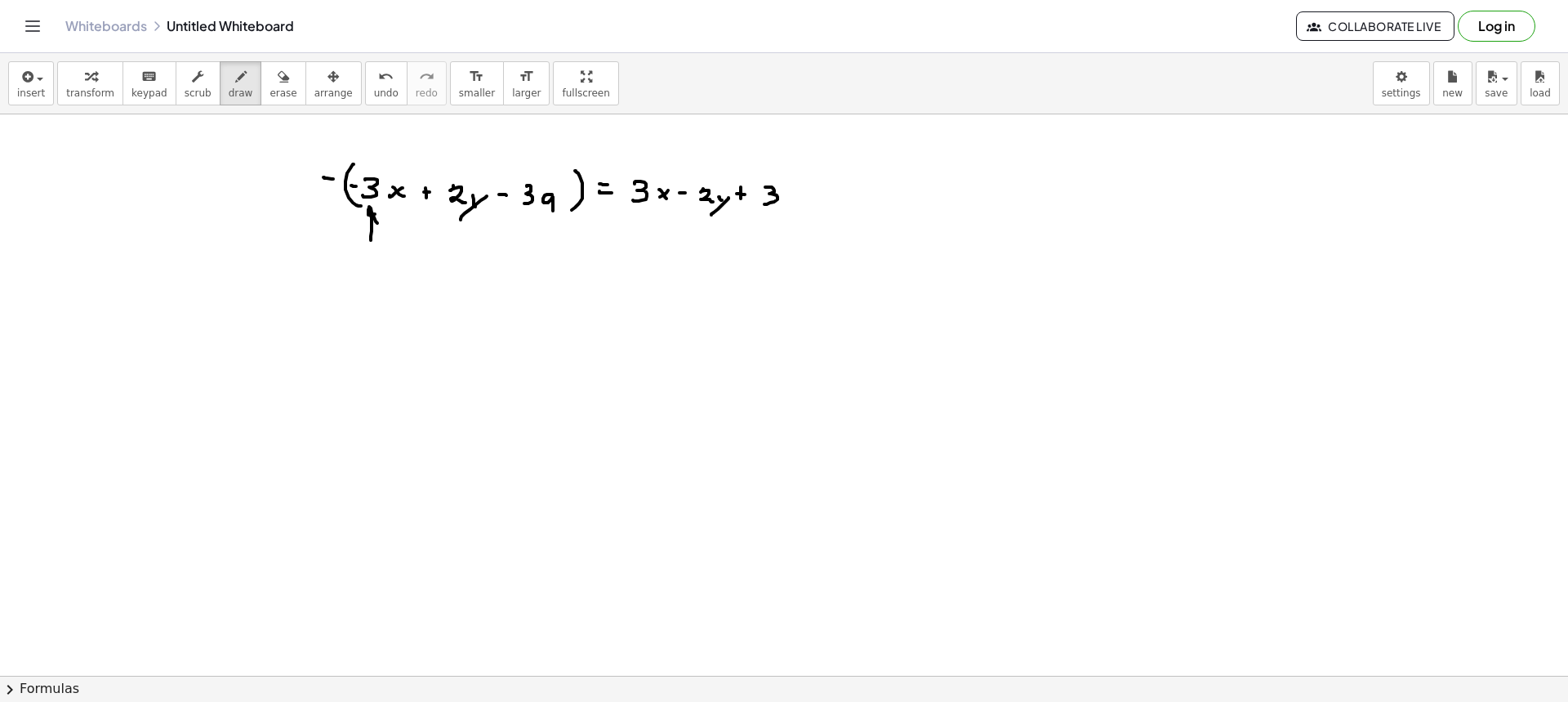
click at [802, 197] on div at bounding box center [784, 675] width 1568 height 1122
drag, startPoint x: 802, startPoint y: 198, endPoint x: 802, endPoint y: 208, distance: 10.0
click at [802, 208] on div at bounding box center [784, 675] width 1568 height 1122
drag, startPoint x: 271, startPoint y: 77, endPoint x: 326, endPoint y: 138, distance: 82.1
click at [270, 76] on button "erase" at bounding box center [282, 83] width 45 height 44
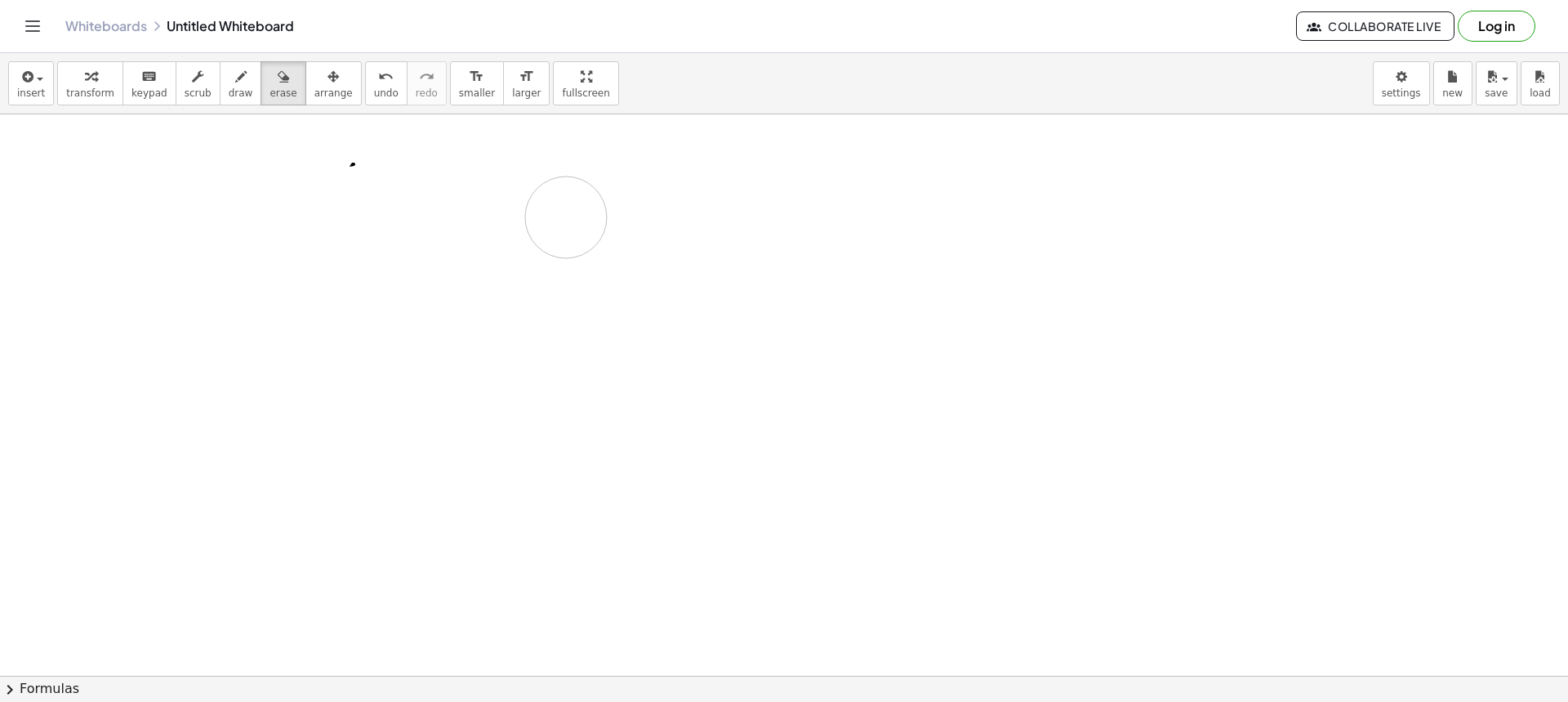
drag, startPoint x: 301, startPoint y: 215, endPoint x: 363, endPoint y: 181, distance: 70.7
click at [408, 186] on div at bounding box center [784, 675] width 1568 height 1122
drag, startPoint x: 341, startPoint y: 174, endPoint x: 279, endPoint y: 142, distance: 69.8
click at [339, 172] on div at bounding box center [784, 675] width 1568 height 1122
click at [219, 103] on button "draw" at bounding box center [240, 83] width 43 height 44
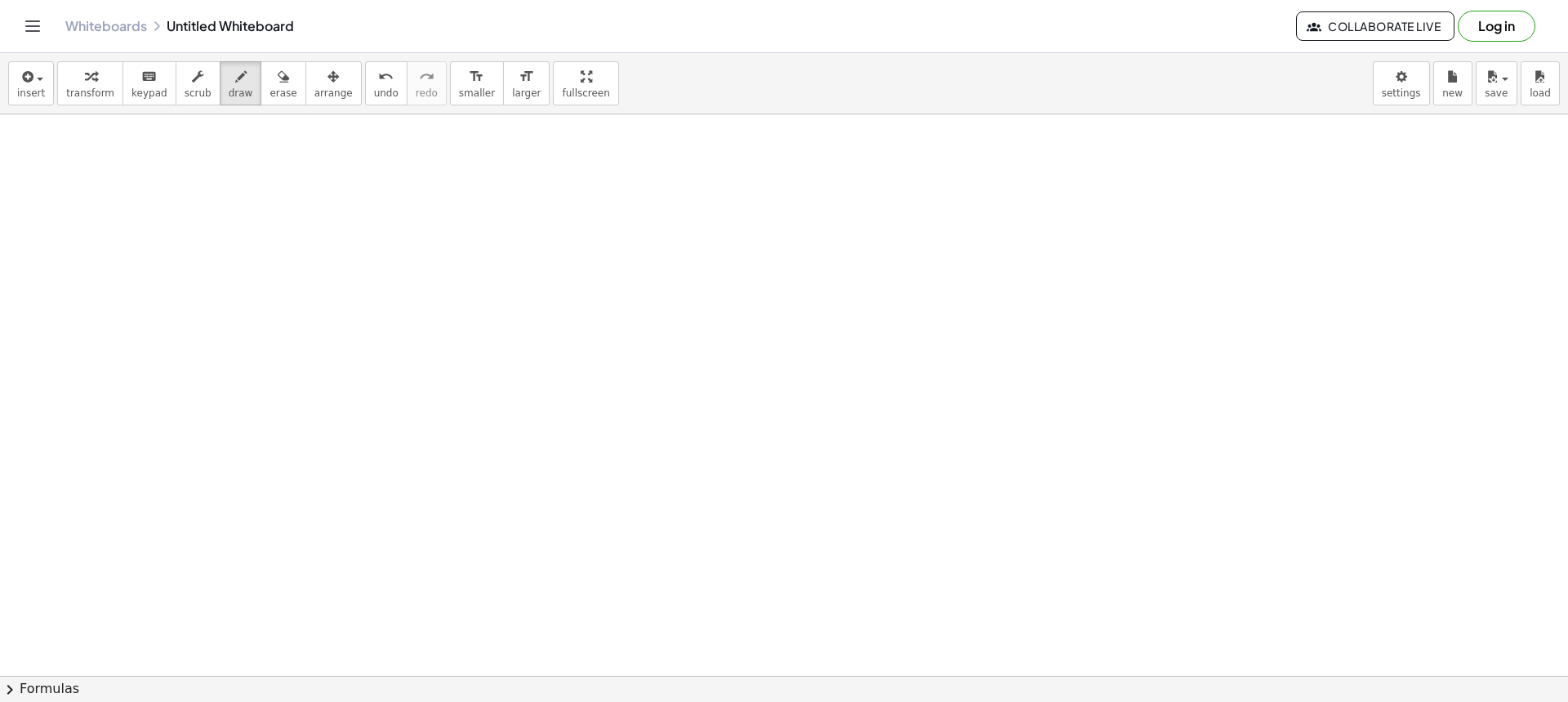
drag, startPoint x: 368, startPoint y: 156, endPoint x: 377, endPoint y: 156, distance: 9.0
click at [377, 156] on div at bounding box center [784, 675] width 1568 height 1122
drag, startPoint x: 371, startPoint y: 158, endPoint x: 394, endPoint y: 169, distance: 25.5
click at [371, 170] on div at bounding box center [784, 675] width 1568 height 1122
drag, startPoint x: 397, startPoint y: 166, endPoint x: 402, endPoint y: 178, distance: 13.0
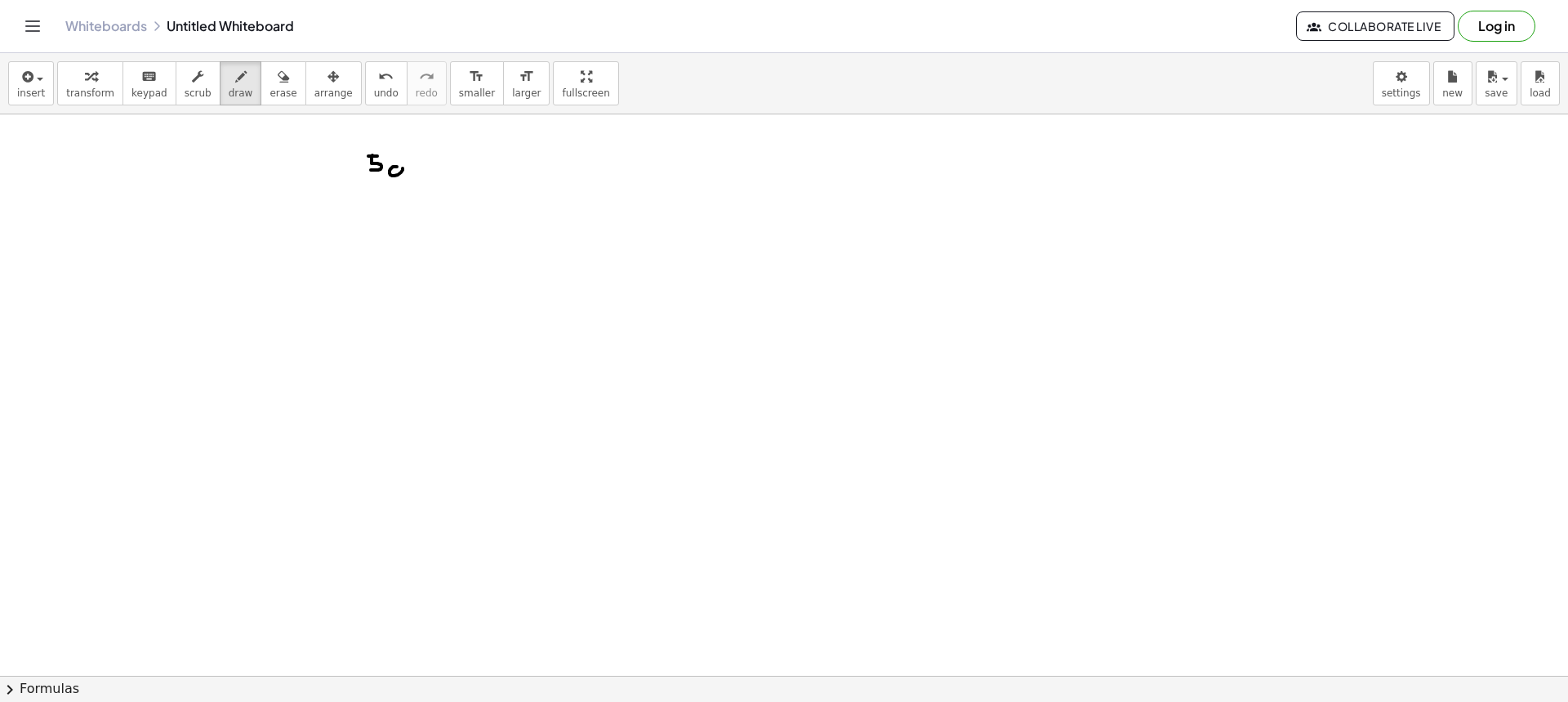
click at [402, 178] on div at bounding box center [784, 675] width 1568 height 1122
click at [431, 165] on div at bounding box center [784, 675] width 1568 height 1122
drag, startPoint x: 455, startPoint y: 151, endPoint x: 462, endPoint y: 174, distance: 24.0
click at [455, 178] on div at bounding box center [784, 675] width 1568 height 1122
click at [471, 165] on div at bounding box center [784, 675] width 1568 height 1122
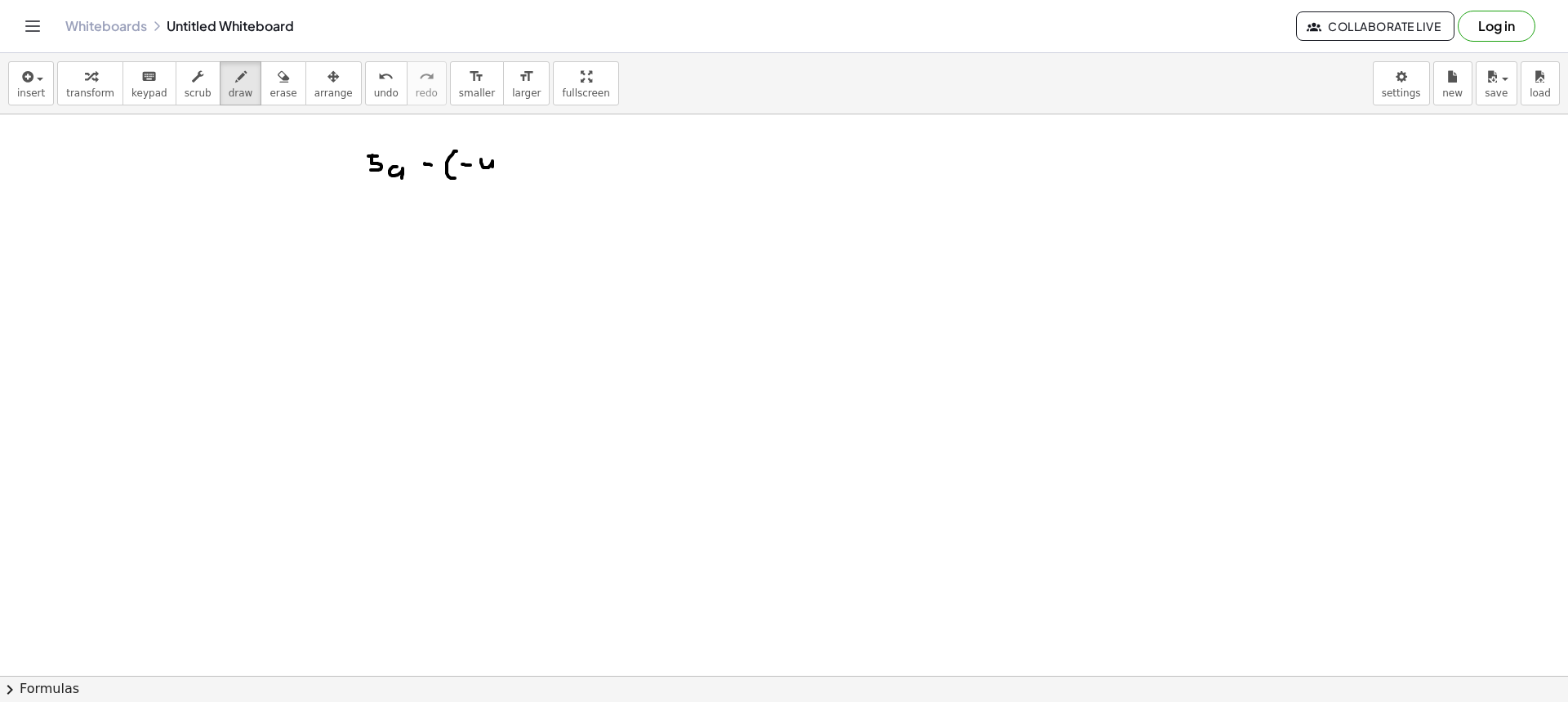
drag, startPoint x: 481, startPoint y: 160, endPoint x: 508, endPoint y: 169, distance: 28.5
click at [492, 180] on div at bounding box center [784, 675] width 1568 height 1122
drag, startPoint x: 509, startPoint y: 167, endPoint x: 516, endPoint y: 180, distance: 14.8
click at [513, 181] on div at bounding box center [784, 675] width 1568 height 1122
drag, startPoint x: 529, startPoint y: 178, endPoint x: 522, endPoint y: 185, distance: 9.9
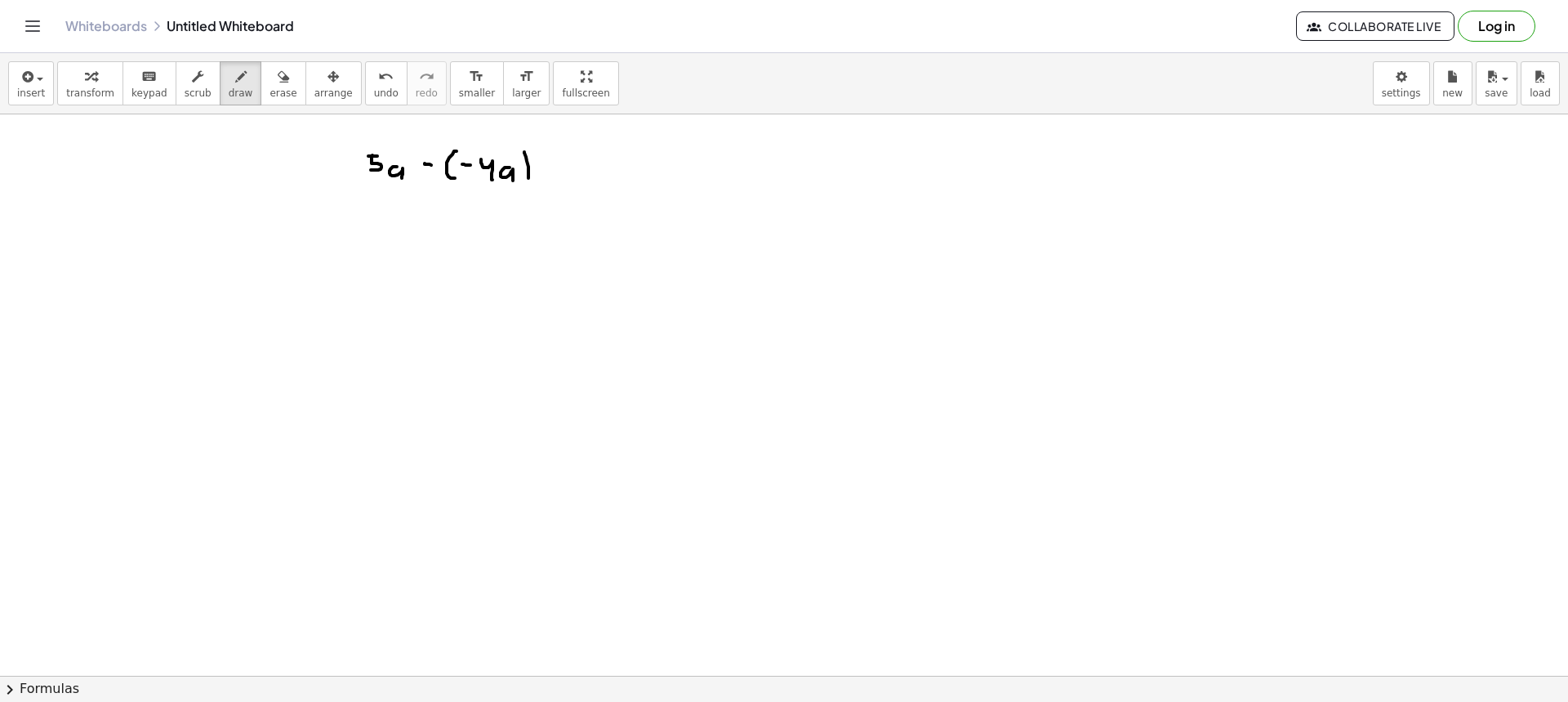
click at [522, 185] on div at bounding box center [784, 675] width 1568 height 1122
click at [548, 172] on div at bounding box center [784, 675] width 1568 height 1122
drag, startPoint x: 545, startPoint y: 165, endPoint x: 555, endPoint y: 167, distance: 10.2
click at [553, 165] on div at bounding box center [784, 675] width 1568 height 1122
drag, startPoint x: 577, startPoint y: 160, endPoint x: 571, endPoint y: 174, distance: 15.2
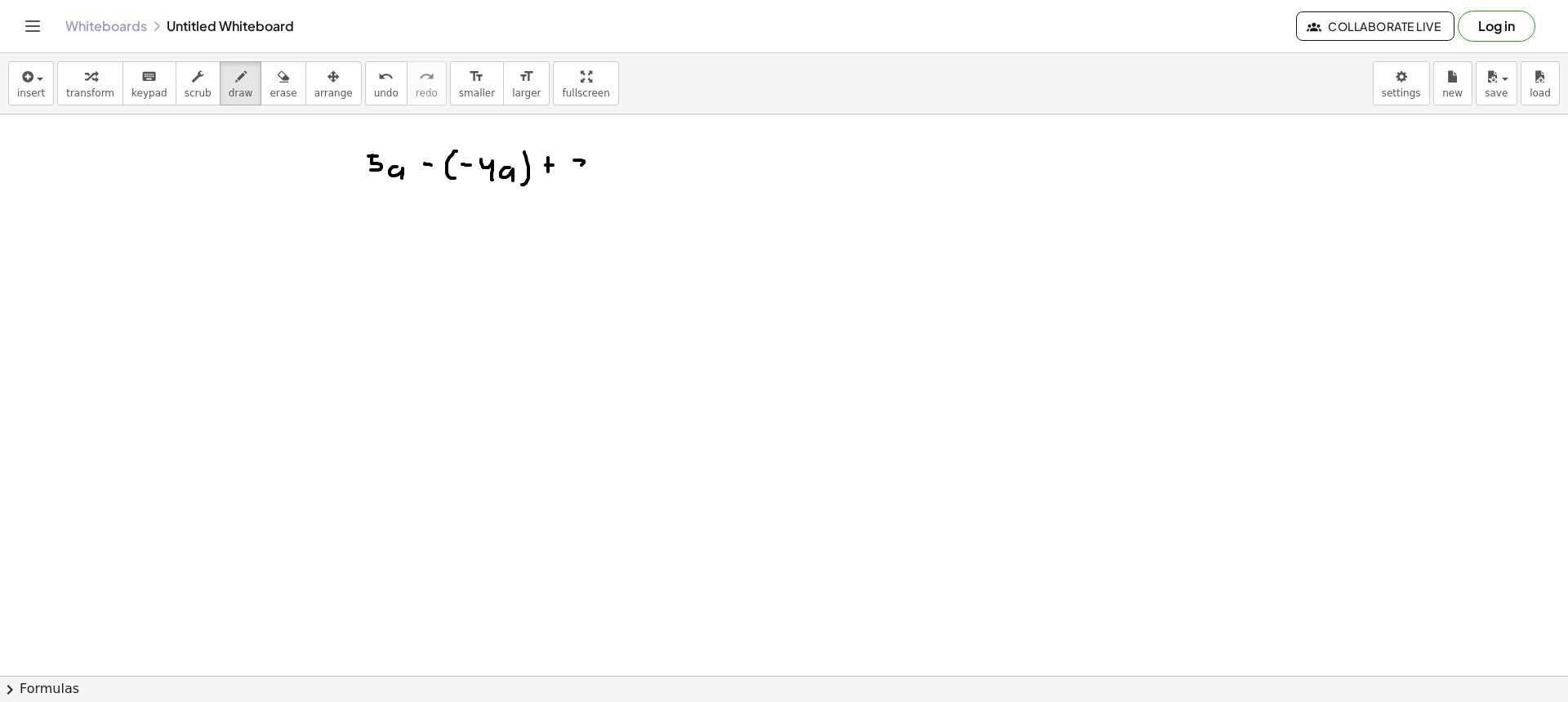
click at [571, 174] on div at bounding box center [784, 675] width 1568 height 1122
drag, startPoint x: 596, startPoint y: 171, endPoint x: 597, endPoint y: 187, distance: 16.0
click at [597, 187] on div at bounding box center [784, 675] width 1568 height 1122
click at [616, 172] on div at bounding box center [784, 675] width 1568 height 1122
click at [631, 178] on div at bounding box center [784, 675] width 1568 height 1122
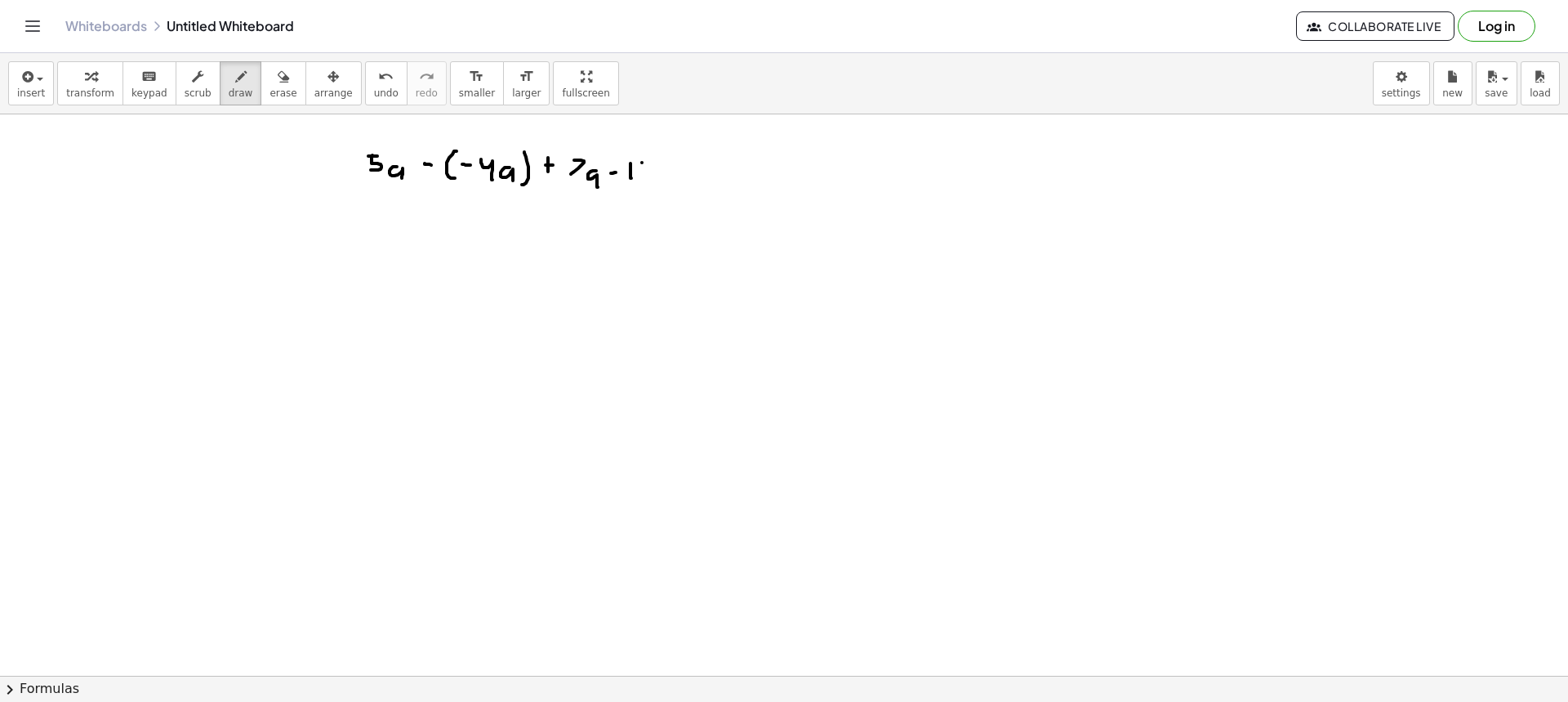
drag, startPoint x: 642, startPoint y: 162, endPoint x: 650, endPoint y: 176, distance: 16.1
click at [642, 181] on div at bounding box center [784, 675] width 1568 height 1122
drag, startPoint x: 655, startPoint y: 171, endPoint x: 663, endPoint y: 187, distance: 17.9
click at [659, 183] on div at bounding box center [784, 675] width 1568 height 1122
click at [369, 245] on div at bounding box center [784, 675] width 1568 height 1122
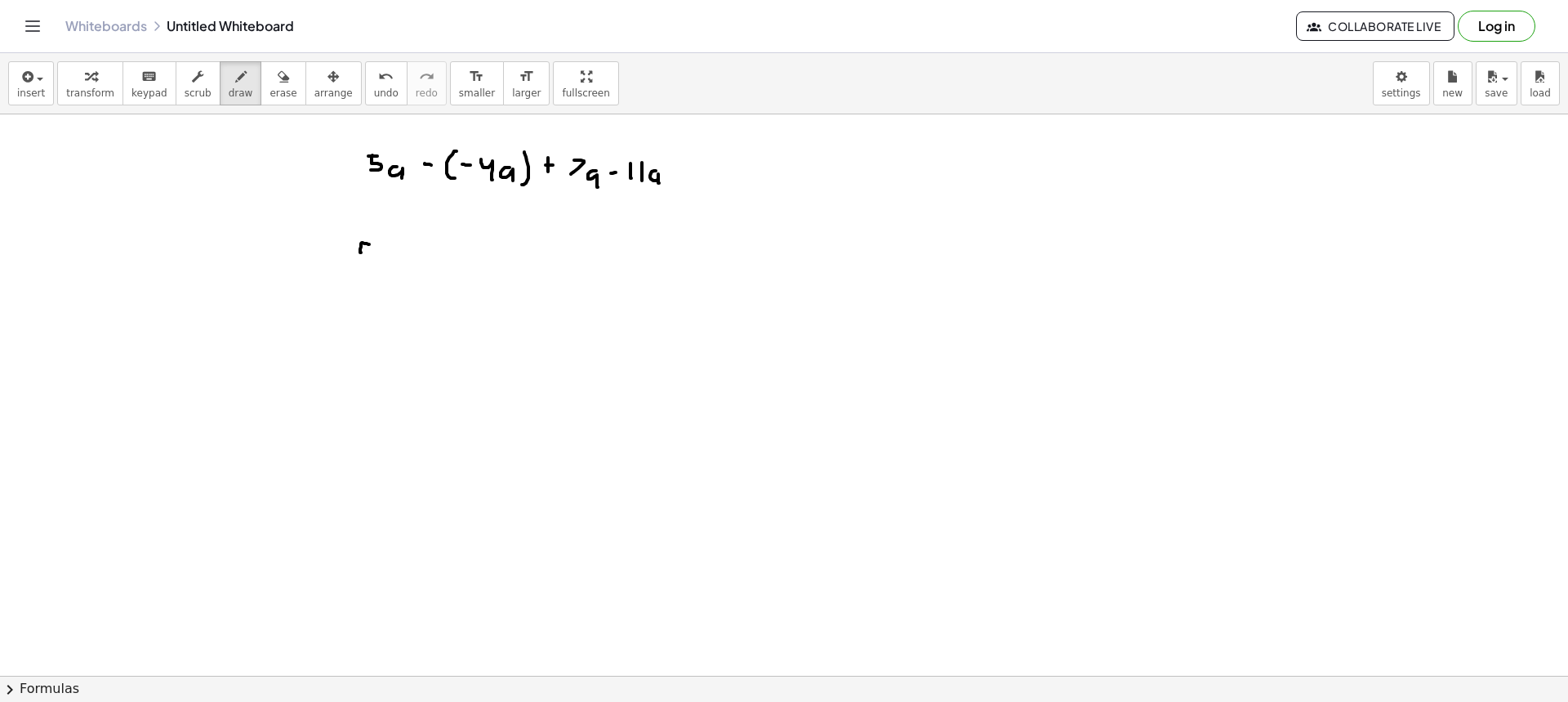
drag, startPoint x: 360, startPoint y: 251, endPoint x: 351, endPoint y: 263, distance: 15.0
click at [351, 263] on div at bounding box center [784, 675] width 1568 height 1122
drag, startPoint x: 384, startPoint y: 254, endPoint x: 400, endPoint y: 261, distance: 17.5
click at [386, 265] on div at bounding box center [784, 675] width 1568 height 1122
drag, startPoint x: 398, startPoint y: 258, endPoint x: 411, endPoint y: 258, distance: 13.0
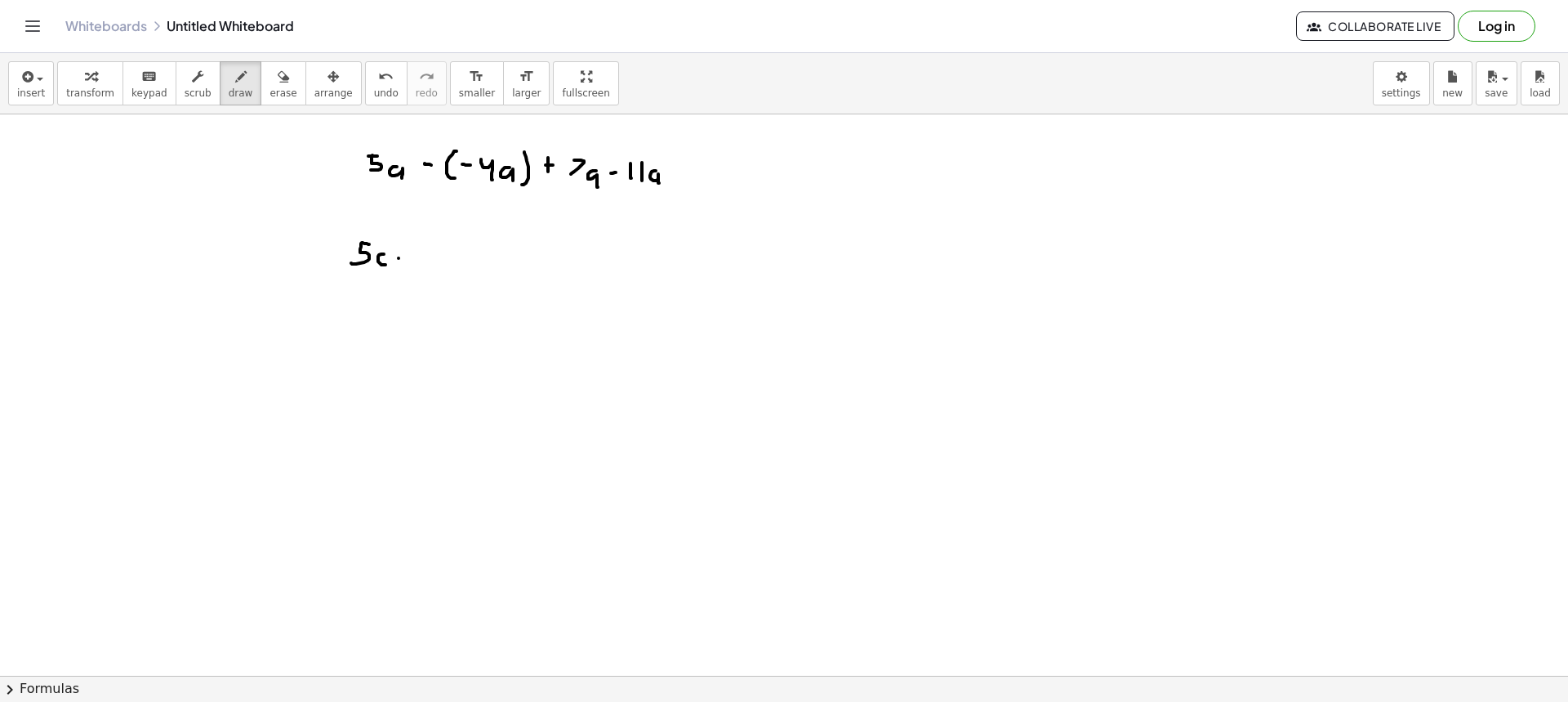
click at [403, 258] on div at bounding box center [784, 675] width 1568 height 1122
drag, startPoint x: 427, startPoint y: 251, endPoint x: 429, endPoint y: 265, distance: 14.1
click at [429, 265] on div at bounding box center [784, 675] width 1568 height 1122
drag, startPoint x: 448, startPoint y: 260, endPoint x: 467, endPoint y: 260, distance: 19.0
click at [447, 267] on div at bounding box center [784, 675] width 1568 height 1122
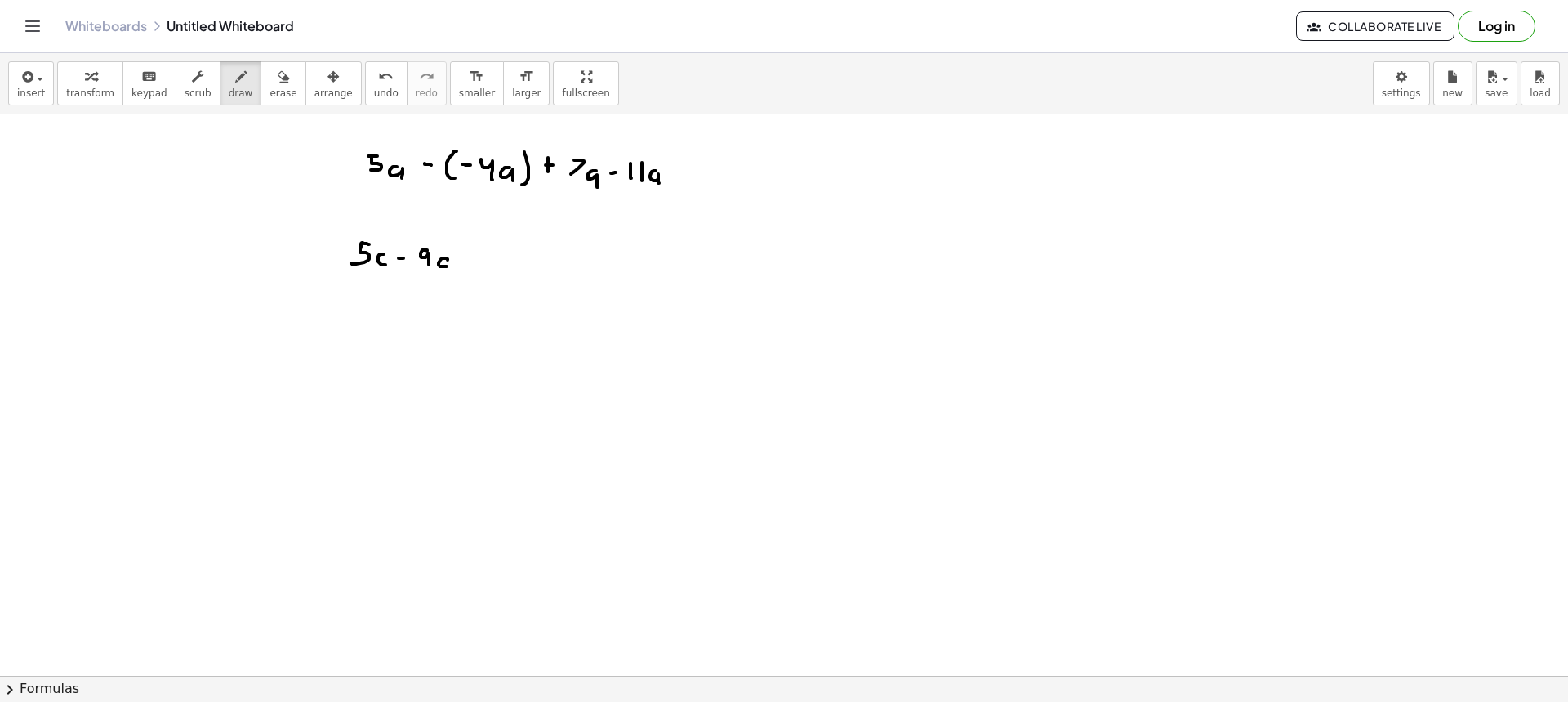
click at [466, 266] on div at bounding box center [784, 675] width 1568 height 1122
click at [471, 260] on div at bounding box center [784, 675] width 1568 height 1122
click at [494, 272] on div at bounding box center [784, 675] width 1568 height 1122
drag, startPoint x: 494, startPoint y: 261, endPoint x: 502, endPoint y: 261, distance: 8.0
click at [501, 261] on div at bounding box center [784, 675] width 1568 height 1122
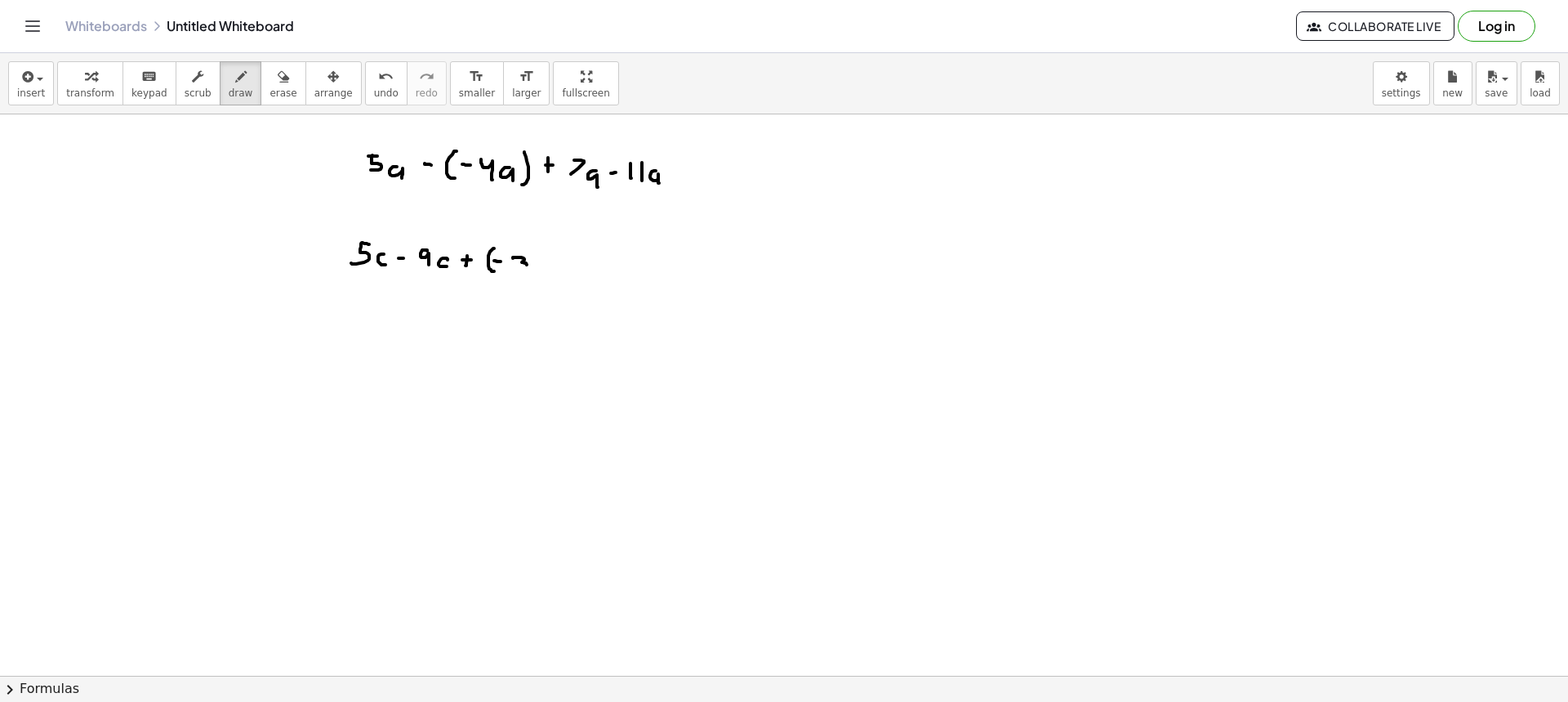
drag, startPoint x: 518, startPoint y: 257, endPoint x: 541, endPoint y: 266, distance: 24.7
click at [518, 270] on div at bounding box center [784, 675] width 1568 height 1122
drag, startPoint x: 539, startPoint y: 263, endPoint x: 545, endPoint y: 272, distance: 10.8
click at [545, 272] on div at bounding box center [784, 675] width 1568 height 1122
drag, startPoint x: 558, startPoint y: 256, endPoint x: 556, endPoint y: 278, distance: 22.1
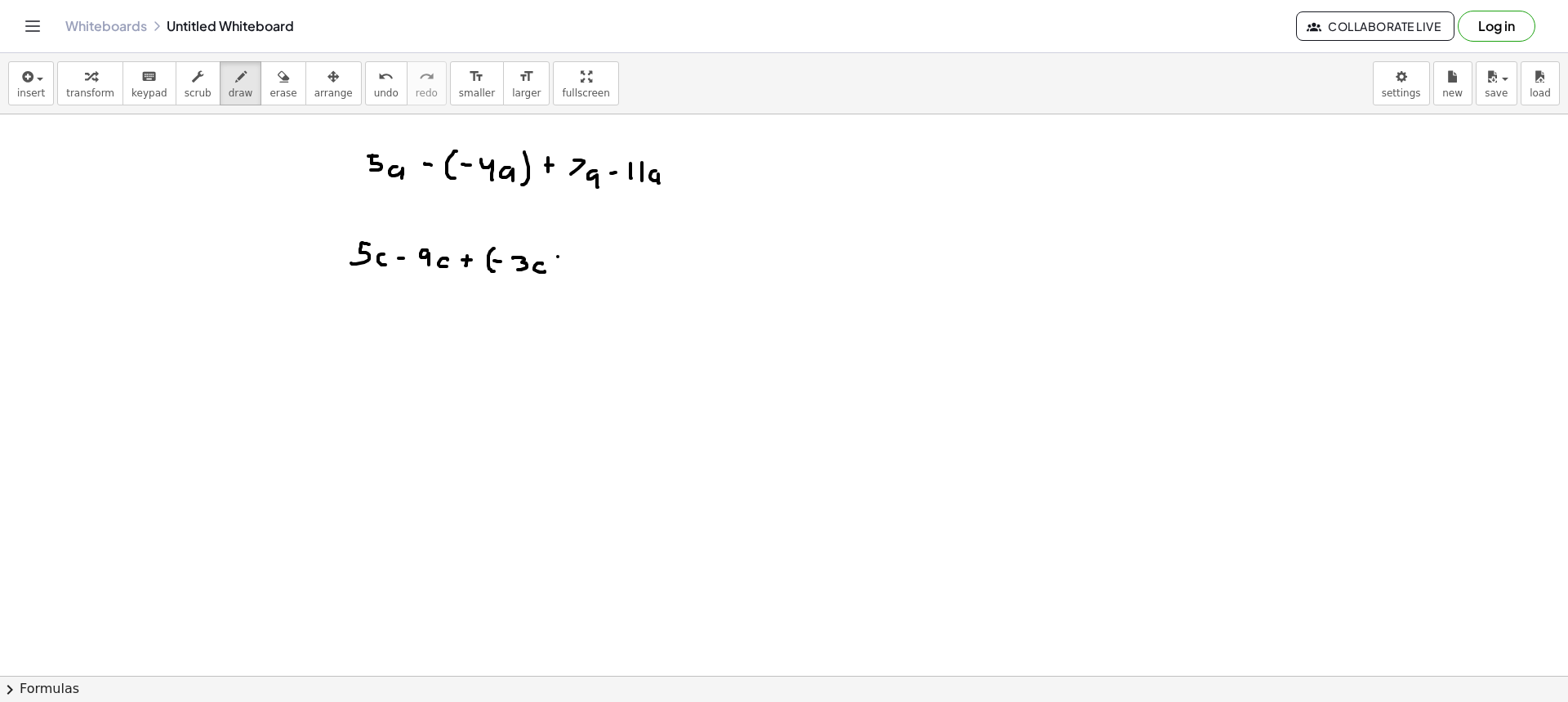
click at [556, 279] on div at bounding box center [784, 675] width 1568 height 1122
drag, startPoint x: 576, startPoint y: 267, endPoint x: 585, endPoint y: 268, distance: 9.1
click at [583, 268] on div at bounding box center [784, 675] width 1568 height 1122
drag, startPoint x: 597, startPoint y: 263, endPoint x: 597, endPoint y: 276, distance: 13.0
click at [597, 276] on div at bounding box center [784, 675] width 1568 height 1122
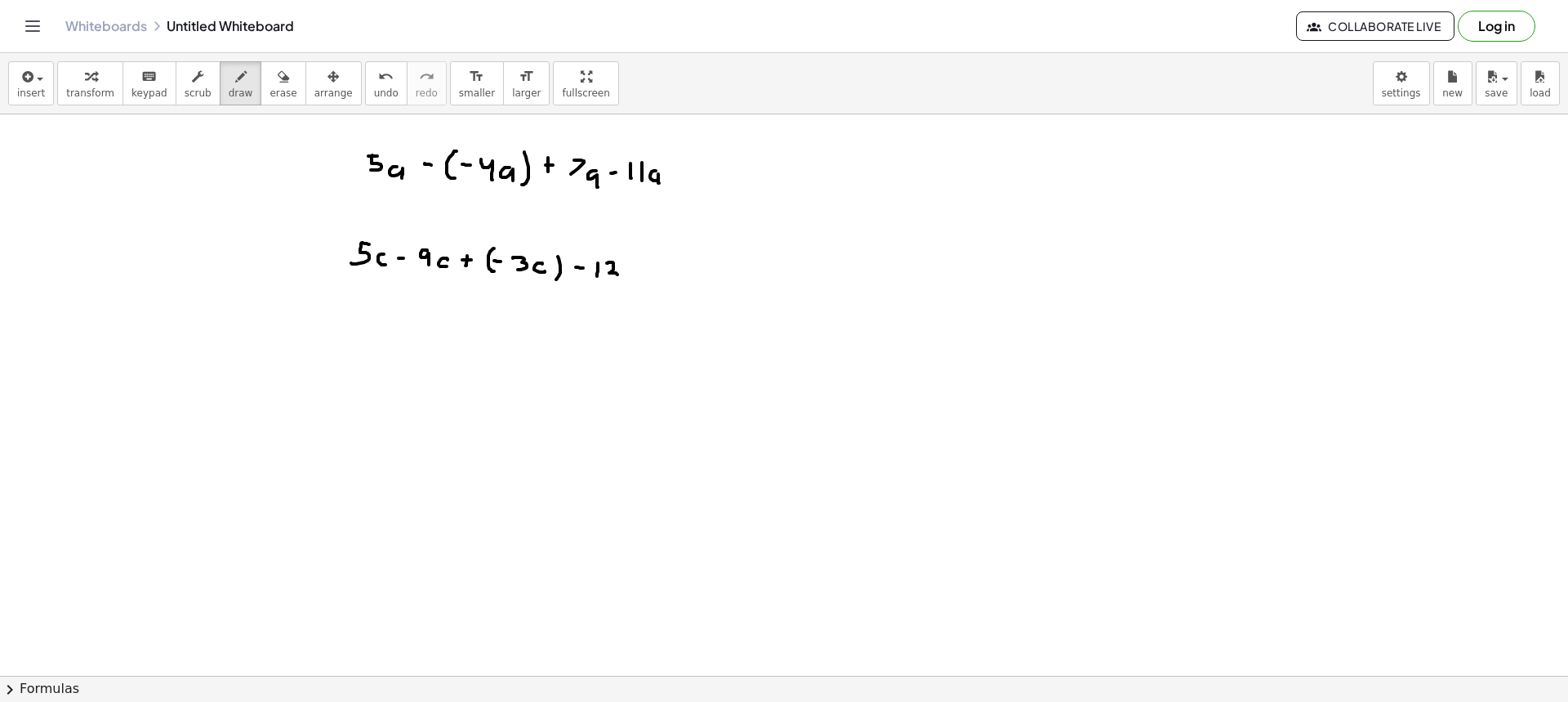
drag, startPoint x: 607, startPoint y: 263, endPoint x: 624, endPoint y: 274, distance: 20.2
click at [620, 276] on div at bounding box center [784, 675] width 1568 height 1122
drag, startPoint x: 638, startPoint y: 266, endPoint x: 642, endPoint y: 275, distance: 9.8
click at [641, 275] on div at bounding box center [784, 675] width 1568 height 1122
click at [658, 273] on div at bounding box center [784, 675] width 1568 height 1122
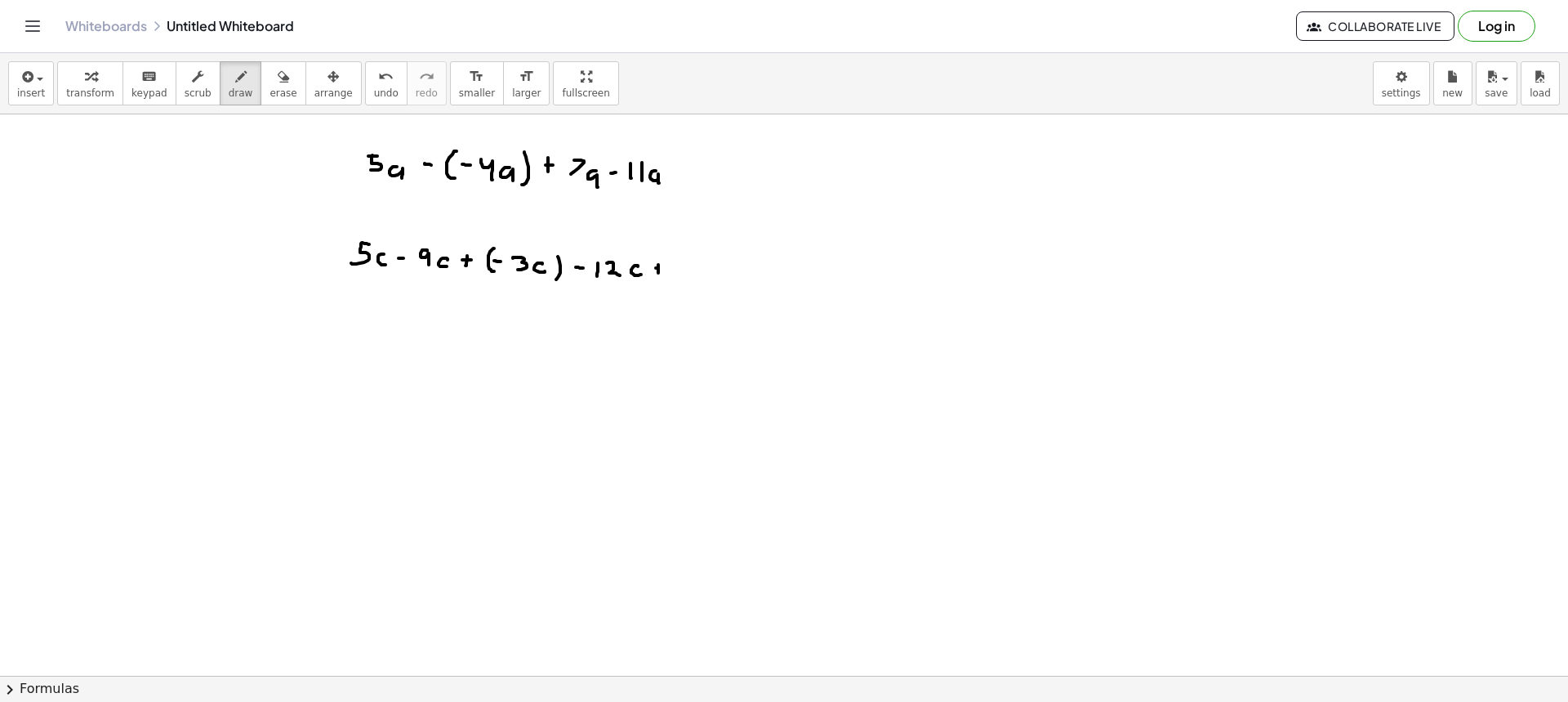
drag, startPoint x: 656, startPoint y: 268, endPoint x: 681, endPoint y: 267, distance: 25.0
click at [662, 268] on div at bounding box center [784, 675] width 1568 height 1122
click at [684, 276] on div at bounding box center [784, 675] width 1568 height 1122
click at [362, 331] on div at bounding box center [784, 675] width 1568 height 1122
click at [375, 338] on div at bounding box center [784, 675] width 1568 height 1122
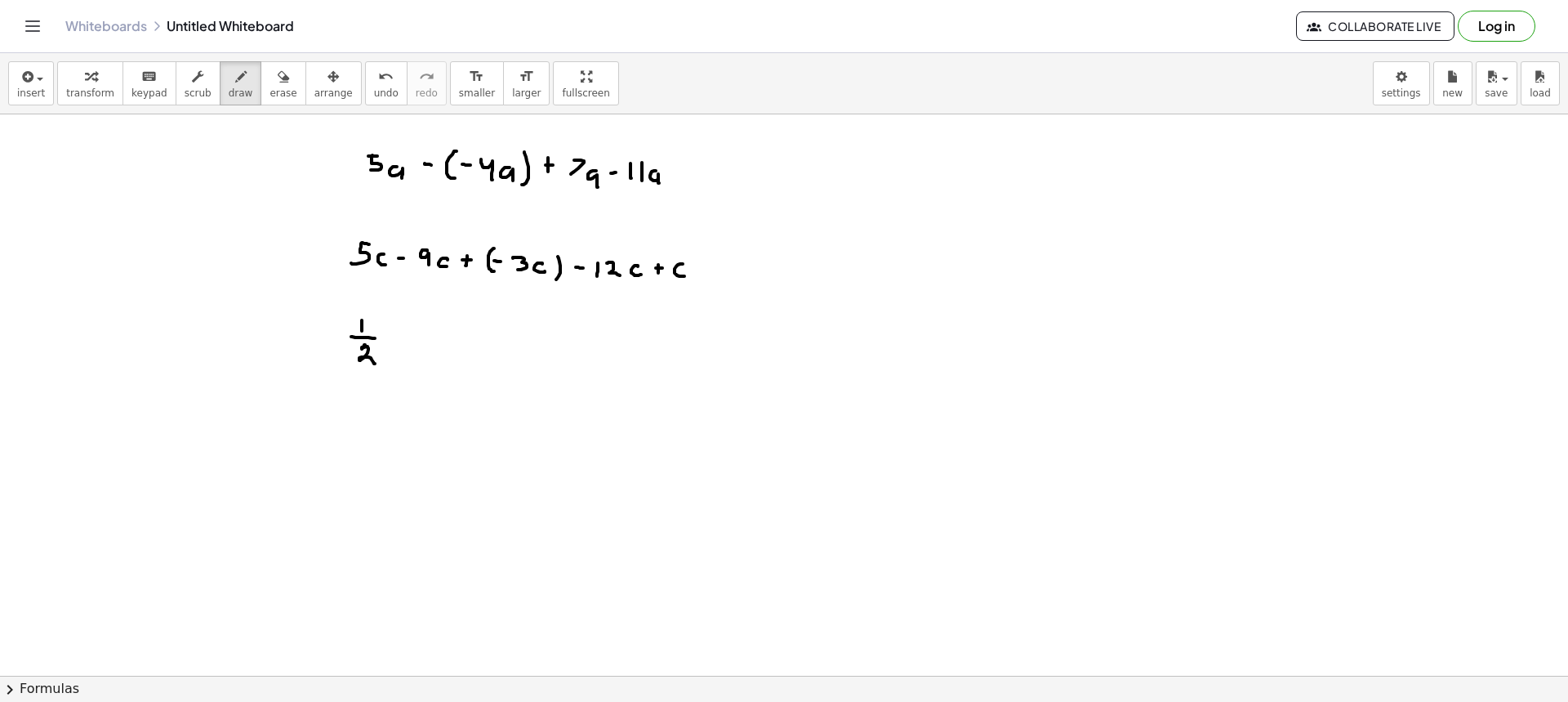
click at [376, 363] on div at bounding box center [784, 675] width 1568 height 1122
click at [391, 343] on div at bounding box center [784, 675] width 1568 height 1122
click at [405, 346] on div at bounding box center [784, 675] width 1568 height 1122
click at [427, 346] on div at bounding box center [784, 675] width 1568 height 1122
click at [430, 342] on div at bounding box center [784, 675] width 1568 height 1122
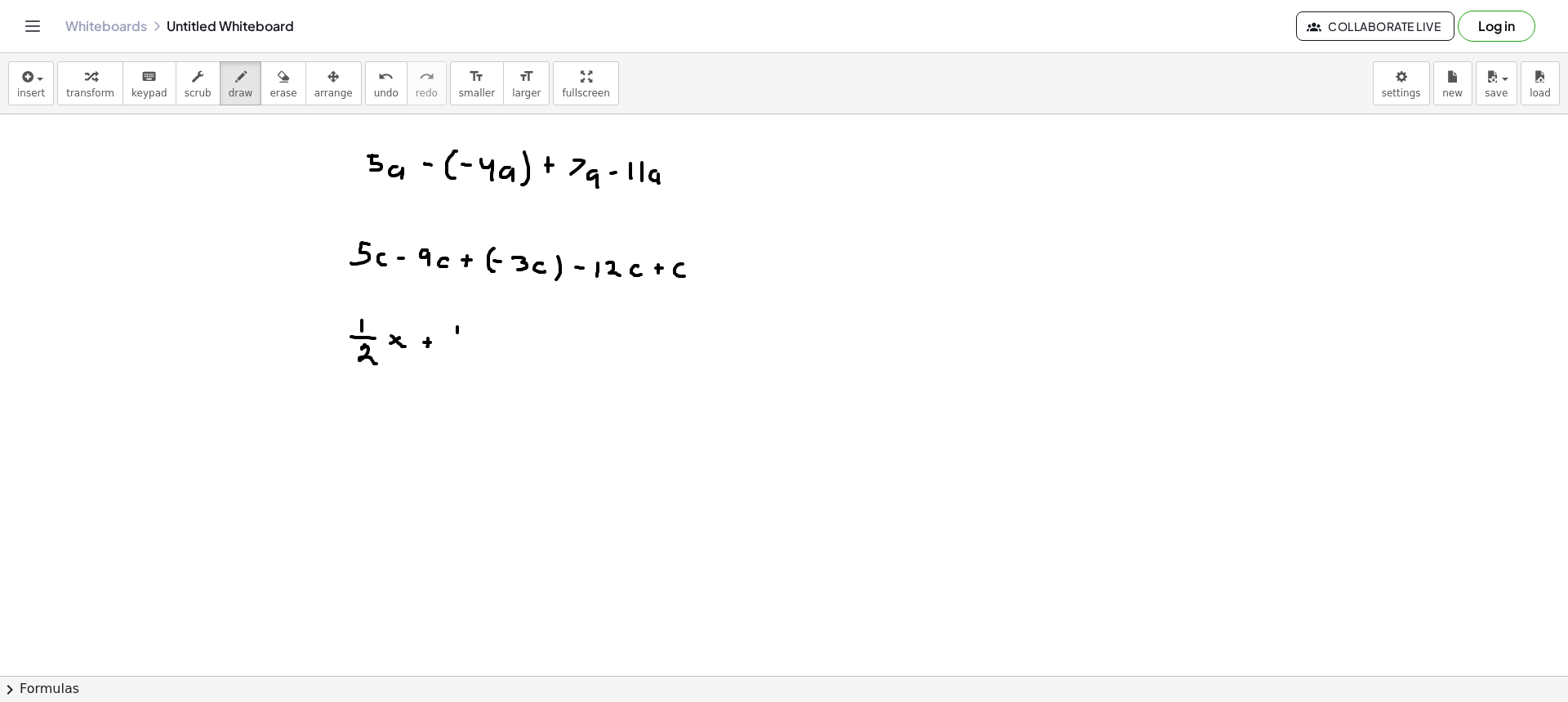
click at [457, 337] on div at bounding box center [784, 675] width 1568 height 1122
click at [472, 343] on div at bounding box center [784, 675] width 1568 height 1122
click at [471, 369] on div at bounding box center [784, 675] width 1568 height 1122
click at [487, 349] on div at bounding box center [784, 675] width 1568 height 1122
click at [497, 358] on div at bounding box center [784, 675] width 1568 height 1122
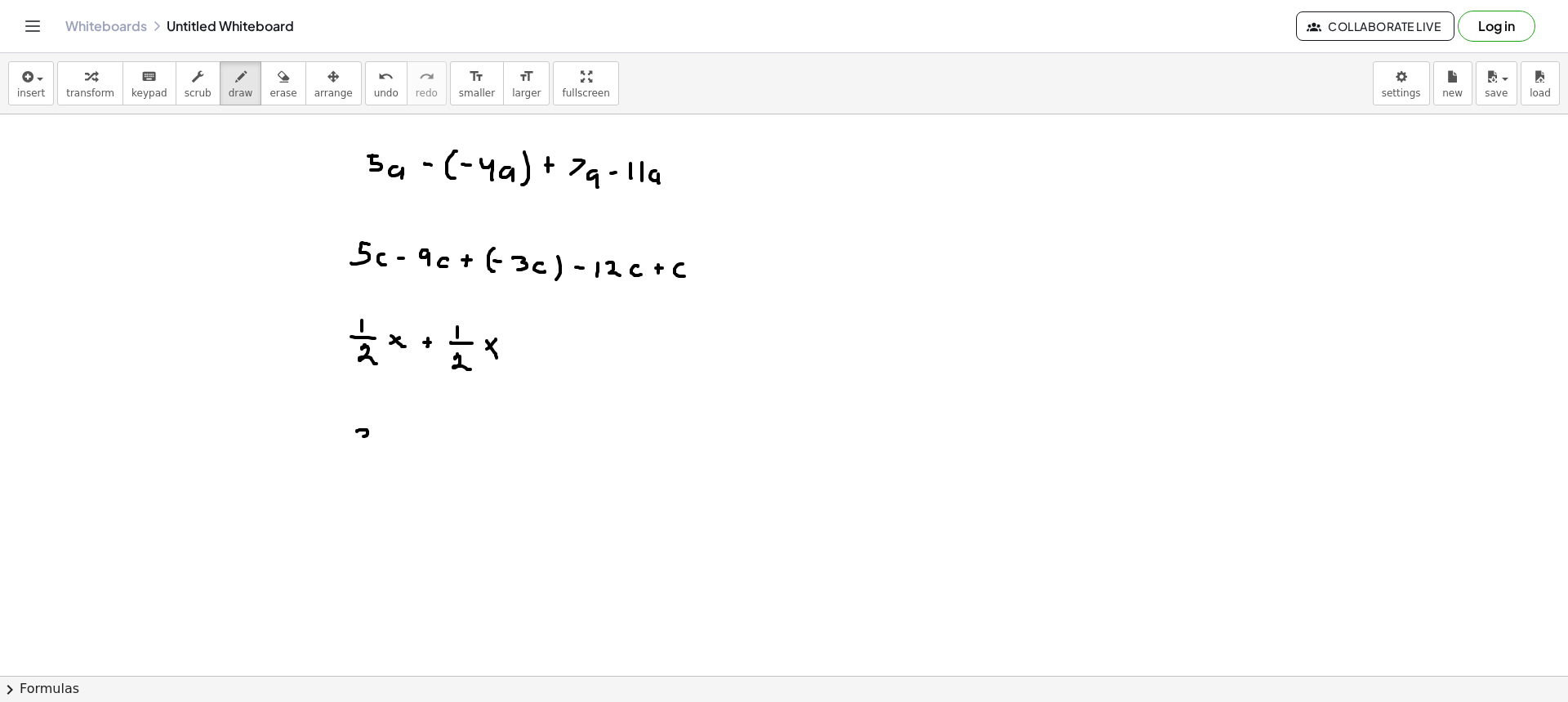
click at [361, 443] on div at bounding box center [784, 675] width 1568 height 1122
click at [378, 451] on div at bounding box center [784, 675] width 1568 height 1122
click at [368, 472] on div at bounding box center [784, 675] width 1568 height 1122
click at [395, 452] on div at bounding box center [784, 675] width 1568 height 1122
click at [388, 463] on div at bounding box center [784, 675] width 1568 height 1122
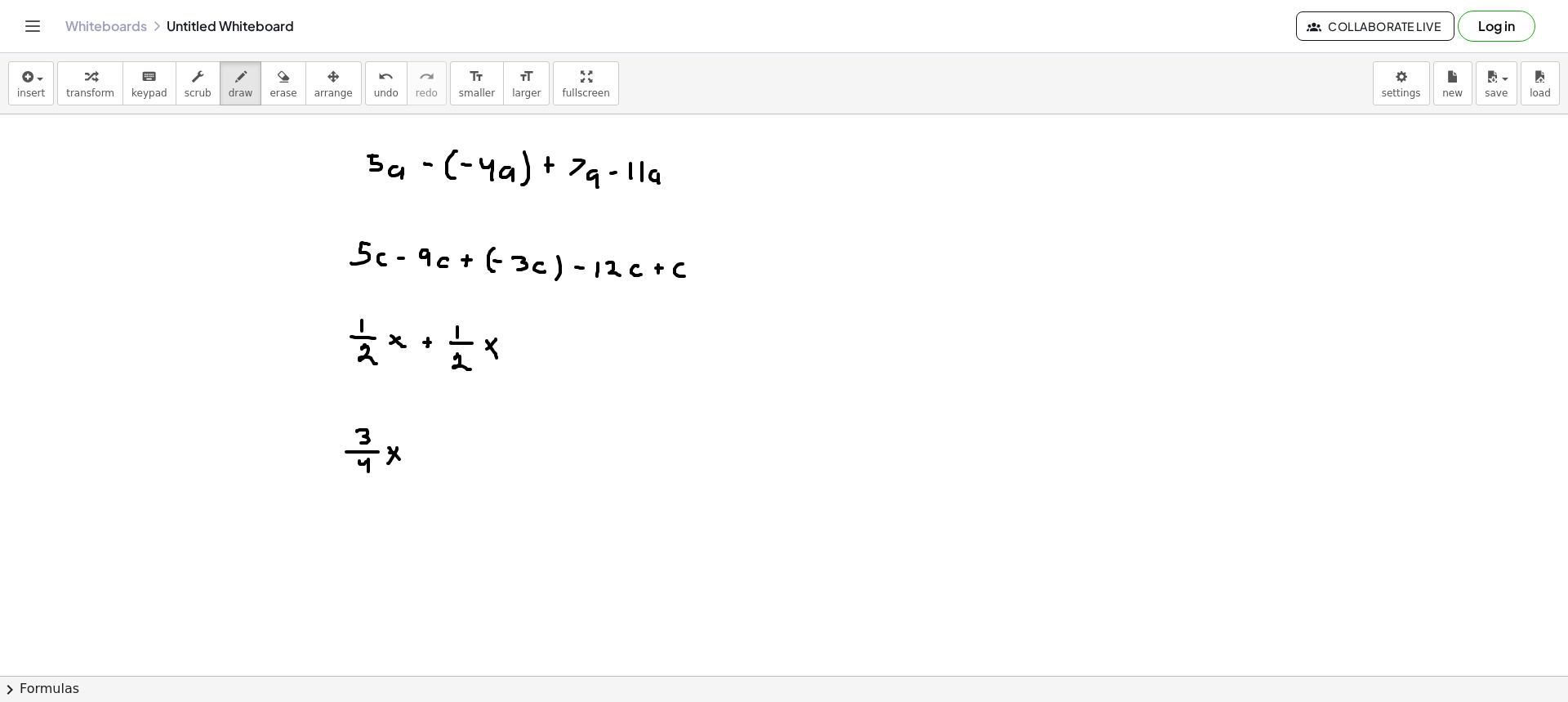
click at [403, 462] on div at bounding box center [784, 675] width 1568 height 1122
click at [411, 450] on div at bounding box center [784, 675] width 1568 height 1122
click at [450, 449] on div at bounding box center [784, 675] width 1568 height 1122
click at [462, 457] on div at bounding box center [784, 675] width 1568 height 1122
click at [445, 478] on div at bounding box center [784, 675] width 1568 height 1122
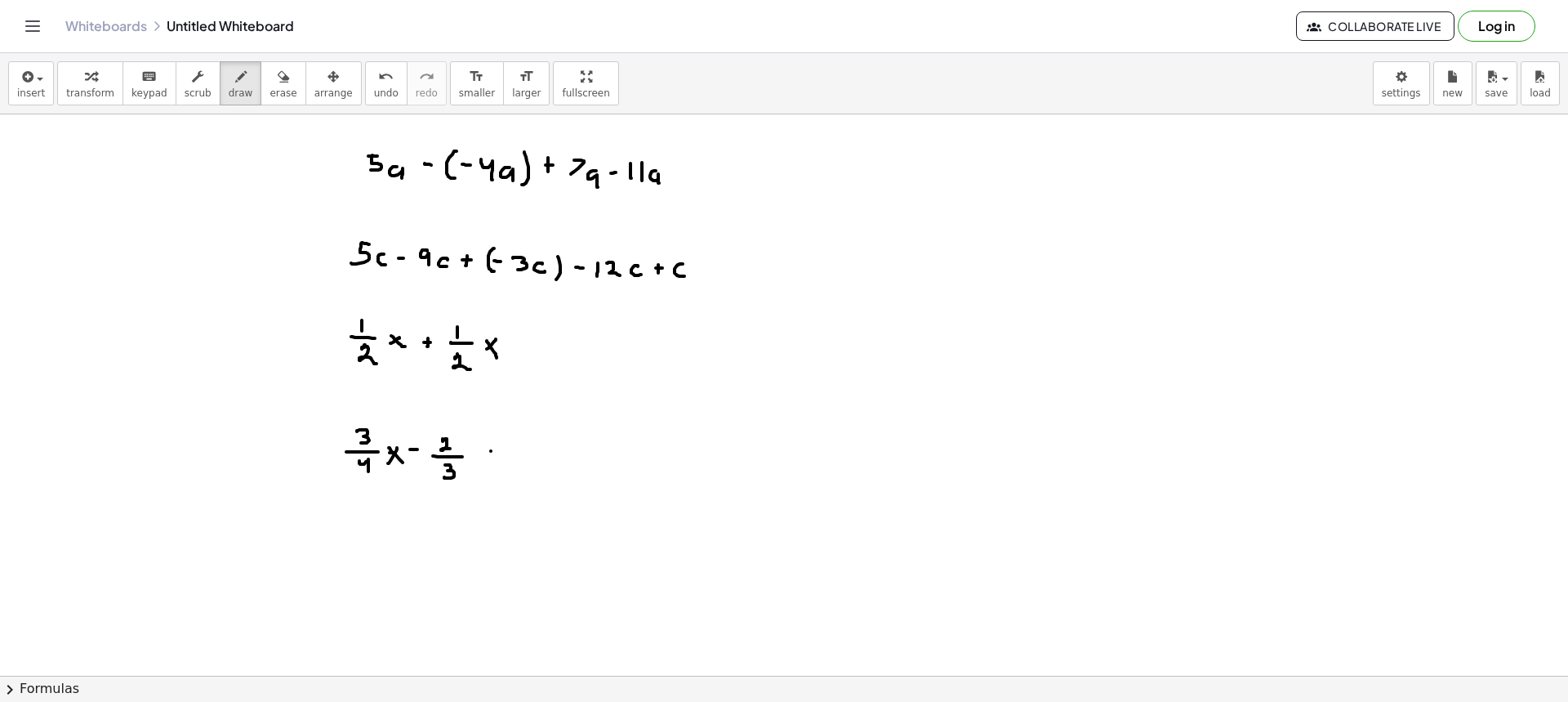
click at [479, 460] on div at bounding box center [784, 675] width 1568 height 1122
click at [493, 464] on div at bounding box center [784, 675] width 1568 height 1122
click at [229, 89] on span "draw" at bounding box center [240, 93] width 24 height 12
click at [771, 293] on div at bounding box center [784, 675] width 1568 height 1122
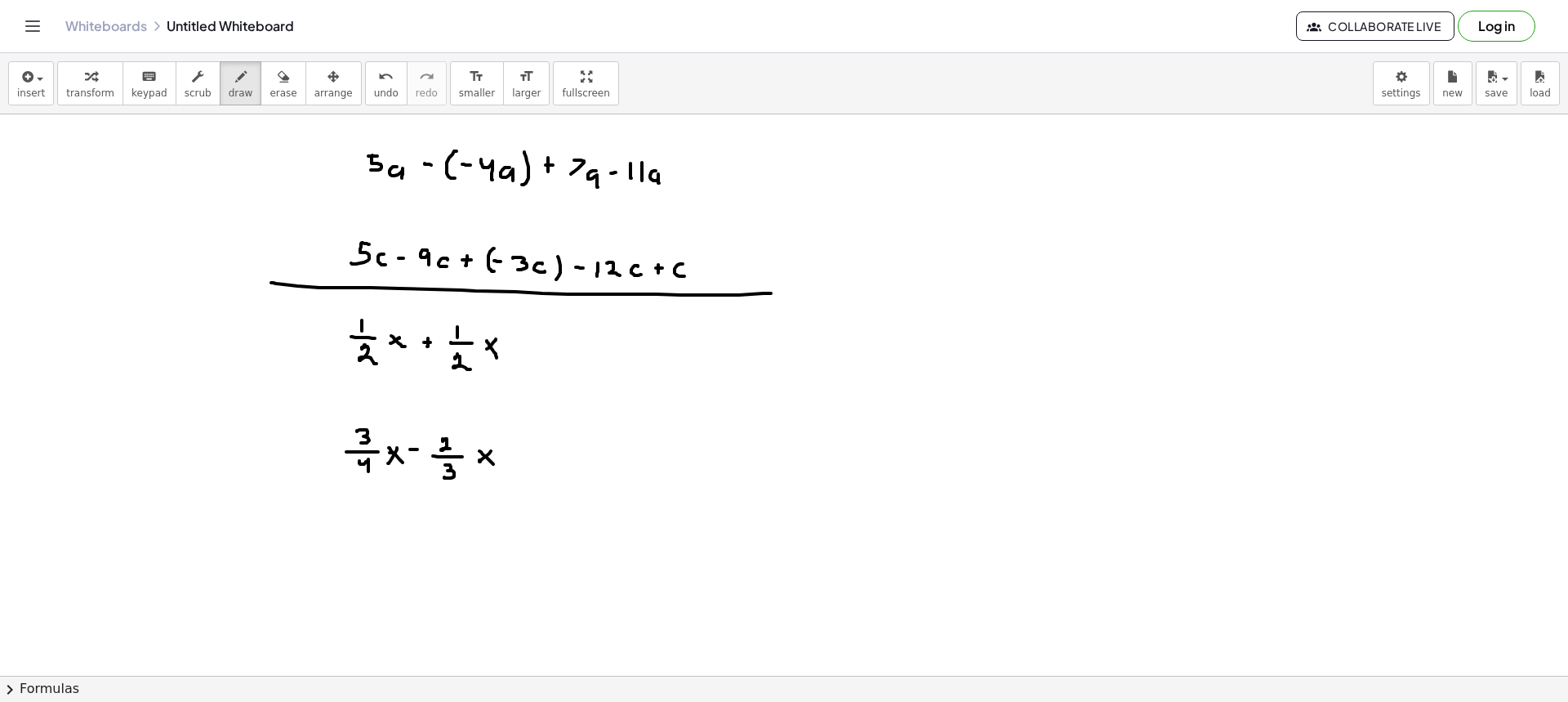
drag, startPoint x: 710, startPoint y: 172, endPoint x: 718, endPoint y: 172, distance: 8.0
click at [718, 172] on div at bounding box center [784, 675] width 1568 height 1122
click at [718, 178] on div at bounding box center [784, 675] width 1568 height 1122
click at [721, 259] on div at bounding box center [784, 675] width 1568 height 1122
drag, startPoint x: 716, startPoint y: 264, endPoint x: 735, endPoint y: 269, distance: 19.6
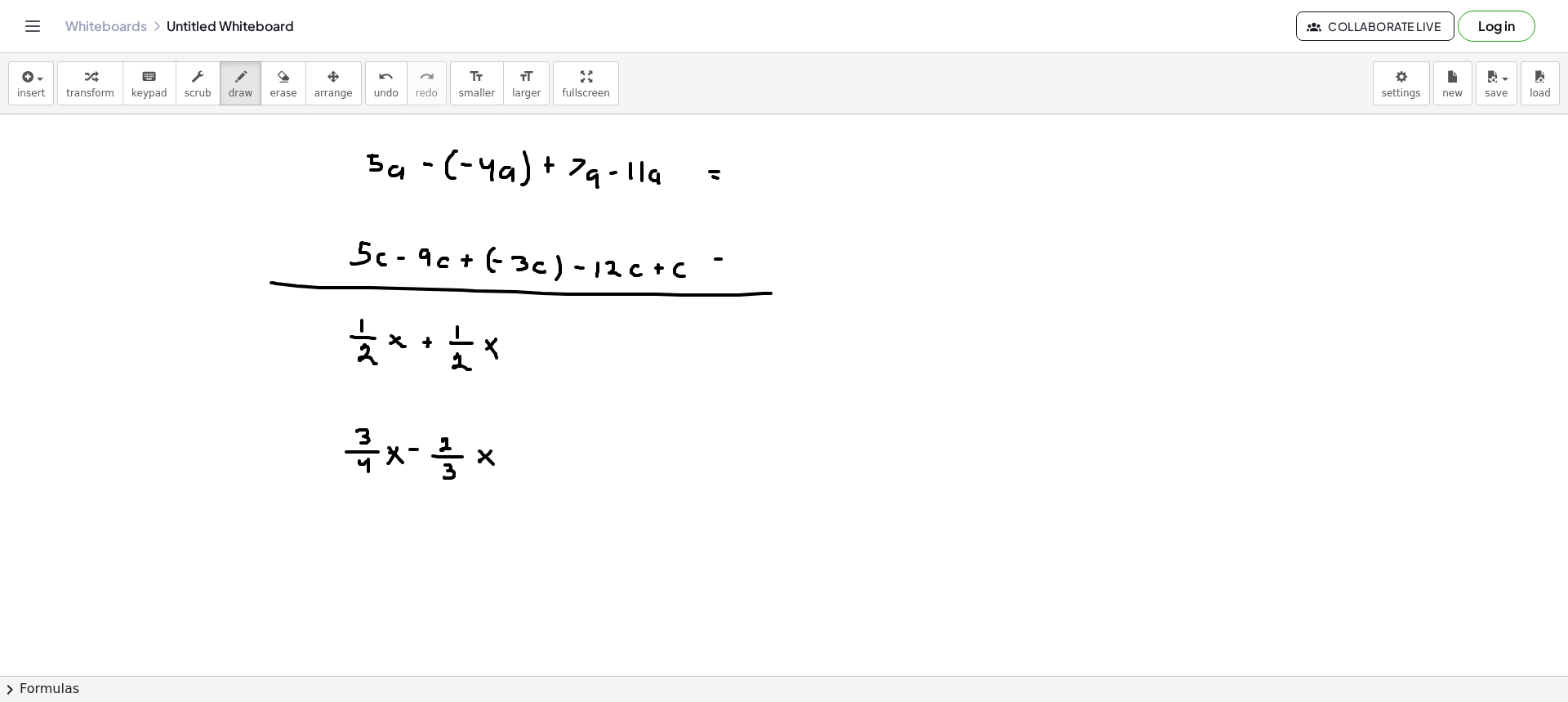
click at [723, 266] on div at bounding box center [784, 675] width 1568 height 1122
click at [523, 341] on div at bounding box center [784, 675] width 1568 height 1122
click at [532, 346] on div at bounding box center [784, 675] width 1568 height 1122
drag, startPoint x: 579, startPoint y: 339, endPoint x: 561, endPoint y: 352, distance: 22.2
click at [561, 352] on div at bounding box center [784, 675] width 1568 height 1122
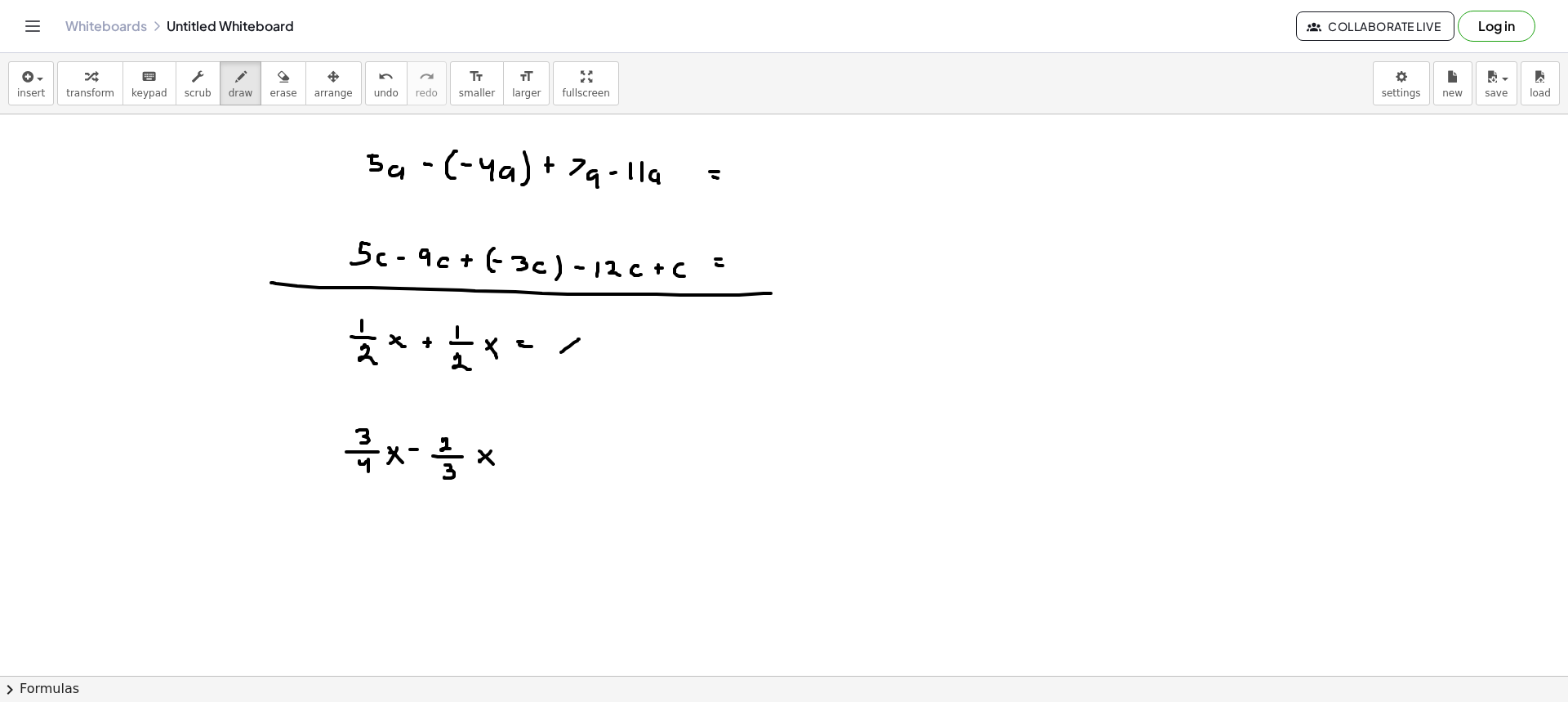
drag, startPoint x: 569, startPoint y: 349, endPoint x: 576, endPoint y: 356, distance: 9.9
click at [576, 356] on div at bounding box center [784, 675] width 1568 height 1122
click at [533, 454] on div at bounding box center [784, 675] width 1568 height 1122
click at [538, 461] on div at bounding box center [784, 675] width 1568 height 1122
drag, startPoint x: 571, startPoint y: 435, endPoint x: 579, endPoint y: 435, distance: 8.0
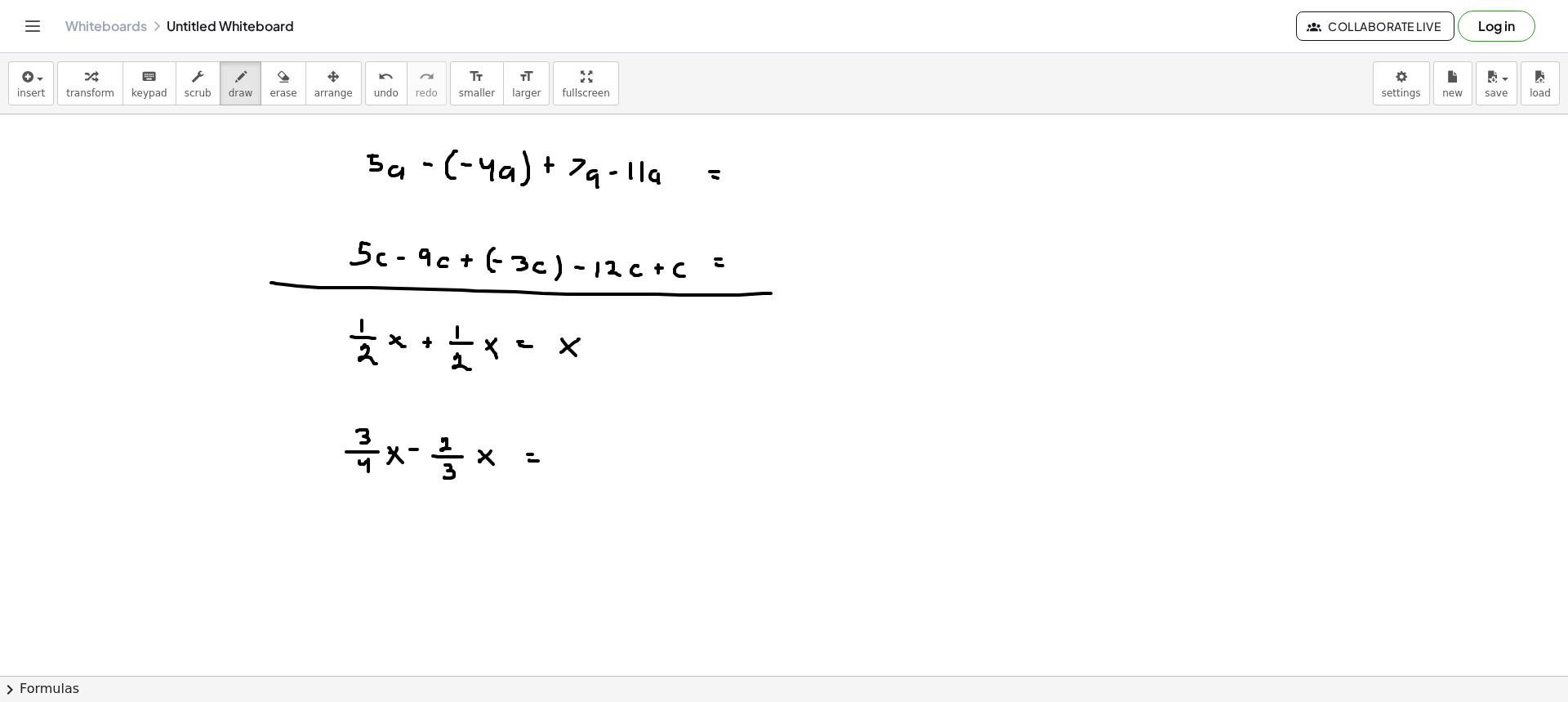
click at [579, 435] on div at bounding box center [784, 675] width 1568 height 1122
drag, startPoint x: 572, startPoint y: 438, endPoint x: 575, endPoint y: 450, distance: 12.4
click at [573, 447] on div at bounding box center [784, 675] width 1568 height 1122
drag, startPoint x: 572, startPoint y: 452, endPoint x: 593, endPoint y: 451, distance: 21.0
click at [593, 451] on div at bounding box center [784, 675] width 1568 height 1122
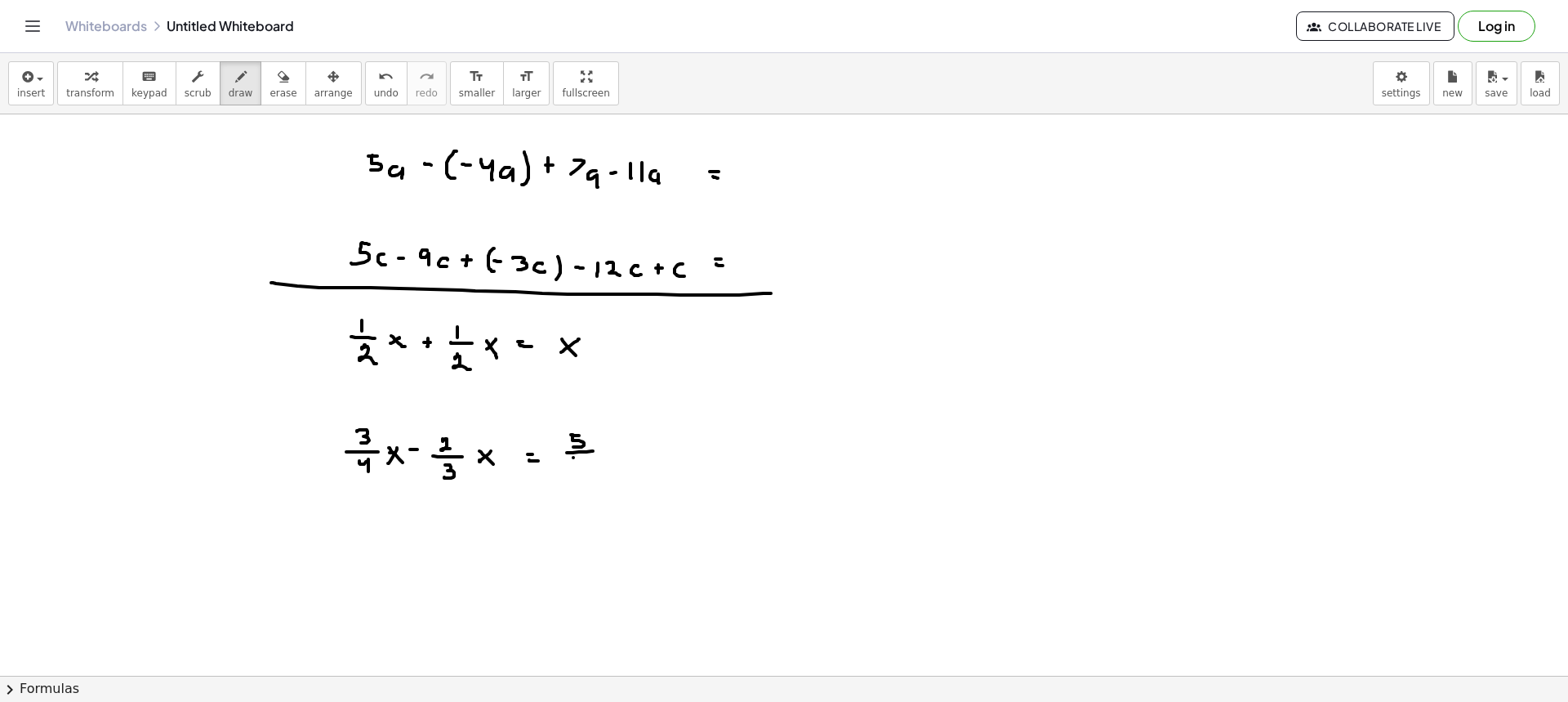
click at [575, 467] on div at bounding box center [784, 675] width 1568 height 1122
drag, startPoint x: 586, startPoint y: 462, endPoint x: 598, endPoint y: 463, distance: 12.0
click at [591, 466] on div at bounding box center [784, 675] width 1568 height 1122
drag, startPoint x: 613, startPoint y: 447, endPoint x: 608, endPoint y: 456, distance: 10.3
click at [608, 456] on div at bounding box center [784, 675] width 1568 height 1122
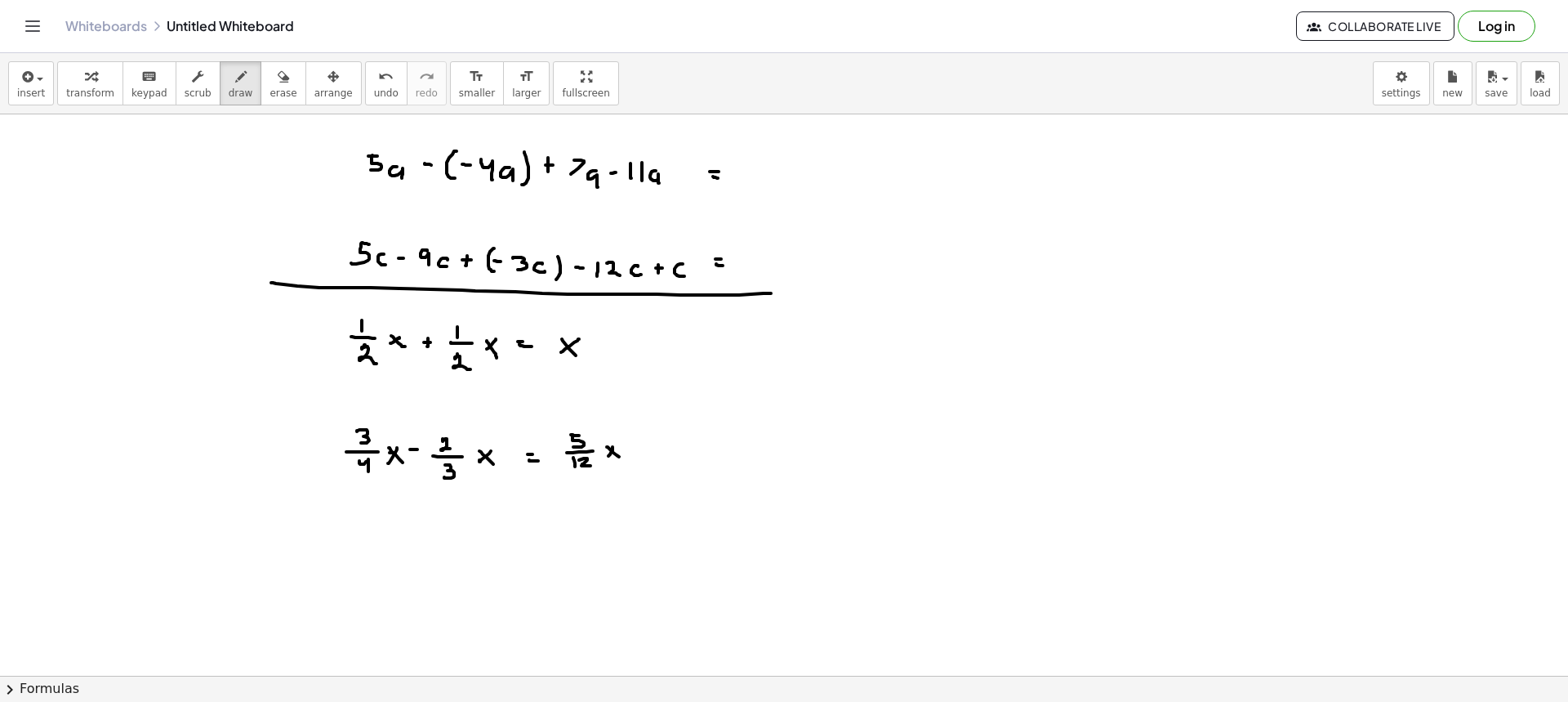
drag, startPoint x: 613, startPoint y: 452, endPoint x: 621, endPoint y: 457, distance: 9.4
click at [621, 457] on div at bounding box center [784, 675] width 1568 height 1122
drag, startPoint x: 576, startPoint y: 389, endPoint x: 578, endPoint y: 419, distance: 30.1
click at [586, 413] on div at bounding box center [784, 675] width 1568 height 1122
drag, startPoint x: 551, startPoint y: 420, endPoint x: 633, endPoint y: 484, distance: 104.0
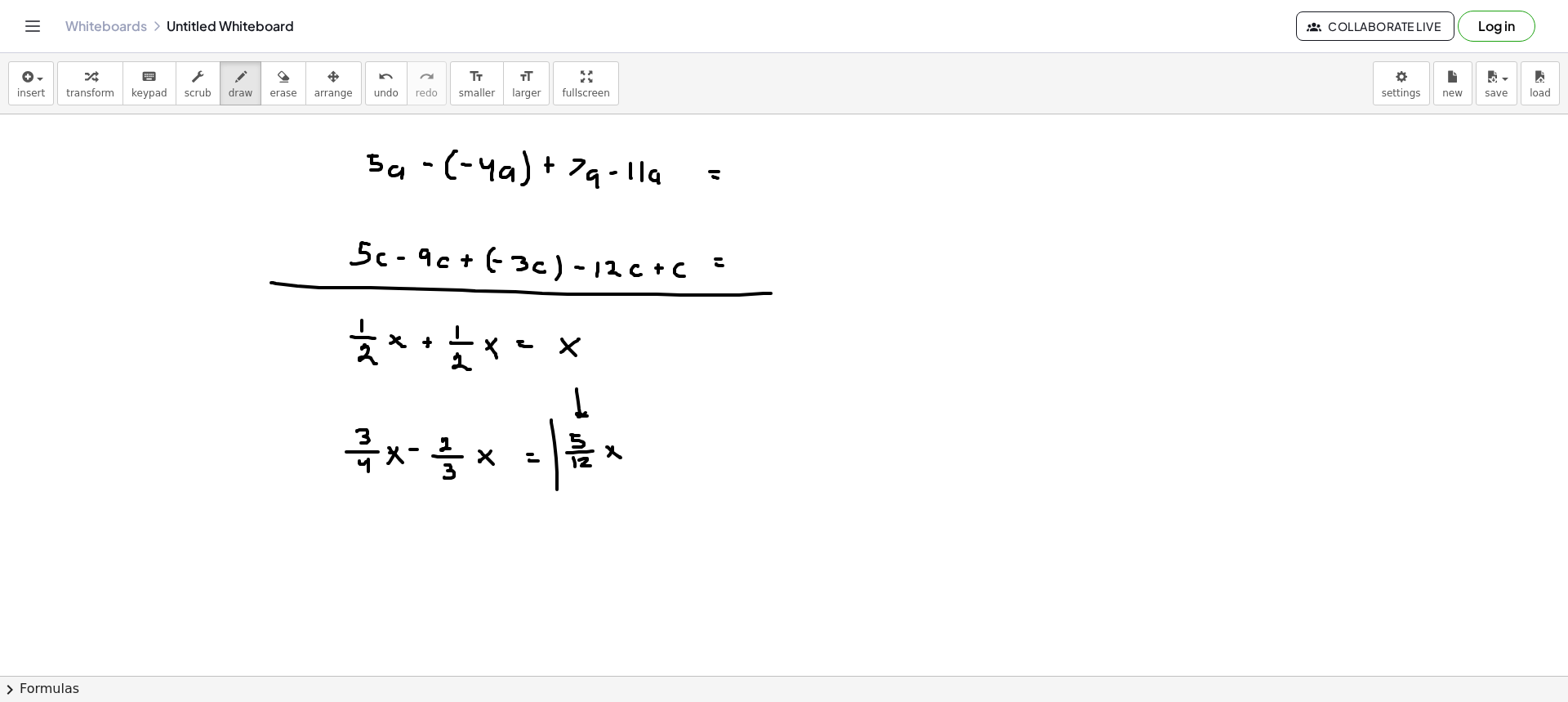
click at [645, 486] on div at bounding box center [784, 675] width 1568 height 1122
drag, startPoint x: 560, startPoint y: 421, endPoint x: 648, endPoint y: 481, distance: 106.5
click at [648, 481] on div at bounding box center [784, 675] width 1568 height 1122
click at [234, 97] on button "draw" at bounding box center [240, 83] width 43 height 44
click at [260, 92] on button "erase" at bounding box center [282, 83] width 45 height 44
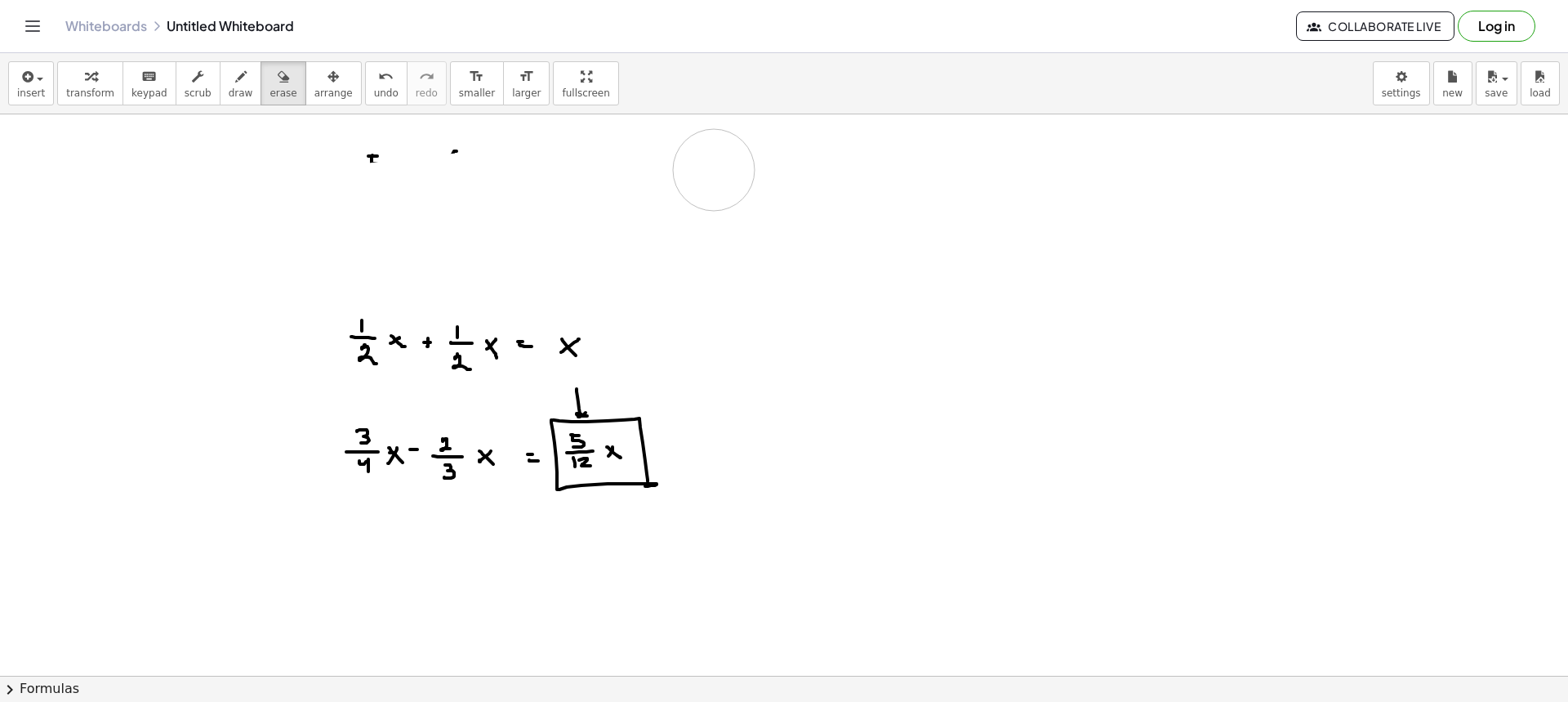
drag, startPoint x: 283, startPoint y: 275, endPoint x: 345, endPoint y: 190, distance: 105.2
click at [345, 190] on div at bounding box center [784, 675] width 1568 height 1122
click at [260, 92] on button "erase" at bounding box center [282, 83] width 45 height 44
drag, startPoint x: 224, startPoint y: 90, endPoint x: 255, endPoint y: 146, distance: 64.0
click at [229, 93] on span "draw" at bounding box center [240, 93] width 24 height 12
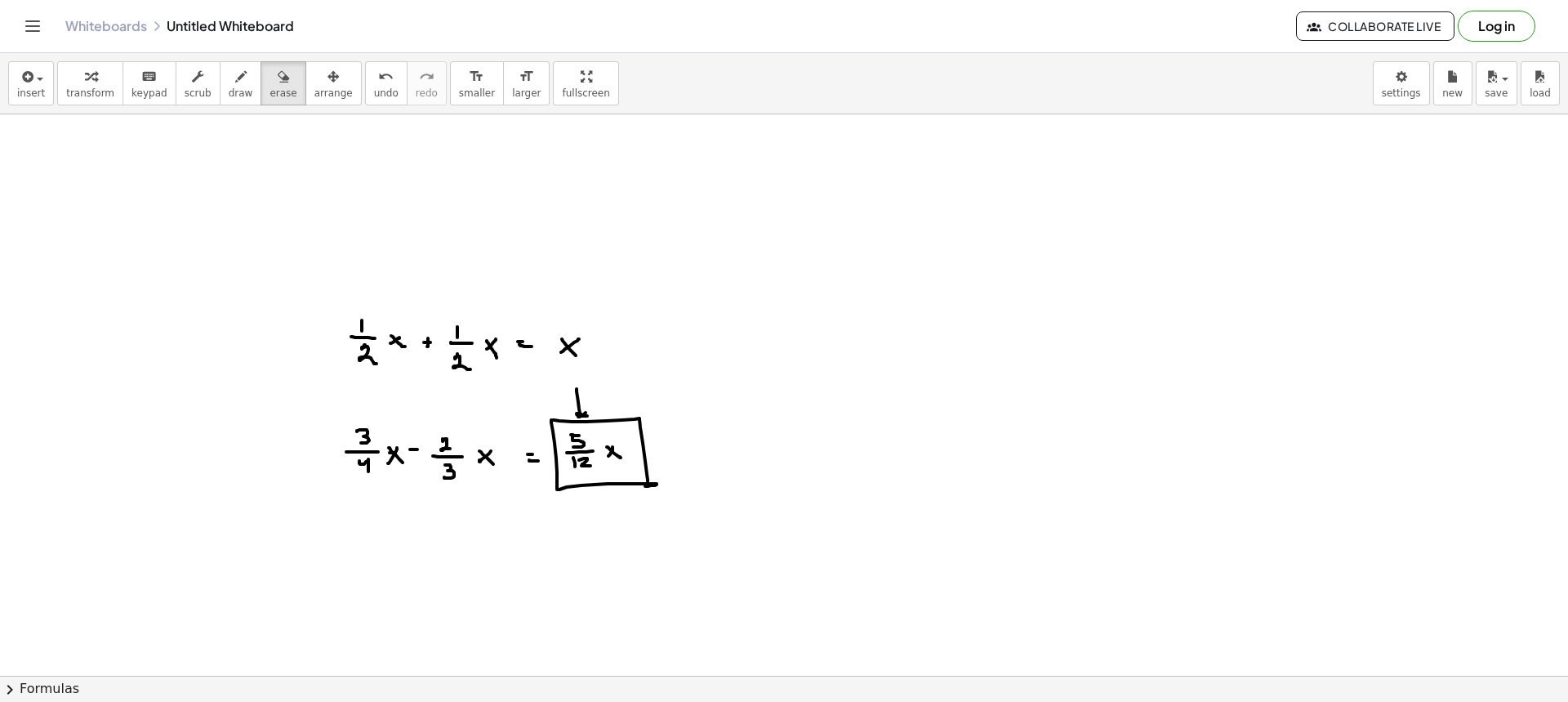
drag, startPoint x: 268, startPoint y: 89, endPoint x: 324, endPoint y: 258, distance: 178.0
click at [268, 100] on button "erase" at bounding box center [282, 83] width 45 height 44
drag, startPoint x: 374, startPoint y: 360, endPoint x: 603, endPoint y: 335, distance: 230.4
click at [603, 335] on div at bounding box center [784, 675] width 1568 height 1122
click at [229, 95] on span "draw" at bounding box center [240, 93] width 24 height 12
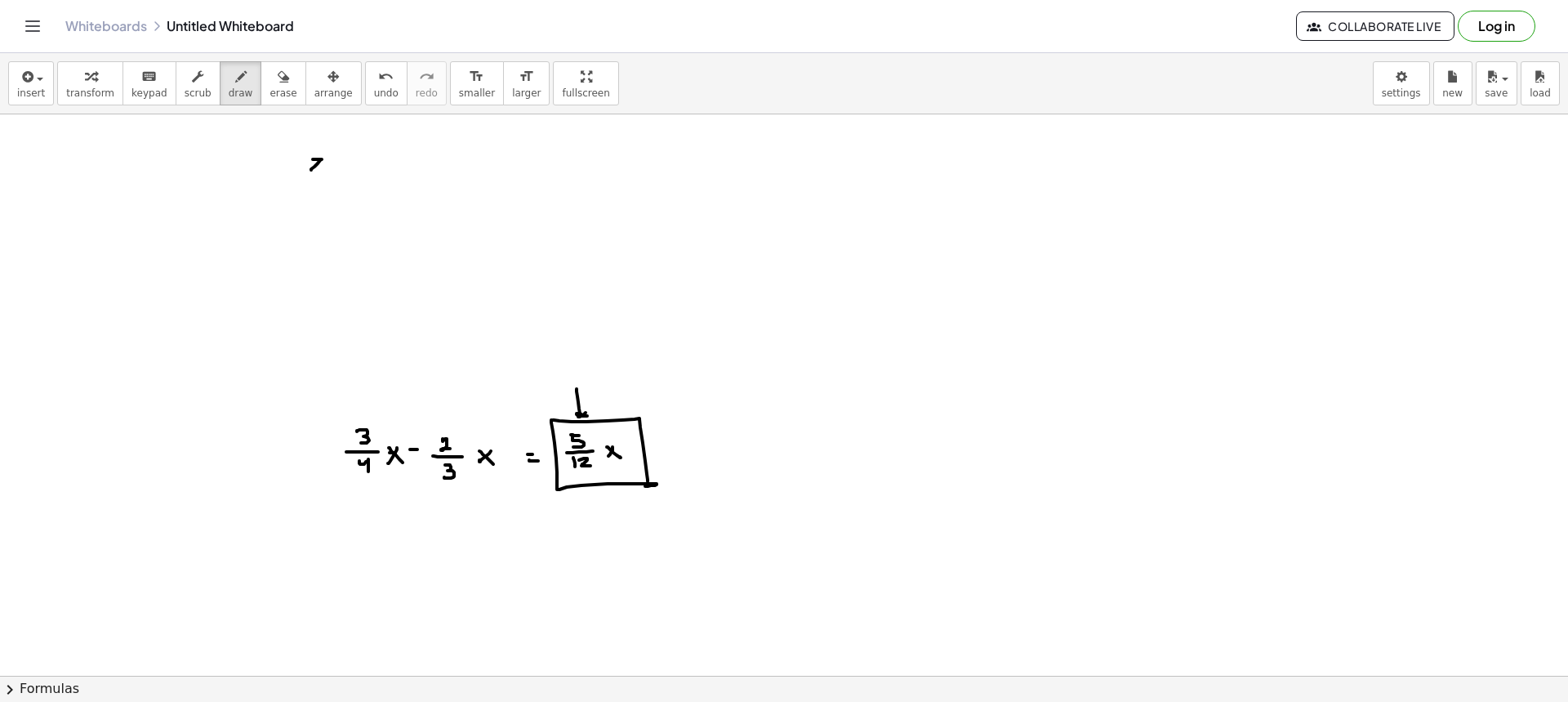
drag, startPoint x: 313, startPoint y: 160, endPoint x: 311, endPoint y: 170, distance: 10.2
click at [311, 170] on div at bounding box center [784, 675] width 1568 height 1122
click at [331, 173] on div at bounding box center [784, 675] width 1568 height 1122
drag, startPoint x: 330, startPoint y: 182, endPoint x: 339, endPoint y: 173, distance: 12.7
click at [323, 193] on div at bounding box center [784, 675] width 1568 height 1122
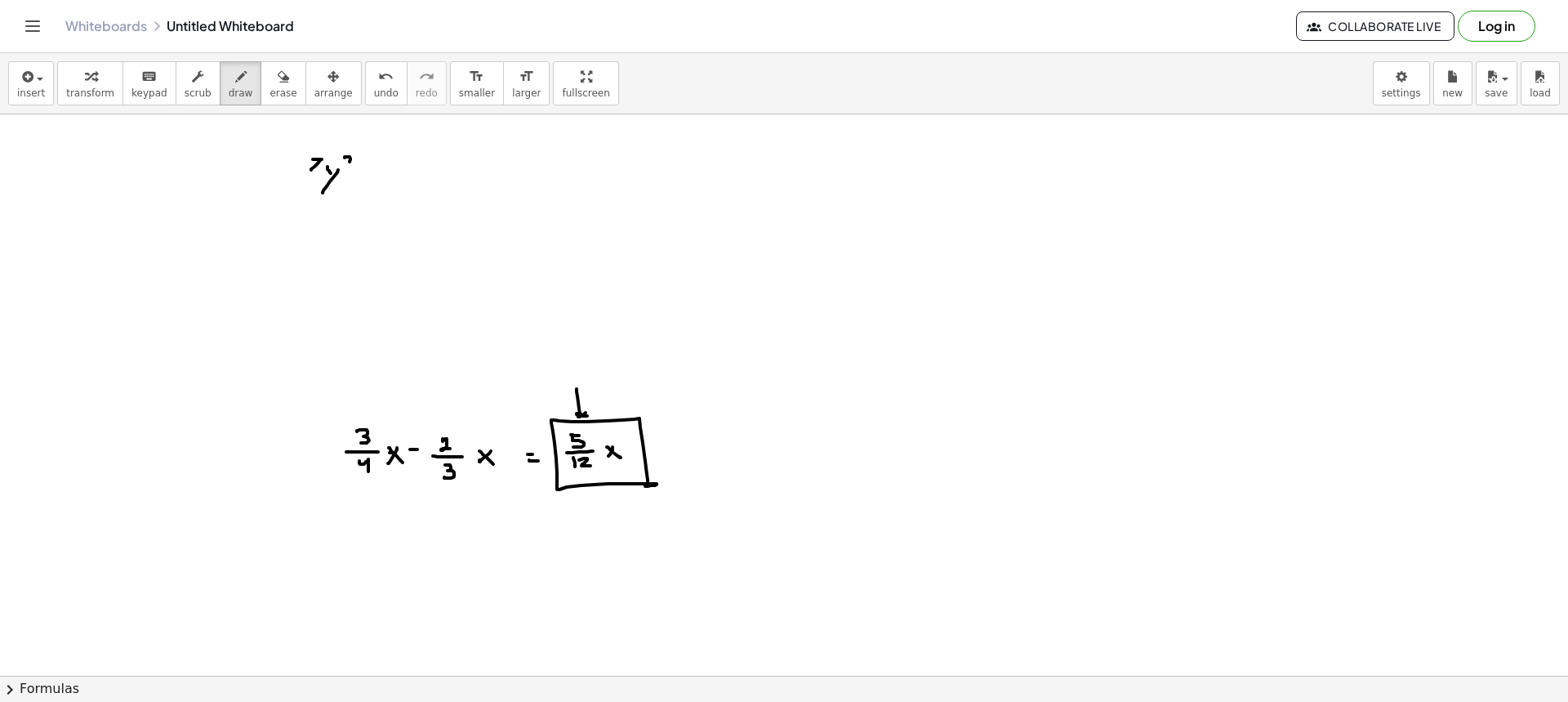
drag, startPoint x: 345, startPoint y: 158, endPoint x: 355, endPoint y: 166, distance: 12.8
click at [354, 166] on div at bounding box center [784, 675] width 1568 height 1122
click at [368, 181] on div at bounding box center [784, 675] width 1568 height 1122
click at [373, 176] on div at bounding box center [784, 675] width 1568 height 1122
click at [397, 165] on div at bounding box center [784, 675] width 1568 height 1122
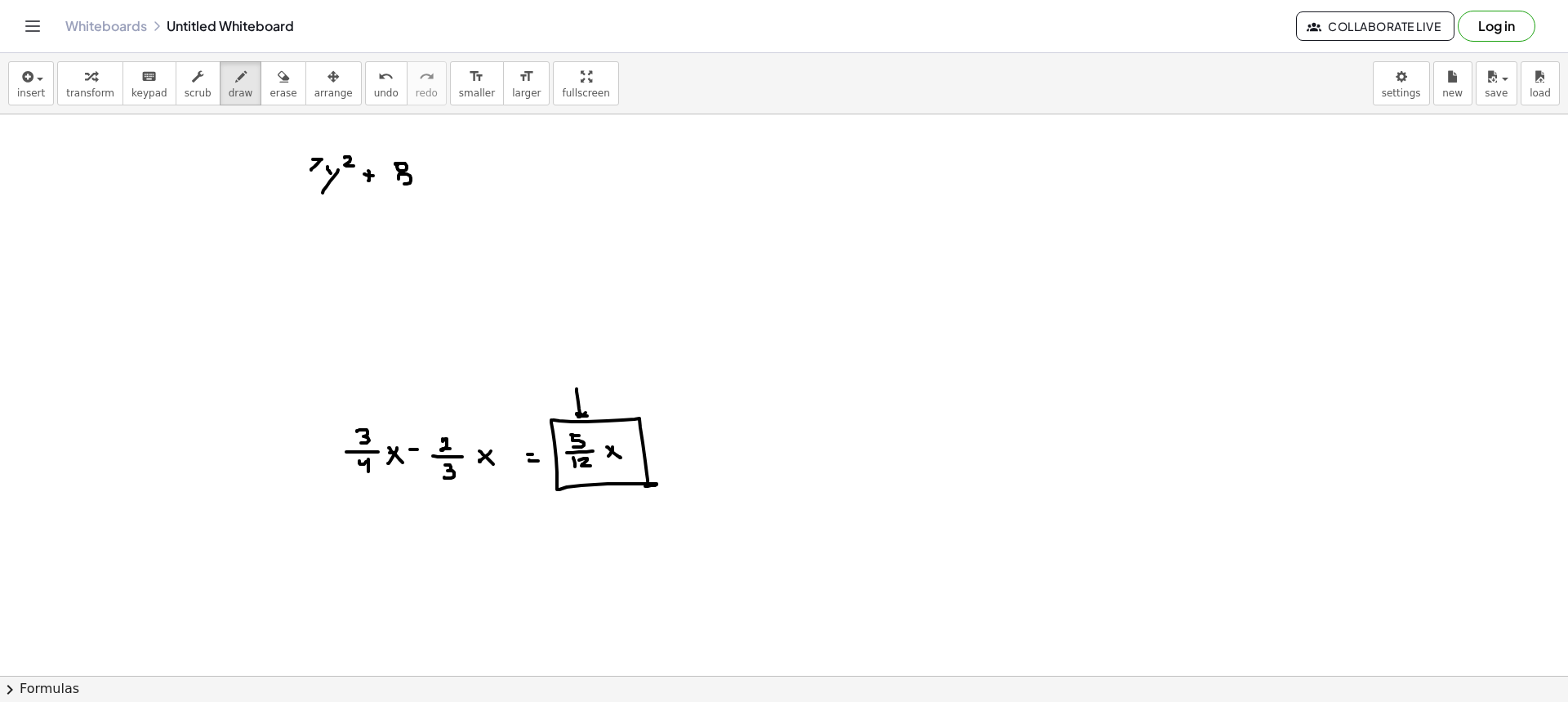
drag, startPoint x: 398, startPoint y: 178, endPoint x: 415, endPoint y: 179, distance: 17.0
click at [400, 178] on div at bounding box center [784, 675] width 1568 height 1122
drag, startPoint x: 417, startPoint y: 177, endPoint x: 426, endPoint y: 179, distance: 9.2
click at [421, 184] on div at bounding box center [784, 675] width 1568 height 1122
drag, startPoint x: 426, startPoint y: 179, endPoint x: 418, endPoint y: 193, distance: 16.1
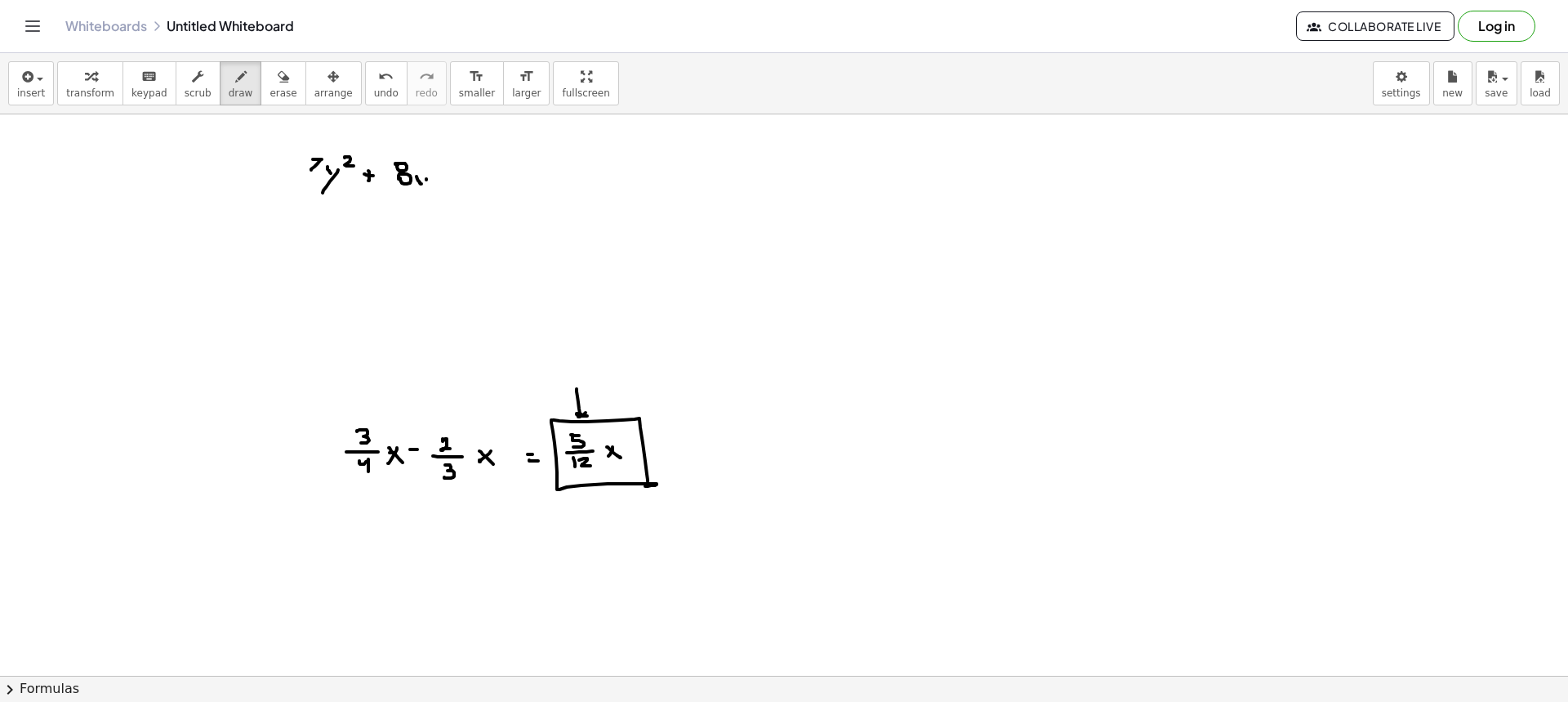
click at [418, 193] on div at bounding box center [784, 675] width 1568 height 1122
drag, startPoint x: 431, startPoint y: 163, endPoint x: 441, endPoint y: 179, distance: 18.9
click at [440, 172] on div at bounding box center [784, 675] width 1568 height 1122
drag, startPoint x: 440, startPoint y: 183, endPoint x: 450, endPoint y: 184, distance: 10.0
click at [450, 184] on div at bounding box center [784, 675] width 1568 height 1122
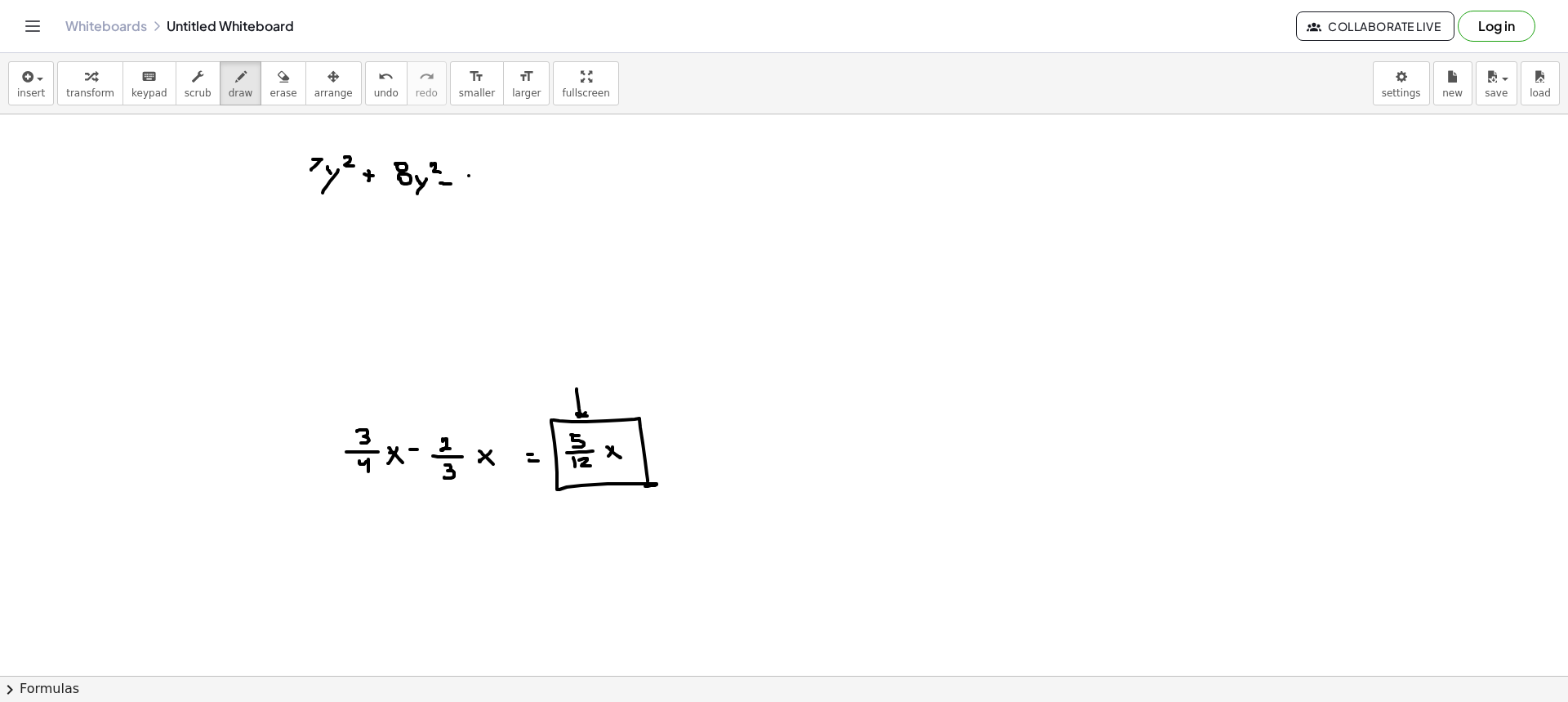
drag, startPoint x: 469, startPoint y: 176, endPoint x: 480, endPoint y: 178, distance: 11.2
click at [469, 192] on div at bounding box center [784, 675] width 1568 height 1122
drag, startPoint x: 480, startPoint y: 177, endPoint x: 482, endPoint y: 189, distance: 12.2
click at [481, 191] on div at bounding box center [784, 675] width 1568 height 1122
drag, startPoint x: 498, startPoint y: 184, endPoint x: 498, endPoint y: 197, distance: 13.0
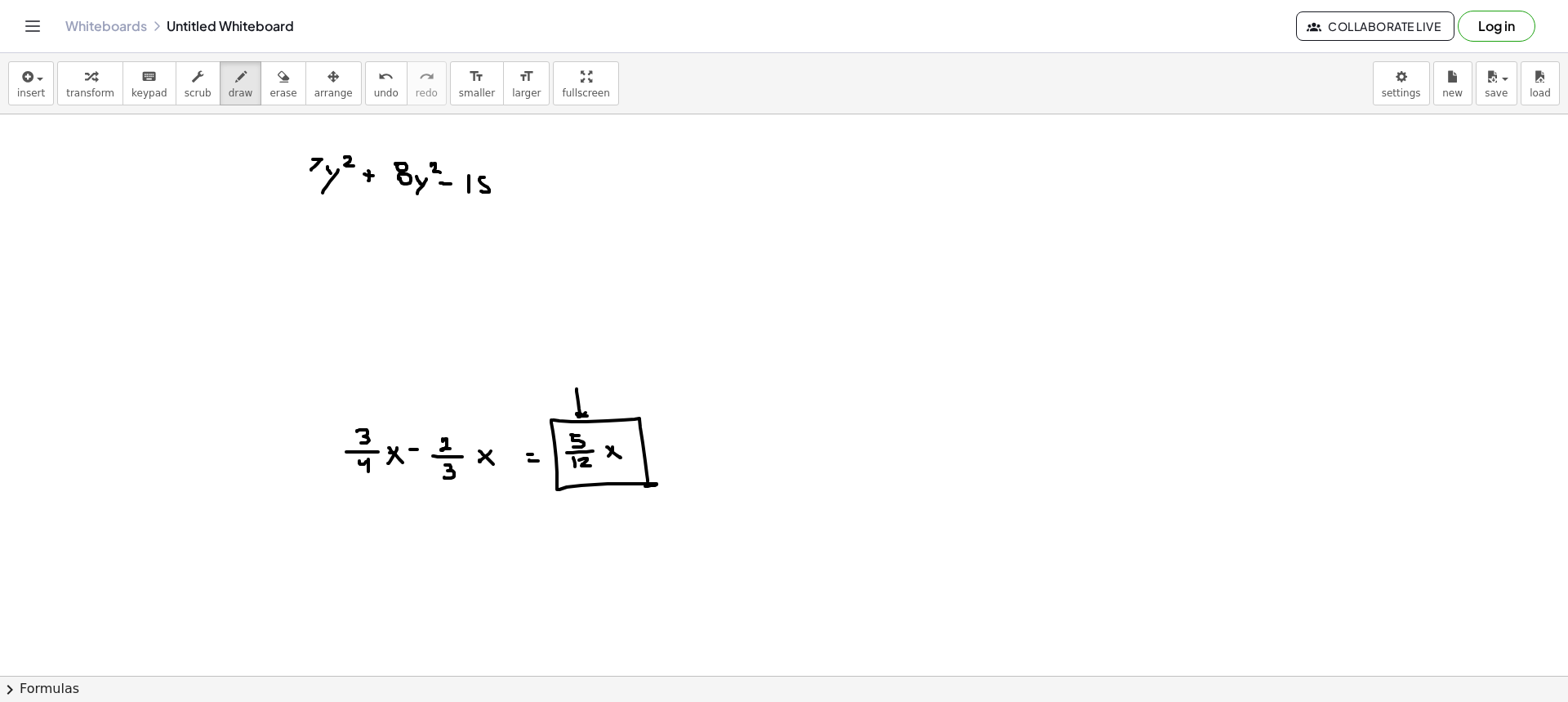
click at [502, 193] on div at bounding box center [784, 675] width 1568 height 1122
drag, startPoint x: 498, startPoint y: 197, endPoint x: 506, endPoint y: 187, distance: 12.8
click at [492, 203] on div at bounding box center [784, 675] width 1568 height 1122
drag, startPoint x: 508, startPoint y: 170, endPoint x: 520, endPoint y: 182, distance: 17.0
click at [516, 179] on div at bounding box center [784, 675] width 1568 height 1122
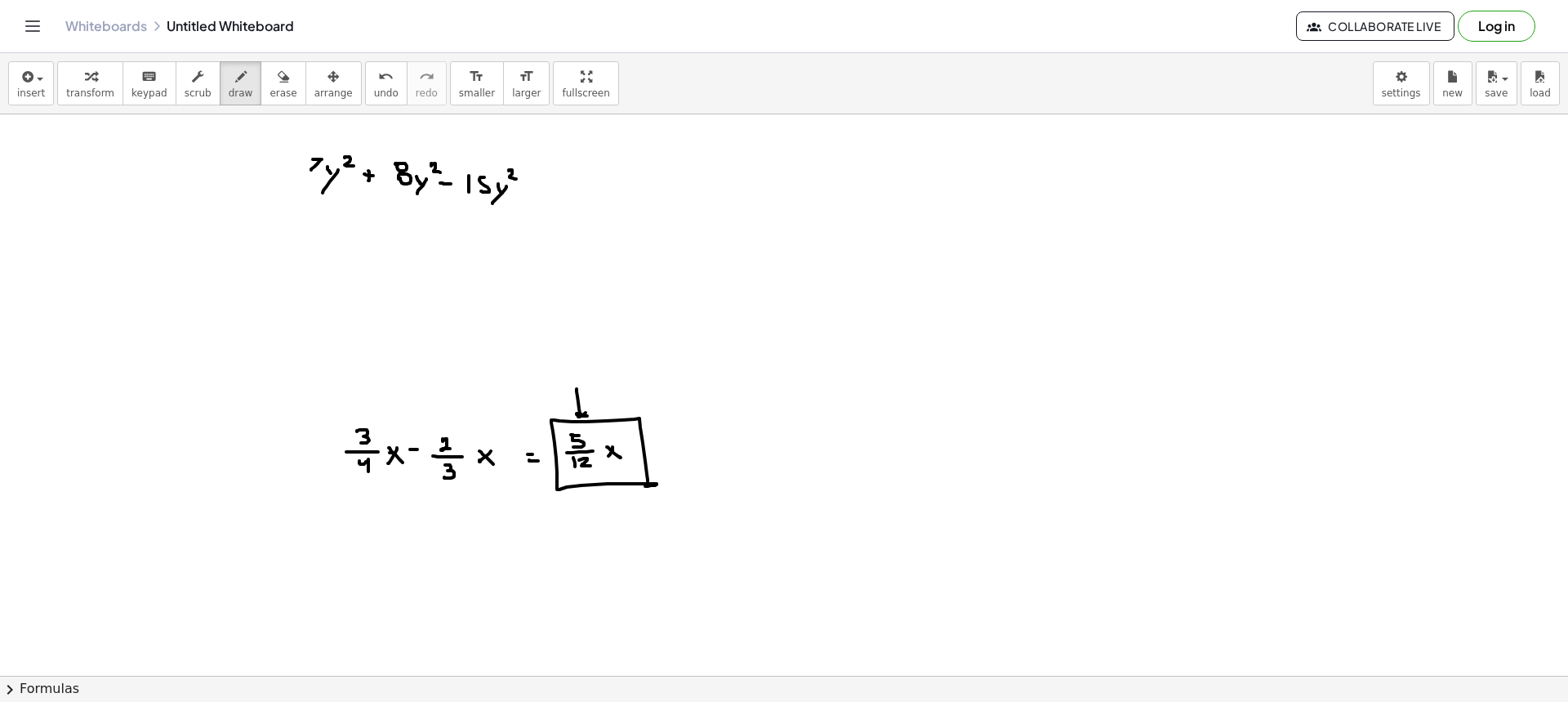
drag, startPoint x: 539, startPoint y: 182, endPoint x: 539, endPoint y: 192, distance: 10.0
click at [539, 192] on div at bounding box center [784, 675] width 1568 height 1122
drag, startPoint x: 538, startPoint y: 187, endPoint x: 553, endPoint y: 180, distance: 16.6
click at [545, 188] on div at bounding box center [784, 675] width 1568 height 1122
drag, startPoint x: 553, startPoint y: 179, endPoint x: 576, endPoint y: 183, distance: 23.3
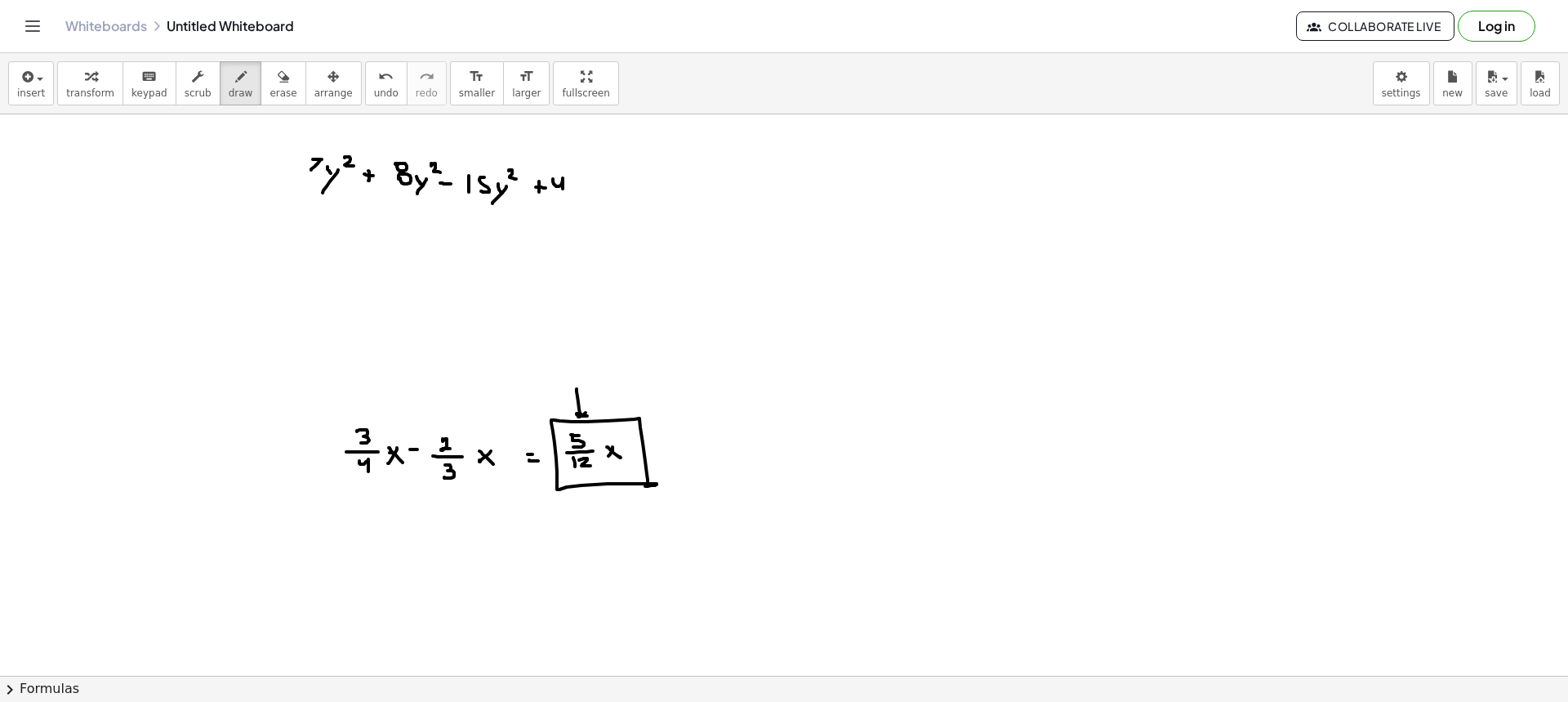
click at [569, 196] on div at bounding box center [784, 675] width 1568 height 1122
click at [576, 185] on div at bounding box center [784, 675] width 1568 height 1122
drag, startPoint x: 576, startPoint y: 185, endPoint x: 586, endPoint y: 188, distance: 10.4
click at [582, 195] on div at bounding box center [784, 675] width 1568 height 1122
drag, startPoint x: 583, startPoint y: 192, endPoint x: 573, endPoint y: 206, distance: 17.2
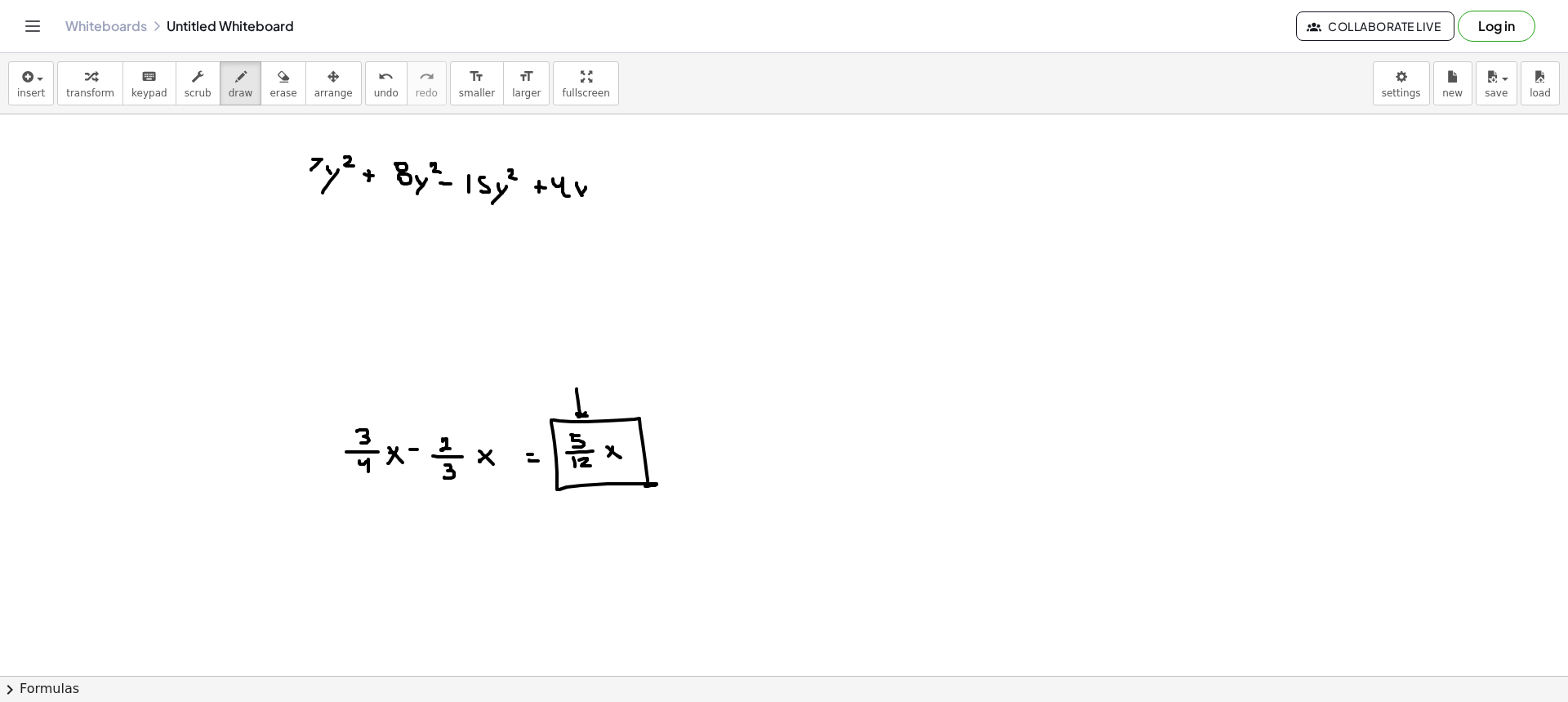
click at [573, 206] on div at bounding box center [784, 675] width 1568 height 1122
drag, startPoint x: 589, startPoint y: 174, endPoint x: 596, endPoint y: 181, distance: 9.9
click at [592, 181] on div at bounding box center [784, 675] width 1568 height 1122
click at [618, 188] on div at bounding box center [784, 675] width 1568 height 1122
click at [632, 193] on div at bounding box center [784, 675] width 1568 height 1122
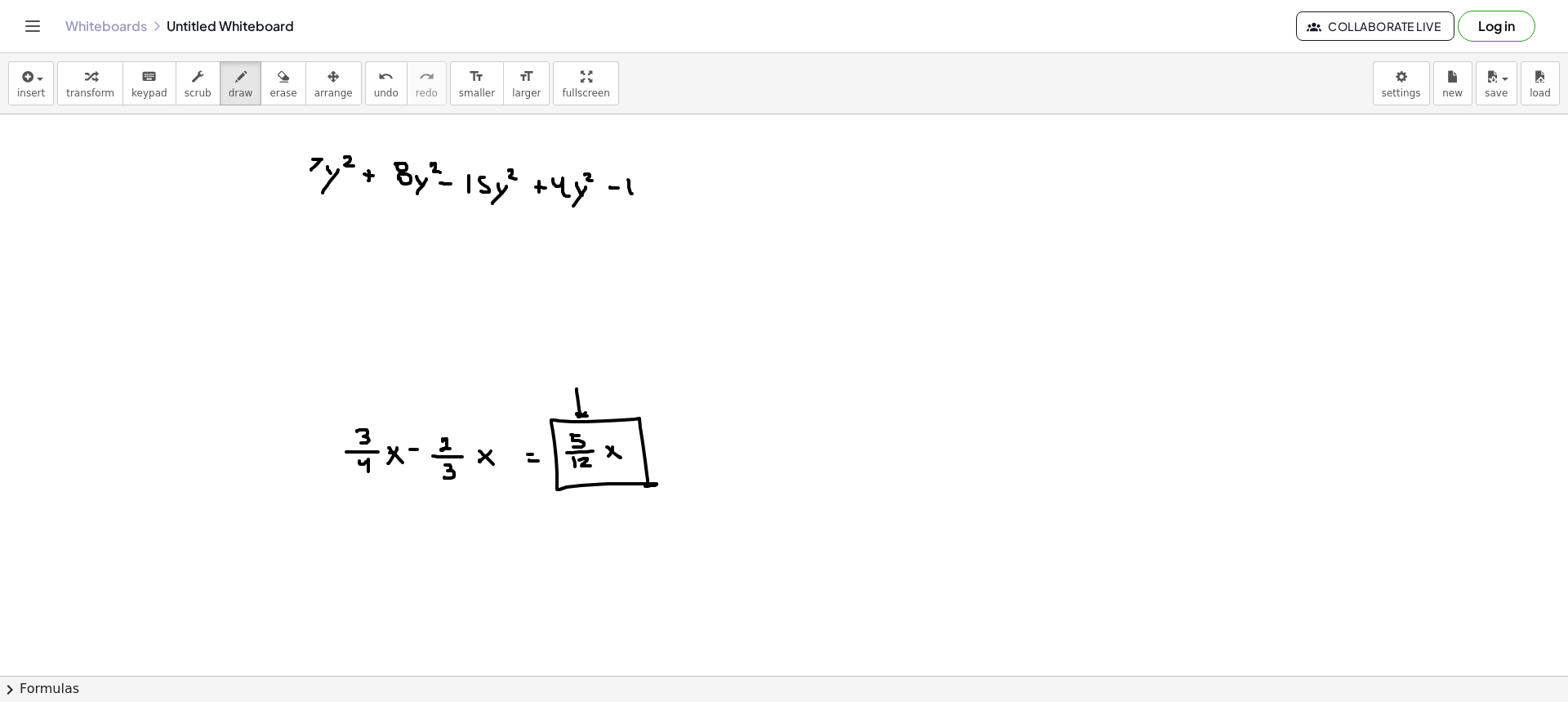
click at [643, 193] on div at bounding box center [784, 675] width 1568 height 1122
click at [655, 190] on div at bounding box center [784, 675] width 1568 height 1122
drag, startPoint x: 655, startPoint y: 193, endPoint x: 662, endPoint y: 176, distance: 18.4
click at [647, 207] on div at bounding box center [784, 675] width 1568 height 1122
drag, startPoint x: 662, startPoint y: 170, endPoint x: 671, endPoint y: 179, distance: 12.7
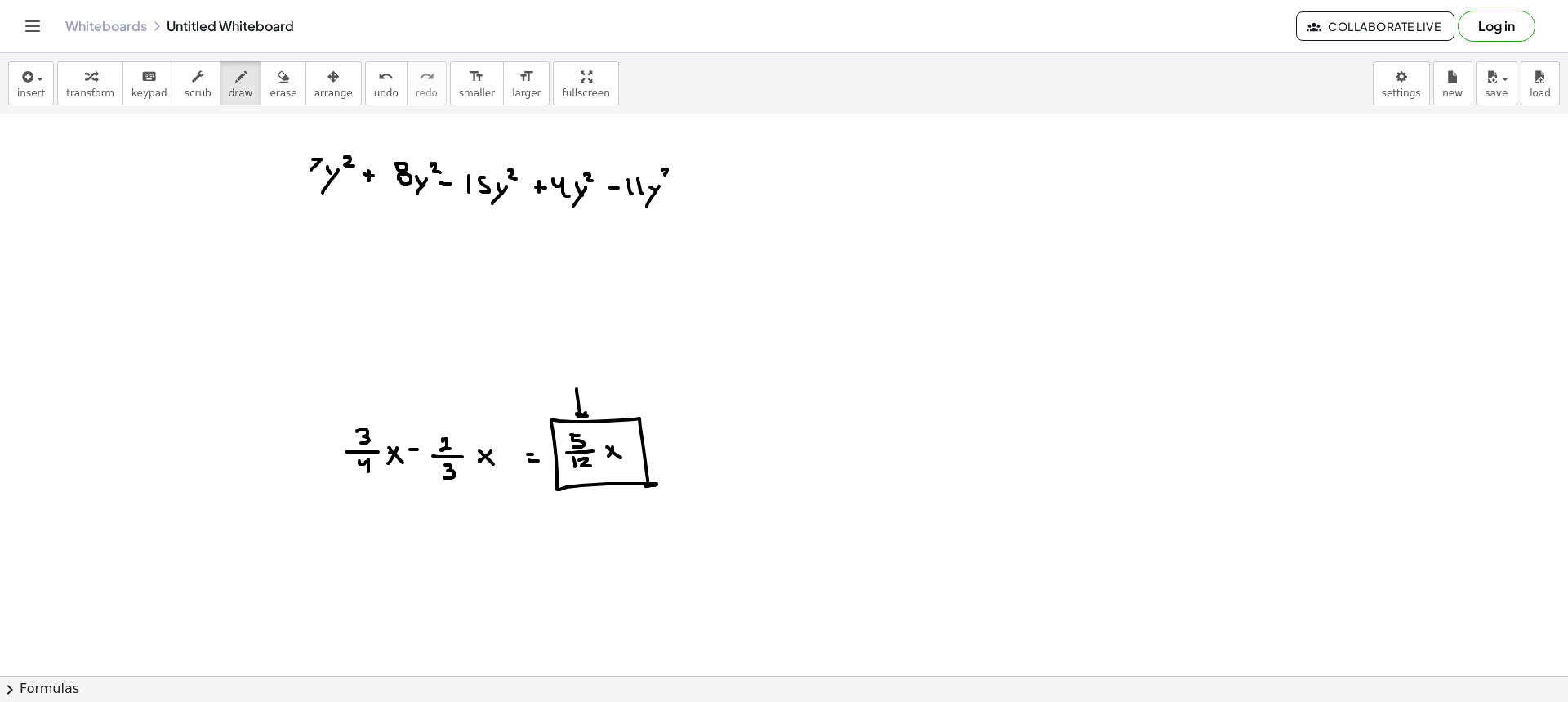
click at [671, 177] on div at bounding box center [784, 675] width 1568 height 1122
drag, startPoint x: 322, startPoint y: 248, endPoint x: 320, endPoint y: 276, distance: 28.1
click at [320, 276] on div at bounding box center [784, 675] width 1568 height 1122
click at [332, 249] on div at bounding box center [784, 675] width 1568 height 1122
drag, startPoint x: 324, startPoint y: 256, endPoint x: 339, endPoint y: 263, distance: 16.6
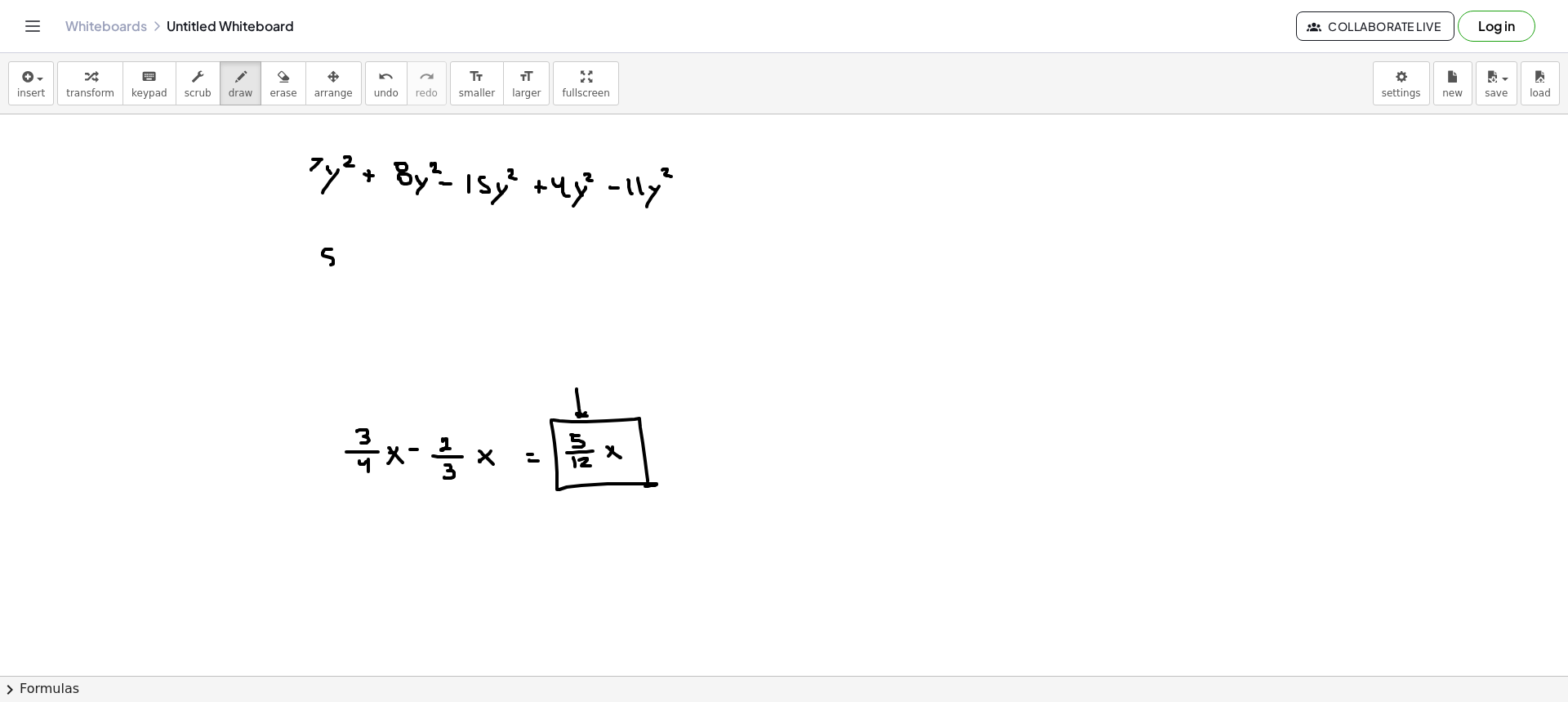
click at [317, 266] on div at bounding box center [784, 675] width 1568 height 1122
click at [350, 272] on div at bounding box center [784, 675] width 1568 height 1122
click at [366, 264] on div at bounding box center [784, 675] width 1568 height 1122
click at [381, 273] on div at bounding box center [784, 675] width 1568 height 1122
click at [416, 268] on div at bounding box center [784, 675] width 1568 height 1122
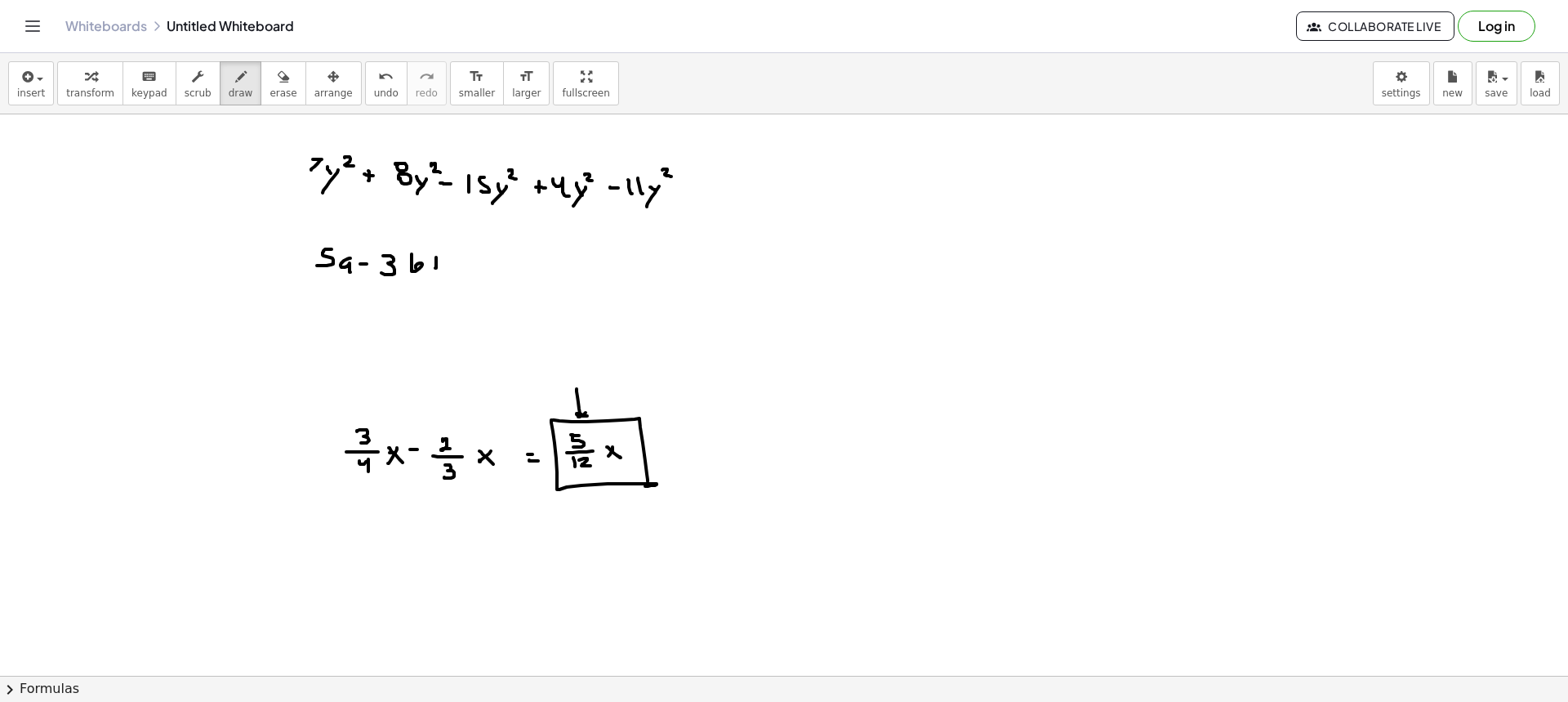
click at [435, 268] on div at bounding box center [784, 675] width 1568 height 1122
click at [441, 265] on div at bounding box center [784, 675] width 1568 height 1122
click at [466, 274] on div at bounding box center [784, 675] width 1568 height 1122
click at [495, 266] on div at bounding box center [784, 675] width 1568 height 1122
click at [515, 283] on div at bounding box center [784, 675] width 1568 height 1122
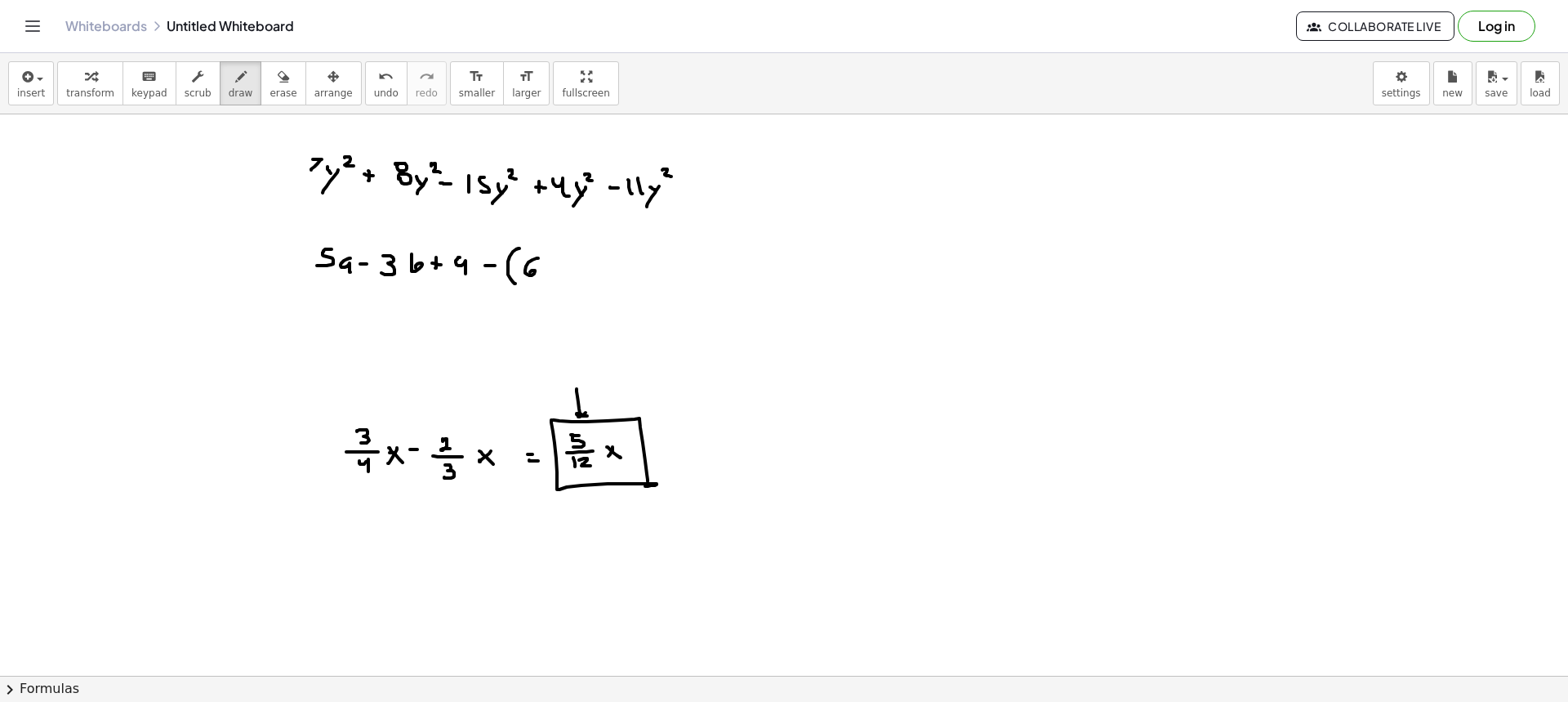
click at [532, 275] on div at bounding box center [784, 675] width 1568 height 1122
click at [551, 281] on div at bounding box center [784, 675] width 1568 height 1122
click at [575, 273] on div at bounding box center [784, 675] width 1568 height 1122
click at [595, 278] on div at bounding box center [784, 675] width 1568 height 1122
click at [618, 277] on div at bounding box center [784, 675] width 1568 height 1122
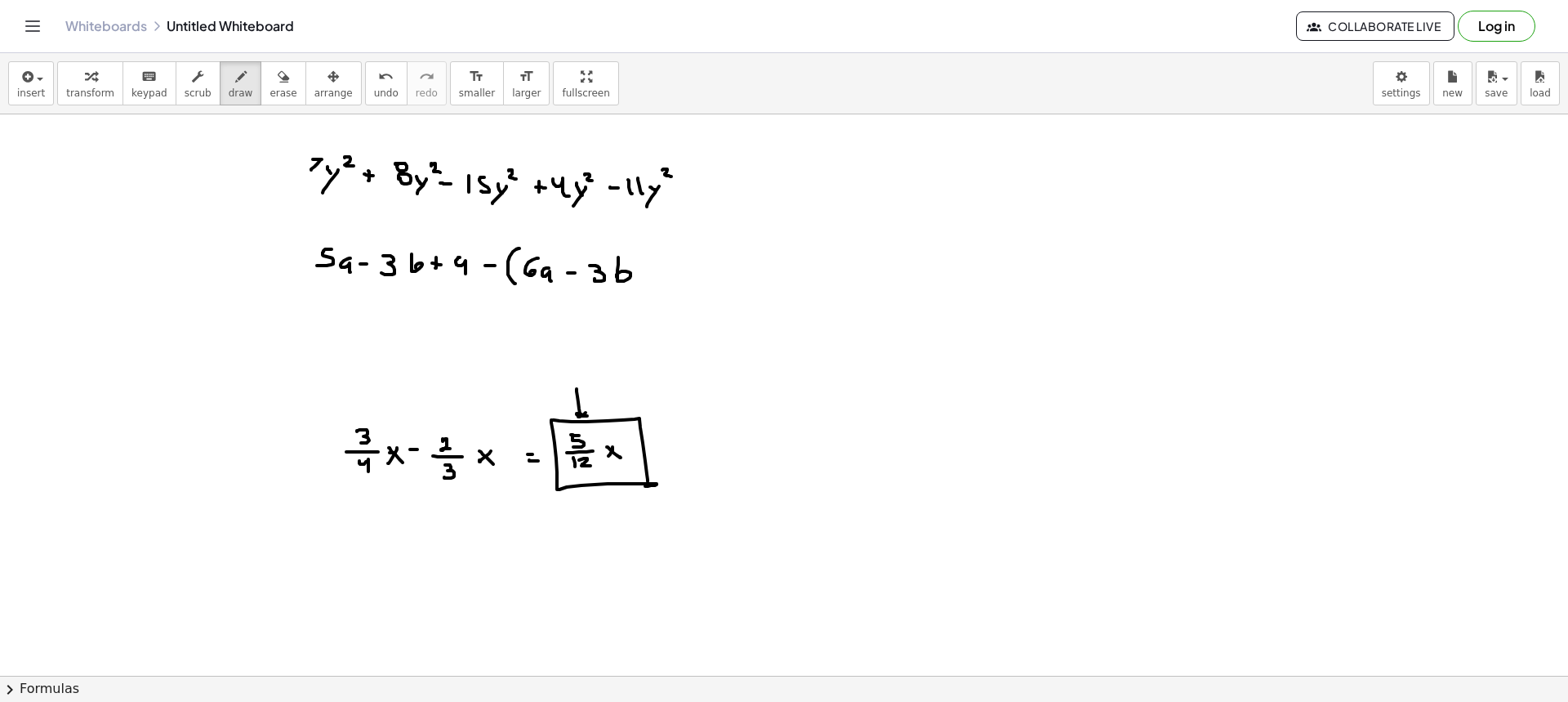
click at [651, 277] on div at bounding box center [784, 675] width 1568 height 1122
click at [656, 274] on div at bounding box center [784, 675] width 1568 height 1122
click at [676, 263] on div at bounding box center [784, 675] width 1568 height 1122
click at [681, 275] on div at bounding box center [784, 675] width 1568 height 1122
click at [702, 290] on div at bounding box center [784, 675] width 1568 height 1122
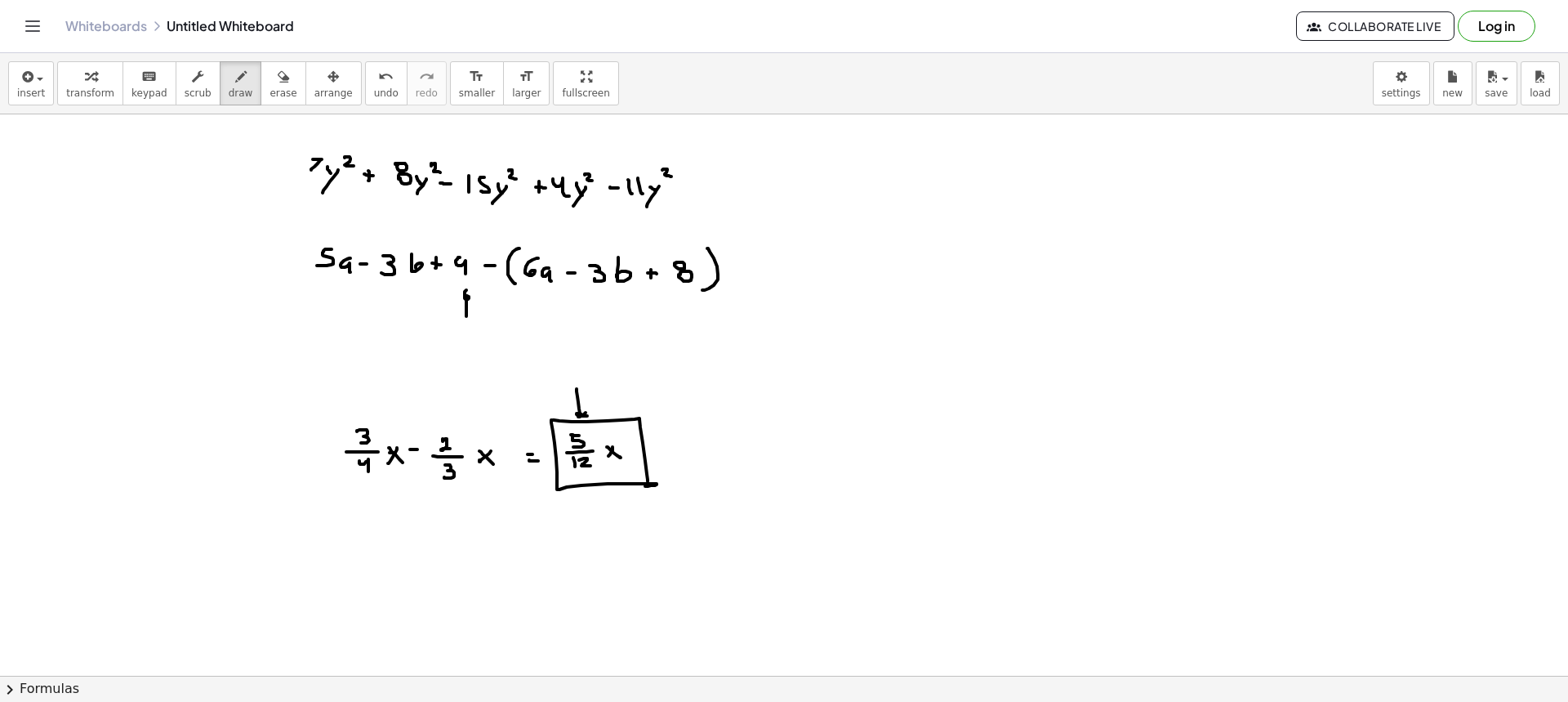
click at [471, 303] on div at bounding box center [784, 675] width 1568 height 1122
click at [471, 363] on div at bounding box center [784, 675] width 1568 height 1122
drag, startPoint x: 251, startPoint y: 74, endPoint x: 232, endPoint y: 85, distance: 22.0
click at [270, 74] on div "button" at bounding box center [283, 76] width 27 height 19
click at [232, 85] on button "draw" at bounding box center [240, 83] width 43 height 44
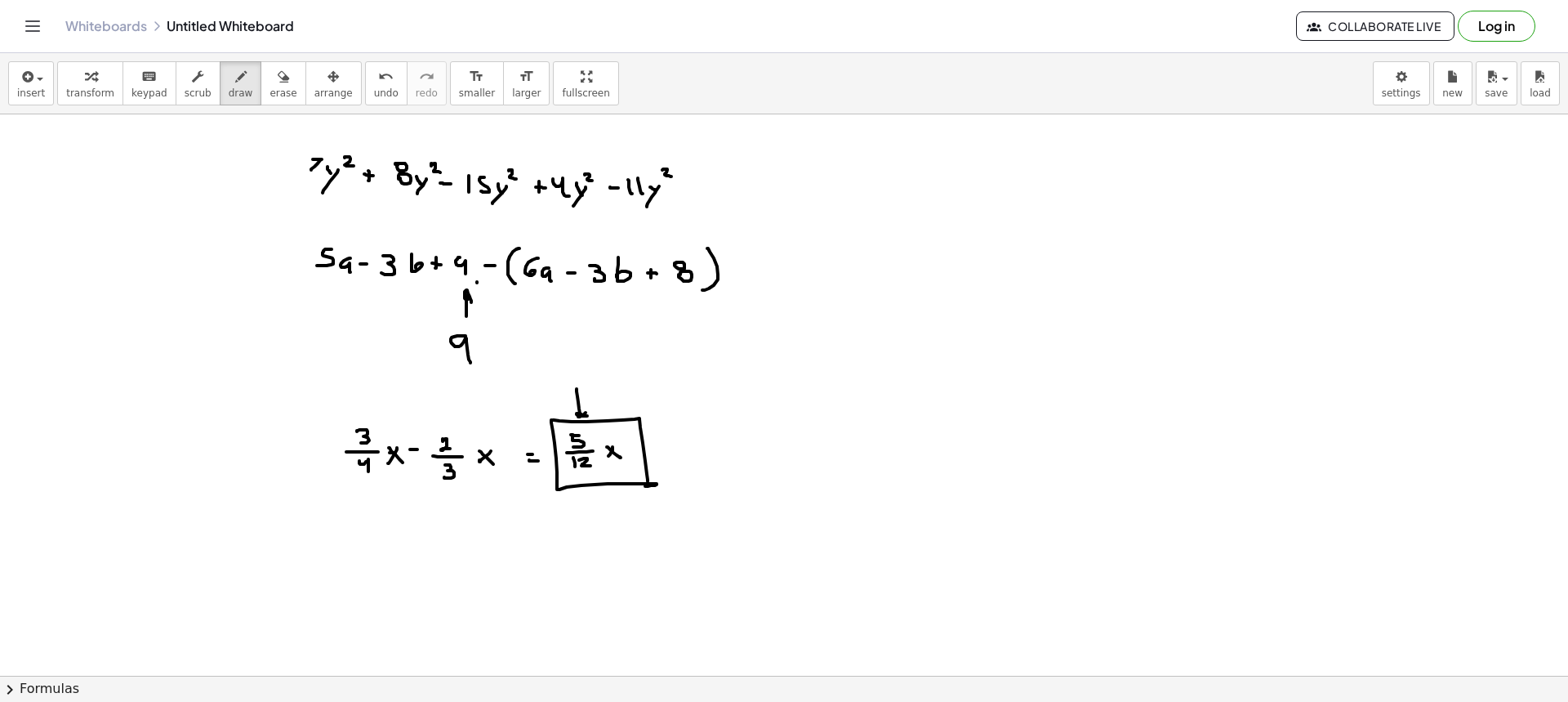
drag, startPoint x: 477, startPoint y: 282, endPoint x: 493, endPoint y: 298, distance: 22.6
click at [493, 298] on div at bounding box center [784, 675] width 1568 height 1122
click at [479, 279] on div at bounding box center [784, 675] width 1568 height 1122
drag, startPoint x: 255, startPoint y: 82, endPoint x: 268, endPoint y: 132, distance: 51.7
click at [277, 84] on icon "button" at bounding box center [283, 77] width 12 height 19
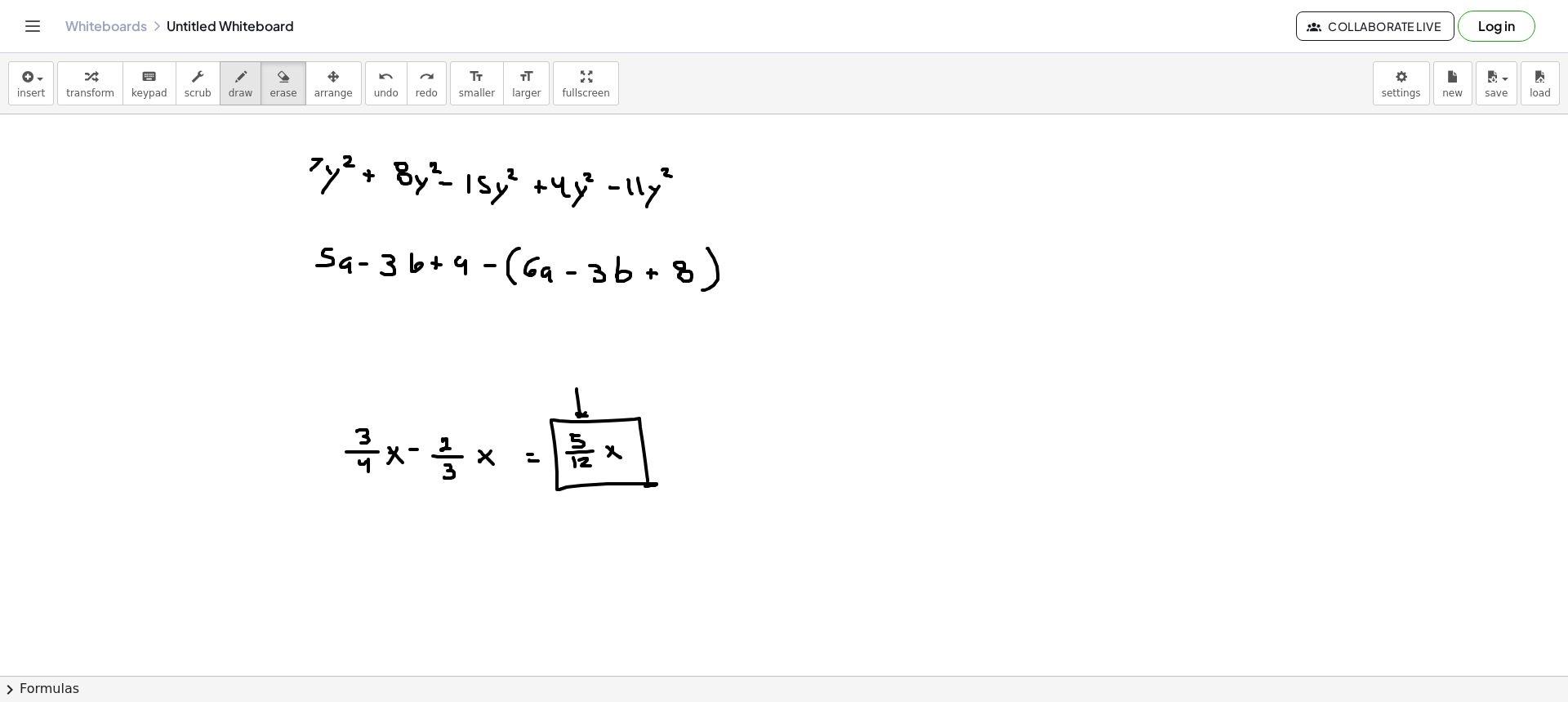
click at [229, 84] on div "button" at bounding box center [240, 76] width 24 height 19
drag, startPoint x: 608, startPoint y: 371, endPoint x: 617, endPoint y: 397, distance: 27.5
click at [617, 397] on div at bounding box center [784, 675] width 1568 height 1122
drag, startPoint x: 212, startPoint y: 173, endPoint x: 279, endPoint y: 191, distance: 69.4
click at [268, 170] on div at bounding box center [784, 675] width 1568 height 1122
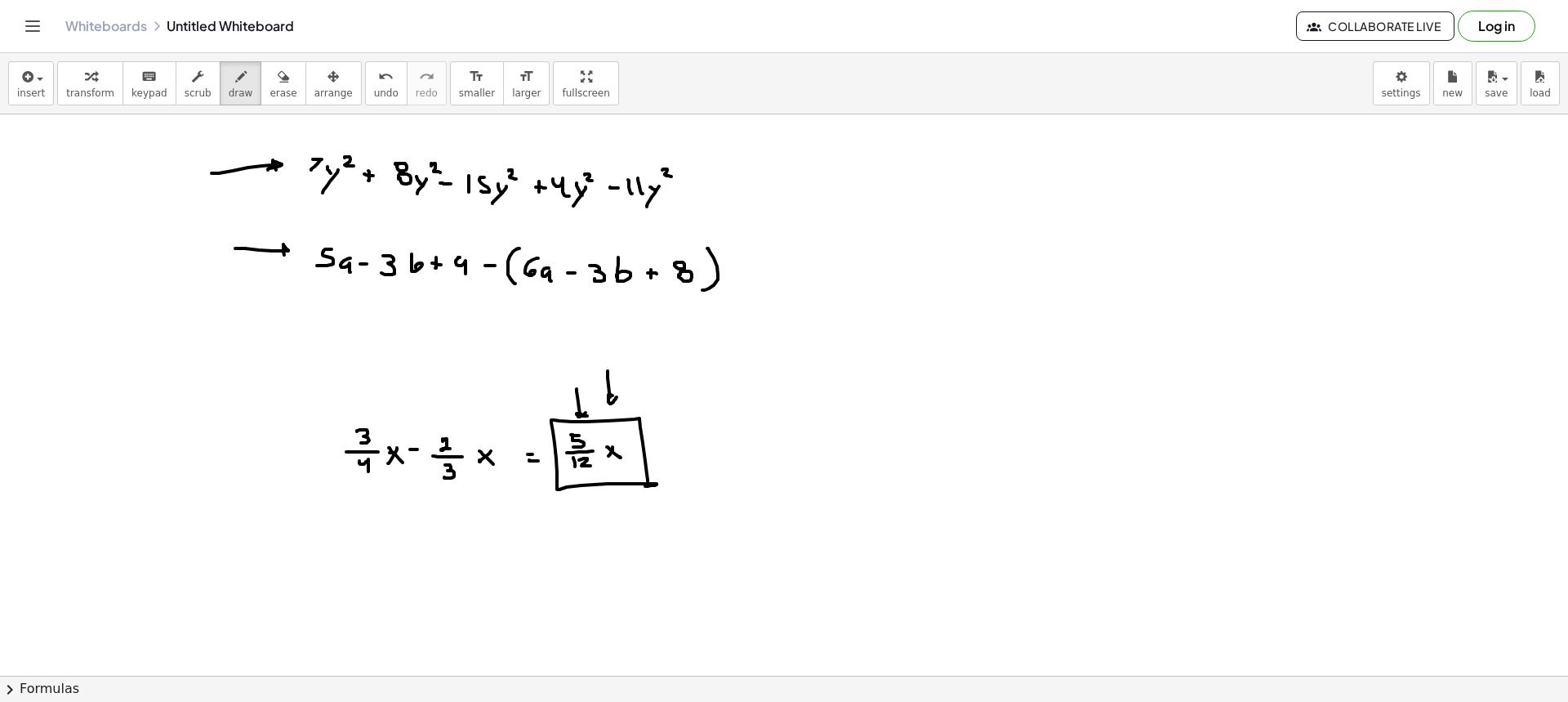
drag, startPoint x: 245, startPoint y: 248, endPoint x: 279, endPoint y: 256, distance: 34.9
click at [279, 256] on div at bounding box center [784, 675] width 1568 height 1122
drag, startPoint x: 253, startPoint y: 85, endPoint x: 254, endPoint y: 129, distance: 44.0
click at [270, 84] on div "button" at bounding box center [283, 76] width 27 height 19
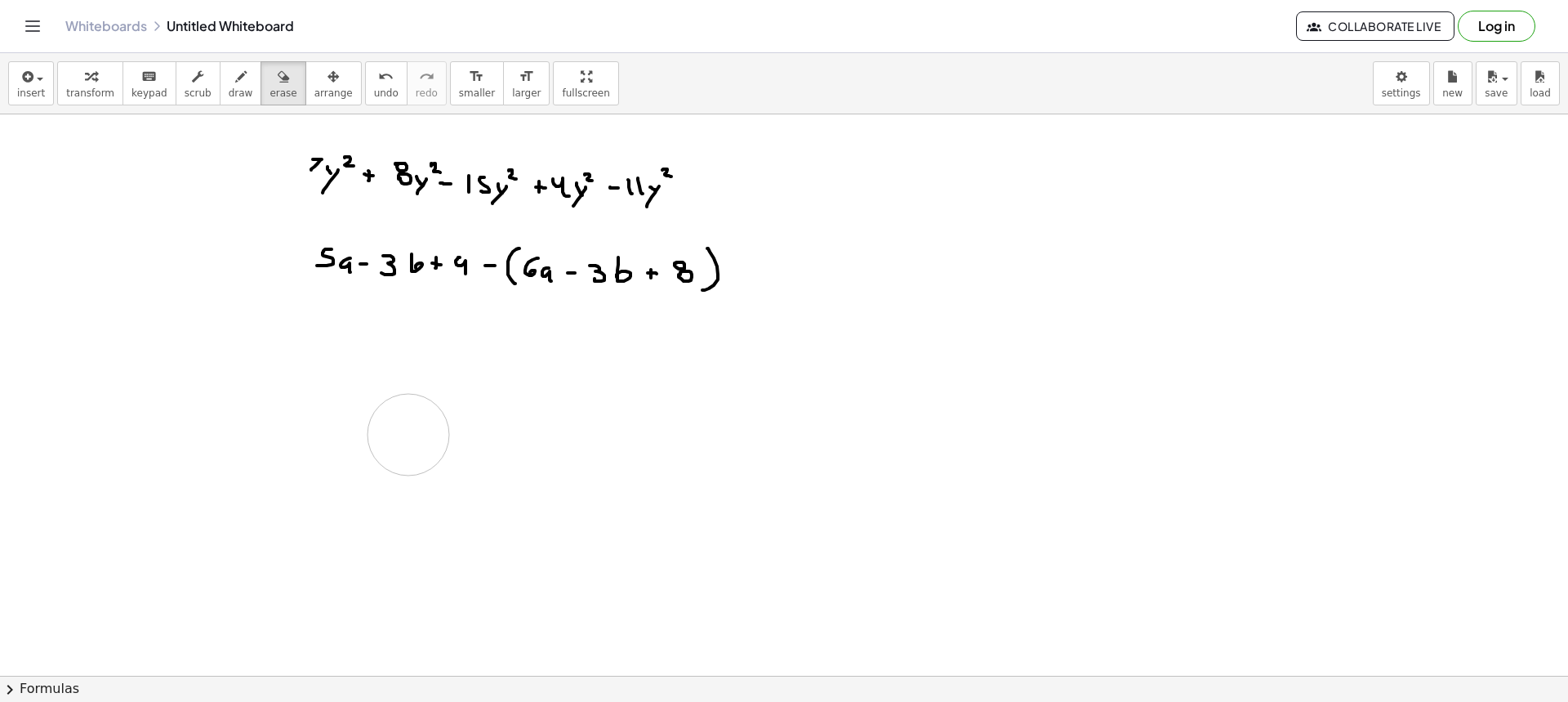
drag, startPoint x: 242, startPoint y: 160, endPoint x: 330, endPoint y: 462, distance: 314.6
click at [330, 462] on div at bounding box center [784, 675] width 1568 height 1122
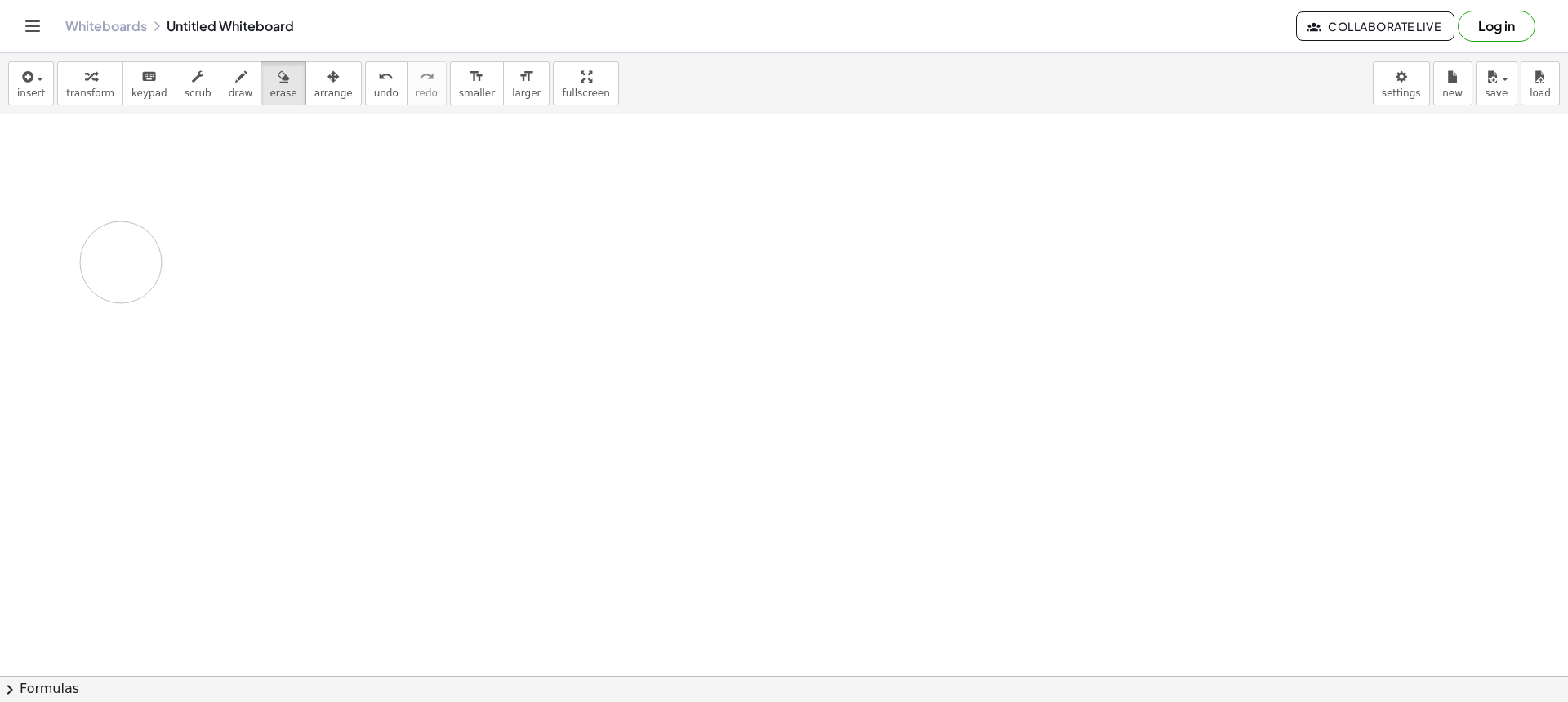
drag, startPoint x: 330, startPoint y: 174, endPoint x: 491, endPoint y: 280, distance: 192.8
click at [190, 265] on div at bounding box center [784, 675] width 1568 height 1122
